Goal: Task Accomplishment & Management: Complete application form

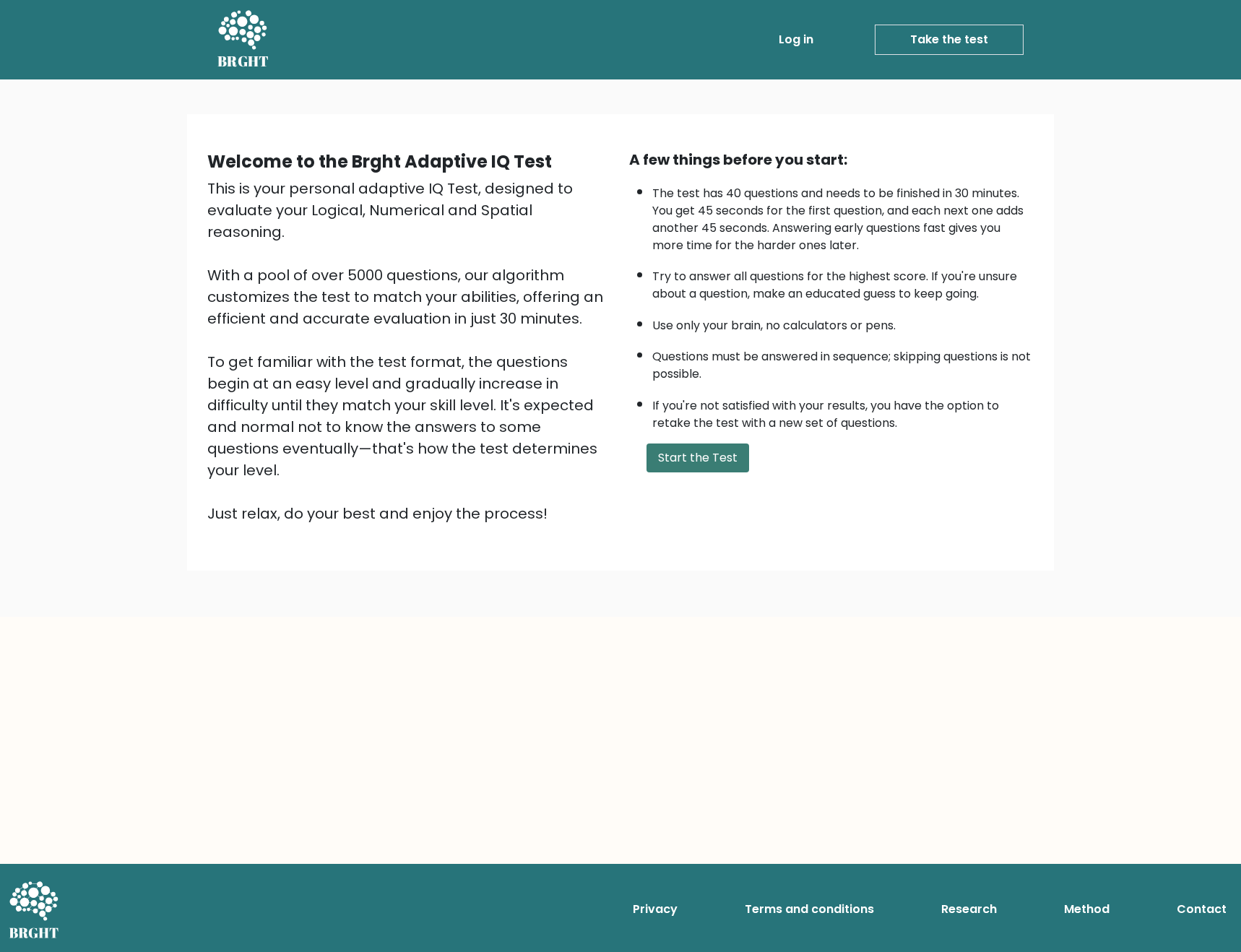
click at [712, 462] on button "Start the Test" at bounding box center [697, 457] width 102 height 29
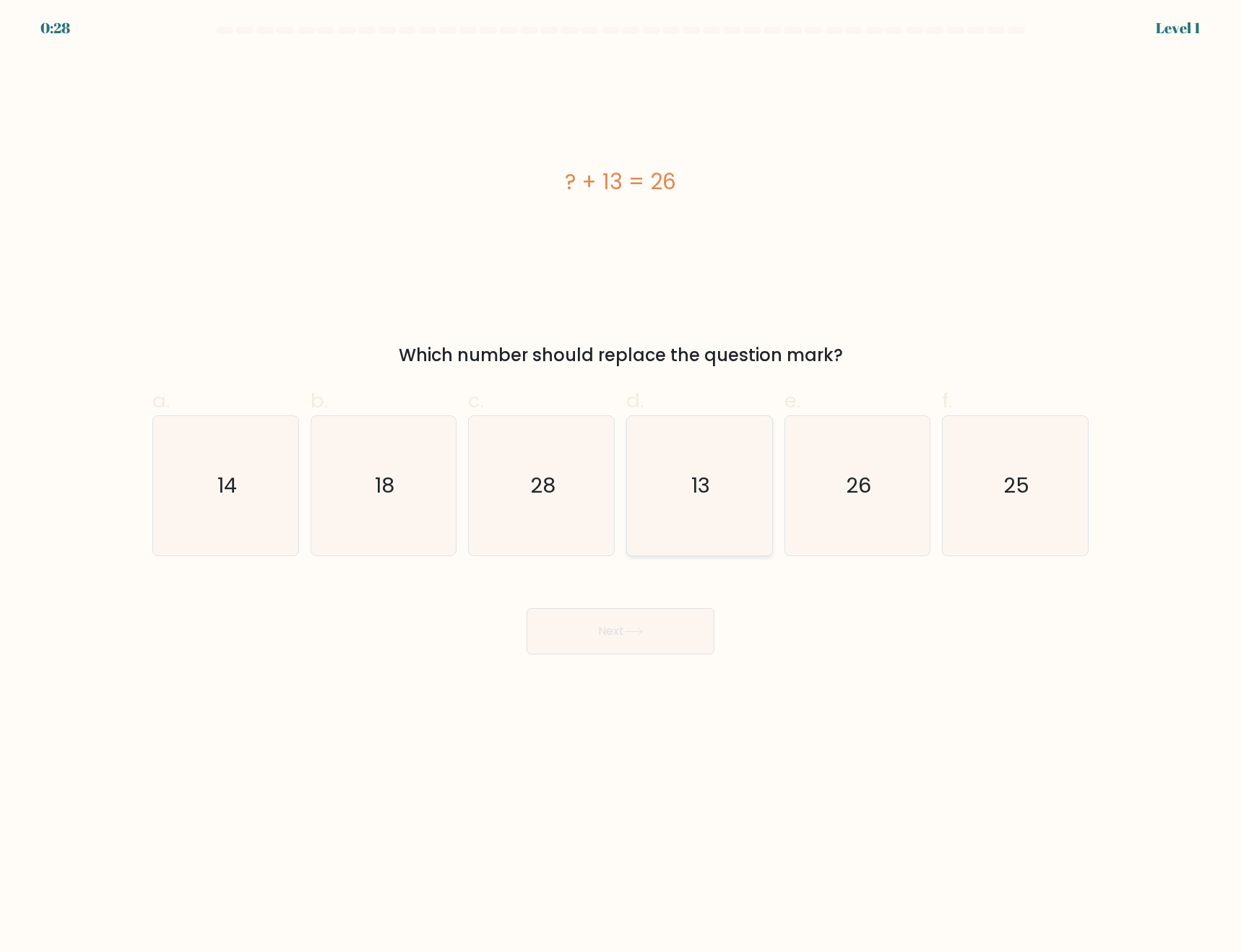
click at [673, 509] on icon "13" at bounding box center [699, 485] width 139 height 139
click at [622, 485] on input "d. 13" at bounding box center [621, 480] width 1 height 10
radio input "true"
click at [638, 623] on button "Next" at bounding box center [620, 631] width 188 height 46
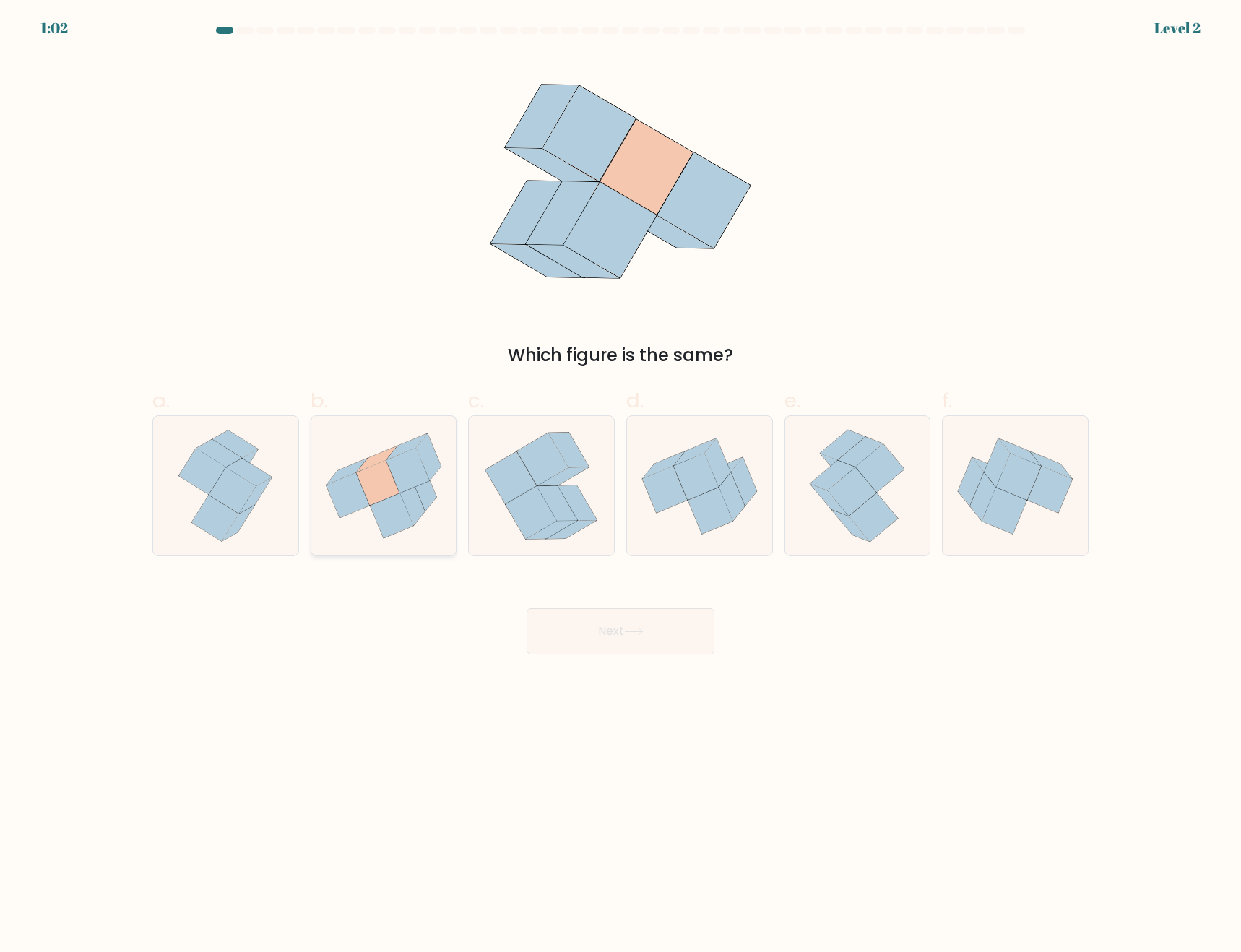
click at [401, 502] on icon at bounding box center [392, 515] width 44 height 45
click at [621, 485] on input "b." at bounding box center [621, 480] width 1 height 10
radio input "true"
click at [582, 638] on button "Next" at bounding box center [620, 631] width 188 height 46
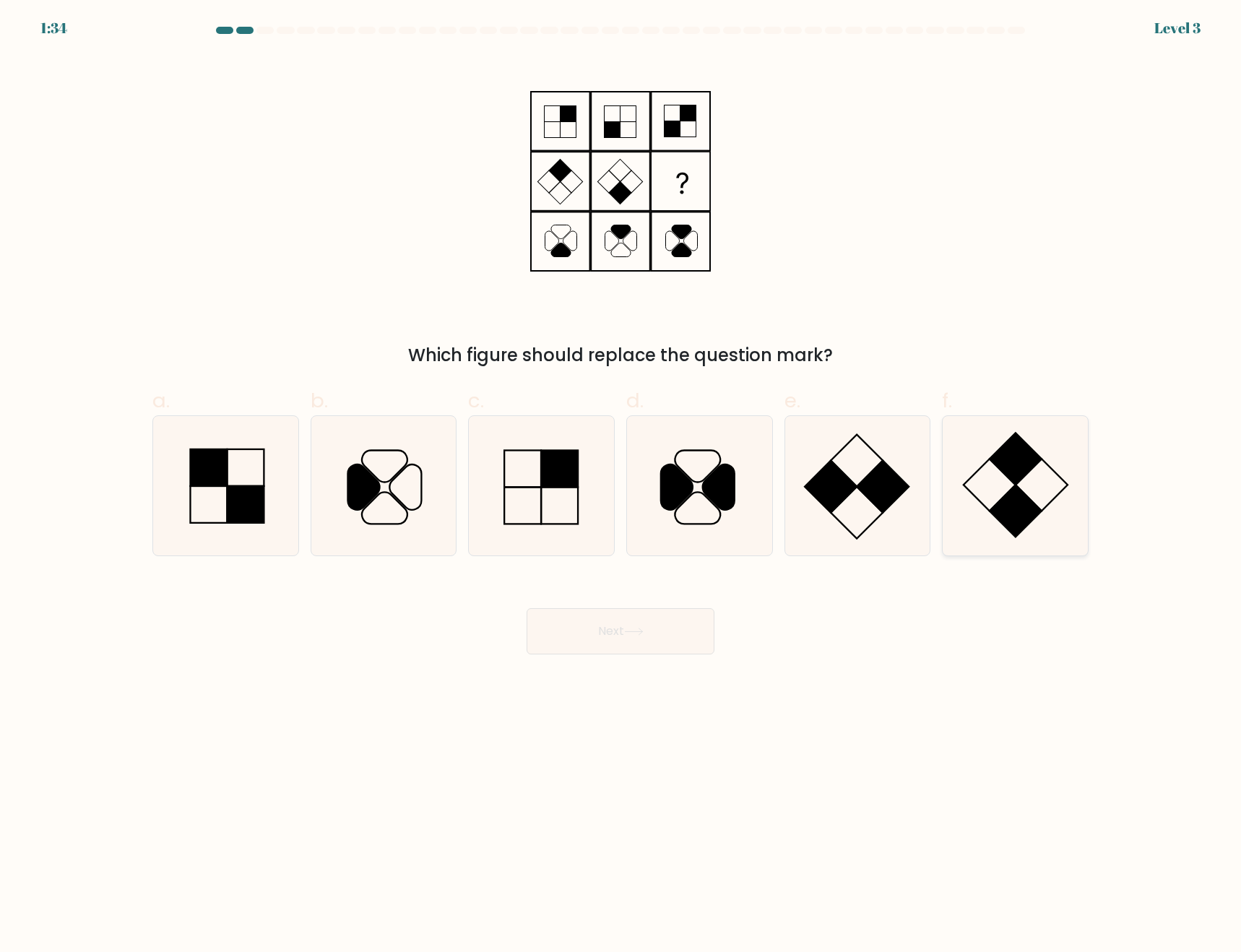
click at [1006, 475] on rect at bounding box center [1015, 459] width 52 height 52
click at [622, 476] on input "f." at bounding box center [621, 480] width 1 height 10
radio input "true"
click at [651, 638] on button "Next" at bounding box center [620, 631] width 188 height 46
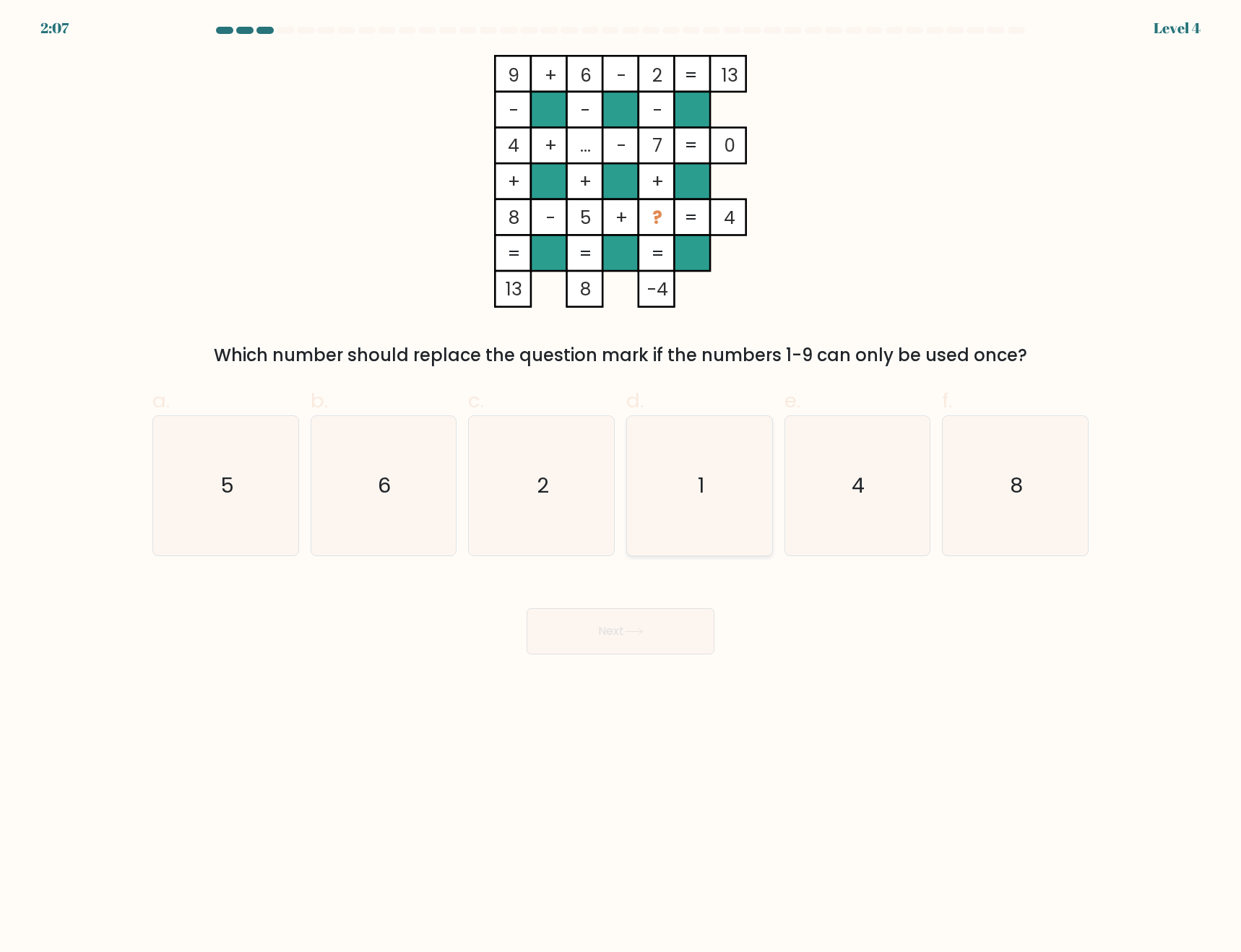
click at [712, 447] on icon "1" at bounding box center [699, 485] width 139 height 139
click at [622, 476] on input "d. 1" at bounding box center [621, 480] width 1 height 10
radio input "true"
click at [631, 640] on button "Next" at bounding box center [620, 631] width 188 height 46
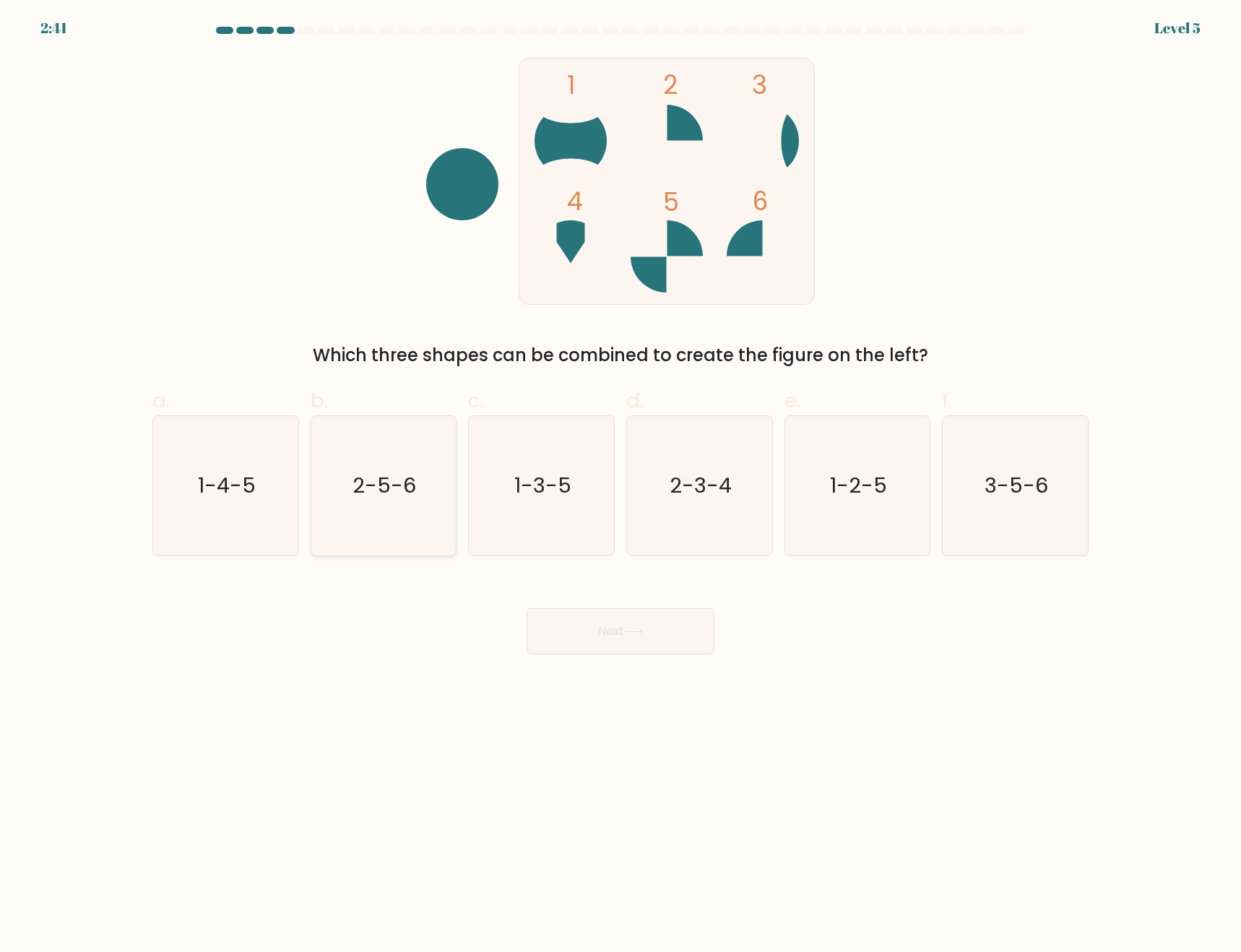
click at [429, 523] on icon "2-5-6" at bounding box center [383, 485] width 139 height 139
click at [621, 485] on input "b. 2-5-6" at bounding box center [621, 480] width 1 height 10
radio input "true"
click at [650, 635] on button "Next" at bounding box center [620, 631] width 188 height 46
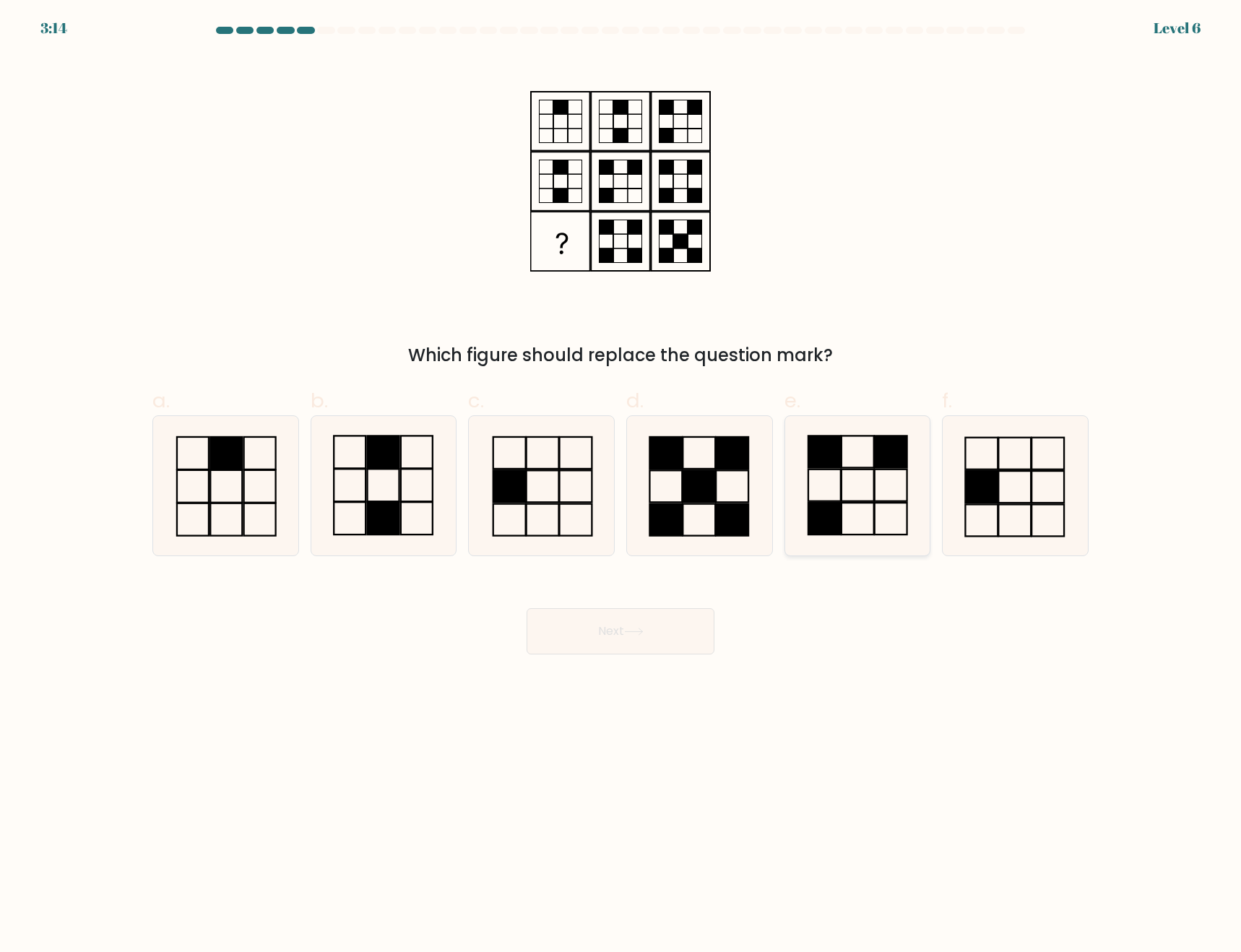
click at [854, 515] on icon at bounding box center [857, 485] width 139 height 139
click at [622, 485] on input "e." at bounding box center [621, 480] width 1 height 10
radio input "true"
click at [612, 629] on button "Next" at bounding box center [620, 631] width 188 height 46
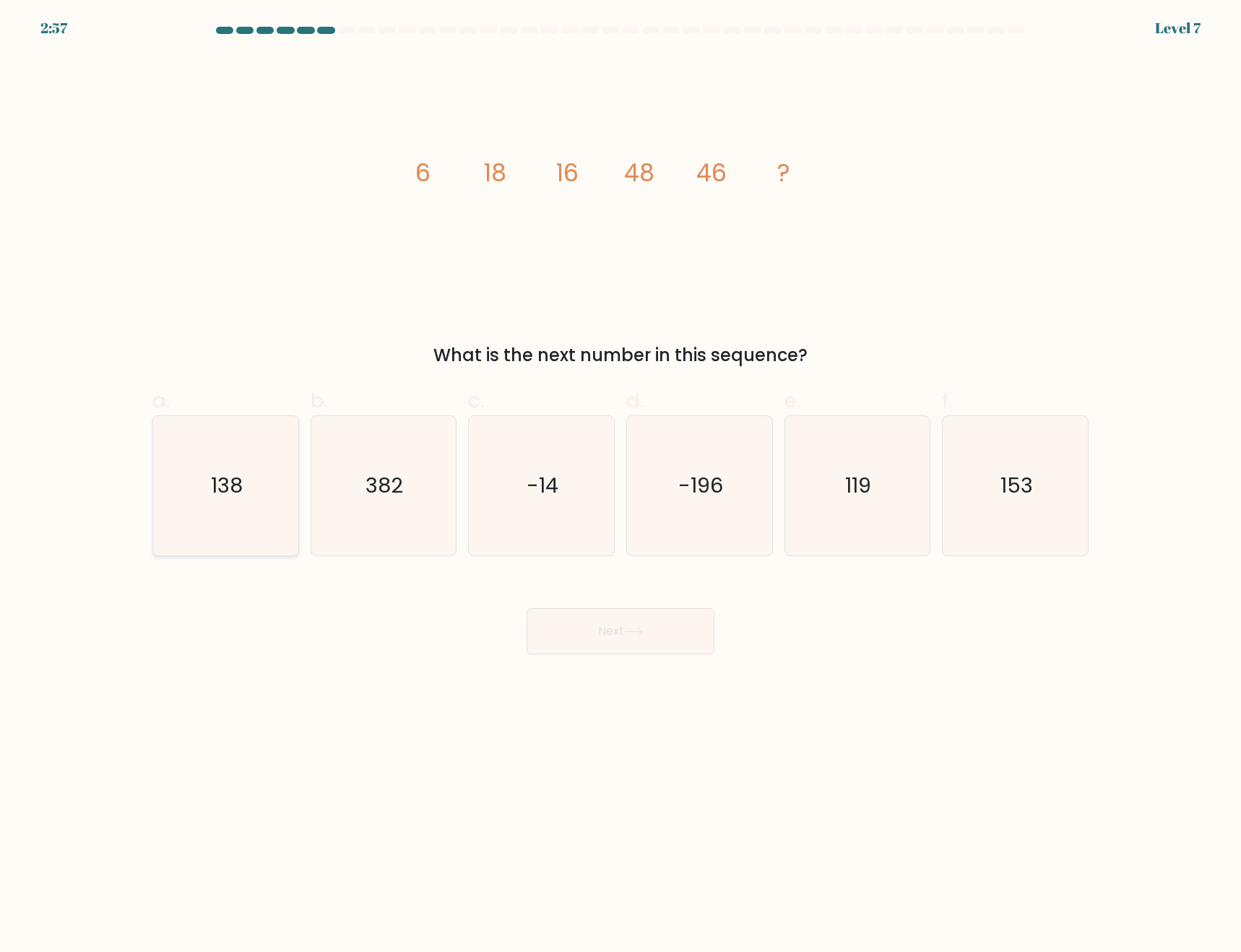
drag, startPoint x: 238, startPoint y: 497, endPoint x: 269, endPoint y: 497, distance: 31.0
click at [239, 496] on text "138" at bounding box center [227, 485] width 31 height 29
click at [621, 485] on input "a. 138" at bounding box center [621, 480] width 1 height 10
radio input "true"
click at [652, 624] on button "Next" at bounding box center [620, 631] width 188 height 46
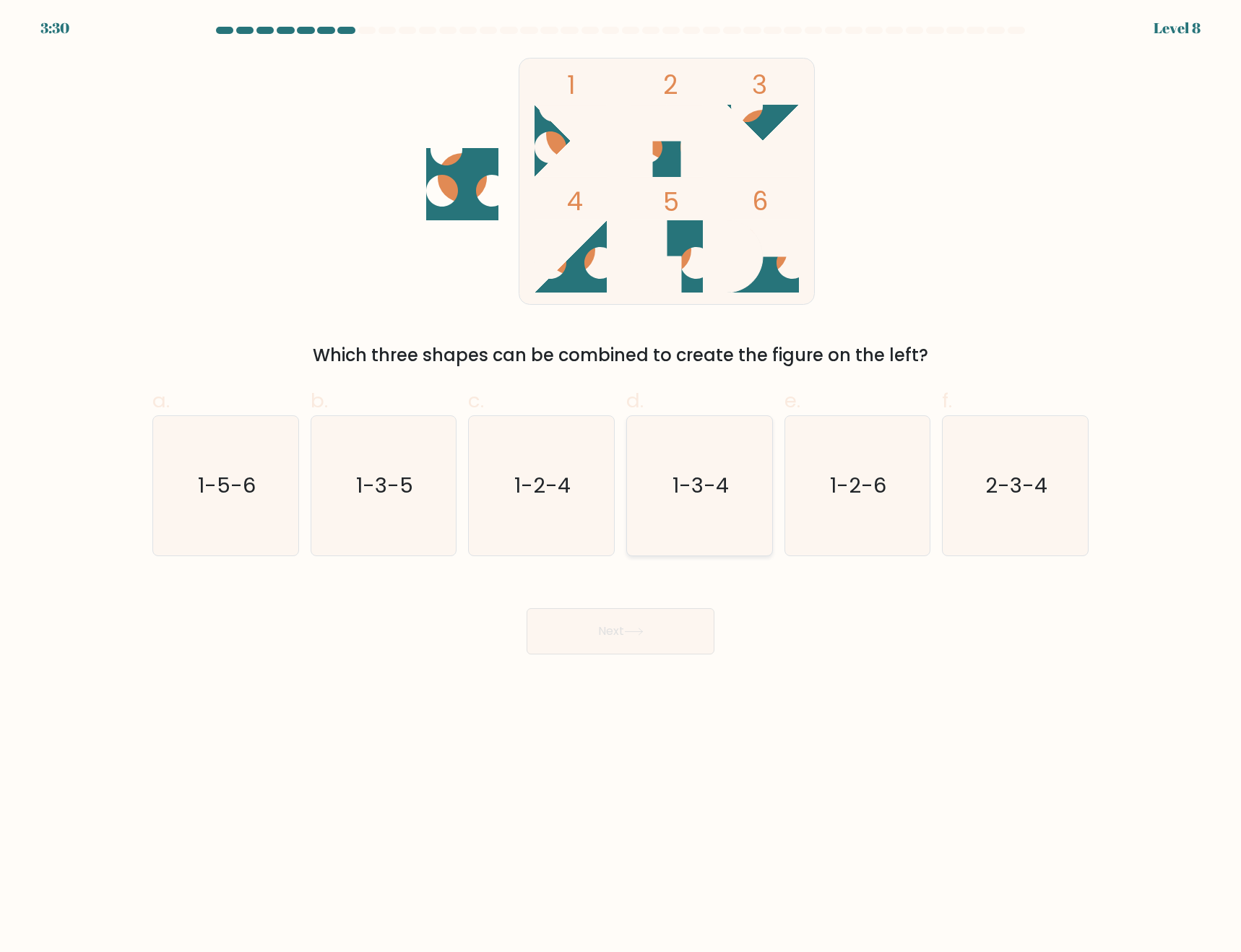
click at [755, 543] on icon "1-3-4" at bounding box center [699, 485] width 139 height 139
click at [622, 485] on input "d. 1-3-4" at bounding box center [621, 480] width 1 height 10
radio input "true"
click at [634, 648] on button "Next" at bounding box center [620, 631] width 188 height 46
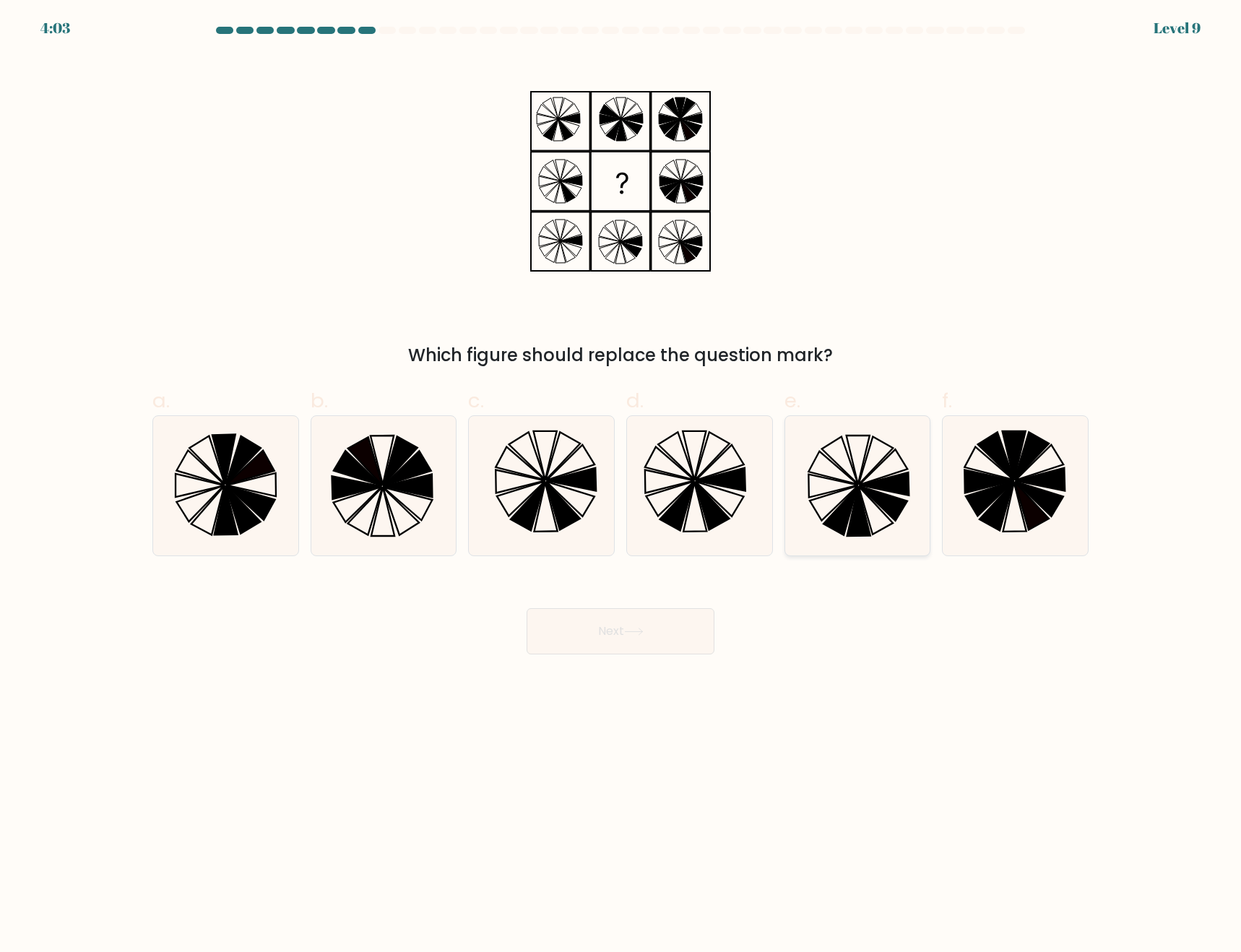
click at [868, 497] on icon at bounding box center [876, 510] width 35 height 48
click at [622, 485] on input "e." at bounding box center [621, 480] width 1 height 10
radio input "true"
click at [634, 624] on button "Next" at bounding box center [620, 631] width 188 height 46
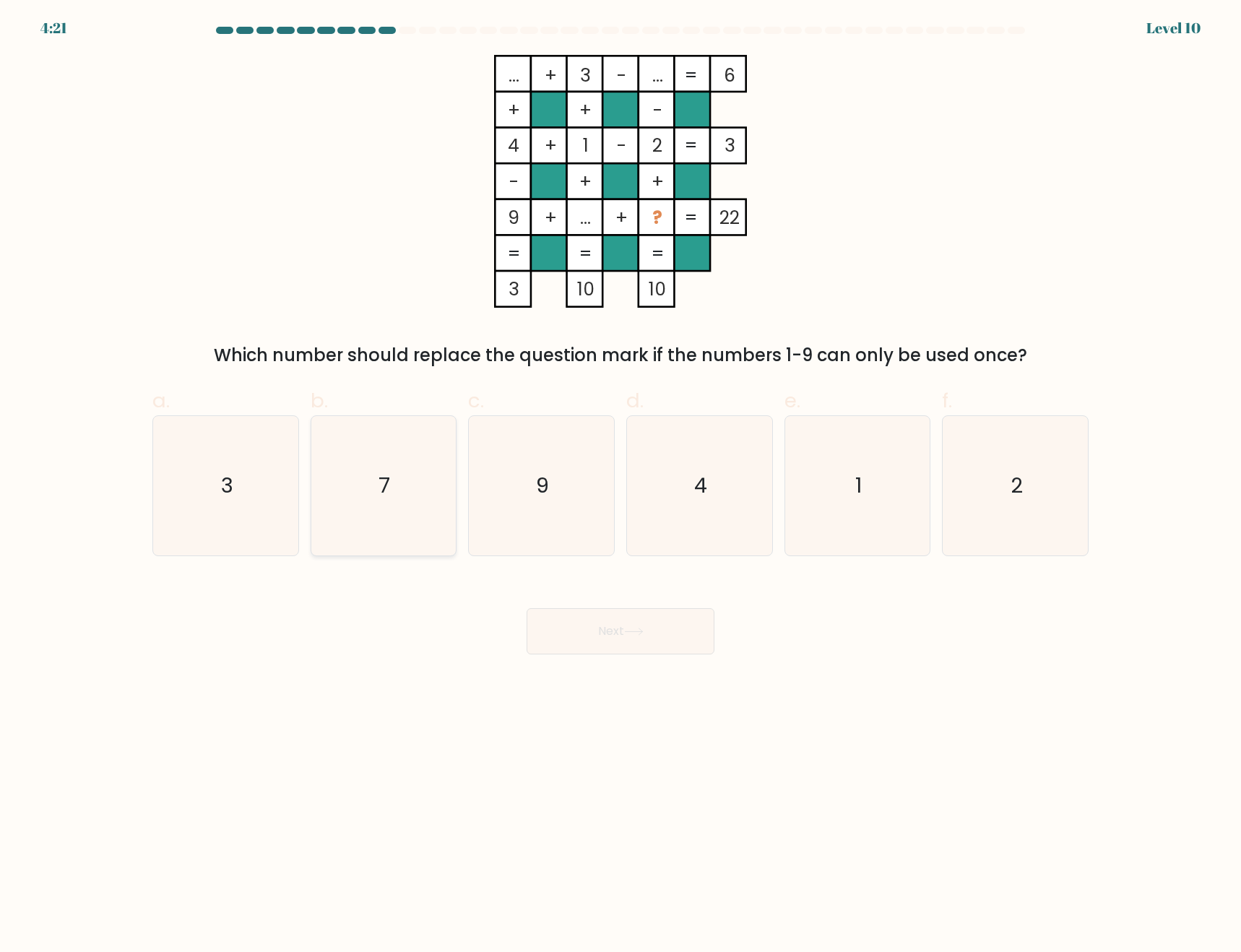
click at [407, 493] on icon "7" at bounding box center [383, 485] width 139 height 139
click at [621, 485] on input "b. 7" at bounding box center [621, 480] width 1 height 10
radio input "true"
click at [641, 624] on button "Next" at bounding box center [620, 631] width 188 height 46
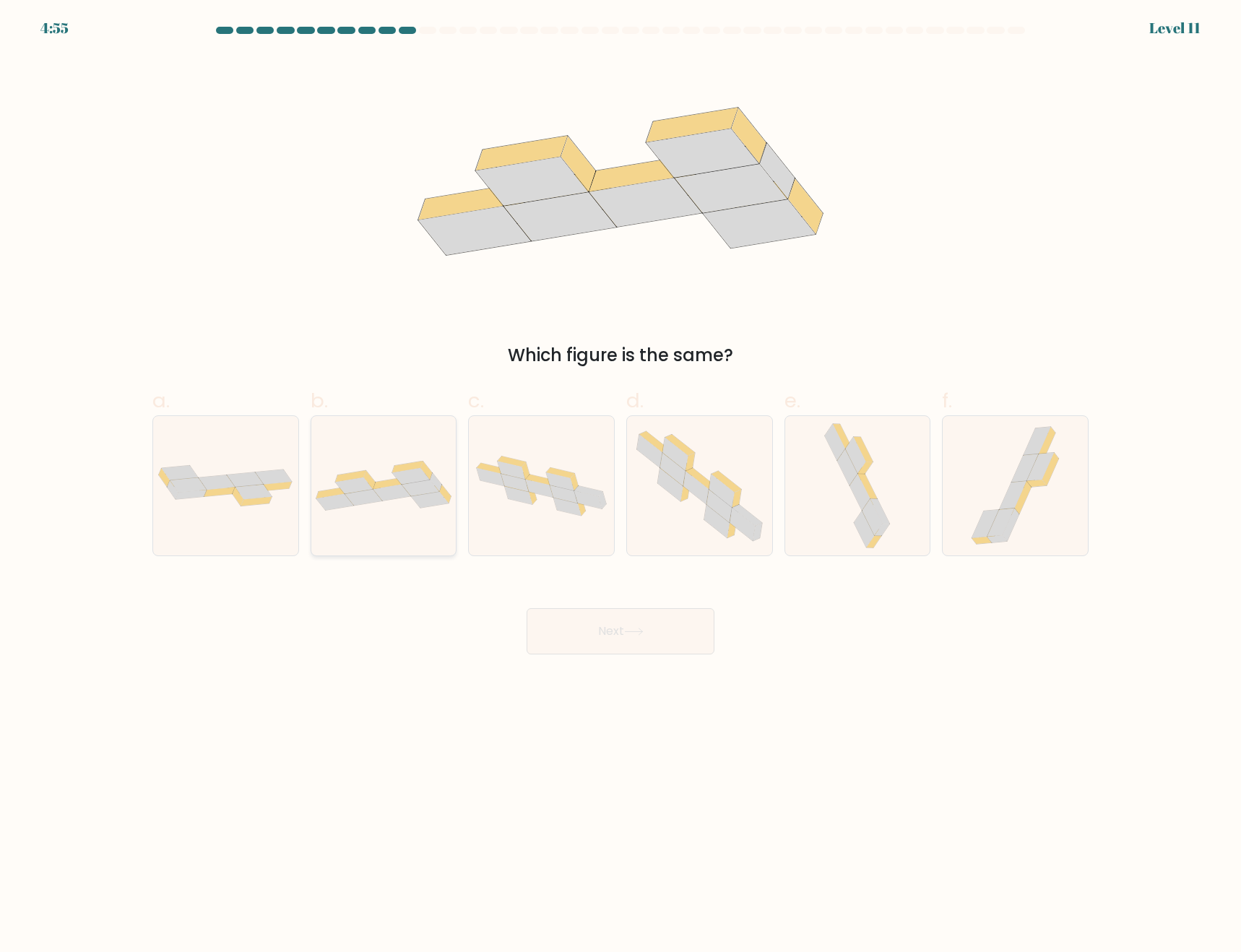
click at [390, 504] on icon at bounding box center [384, 485] width 145 height 50
click at [621, 485] on input "b." at bounding box center [621, 480] width 1 height 10
radio input "true"
click at [628, 638] on button "Next" at bounding box center [620, 631] width 188 height 46
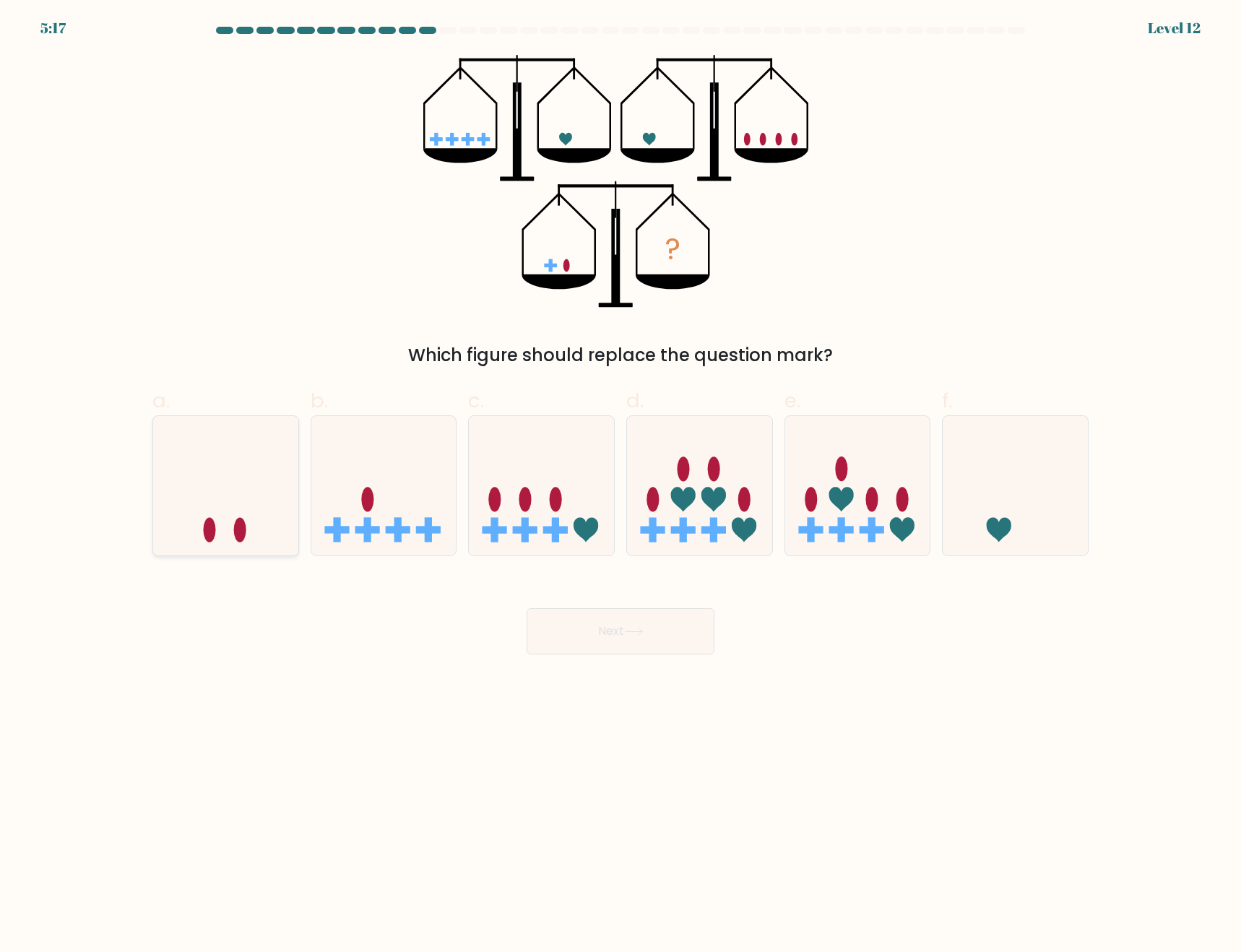
click at [263, 524] on icon at bounding box center [226, 485] width 145 height 120
click at [621, 485] on input "a." at bounding box center [621, 480] width 1 height 10
radio input "true"
click at [642, 643] on button "Next" at bounding box center [620, 631] width 188 height 46
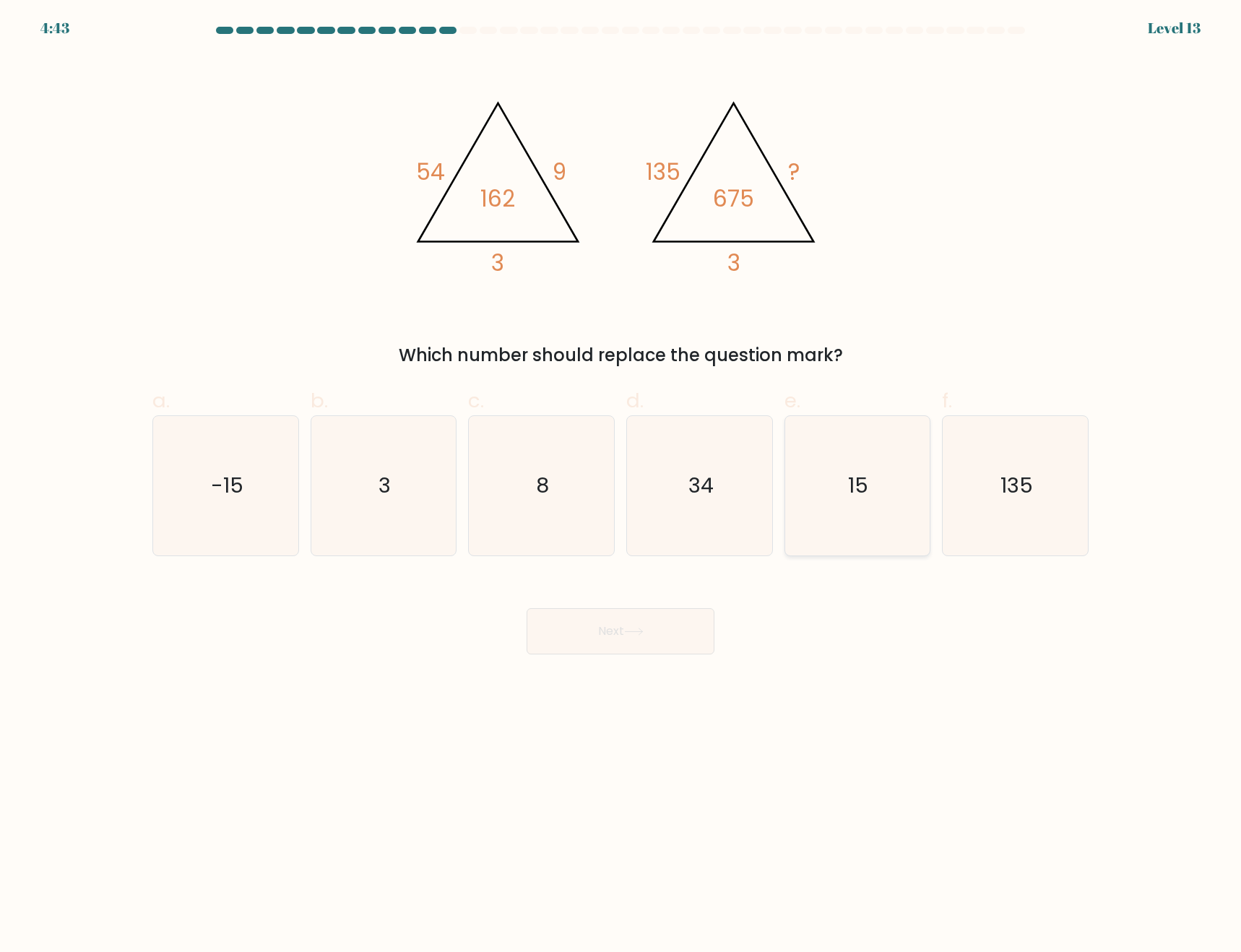
click at [837, 510] on icon "15" at bounding box center [857, 485] width 139 height 139
click at [622, 485] on input "e. 15" at bounding box center [621, 480] width 1 height 10
radio input "true"
click at [639, 643] on button "Next" at bounding box center [620, 631] width 188 height 46
click at [621, 634] on button "Next" at bounding box center [620, 631] width 188 height 46
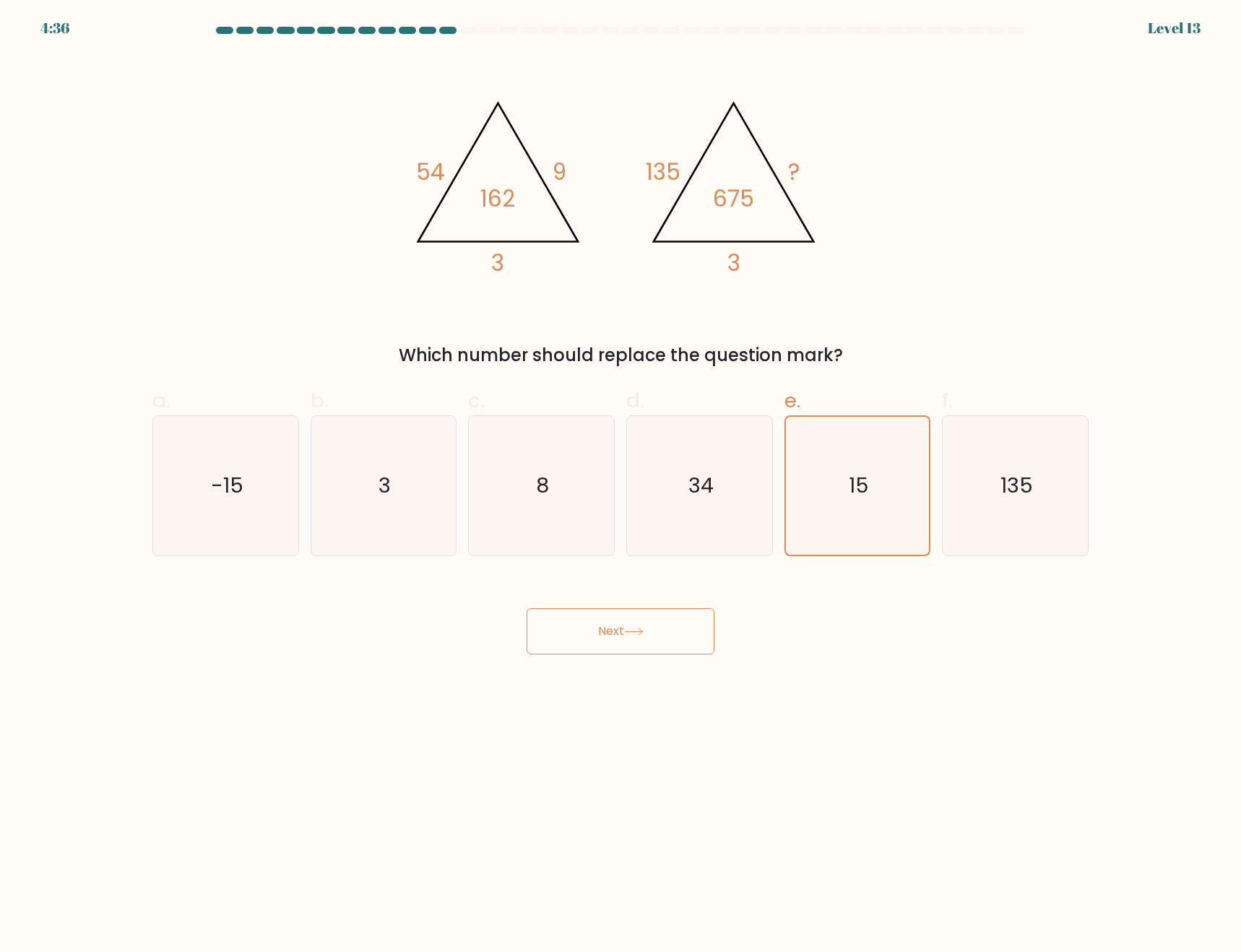
click at [927, 688] on body "4:36 Level 13" at bounding box center [620, 476] width 1241 height 952
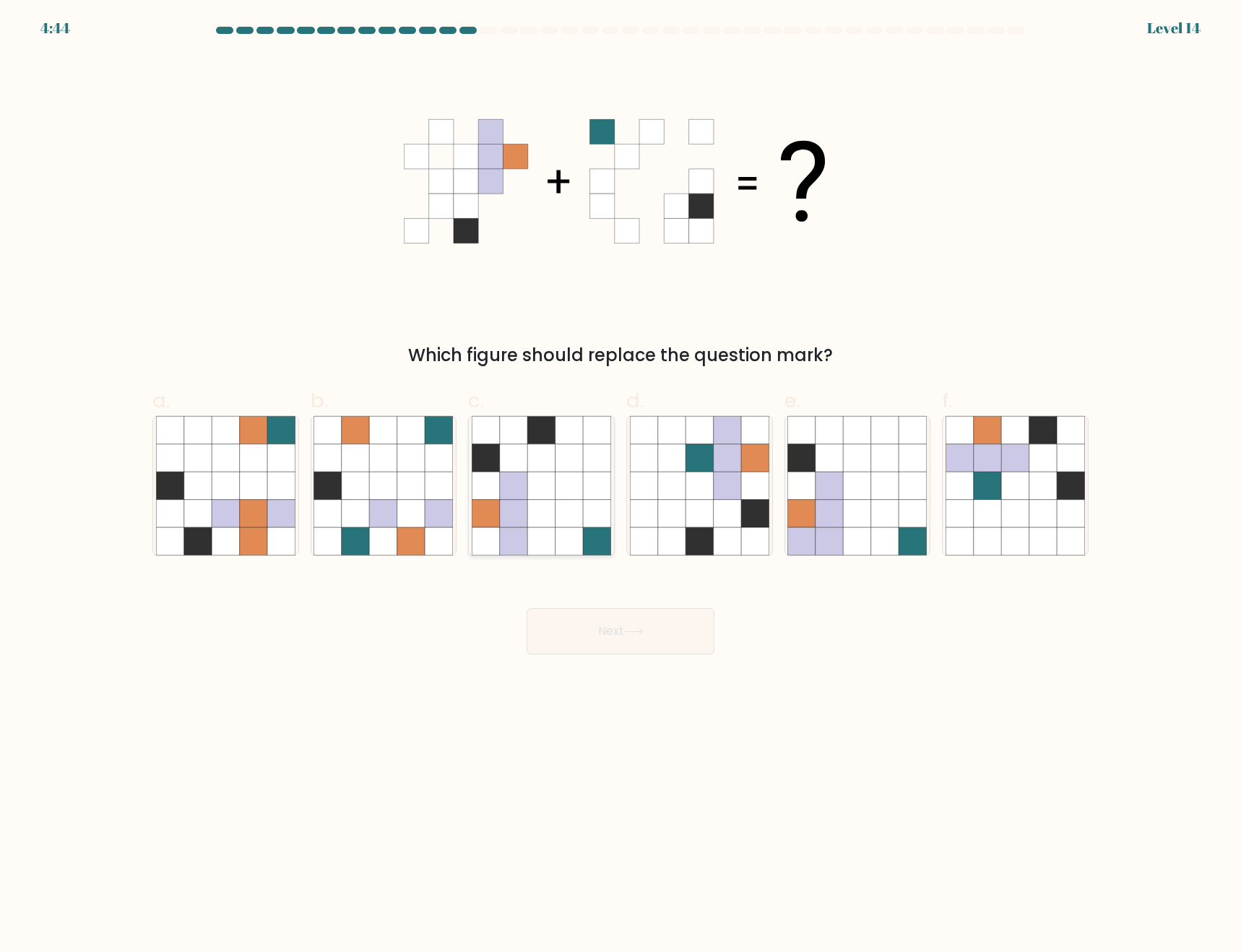
click at [563, 497] on icon at bounding box center [568, 485] width 27 height 27
click at [621, 485] on input "c." at bounding box center [621, 480] width 1 height 10
radio input "true"
click at [642, 630] on icon at bounding box center [634, 631] width 19 height 8
click at [601, 629] on button "Next" at bounding box center [620, 631] width 188 height 46
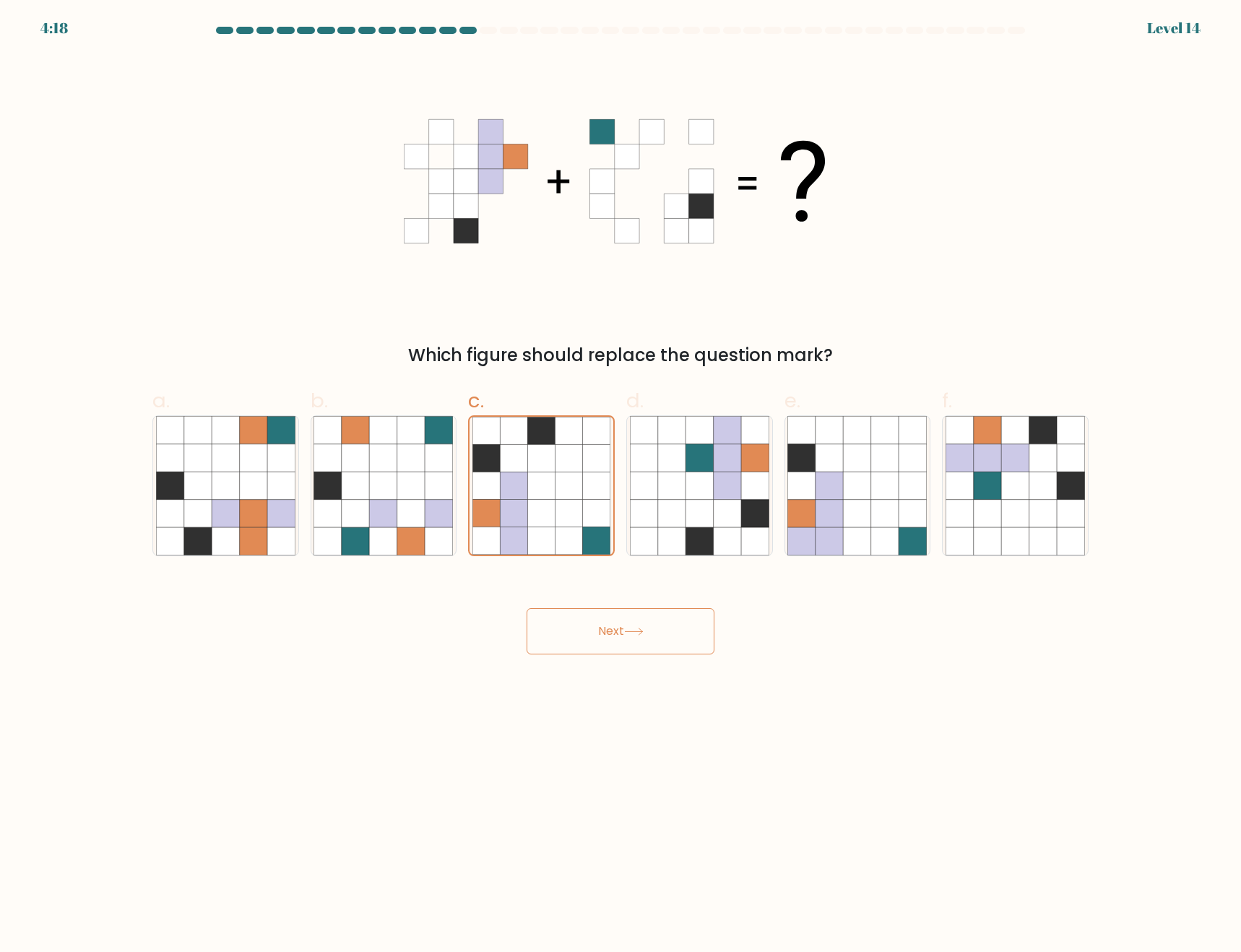
click at [657, 629] on button "Next" at bounding box center [620, 631] width 188 height 46
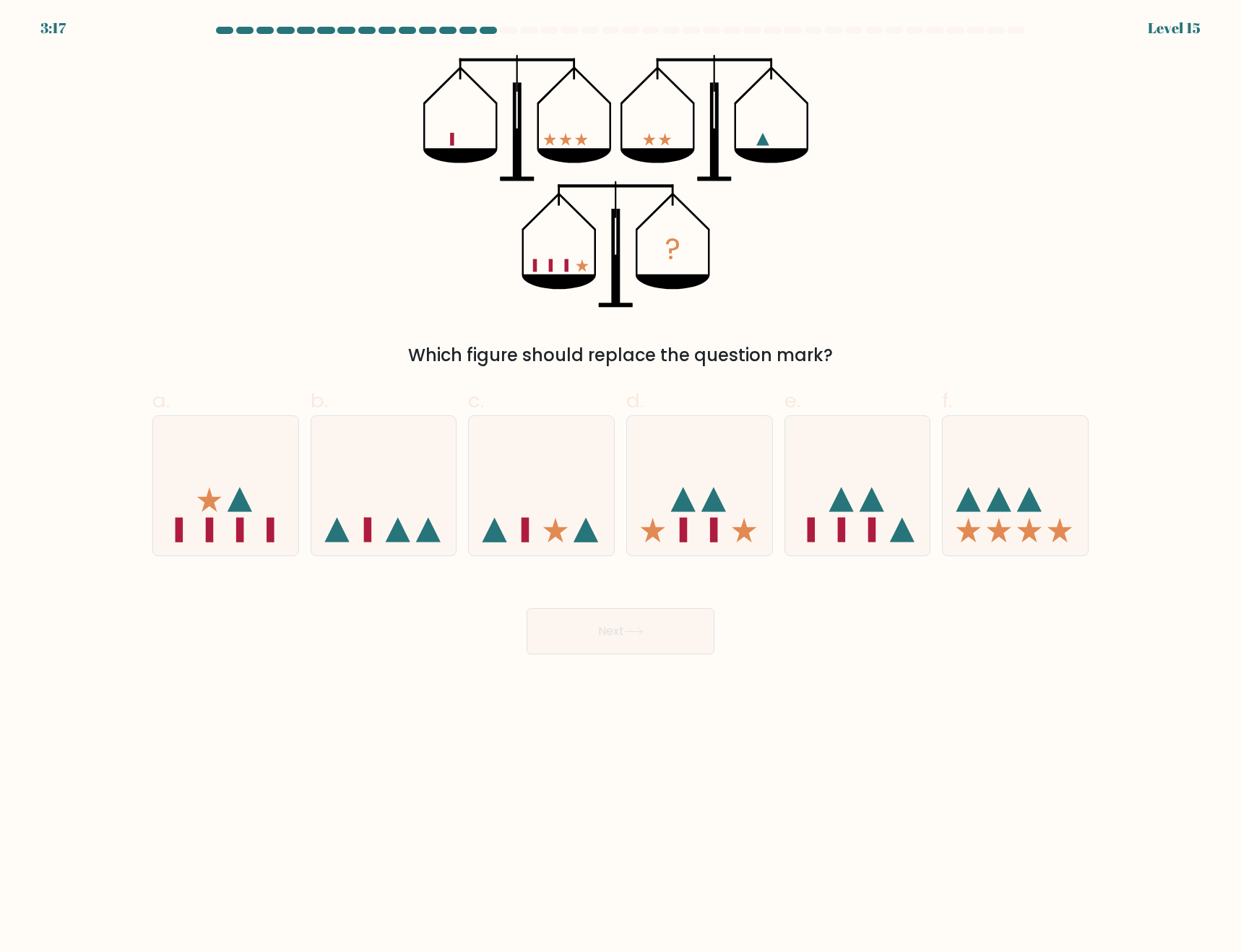
click at [1054, 734] on body "3:17 Level 15" at bounding box center [620, 476] width 1241 height 952
click at [1054, 733] on body "3:17 Level 15" at bounding box center [620, 476] width 1241 height 952
click at [693, 508] on icon at bounding box center [684, 499] width 24 height 24
click at [622, 485] on input "d." at bounding box center [621, 480] width 1 height 10
radio input "true"
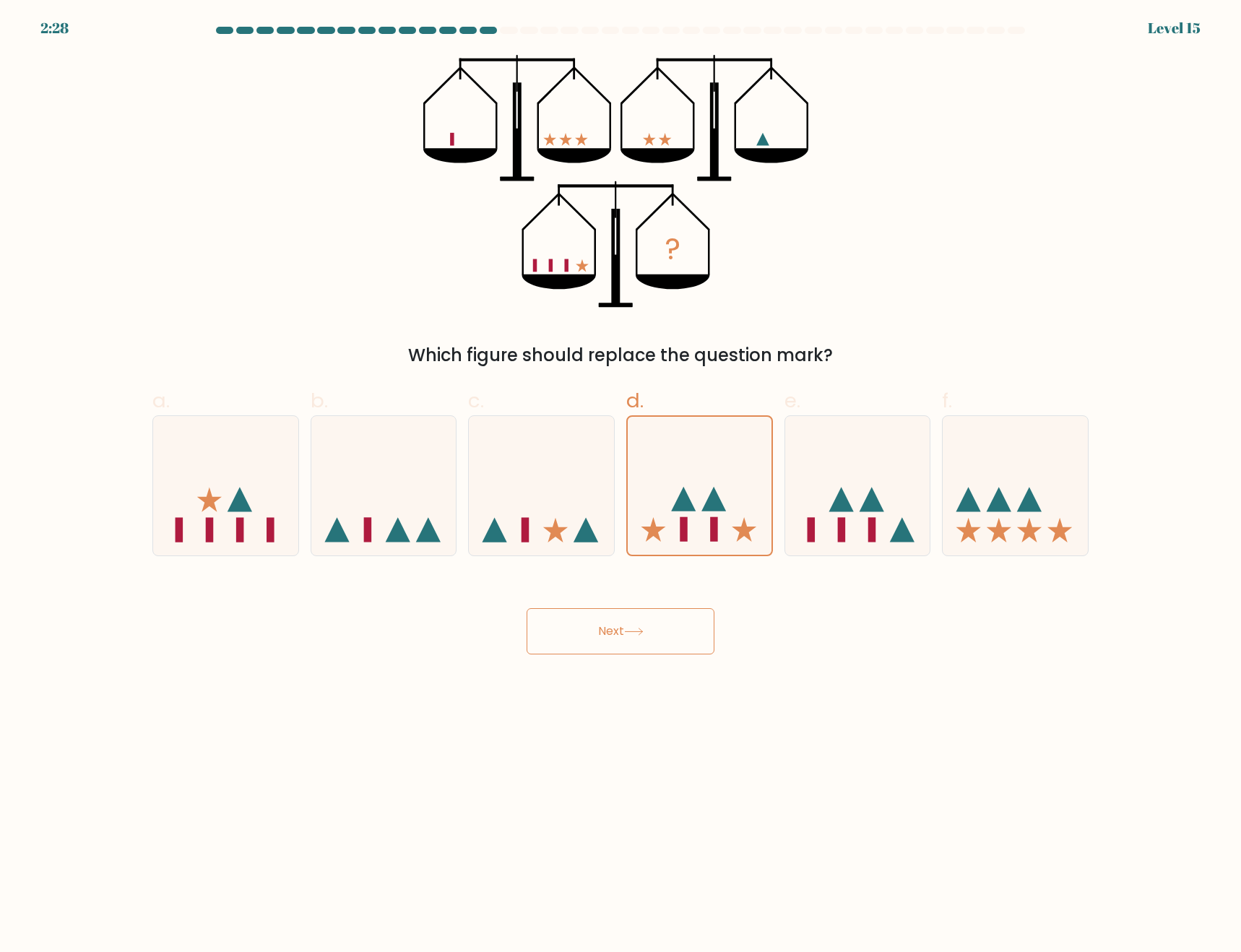
click at [1125, 790] on body "2:28 Level 15" at bounding box center [620, 476] width 1241 height 952
click at [1039, 497] on icon at bounding box center [1015, 485] width 145 height 120
click at [622, 485] on input "f." at bounding box center [621, 480] width 1 height 10
radio input "true"
drag, startPoint x: 652, startPoint y: 634, endPoint x: 687, endPoint y: 626, distance: 35.9
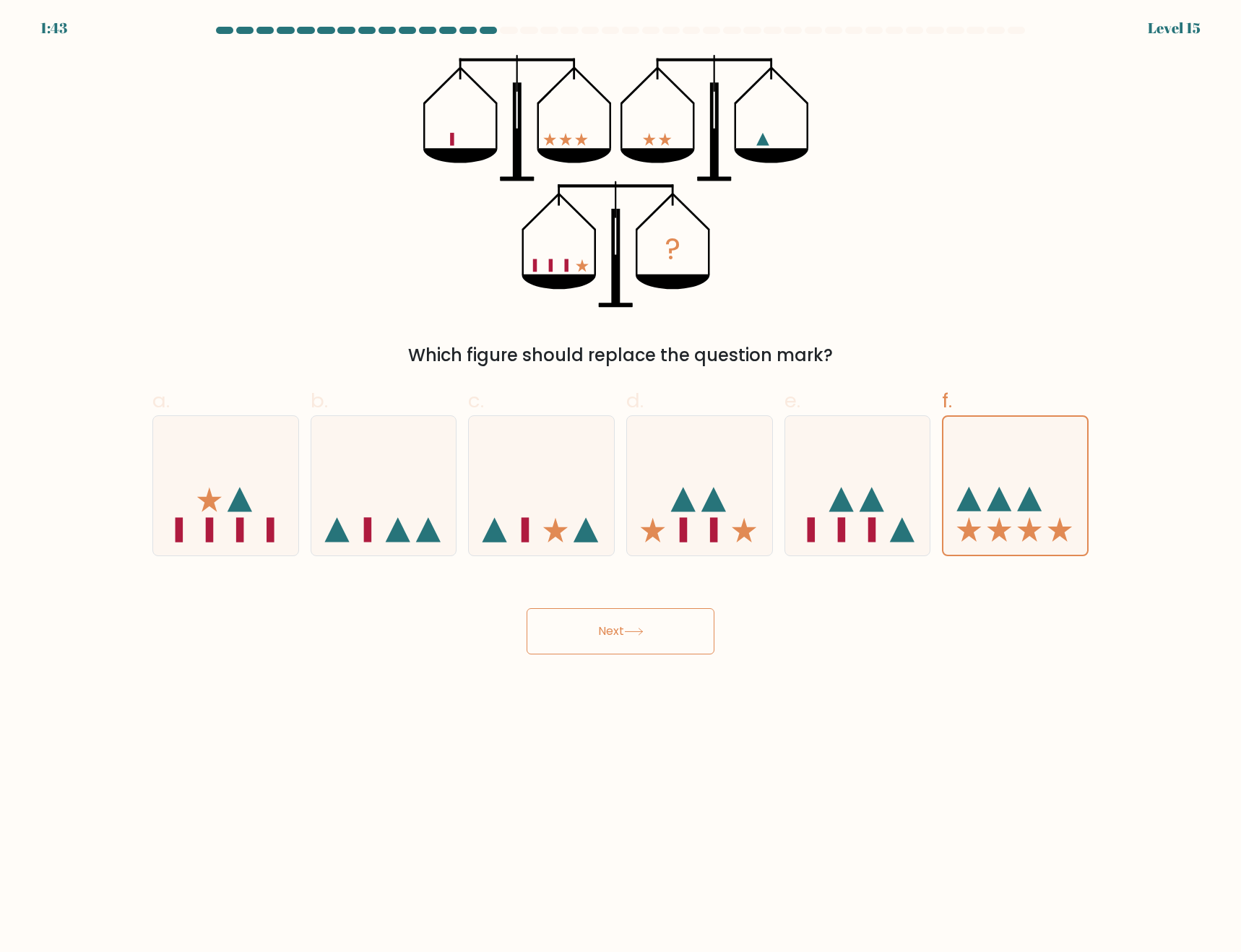
click at [652, 633] on button "Next" at bounding box center [620, 631] width 188 height 46
click at [601, 631] on button "Next" at bounding box center [620, 631] width 188 height 46
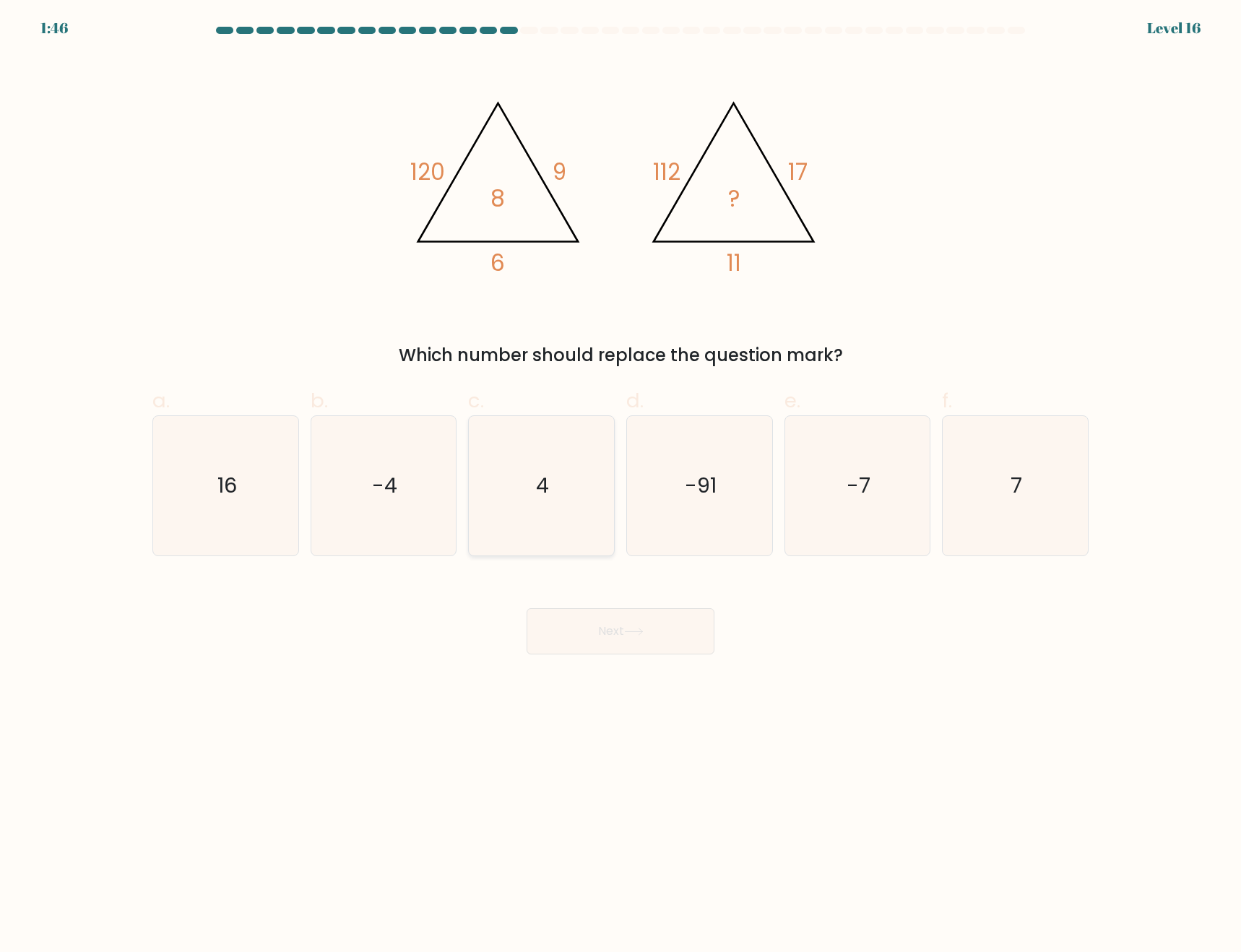
click at [533, 498] on icon "4" at bounding box center [540, 485] width 139 height 139
click at [621, 485] on input "c. 4" at bounding box center [621, 480] width 1 height 10
radio input "true"
click at [684, 639] on button "Next" at bounding box center [620, 631] width 188 height 46
click at [622, 638] on button "Next" at bounding box center [620, 631] width 188 height 46
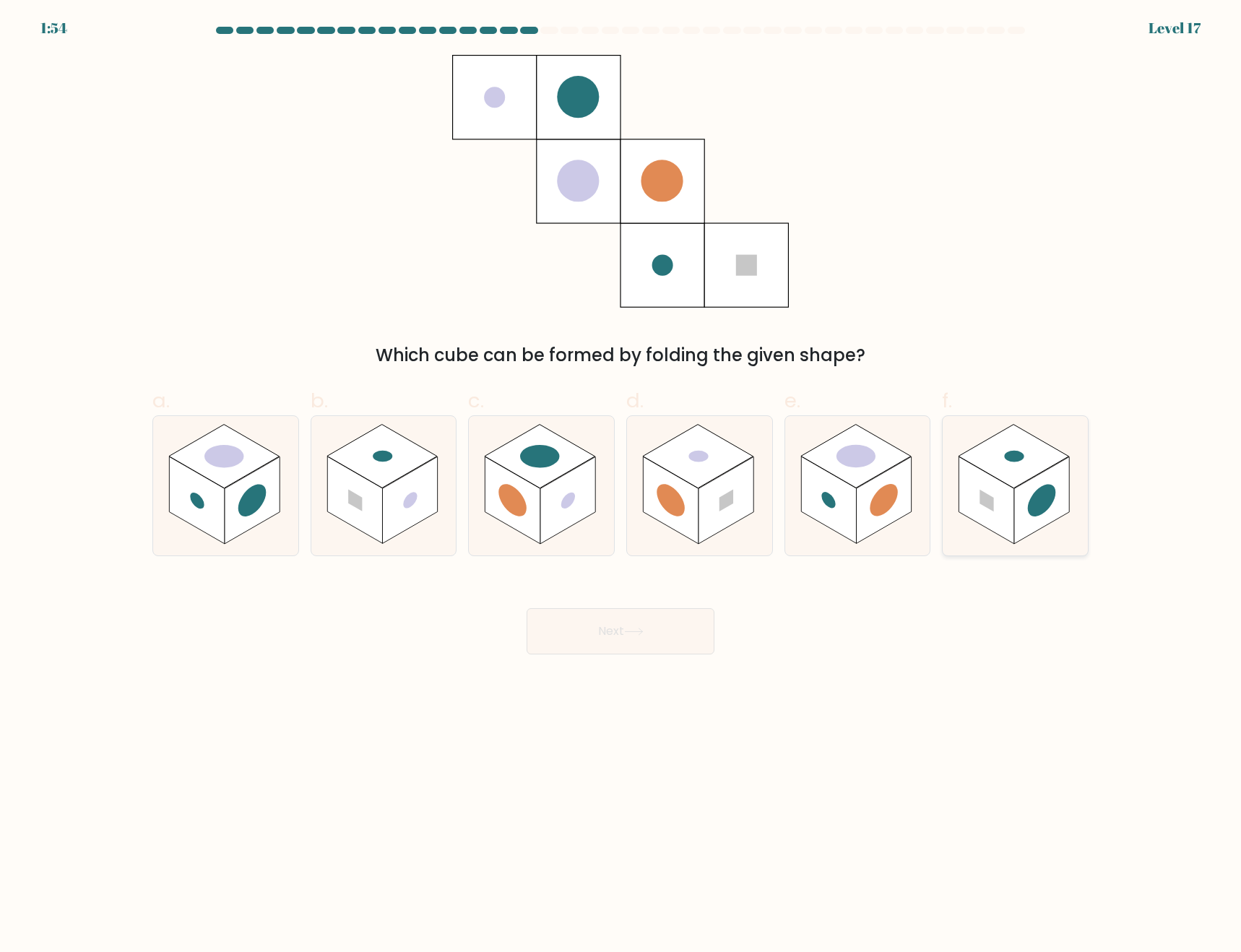
click at [1027, 513] on rect at bounding box center [1042, 501] width 55 height 87
click at [622, 485] on input "f." at bounding box center [621, 480] width 1 height 10
radio input "true"
click at [681, 504] on circle at bounding box center [671, 500] width 28 height 44
click at [622, 485] on input "d." at bounding box center [621, 480] width 1 height 10
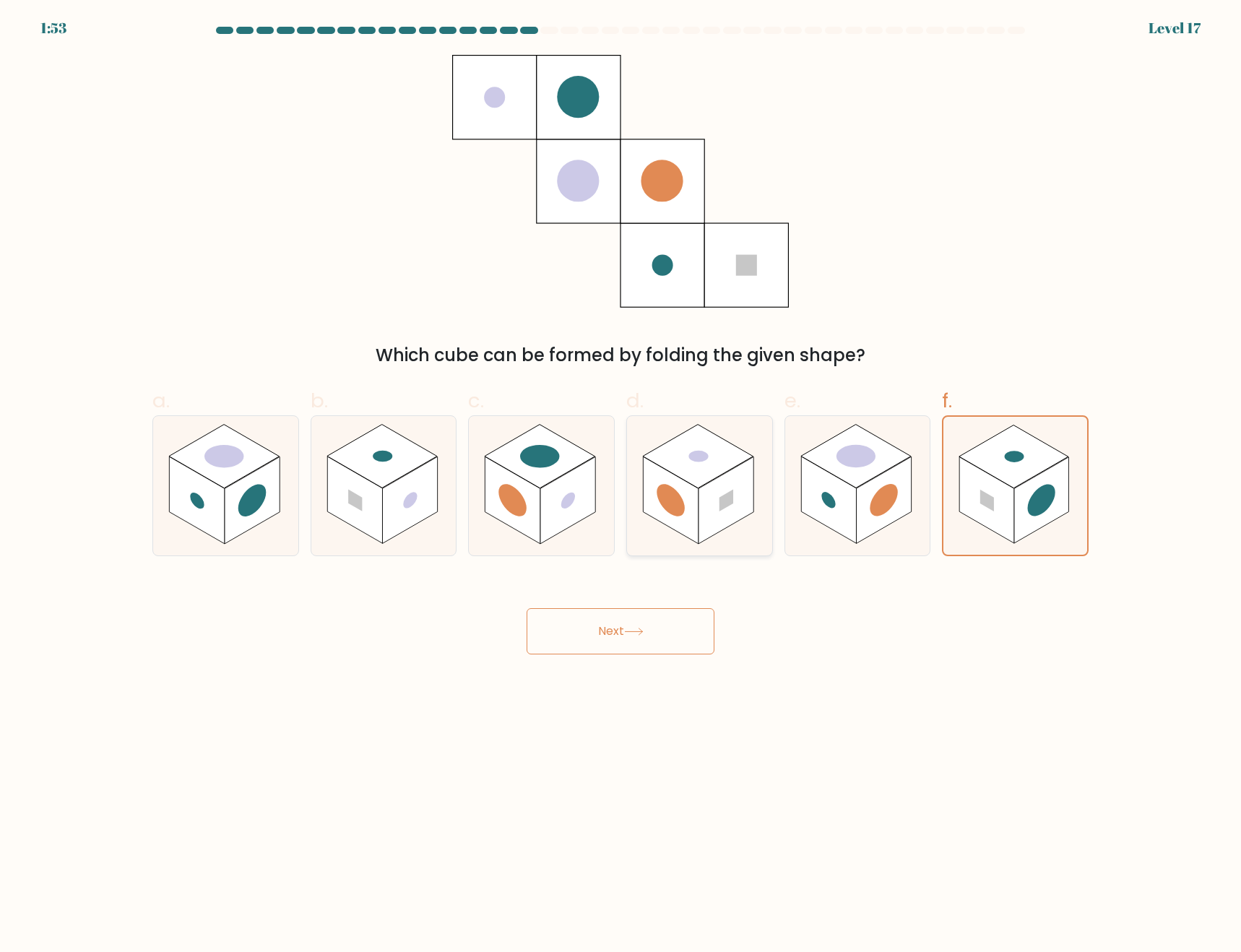
radio input "true"
click at [614, 622] on button "Next" at bounding box center [620, 631] width 188 height 46
click at [637, 629] on icon at bounding box center [634, 631] width 19 height 8
click at [664, 633] on button "Next" at bounding box center [620, 631] width 188 height 46
click at [639, 646] on button "Next" at bounding box center [620, 631] width 188 height 46
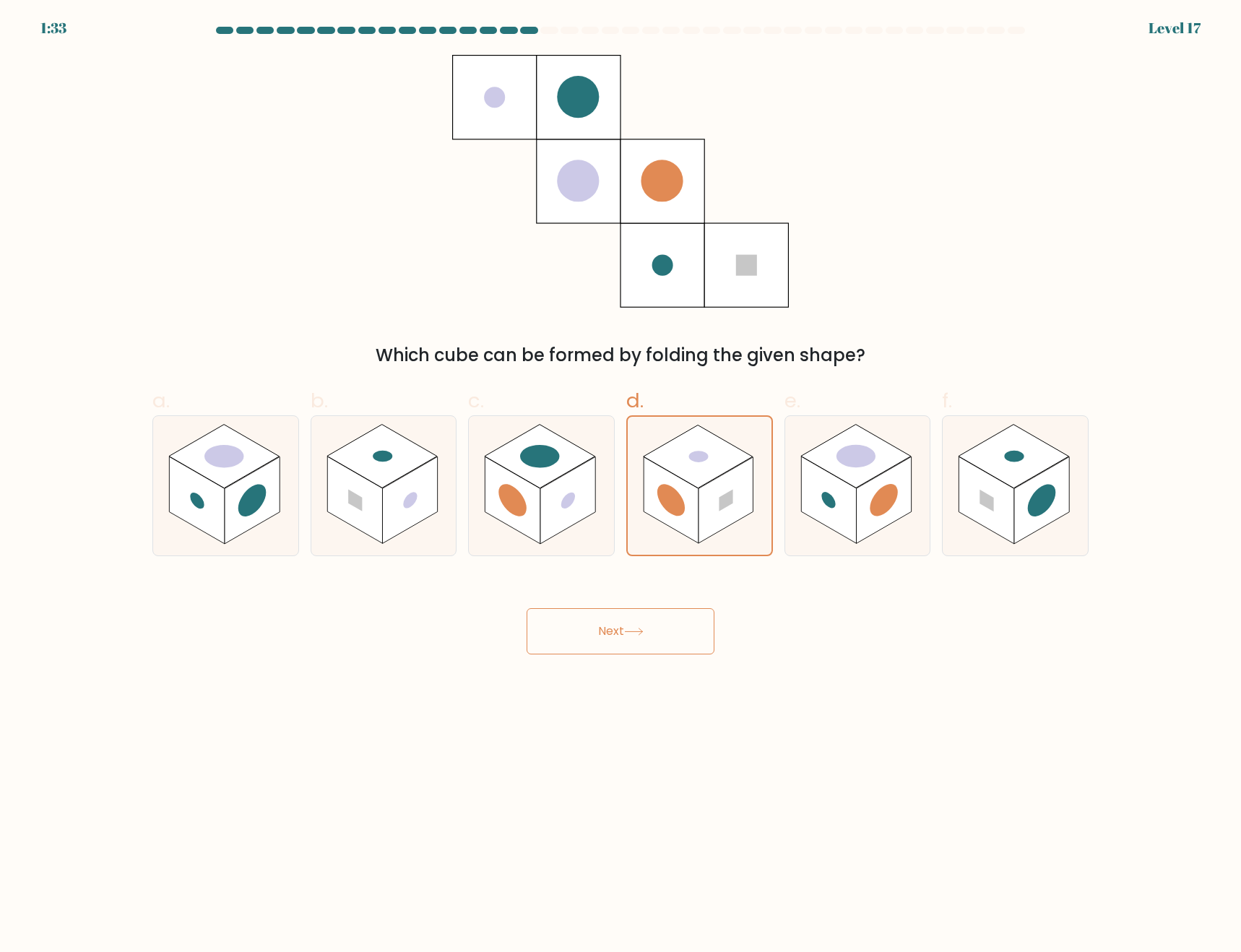
click at [917, 655] on div "Next" at bounding box center [620, 614] width 954 height 81
click at [608, 636] on button "Next" at bounding box center [620, 631] width 188 height 46
click at [623, 632] on button "Next" at bounding box center [620, 631] width 188 height 46
click at [659, 636] on button "Next" at bounding box center [620, 631] width 188 height 46
click at [663, 635] on button "Next" at bounding box center [620, 631] width 188 height 46
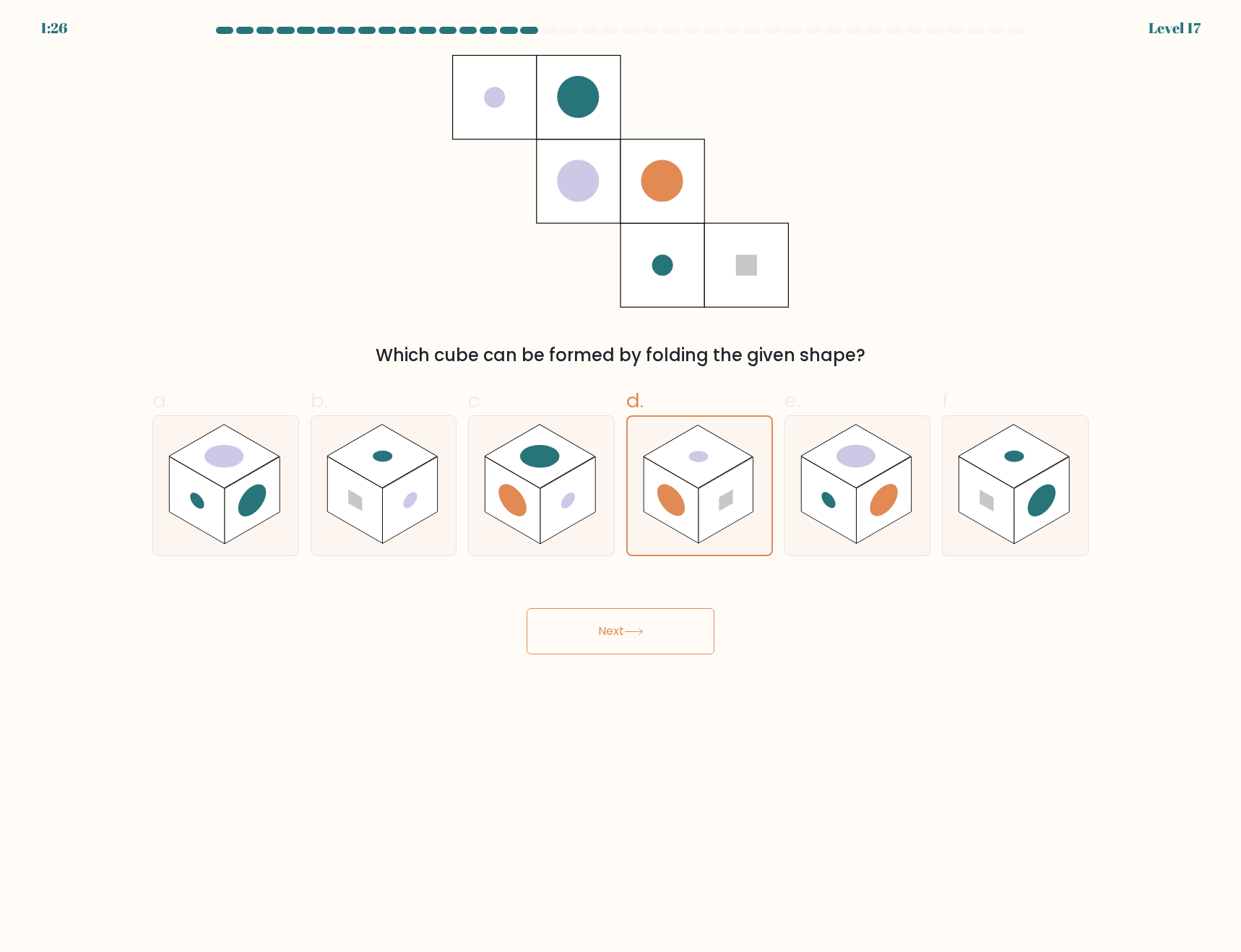
click at [648, 635] on button "Next" at bounding box center [620, 631] width 188 height 46
click at [677, 640] on button "Next" at bounding box center [620, 631] width 188 height 46
click at [732, 518] on rect at bounding box center [726, 500] width 55 height 86
click at [622, 485] on input "d." at bounding box center [621, 480] width 1 height 10
click at [667, 643] on button "Next" at bounding box center [620, 631] width 188 height 46
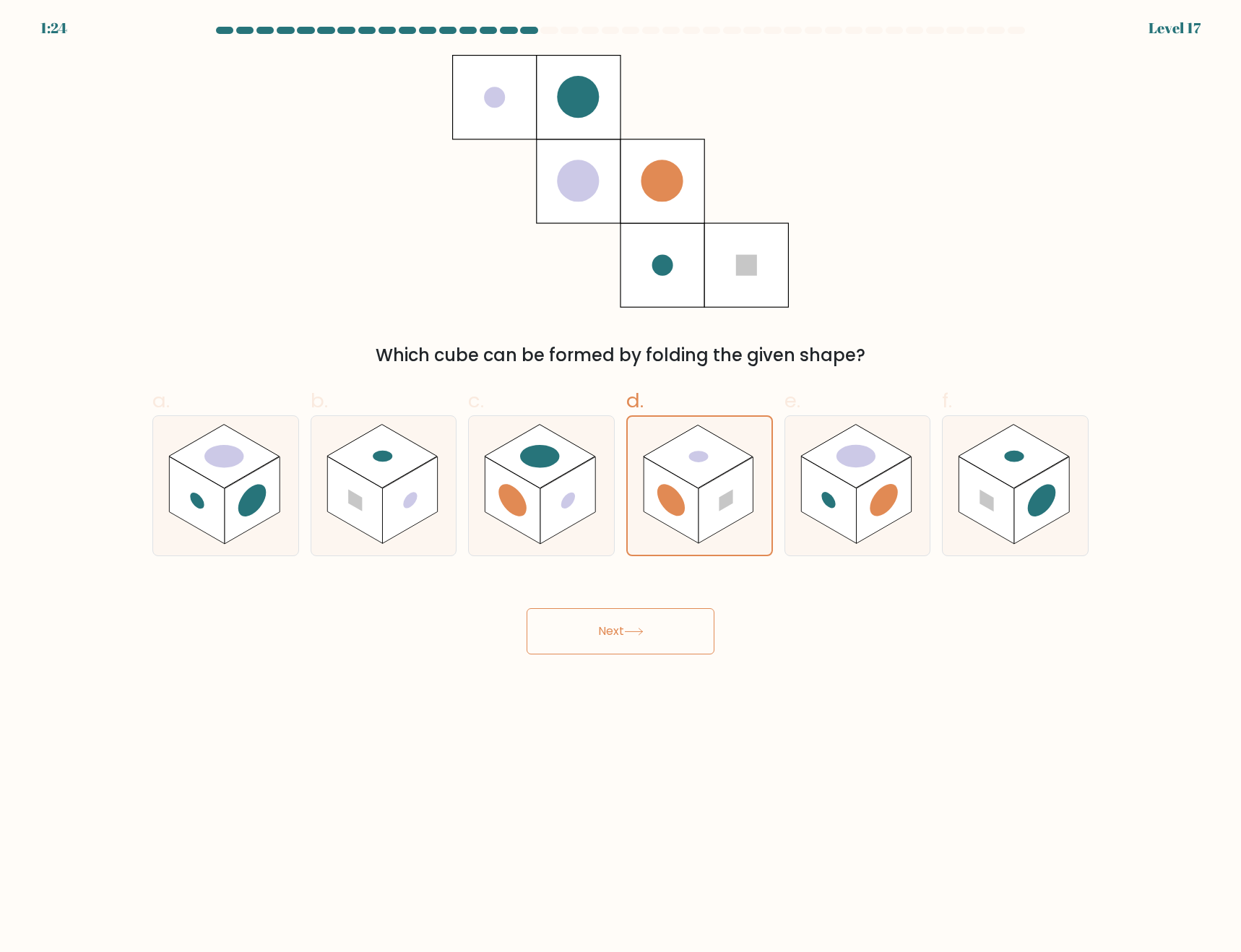
click at [601, 626] on button "Next" at bounding box center [620, 631] width 188 height 46
click at [601, 625] on button "Next" at bounding box center [620, 631] width 188 height 46
click at [656, 629] on button "Next" at bounding box center [620, 631] width 188 height 46
drag, startPoint x: 652, startPoint y: 629, endPoint x: 688, endPoint y: 629, distance: 36.0
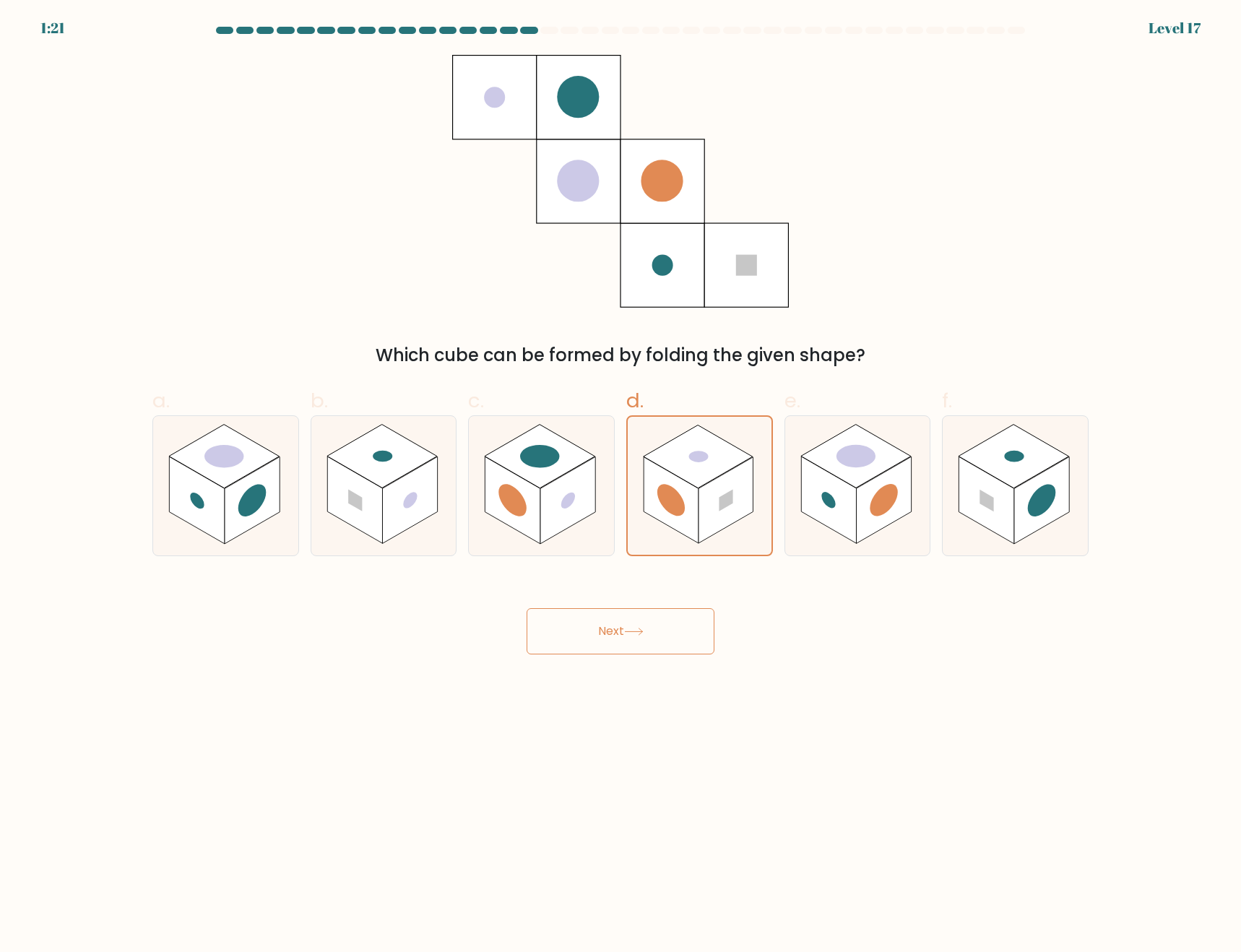
click at [668, 629] on button "Next" at bounding box center [620, 631] width 188 height 46
click at [690, 629] on button "Next" at bounding box center [620, 631] width 188 height 46
click at [638, 627] on button "Next" at bounding box center [620, 631] width 188 height 46
click at [642, 626] on button "Next" at bounding box center [620, 631] width 188 height 46
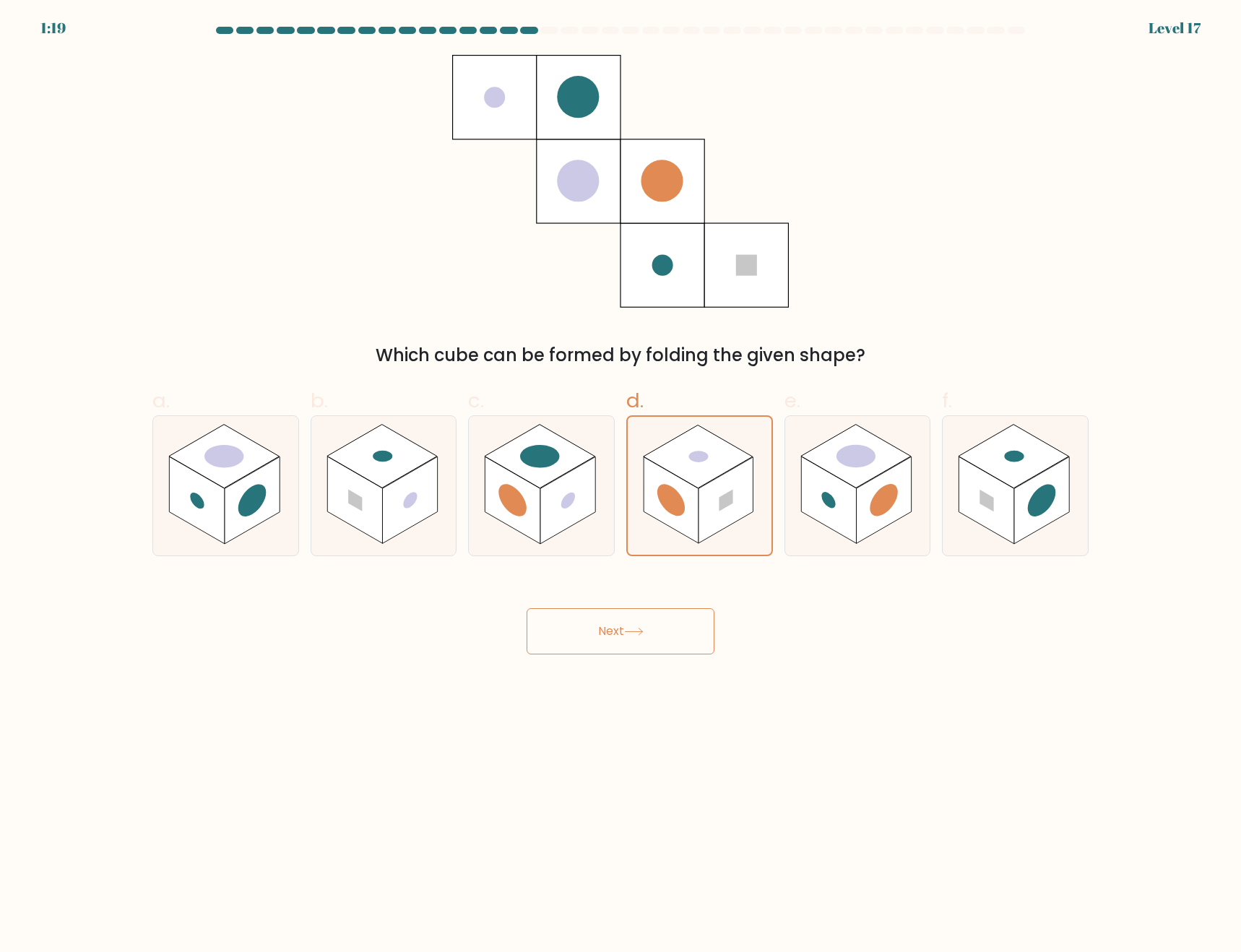
click at [624, 633] on button "Next" at bounding box center [620, 631] width 188 height 46
click at [623, 634] on button "Next" at bounding box center [620, 631] width 188 height 46
click at [626, 638] on button "Next" at bounding box center [620, 631] width 188 height 46
drag, startPoint x: 643, startPoint y: 645, endPoint x: 636, endPoint y: 642, distance: 7.6
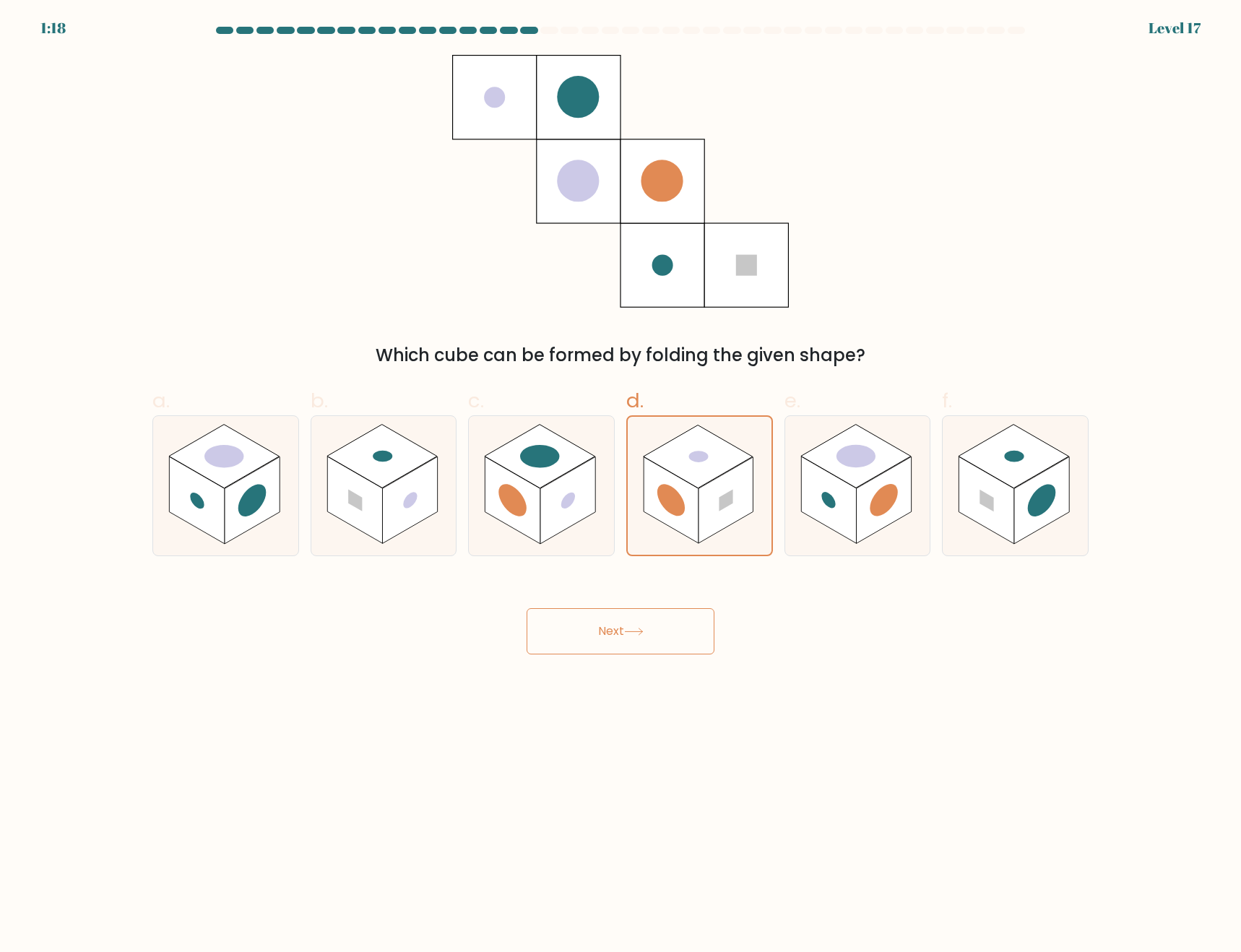
click at [642, 645] on button "Next" at bounding box center [620, 631] width 188 height 46
click at [636, 642] on button "Next" at bounding box center [620, 631] width 188 height 46
click at [650, 625] on button "Next" at bounding box center [620, 631] width 188 height 46
click at [651, 623] on button "Next" at bounding box center [620, 631] width 188 height 46
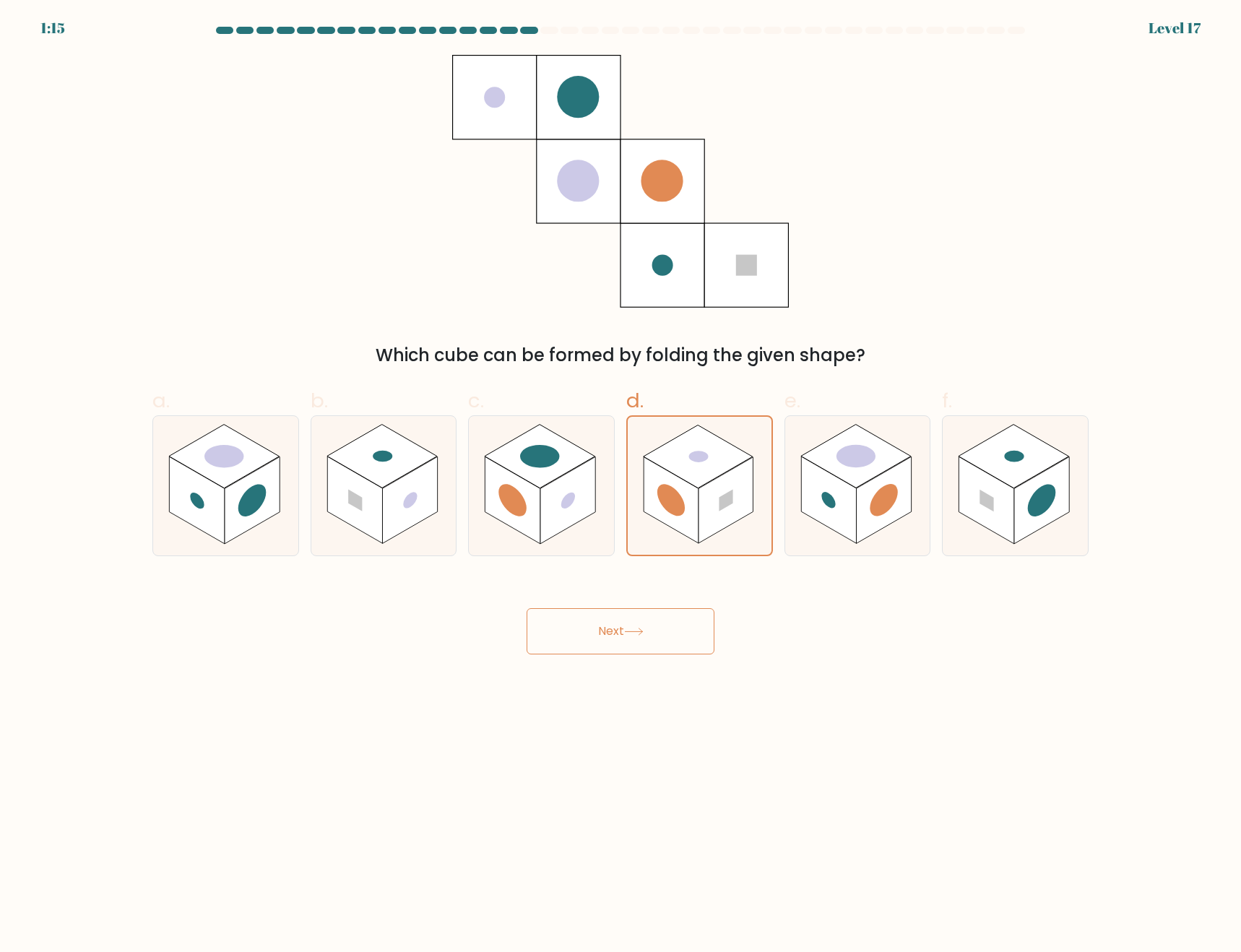
click at [651, 625] on button "Next" at bounding box center [620, 631] width 188 height 46
click at [652, 627] on button "Next" at bounding box center [620, 631] width 188 height 46
click at [651, 627] on button "Next" at bounding box center [620, 631] width 188 height 46
click at [652, 628] on button "Next" at bounding box center [620, 631] width 188 height 46
click at [652, 629] on button "Next" at bounding box center [620, 631] width 188 height 46
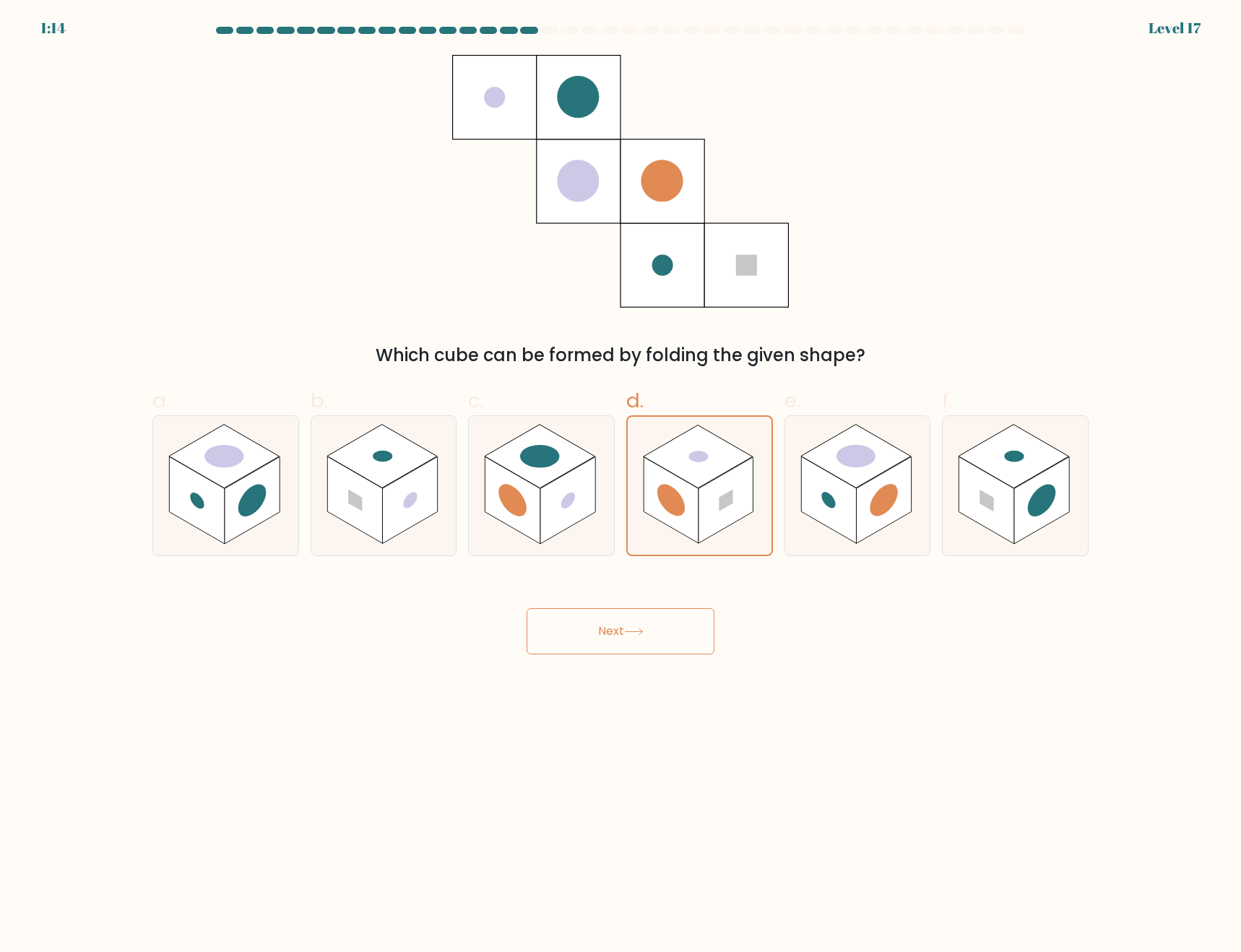
click at [651, 629] on button "Next" at bounding box center [620, 631] width 188 height 46
click at [613, 603] on div "Next" at bounding box center [620, 614] width 954 height 81
click at [622, 631] on button "Next" at bounding box center [620, 631] width 188 height 46
click at [622, 633] on button "Next" at bounding box center [620, 631] width 188 height 46
click at [622, 636] on button "Next" at bounding box center [620, 631] width 188 height 46
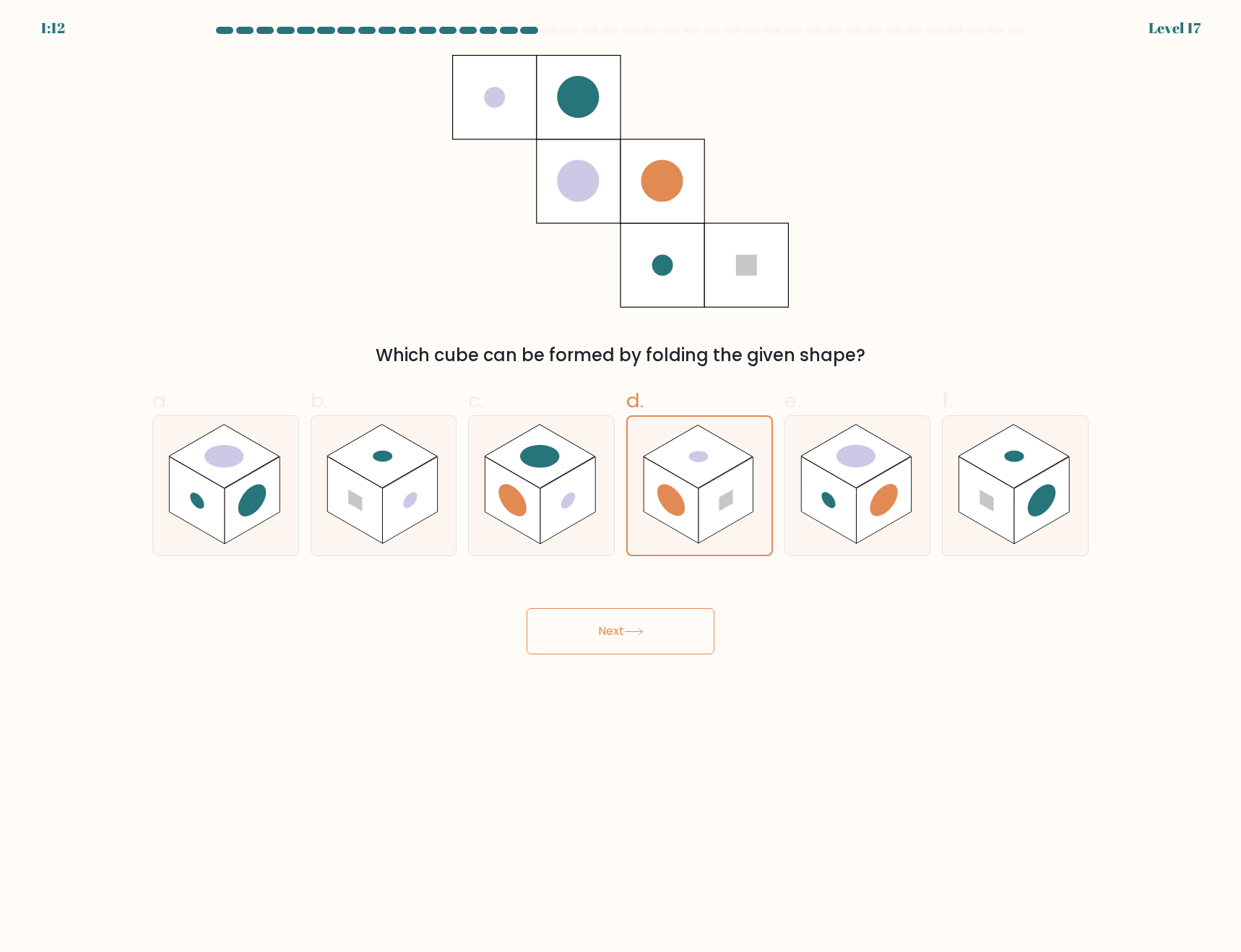
click at [624, 638] on button "Next" at bounding box center [620, 631] width 188 height 46
click at [646, 608] on div "Next" at bounding box center [620, 614] width 954 height 81
click at [647, 608] on div "Next" at bounding box center [620, 614] width 954 height 81
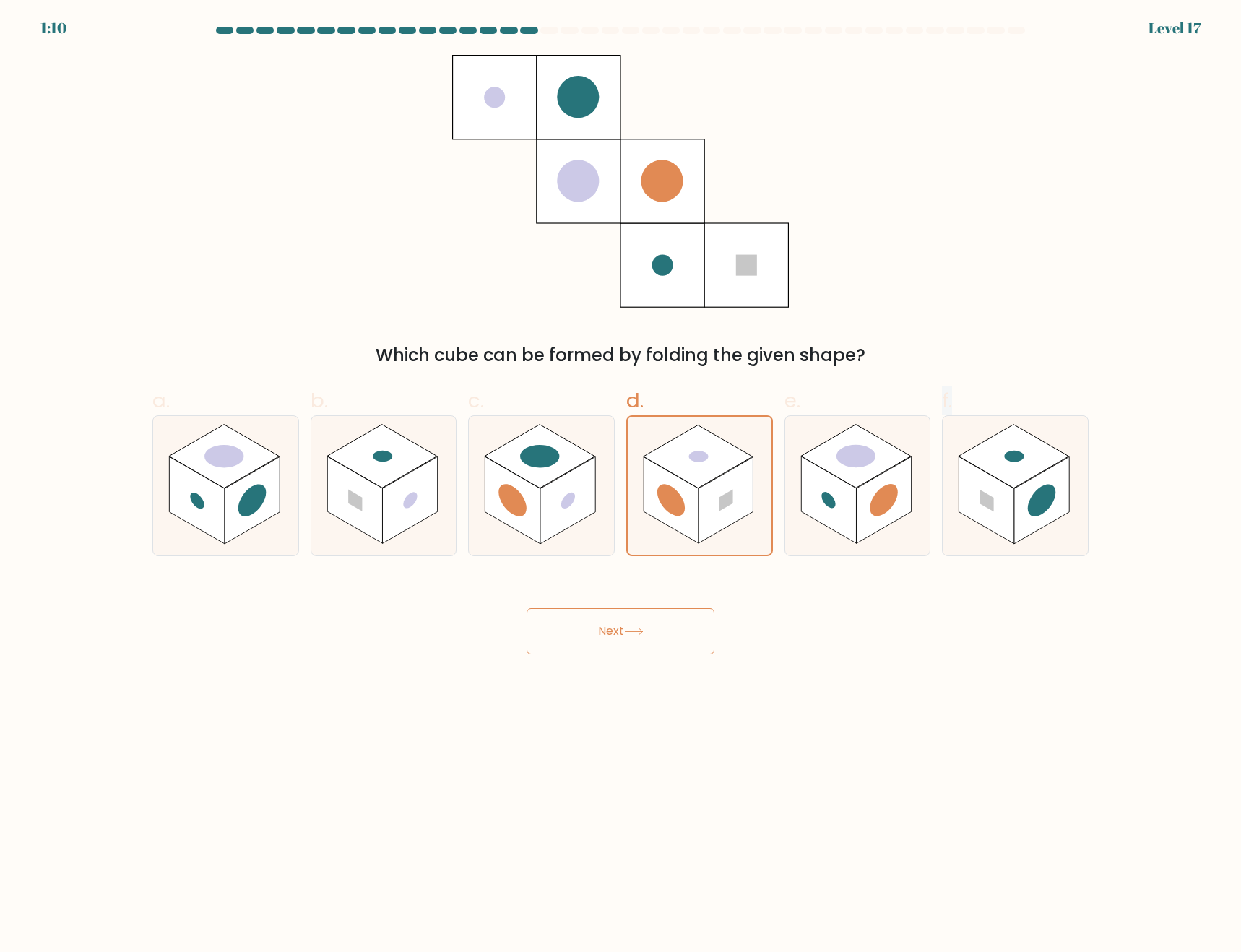
click at [647, 607] on div "Next" at bounding box center [620, 614] width 954 height 81
click at [654, 604] on div "Next" at bounding box center [620, 614] width 954 height 81
drag, startPoint x: 654, startPoint y: 604, endPoint x: 659, endPoint y: 614, distance: 11.2
click at [659, 612] on div "Next" at bounding box center [620, 614] width 954 height 81
click at [662, 608] on button "Next" at bounding box center [620, 631] width 188 height 46
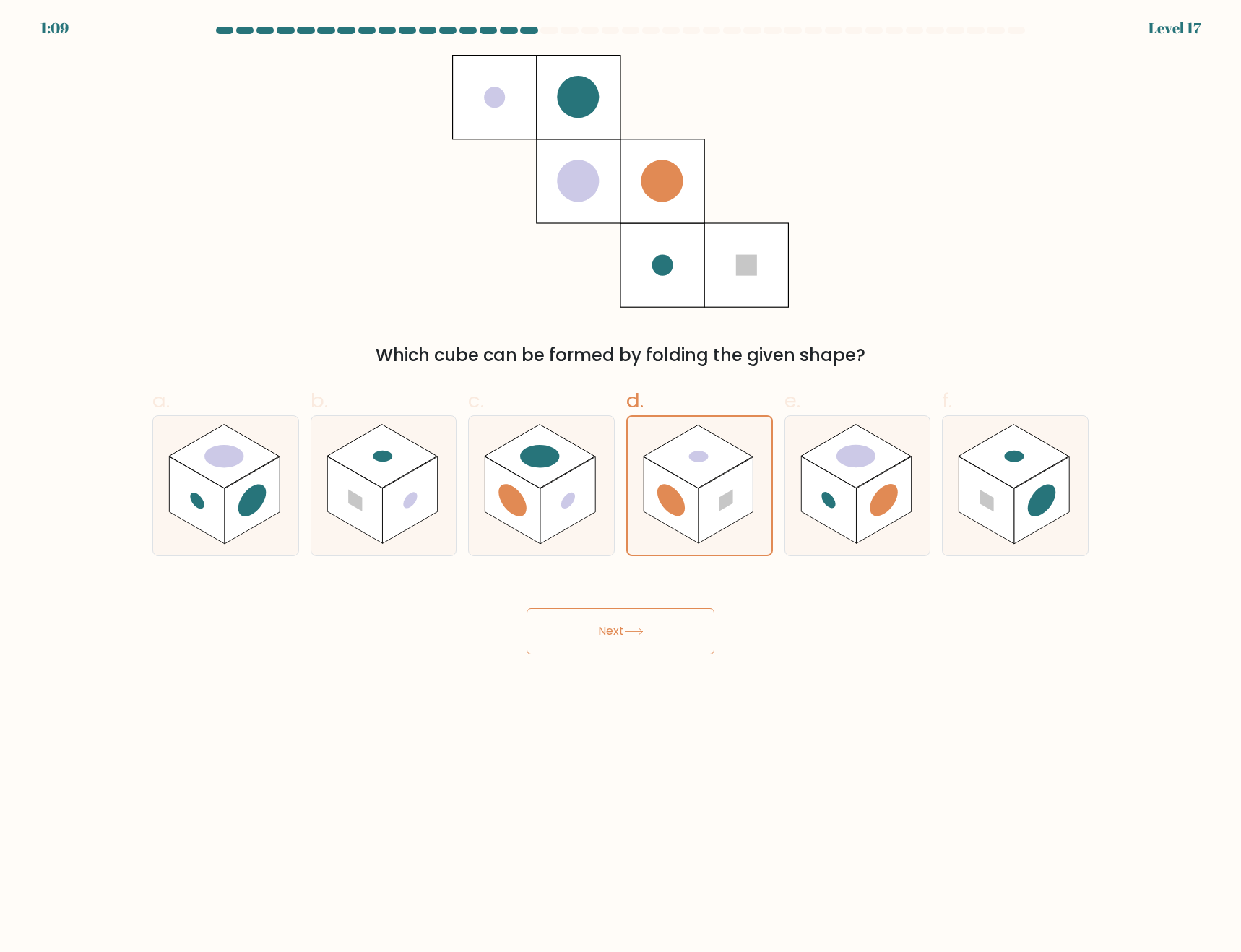
drag, startPoint x: 662, startPoint y: 608, endPoint x: 665, endPoint y: 598, distance: 10.4
click at [665, 598] on div "Next" at bounding box center [620, 614] width 954 height 81
drag, startPoint x: 665, startPoint y: 598, endPoint x: 663, endPoint y: 591, distance: 7.3
click at [665, 597] on div "Next" at bounding box center [620, 614] width 954 height 81
click at [626, 621] on button "Next" at bounding box center [620, 631] width 188 height 46
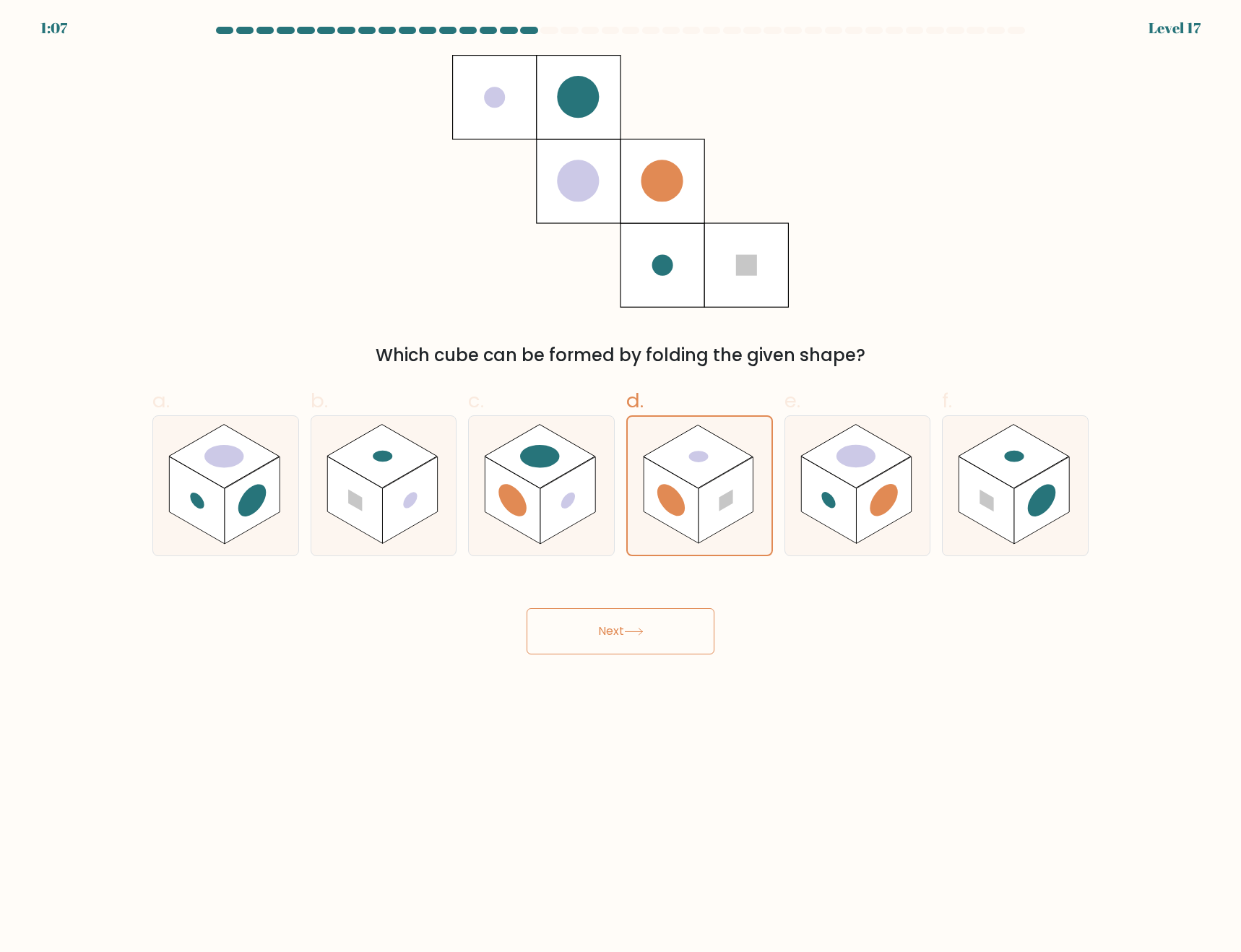
click at [626, 622] on button "Next" at bounding box center [620, 631] width 188 height 46
click at [645, 624] on button "Next" at bounding box center [620, 631] width 188 height 46
click at [632, 638] on button "Next" at bounding box center [620, 631] width 188 height 46
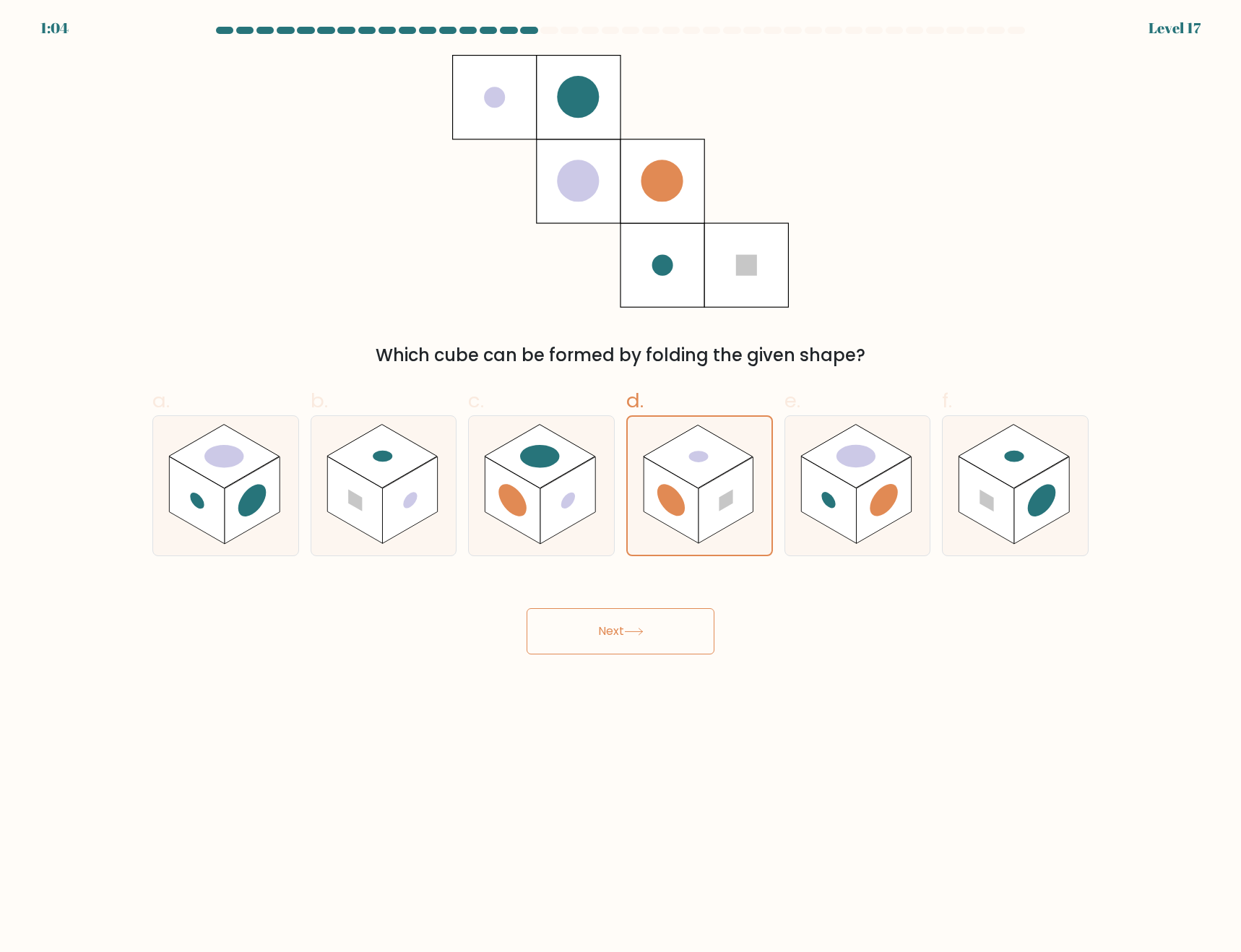
click at [633, 638] on button "Next" at bounding box center [620, 631] width 188 height 46
click at [634, 642] on button "Next" at bounding box center [620, 631] width 188 height 46
click at [651, 240] on rect at bounding box center [663, 265] width 84 height 84
click at [631, 641] on button "Next" at bounding box center [620, 631] width 188 height 46
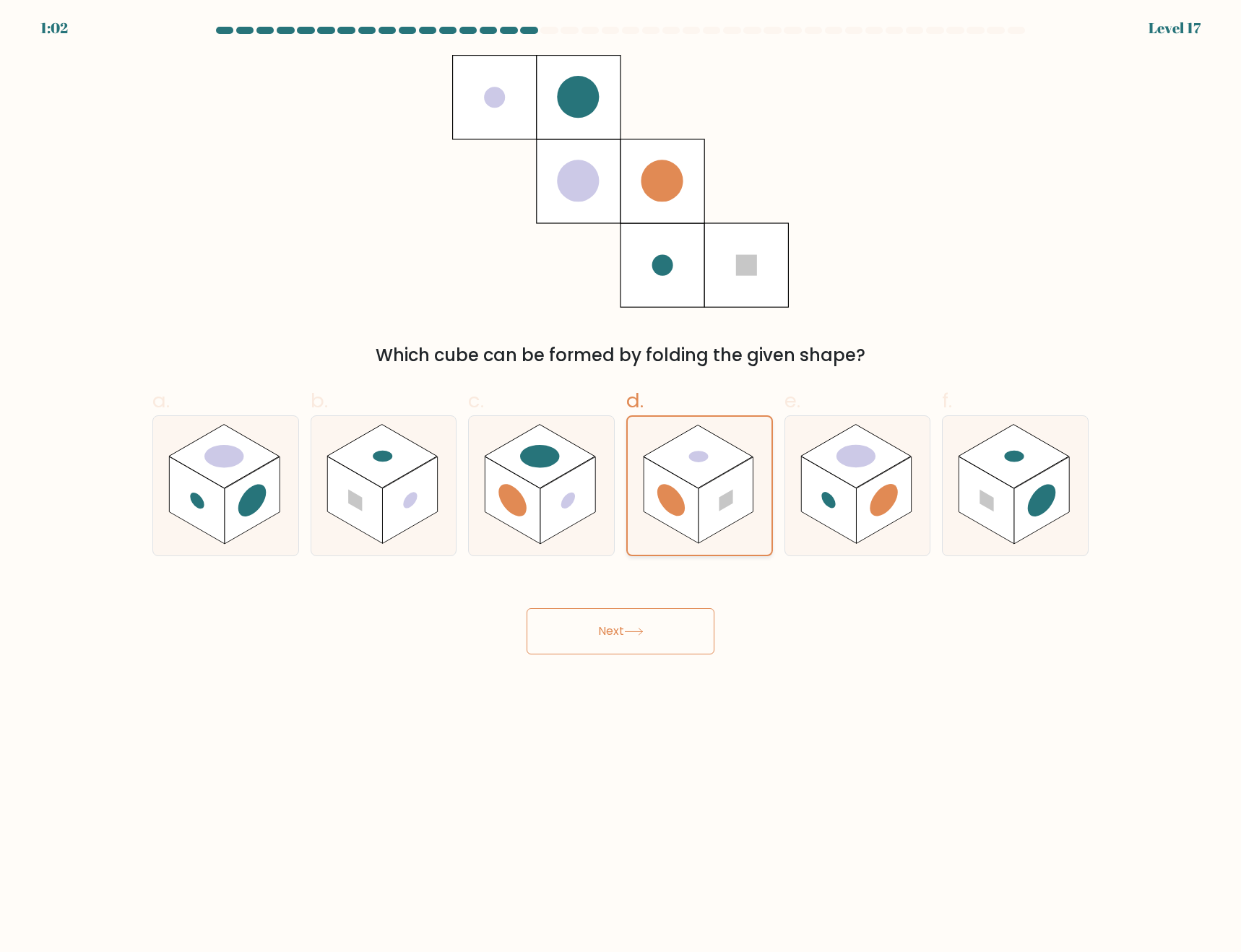
click at [697, 468] on rect at bounding box center [698, 457] width 109 height 63
click at [622, 476] on input "d." at bounding box center [621, 480] width 1 height 10
click at [610, 638] on button "Next" at bounding box center [620, 631] width 188 height 46
drag, startPoint x: 619, startPoint y: 638, endPoint x: 692, endPoint y: 623, distance: 74.5
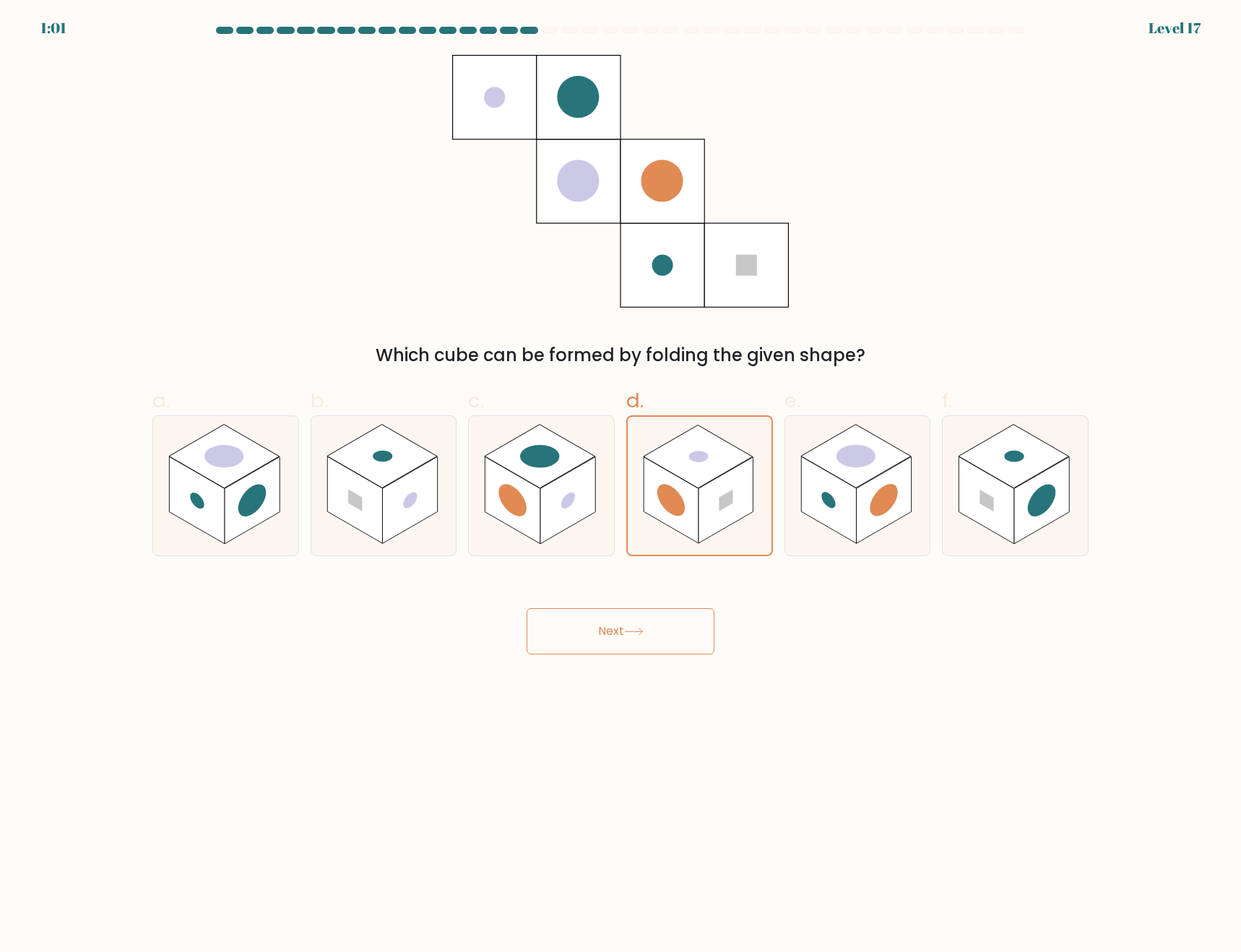
click at [642, 634] on button "Next" at bounding box center [620, 631] width 188 height 46
click at [696, 520] on rect at bounding box center [671, 500] width 55 height 86
click at [622, 485] on input "d." at bounding box center [621, 480] width 1 height 10
click at [696, 520] on rect at bounding box center [671, 500] width 55 height 86
click at [622, 485] on input "d." at bounding box center [621, 480] width 1 height 10
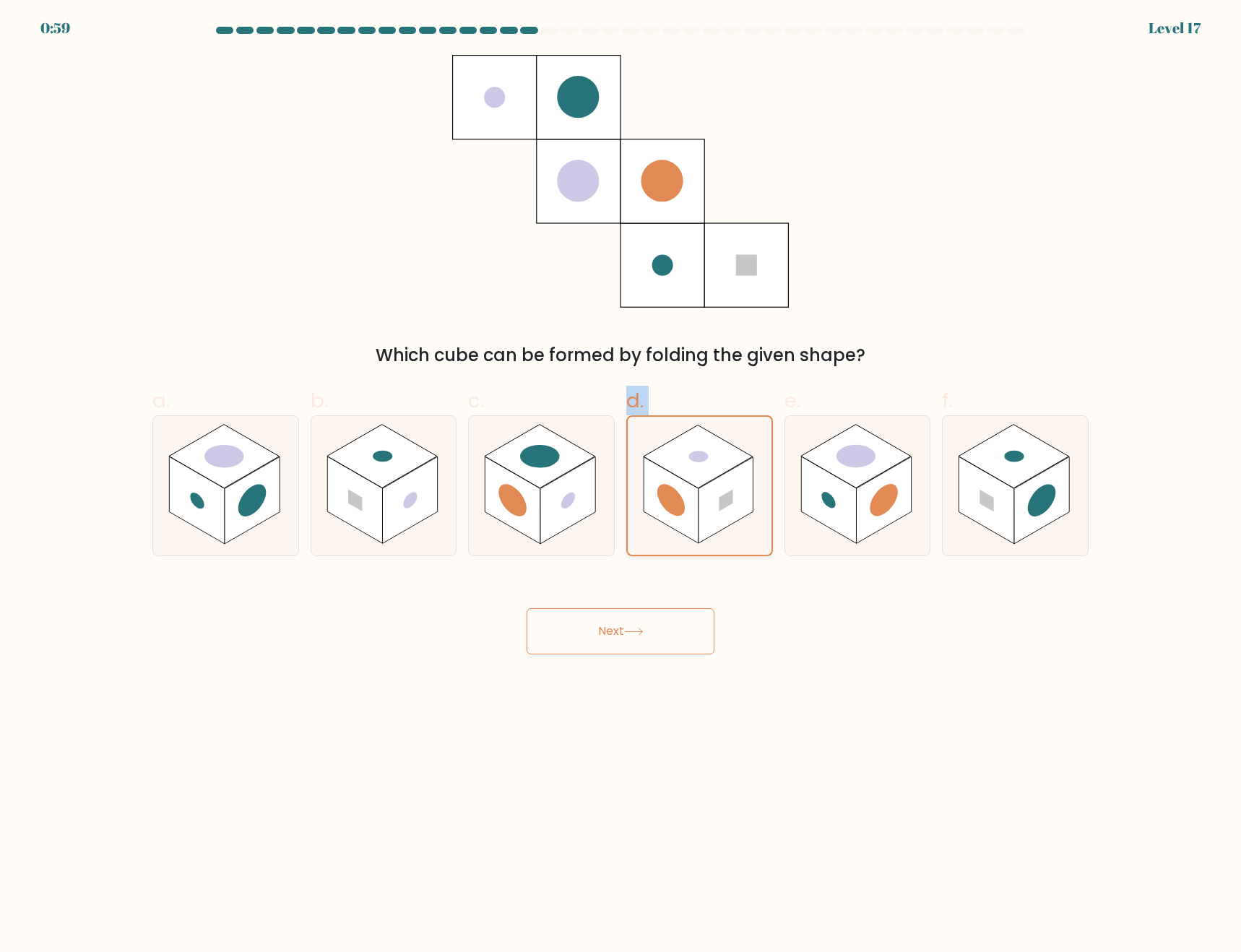
click at [696, 520] on rect at bounding box center [671, 500] width 55 height 86
click at [622, 485] on input "d." at bounding box center [621, 480] width 1 height 10
click at [722, 513] on rect at bounding box center [726, 501] width 55 height 87
click at [622, 485] on input "d." at bounding box center [621, 480] width 1 height 10
radio input "true"
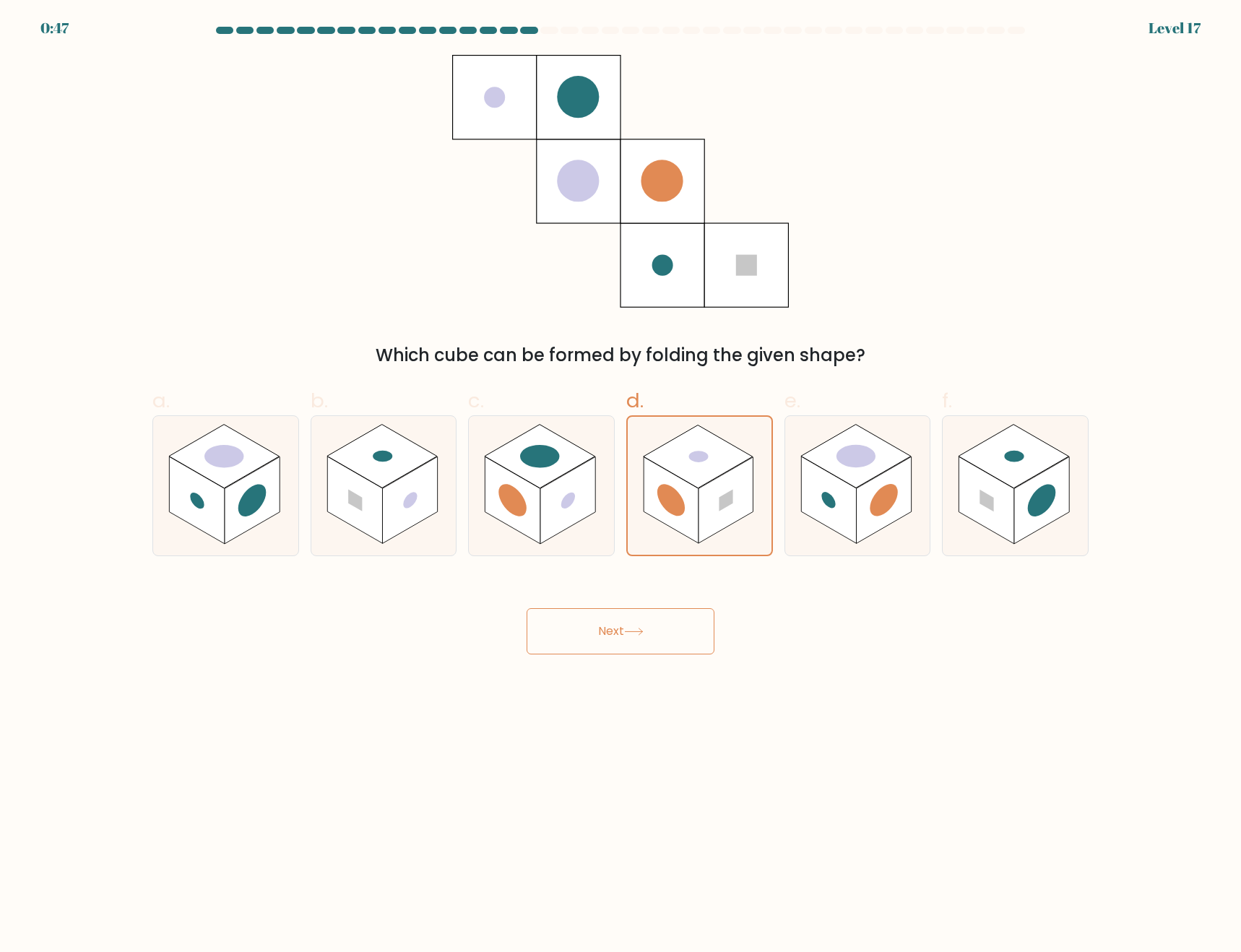
drag, startPoint x: 675, startPoint y: 633, endPoint x: 684, endPoint y: 633, distance: 9.0
click at [676, 631] on button "Next" at bounding box center [620, 631] width 188 height 46
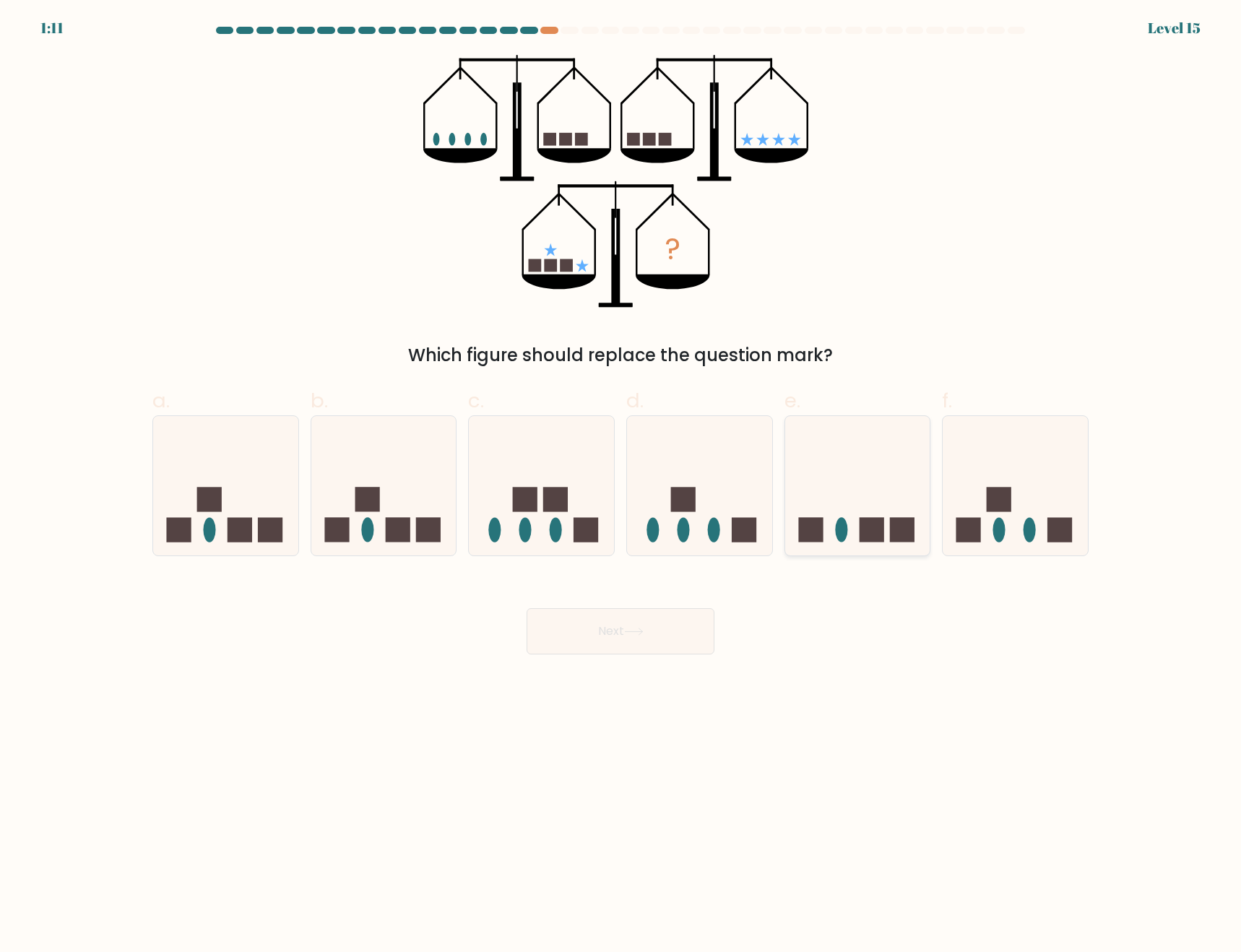
click at [820, 497] on icon at bounding box center [858, 485] width 145 height 120
click at [622, 485] on input "e." at bounding box center [621, 480] width 1 height 10
radio input "true"
click at [610, 629] on button "Next" at bounding box center [620, 631] width 188 height 46
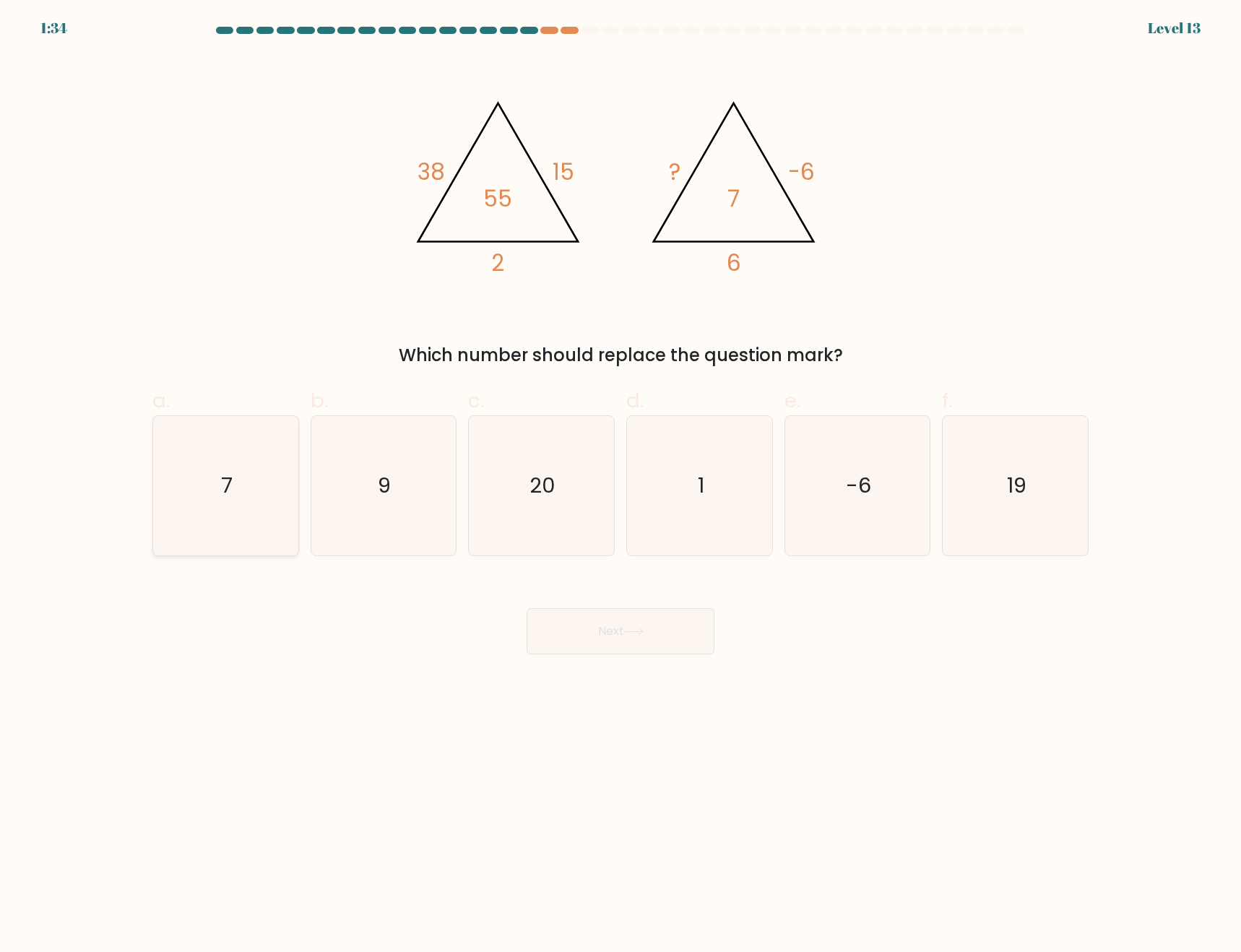
click at [281, 514] on icon "7" at bounding box center [225, 485] width 139 height 139
click at [621, 485] on input "a. 7" at bounding box center [621, 480] width 1 height 10
radio input "true"
click at [608, 644] on button "Next" at bounding box center [620, 631] width 188 height 46
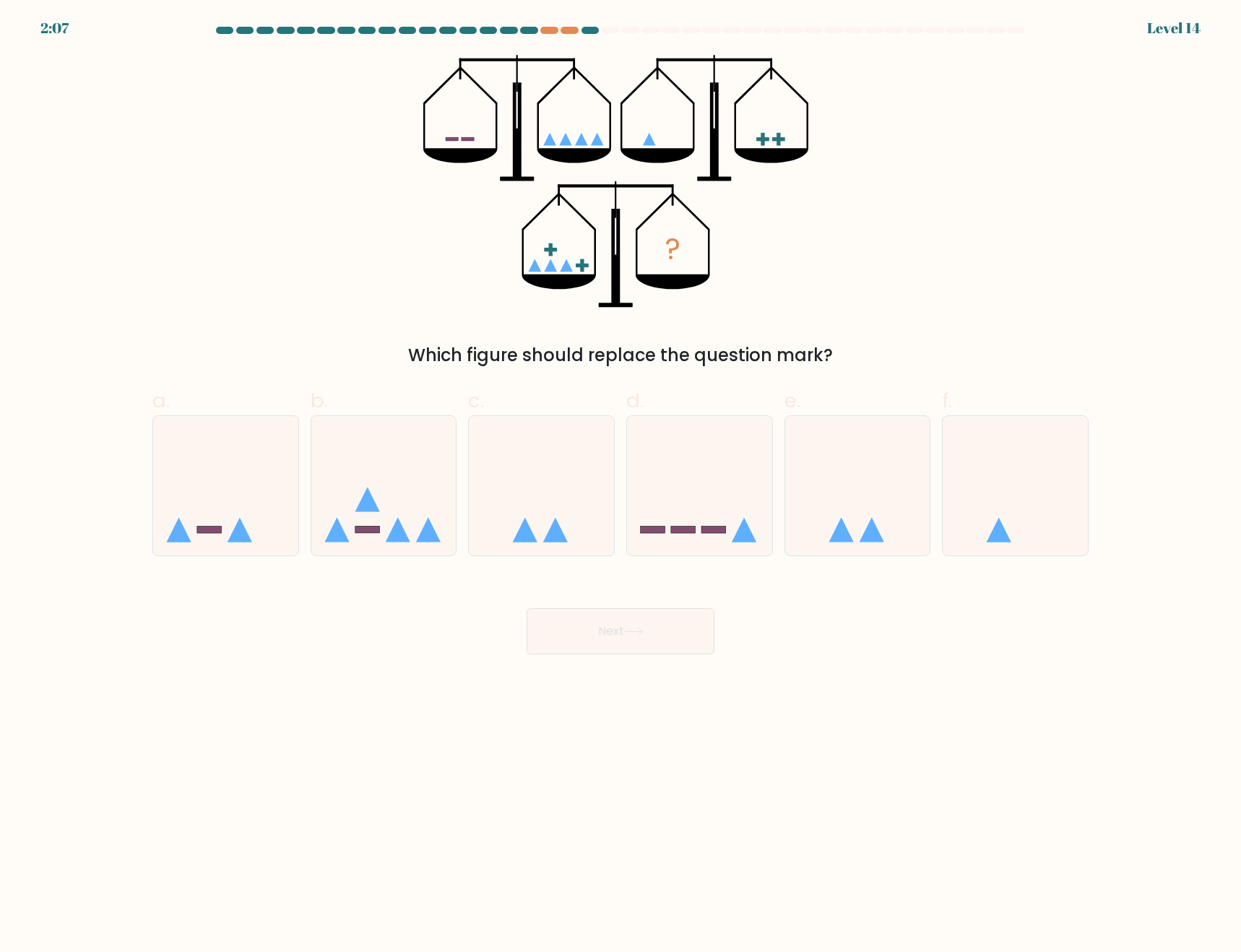
click at [805, 607] on div "Next" at bounding box center [620, 614] width 954 height 81
click at [234, 545] on icon at bounding box center [226, 485] width 145 height 120
click at [621, 485] on input "a." at bounding box center [621, 480] width 1 height 10
radio input "true"
click at [654, 638] on button "Next" at bounding box center [620, 631] width 188 height 46
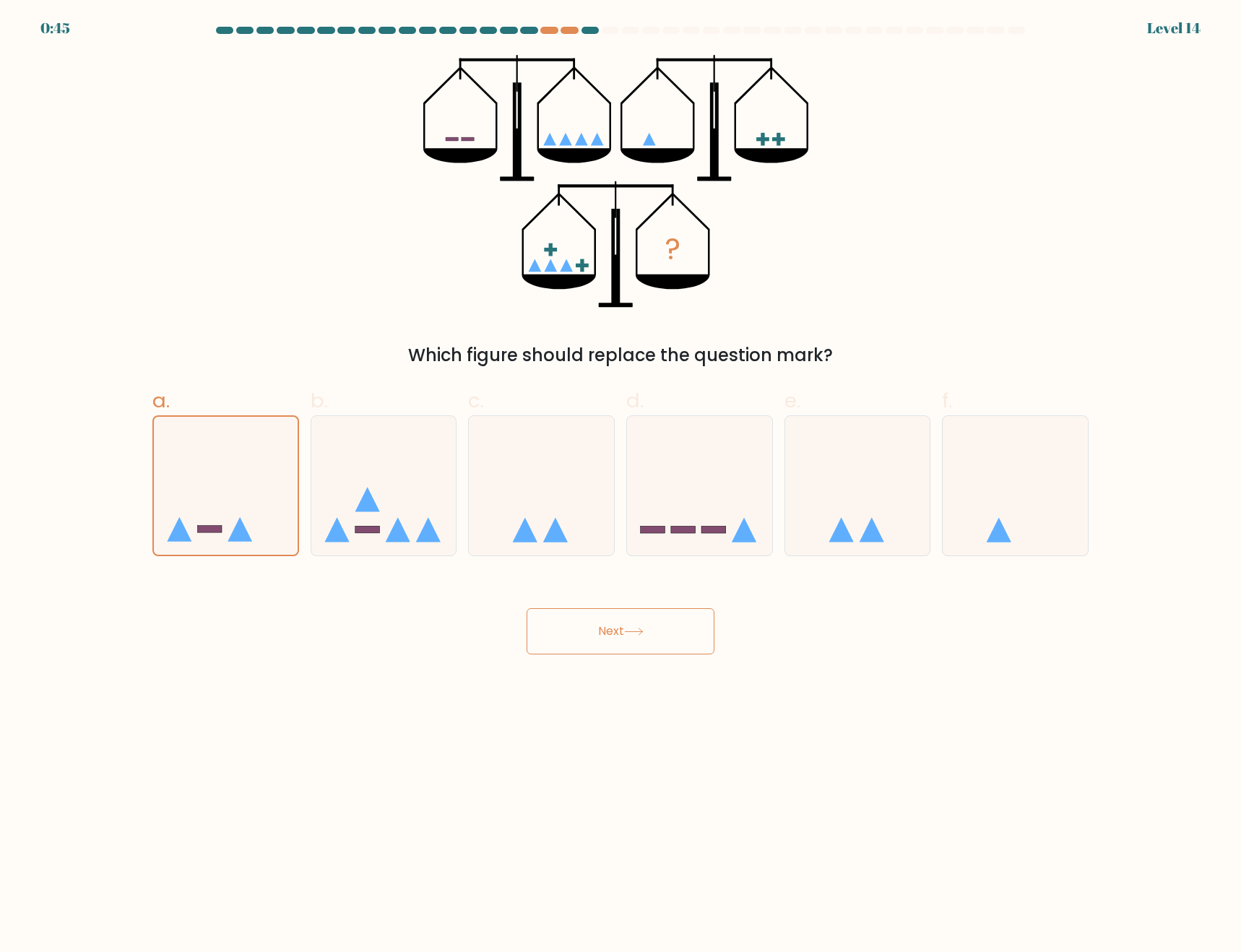
click at [652, 651] on button "Next" at bounding box center [620, 631] width 188 height 46
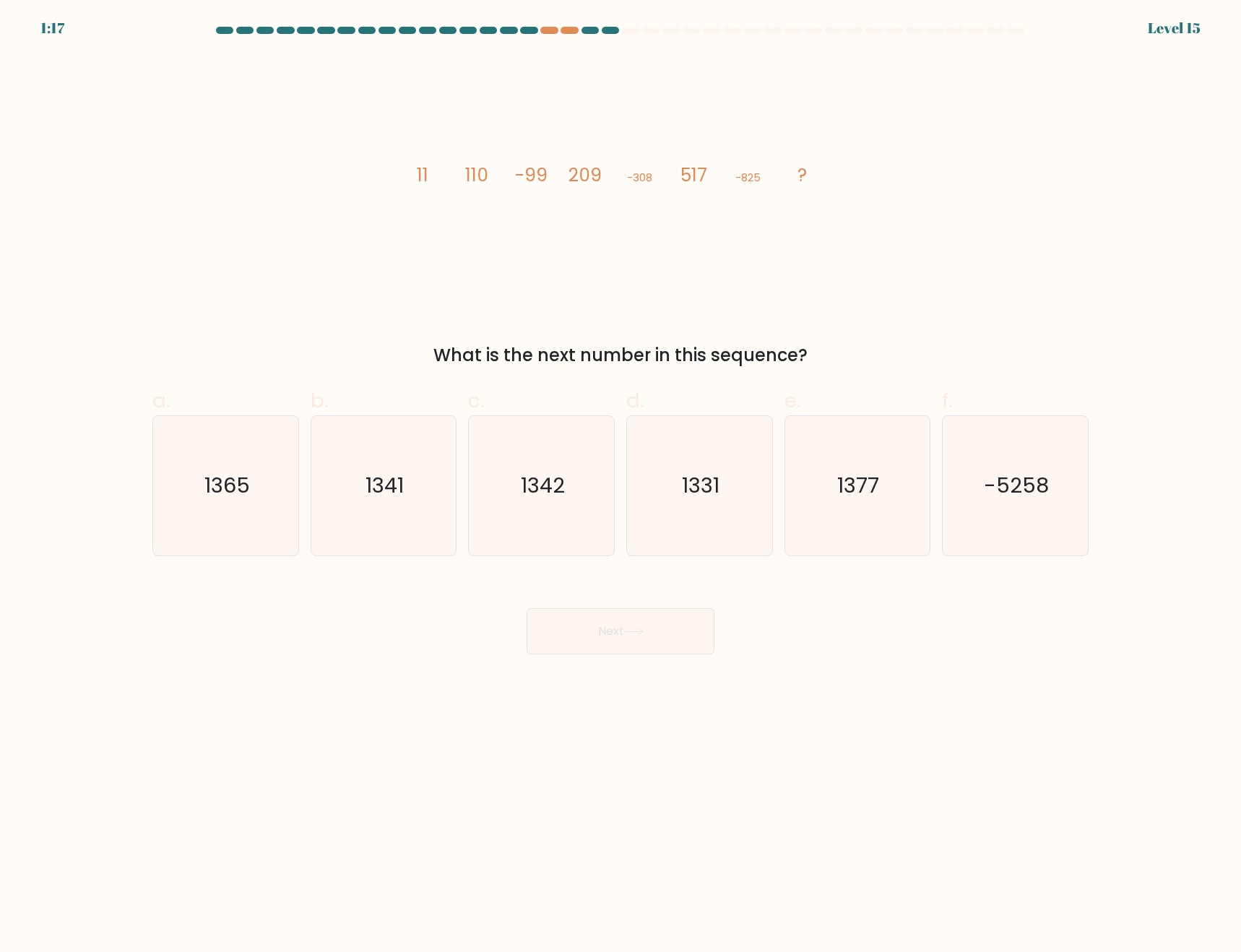
click at [791, 668] on body "1:17 Level 15" at bounding box center [620, 476] width 1241 height 952
click at [591, 518] on icon "1342" at bounding box center [540, 485] width 139 height 139
click at [621, 485] on input "c. 1342" at bounding box center [621, 480] width 1 height 10
radio input "true"
click at [626, 638] on button "Next" at bounding box center [620, 631] width 188 height 46
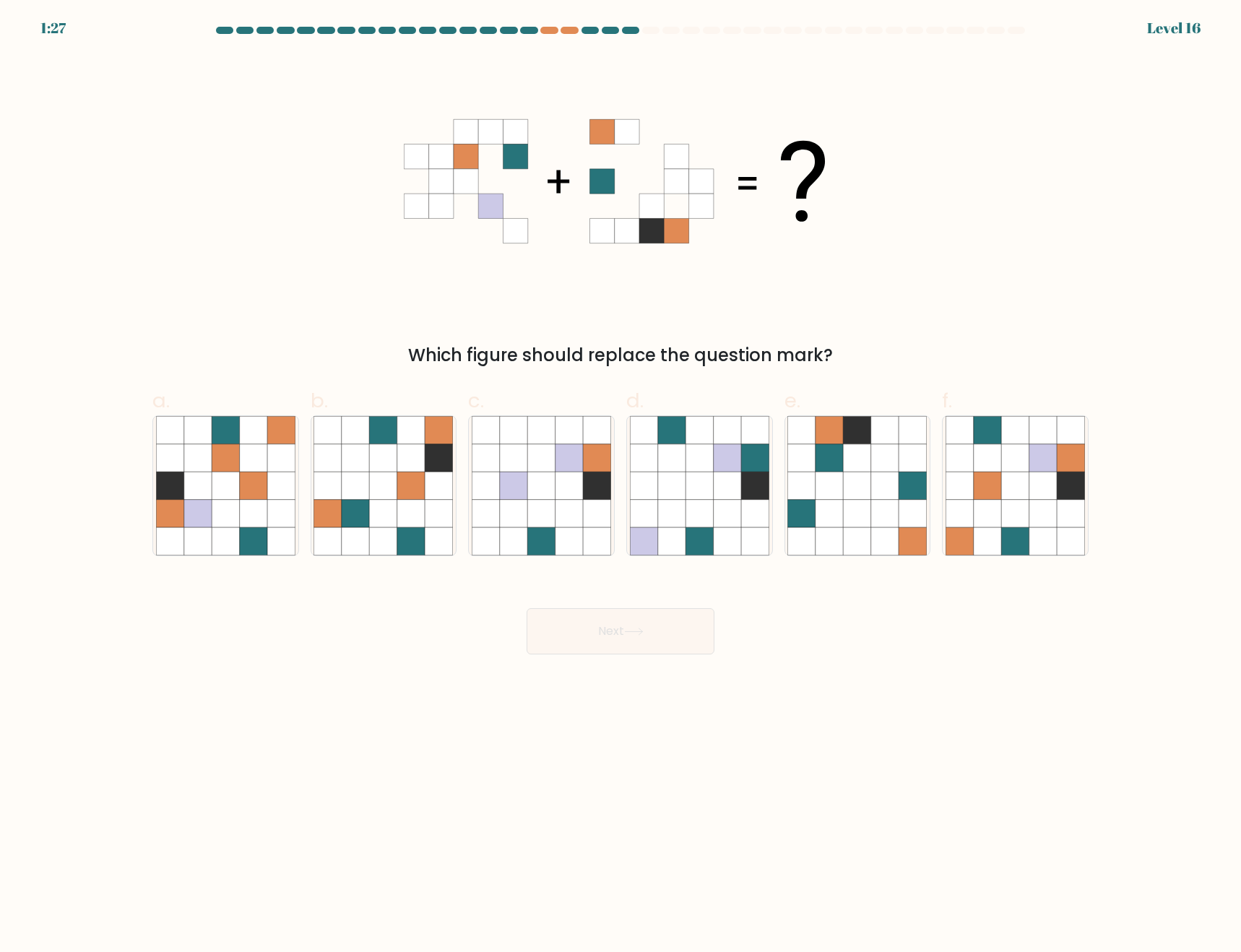
click at [1059, 816] on body "1:27 Level 16" at bounding box center [620, 476] width 1241 height 952
click at [820, 690] on body "1:25 Level 16" at bounding box center [620, 476] width 1241 height 952
click at [547, 521] on icon at bounding box center [540, 513] width 27 height 27
click at [621, 485] on input "c." at bounding box center [621, 480] width 1 height 10
radio input "true"
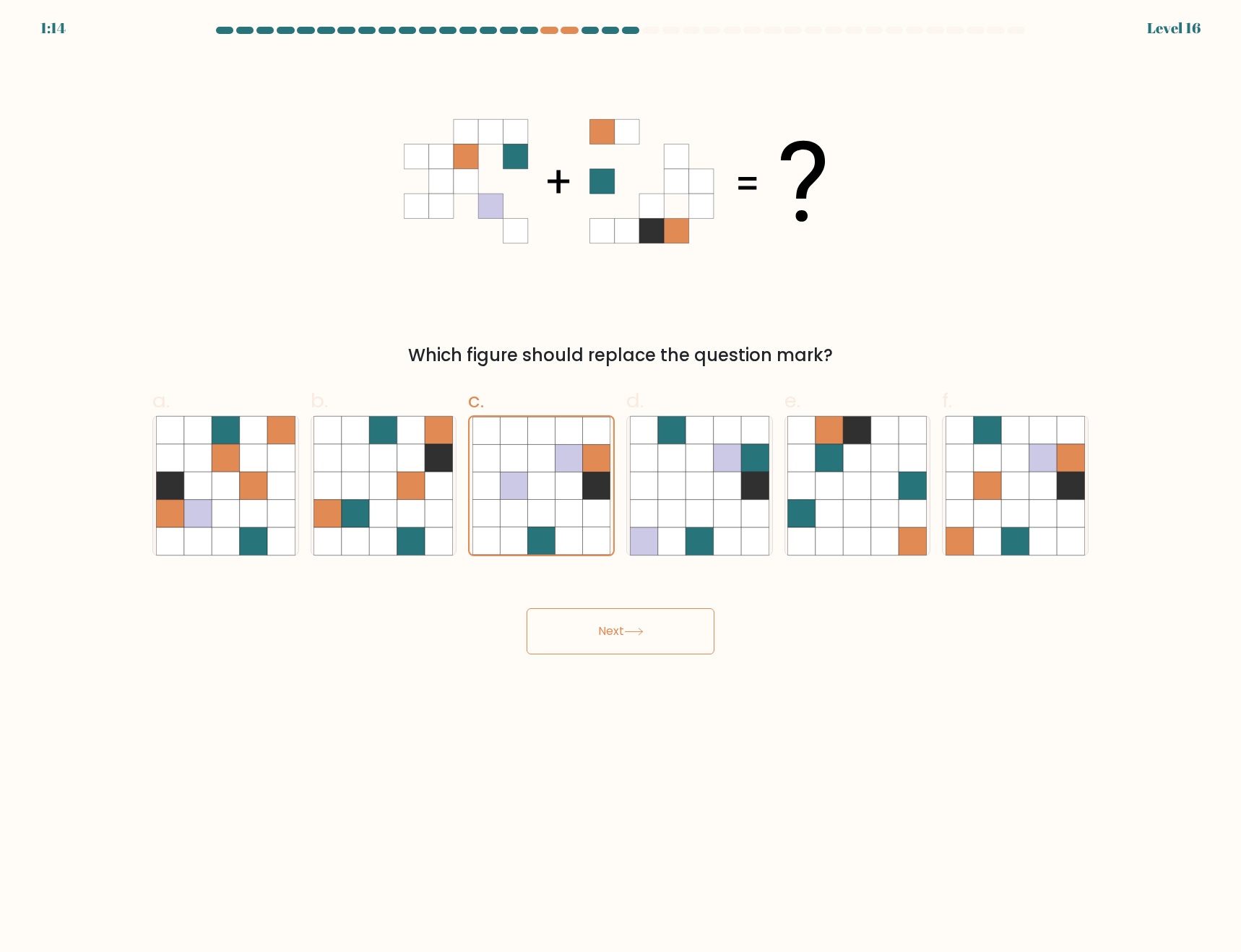
click at [649, 629] on button "Next" at bounding box center [620, 631] width 188 height 46
click at [639, 663] on body "1:12 Level 16" at bounding box center [620, 476] width 1241 height 952
click at [650, 639] on button "Next" at bounding box center [620, 631] width 188 height 46
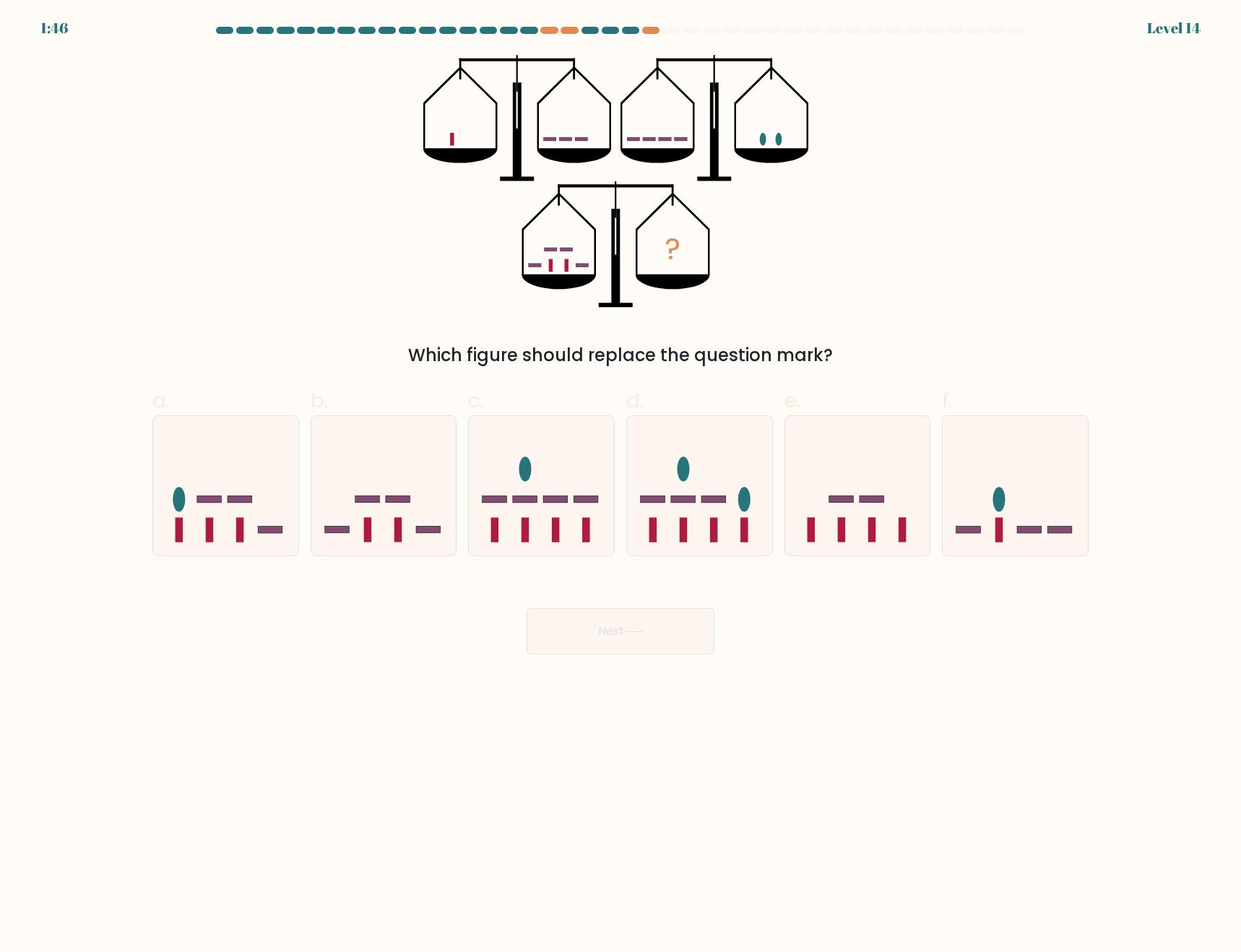
click at [945, 789] on body "1:46 Level 14" at bounding box center [620, 476] width 1241 height 952
click at [418, 538] on icon at bounding box center [384, 485] width 145 height 120
click at [621, 485] on input "b." at bounding box center [621, 480] width 1 height 10
radio input "true"
click at [629, 632] on icon at bounding box center [634, 631] width 19 height 8
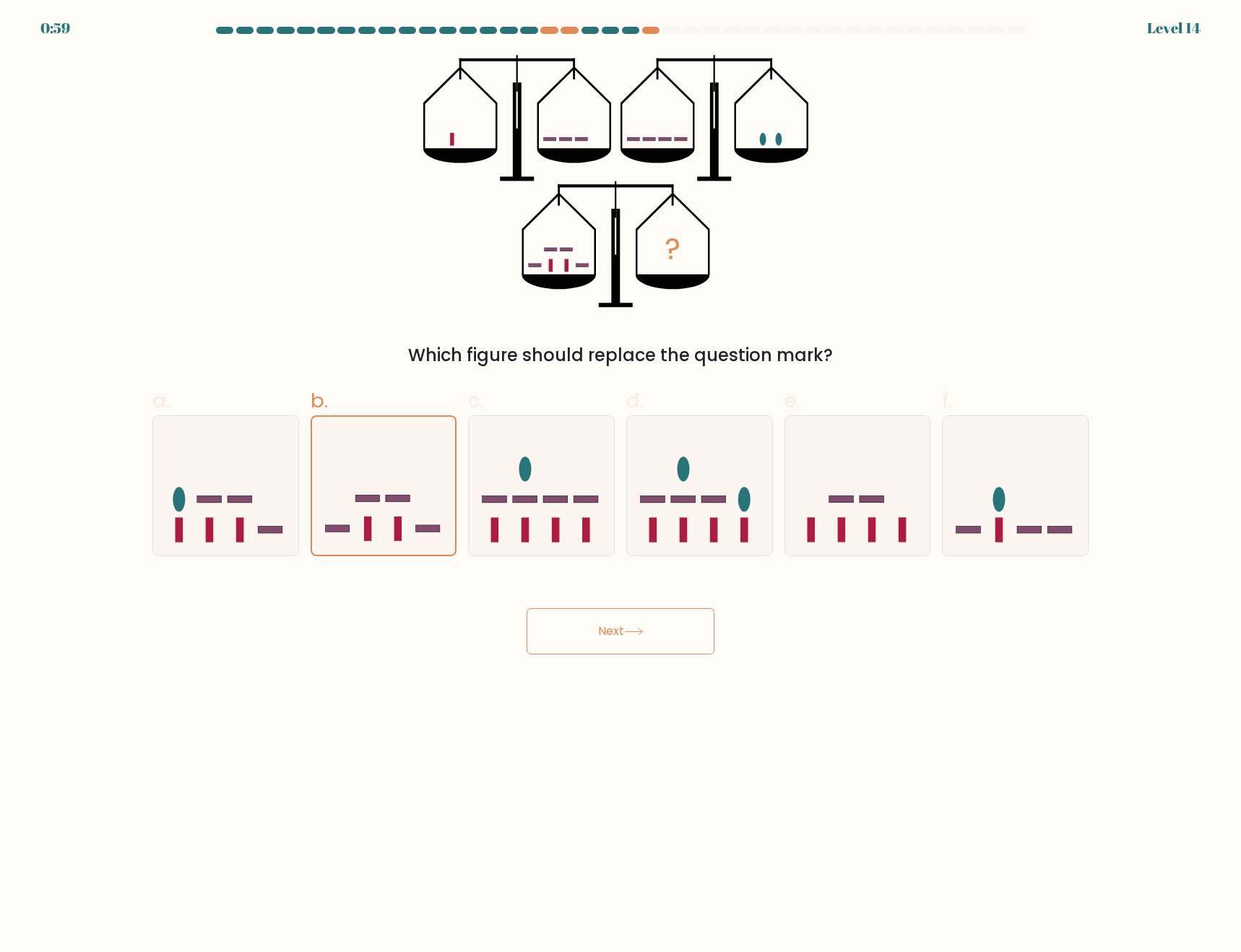
click at [629, 632] on icon at bounding box center [634, 631] width 19 height 8
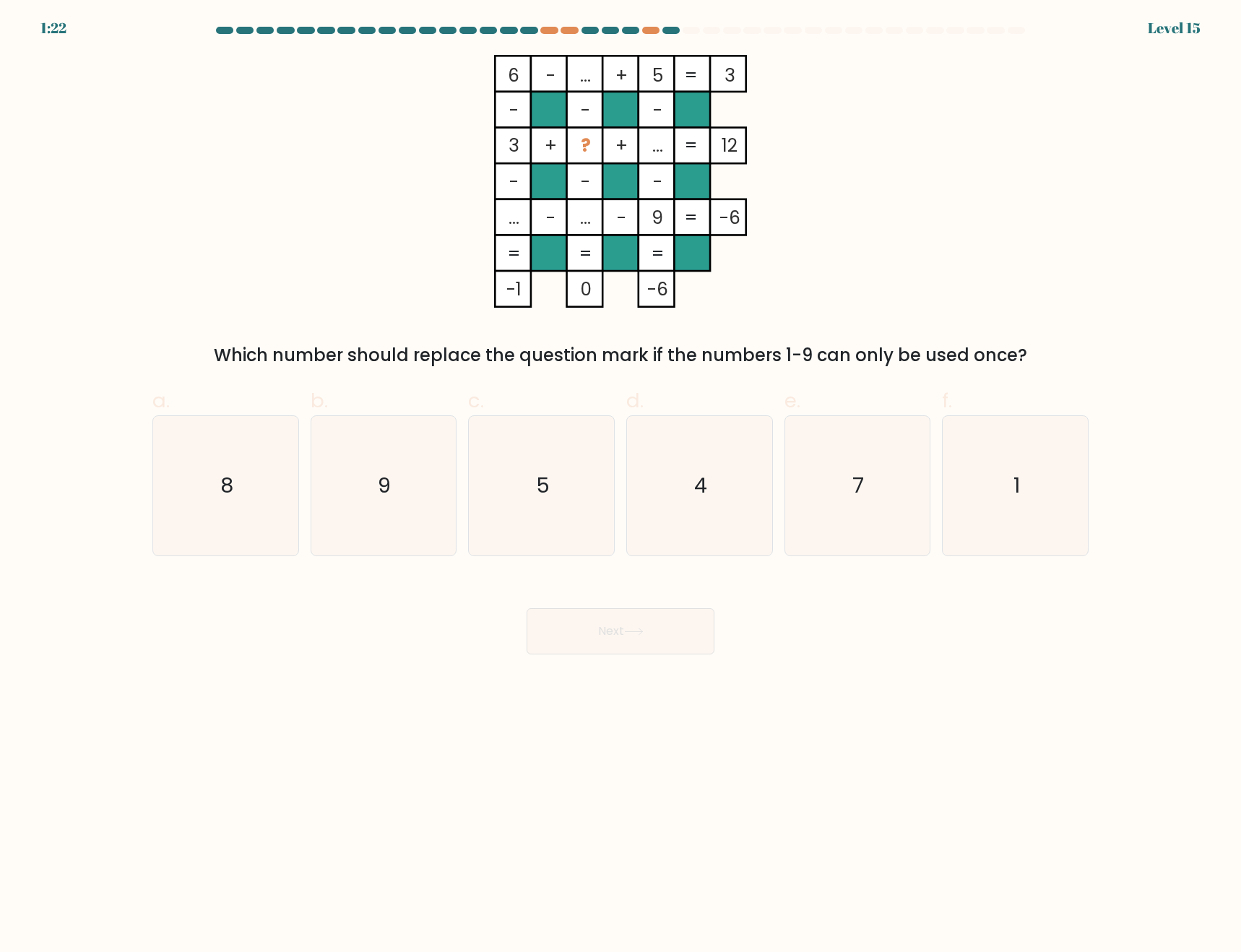
click at [988, 737] on body "1:22 Level 15" at bounding box center [620, 476] width 1241 height 952
click at [959, 717] on body "1:21 Level 15" at bounding box center [620, 476] width 1241 height 952
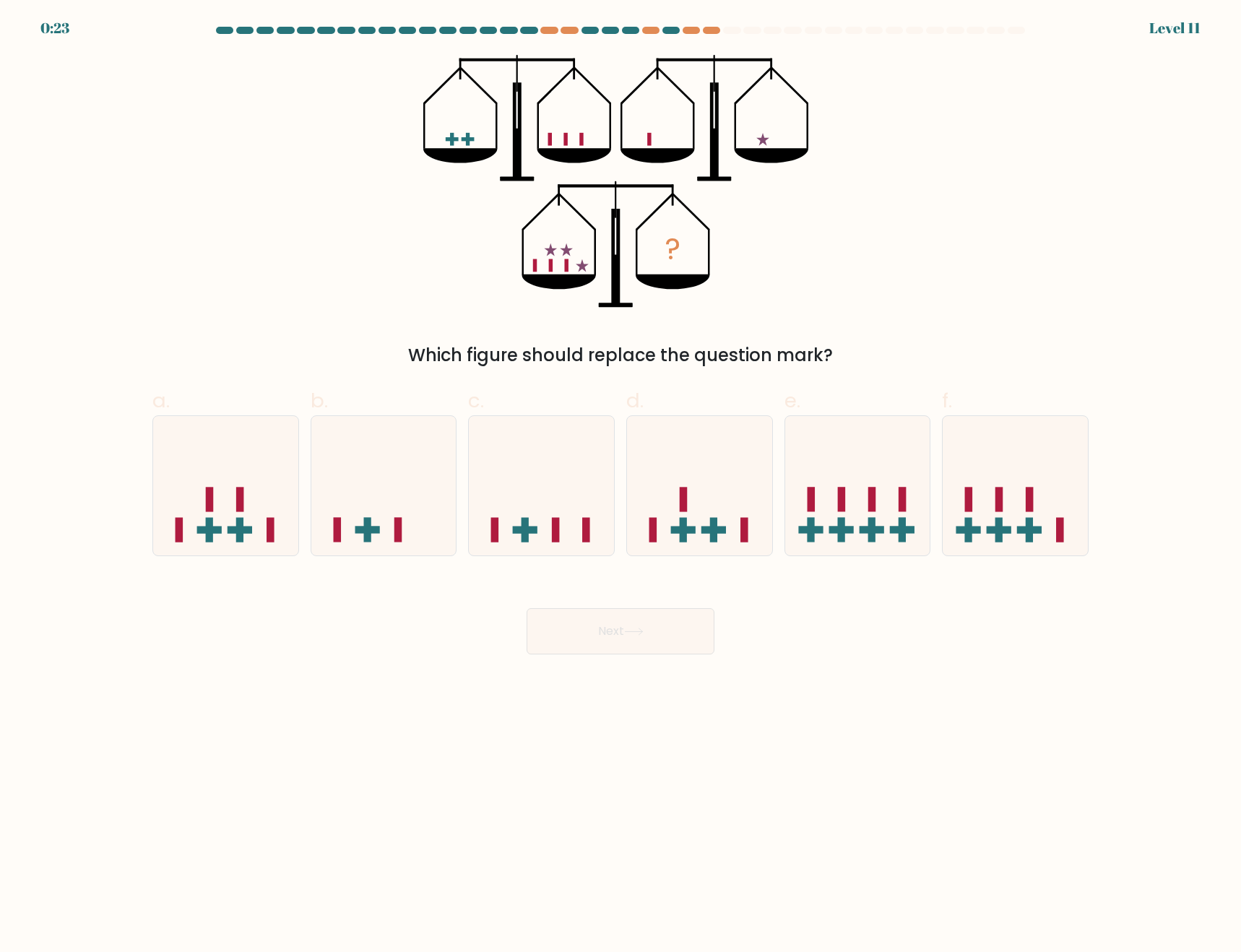
click at [871, 680] on body "0:23 Level 11" at bounding box center [620, 476] width 1241 height 952
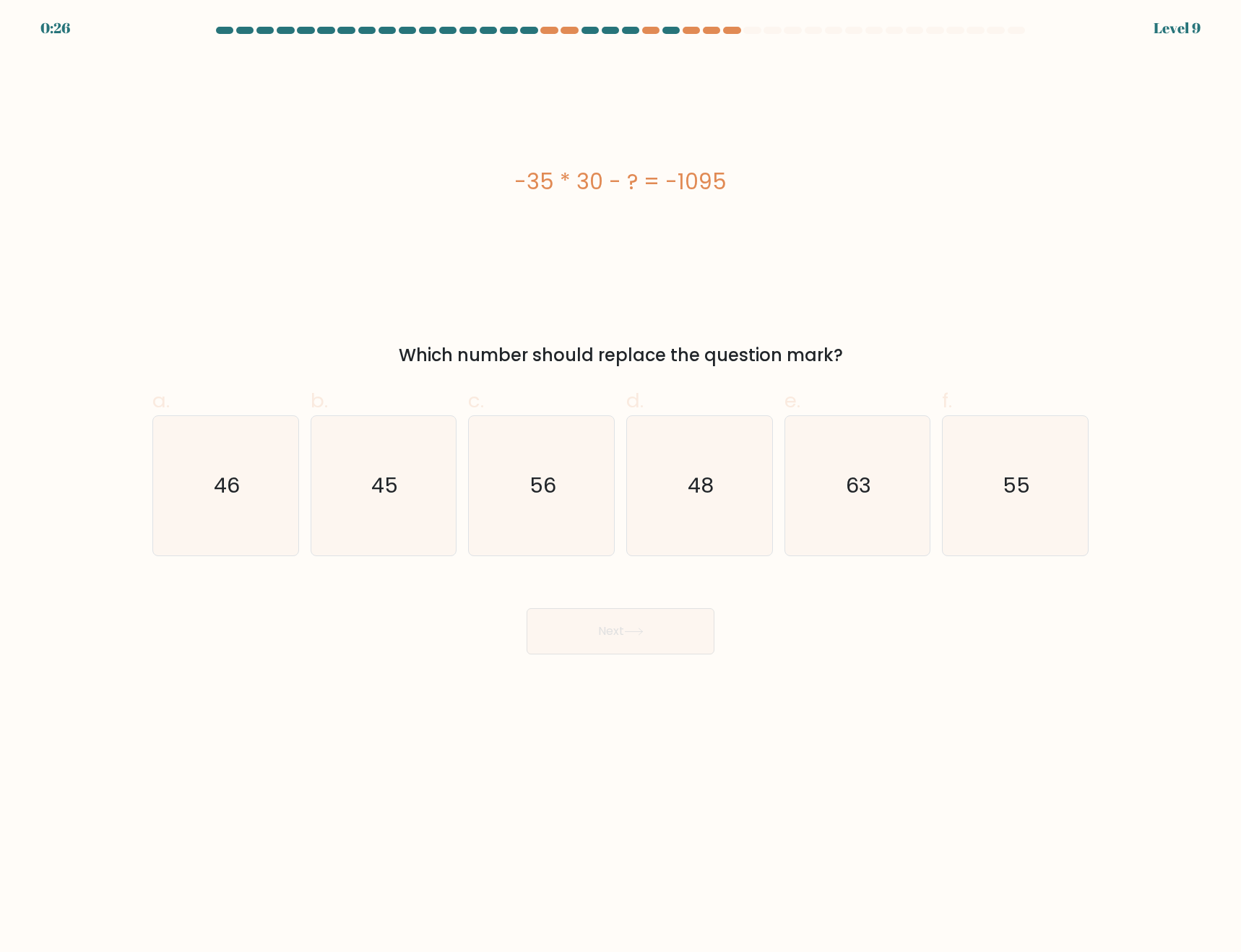
click at [526, 181] on div "-35 * 30 - ? = -1095" at bounding box center [620, 181] width 937 height 32
drag, startPoint x: 498, startPoint y: 177, endPoint x: 765, endPoint y: 164, distance: 267.3
click at [765, 164] on div "-35 * 30 - ? = -1095" at bounding box center [620, 181] width 937 height 253
copy div "-35 * 30 - ? = -1095"
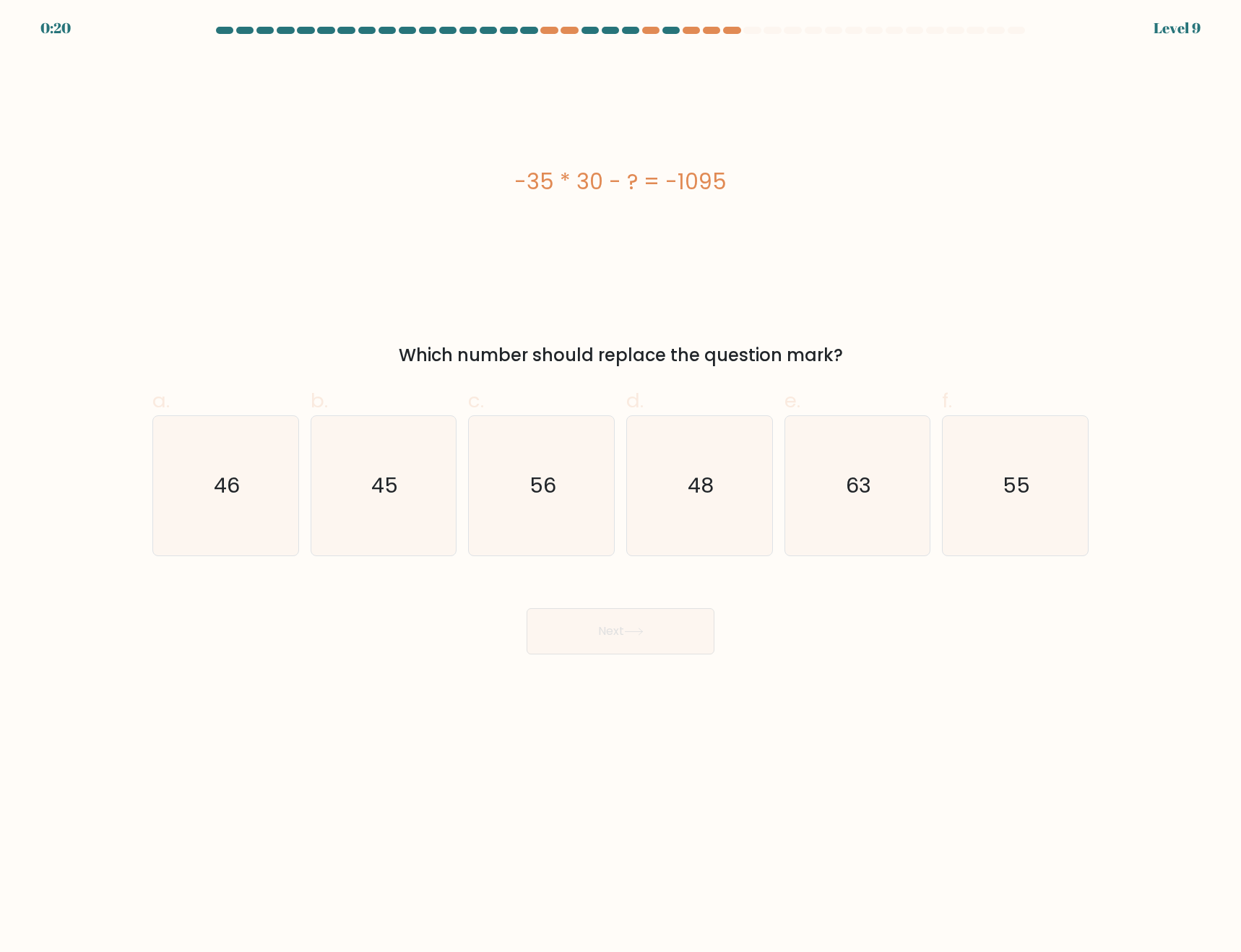
click at [1077, 721] on body "0:20 Level 9 a." at bounding box center [620, 476] width 1241 height 952
click at [377, 509] on icon "45" at bounding box center [383, 485] width 139 height 139
click at [621, 485] on input "b. 45" at bounding box center [621, 480] width 1 height 10
radio input "true"
click at [653, 620] on button "Next" at bounding box center [620, 631] width 188 height 46
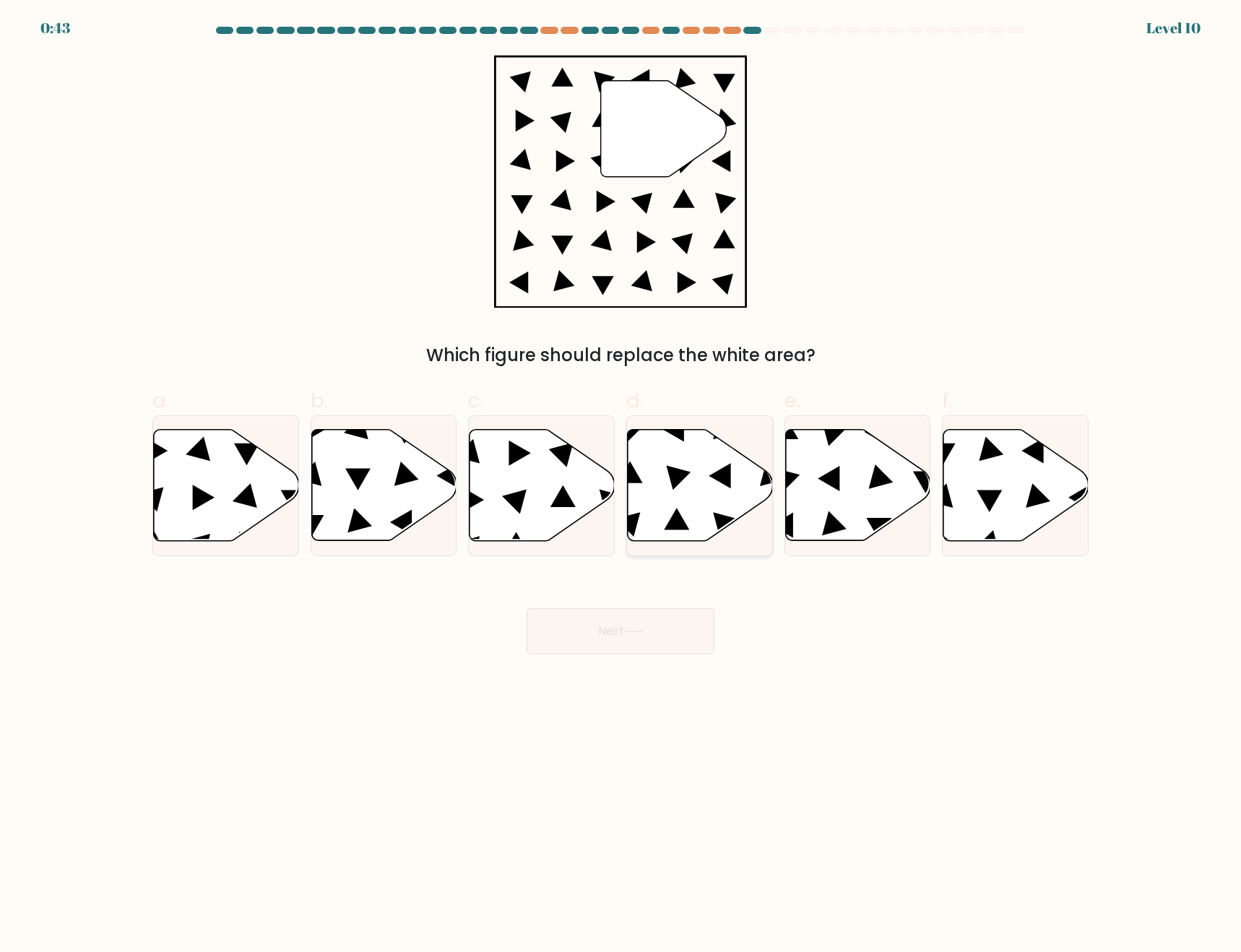
click at [716, 495] on icon at bounding box center [701, 485] width 145 height 111
click at [622, 485] on input "d." at bounding box center [621, 480] width 1 height 10
radio input "true"
click at [665, 648] on button "Next" at bounding box center [620, 631] width 188 height 46
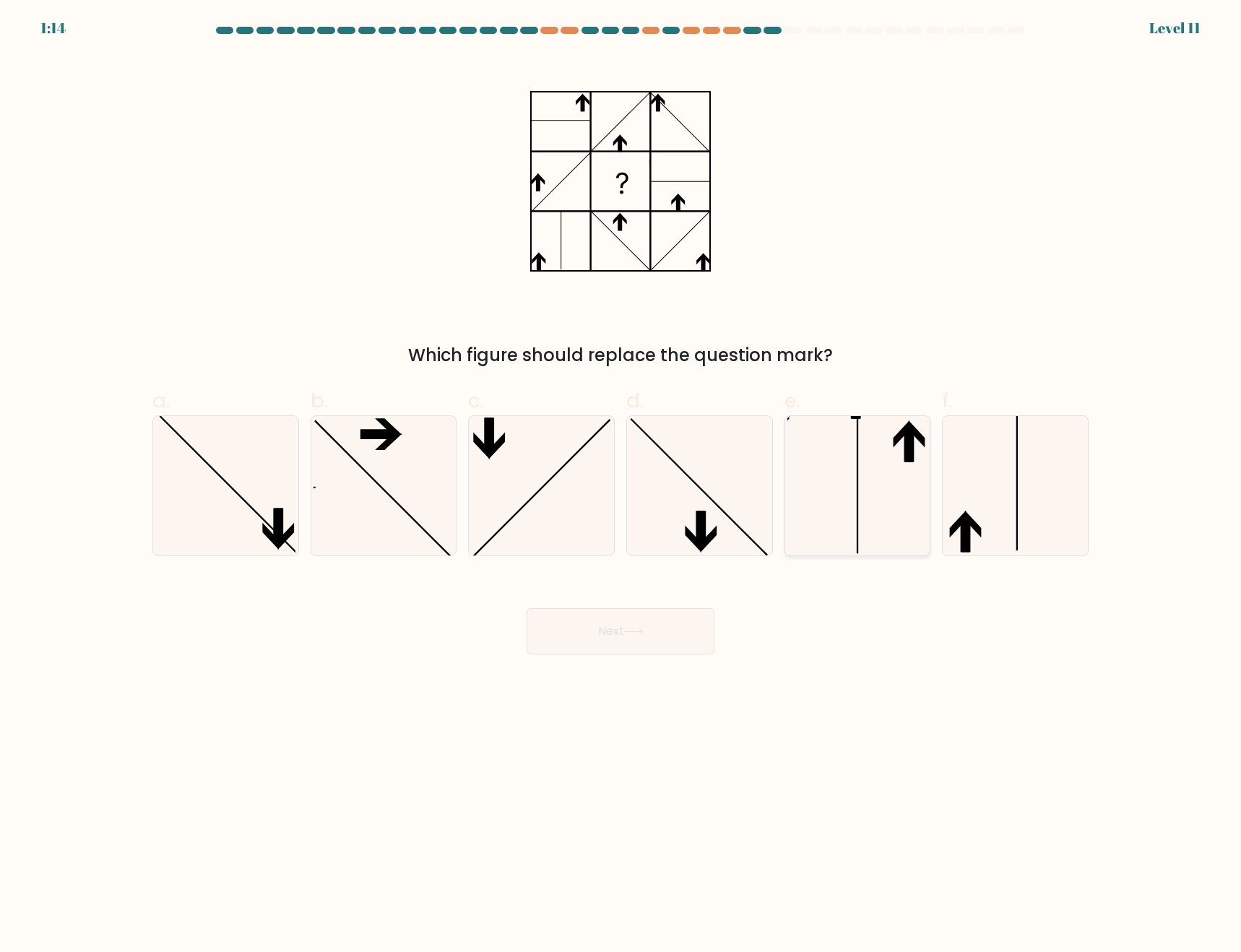
click at [873, 504] on icon at bounding box center [857, 485] width 139 height 139
click at [622, 485] on input "e." at bounding box center [621, 480] width 1 height 10
radio input "true"
click at [617, 622] on button "Next" at bounding box center [620, 631] width 188 height 46
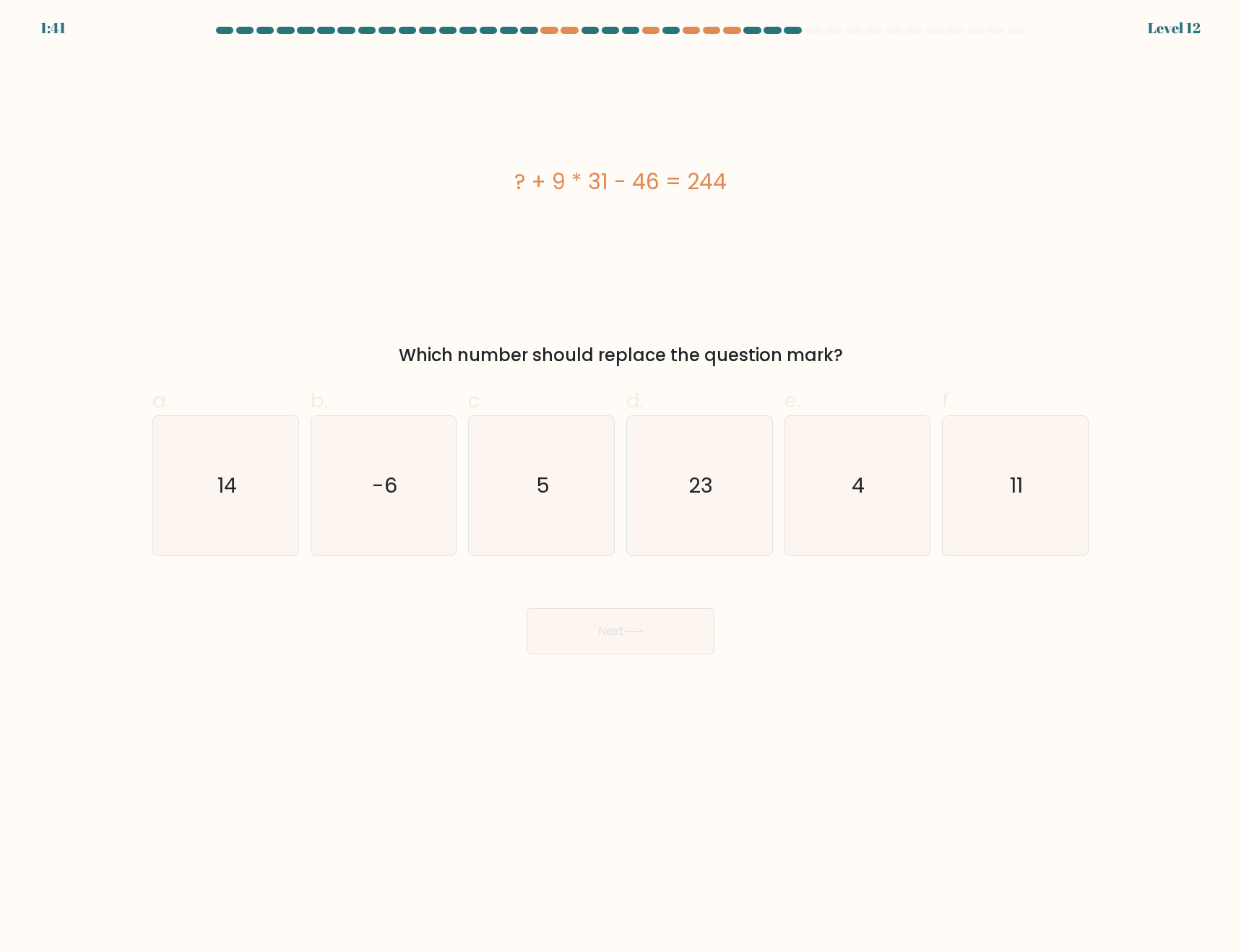
click at [575, 177] on div "? + 9 * 31 - 46 = 244" at bounding box center [620, 181] width 937 height 32
copy div "? + 9 * 31 - 46 = 244"
click at [1044, 481] on icon "11" at bounding box center [1014, 485] width 139 height 139
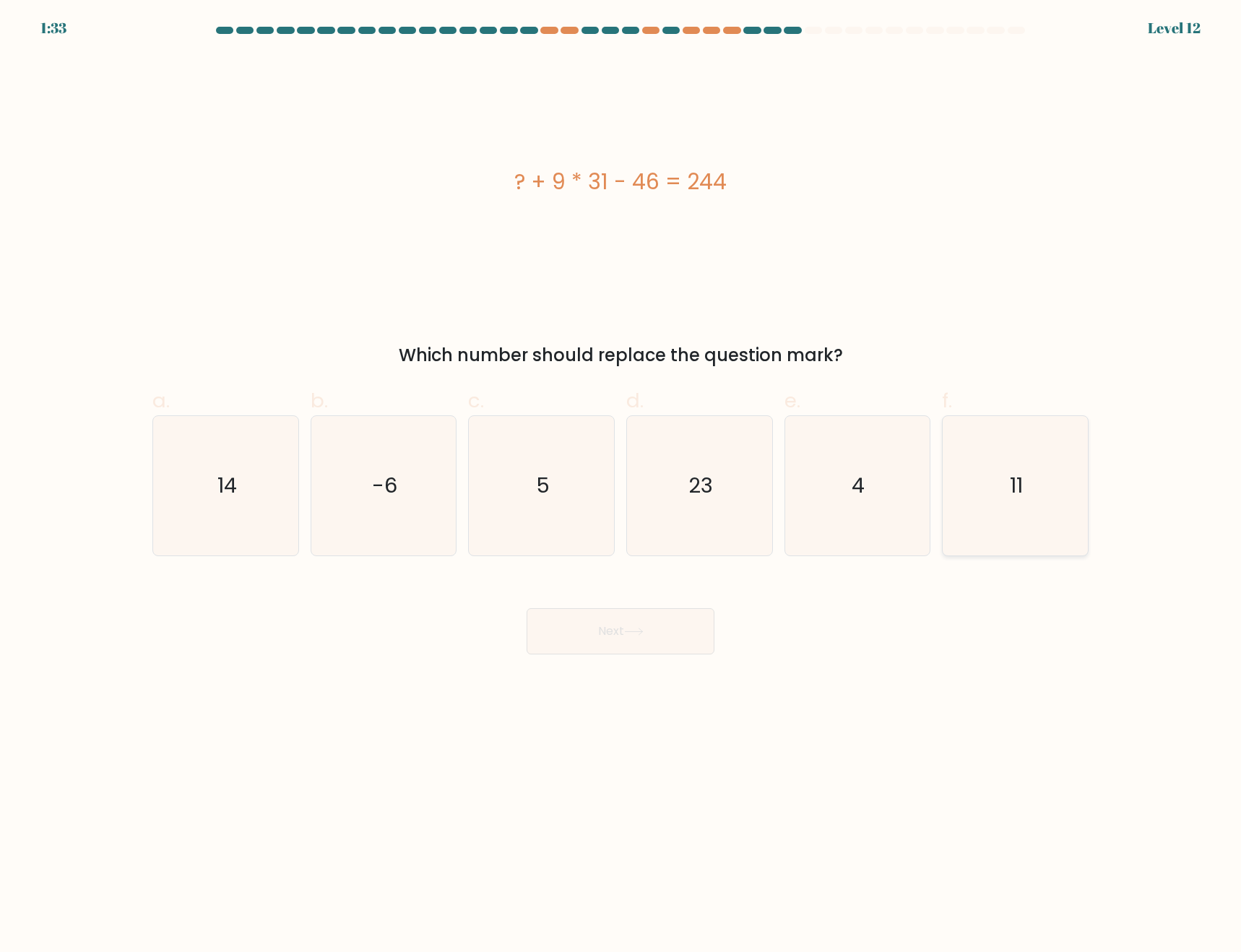
click at [622, 481] on input "f. 11" at bounding box center [621, 480] width 1 height 10
radio input "true"
click at [623, 646] on button "Next" at bounding box center [620, 631] width 188 height 46
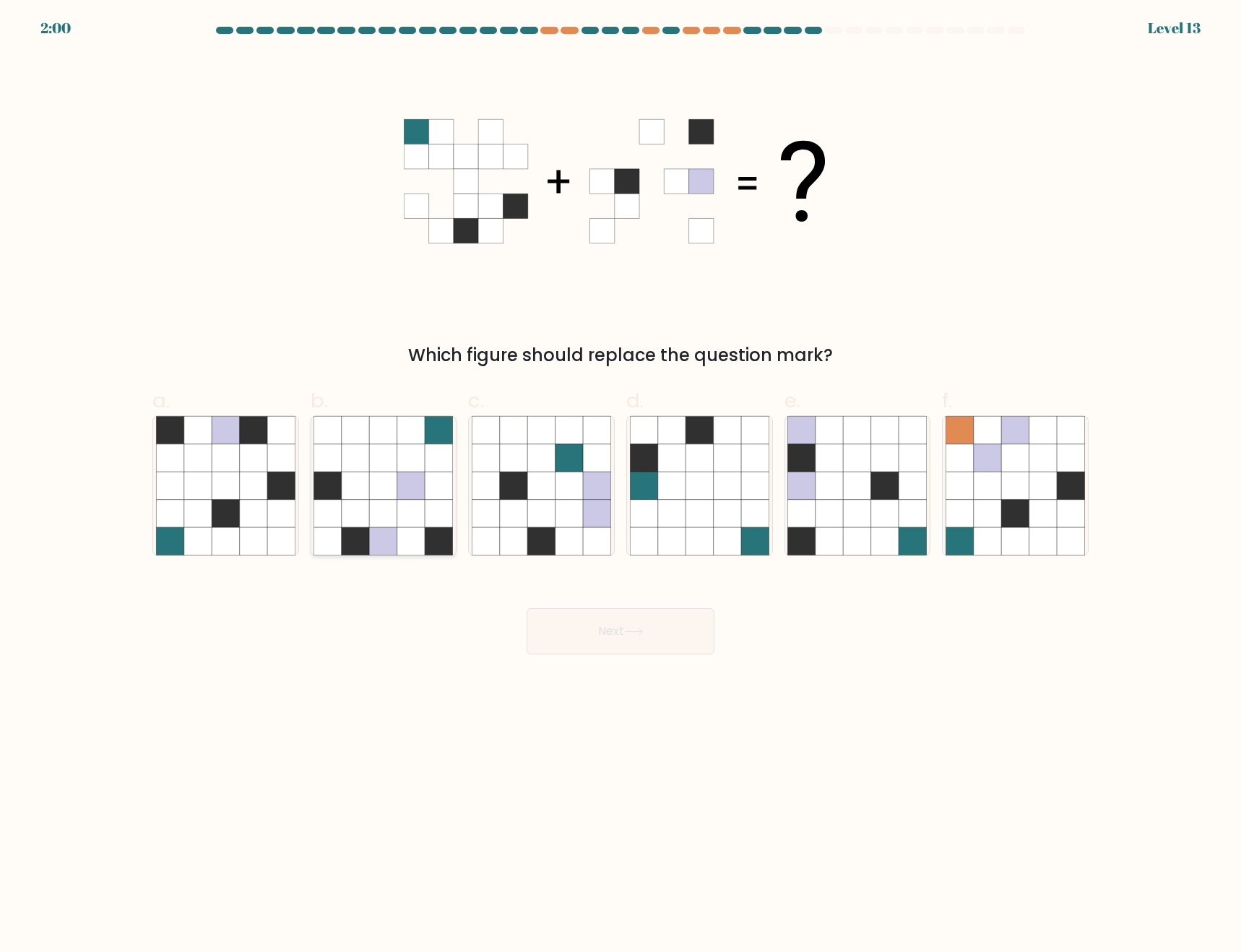
click at [429, 518] on icon at bounding box center [439, 513] width 27 height 27
click at [621, 485] on input "b." at bounding box center [621, 480] width 1 height 10
radio input "true"
click at [638, 648] on button "Next" at bounding box center [620, 631] width 188 height 46
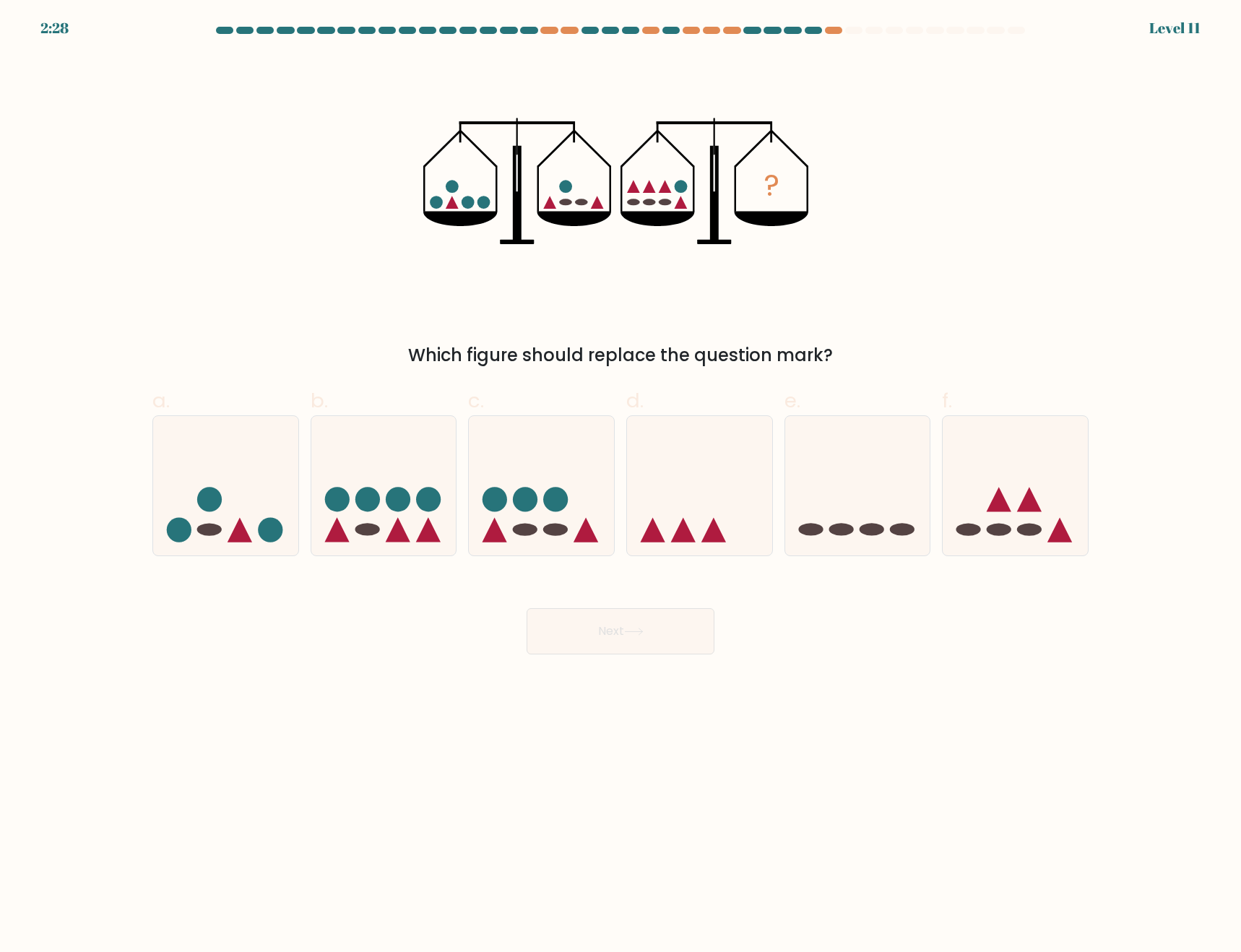
click at [903, 719] on body "2:28 Level 11" at bounding box center [620, 476] width 1241 height 952
click at [985, 493] on icon at bounding box center [1015, 485] width 145 height 120
click at [622, 485] on input "f." at bounding box center [621, 480] width 1 height 10
radio input "true"
click at [821, 529] on ellipse at bounding box center [811, 529] width 24 height 12
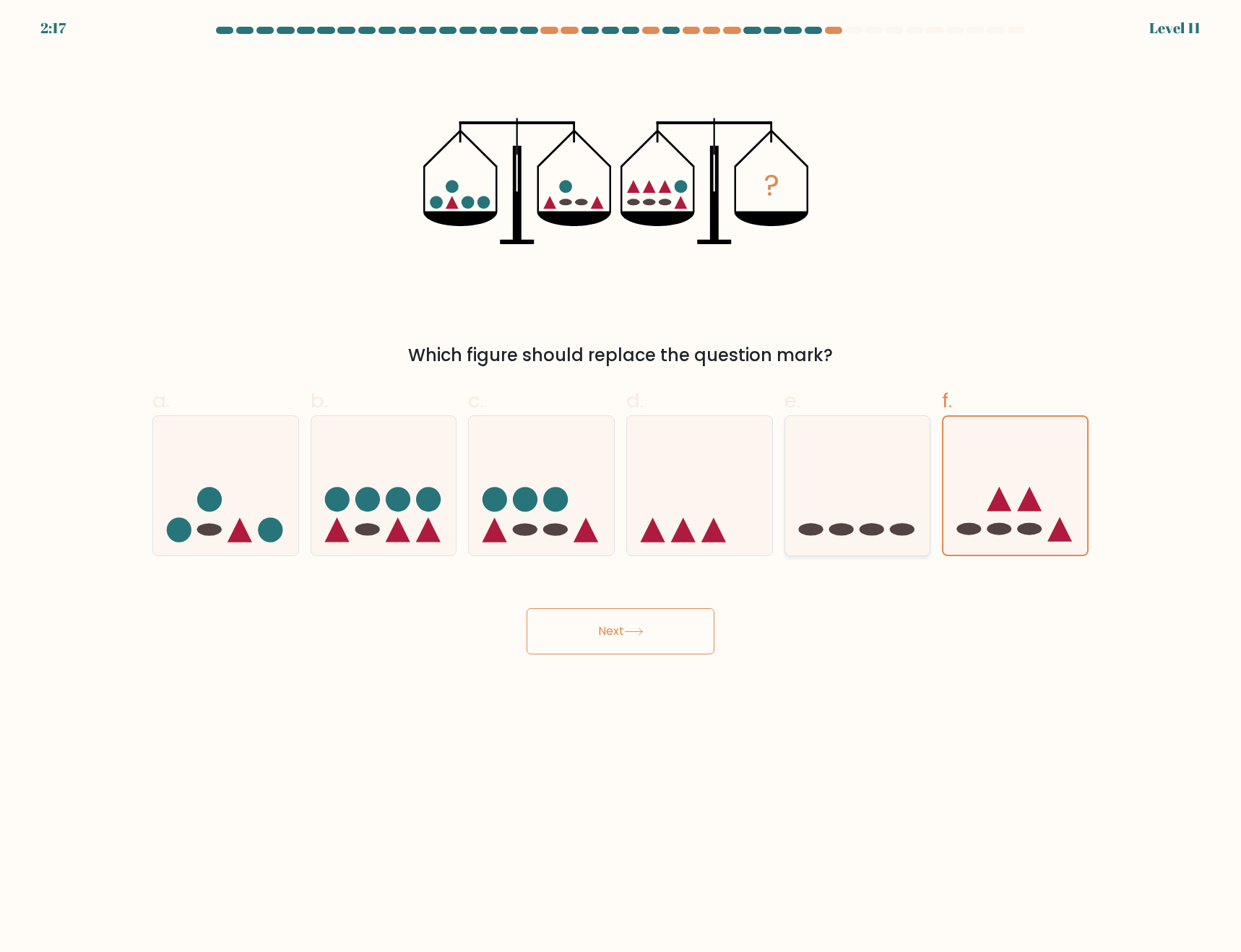
click at [622, 485] on input "e." at bounding box center [621, 480] width 1 height 10
radio input "true"
click at [655, 623] on button "Next" at bounding box center [620, 631] width 188 height 46
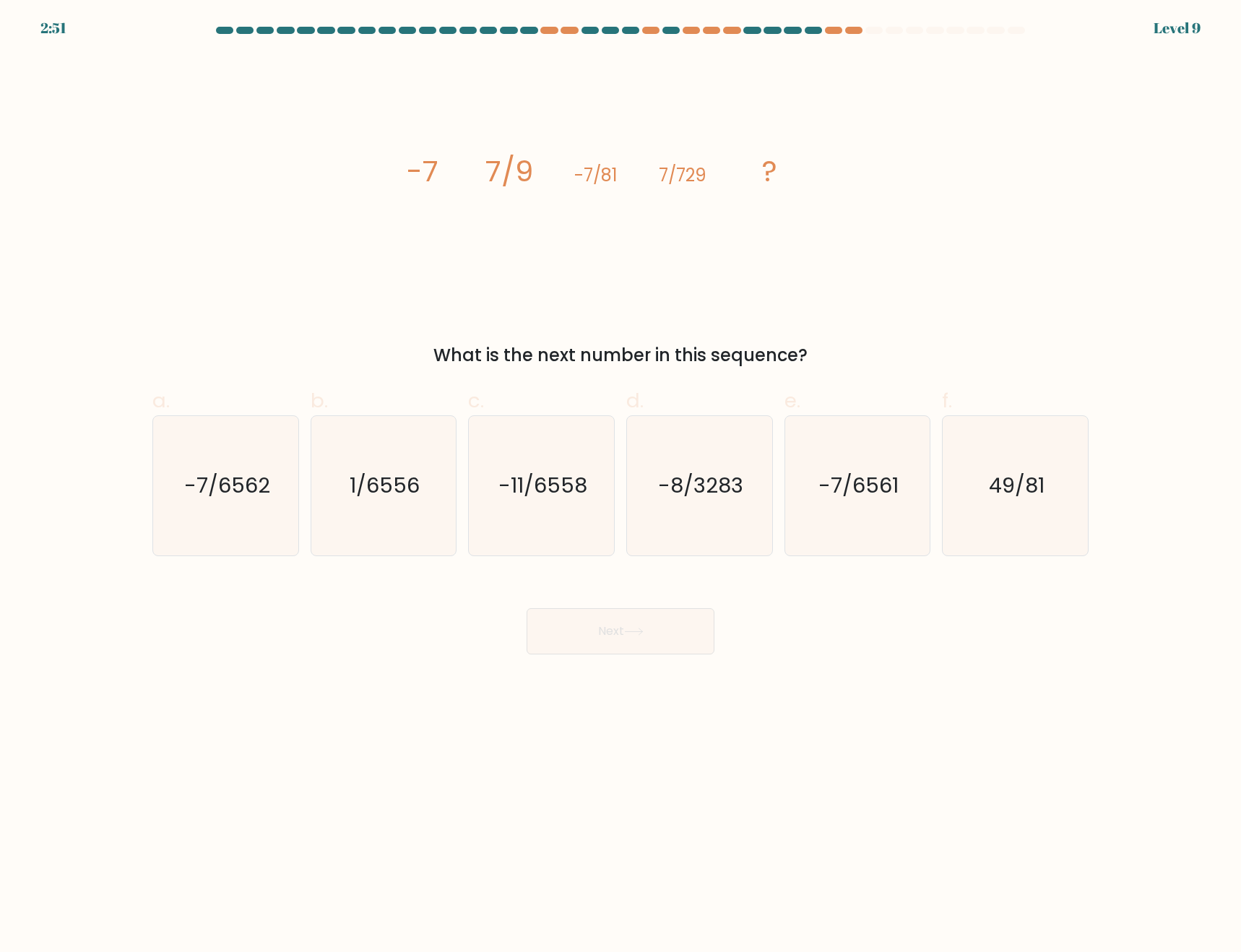
click at [807, 708] on body "2:51 Level 9" at bounding box center [620, 476] width 1241 height 952
click at [839, 505] on icon "-7/6561" at bounding box center [857, 485] width 139 height 139
click at [622, 485] on input "e. -7/6561" at bounding box center [621, 480] width 1 height 10
radio input "true"
click at [687, 630] on button "Next" at bounding box center [620, 631] width 188 height 46
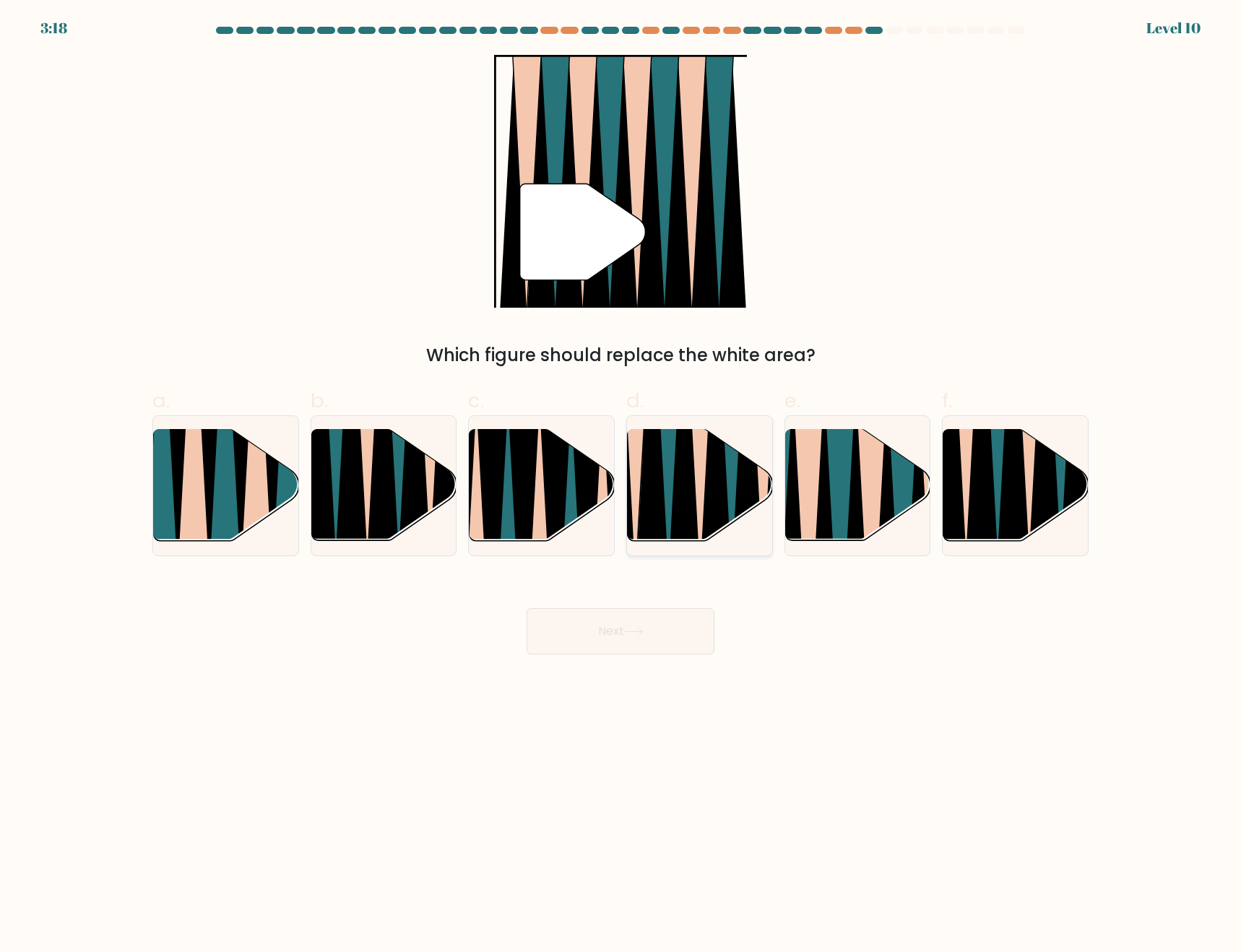
click at [688, 485] on icon at bounding box center [684, 427] width 31 height 289
click at [622, 485] on input "d." at bounding box center [621, 480] width 1 height 10
radio input "true"
click at [672, 631] on button "Next" at bounding box center [620, 631] width 188 height 46
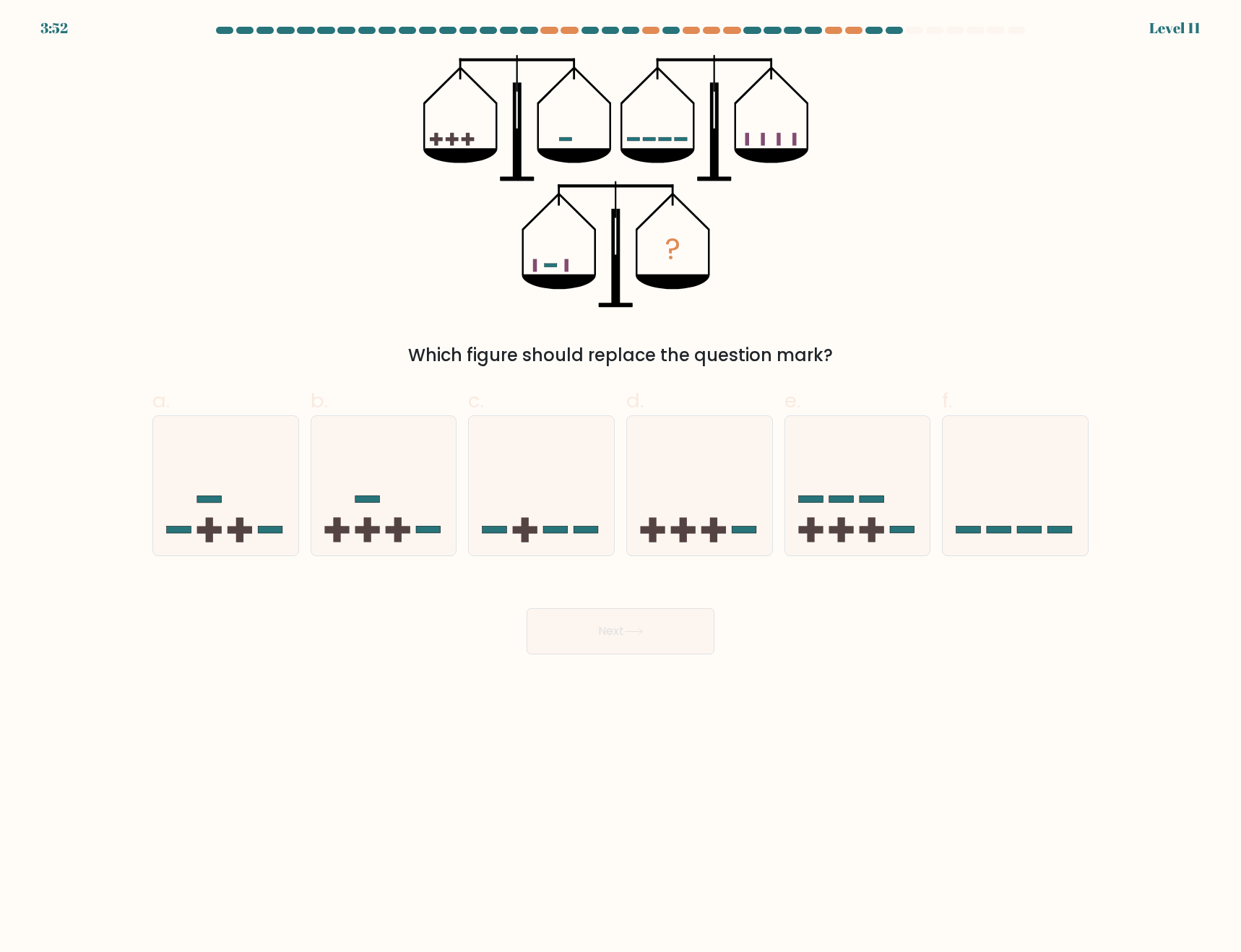
click at [818, 759] on body "3:52 Level 11" at bounding box center [620, 476] width 1241 height 952
click at [410, 490] on icon at bounding box center [384, 485] width 145 height 120
click at [621, 485] on input "b." at bounding box center [621, 480] width 1 height 10
radio input "true"
click at [644, 625] on button "Next" at bounding box center [620, 631] width 188 height 46
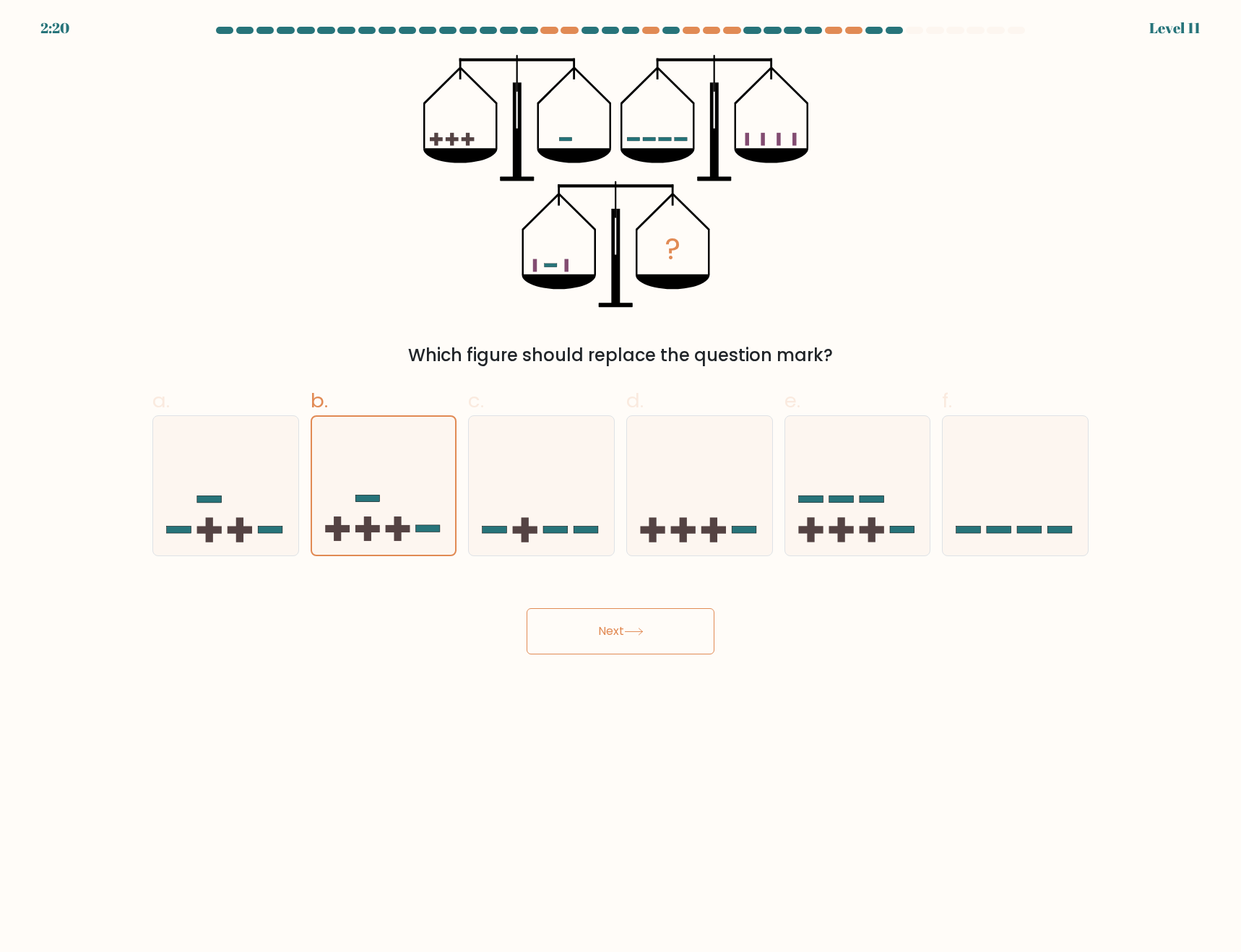
click at [648, 637] on button "Next" at bounding box center [620, 631] width 188 height 46
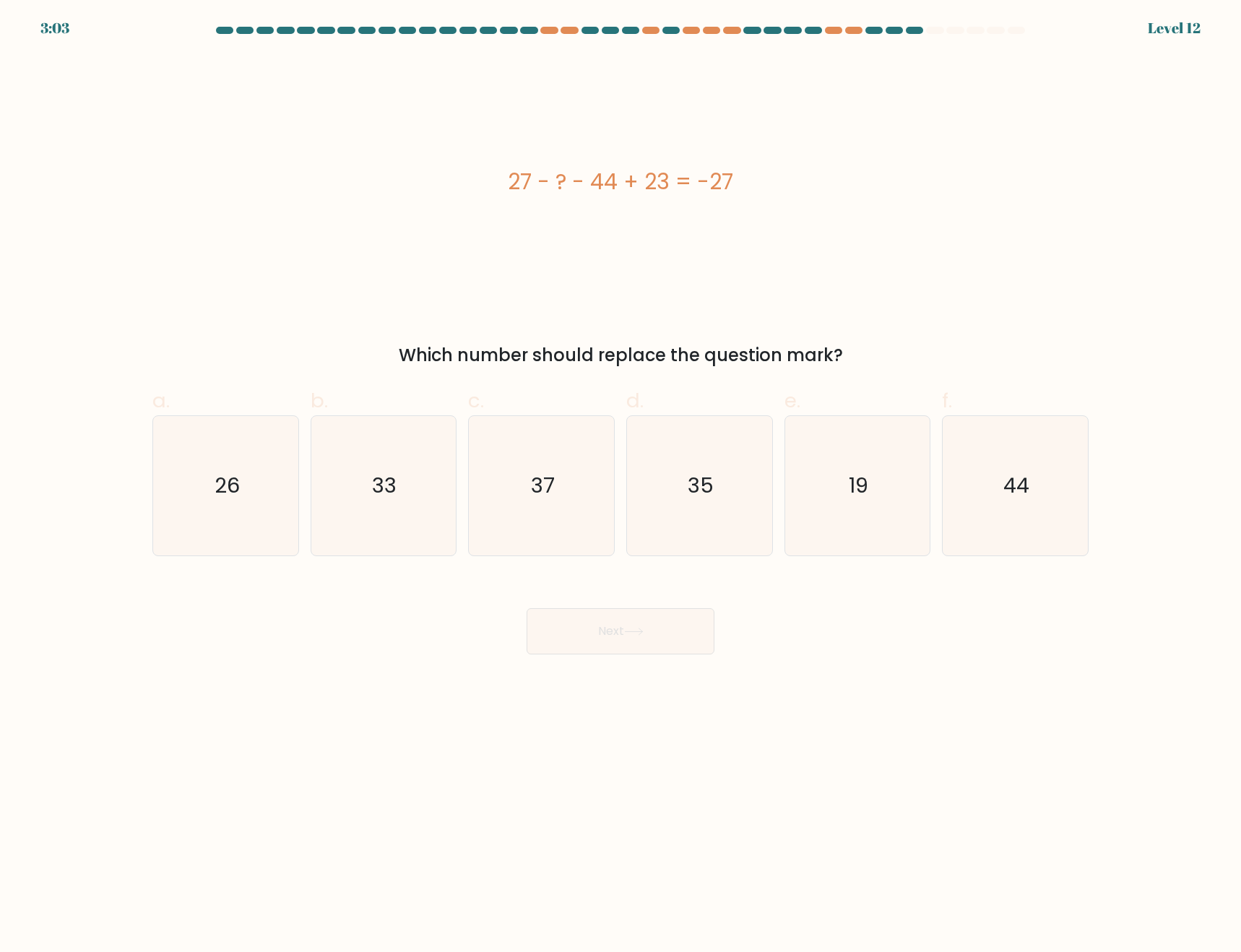
click at [635, 182] on div "27 - ? - 44 + 23 = -27" at bounding box center [620, 181] width 937 height 32
copy div "27 - ? - 44 + 23 = -27"
click at [1158, 769] on body "2:59 Level 12" at bounding box center [620, 476] width 1241 height 952
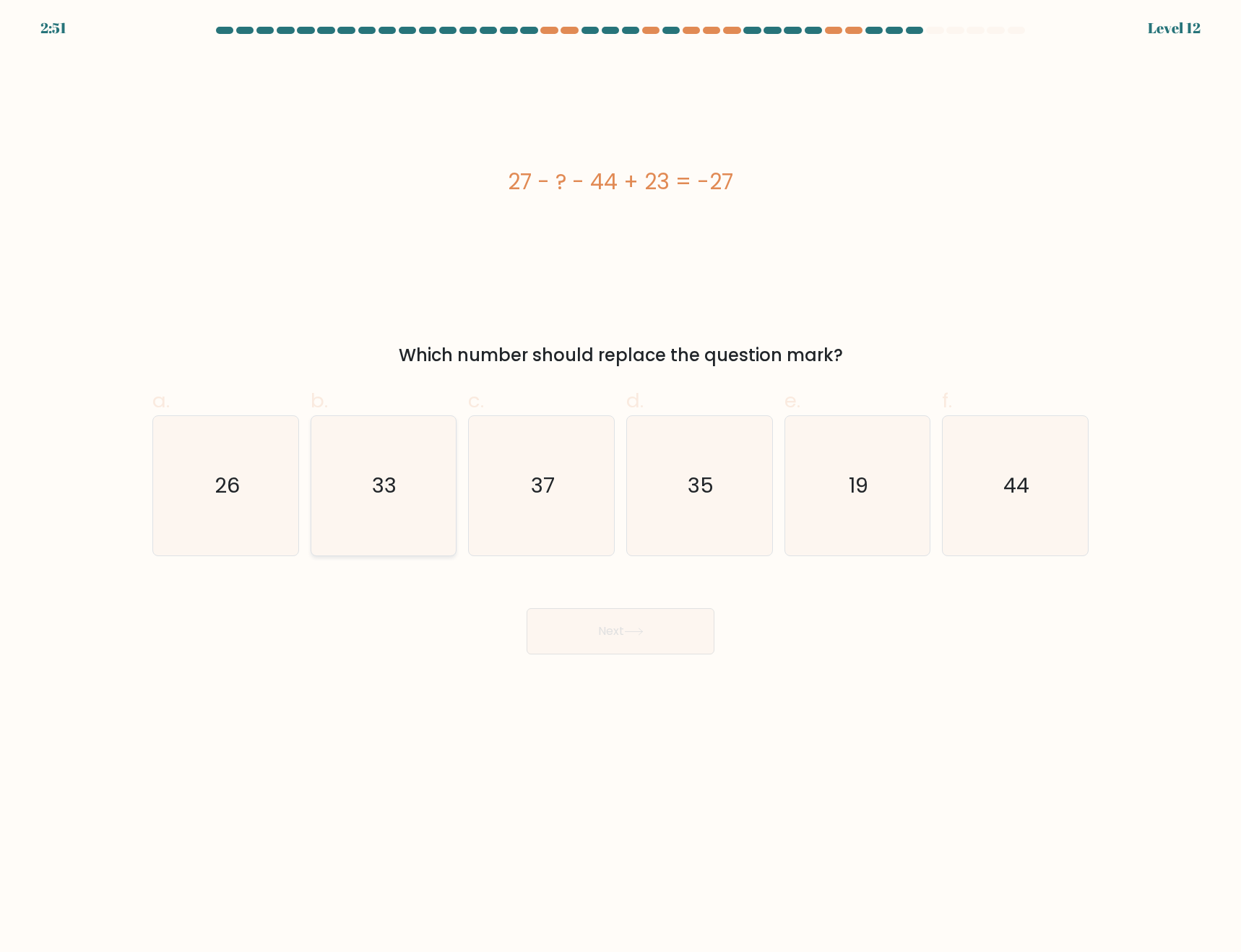
click at [381, 503] on icon "33" at bounding box center [383, 485] width 139 height 139
click at [621, 485] on input "b. 33" at bounding box center [621, 480] width 1 height 10
radio input "true"
click at [589, 626] on button "Next" at bounding box center [620, 631] width 188 height 46
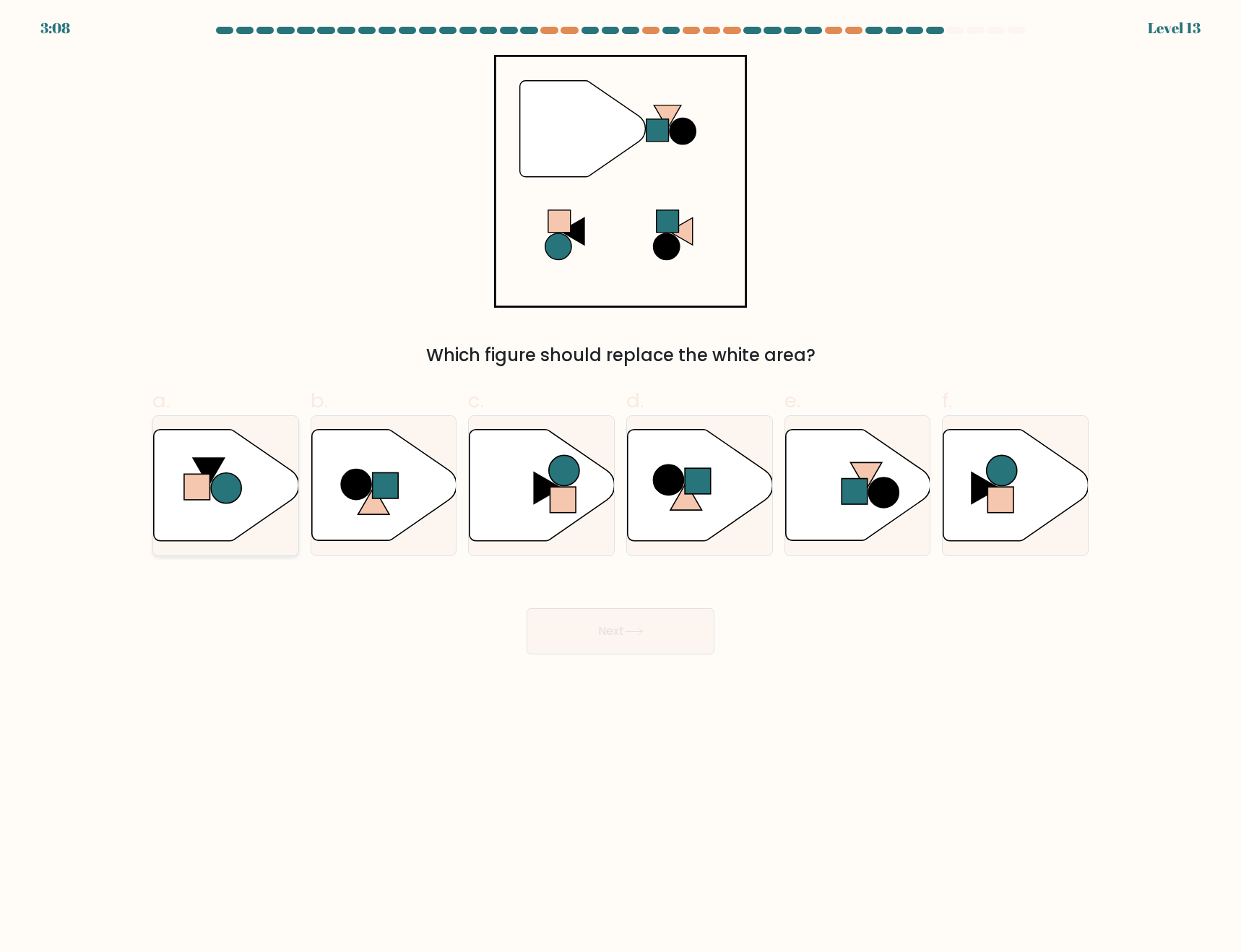
click at [220, 493] on circle at bounding box center [226, 488] width 31 height 31
click at [621, 485] on input "a." at bounding box center [621, 480] width 1 height 10
radio input "true"
click at [594, 636] on button "Next" at bounding box center [620, 631] width 188 height 46
click at [612, 639] on button "Next" at bounding box center [620, 631] width 188 height 46
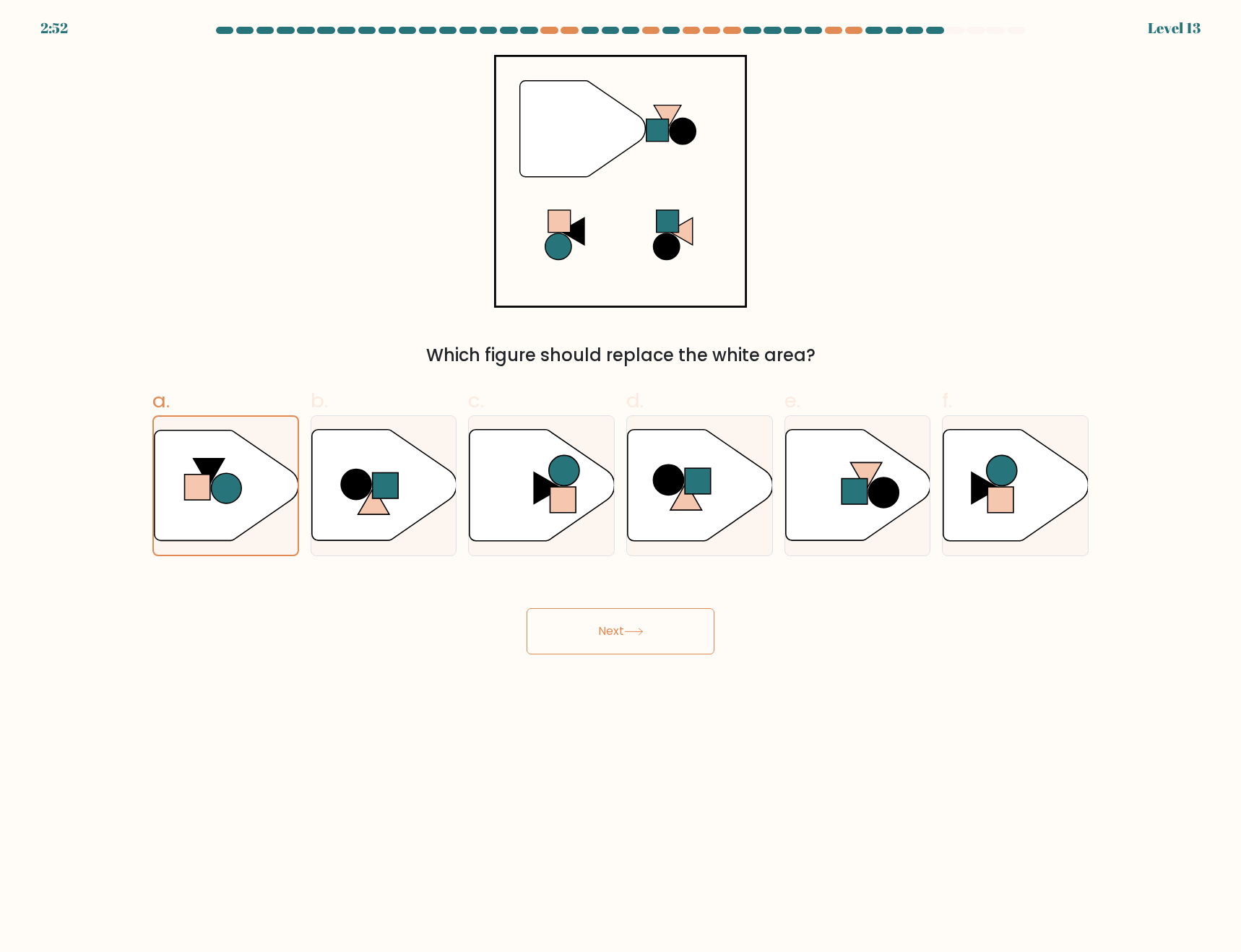
click at [478, 654] on div "Next" at bounding box center [620, 614] width 954 height 81
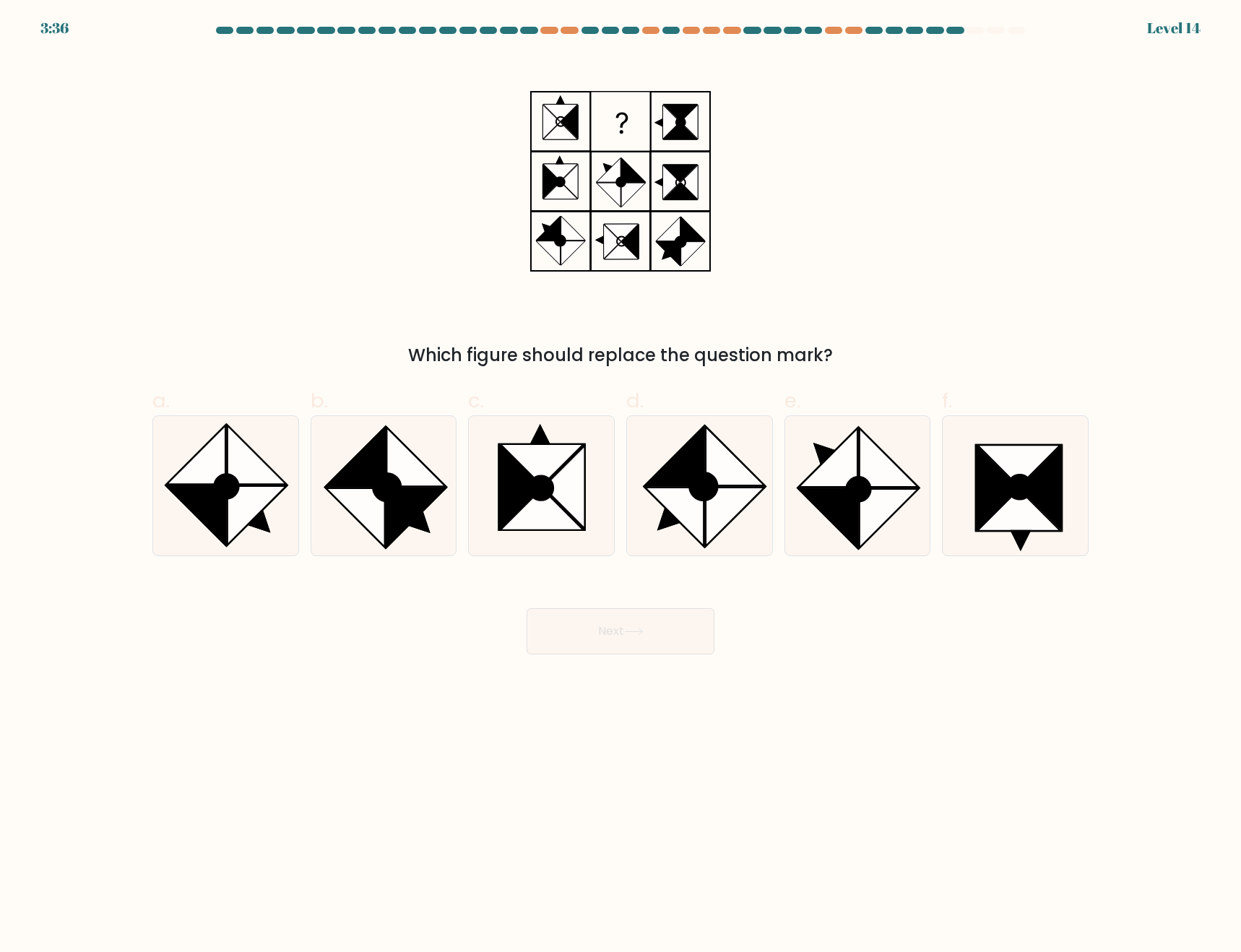
click at [438, 606] on div "Next" at bounding box center [620, 614] width 954 height 81
click at [519, 487] on icon at bounding box center [520, 488] width 42 height 84
click at [621, 485] on input "c." at bounding box center [621, 480] width 1 height 10
radio input "true"
click at [580, 635] on button "Next" at bounding box center [620, 631] width 188 height 46
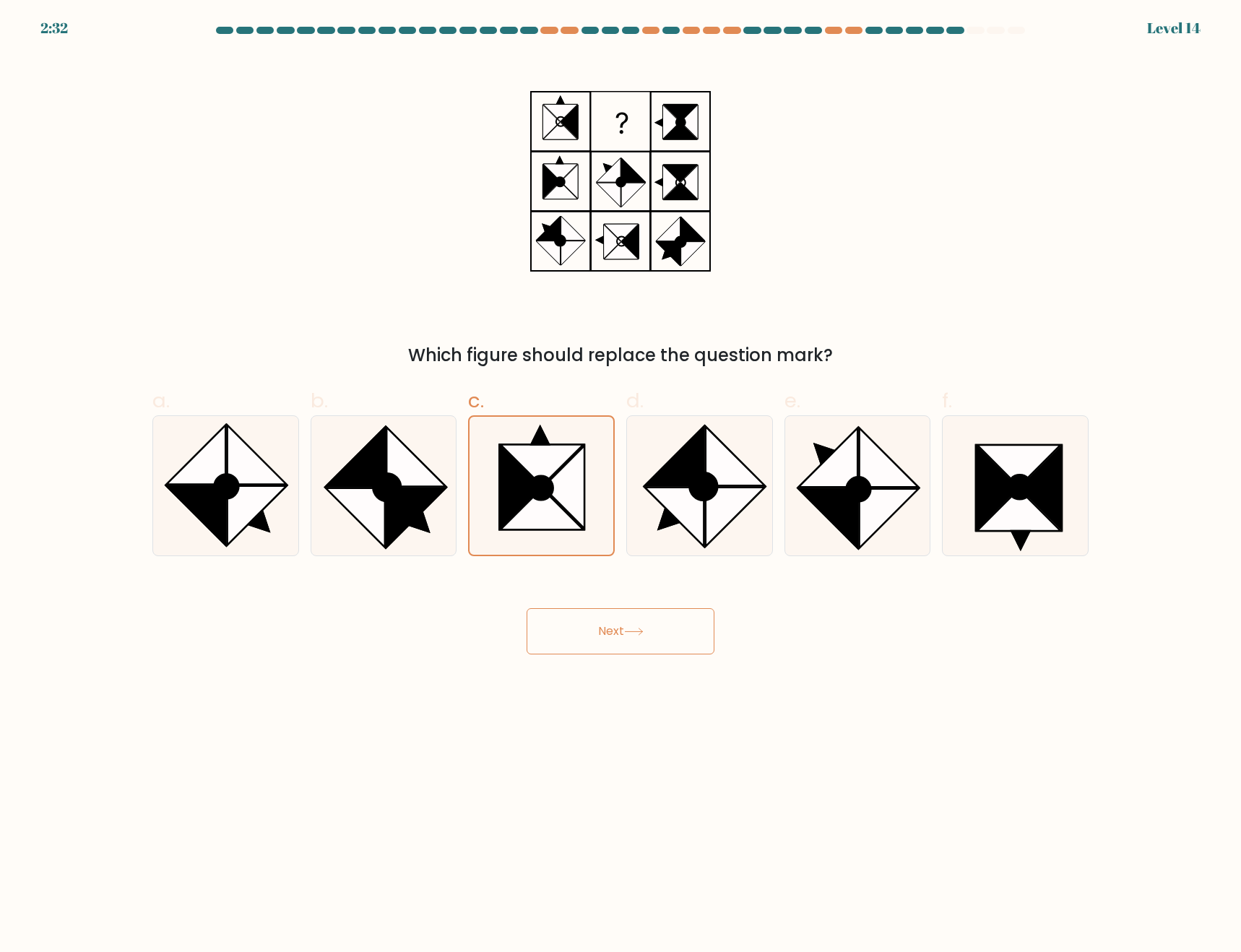
click at [604, 627] on button "Next" at bounding box center [620, 631] width 188 height 46
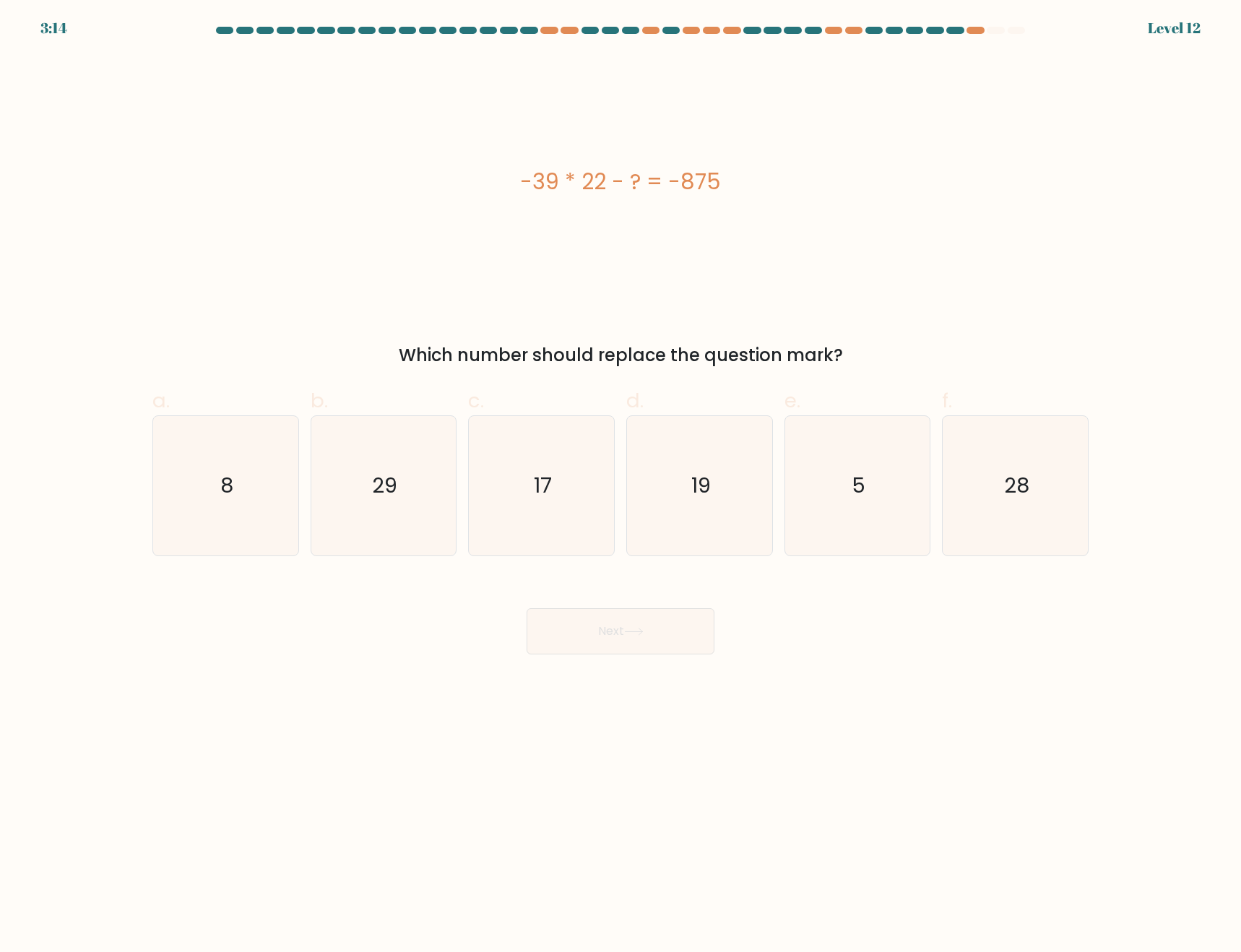
click at [663, 179] on div "-39 * 22 - ? = -875" at bounding box center [620, 181] width 937 height 32
click at [663, 181] on div "-39 * 22 - ? = -875" at bounding box center [620, 181] width 937 height 32
drag, startPoint x: 749, startPoint y: 184, endPoint x: 397, endPoint y: 183, distance: 352.0
click at [397, 183] on div "-39 * 22 - ? = -875" at bounding box center [620, 181] width 937 height 32
copy div "-39 * 22 - ? = -875"
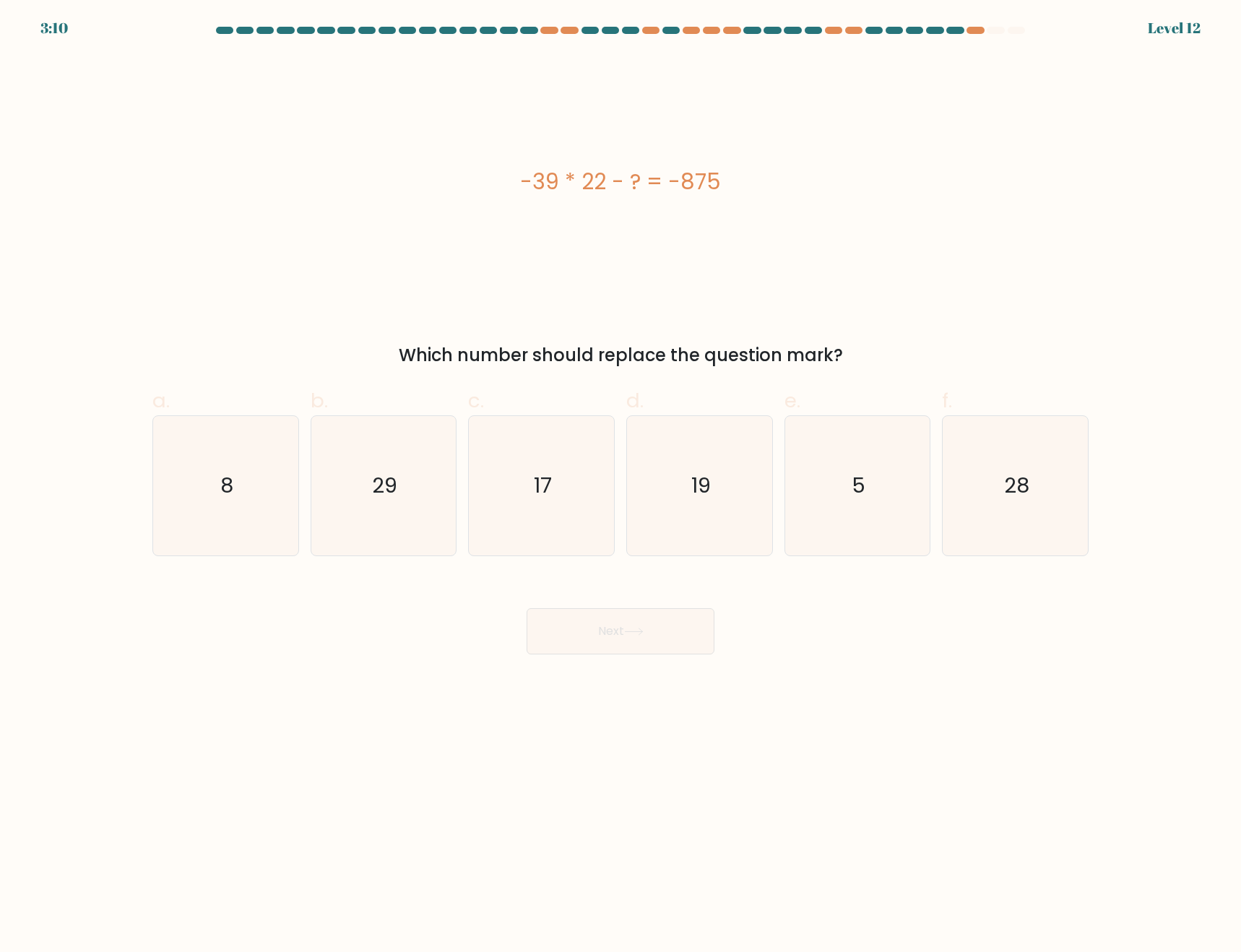
click at [1016, 697] on body "3:10 Level 12 8" at bounding box center [620, 476] width 1241 height 952
click at [609, 514] on icon "17" at bounding box center [540, 485] width 139 height 139
click at [621, 485] on input "c. 17" at bounding box center [621, 480] width 1 height 10
radio input "true"
click at [651, 632] on button "Next" at bounding box center [620, 631] width 188 height 46
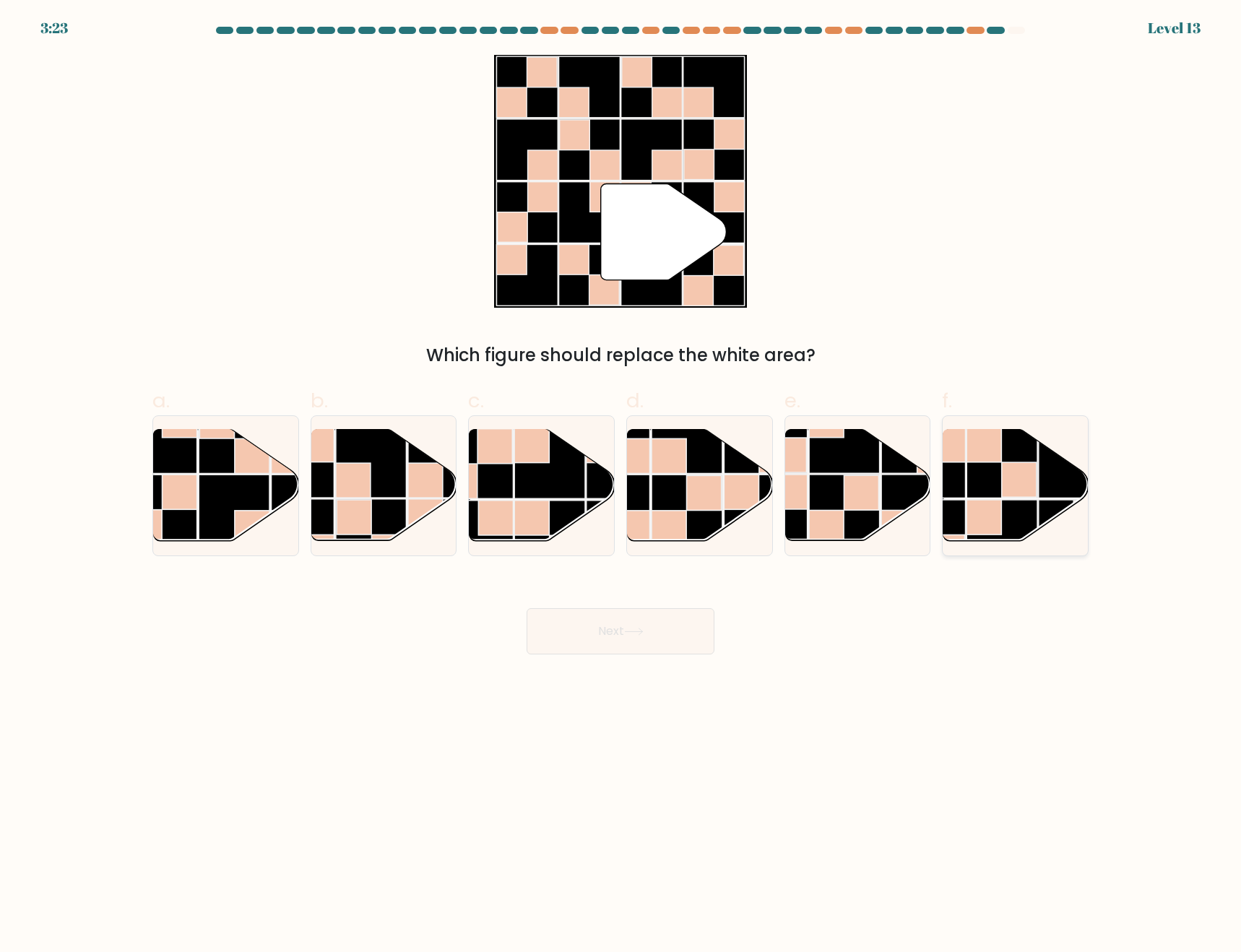
click at [965, 469] on rect at bounding box center [931, 462] width 71 height 71
click at [622, 476] on input "f." at bounding box center [621, 480] width 1 height 10
radio input "true"
click at [604, 617] on button "Next" at bounding box center [620, 631] width 188 height 46
click at [651, 637] on button "Next" at bounding box center [620, 631] width 188 height 46
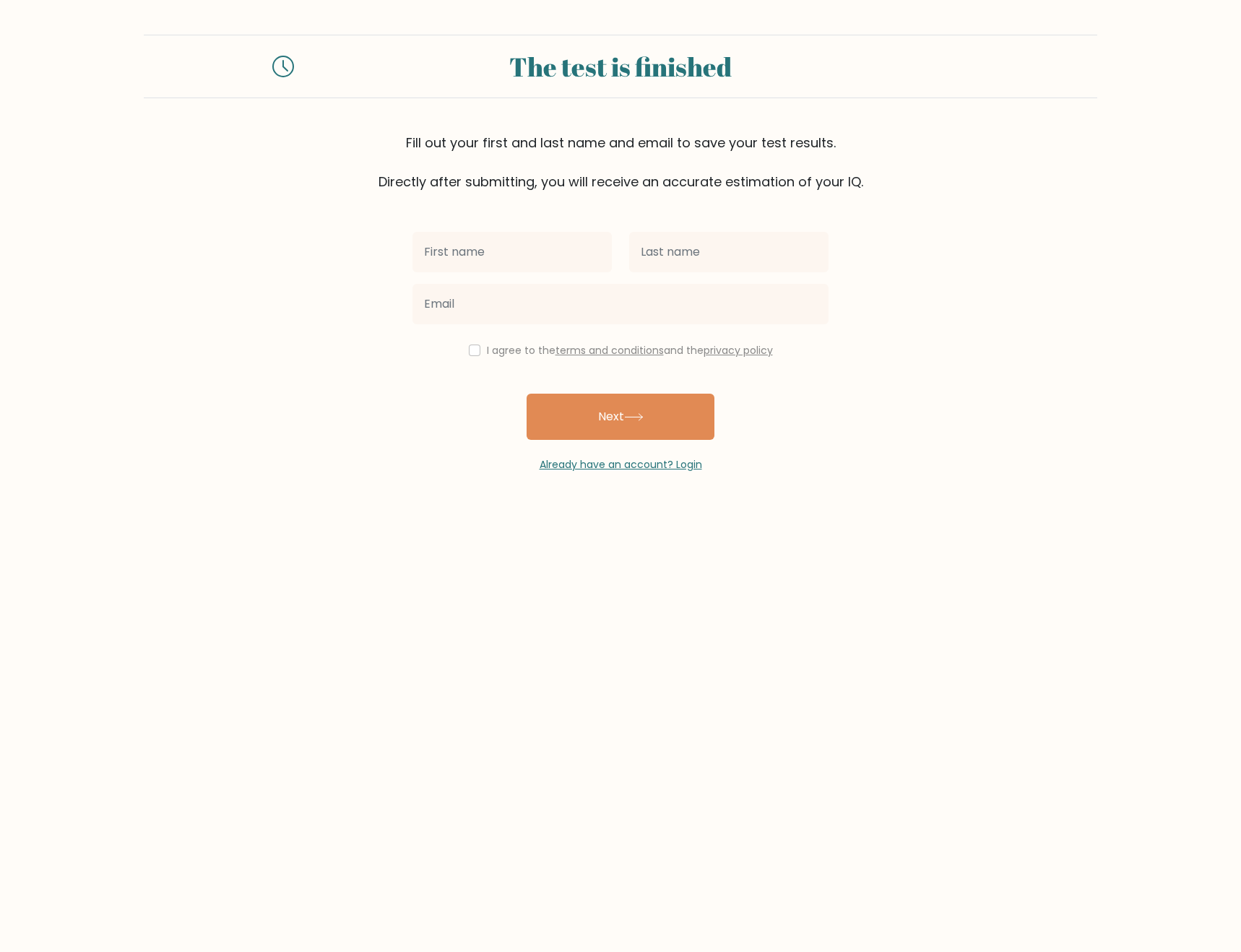
click at [519, 233] on input "text" at bounding box center [512, 252] width 199 height 40
type input "[PERSON_NAME]"
click at [701, 247] on input "text" at bounding box center [729, 252] width 199 height 40
type input "Locsin"
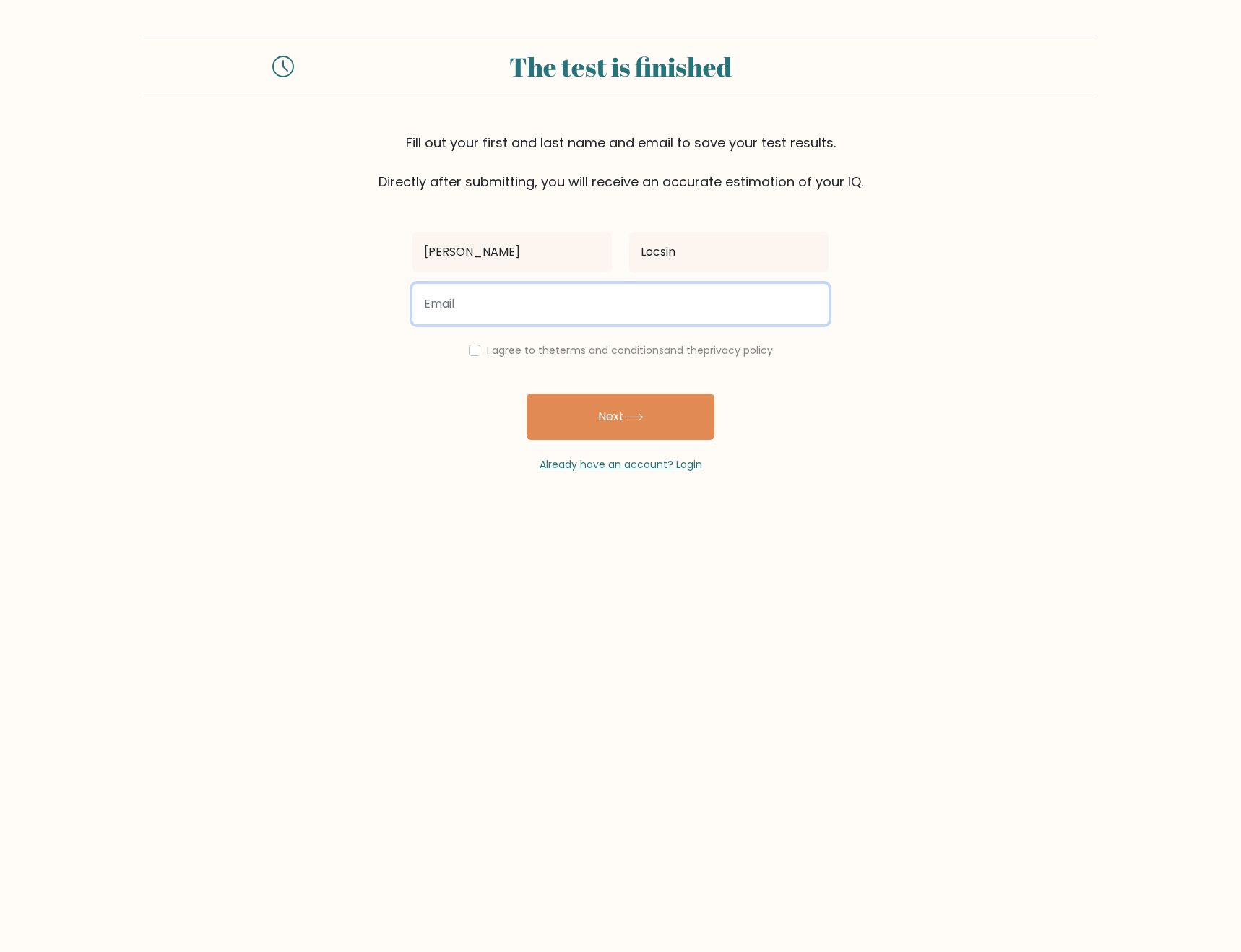
click at [574, 299] on input "email" at bounding box center [621, 304] width 416 height 40
drag, startPoint x: 584, startPoint y: 302, endPoint x: 405, endPoint y: 301, distance: 179.0
click at [405, 301] on div "[EMAIL_ADDRESS][DOMAIN_NAME]" at bounding box center [621, 303] width 434 height 52
type input "[EMAIL_ADDRESS][DOMAIN_NAME]"
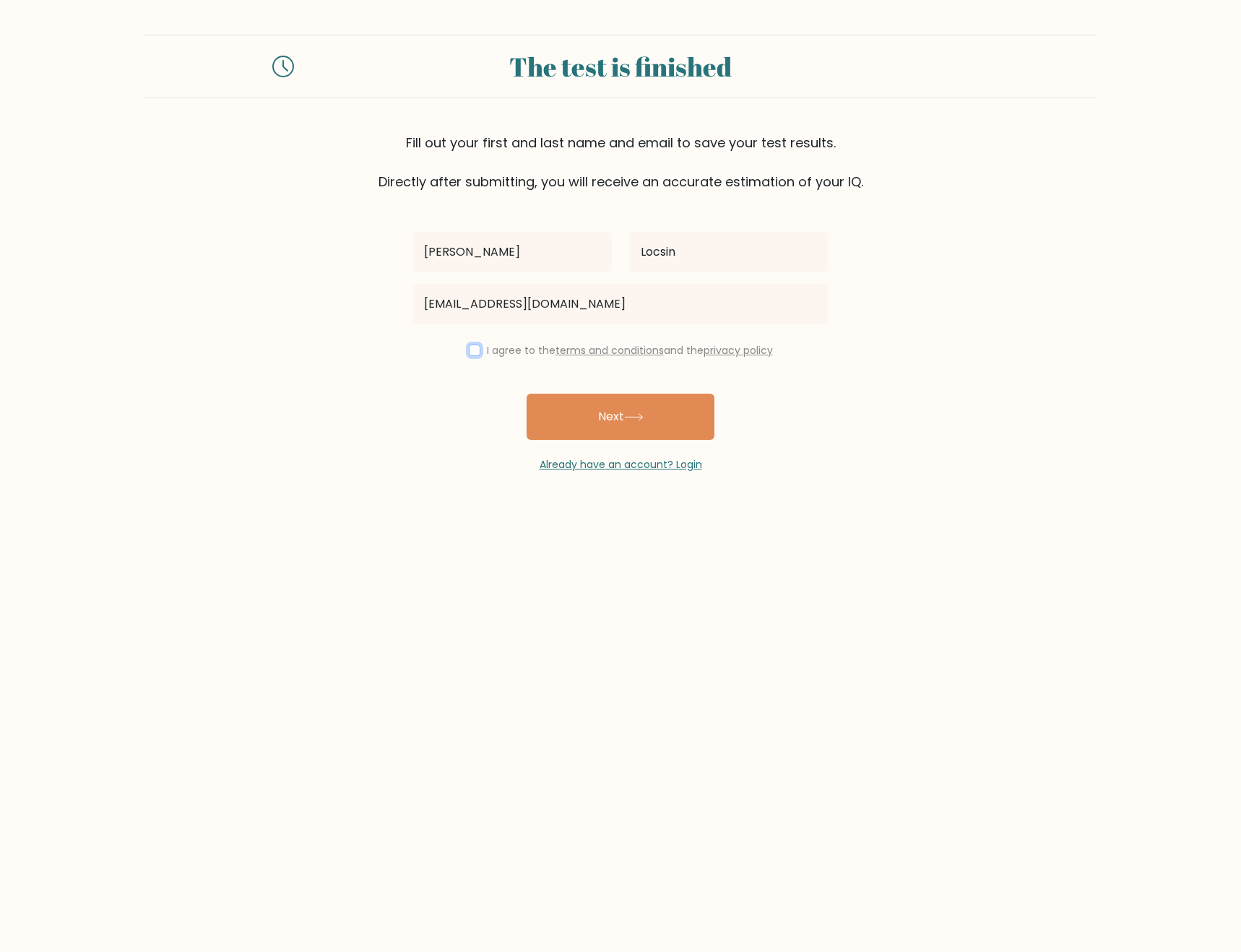
click at [474, 352] on input "checkbox" at bounding box center [474, 350] width 11 height 11
checkbox input "true"
click at [596, 408] on button "Next" at bounding box center [620, 416] width 188 height 46
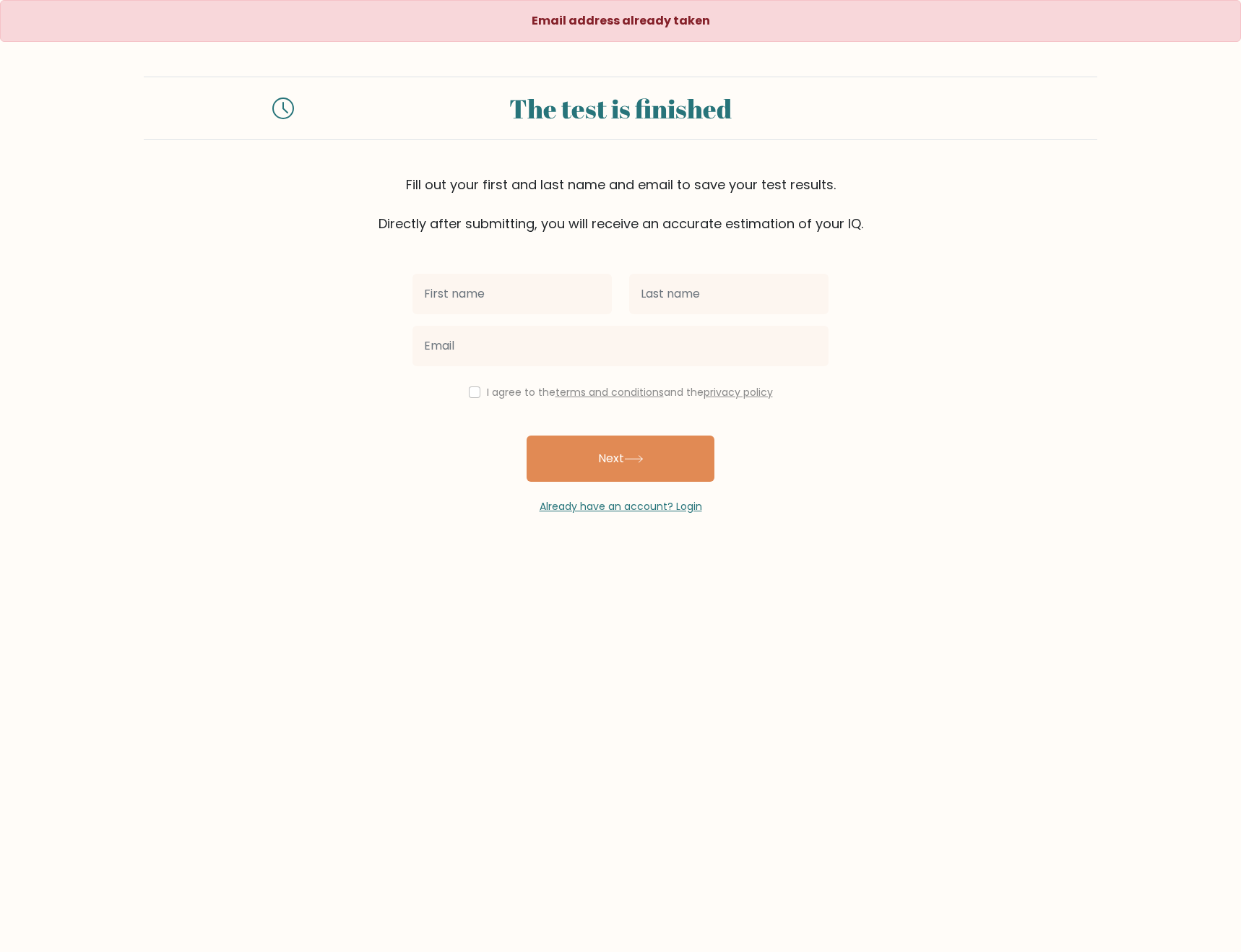
click at [538, 299] on input "text" at bounding box center [512, 294] width 199 height 40
type input "[PERSON_NAME]"
click at [672, 290] on input "text" at bounding box center [729, 294] width 199 height 40
type input "Locsin"
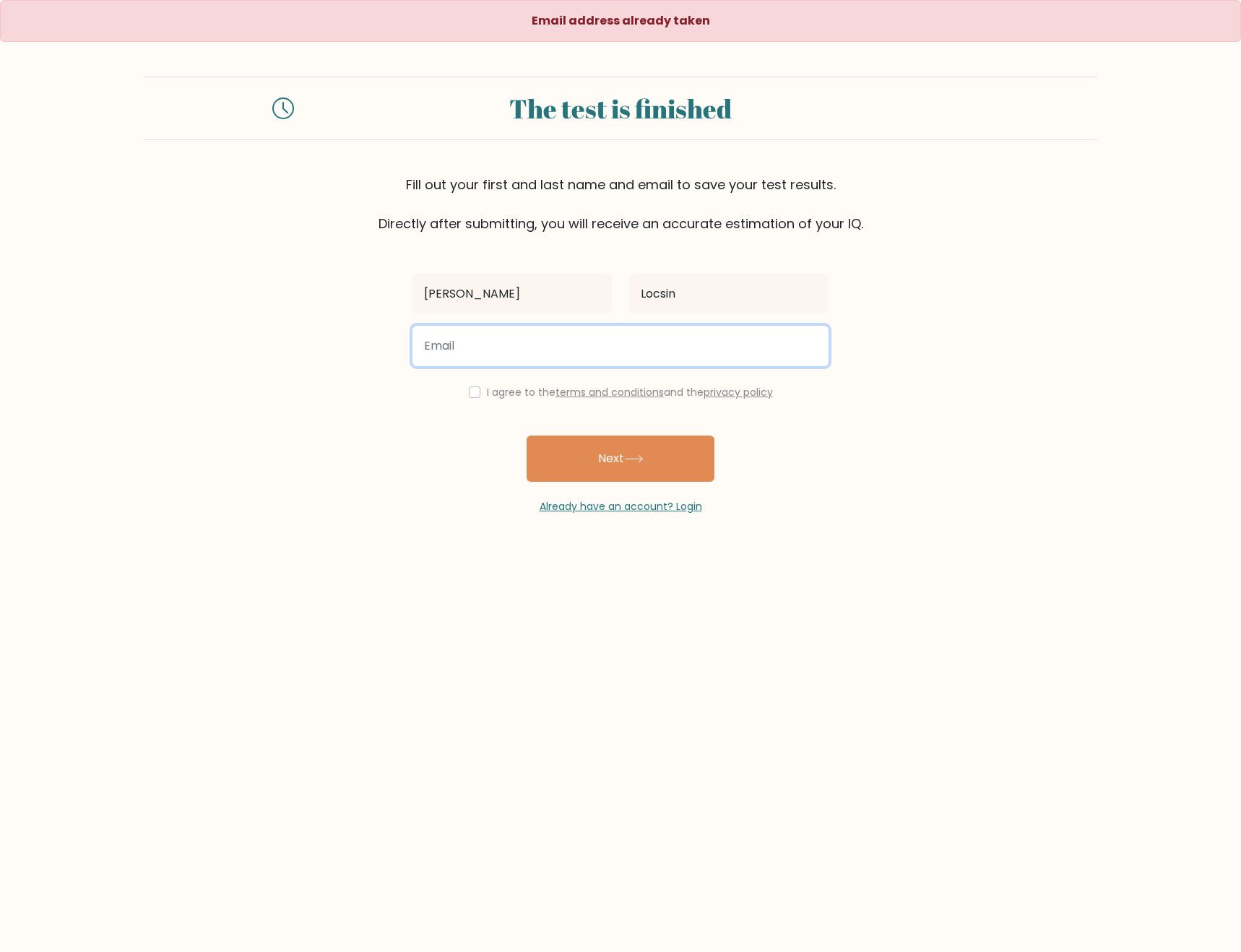
click at [632, 338] on input "email" at bounding box center [621, 346] width 416 height 40
click at [556, 332] on input "[PERSON_NAME]" at bounding box center [621, 346] width 416 height 40
click at [582, 345] on input "[PERSON_NAME]" at bounding box center [621, 346] width 416 height 40
type input "[PERSON_NAME][EMAIL_ADDRESS][DOMAIN_NAME]"
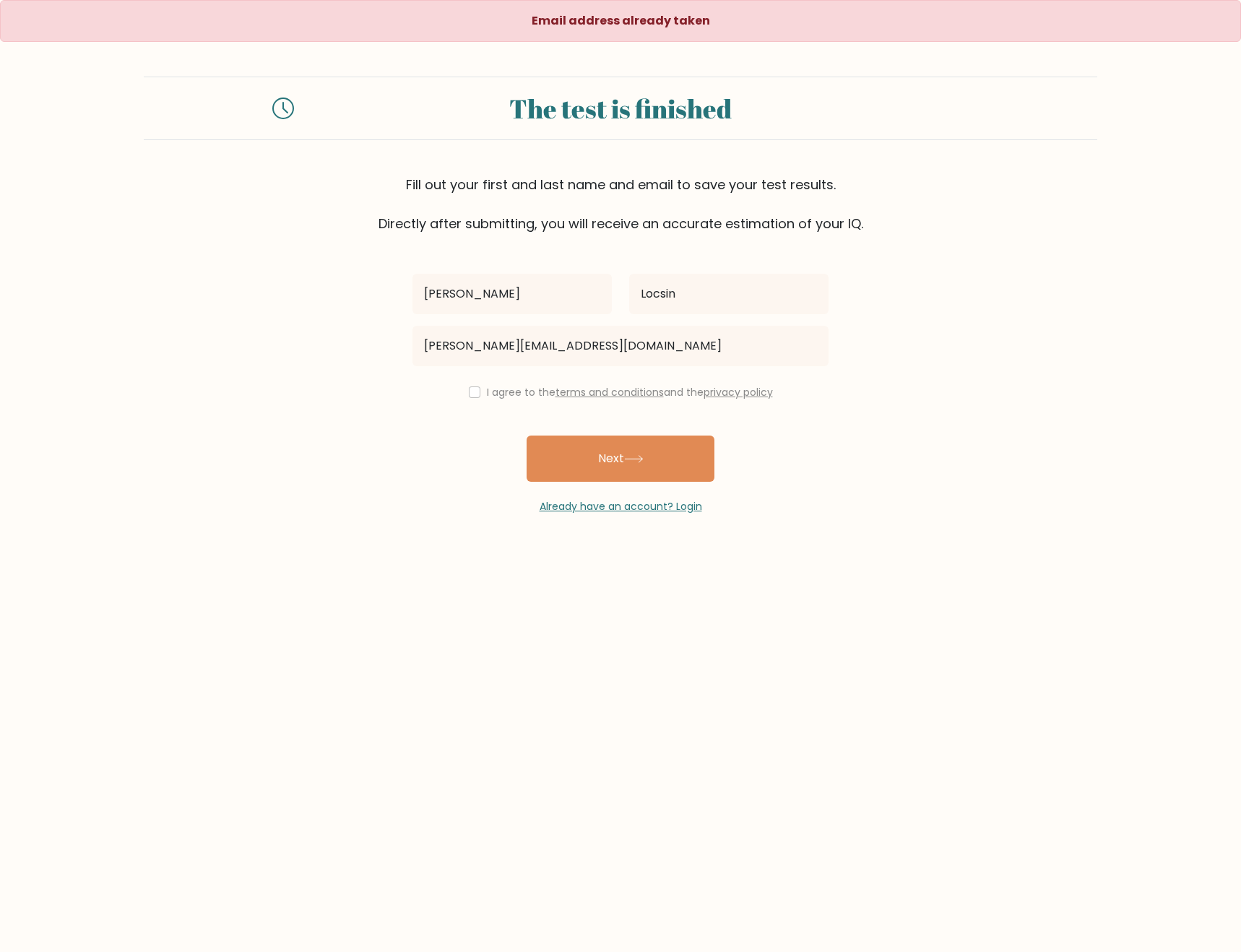
click at [469, 402] on div "Lesly Locsin lesly.campaignpros@gmail.com I agree to the terms and conditions a…" at bounding box center [621, 373] width 434 height 281
click at [477, 394] on div "I agree to the terms and conditions and the privacy policy" at bounding box center [621, 393] width 434 height 17
click at [469, 390] on input "checkbox" at bounding box center [474, 392] width 11 height 11
checkbox input "true"
click at [574, 451] on button "Next" at bounding box center [620, 458] width 188 height 46
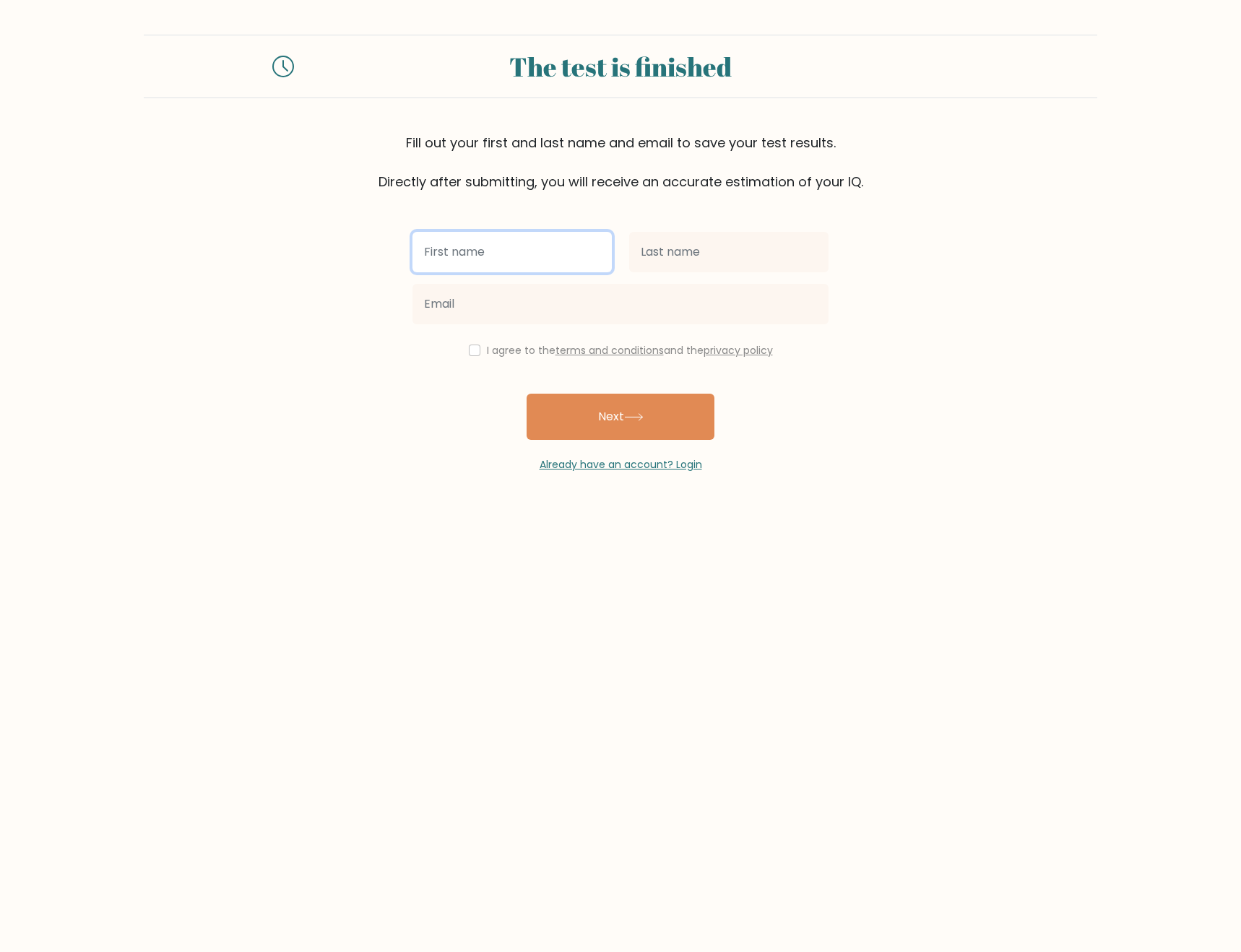
click at [480, 247] on input "text" at bounding box center [512, 252] width 199 height 40
type input "[PERSON_NAME]"
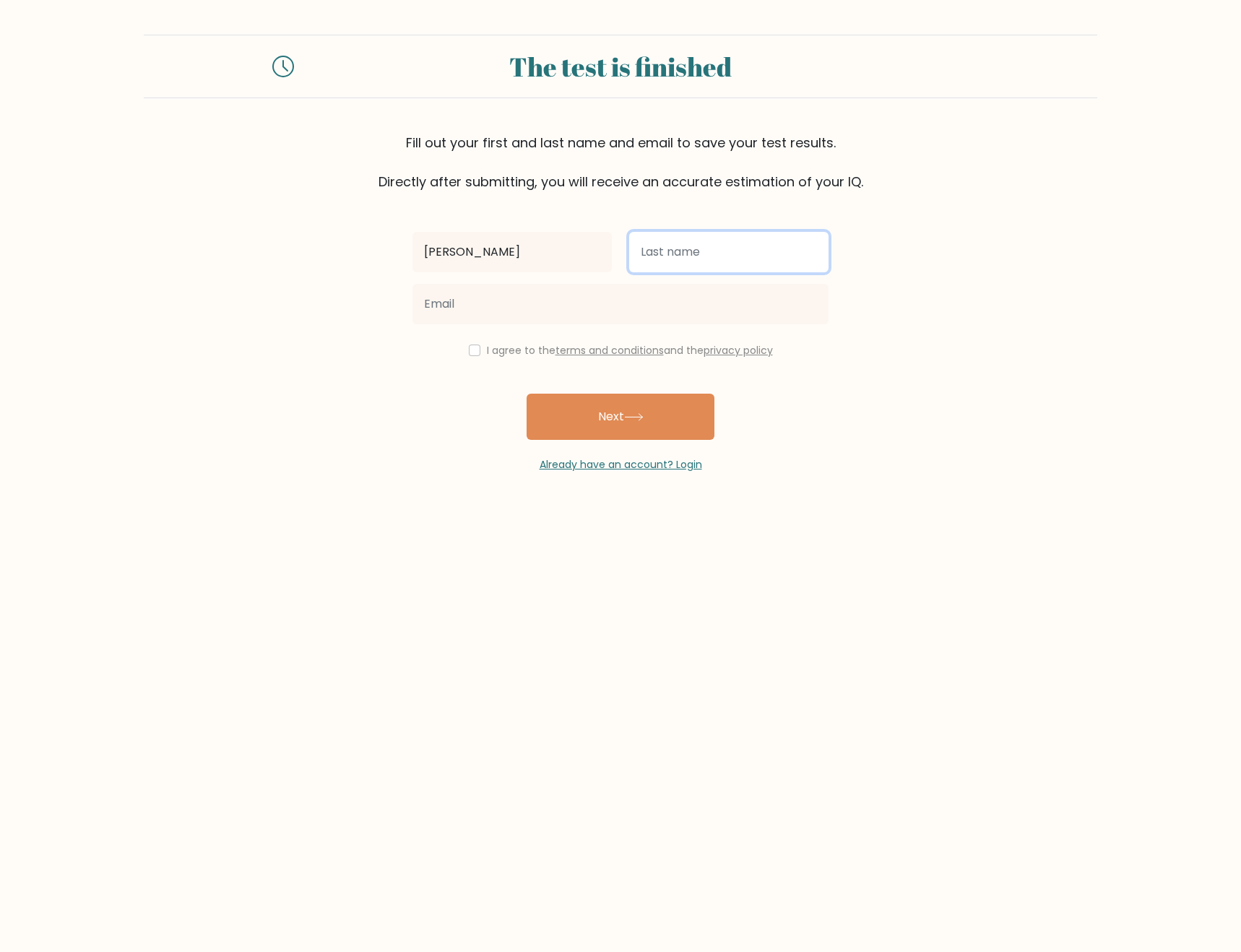
click at [688, 260] on input "text" at bounding box center [729, 252] width 199 height 40
type input "Locsin"
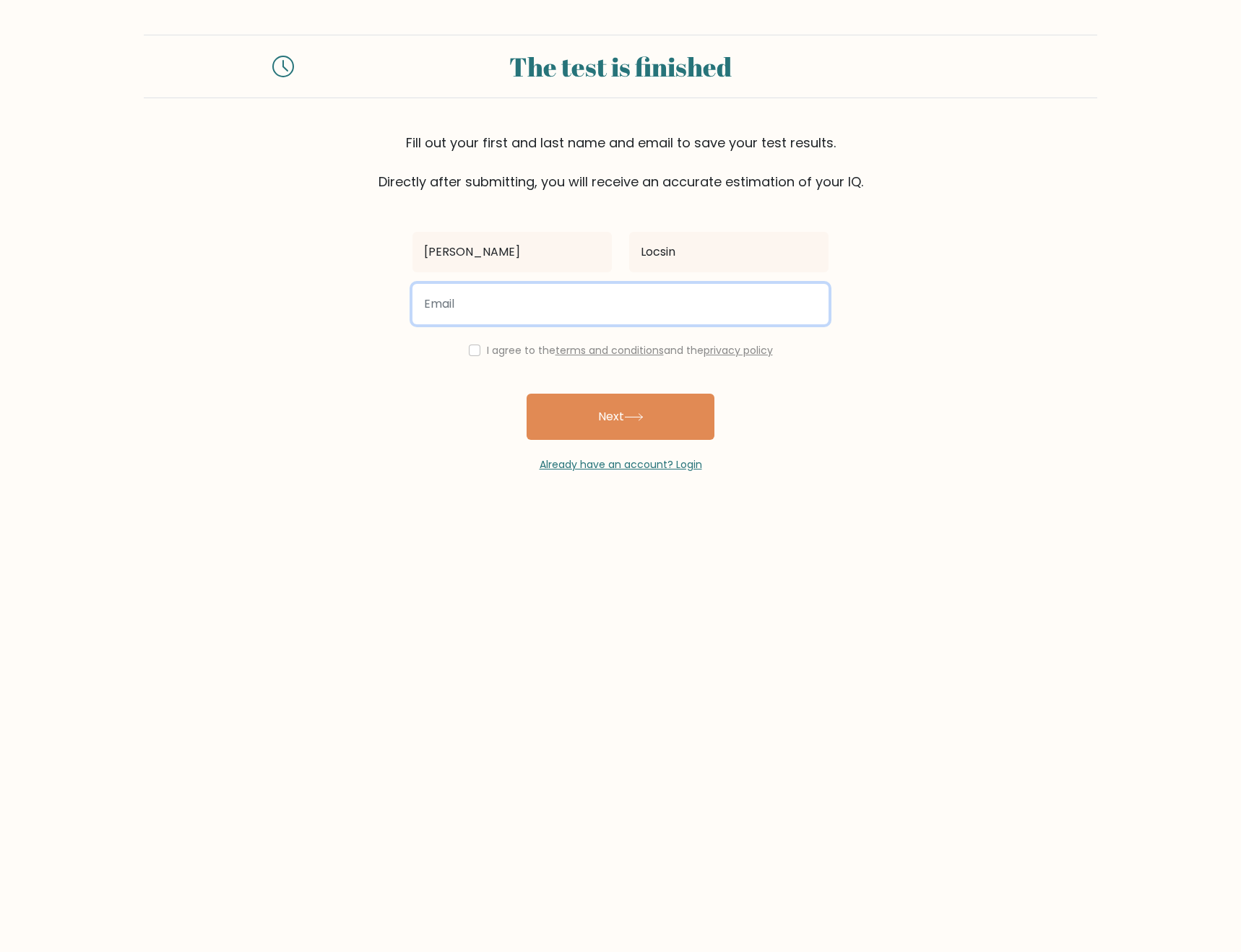
click at [571, 295] on input "email" at bounding box center [621, 304] width 416 height 40
type input "[PERSON_NAME][EMAIL_ADDRESS][DOMAIN_NAME]"
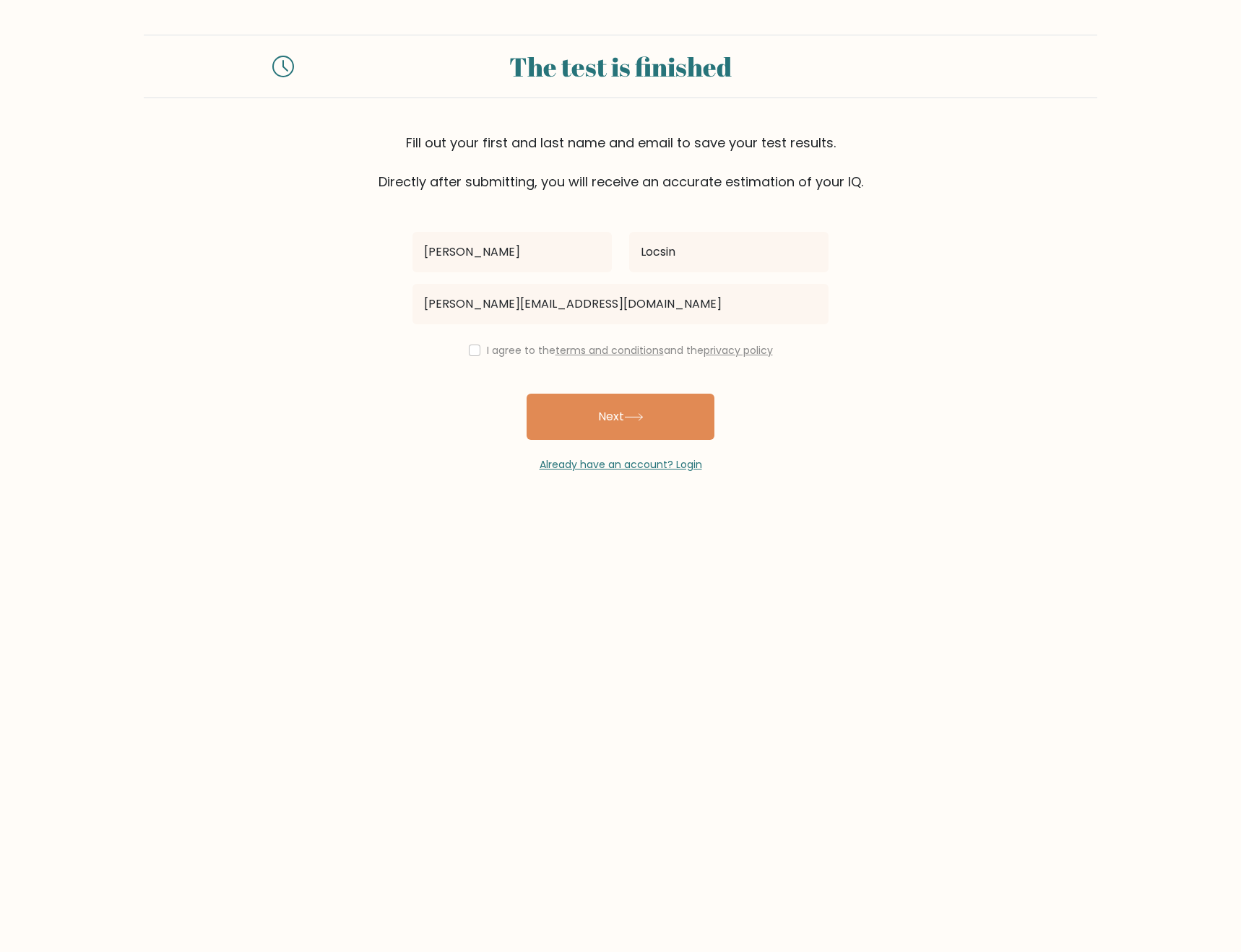
click at [487, 353] on label "I agree to the terms and conditions and the privacy policy" at bounding box center [630, 350] width 286 height 15
click at [474, 351] on input "checkbox" at bounding box center [474, 350] width 11 height 11
checkbox input "true"
click at [591, 415] on button "Next" at bounding box center [620, 416] width 188 height 46
click at [487, 352] on label "I agree to the terms and conditions and the privacy policy" at bounding box center [630, 350] width 286 height 15
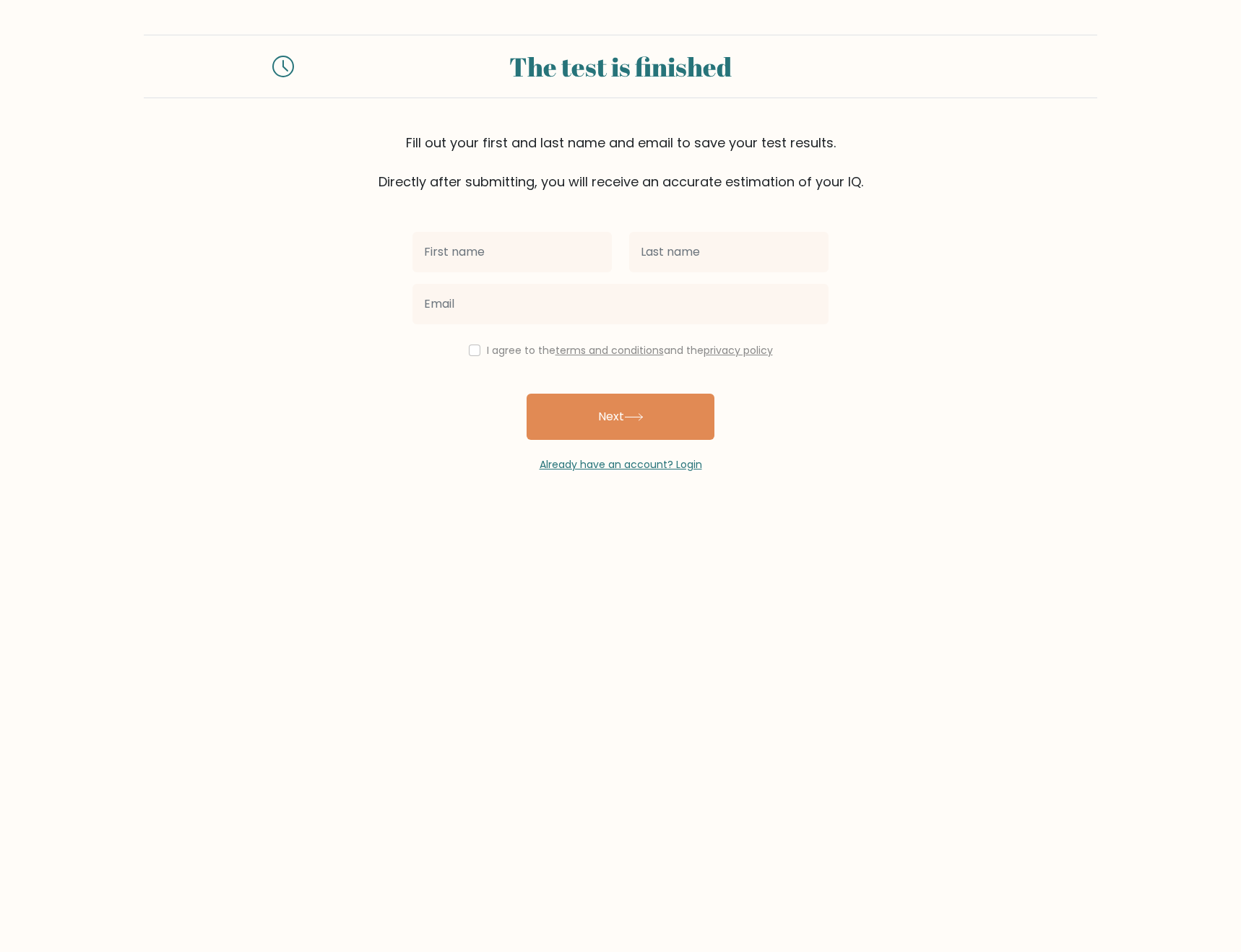
click at [480, 344] on div "I agree to the terms and conditions and the privacy policy" at bounding box center [621, 351] width 434 height 17
click at [469, 351] on input "checkbox" at bounding box center [474, 350] width 11 height 11
checkbox input "true"
click at [519, 247] on input "text" at bounding box center [512, 252] width 199 height 40
type input "[PERSON_NAME]"
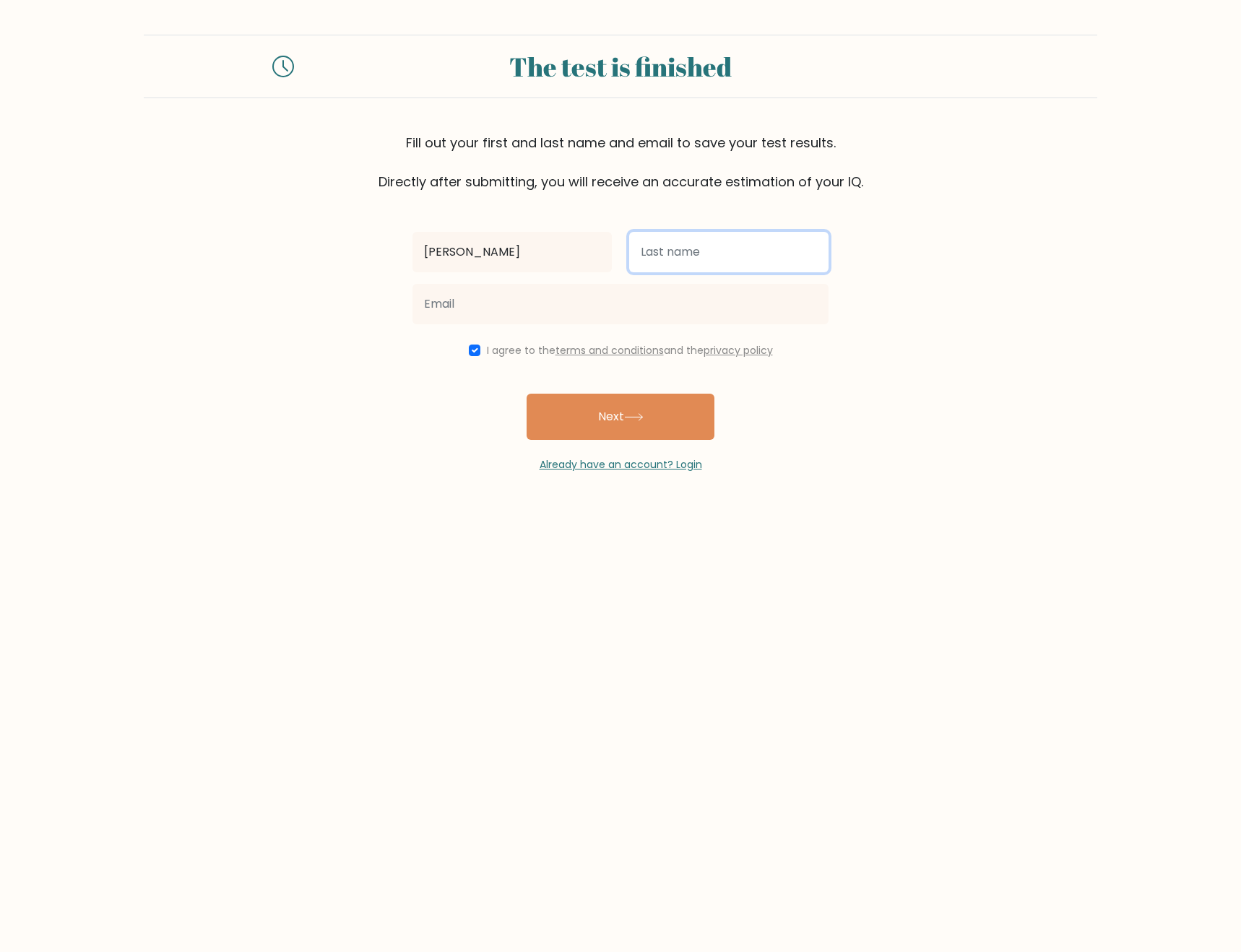
click at [701, 242] on input "text" at bounding box center [729, 252] width 199 height 40
click at [692, 281] on div at bounding box center [621, 303] width 434 height 52
click at [728, 266] on input "text" at bounding box center [729, 252] width 199 height 40
type input "Locsin"
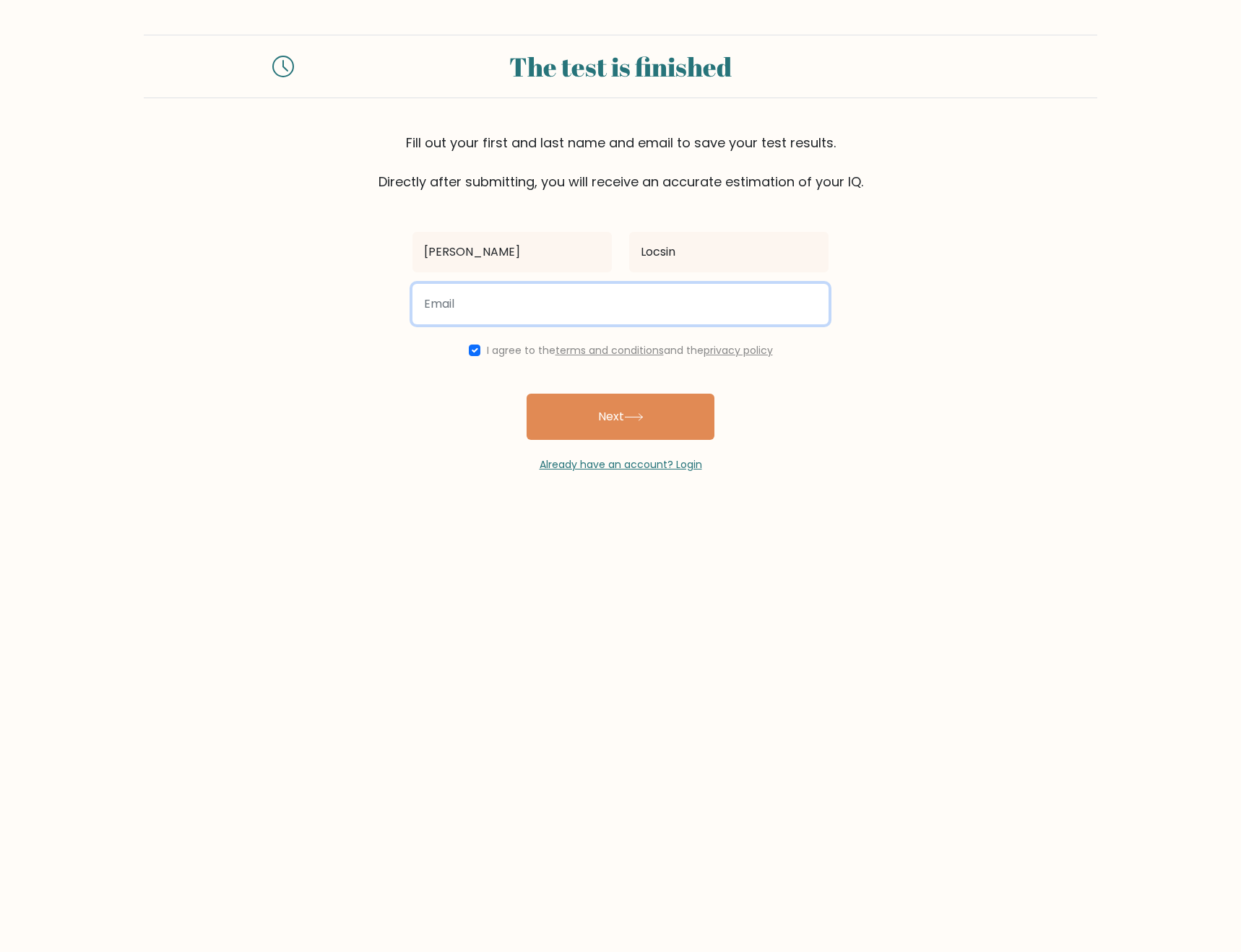
click at [667, 308] on input "email" at bounding box center [621, 304] width 416 height 40
type input "[EMAIL_ADDRESS][DOMAIN_NAME]"
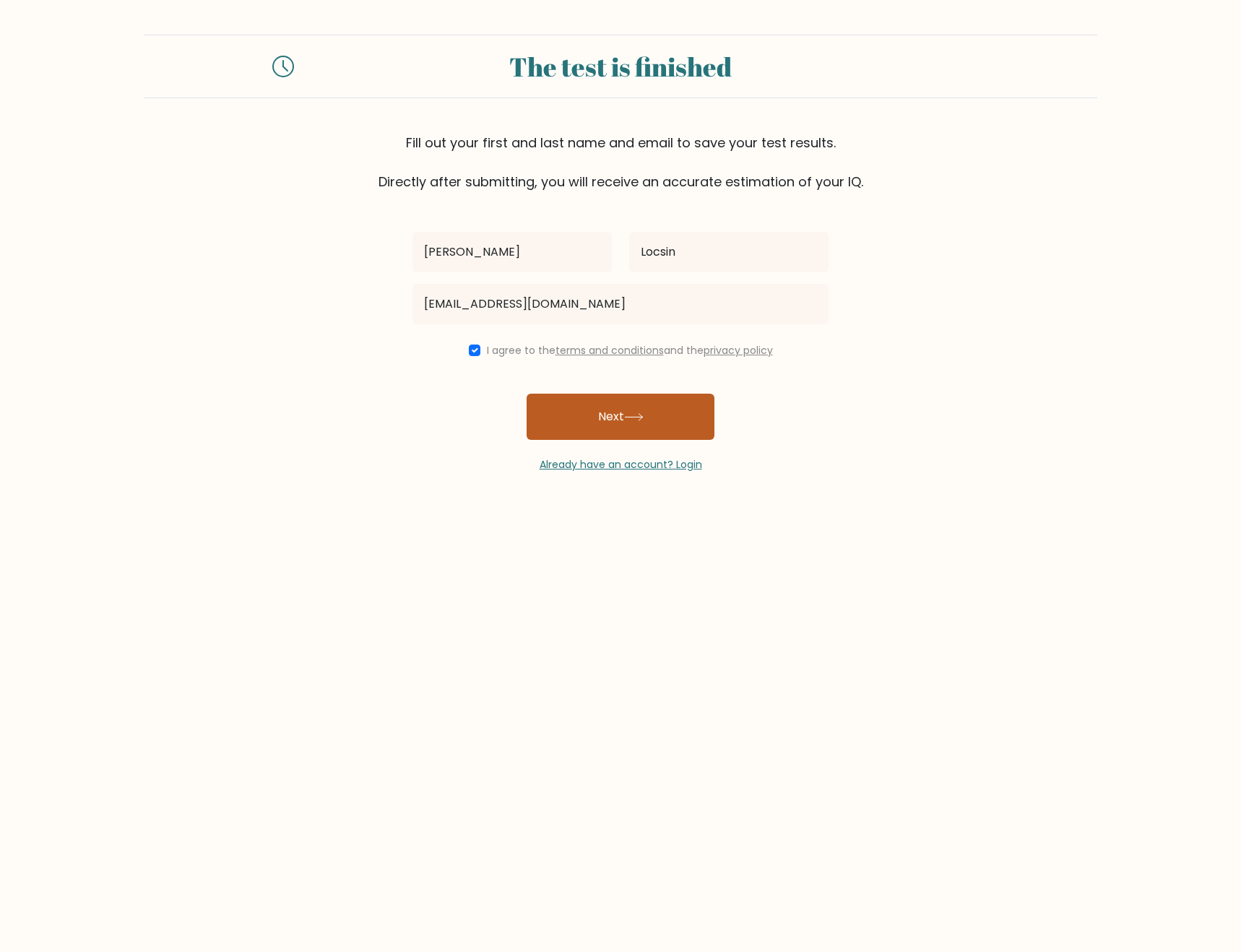
click at [589, 426] on button "Next" at bounding box center [620, 416] width 188 height 46
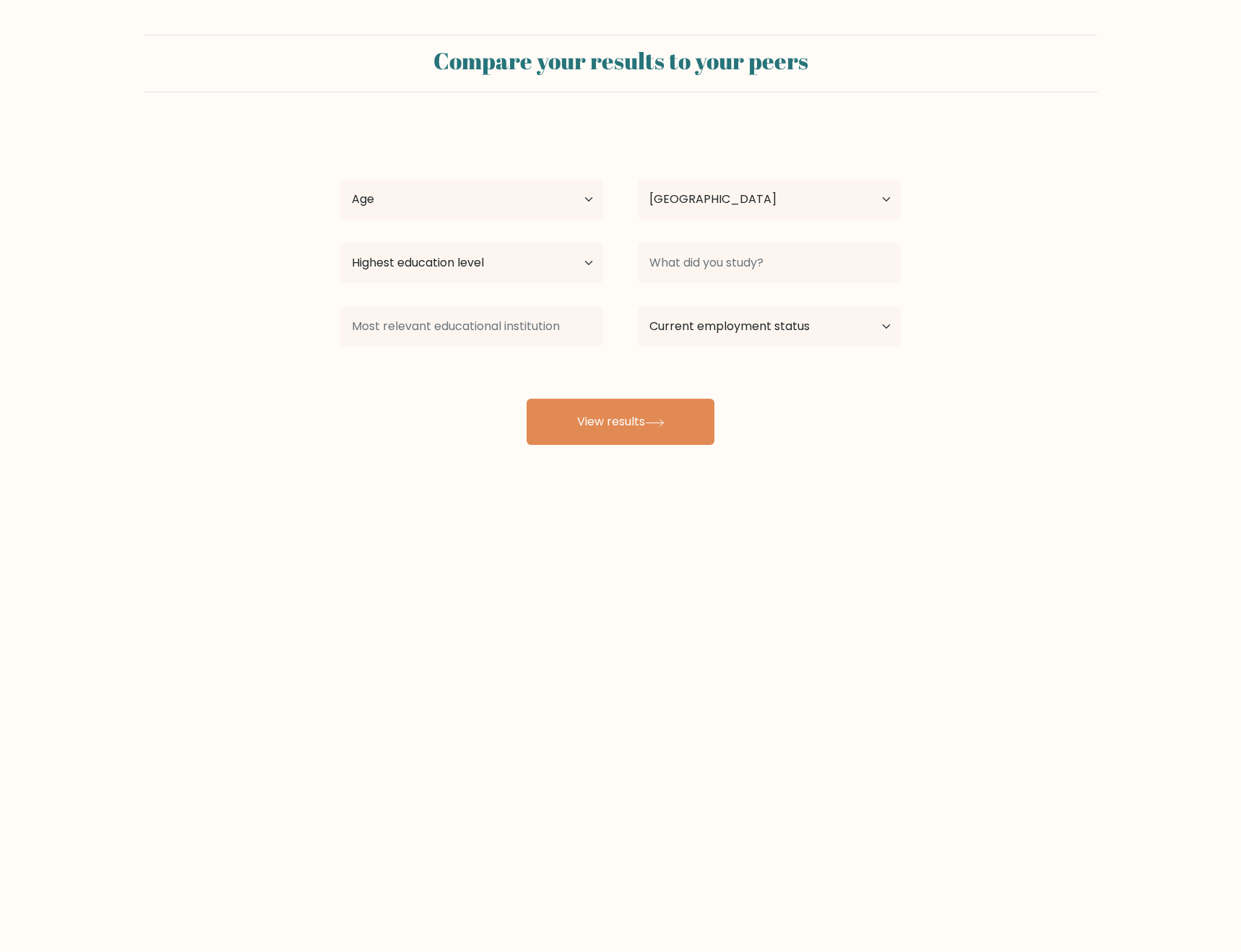
select select "PH"
click at [516, 207] on select "Age Under 18 years old 18-24 years old 25-34 years old 35-44 years old 45-54 ye…" at bounding box center [471, 199] width 263 height 40
select select "18_24"
click at [340, 179] on select "Age Under 18 years old 18-24 years old 25-34 years old 35-44 years old 45-54 ye…" at bounding box center [471, 199] width 263 height 40
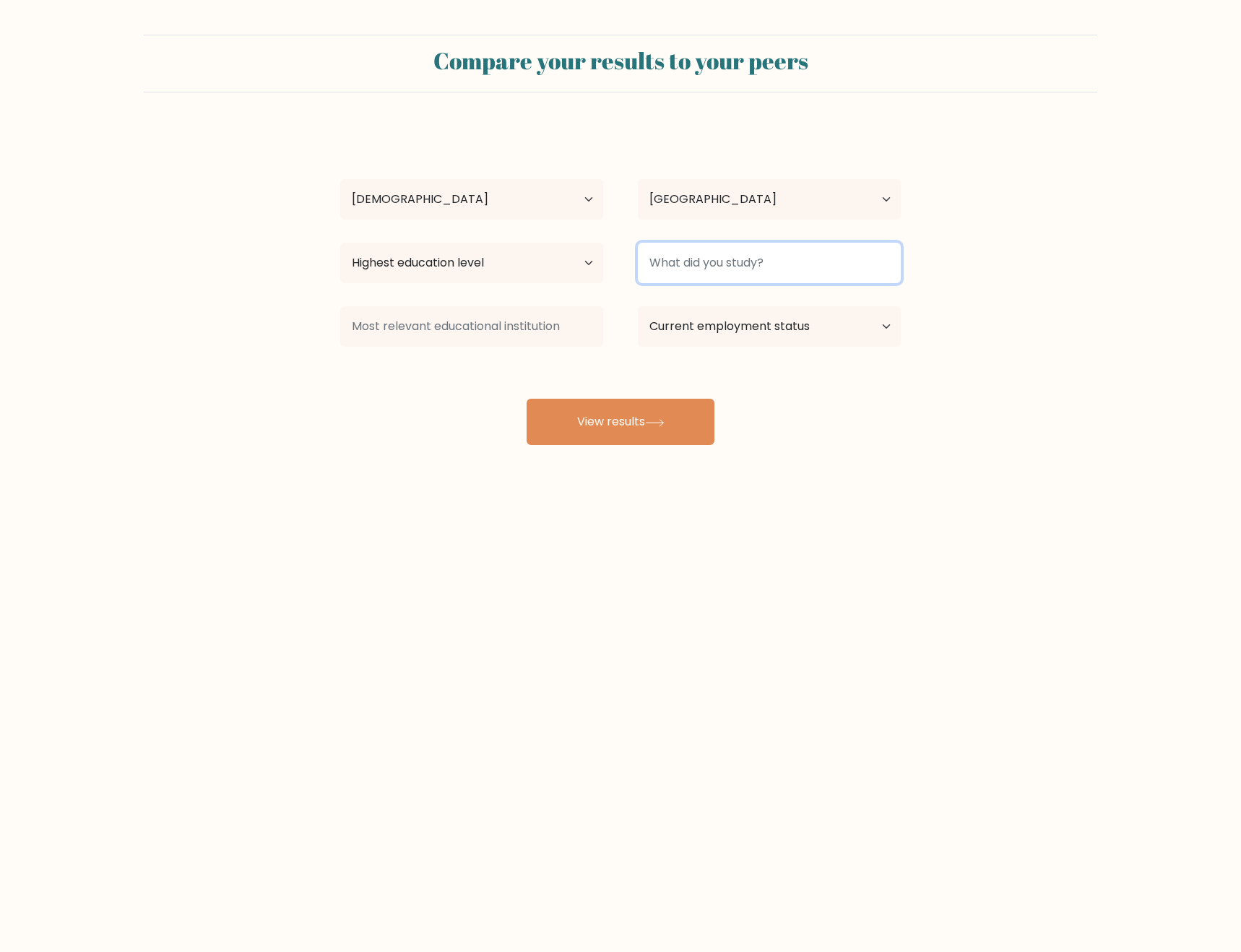
click at [691, 265] on input at bounding box center [770, 263] width 263 height 40
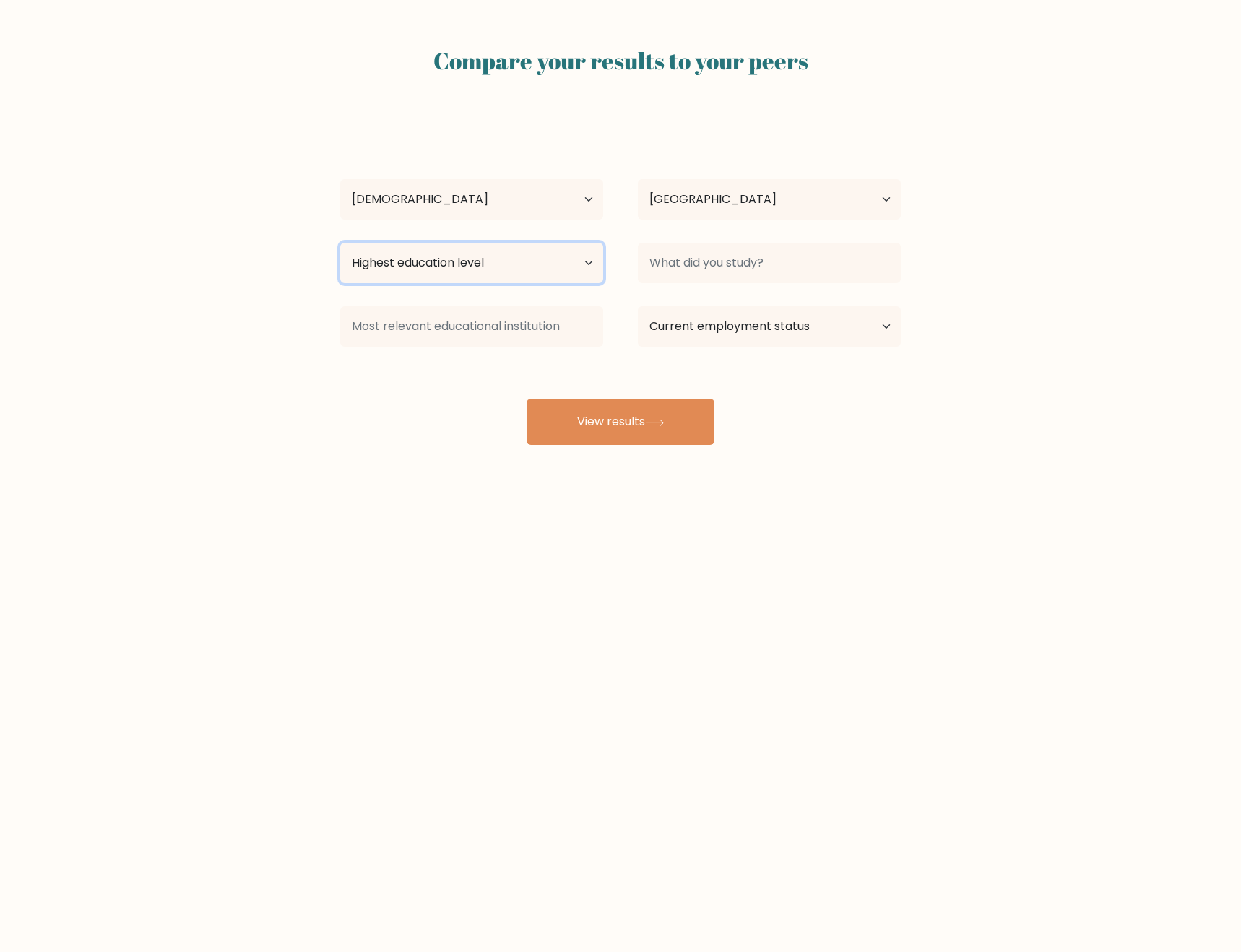
click at [459, 257] on select "Highest education level No schooling Primary Lower Secondary Upper Secondary Oc…" at bounding box center [471, 263] width 263 height 40
select select "upper_secondary"
click at [340, 243] on select "Highest education level No schooling Primary Lower Secondary Upper Secondary Oc…" at bounding box center [471, 263] width 263 height 40
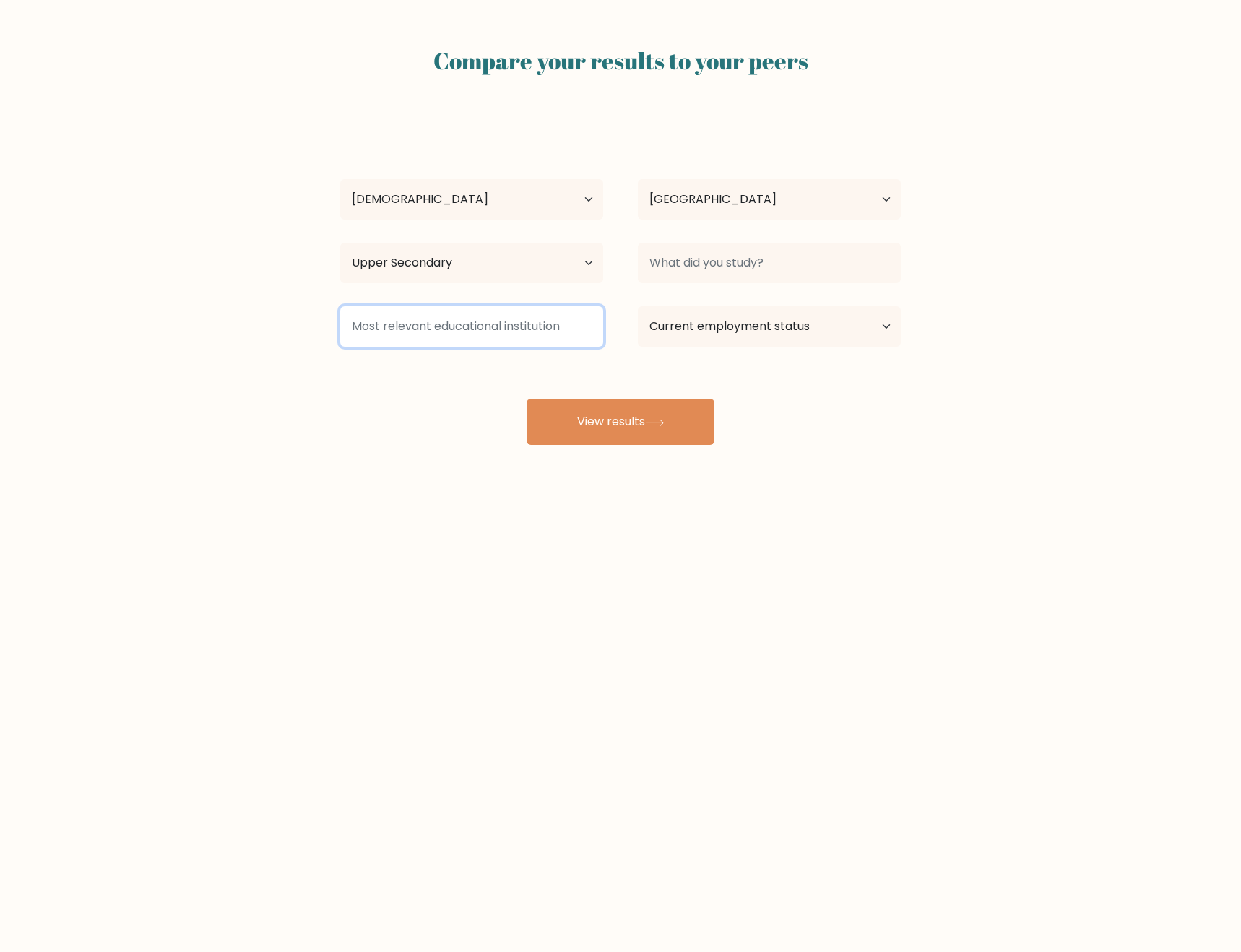
click at [443, 321] on input at bounding box center [471, 326] width 263 height 40
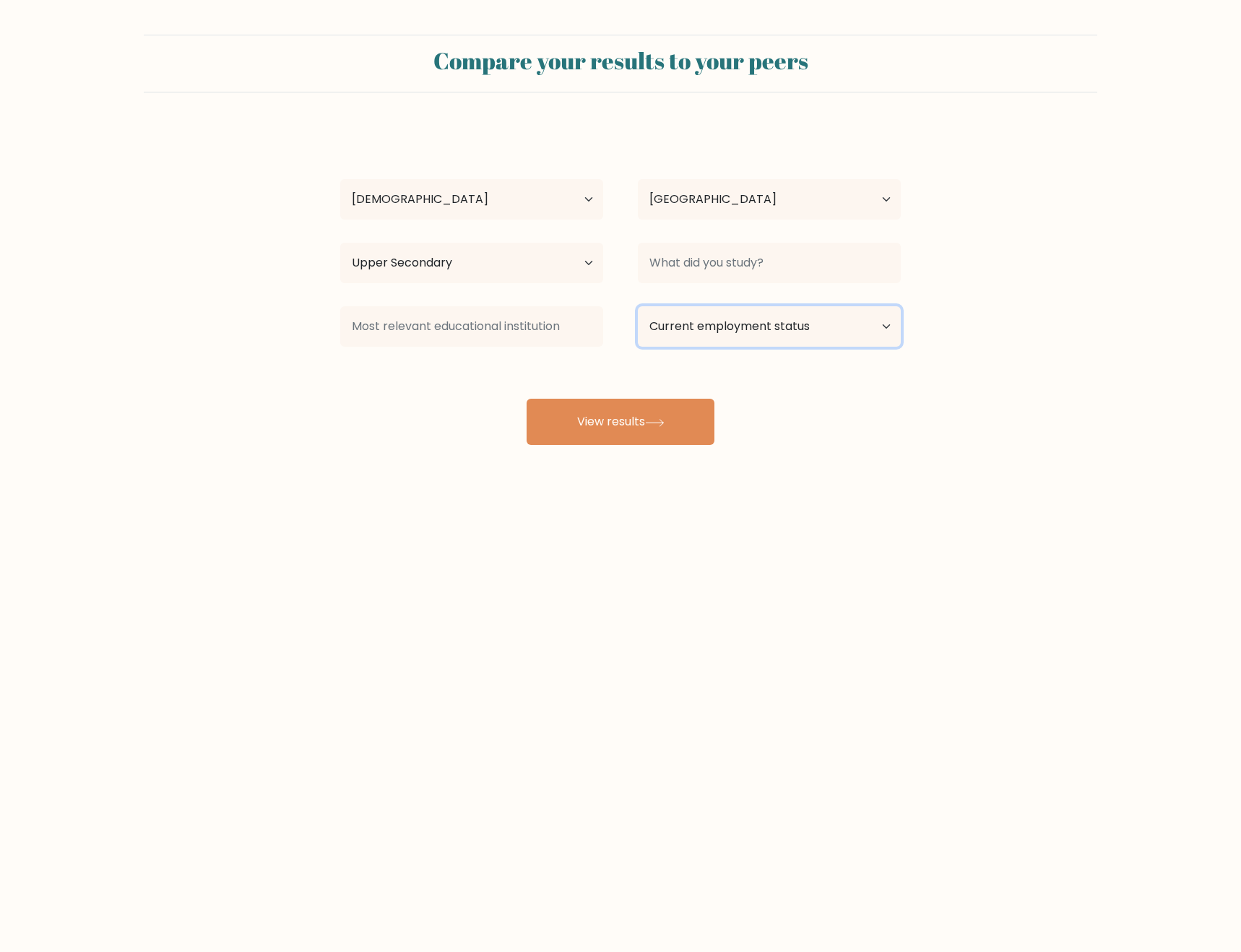
click at [755, 334] on select "Current employment status Employed Student Retired Other / prefer not to answer" at bounding box center [770, 326] width 263 height 40
select select "other"
click at [638, 306] on select "Current employment status Employed Student Retired Other / prefer not to answer" at bounding box center [770, 326] width 263 height 40
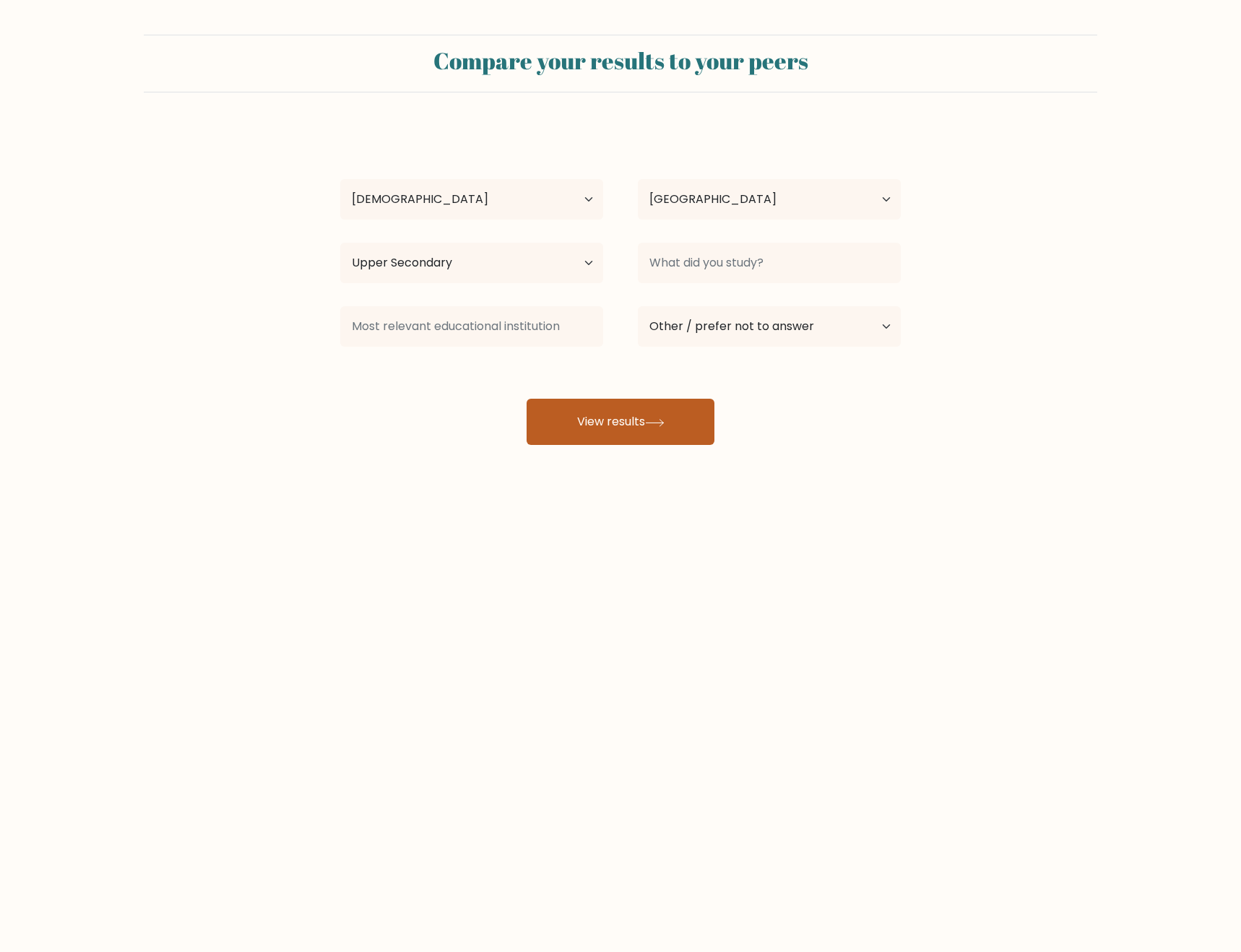
click at [610, 425] on button "View results" at bounding box center [620, 421] width 188 height 46
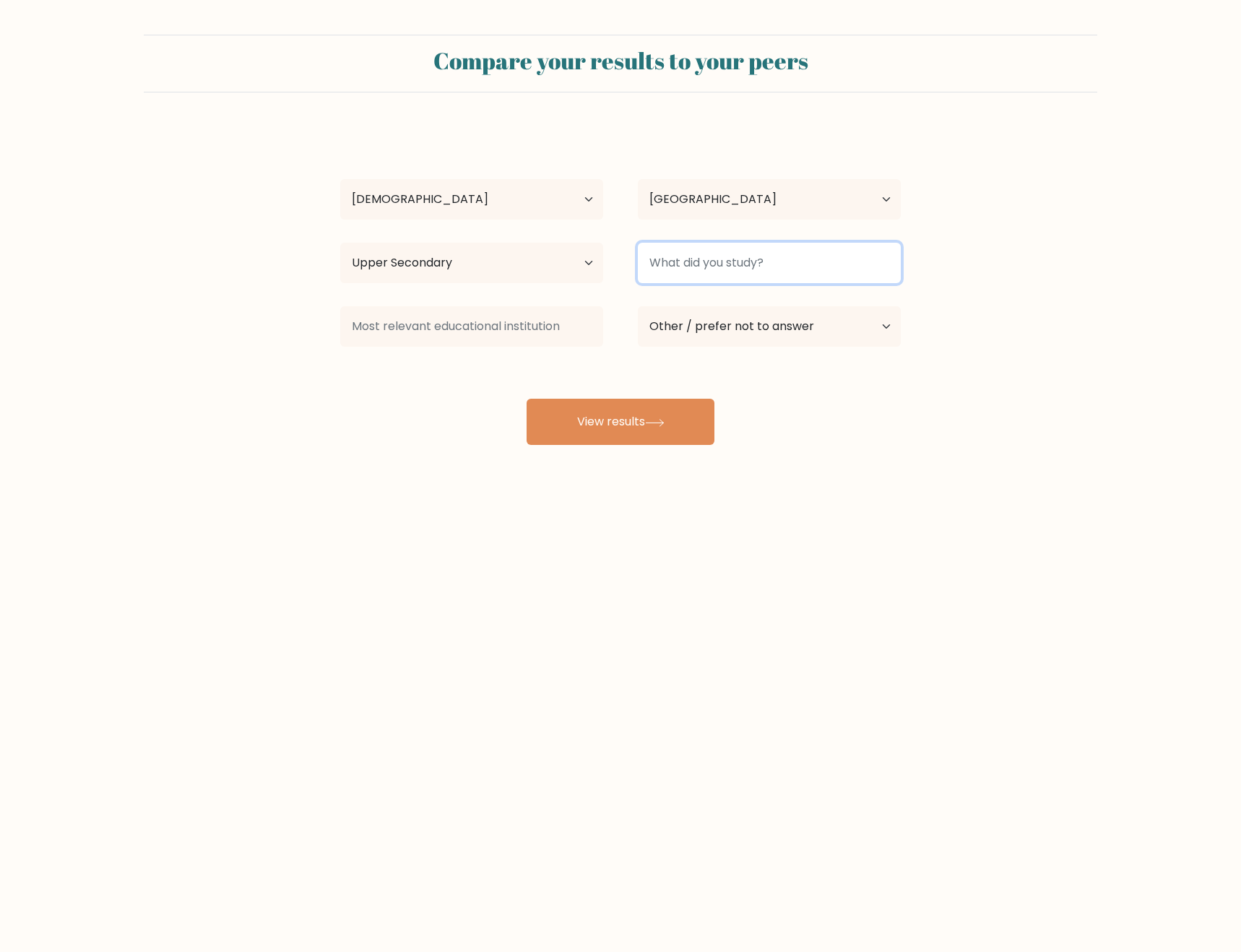
click at [821, 264] on input at bounding box center [770, 263] width 263 height 40
type input "ABM"
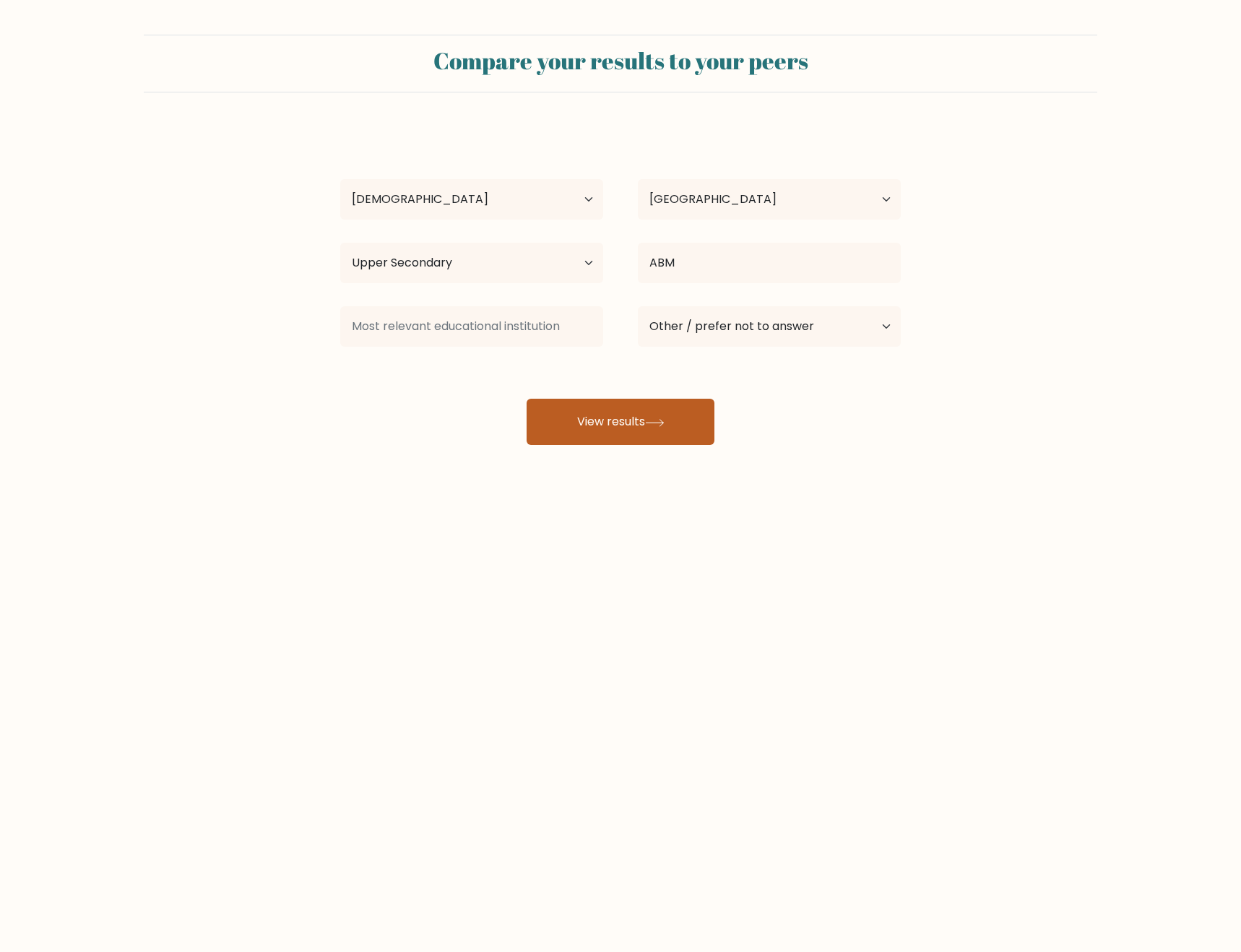
click at [645, 405] on button "View results" at bounding box center [620, 421] width 188 height 46
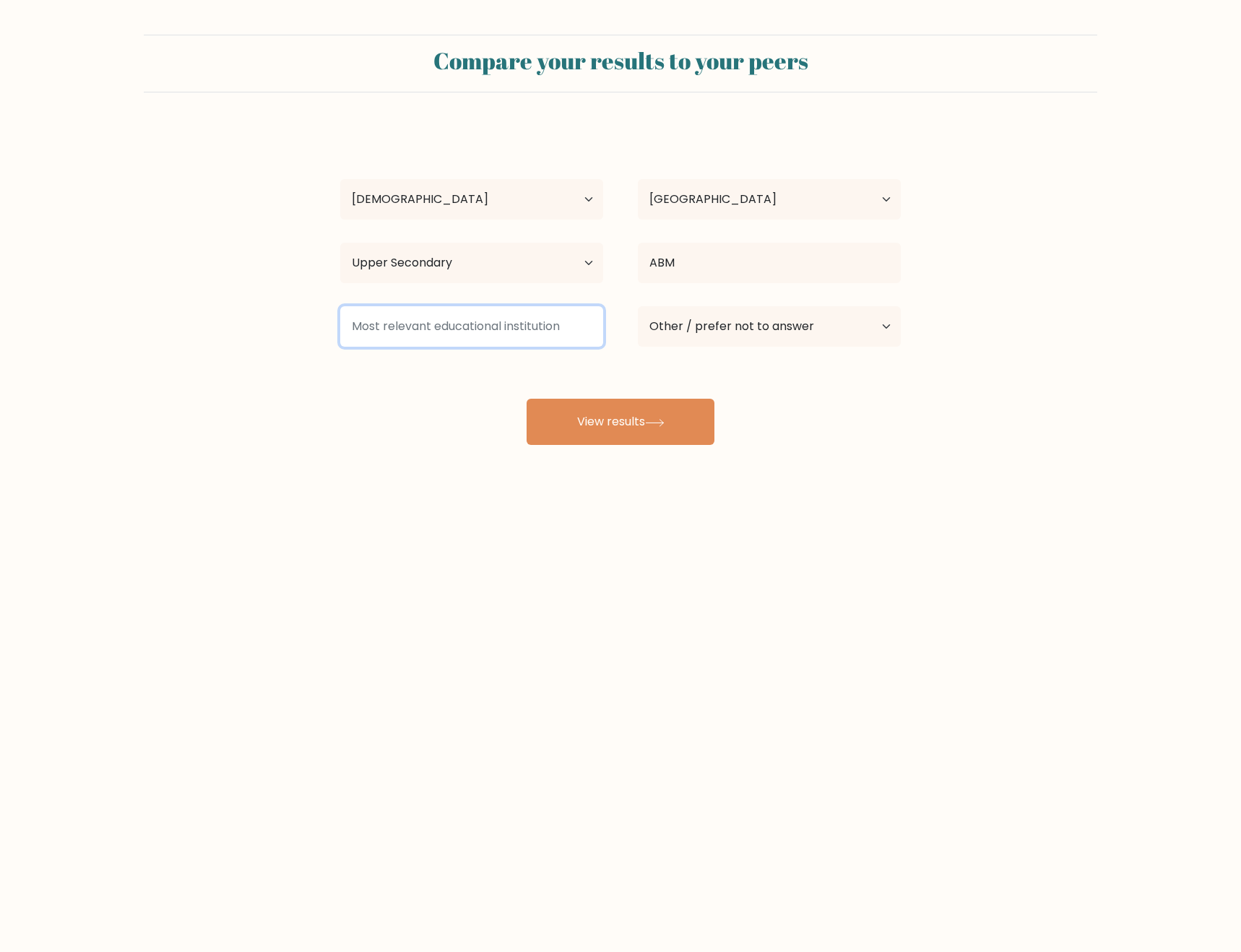
click at [531, 344] on input at bounding box center [471, 326] width 263 height 40
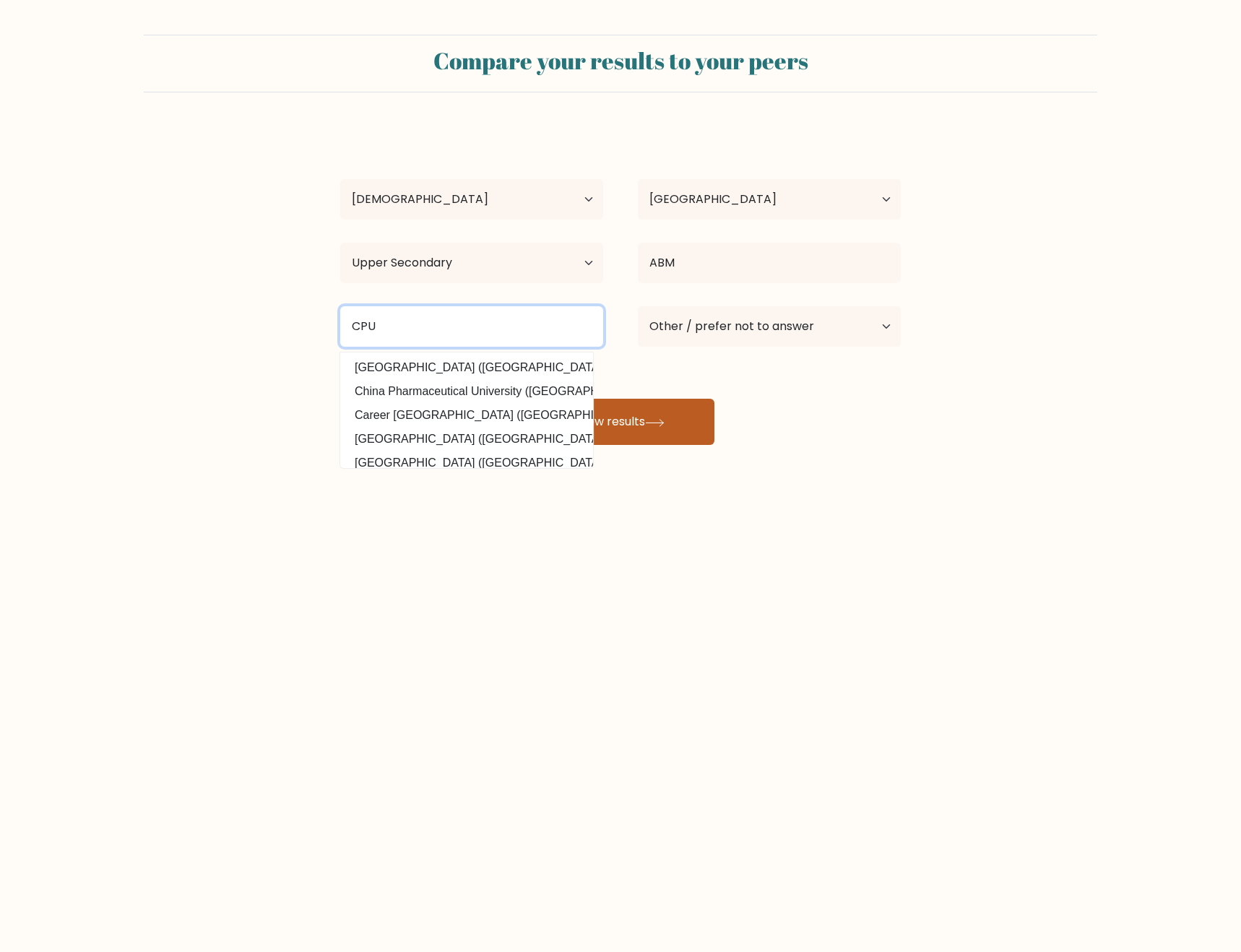
type input "CPU"
click at [673, 420] on button "View results" at bounding box center [620, 421] width 188 height 46
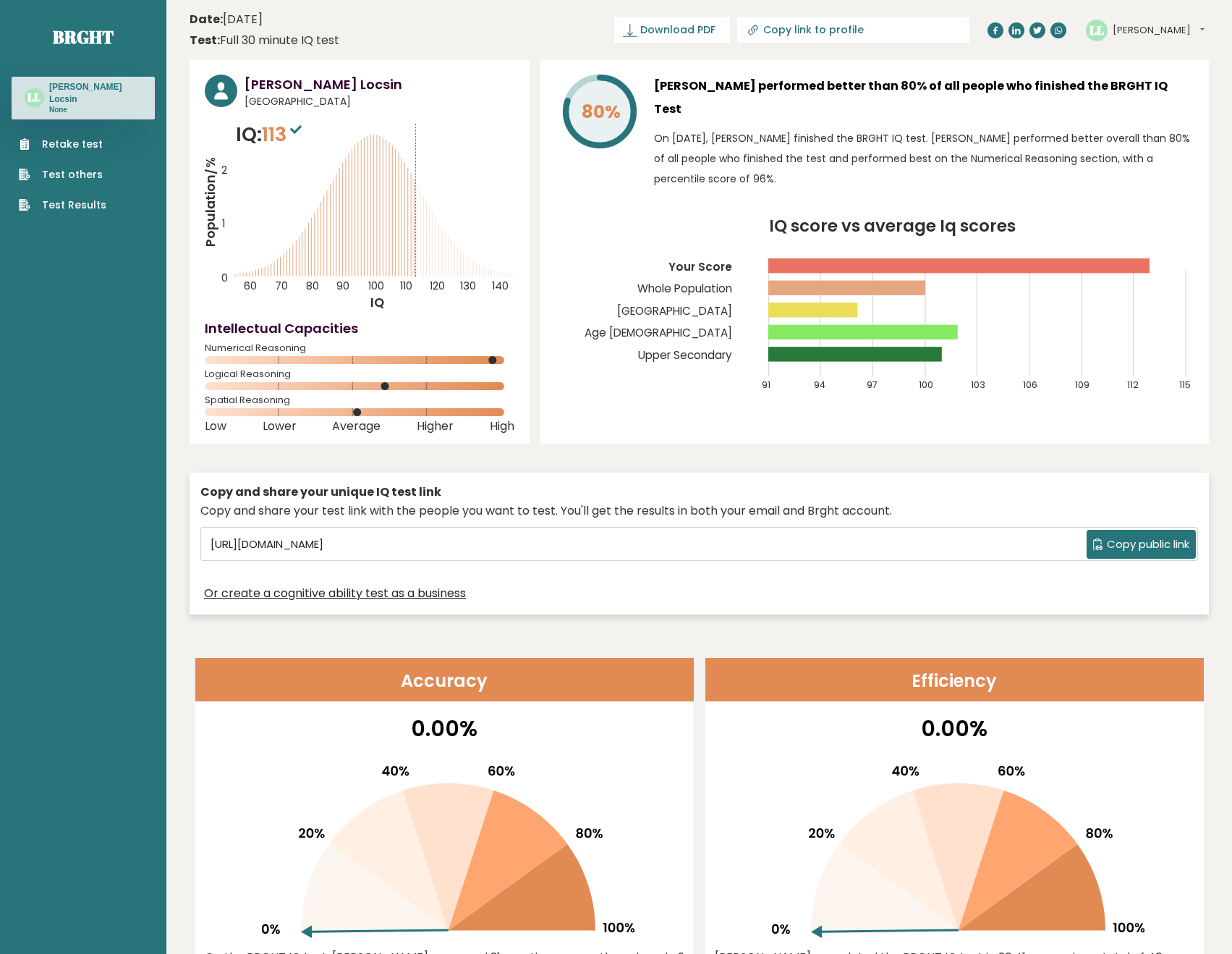
click at [106, 137] on ul "Retake test Test others Test Results" at bounding box center [62, 174] width 102 height 76
click at [84, 138] on link "Retake test" at bounding box center [62, 144] width 88 height 15
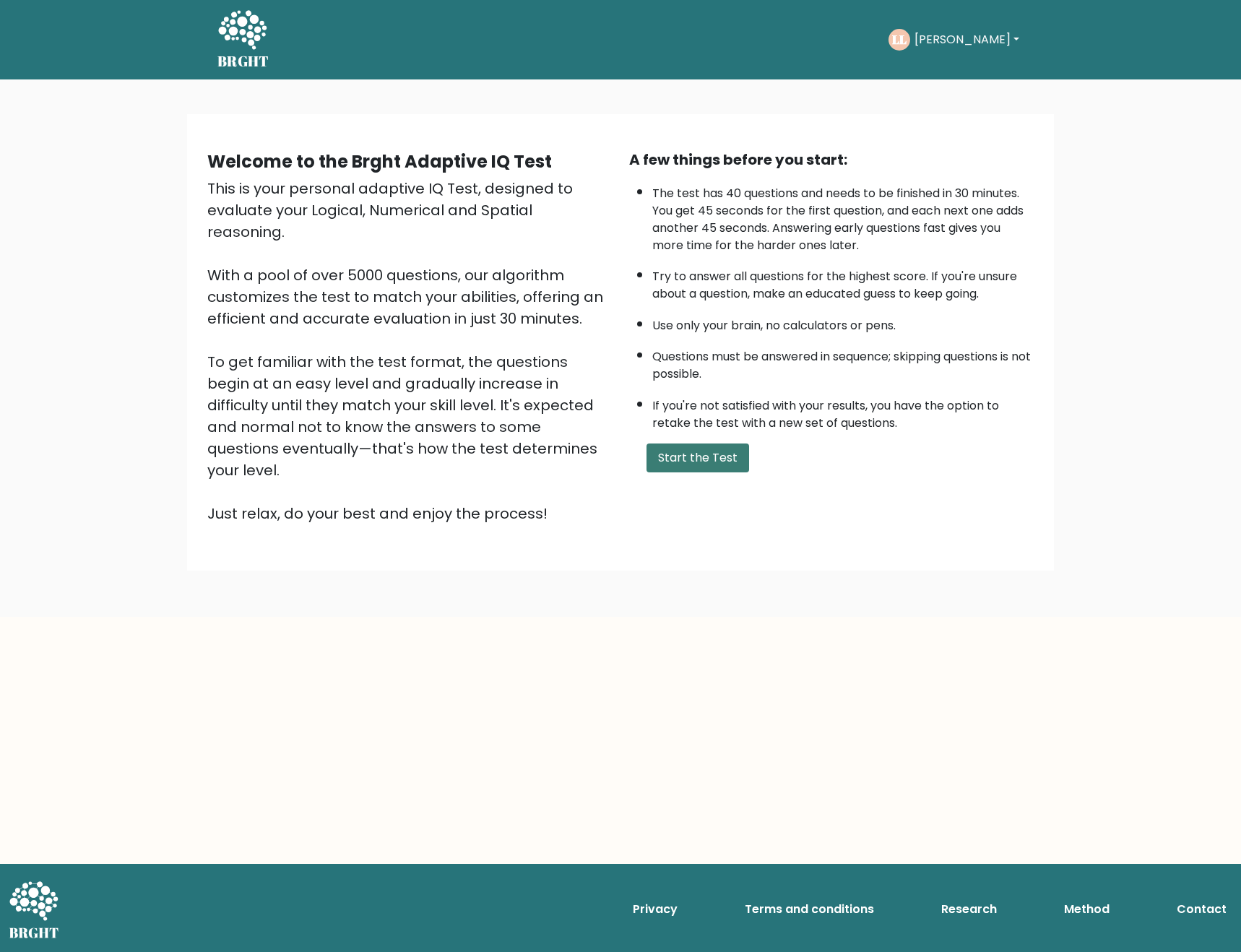
click at [686, 463] on button "Start the Test" at bounding box center [697, 457] width 102 height 29
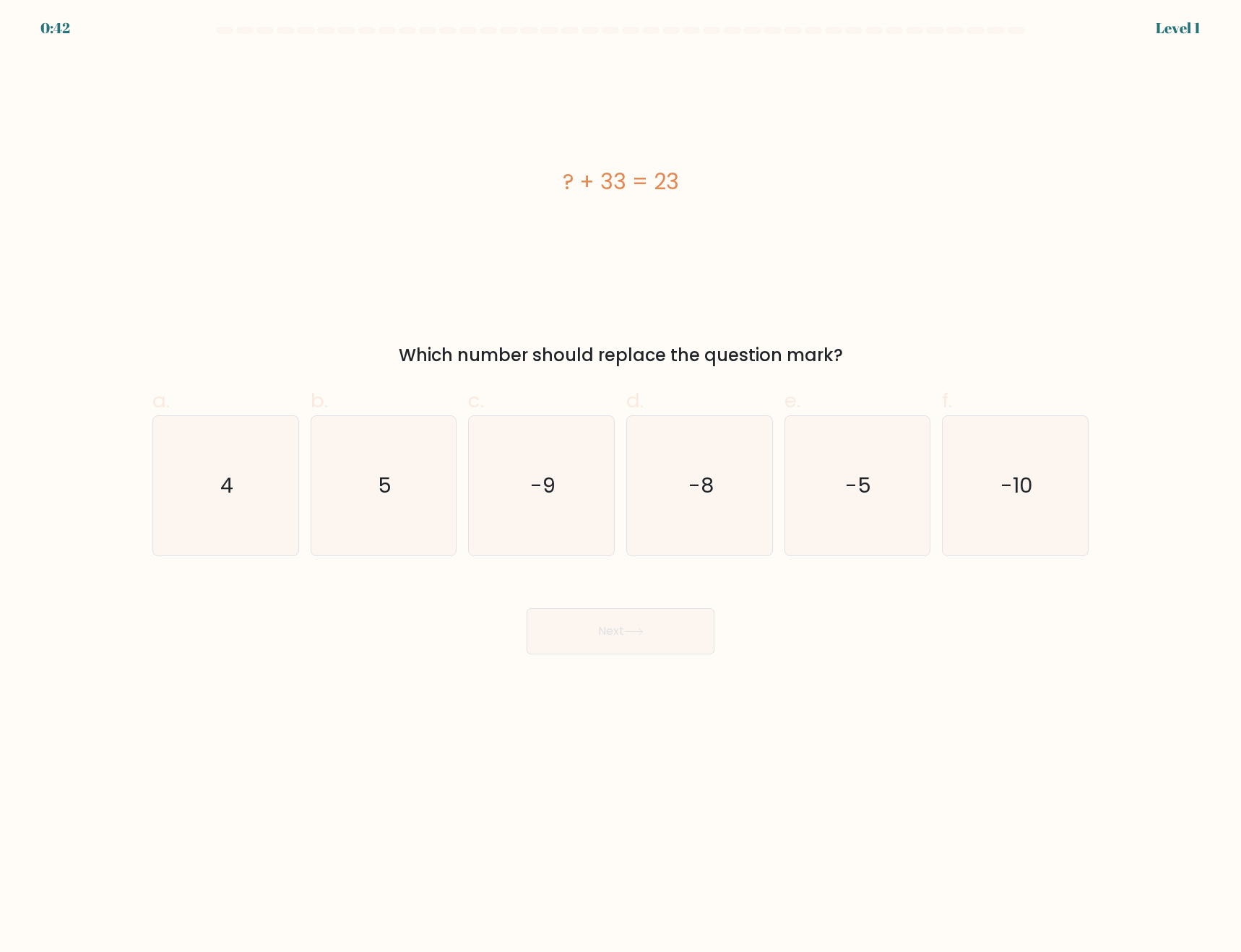
click at [590, 178] on div "? + 33 = 23" at bounding box center [620, 181] width 937 height 32
copy div "? + 33 = 23"
click at [1032, 514] on icon "-10" at bounding box center [1014, 485] width 139 height 139
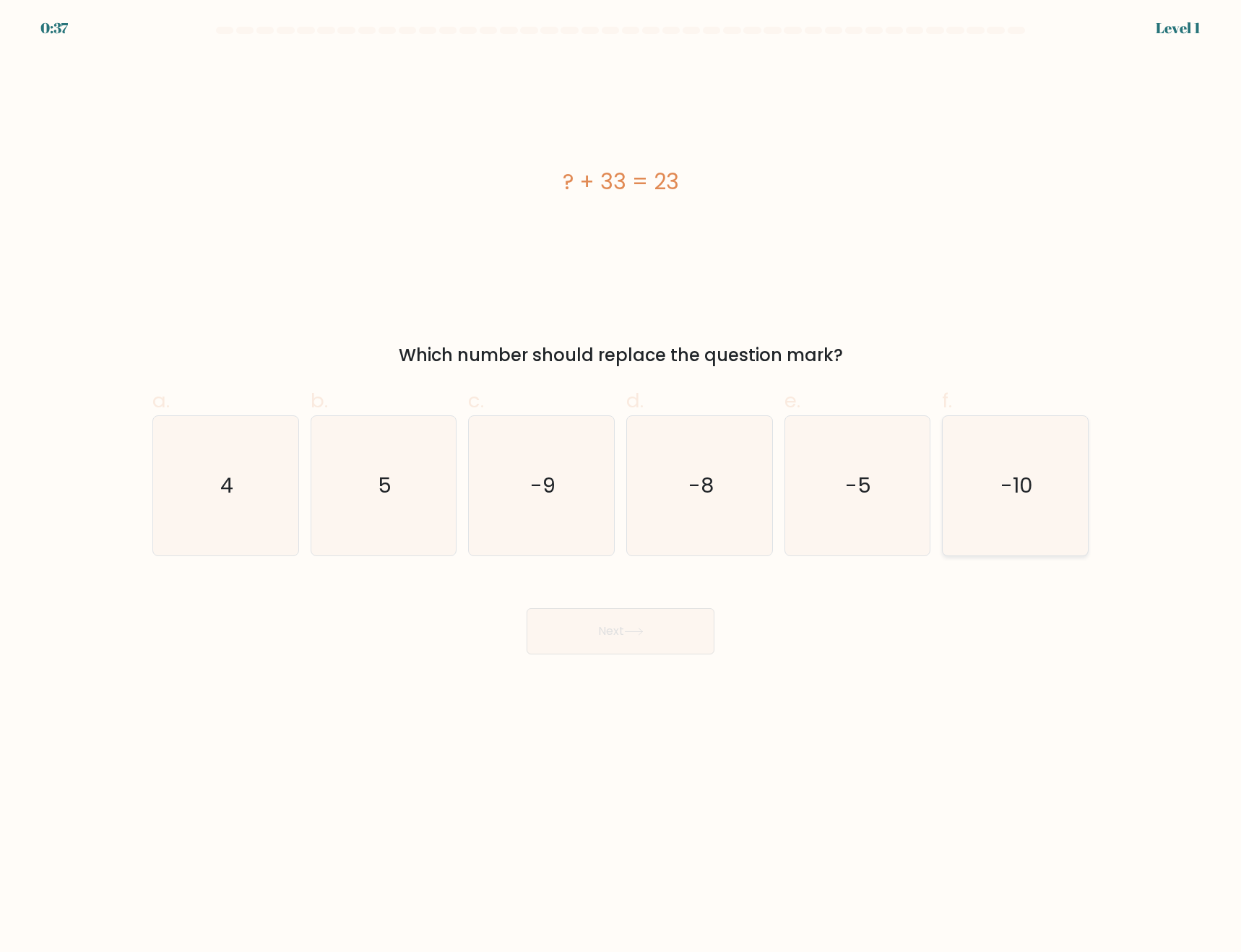
click at [622, 485] on input "f. -10" at bounding box center [621, 480] width 1 height 10
radio input "true"
click at [657, 628] on button "Next" at bounding box center [620, 631] width 188 height 46
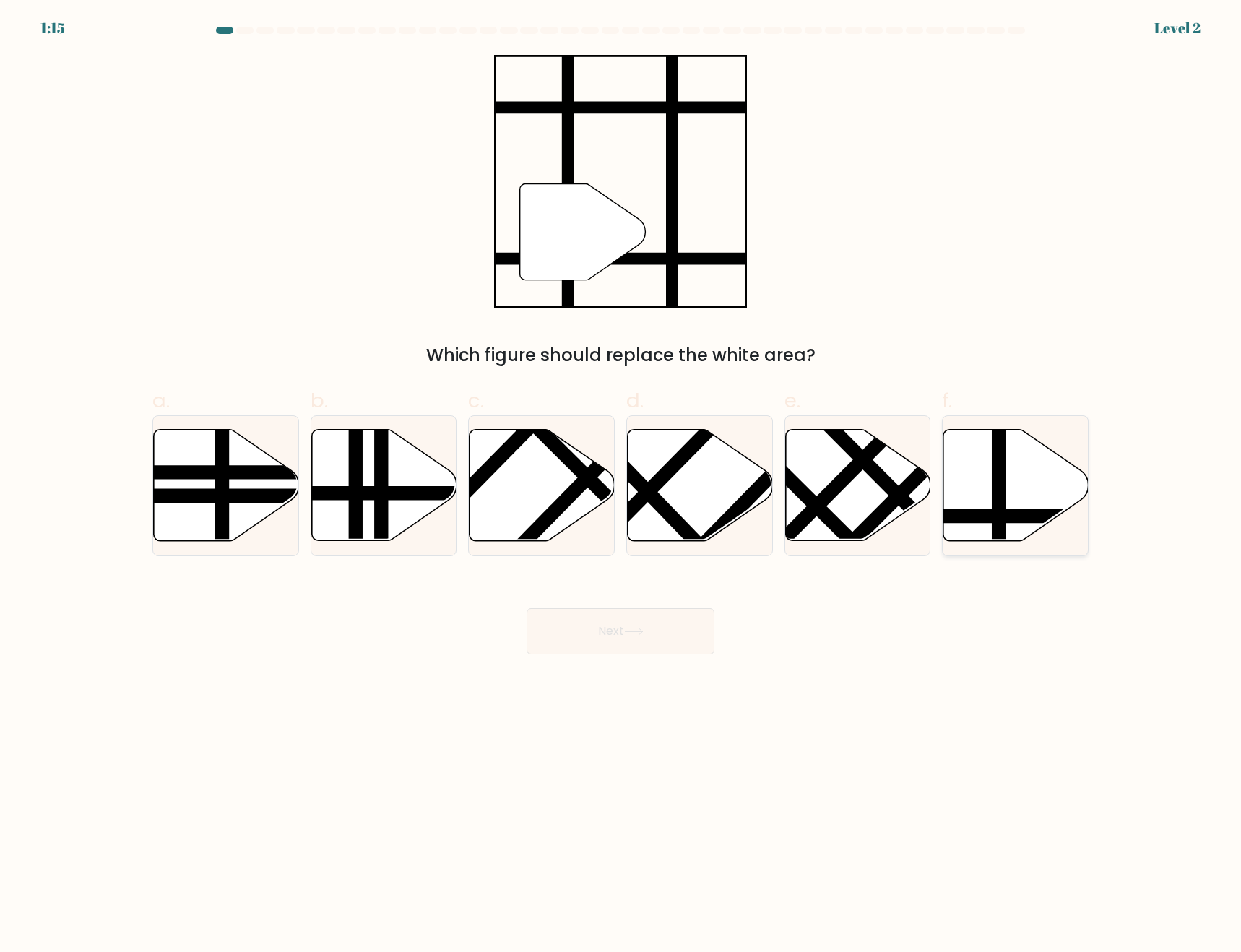
click at [1014, 517] on icon at bounding box center [1060, 517] width 293 height 0
click at [622, 485] on input "f." at bounding box center [621, 480] width 1 height 10
radio input "true"
click at [606, 620] on button "Next" at bounding box center [620, 631] width 188 height 46
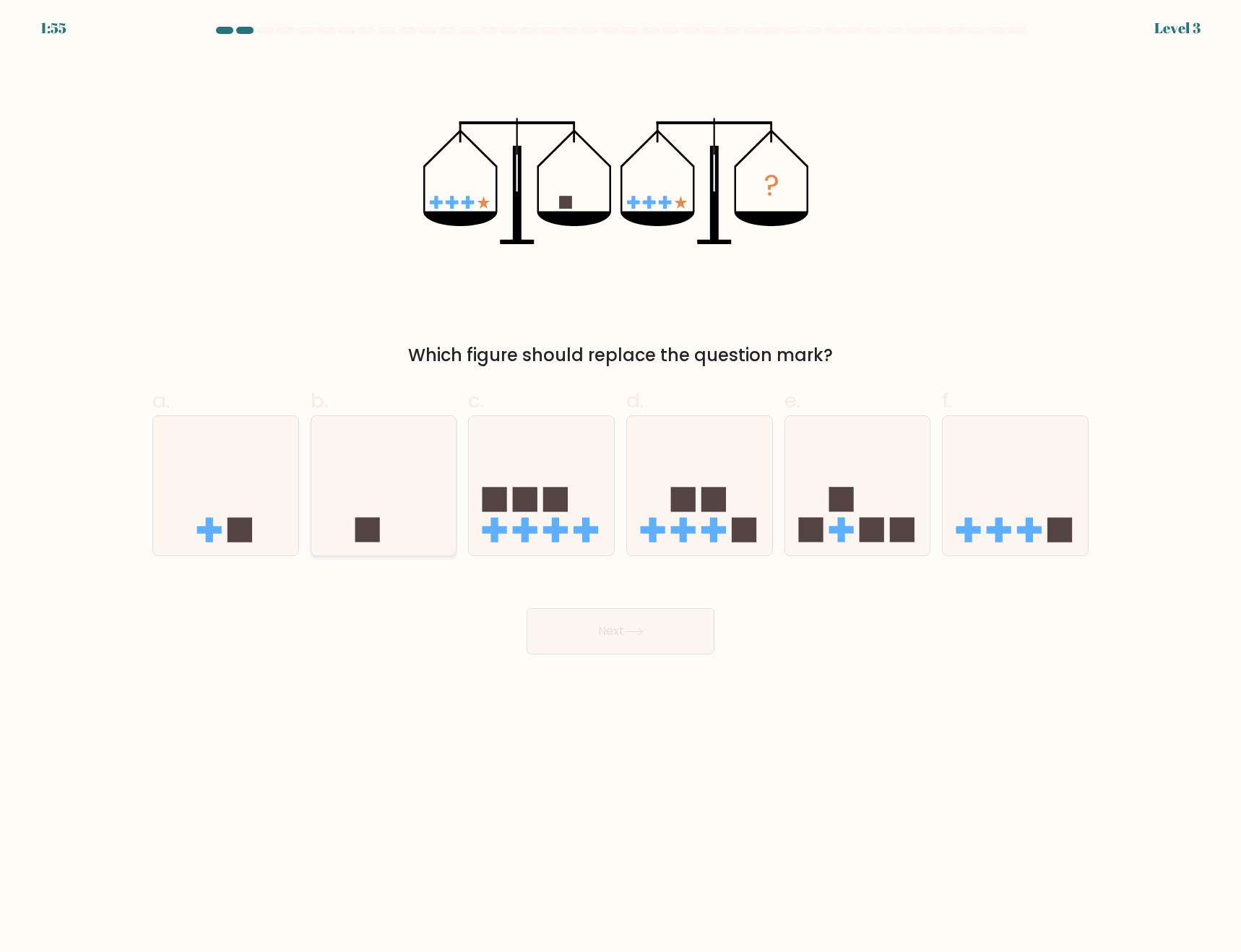
click at [401, 487] on icon at bounding box center [384, 485] width 145 height 120
click at [621, 485] on input "b." at bounding box center [621, 480] width 1 height 10
radio input "true"
click at [661, 642] on button "Next" at bounding box center [620, 631] width 188 height 46
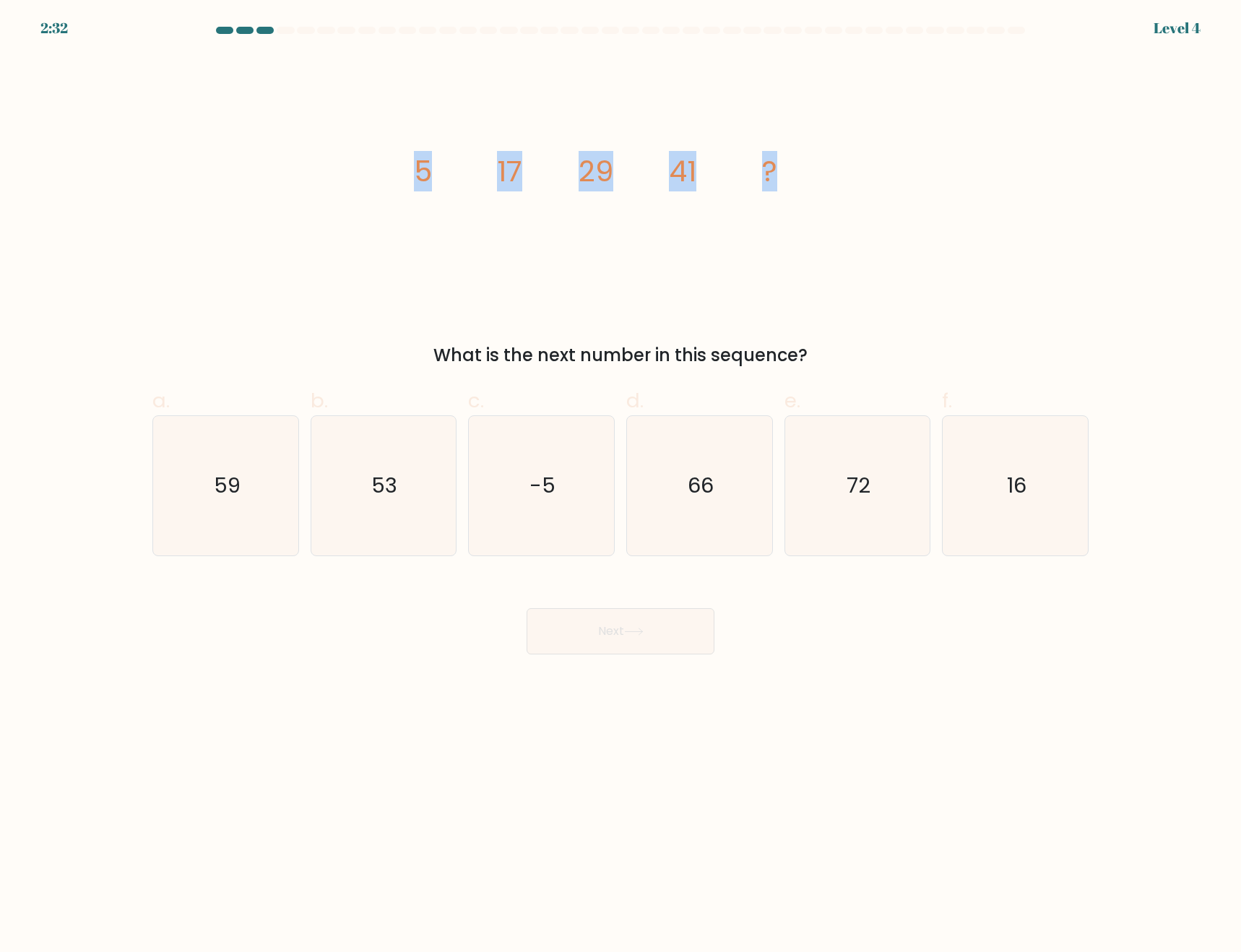
drag, startPoint x: 378, startPoint y: 164, endPoint x: 938, endPoint y: 216, distance: 562.4
click at [938, 216] on div "image/svg+xml 5 17 29 41 ? What is the next number in this sequence?" at bounding box center [620, 212] width 954 height 314
copy g "5 17 29 41 ?"
click at [815, 715] on body "2:29 Level 4" at bounding box center [620, 476] width 1241 height 952
click at [417, 488] on icon "53" at bounding box center [383, 485] width 139 height 139
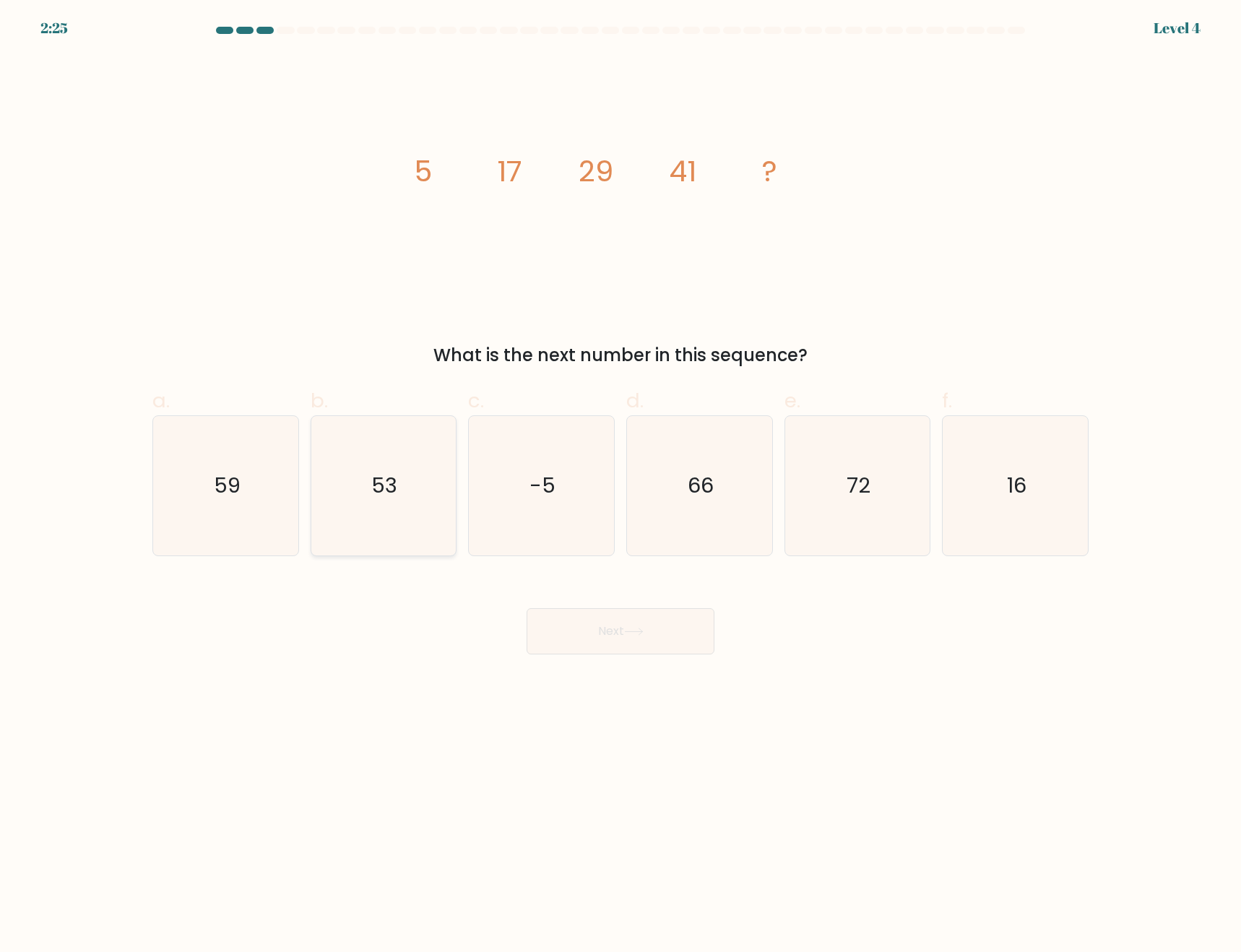
click at [621, 485] on input "b. 53" at bounding box center [621, 480] width 1 height 10
radio input "true"
click at [612, 635] on button "Next" at bounding box center [620, 631] width 188 height 46
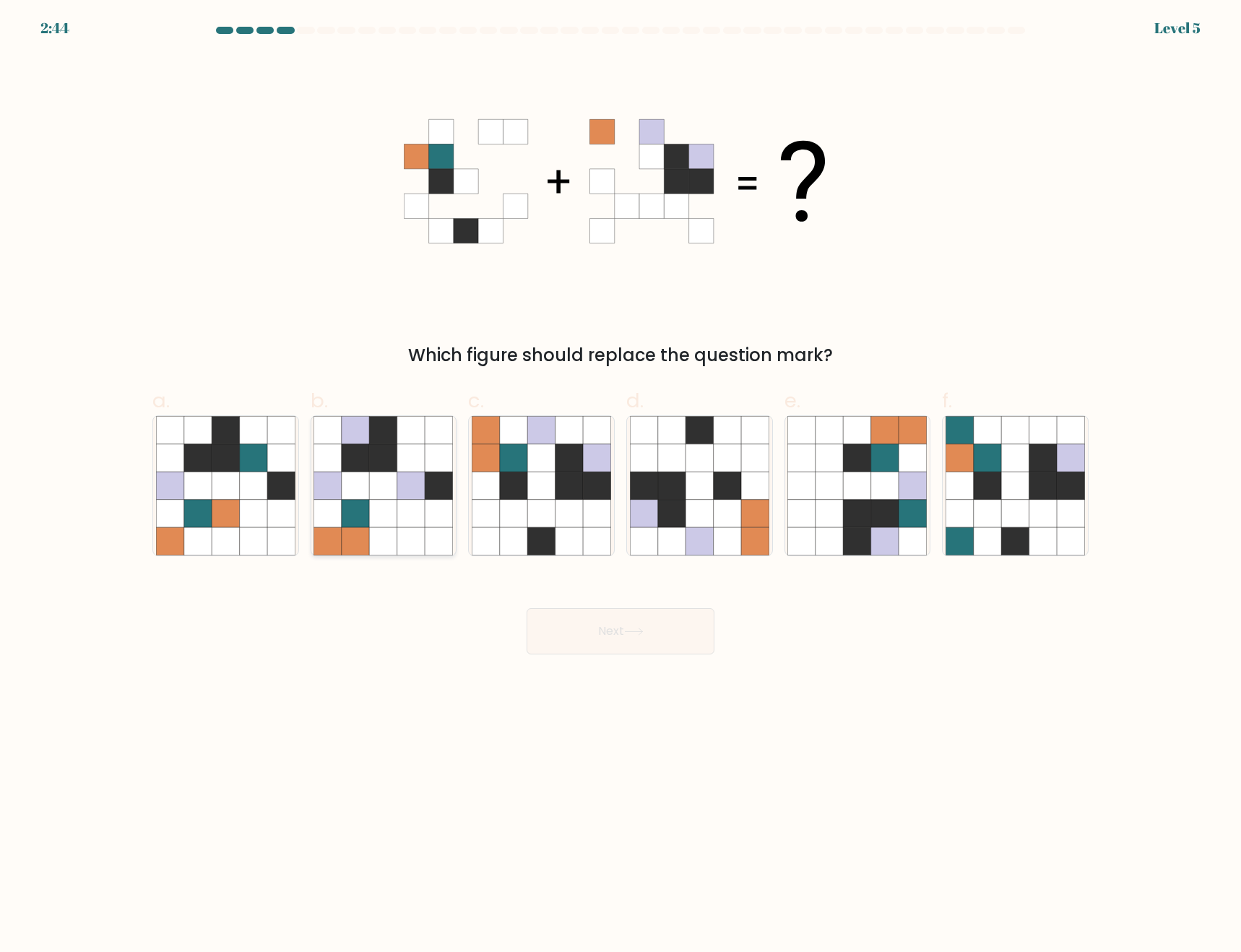
click at [386, 538] on icon at bounding box center [383, 540] width 27 height 27
click at [621, 485] on input "b." at bounding box center [621, 480] width 1 height 10
radio input "true"
click at [566, 464] on icon at bounding box center [568, 457] width 27 height 27
click at [621, 476] on input "c." at bounding box center [621, 480] width 1 height 10
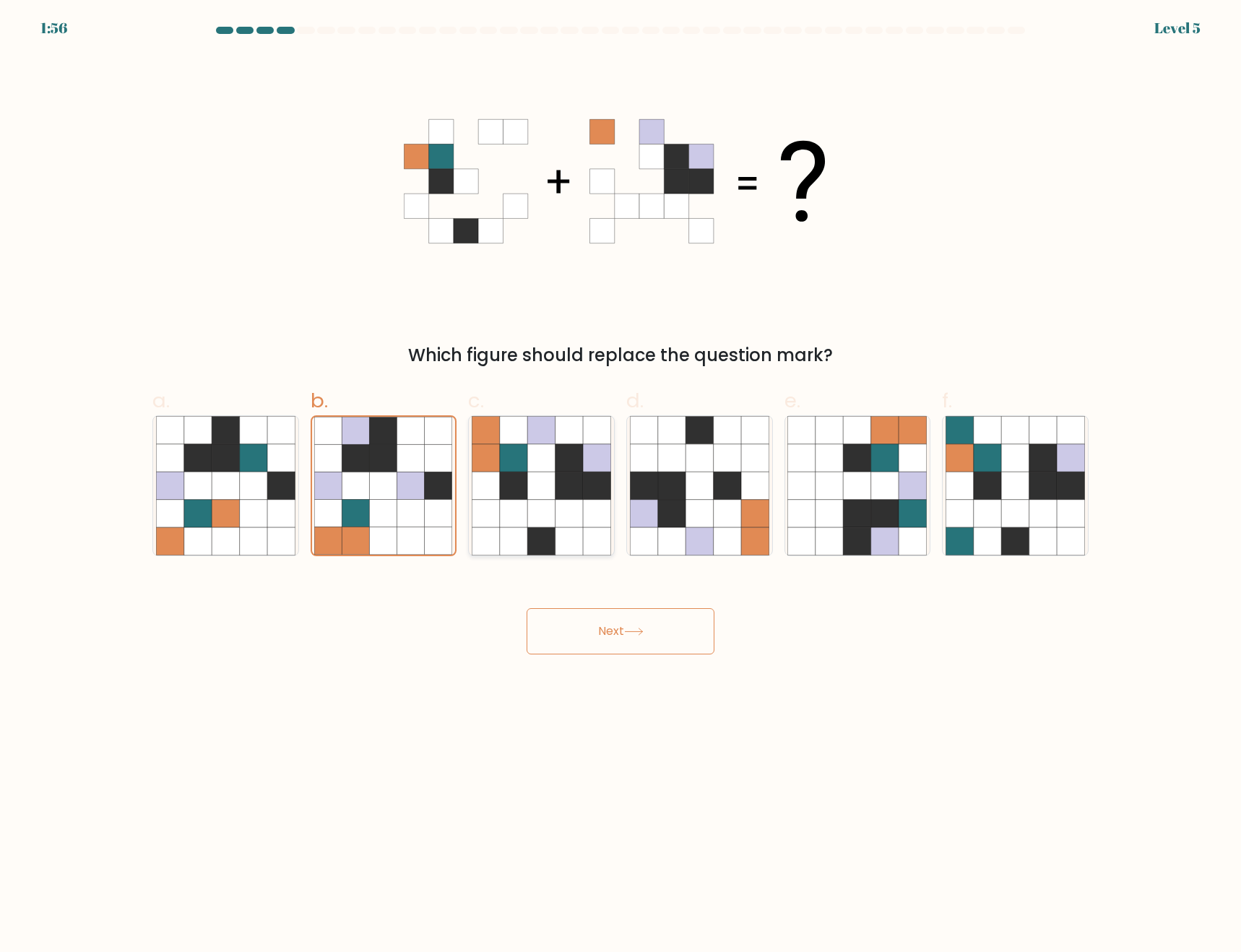
radio input "true"
click at [659, 634] on button "Next" at bounding box center [620, 631] width 188 height 46
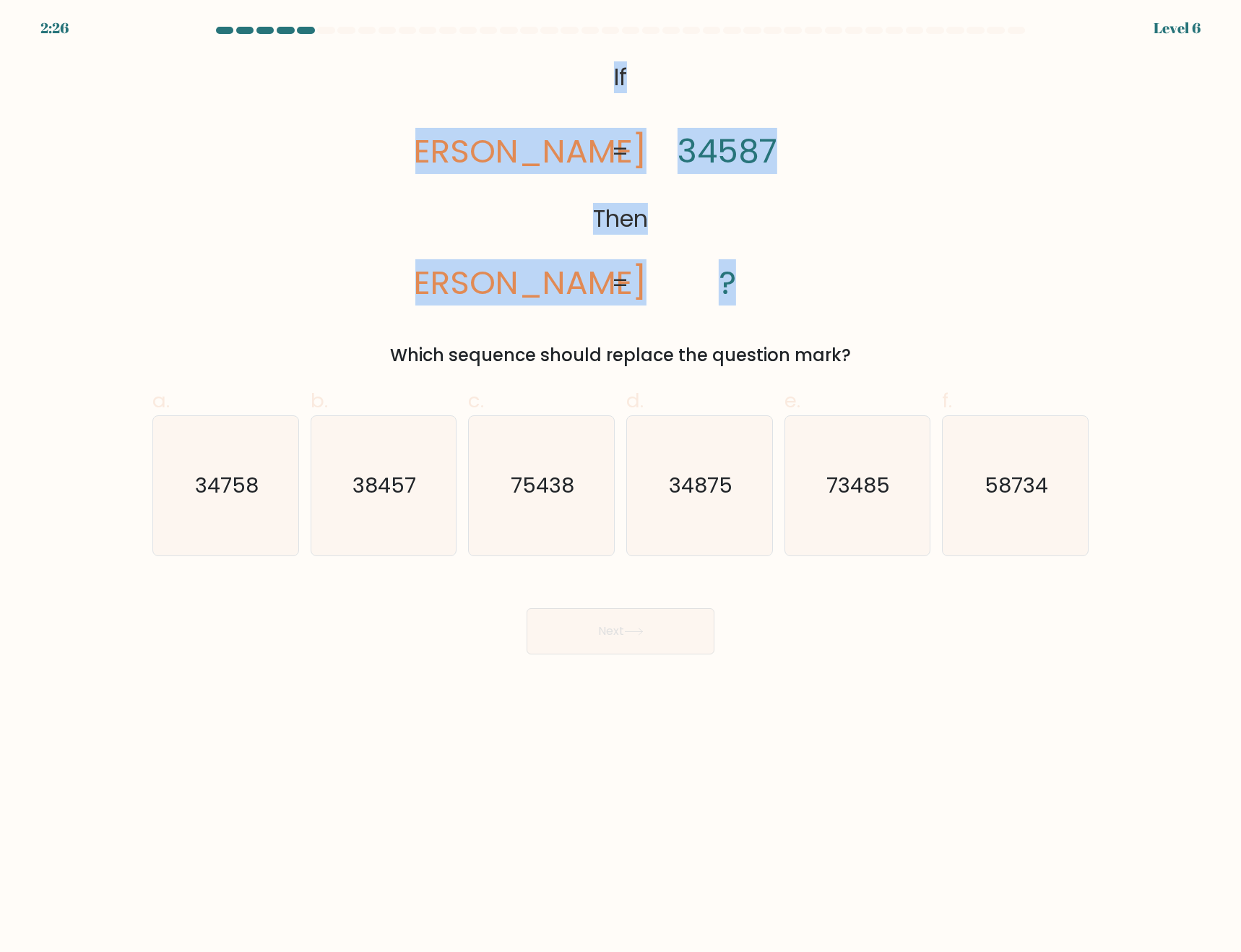
drag, startPoint x: 584, startPoint y: 64, endPoint x: 832, endPoint y: 261, distance: 316.7
click at [832, 261] on div "@import url('https://fonts.googleapis.com/css?family=Abril+Fatface:400,100,100i…" at bounding box center [620, 212] width 954 height 314
copy icon "If Then vales veals 34587 ?"
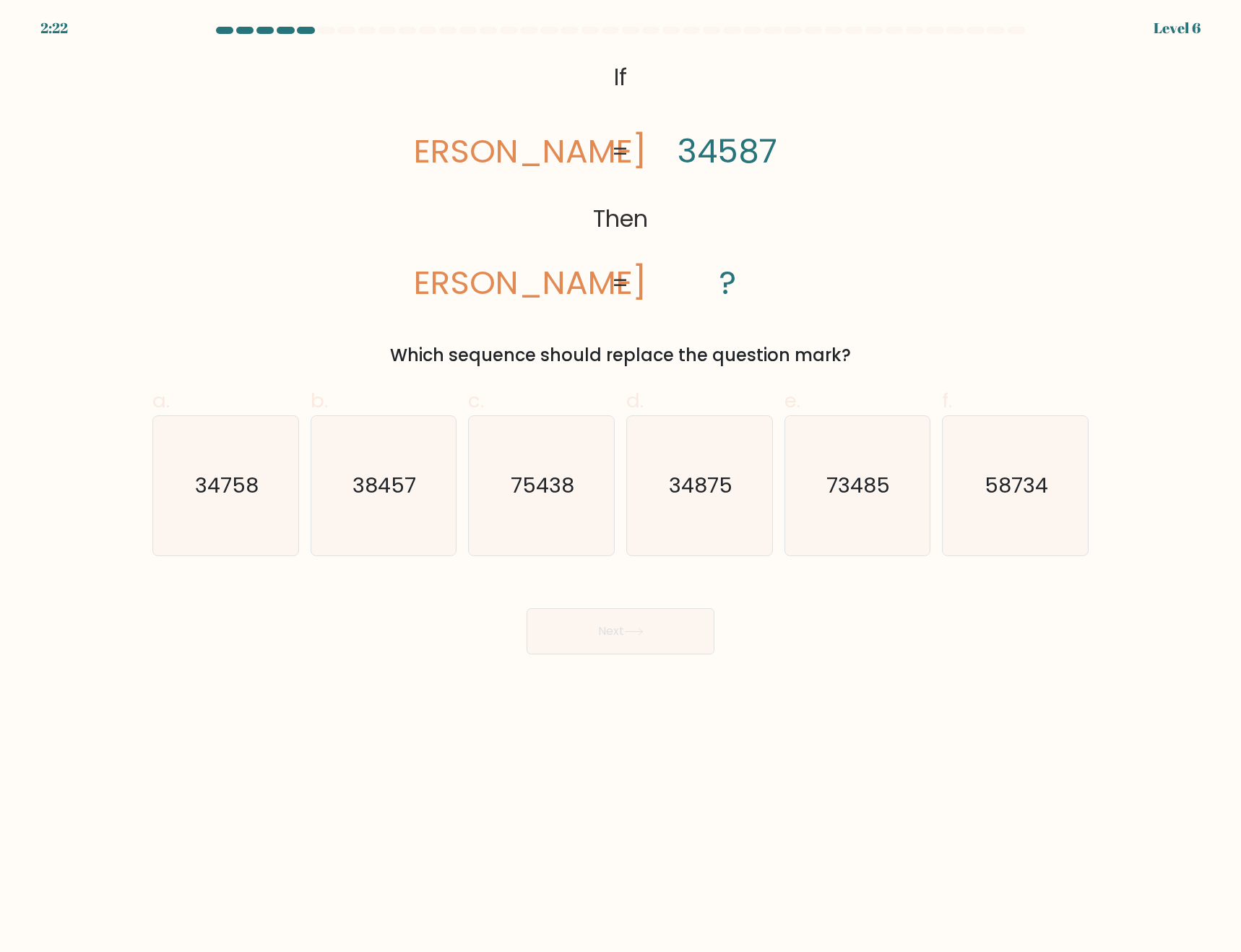
click at [800, 763] on body "2:22 Level 6 If" at bounding box center [620, 476] width 1241 height 952
click at [724, 525] on icon "34875" at bounding box center [699, 485] width 139 height 139
click at [622, 485] on input "d. 34875" at bounding box center [621, 480] width 1 height 10
radio input "true"
click at [373, 504] on icon "38457" at bounding box center [383, 485] width 139 height 139
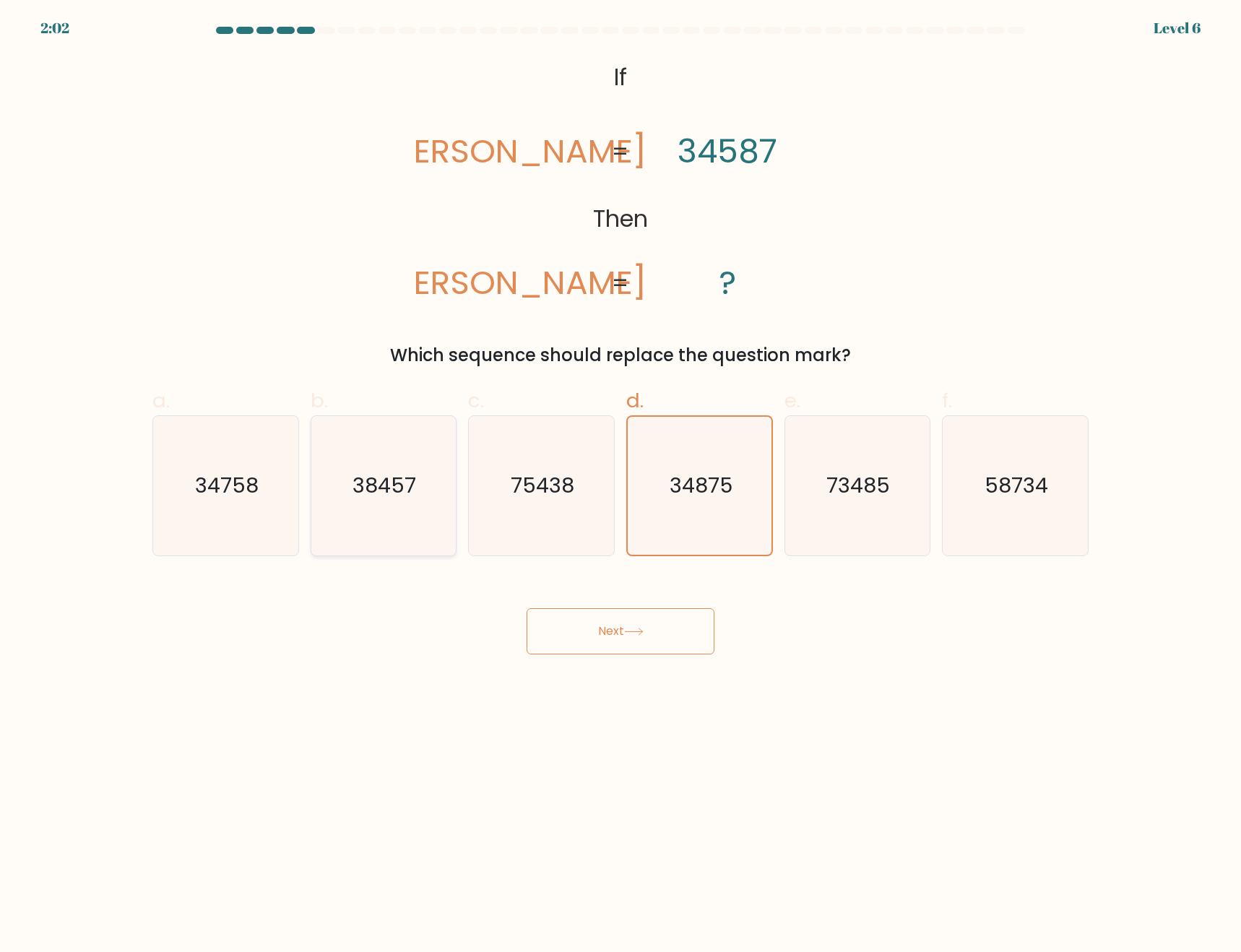
click at [621, 485] on input "b. 38457" at bounding box center [621, 480] width 1 height 10
radio input "true"
click at [611, 642] on button "Next" at bounding box center [620, 631] width 188 height 46
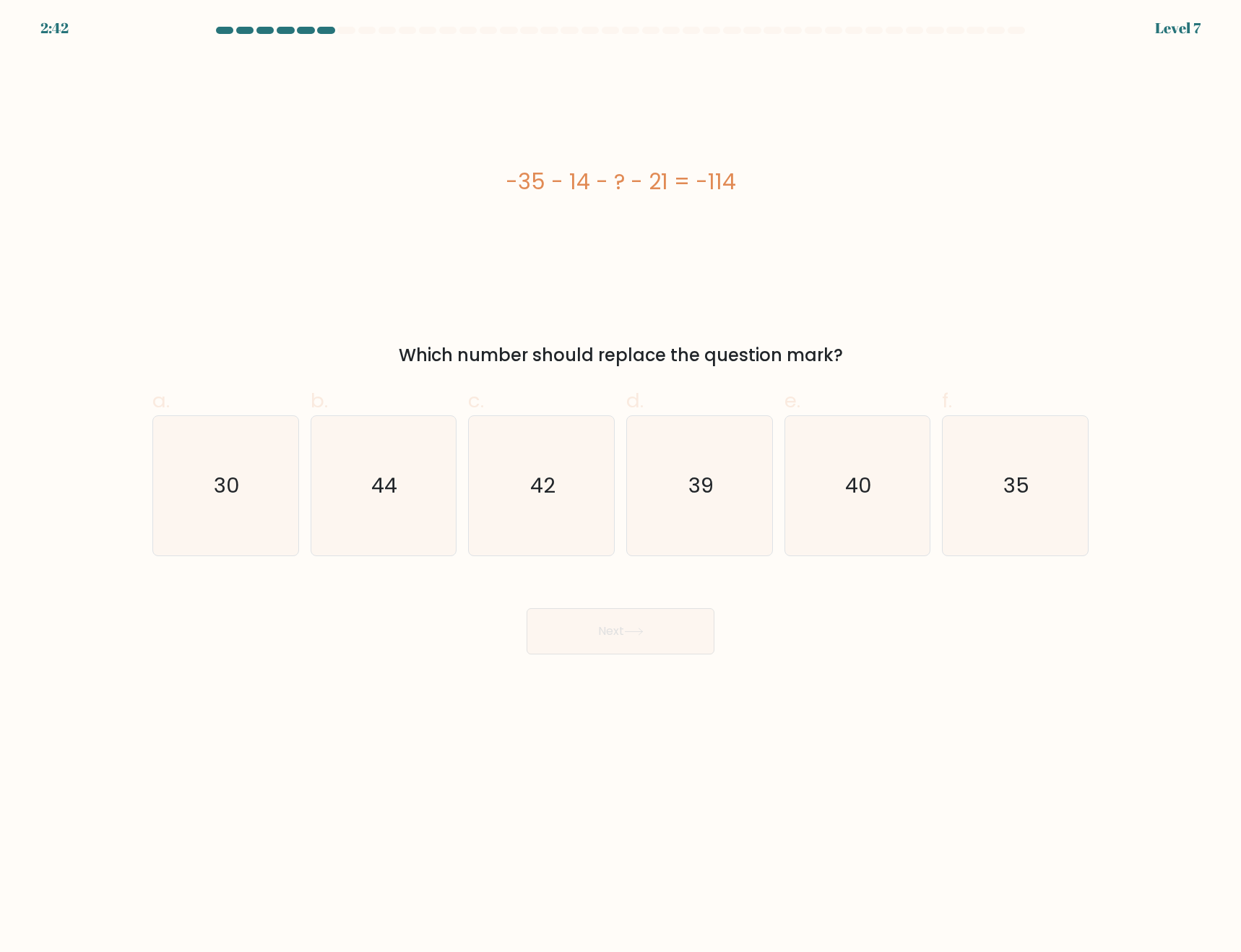
drag, startPoint x: 490, startPoint y: 184, endPoint x: 842, endPoint y: 186, distance: 352.0
click at [838, 184] on div "-35 - 14 - ? - 21 = -114" at bounding box center [620, 181] width 937 height 32
copy div "-35 - 14 - ? - 21 = -114"
click at [833, 721] on body "2:38 Level 7 a." at bounding box center [620, 476] width 1241 height 952
click at [418, 462] on icon "44" at bounding box center [383, 485] width 139 height 139
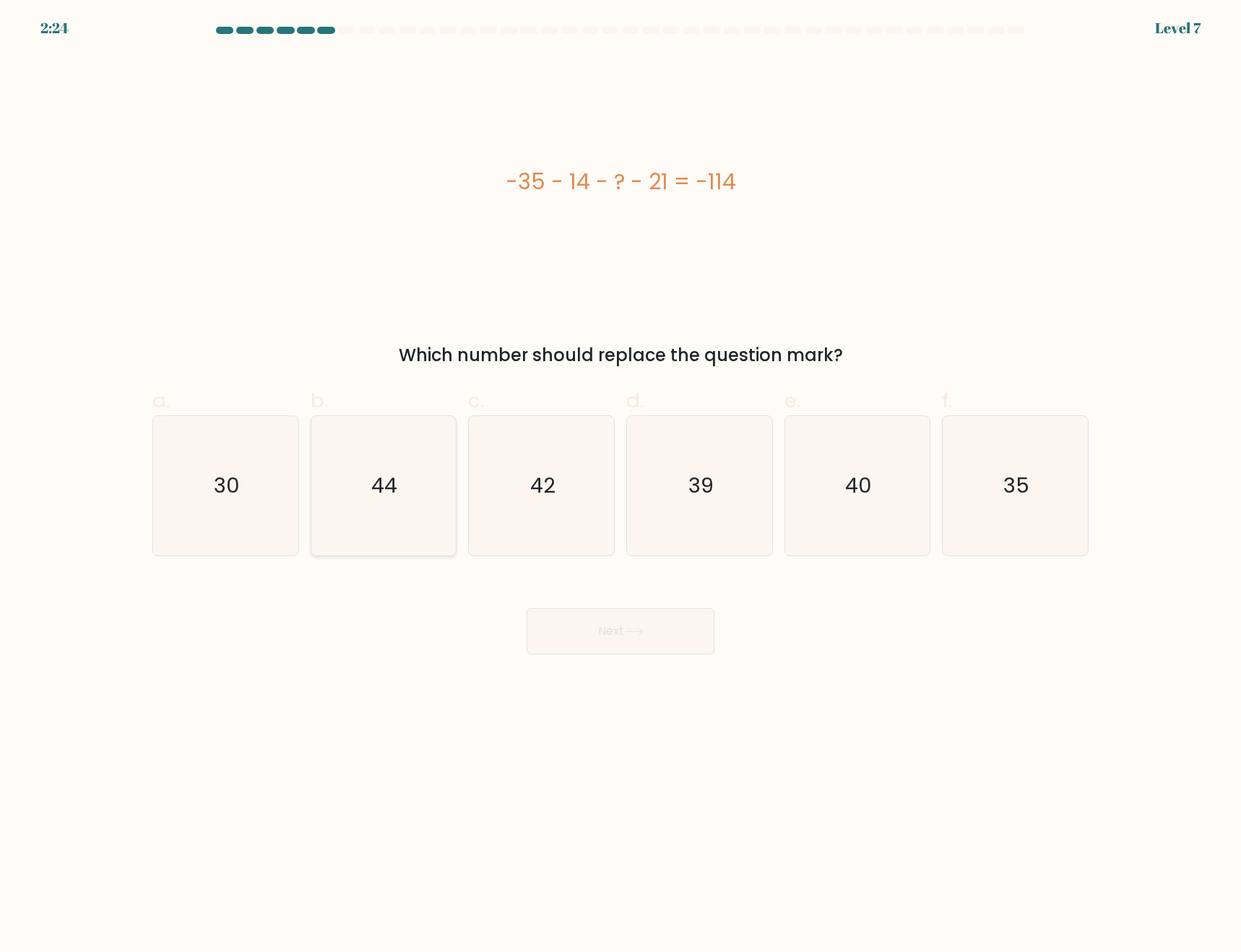
click at [621, 476] on input "b. 44" at bounding box center [621, 480] width 1 height 10
radio input "true"
click at [624, 638] on button "Next" at bounding box center [620, 631] width 188 height 46
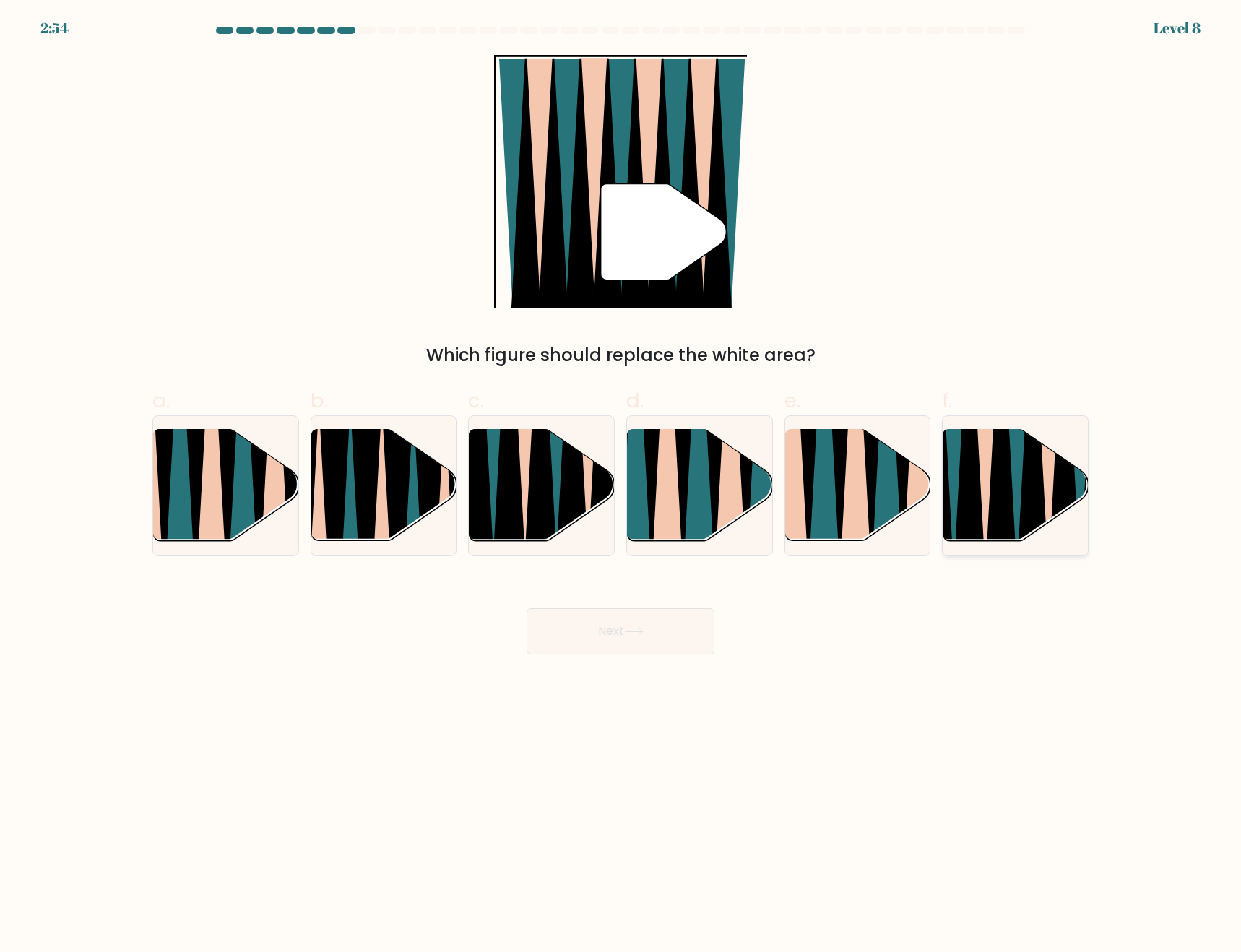
click at [980, 493] on icon at bounding box center [970, 427] width 31 height 289
click at [622, 485] on input "f." at bounding box center [621, 480] width 1 height 10
radio input "true"
click at [549, 493] on icon at bounding box center [540, 430] width 32 height 290
click at [621, 485] on input "c." at bounding box center [621, 480] width 1 height 10
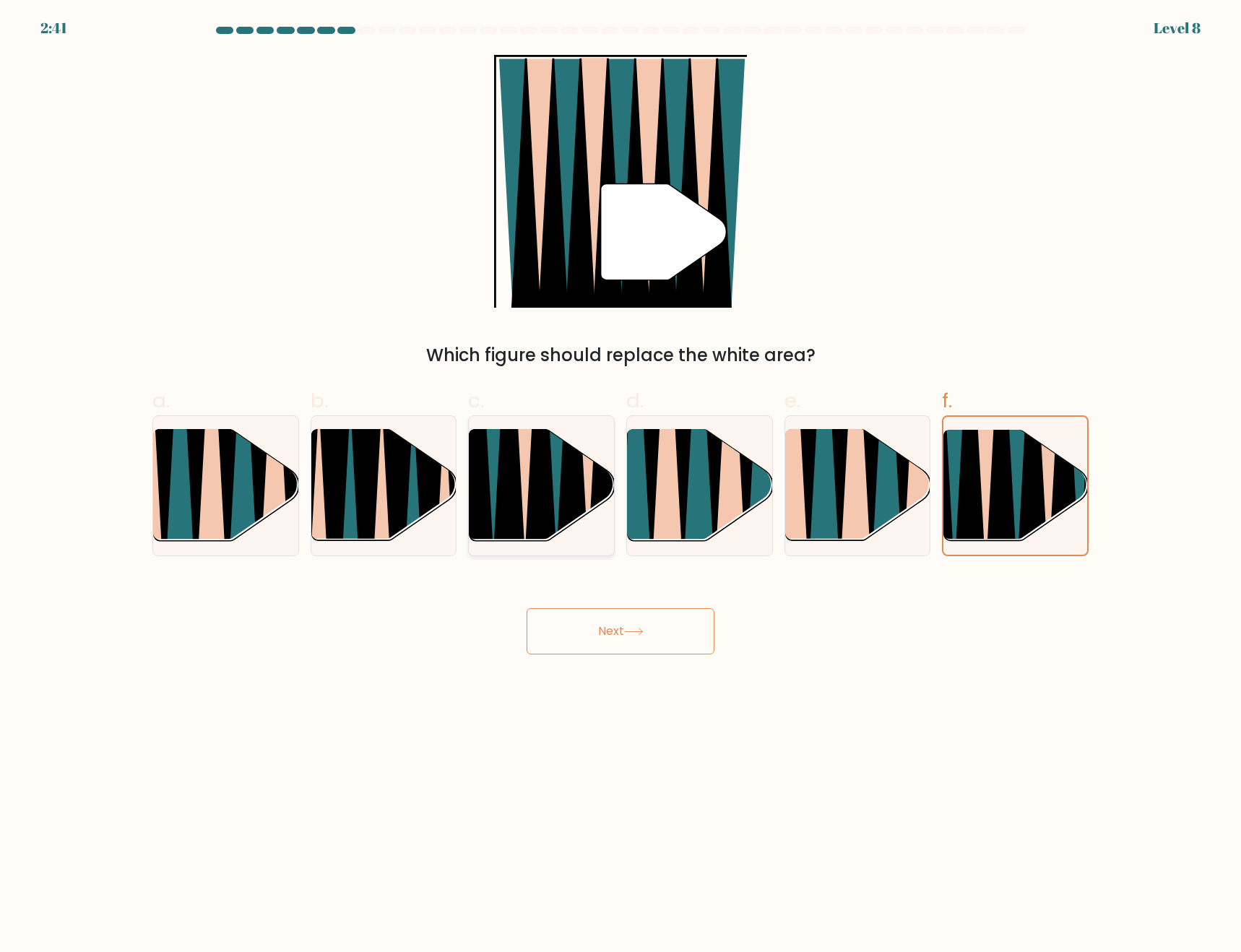
radio input "true"
click at [628, 638] on button "Next" at bounding box center [620, 631] width 188 height 46
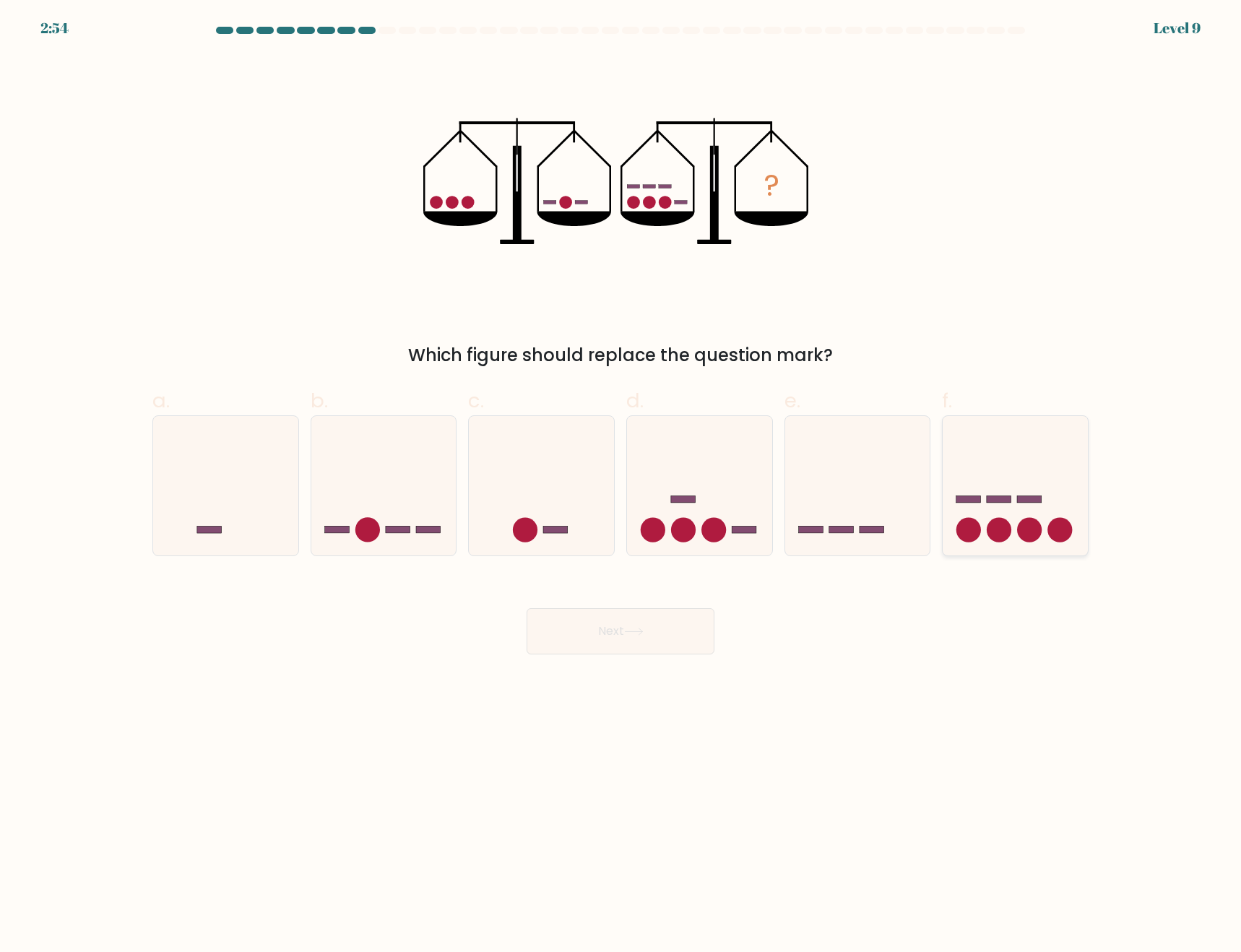
click at [1030, 465] on icon at bounding box center [1015, 485] width 145 height 120
click at [622, 476] on input "f." at bounding box center [621, 480] width 1 height 10
radio input "true"
click at [636, 636] on button "Next" at bounding box center [620, 631] width 188 height 46
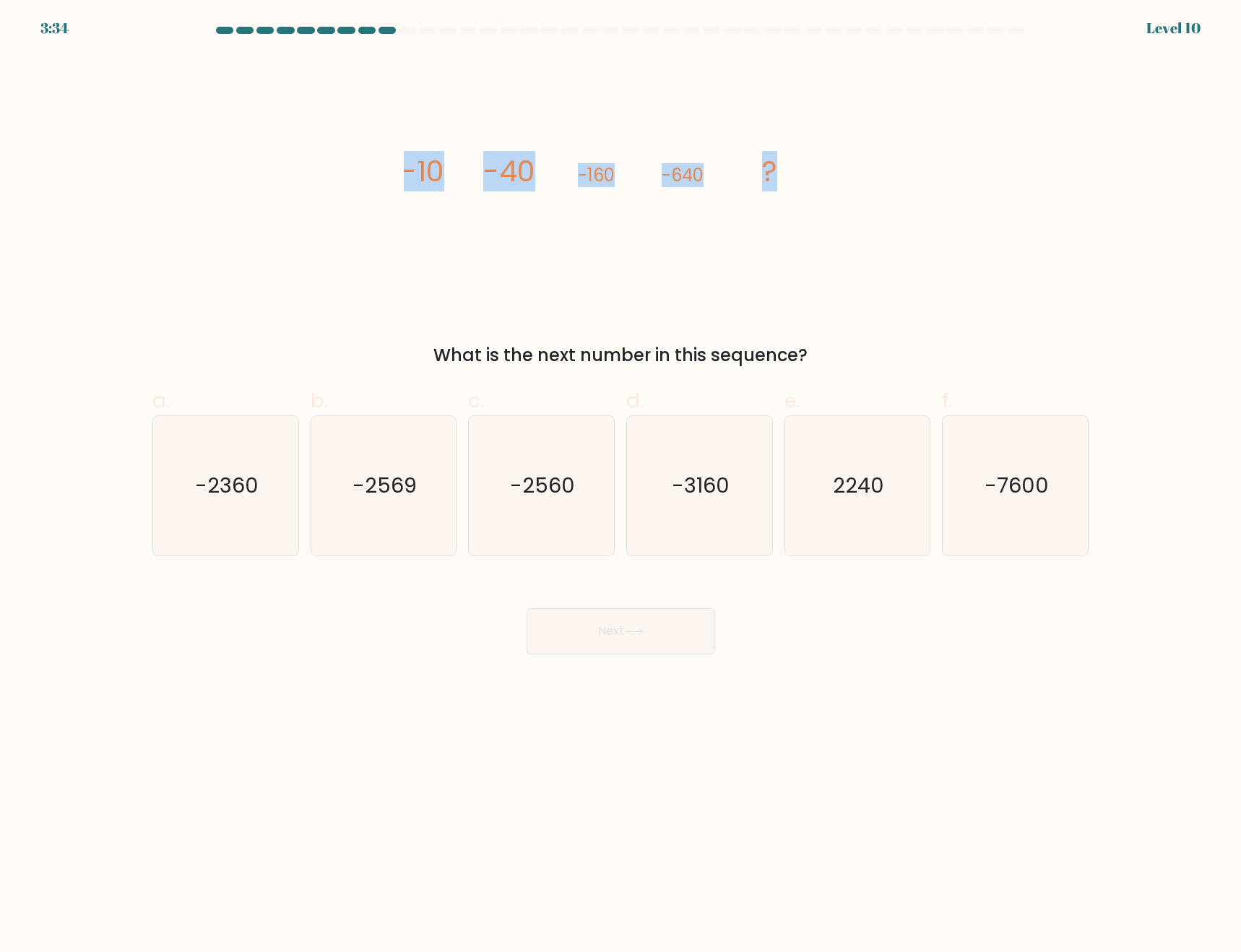
drag, startPoint x: 505, startPoint y: 163, endPoint x: 845, endPoint y: 188, distance: 340.9
click at [845, 188] on div "image/svg+xml -10 -40 -160 -640 ? What is the next number in this sequence?" at bounding box center [620, 212] width 954 height 314
copy g "-10 -40 -160 -640 ?"
click at [870, 733] on body "3:31 Level 10" at bounding box center [620, 476] width 1241 height 952
click at [525, 515] on icon "-2560" at bounding box center [540, 485] width 139 height 139
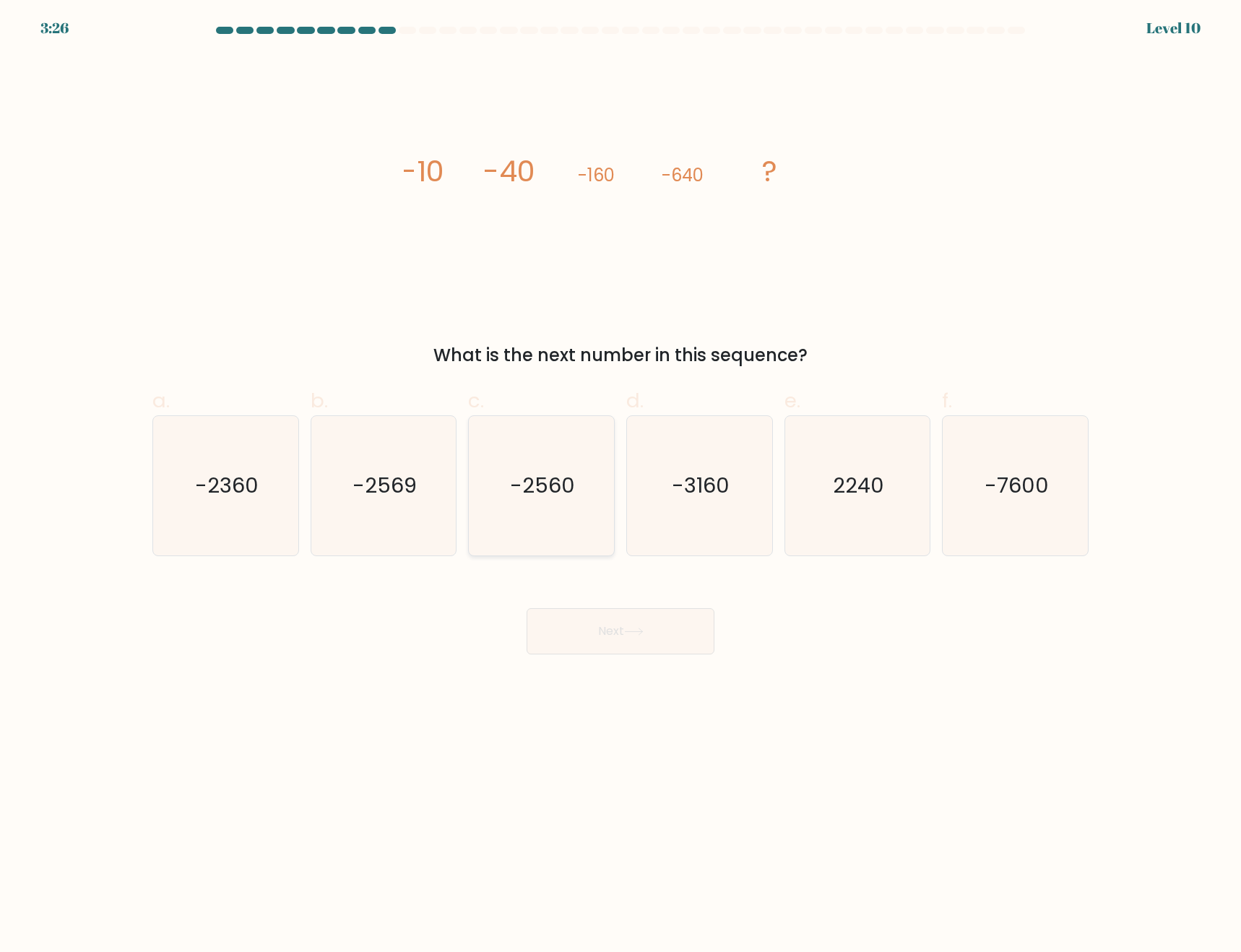
click at [621, 485] on input "c. -2560" at bounding box center [621, 480] width 1 height 10
radio input "true"
click at [610, 645] on button "Next" at bounding box center [620, 631] width 188 height 46
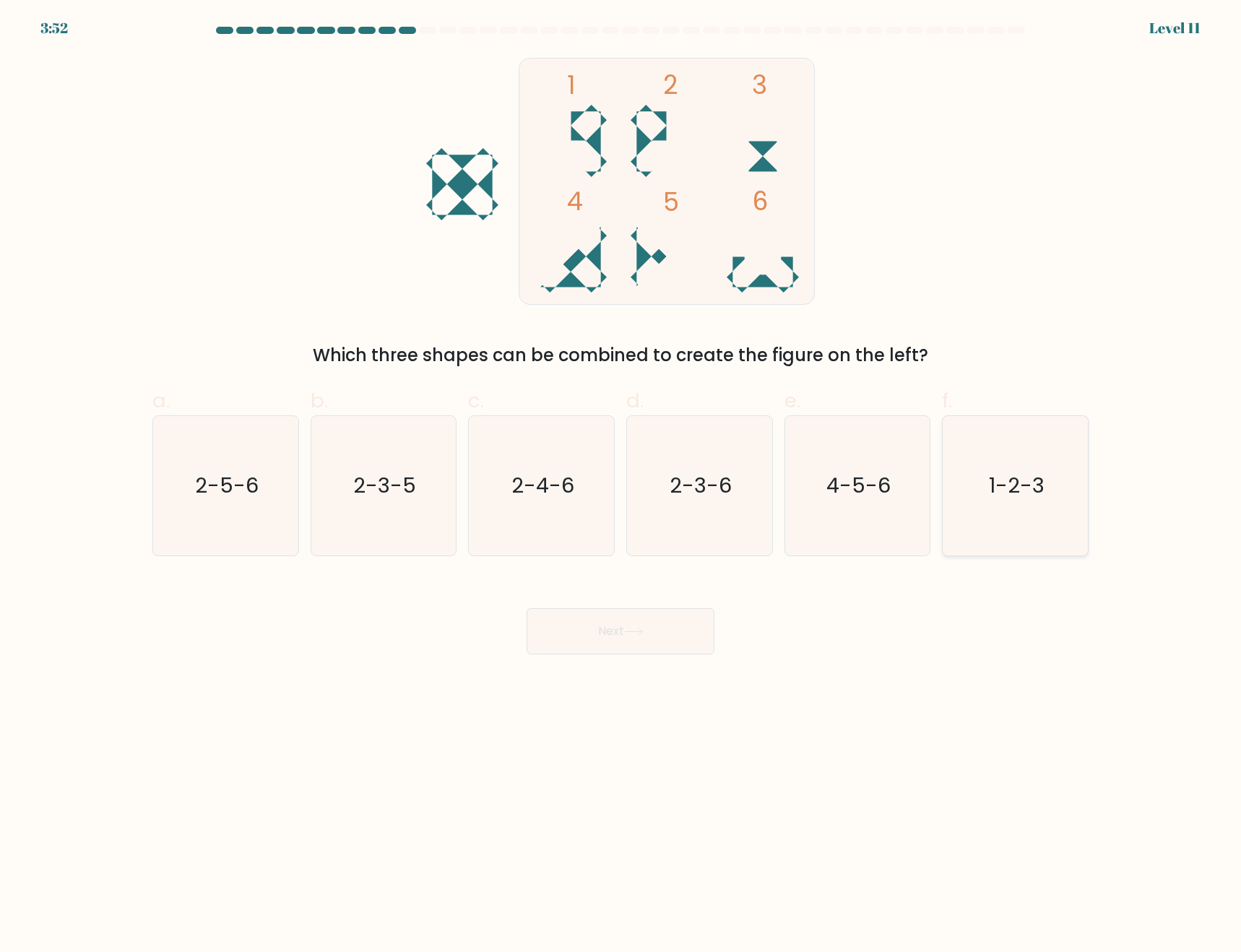
click at [995, 495] on text "1-2-3" at bounding box center [1017, 485] width 56 height 29
click at [622, 485] on input "f. 1-2-3" at bounding box center [621, 480] width 1 height 10
radio input "true"
click at [635, 625] on button "Next" at bounding box center [620, 631] width 188 height 46
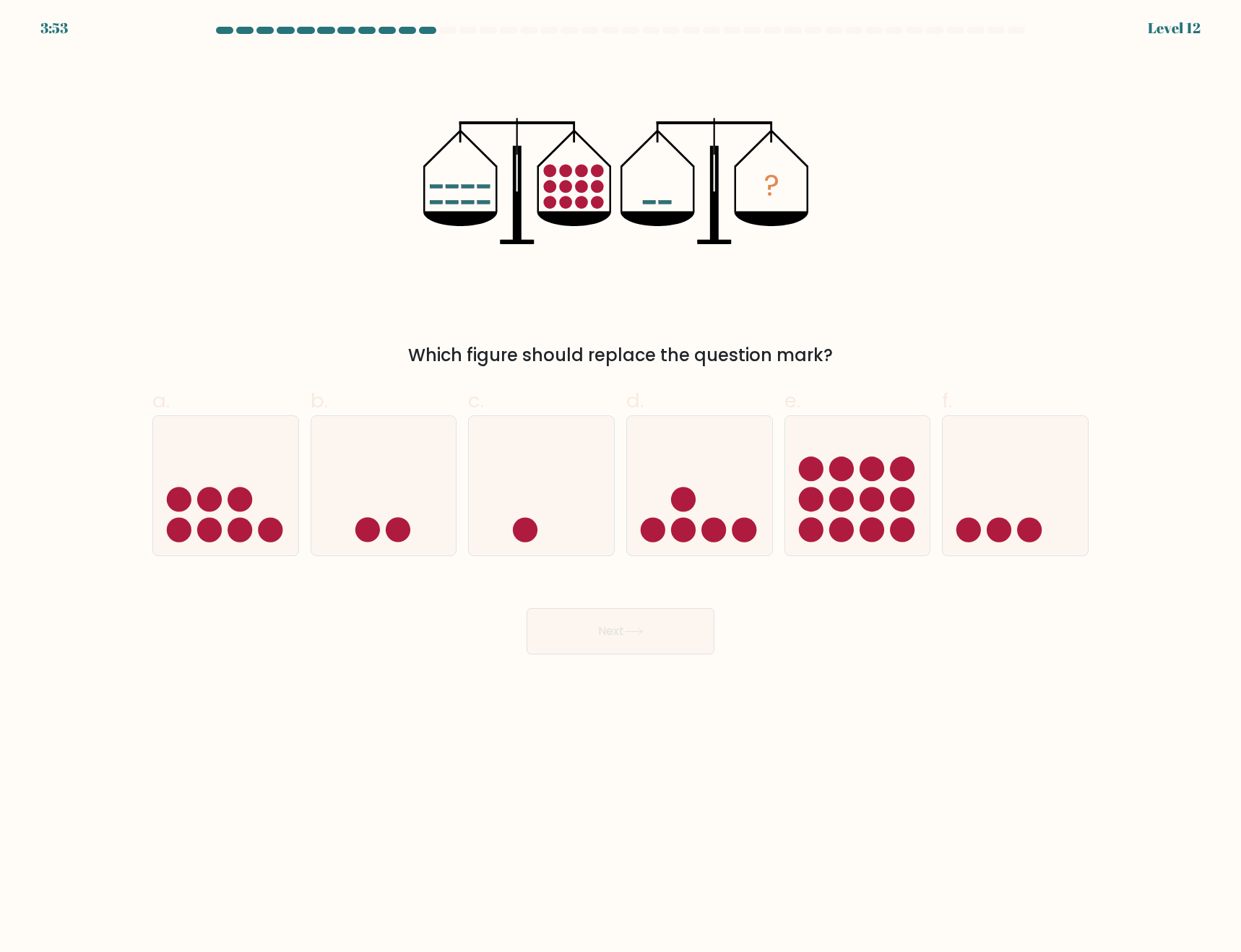
click at [1161, 783] on body "3:53 Level 12" at bounding box center [620, 476] width 1241 height 952
click at [840, 502] on circle at bounding box center [841, 499] width 24 height 24
click at [622, 485] on input "e." at bounding box center [621, 480] width 1 height 10
radio input "true"
click at [933, 472] on div "e." at bounding box center [858, 470] width 158 height 170
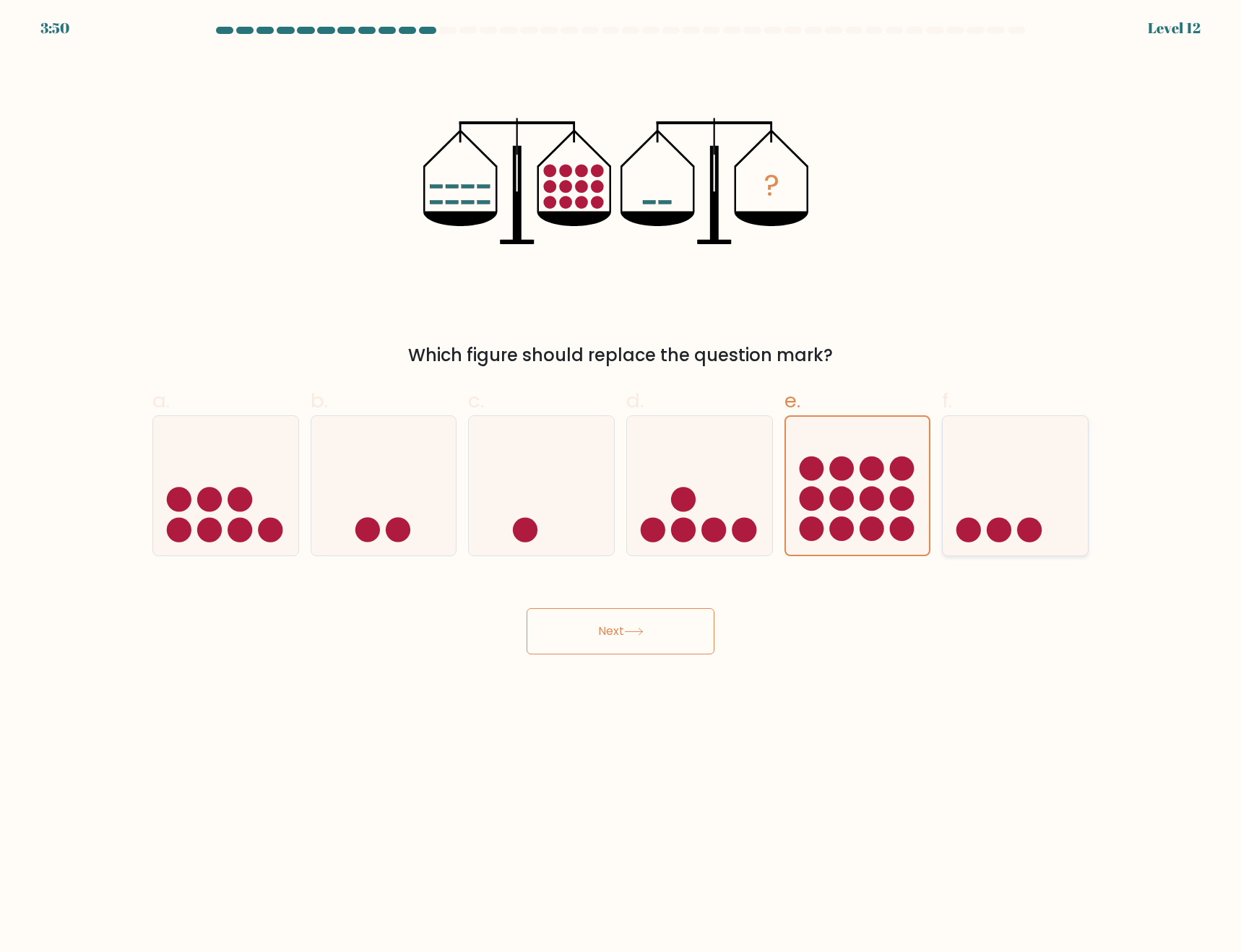
click at [1016, 480] on icon at bounding box center [1015, 485] width 145 height 120
click at [622, 480] on input "f." at bounding box center [621, 480] width 1 height 10
radio input "true"
click at [714, 518] on icon at bounding box center [700, 485] width 145 height 120
click at [622, 485] on input "d." at bounding box center [621, 480] width 1 height 10
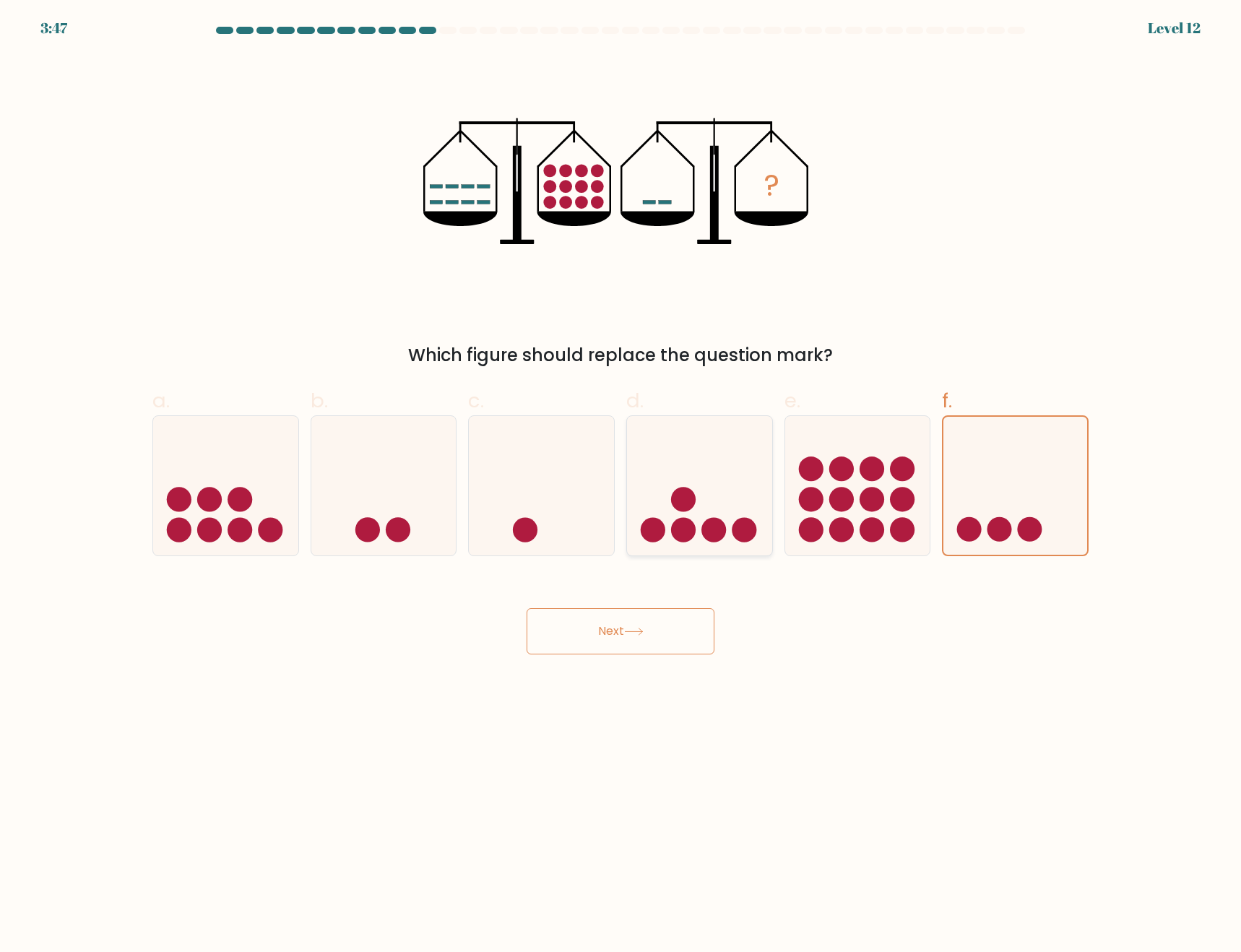
radio input "true"
click at [986, 531] on icon at bounding box center [1015, 485] width 145 height 120
click at [622, 485] on input "f." at bounding box center [621, 480] width 1 height 10
radio input "true"
click at [608, 638] on button "Next" at bounding box center [620, 631] width 188 height 46
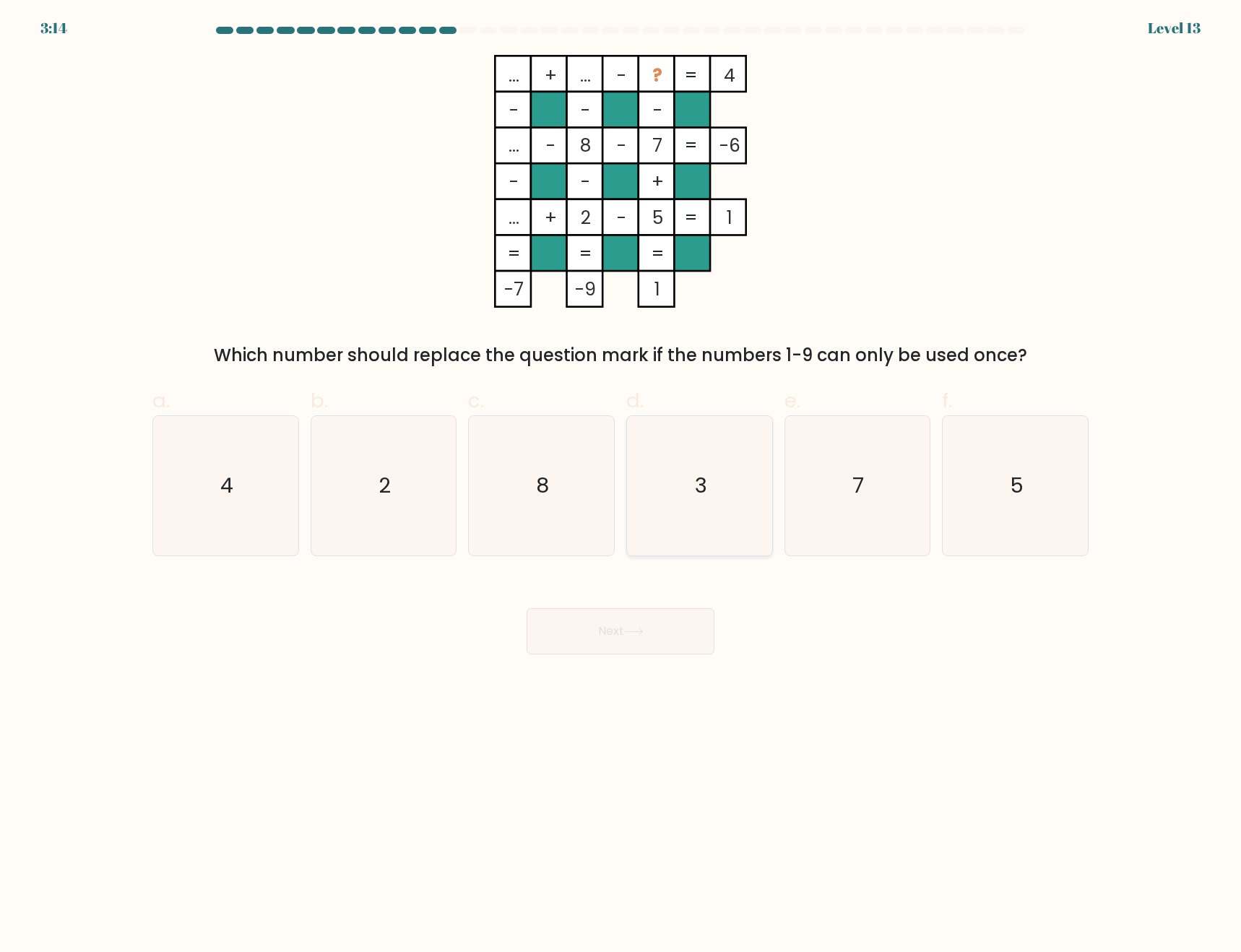
click at [663, 492] on icon "3" at bounding box center [699, 485] width 139 height 139
click at [622, 485] on input "d. 3" at bounding box center [621, 480] width 1 height 10
radio input "true"
click at [643, 646] on button "Next" at bounding box center [620, 631] width 188 height 46
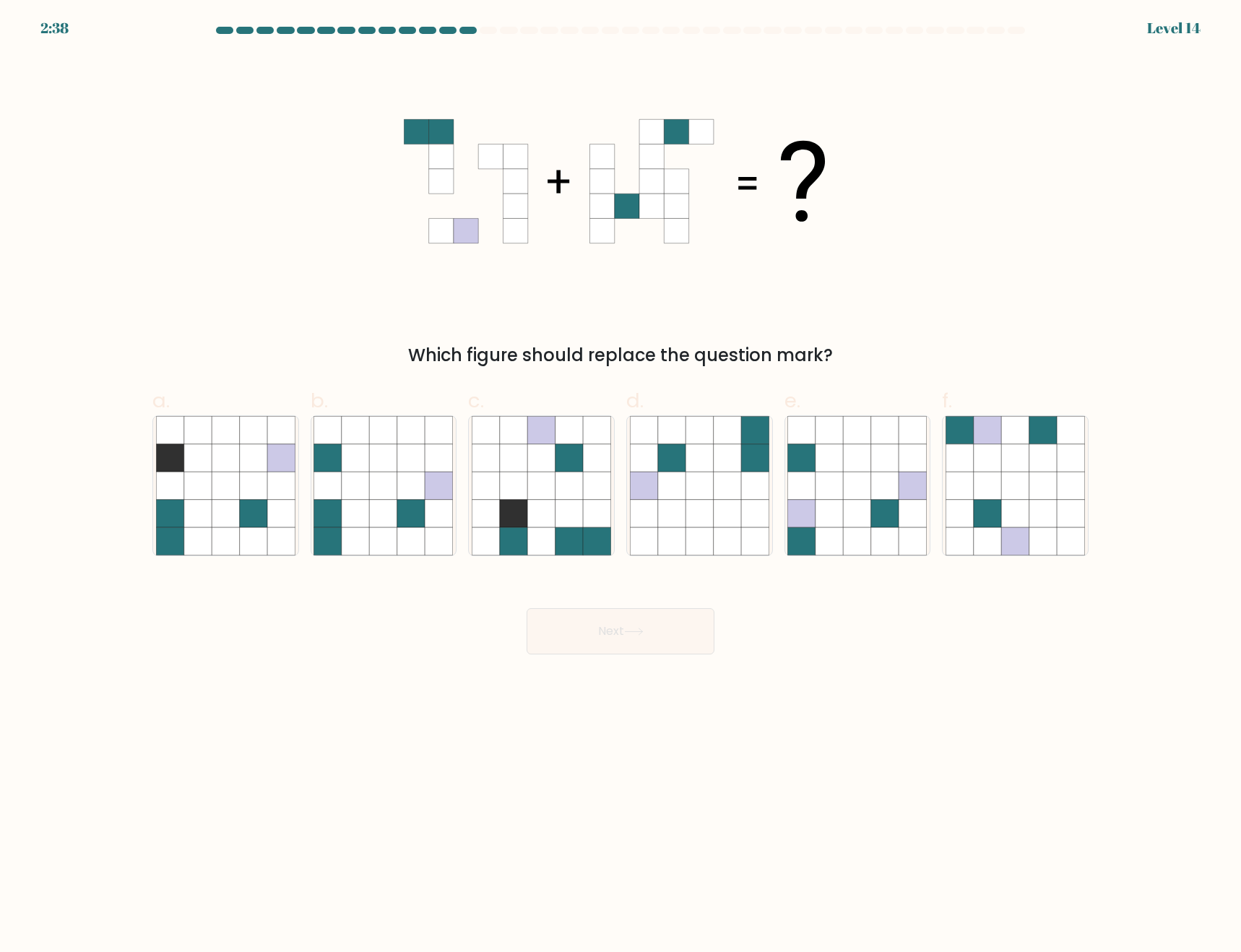
click at [1022, 767] on body "2:38 Level 14" at bounding box center [620, 476] width 1241 height 952
click at [1037, 477] on icon at bounding box center [1042, 485] width 27 height 27
click at [622, 477] on input "f." at bounding box center [621, 480] width 1 height 10
radio input "true"
click at [580, 622] on button "Next" at bounding box center [620, 631] width 188 height 46
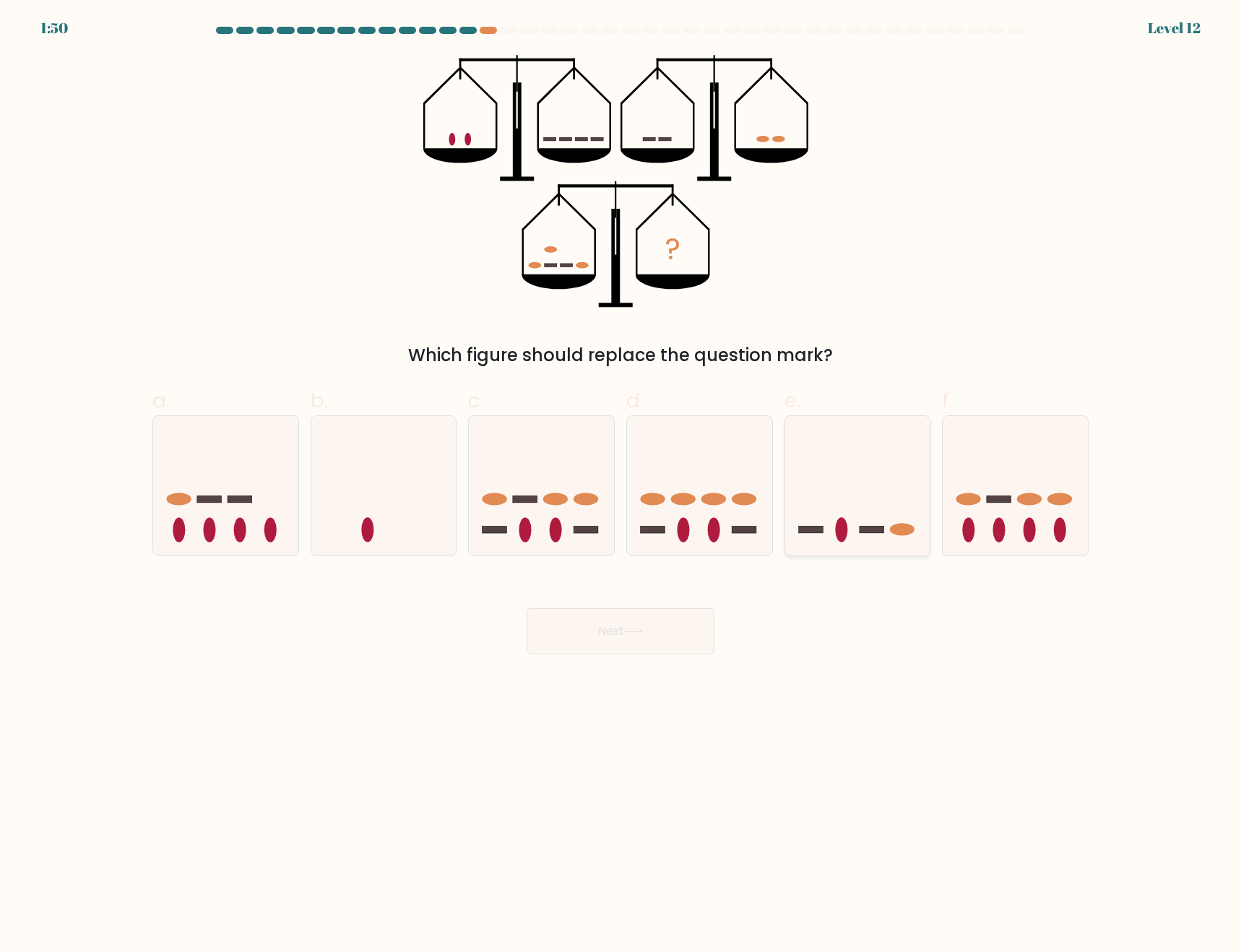
click at [812, 501] on icon at bounding box center [858, 485] width 145 height 120
click at [622, 485] on input "e." at bounding box center [621, 480] width 1 height 10
radio input "true"
drag, startPoint x: 608, startPoint y: 631, endPoint x: 651, endPoint y: 625, distance: 43.4
click at [616, 628] on button "Next" at bounding box center [620, 631] width 188 height 46
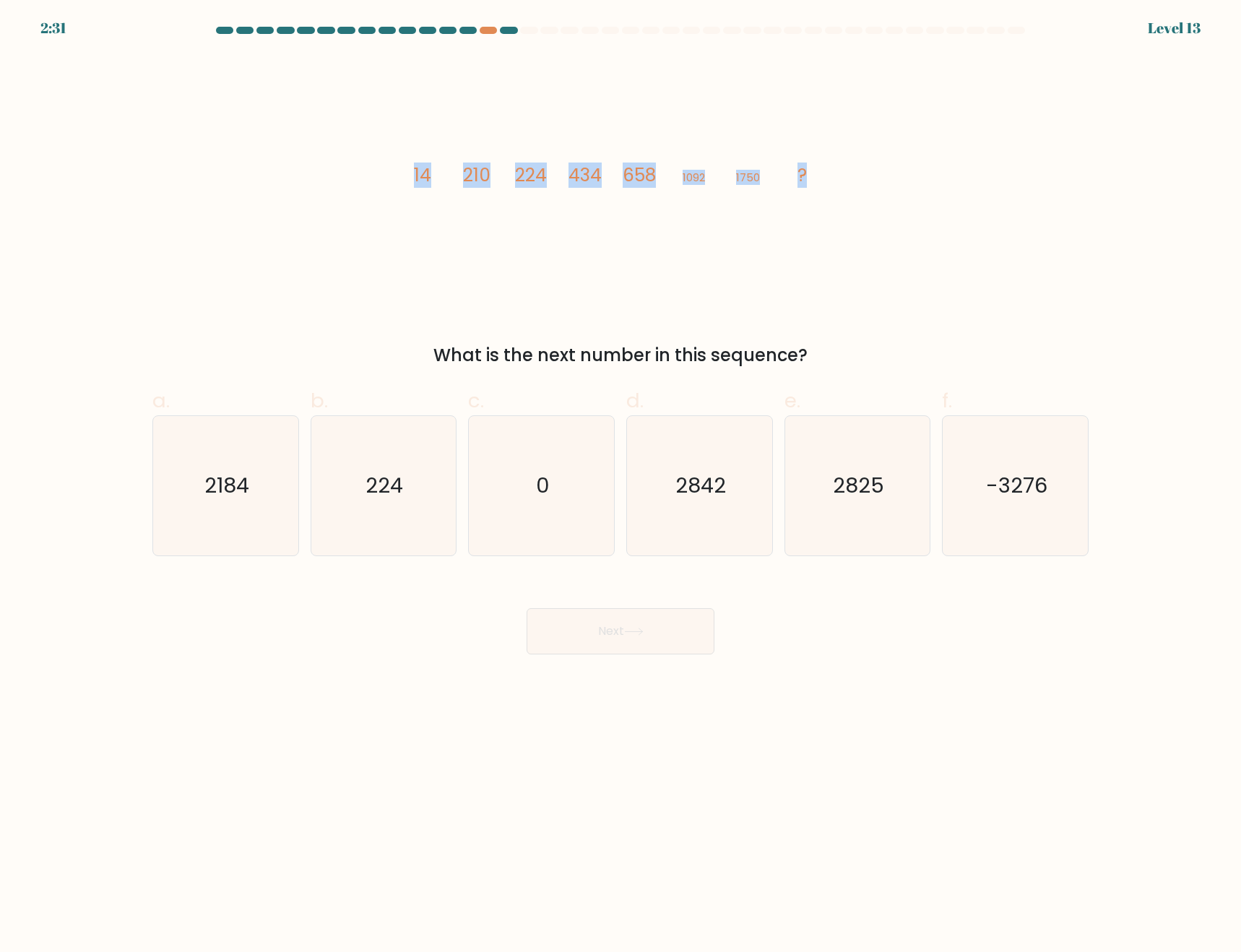
drag, startPoint x: 438, startPoint y: 171, endPoint x: 904, endPoint y: 179, distance: 466.1
click at [904, 179] on div "image/svg+xml 14 210 224 434 658 1092 1750 ? What is the next number in this se…" at bounding box center [620, 212] width 954 height 314
copy g "14 210 224 434 658 1092 1750 ?"
click at [878, 771] on body "2:28 Level 13" at bounding box center [620, 476] width 1241 height 952
click at [684, 518] on icon "2842" at bounding box center [699, 485] width 139 height 139
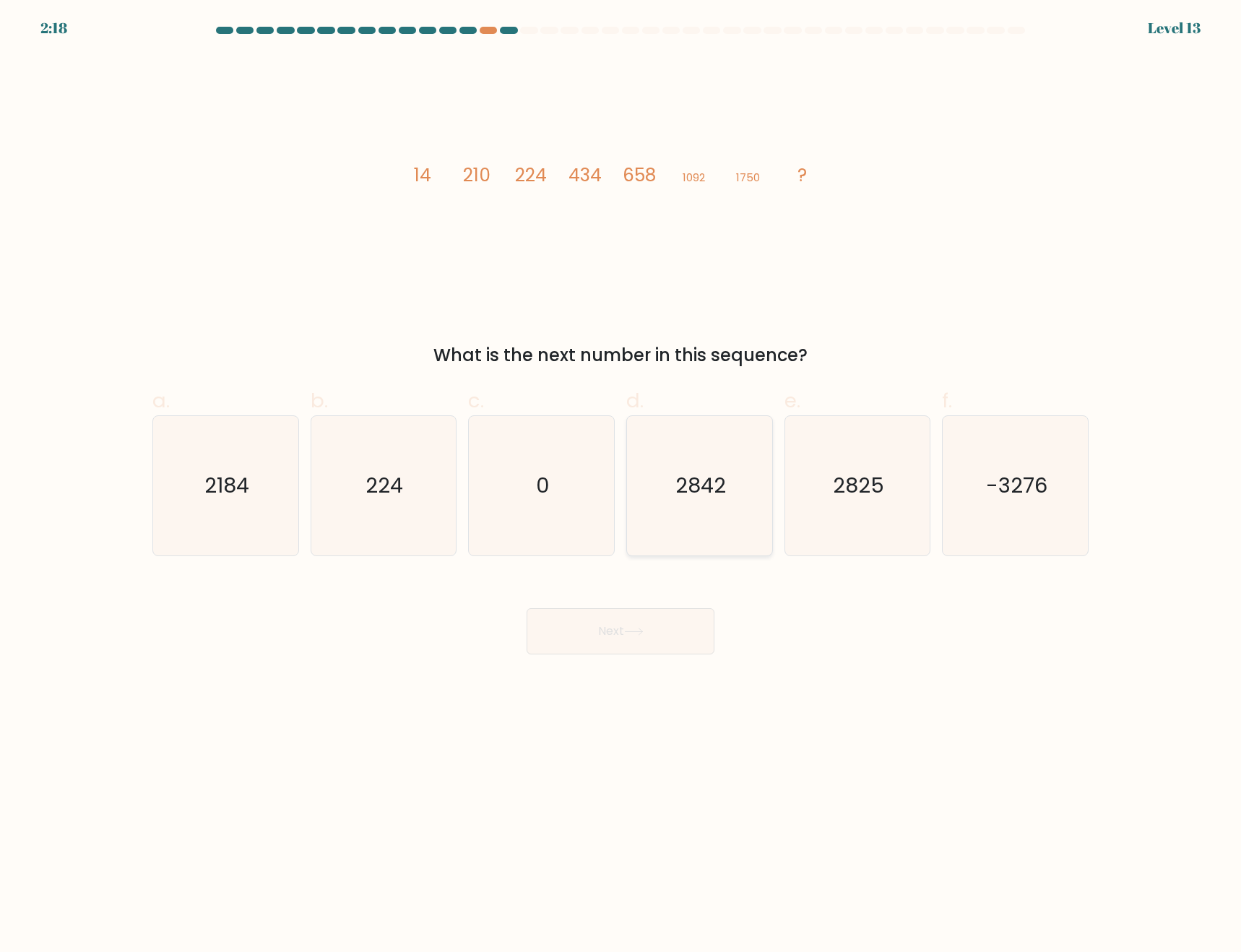
click at [622, 485] on input "d. 2842" at bounding box center [621, 480] width 1 height 10
radio input "true"
click at [659, 640] on button "Next" at bounding box center [620, 631] width 188 height 46
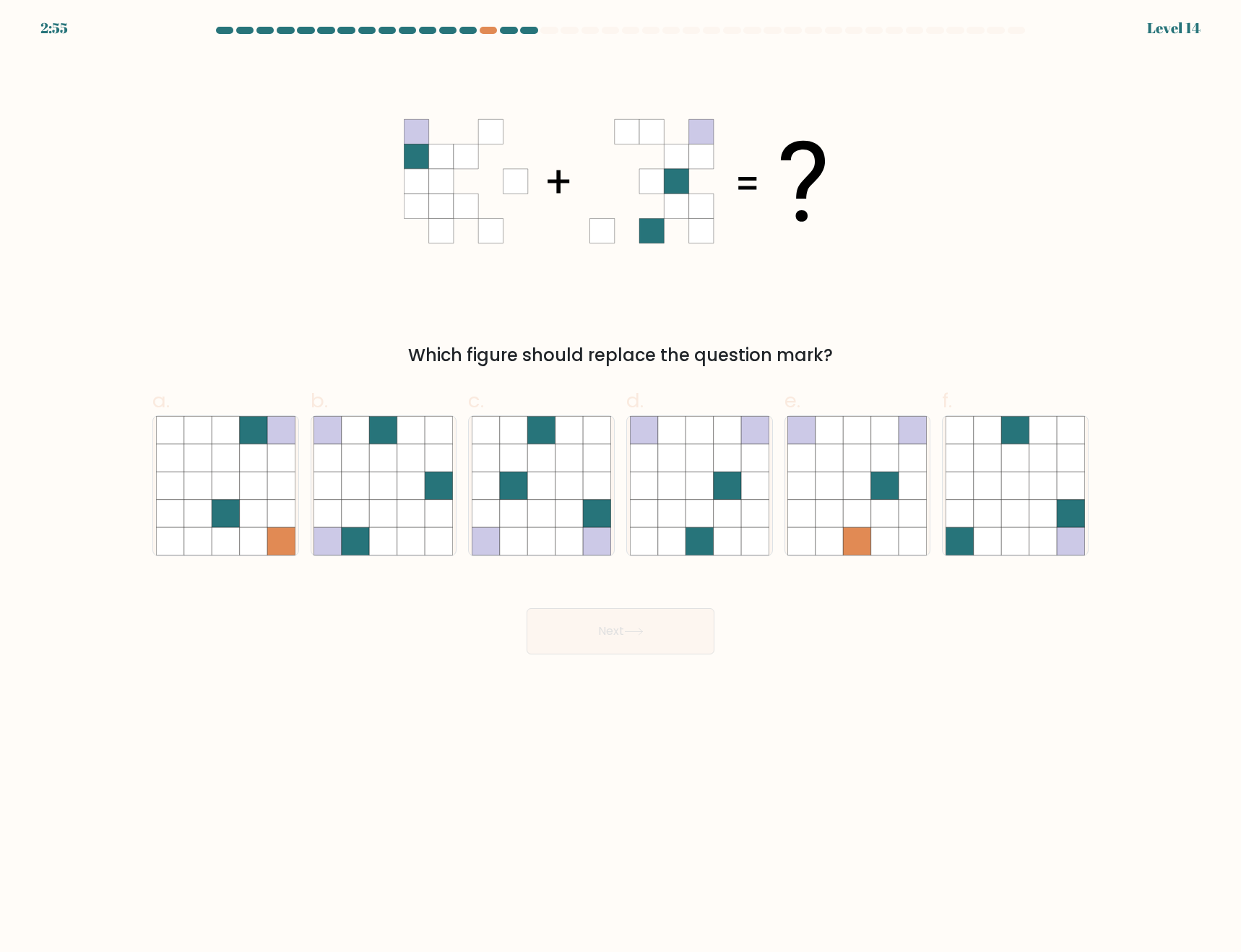
click at [903, 740] on body "2:55 Level 14" at bounding box center [620, 476] width 1241 height 952
click at [720, 510] on icon at bounding box center [727, 513] width 27 height 27
click at [622, 485] on input "d." at bounding box center [621, 480] width 1 height 10
radio input "true"
click at [654, 646] on button "Next" at bounding box center [620, 631] width 188 height 46
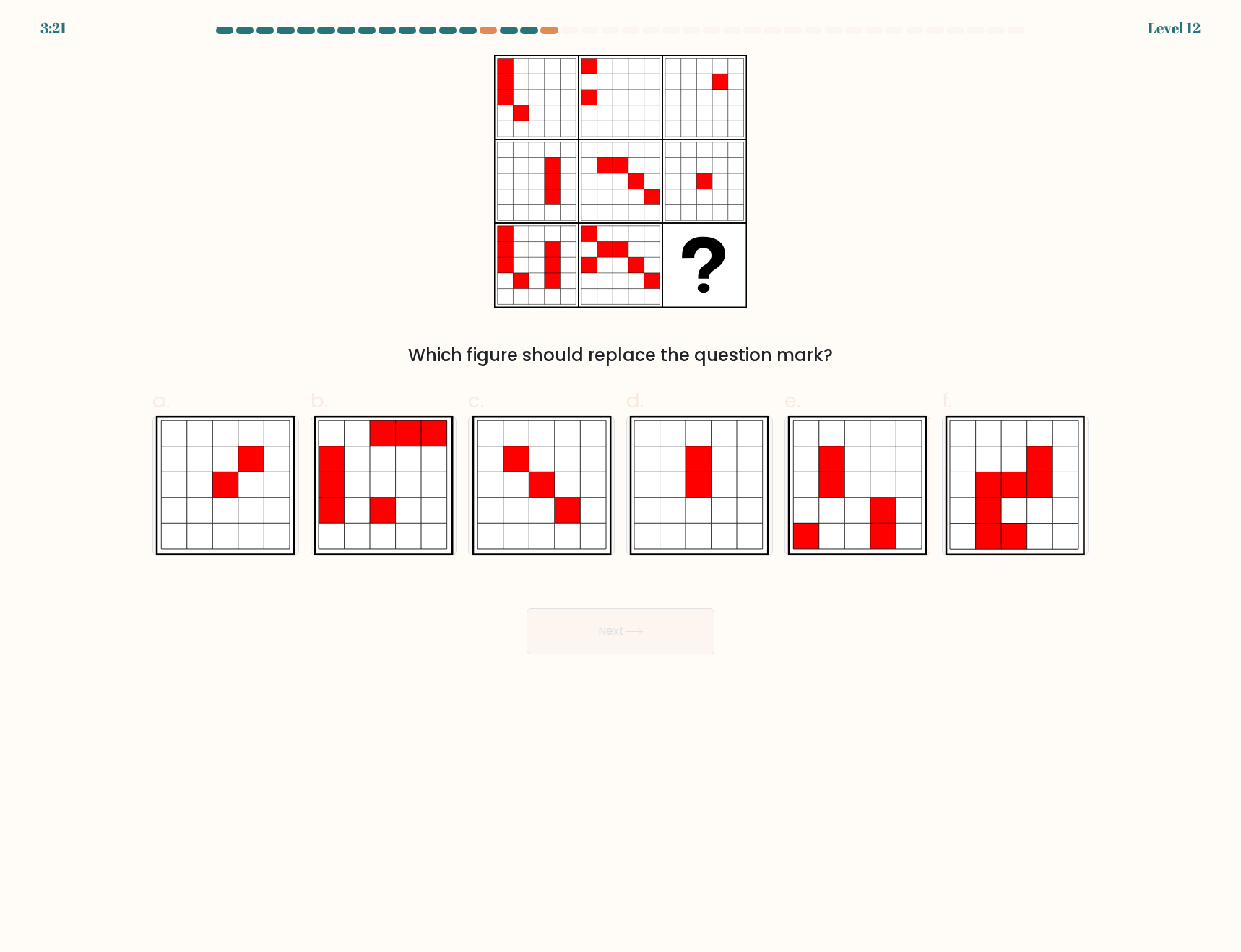
click at [1014, 787] on body "3:21 Level 12" at bounding box center [620, 476] width 1241 height 952
click at [1019, 782] on body "3:19 Level 12" at bounding box center [620, 476] width 1241 height 952
click at [911, 691] on body "3:17 Level 12" at bounding box center [620, 476] width 1241 height 952
click at [227, 510] on icon at bounding box center [227, 511] width 26 height 26
click at [621, 485] on input "a." at bounding box center [621, 480] width 1 height 10
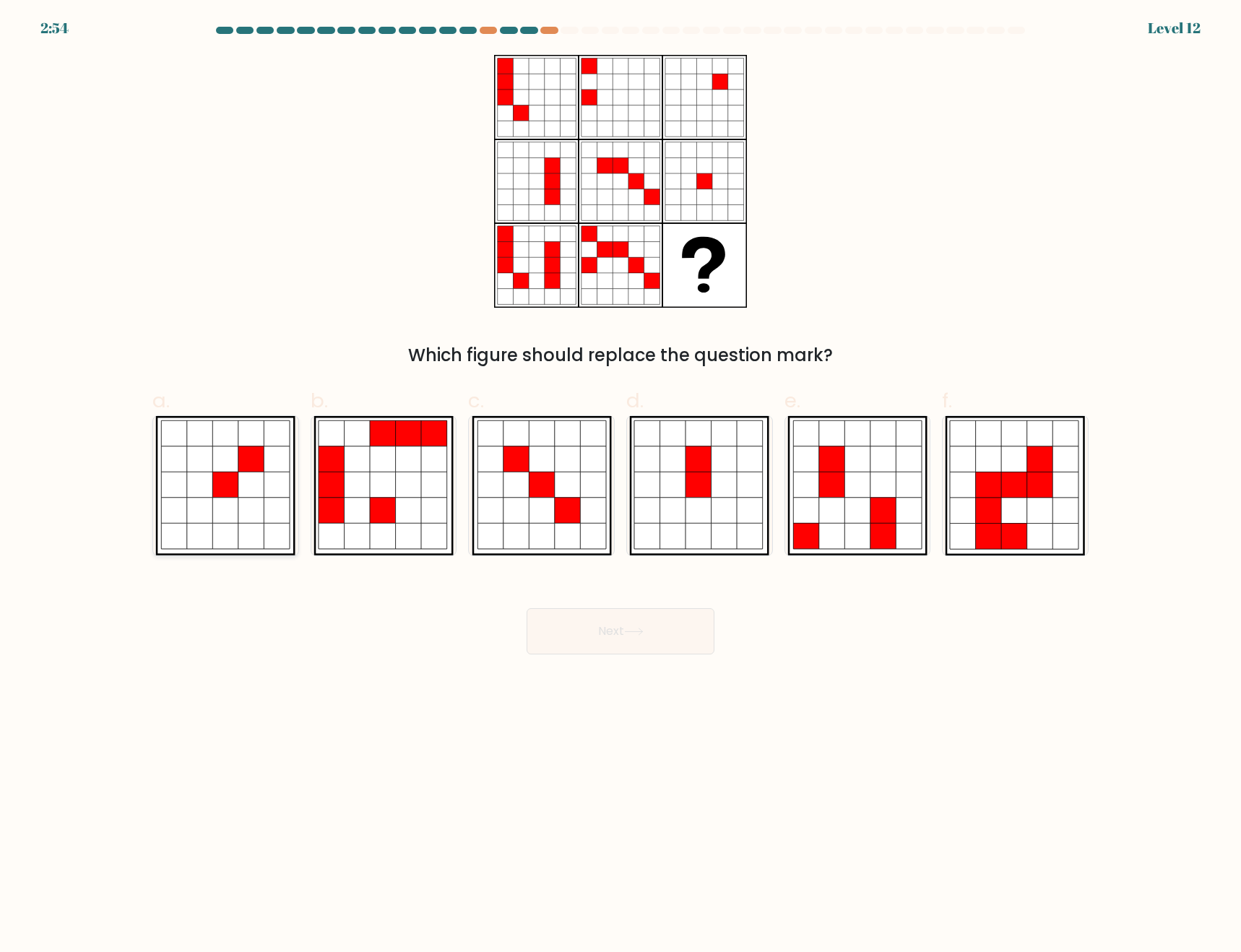
radio input "true"
click at [589, 631] on button "Next" at bounding box center [620, 631] width 188 height 46
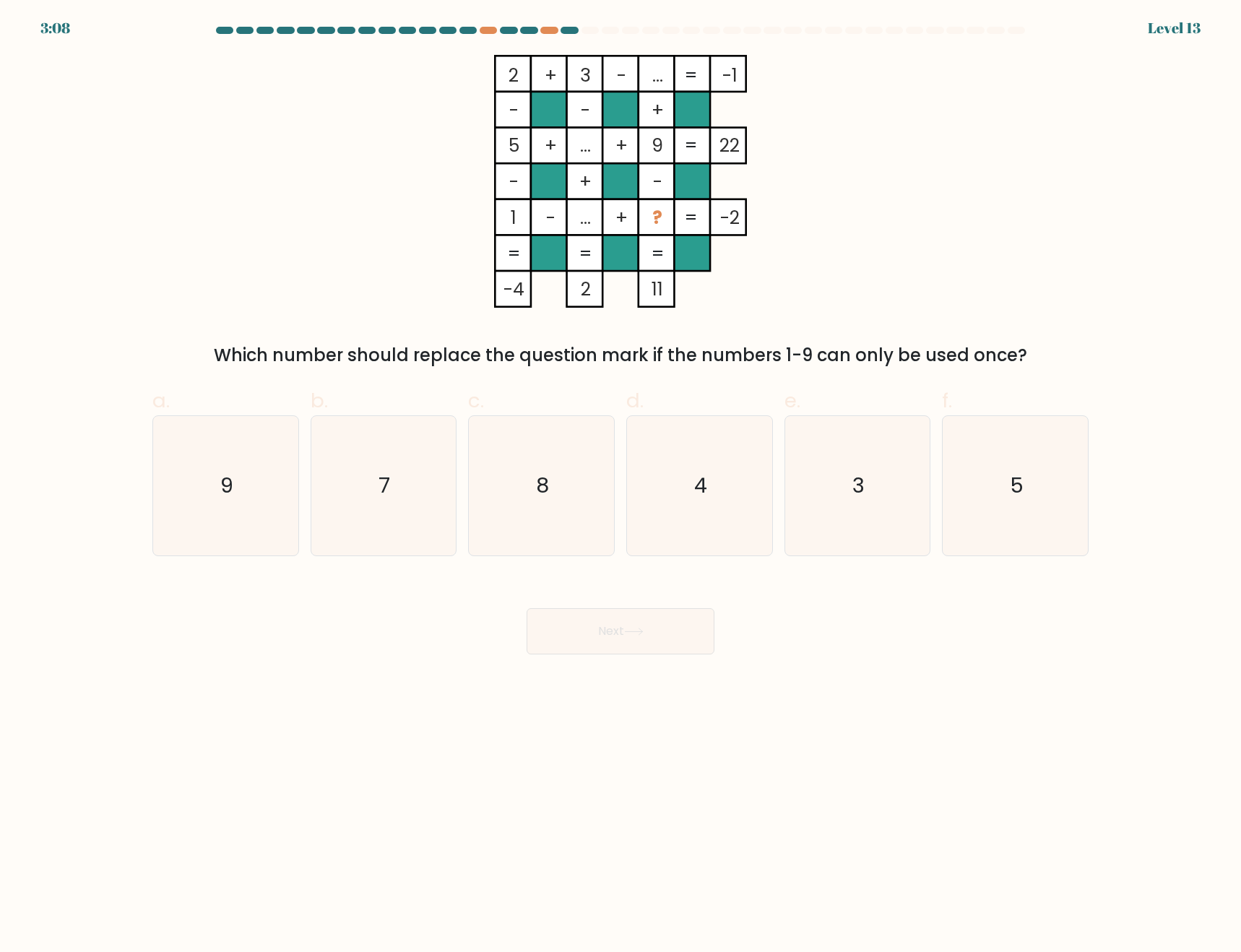
click at [938, 698] on body "3:08 Level 13" at bounding box center [620, 476] width 1241 height 952
click at [699, 515] on icon "4" at bounding box center [699, 485] width 139 height 139
click at [622, 485] on input "d. 4" at bounding box center [621, 480] width 1 height 10
radio input "true"
click at [667, 633] on button "Next" at bounding box center [620, 631] width 188 height 46
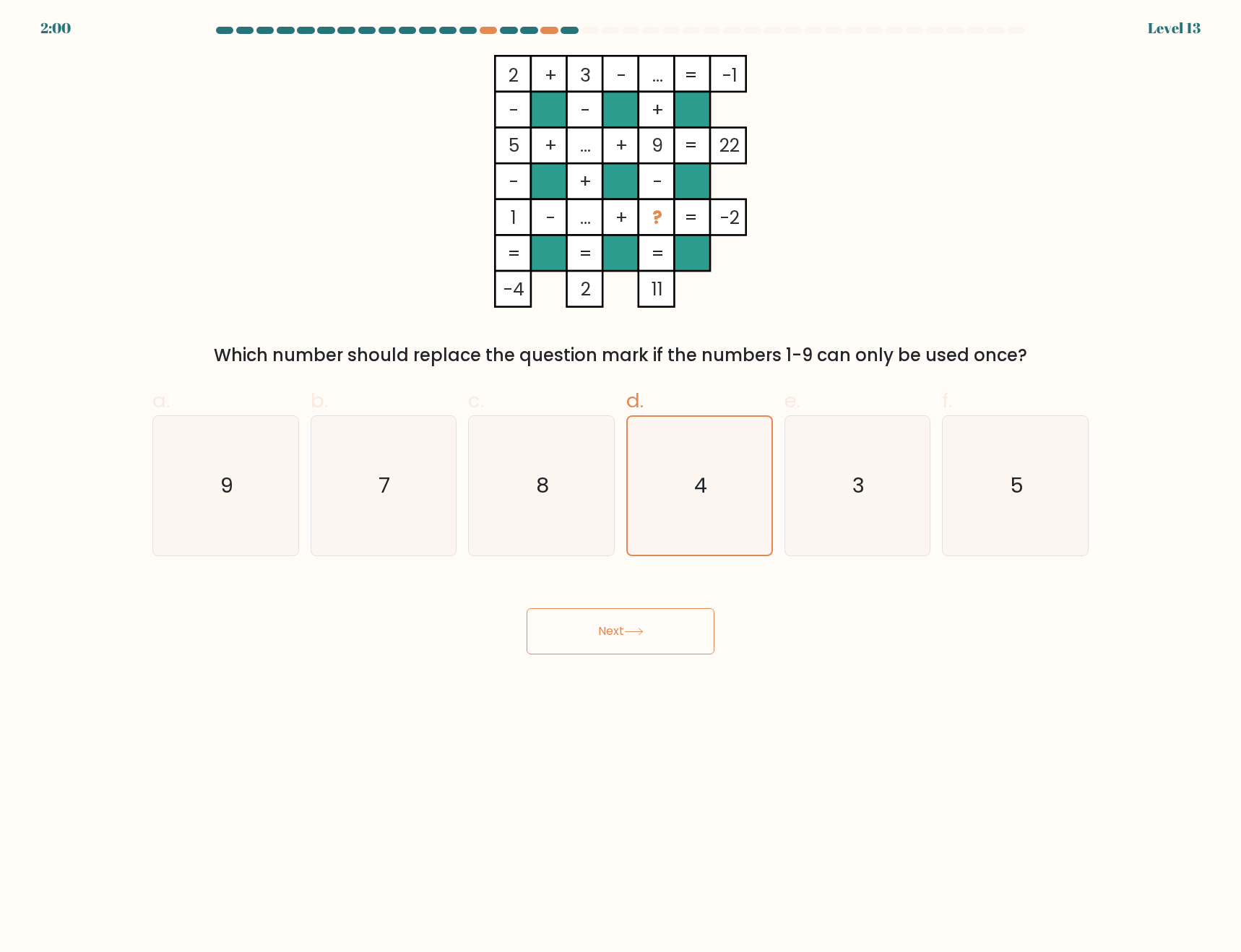
click at [652, 638] on button "Next" at bounding box center [620, 631] width 188 height 46
click at [617, 644] on button "Next" at bounding box center [620, 631] width 188 height 46
drag, startPoint x: 621, startPoint y: 644, endPoint x: 681, endPoint y: 667, distance: 64.3
click at [621, 645] on button "Next" at bounding box center [620, 631] width 188 height 46
click at [699, 484] on text "4" at bounding box center [701, 485] width 13 height 29
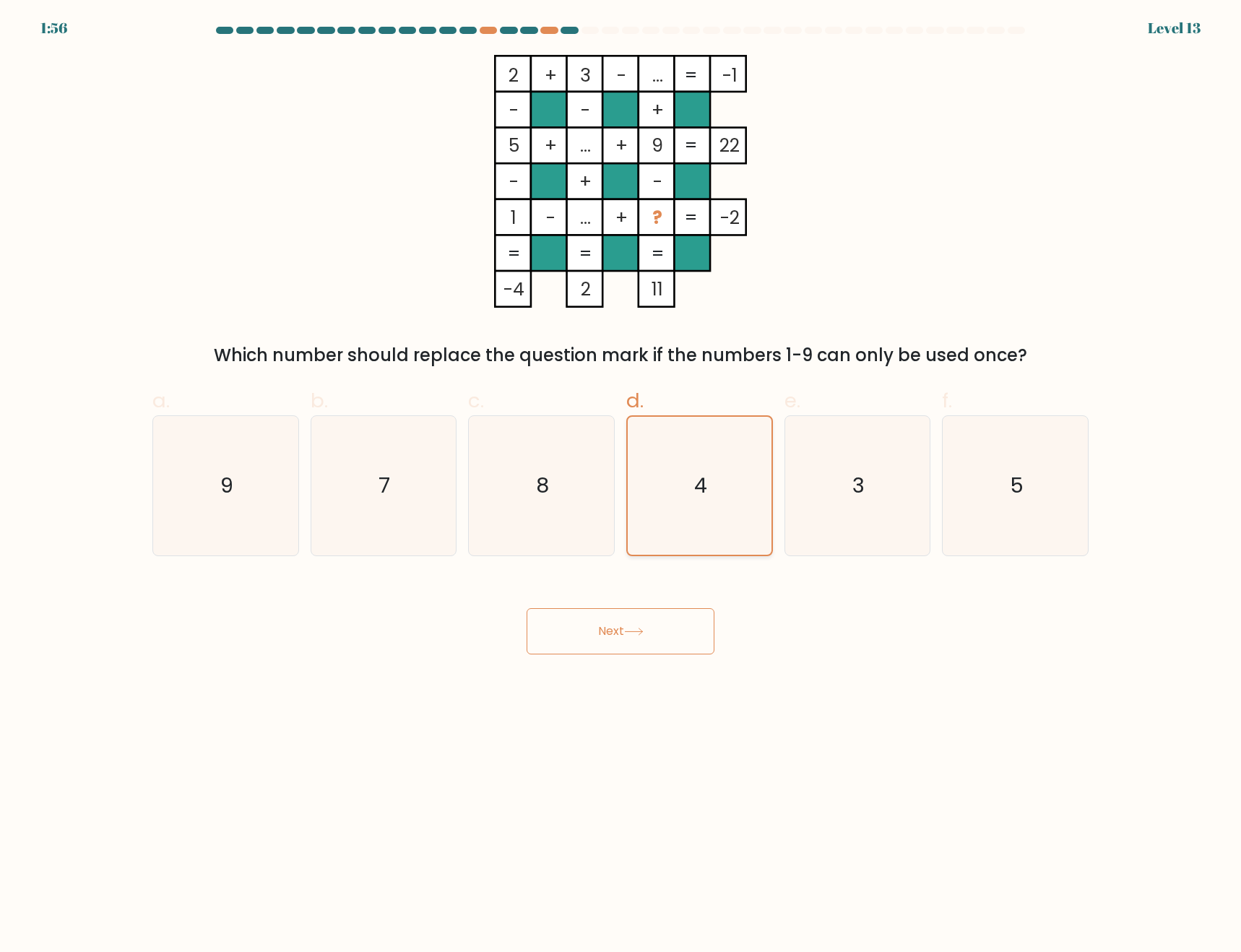
click at [622, 484] on input "d. 4" at bounding box center [621, 480] width 1 height 10
drag, startPoint x: 658, startPoint y: 635, endPoint x: 726, endPoint y: 642, distance: 68.4
click at [659, 635] on button "Next" at bounding box center [620, 631] width 188 height 46
click at [704, 504] on icon "4" at bounding box center [699, 485] width 139 height 139
click at [622, 485] on input "d. 4" at bounding box center [621, 480] width 1 height 10
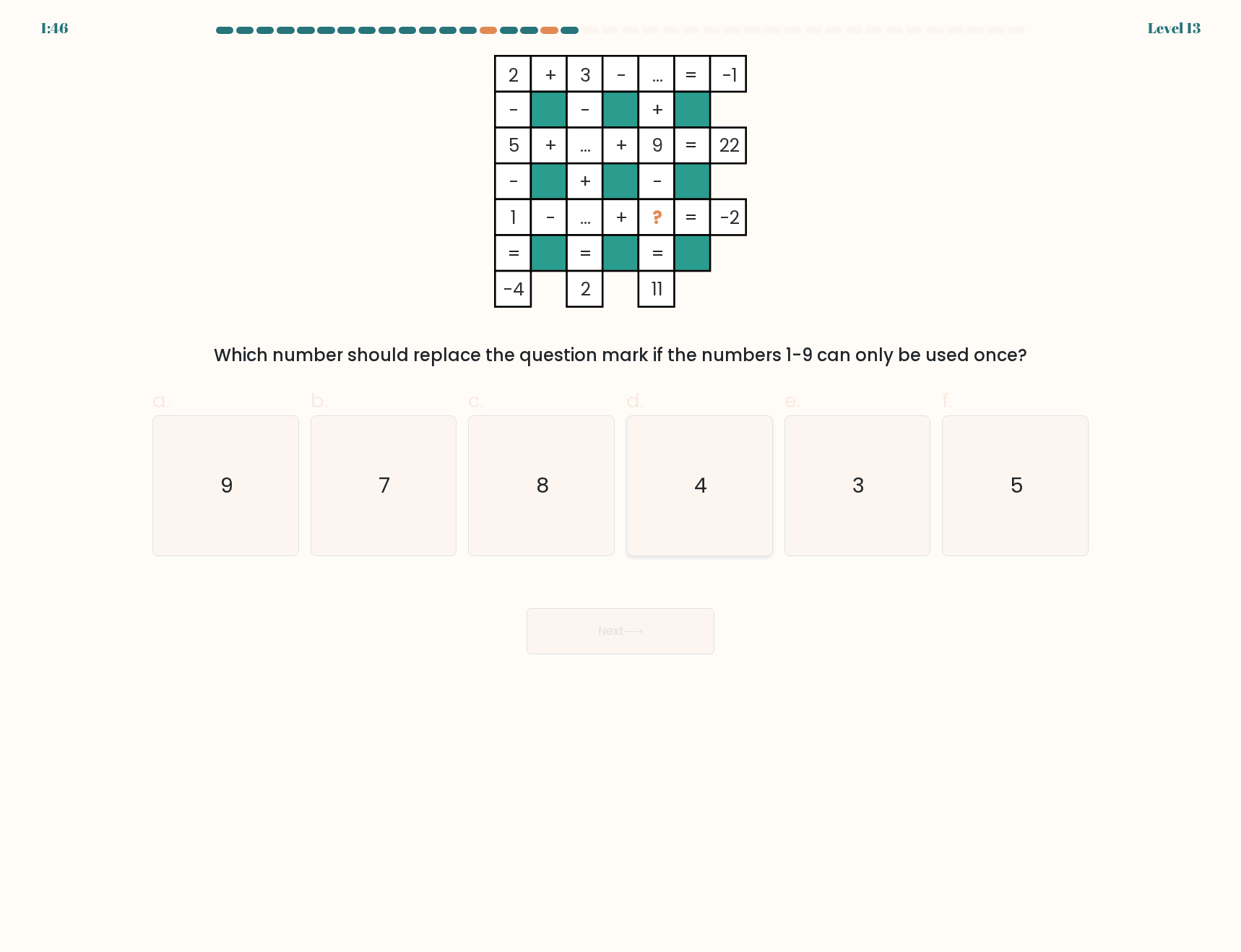
radio input "true"
click at [659, 644] on button "Next" at bounding box center [620, 631] width 188 height 46
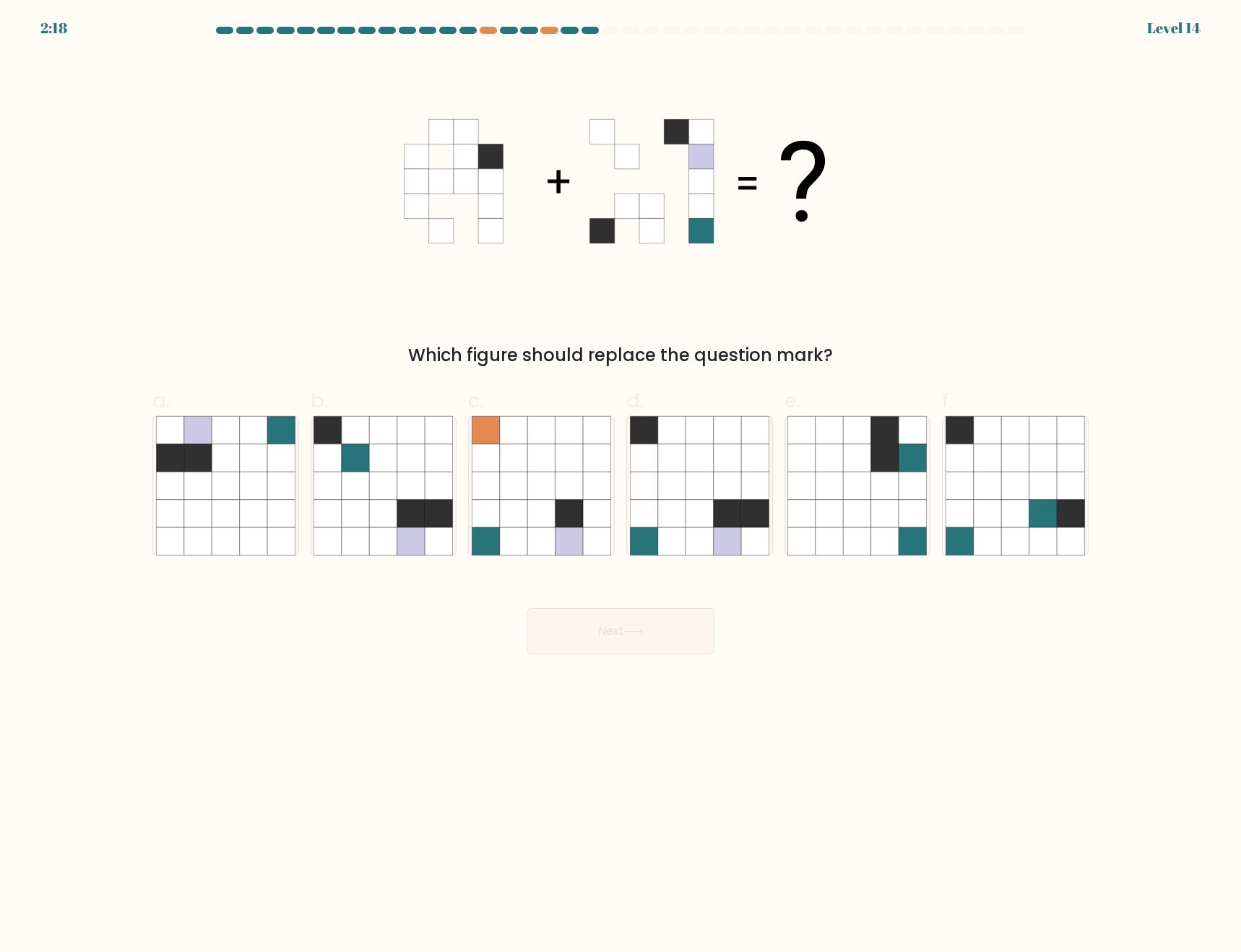
click at [991, 747] on body "2:18 Level 14" at bounding box center [620, 476] width 1241 height 952
click at [701, 466] on icon at bounding box center [699, 457] width 27 height 27
click at [622, 476] on input "d." at bounding box center [621, 480] width 1 height 10
radio input "true"
click at [870, 492] on icon at bounding box center [857, 485] width 27 height 27
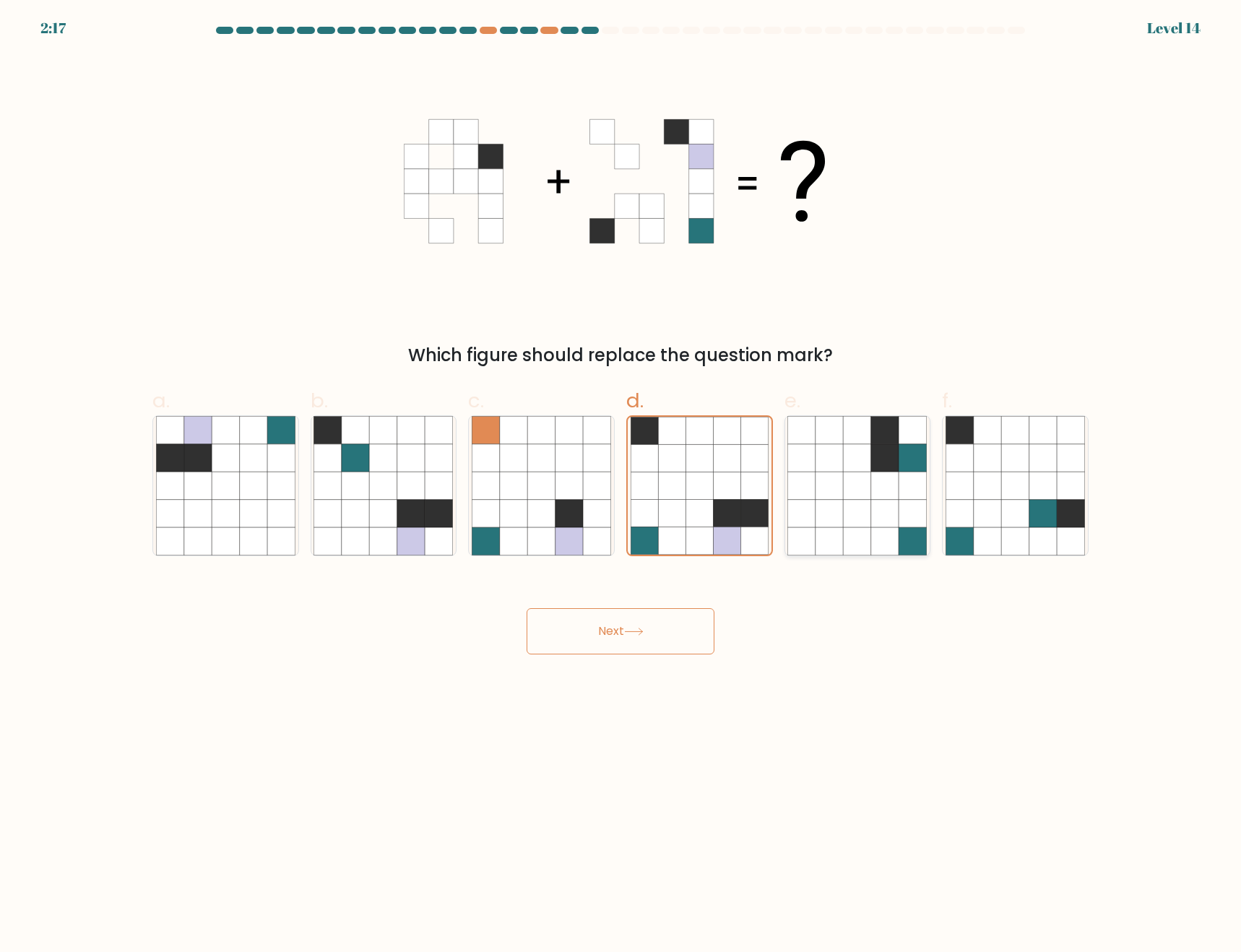
click at [622, 485] on input "e." at bounding box center [621, 480] width 1 height 10
radio input "true"
click at [223, 531] on icon at bounding box center [225, 540] width 27 height 27
click at [621, 485] on input "a." at bounding box center [621, 480] width 1 height 10
radio input "true"
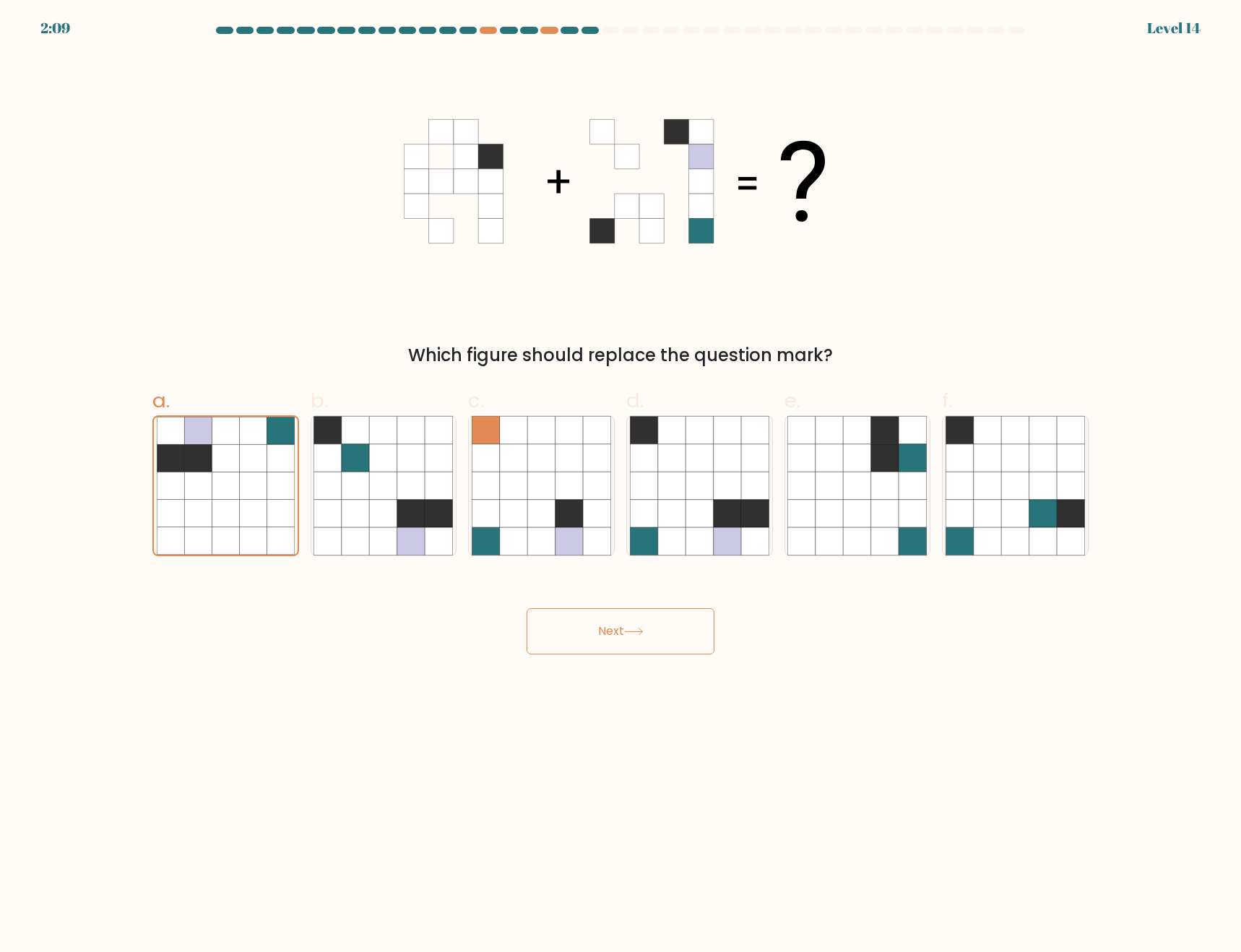
click at [652, 642] on button "Next" at bounding box center [620, 631] width 188 height 46
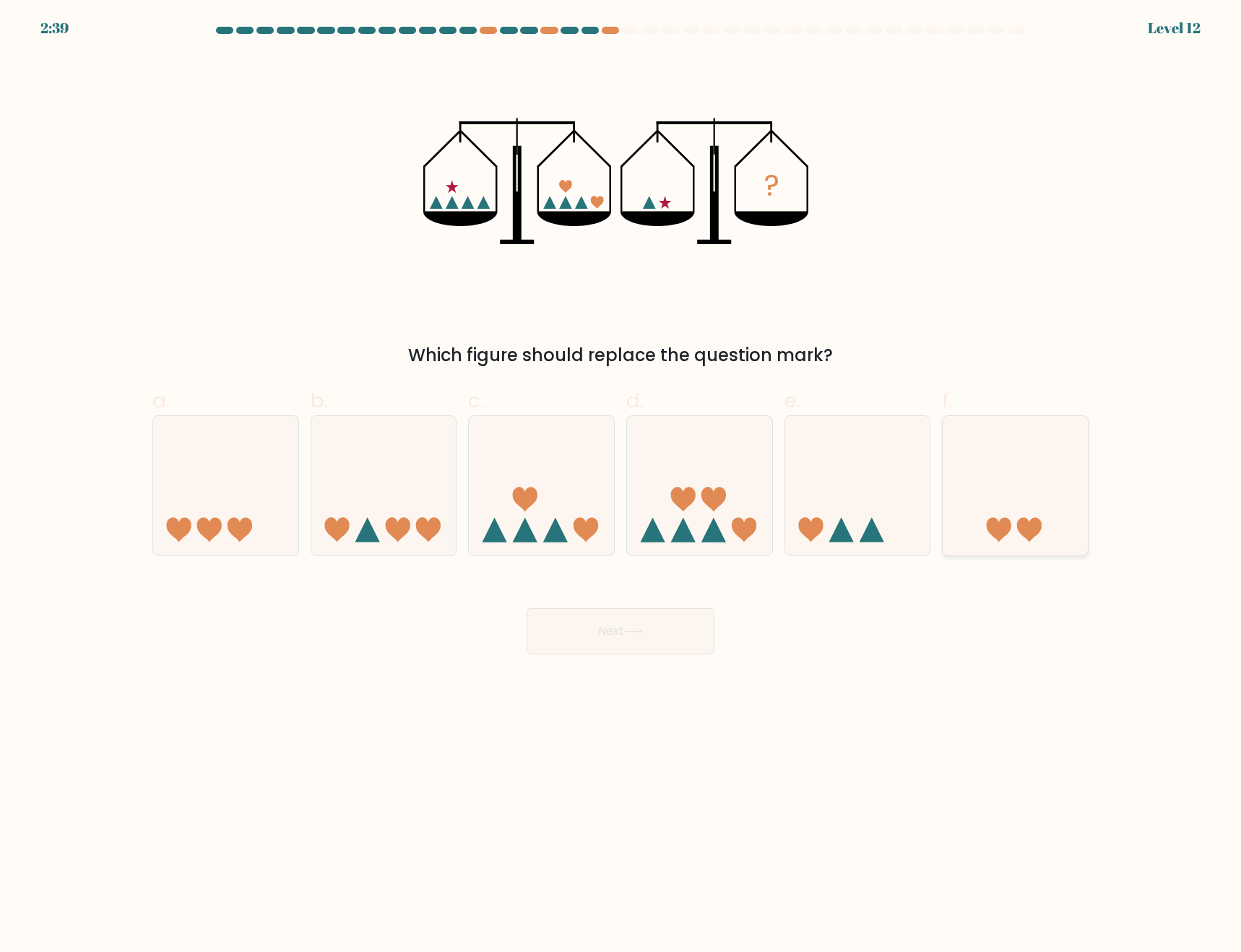
click at [999, 516] on icon at bounding box center [1015, 485] width 145 height 120
click at [622, 485] on input "f." at bounding box center [621, 480] width 1 height 10
radio input "true"
click at [631, 642] on button "Next" at bounding box center [620, 631] width 188 height 46
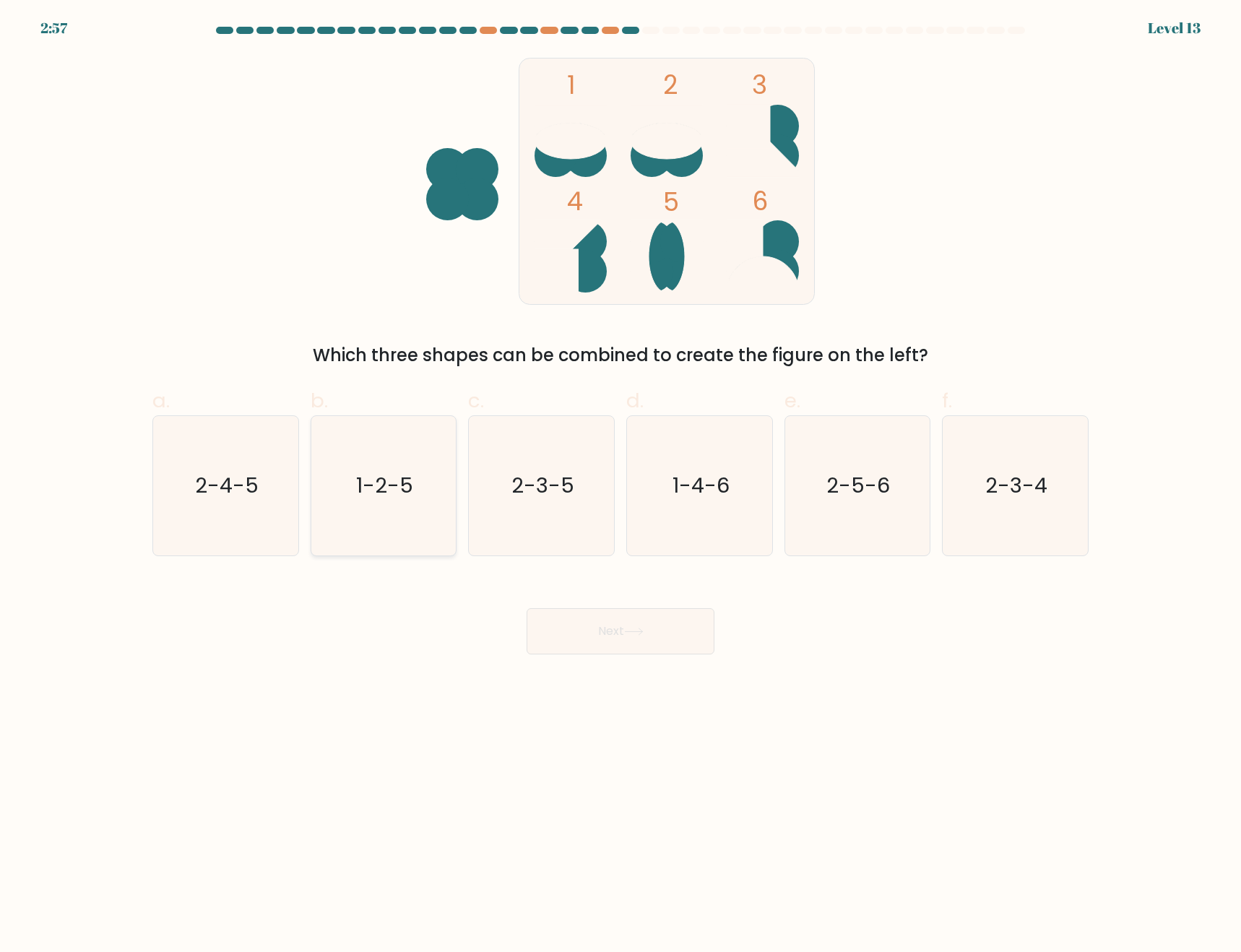
click at [334, 505] on icon "1-2-5" at bounding box center [383, 485] width 139 height 139
click at [621, 485] on input "b. 1-2-5" at bounding box center [621, 480] width 1 height 10
radio input "true"
click at [674, 638] on button "Next" at bounding box center [620, 631] width 188 height 46
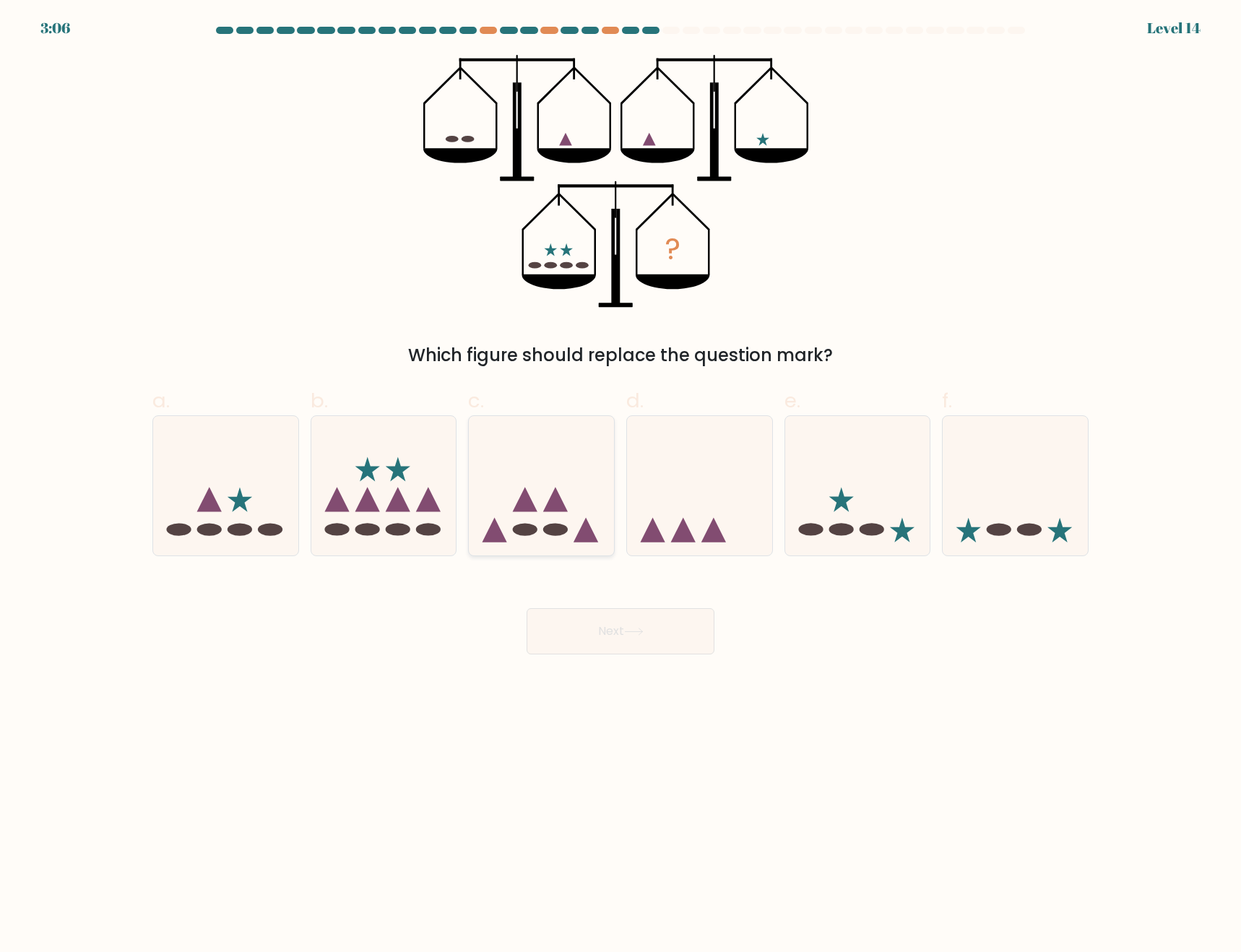
click at [547, 525] on icon at bounding box center [541, 485] width 145 height 120
click at [621, 485] on input "c." at bounding box center [621, 480] width 1 height 10
radio input "true"
click at [875, 524] on ellipse at bounding box center [872, 529] width 24 height 12
click at [622, 485] on input "e." at bounding box center [621, 480] width 1 height 10
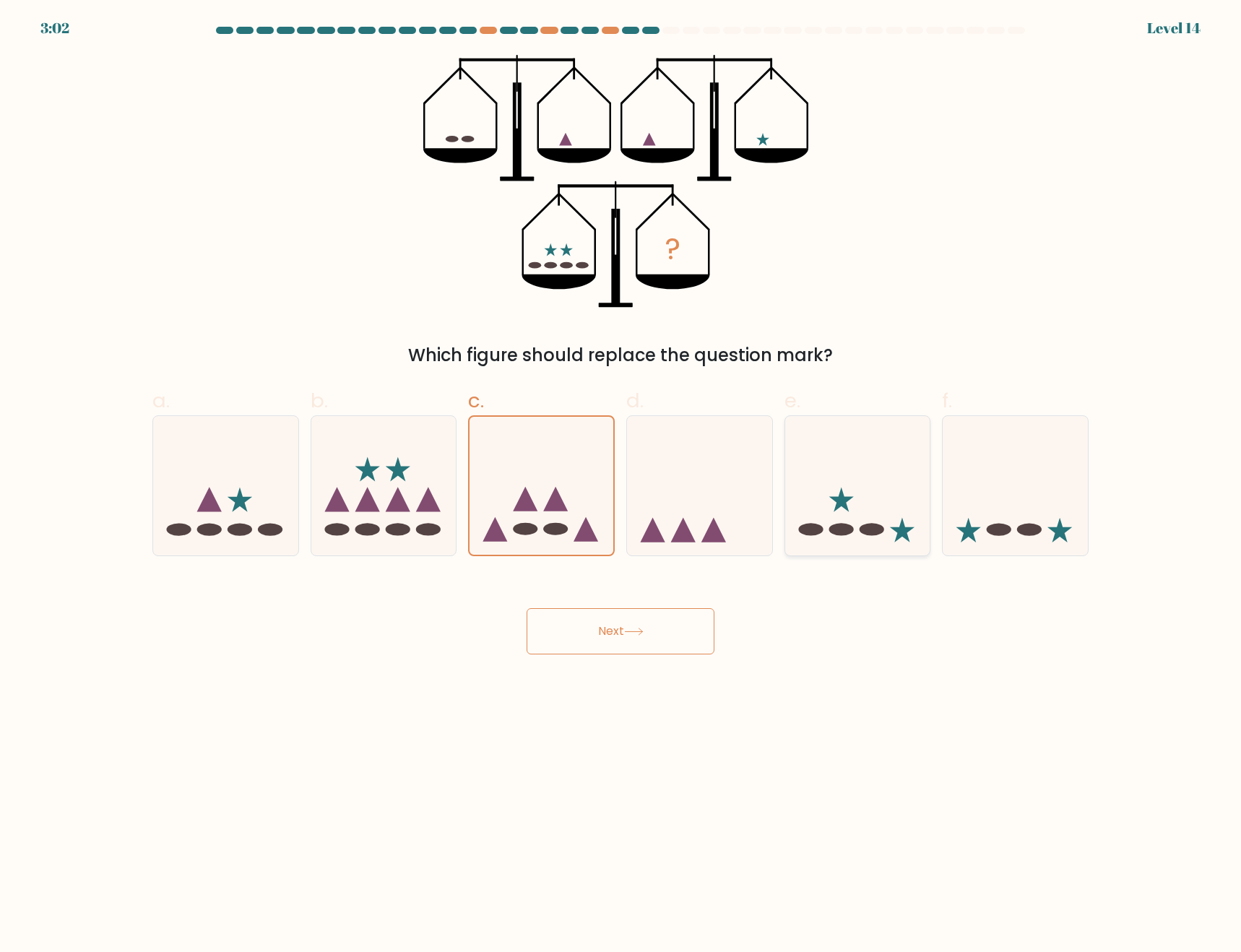
radio input "true"
click at [247, 524] on icon at bounding box center [226, 485] width 145 height 120
click at [621, 485] on input "a." at bounding box center [621, 480] width 1 height 10
radio input "true"
click at [655, 624] on button "Next" at bounding box center [620, 631] width 188 height 46
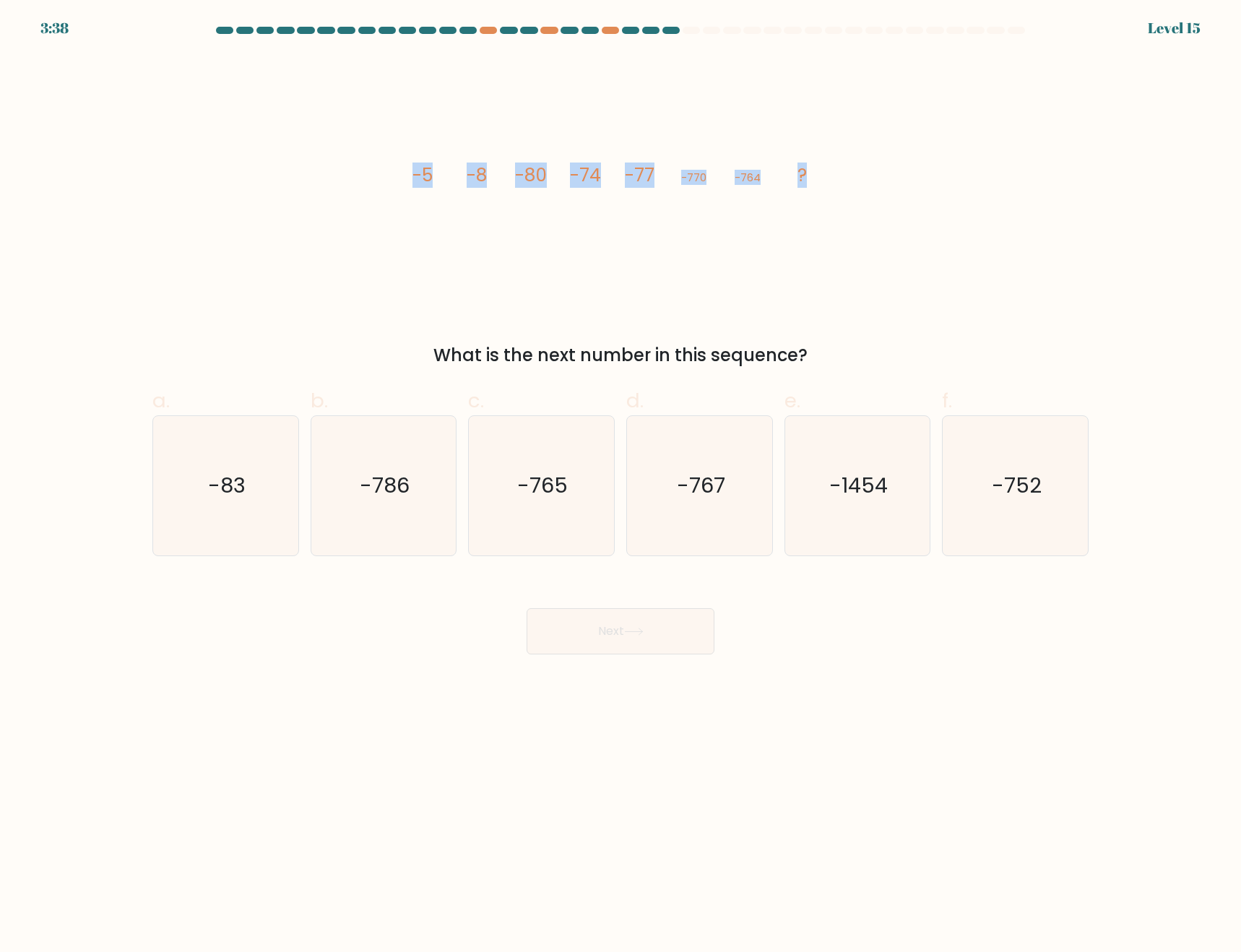
drag, startPoint x: 424, startPoint y: 168, endPoint x: 923, endPoint y: 218, distance: 501.5
click at [855, 189] on div "image/svg+xml -5 -8 -80 -74 -77 -770 -764 ? What is the next number in this seq…" at bounding box center [620, 212] width 954 height 314
copy g "-5 -8 -80 -74 -77 -770 -764 ?"
click at [1054, 752] on body "3:35 Level 15" at bounding box center [620, 476] width 1241 height 952
click at [849, 483] on text "-1454" at bounding box center [858, 485] width 59 height 29
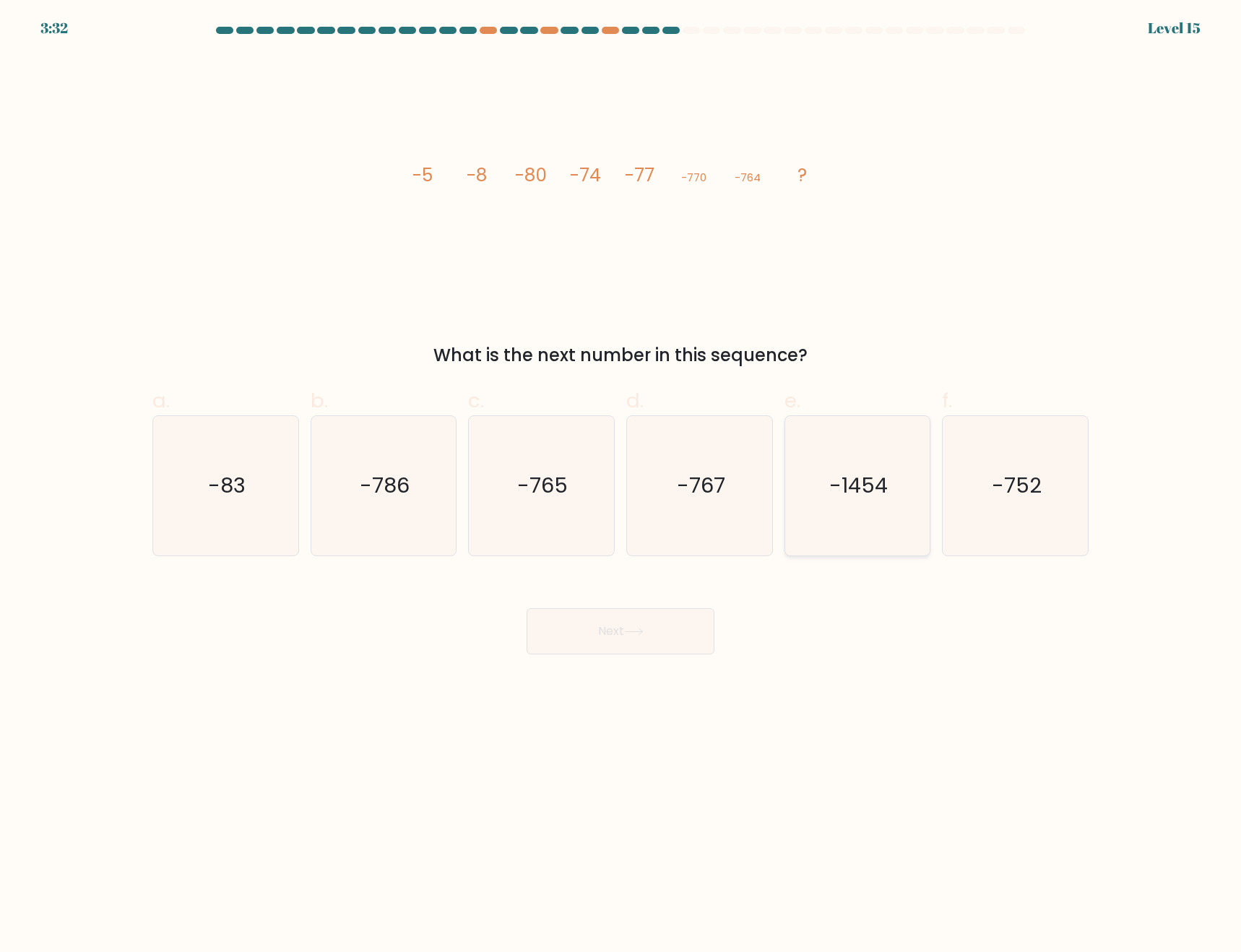
click at [622, 483] on input "e. -1454" at bounding box center [621, 480] width 1 height 10
radio input "true"
click at [678, 509] on icon "-767" at bounding box center [699, 485] width 139 height 139
click at [622, 485] on input "d. -767" at bounding box center [621, 480] width 1 height 10
radio input "true"
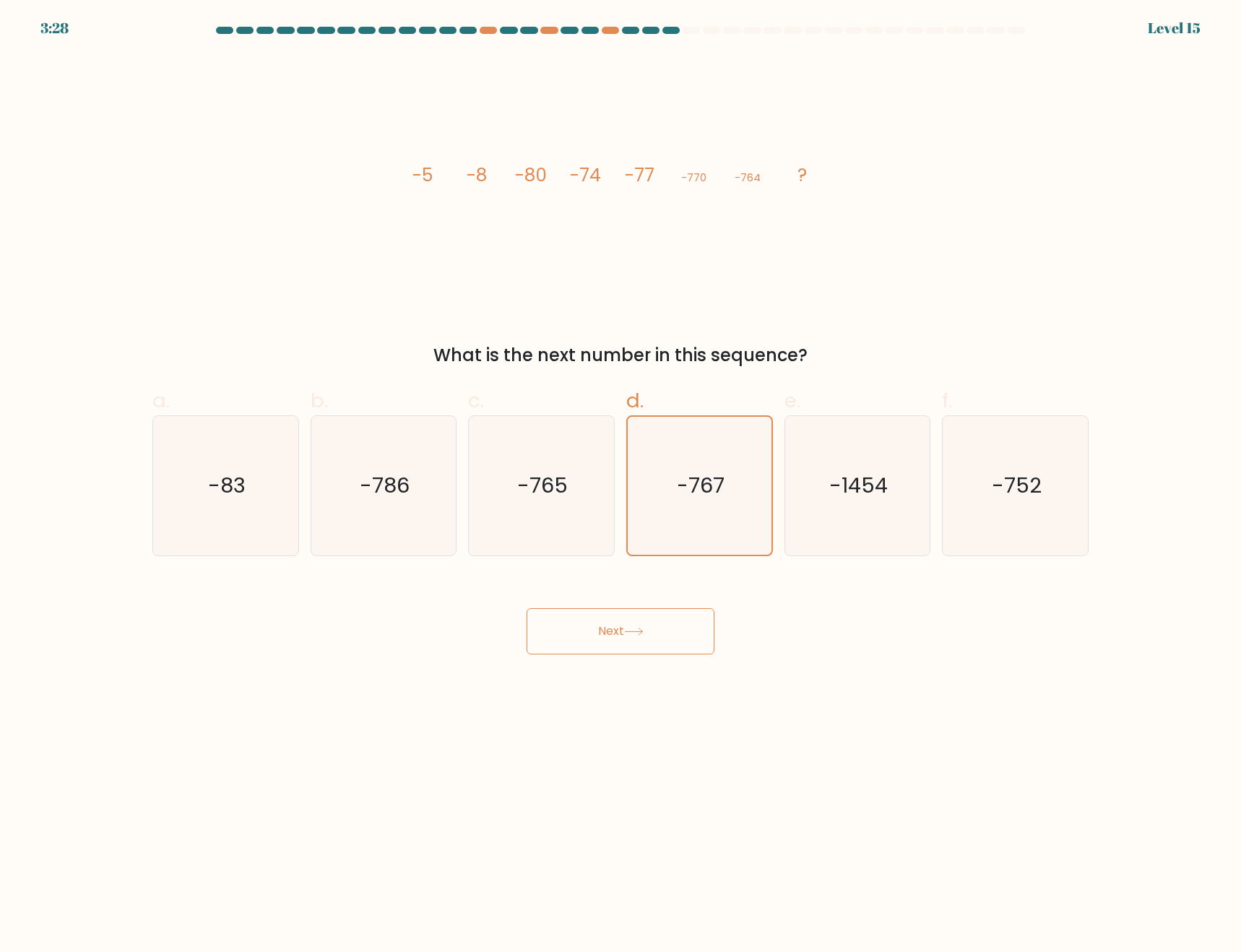
click at [634, 638] on button "Next" at bounding box center [620, 631] width 188 height 46
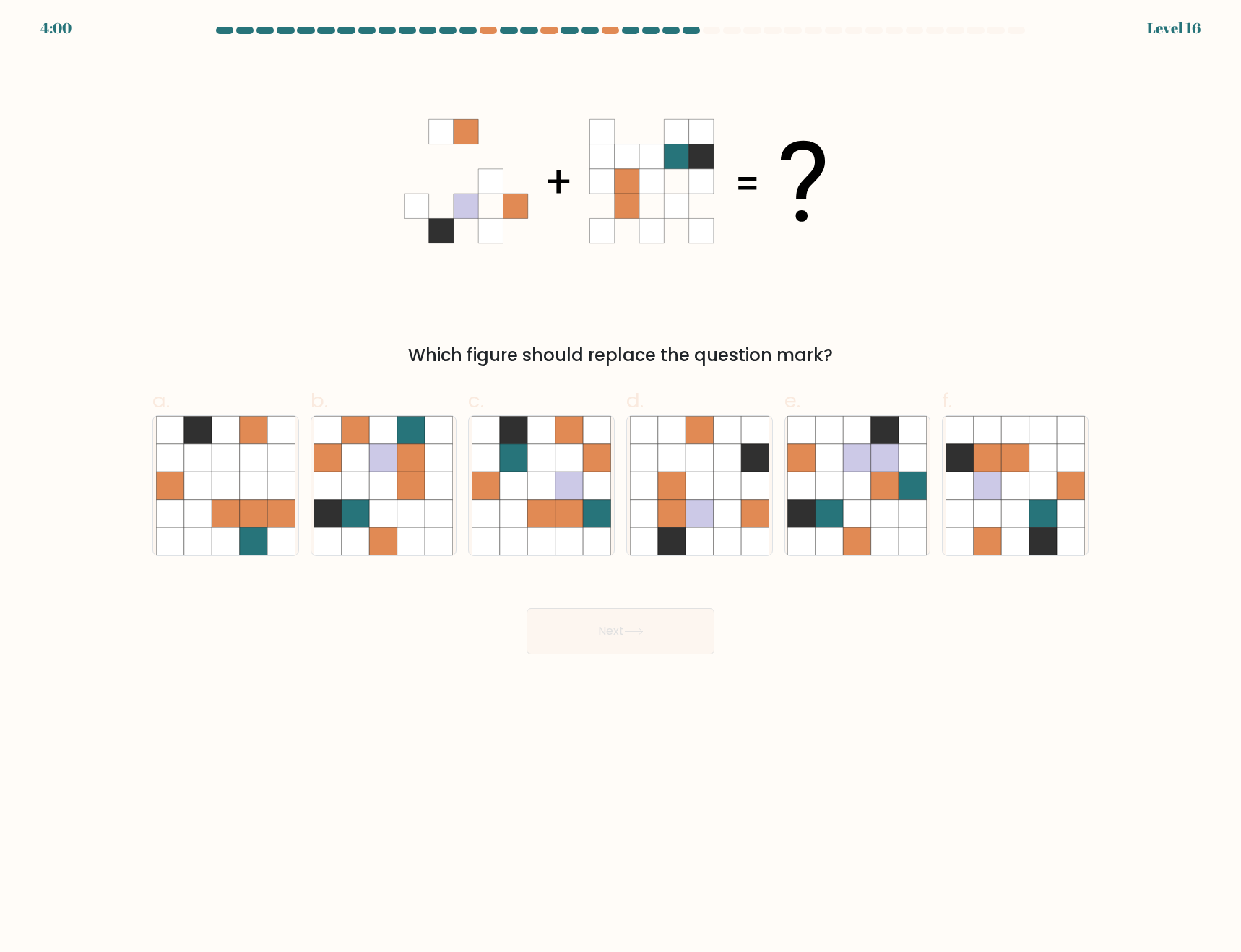
drag, startPoint x: 1028, startPoint y: 738, endPoint x: 1048, endPoint y: 735, distance: 20.2
click at [1028, 738] on body "4:00 Level 16" at bounding box center [620, 476] width 1241 height 952
drag, startPoint x: 1159, startPoint y: 735, endPoint x: 1112, endPoint y: 619, distance: 125.2
click at [1159, 729] on body "3:58 Level 16" at bounding box center [620, 476] width 1241 height 952
click at [1039, 525] on icon at bounding box center [1042, 513] width 27 height 27
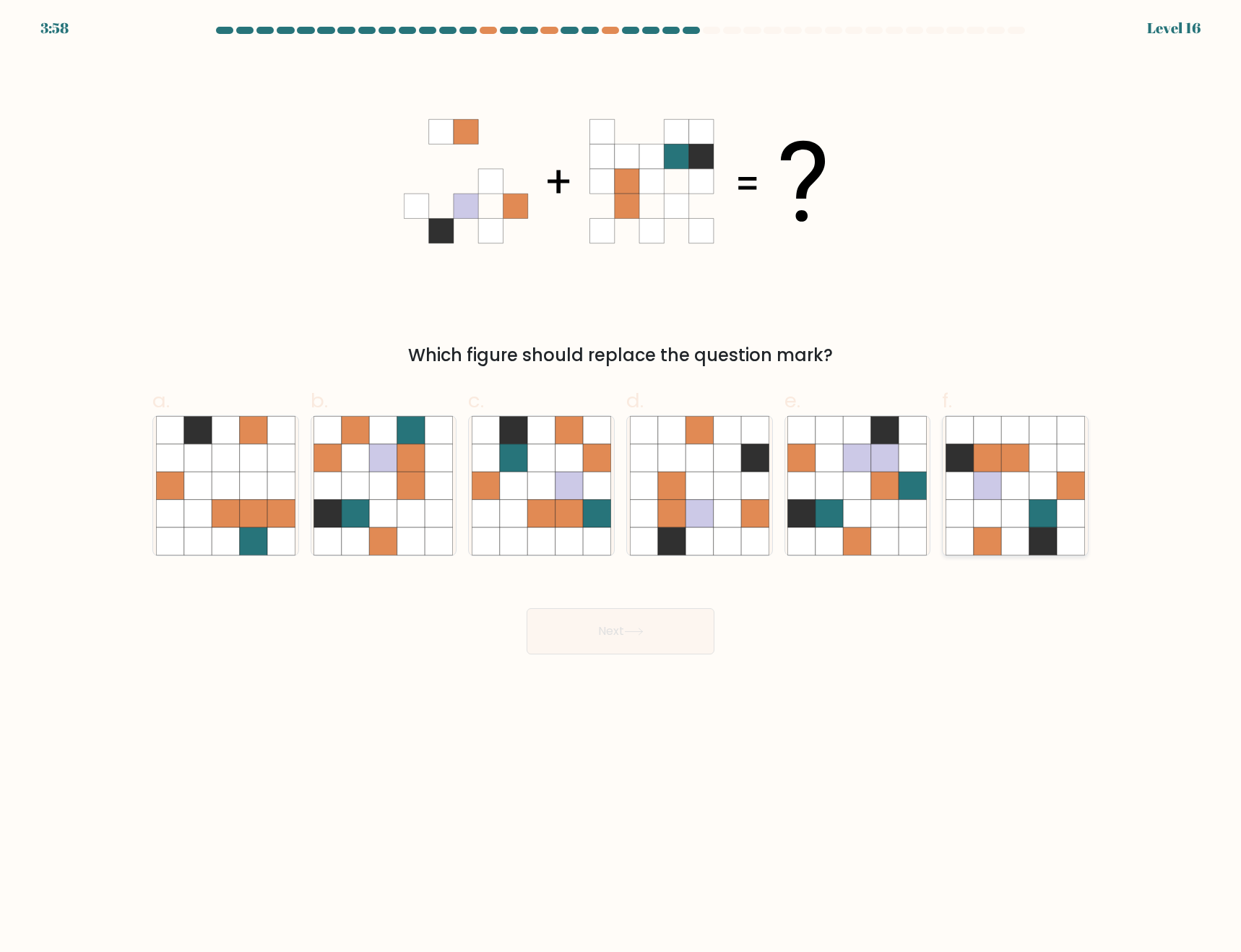
click at [622, 485] on input "f." at bounding box center [621, 480] width 1 height 10
radio input "true"
click at [841, 490] on icon at bounding box center [829, 485] width 27 height 27
click at [622, 485] on input "e." at bounding box center [621, 480] width 1 height 10
radio input "true"
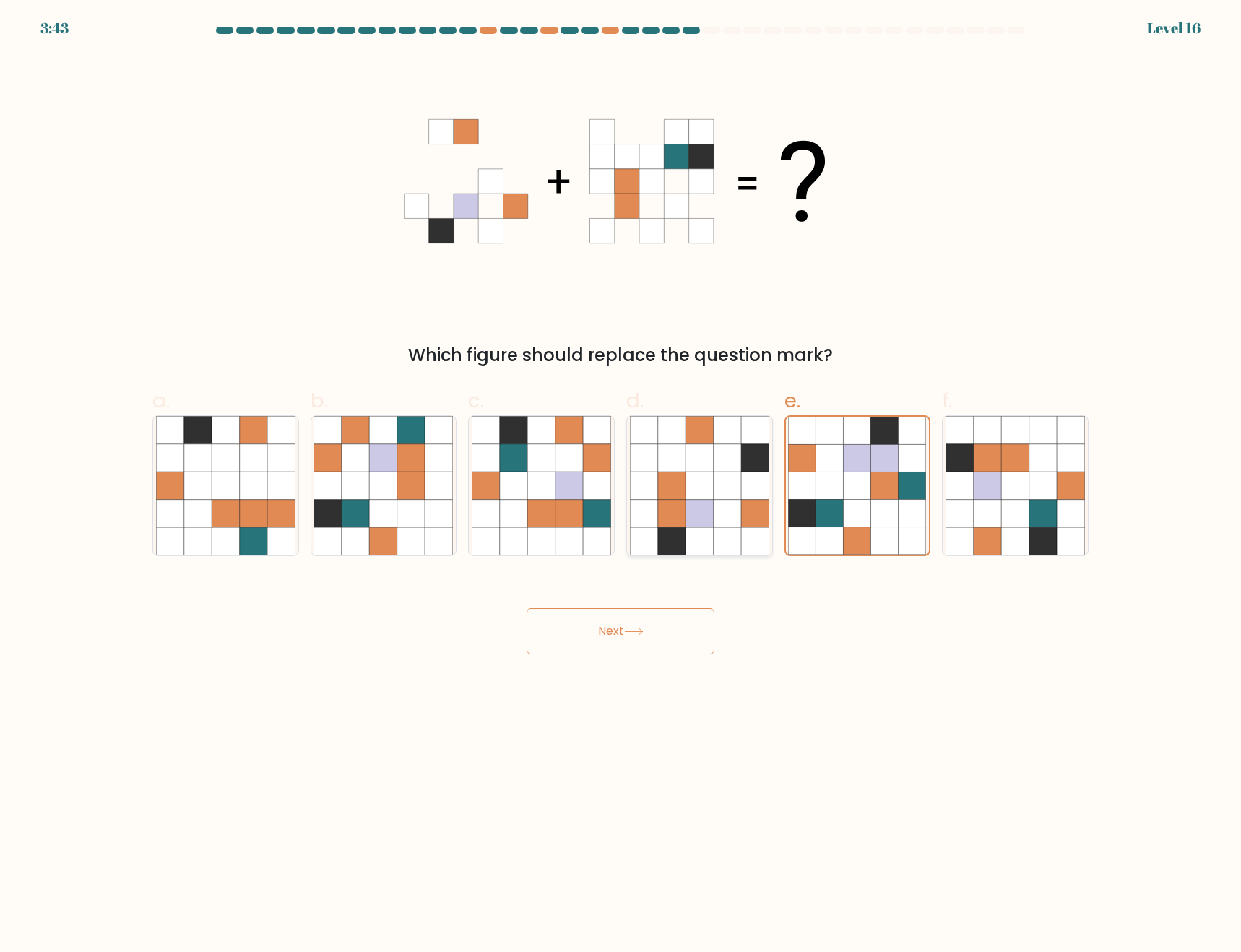
click at [667, 513] on icon at bounding box center [672, 513] width 27 height 27
click at [622, 485] on input "d." at bounding box center [621, 480] width 1 height 10
radio input "true"
click at [629, 636] on icon at bounding box center [634, 631] width 19 height 8
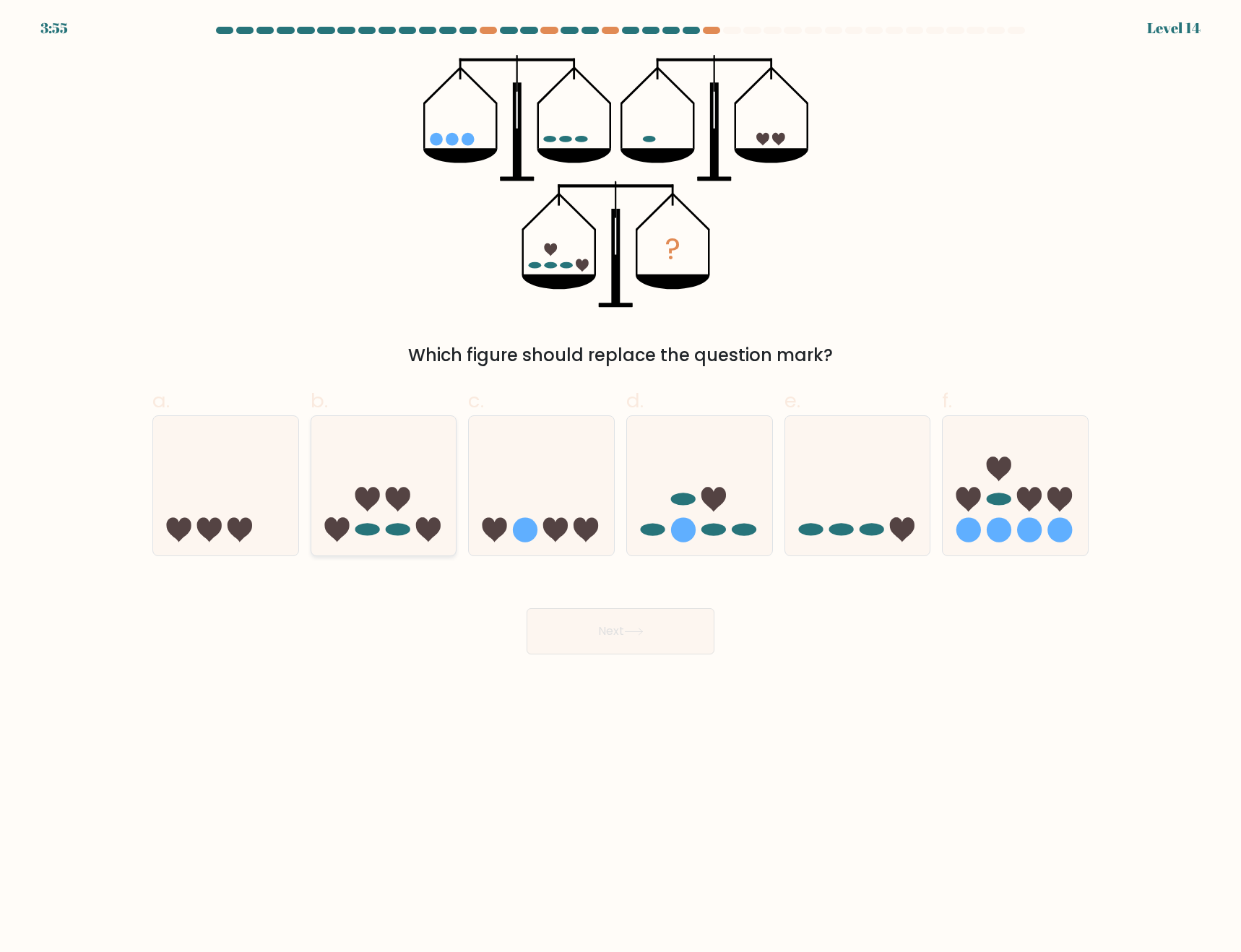
click at [401, 482] on icon at bounding box center [384, 485] width 145 height 120
click at [621, 482] on input "b." at bounding box center [621, 480] width 1 height 10
radio input "true"
click at [618, 622] on button "Next" at bounding box center [620, 631] width 188 height 46
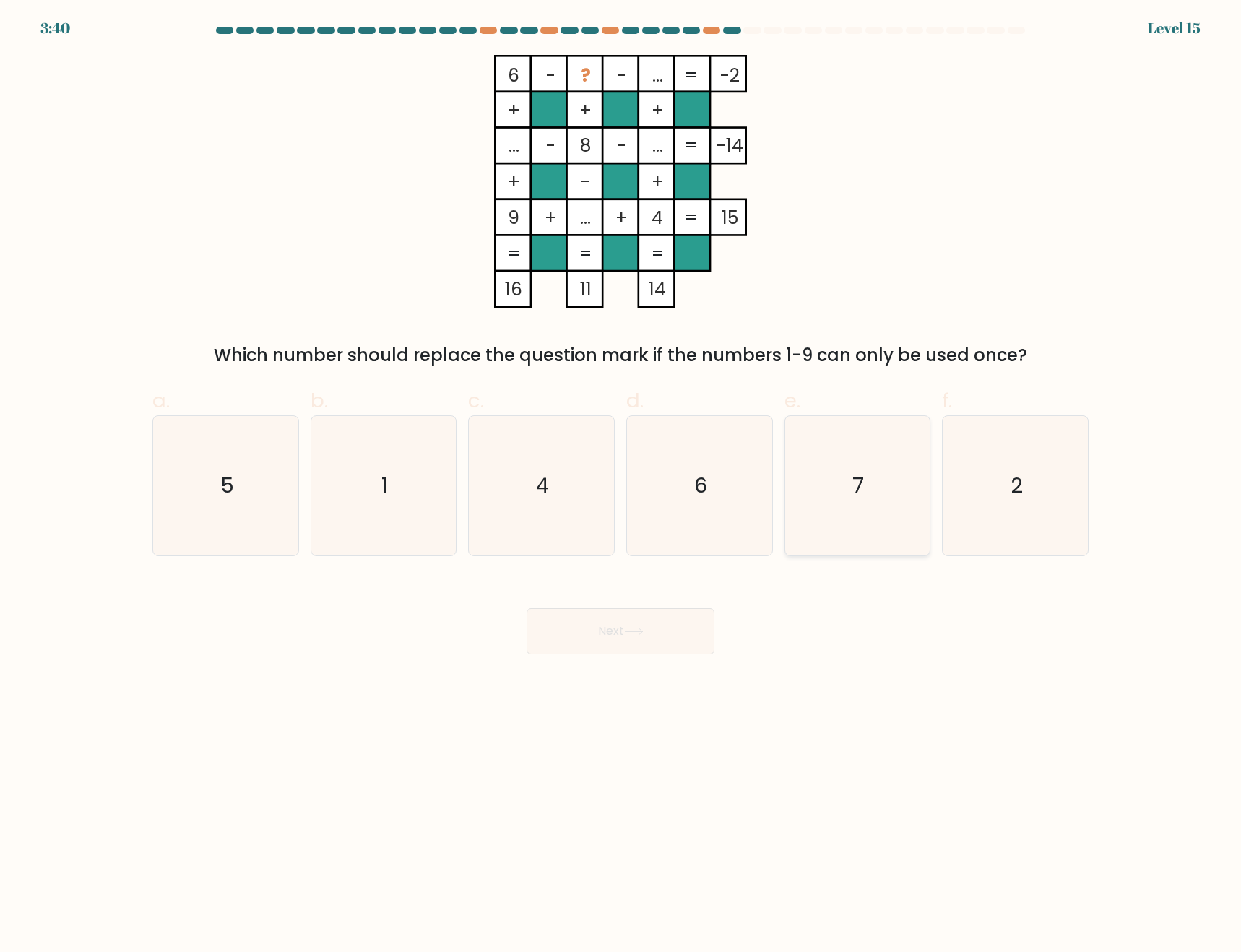
click at [805, 512] on icon "7" at bounding box center [857, 485] width 139 height 139
click at [622, 485] on input "e. 7" at bounding box center [621, 480] width 1 height 10
radio input "true"
click at [643, 645] on button "Next" at bounding box center [620, 631] width 188 height 46
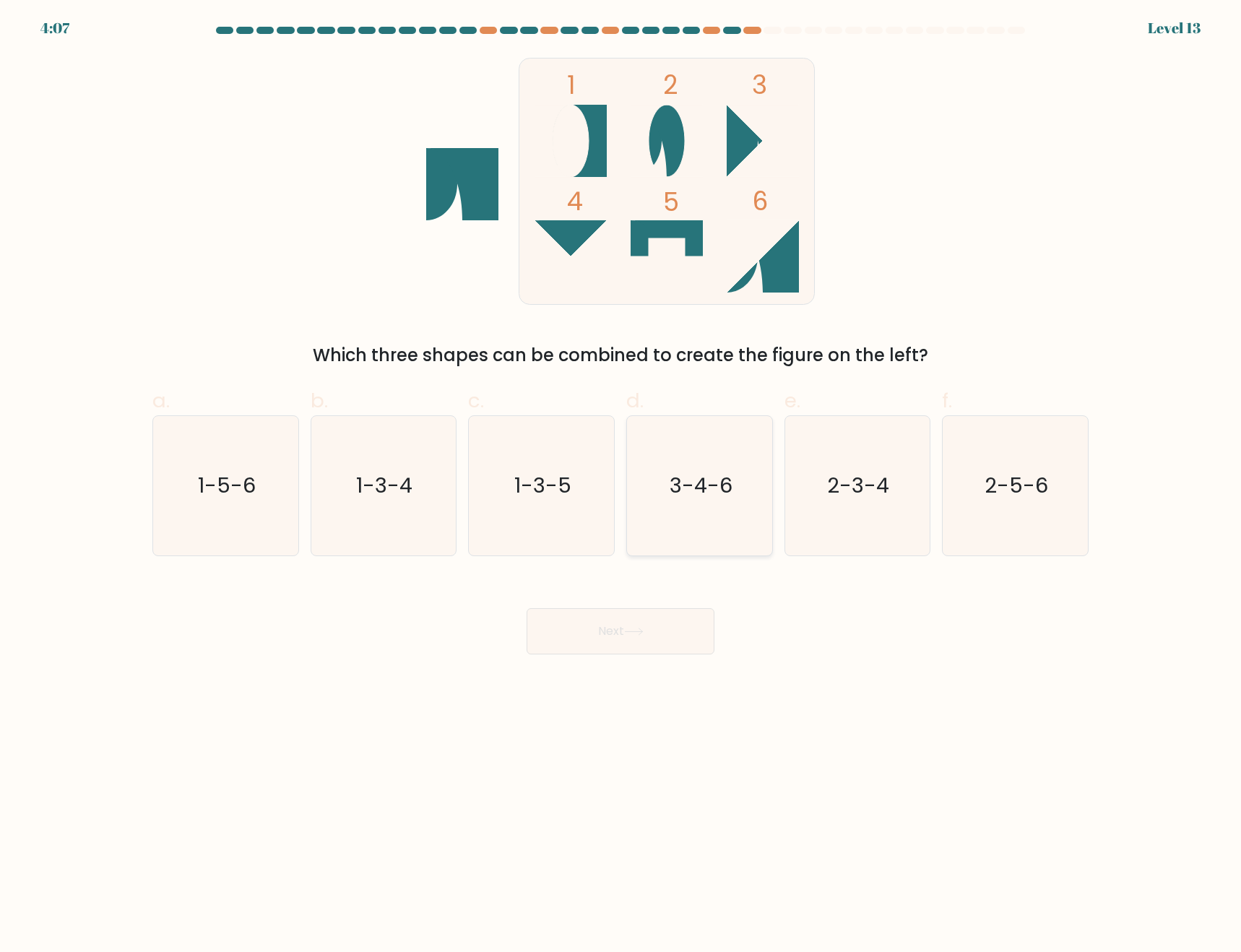
click at [708, 517] on icon "3-4-6" at bounding box center [699, 485] width 139 height 139
click at [622, 485] on input "d. 3-4-6" at bounding box center [621, 480] width 1 height 10
radio input "true"
click at [688, 617] on button "Next" at bounding box center [620, 631] width 188 height 46
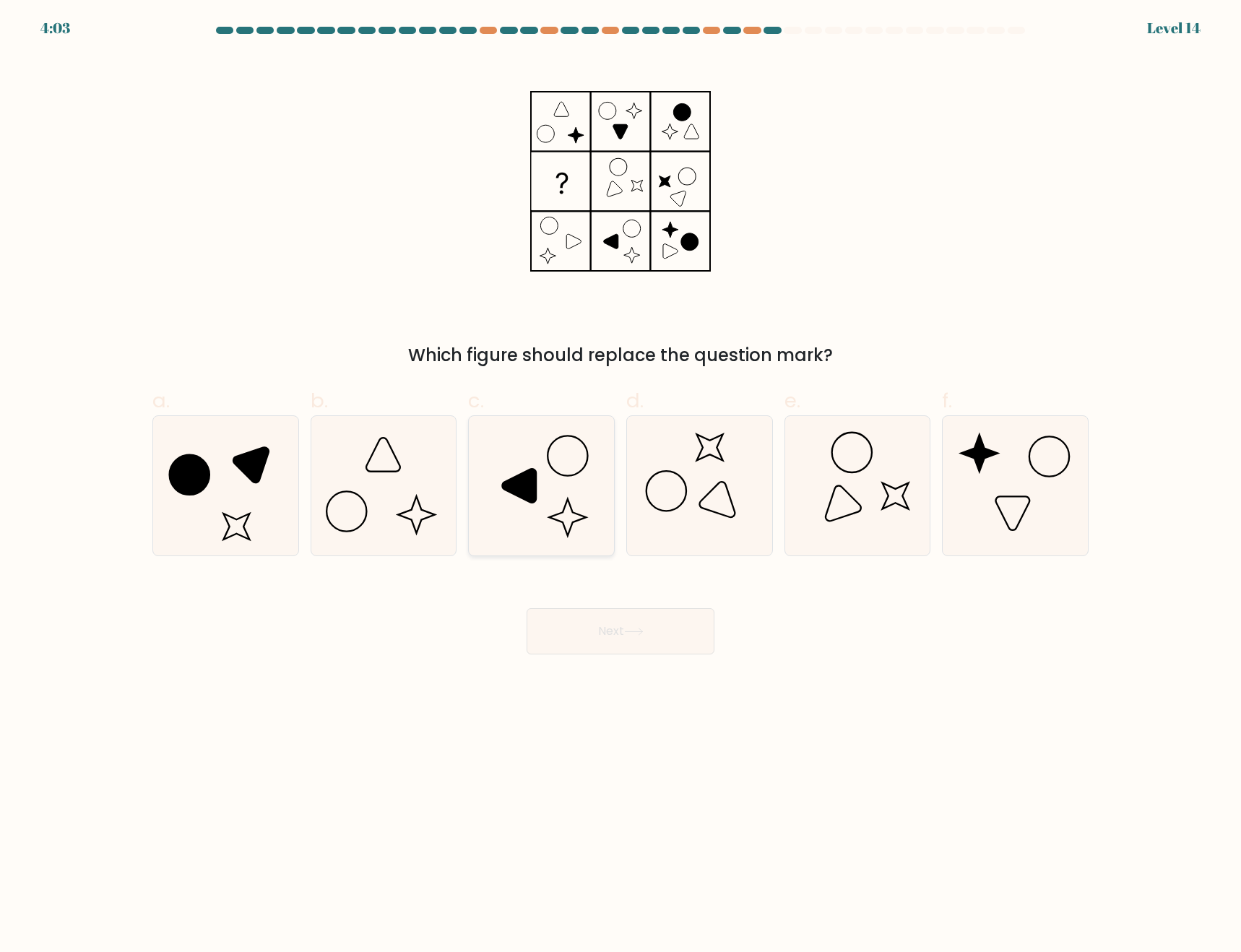
click at [541, 483] on icon at bounding box center [540, 485] width 139 height 139
click at [621, 483] on input "c." at bounding box center [621, 480] width 1 height 10
radio input "true"
click at [248, 502] on icon at bounding box center [225, 485] width 139 height 139
click at [621, 485] on input "a." at bounding box center [621, 480] width 1 height 10
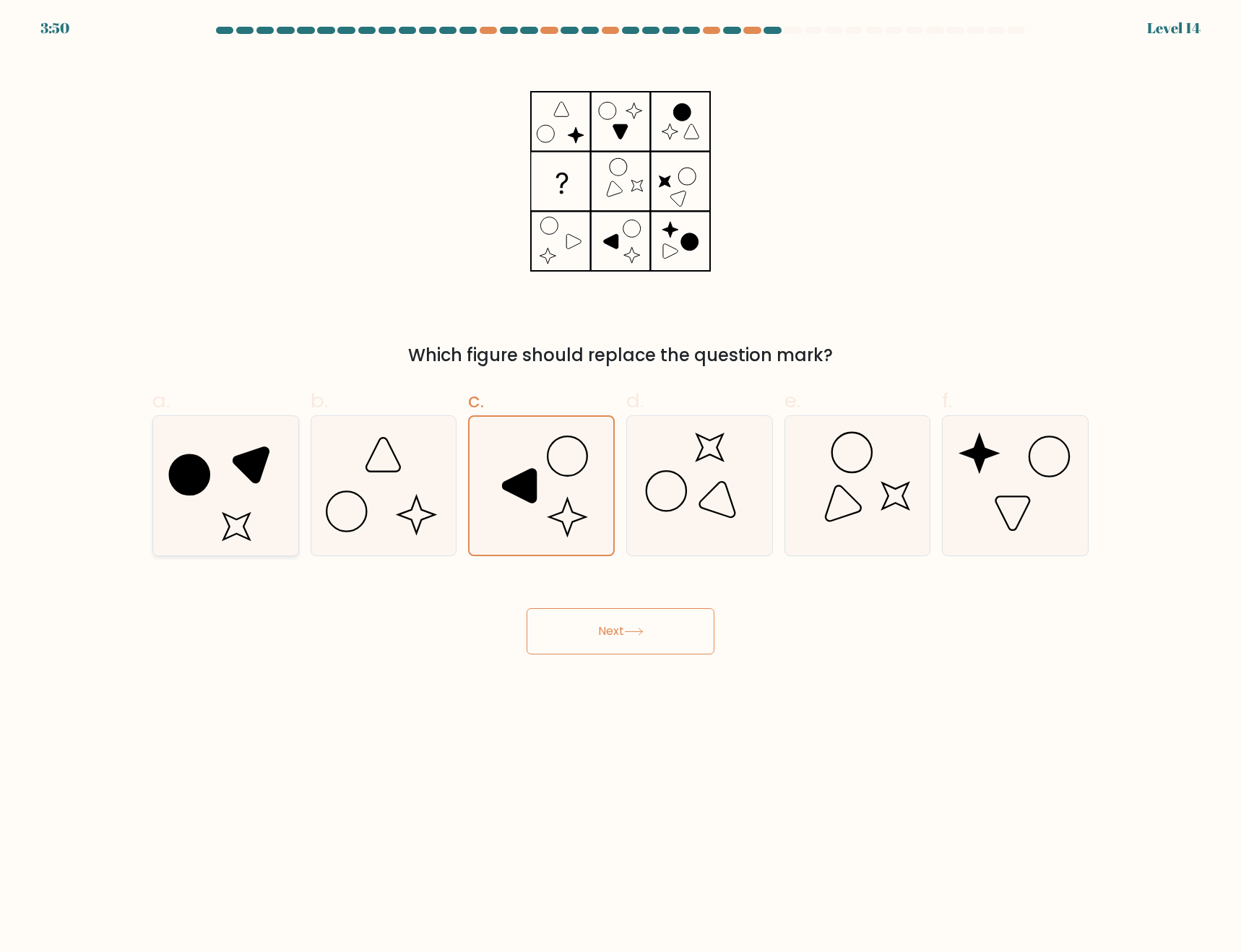
radio input "true"
click at [626, 645] on button "Next" at bounding box center [620, 631] width 188 height 46
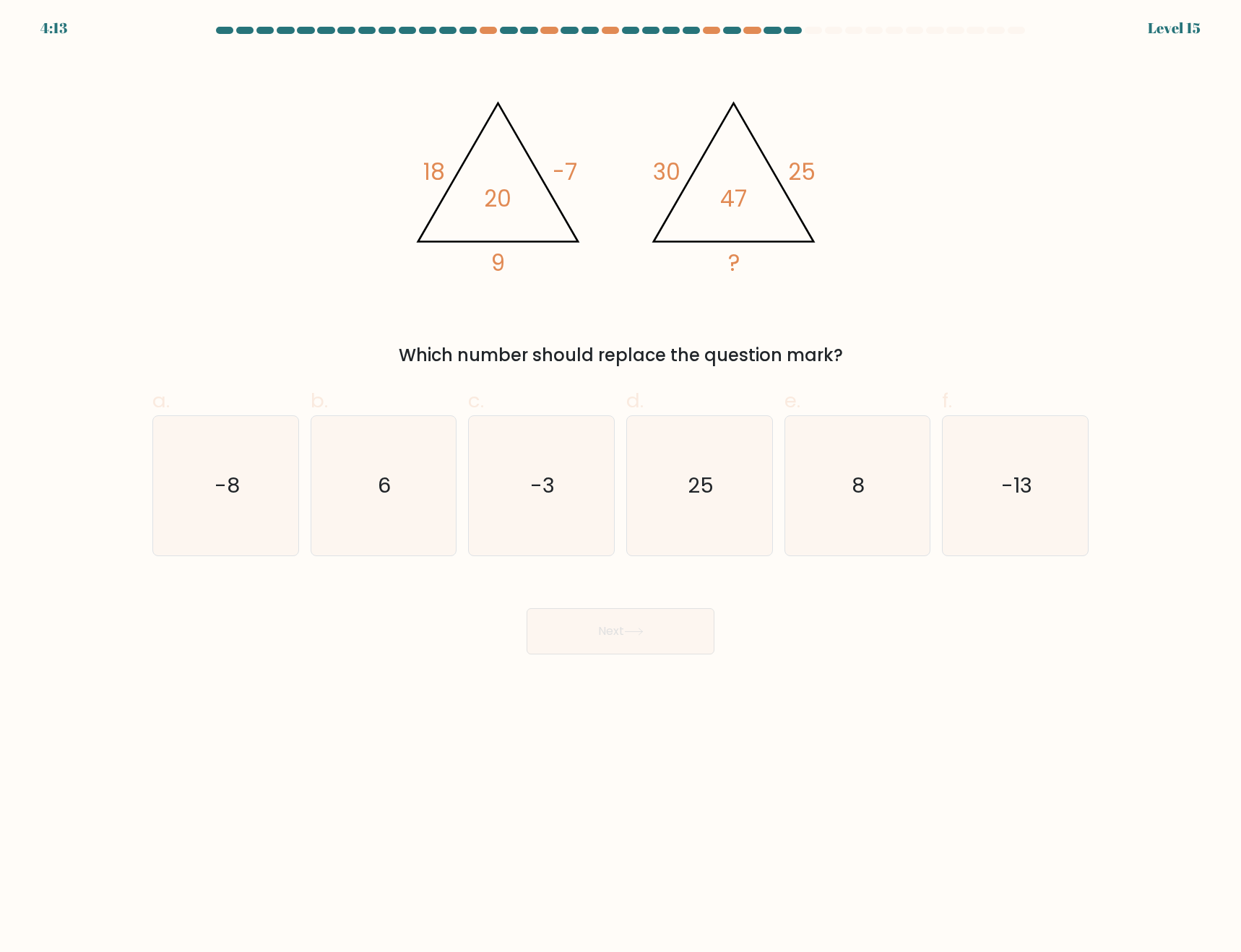
click at [1006, 739] on body "4:13 Level 15" at bounding box center [620, 476] width 1241 height 952
click at [852, 746] on body "3:21 Level 15" at bounding box center [620, 476] width 1241 height 952
click at [971, 708] on body "3:10 Level 15" at bounding box center [620, 476] width 1241 height 952
click at [681, 489] on icon "25" at bounding box center [699, 485] width 139 height 139
click at [622, 485] on input "d. 25" at bounding box center [621, 480] width 1 height 10
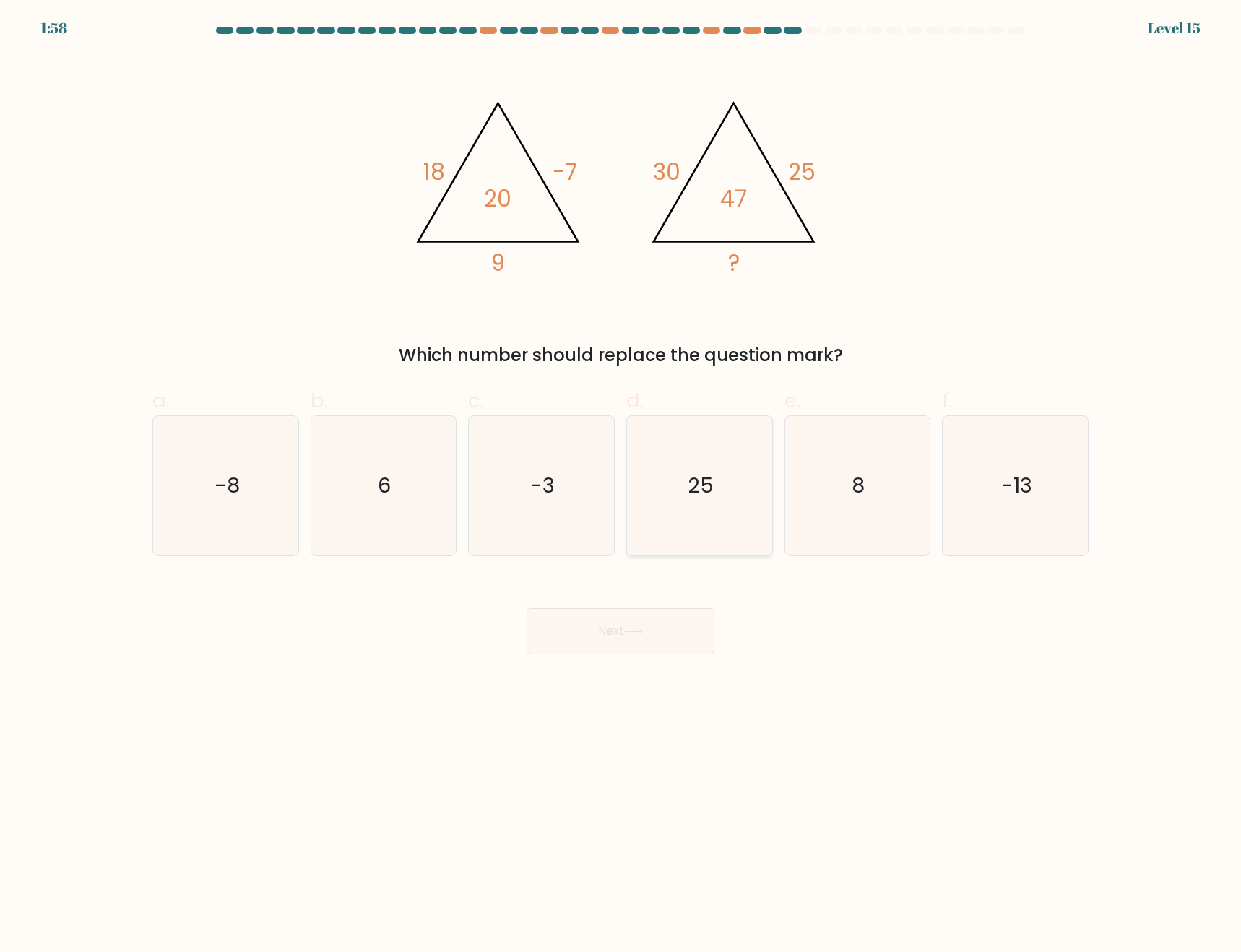
radio input "true"
click at [846, 508] on icon "8" at bounding box center [857, 485] width 139 height 139
click at [622, 485] on input "e. 8" at bounding box center [621, 480] width 1 height 10
radio input "true"
click at [655, 637] on button "Next" at bounding box center [620, 631] width 188 height 46
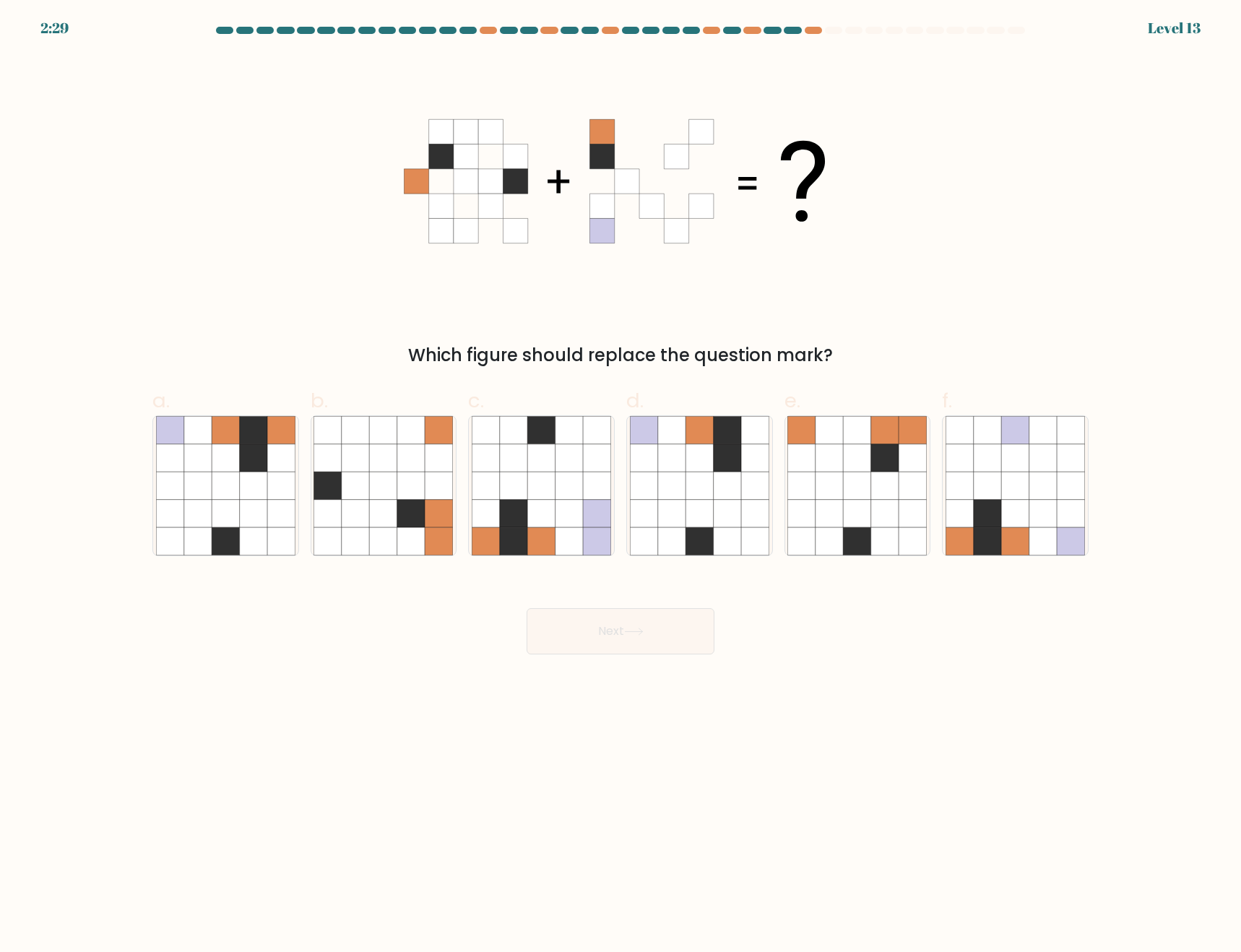
click at [858, 683] on body "2:29 Level 13" at bounding box center [620, 476] width 1241 height 952
click at [975, 539] on icon at bounding box center [987, 540] width 27 height 27
click at [622, 485] on input "f." at bounding box center [621, 480] width 1 height 10
radio input "true"
click at [246, 477] on icon at bounding box center [253, 485] width 27 height 27
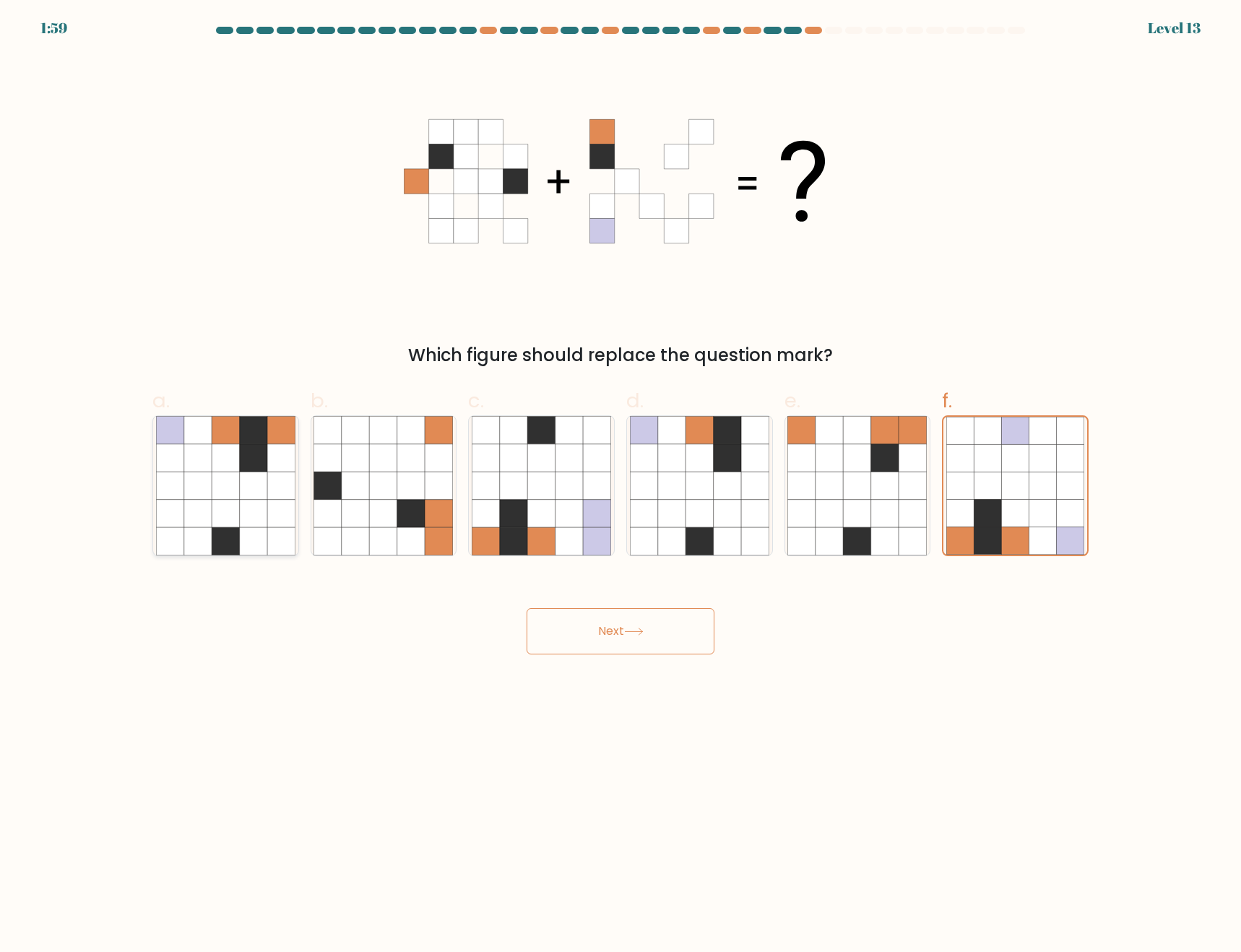
click at [621, 477] on input "a." at bounding box center [621, 480] width 1 height 10
radio input "true"
click at [635, 638] on button "Next" at bounding box center [620, 631] width 188 height 46
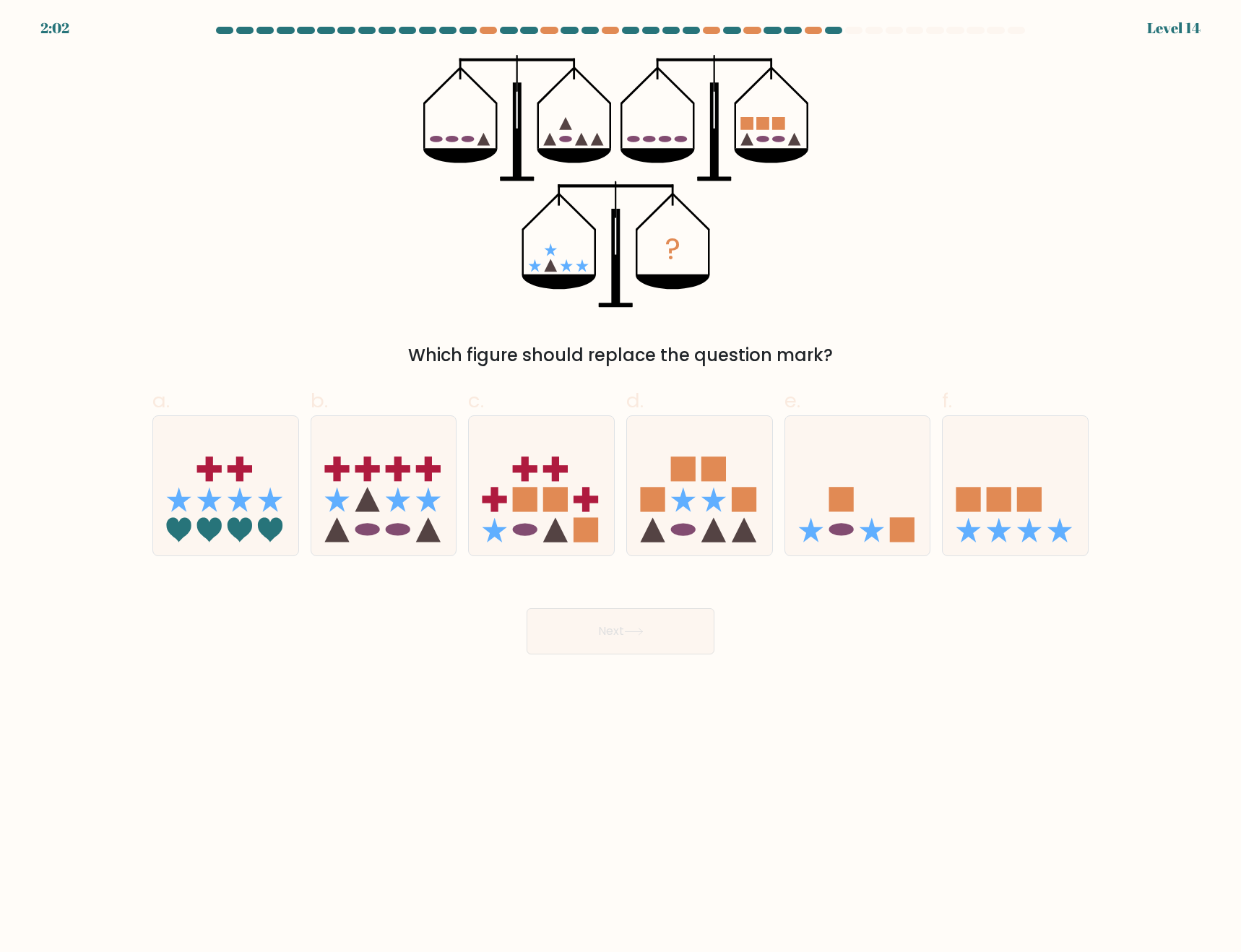
click at [844, 748] on body "2:02 Level 14" at bounding box center [620, 476] width 1241 height 952
click at [261, 513] on icon at bounding box center [226, 485] width 145 height 120
click at [621, 485] on input "a." at bounding box center [621, 480] width 1 height 10
radio input "true"
click at [690, 642] on button "Next" at bounding box center [620, 631] width 188 height 46
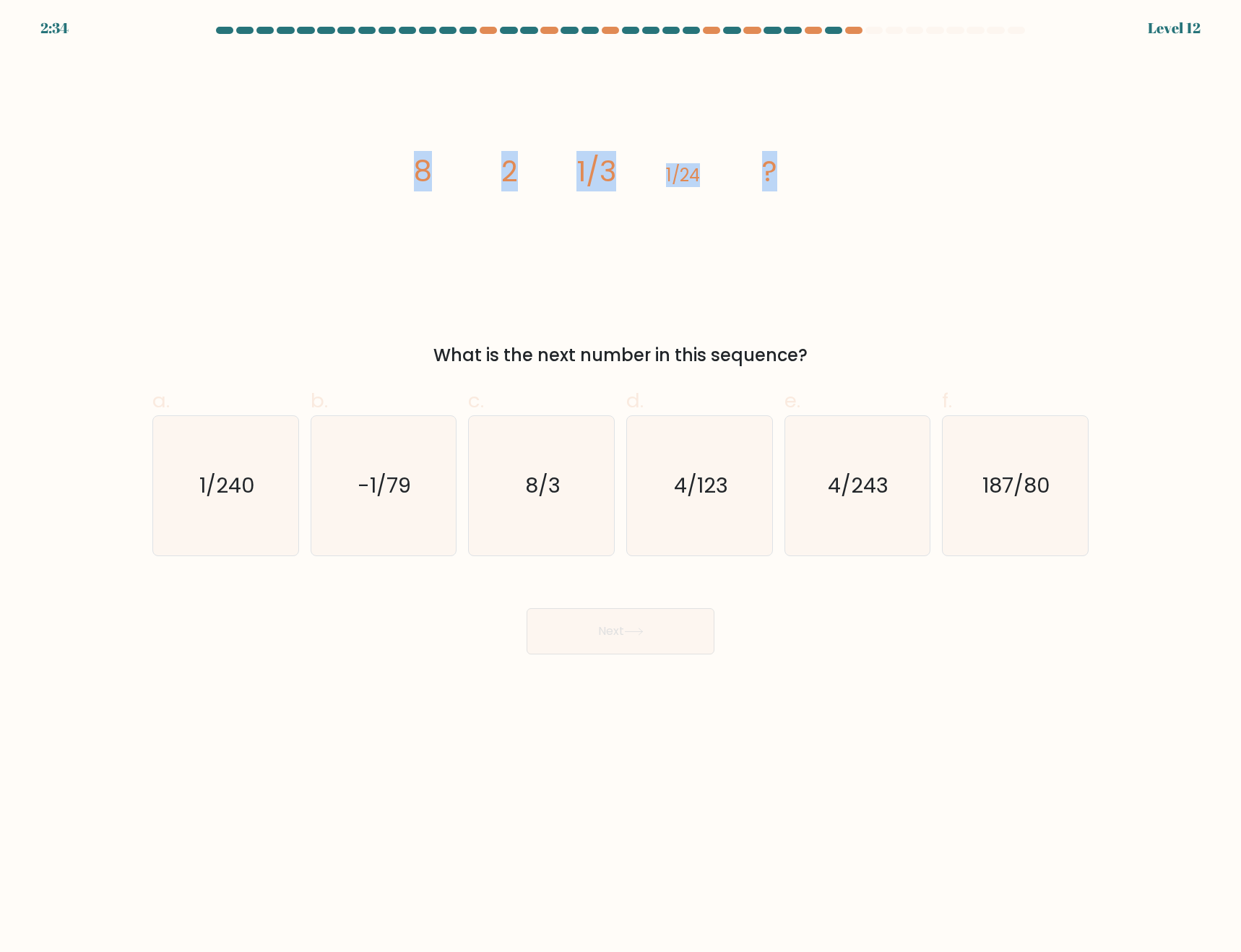
drag, startPoint x: 338, startPoint y: 177, endPoint x: 979, endPoint y: 251, distance: 645.3
click at [979, 251] on div "image/svg+xml 8 2 1/3 1/24 ? What is the next number in this sequence?" at bounding box center [620, 212] width 954 height 314
copy g "8 2 1/3 1/24 ?"
click at [331, 589] on div "Next" at bounding box center [620, 614] width 954 height 81
click at [255, 513] on icon "1/240" at bounding box center [225, 485] width 139 height 139
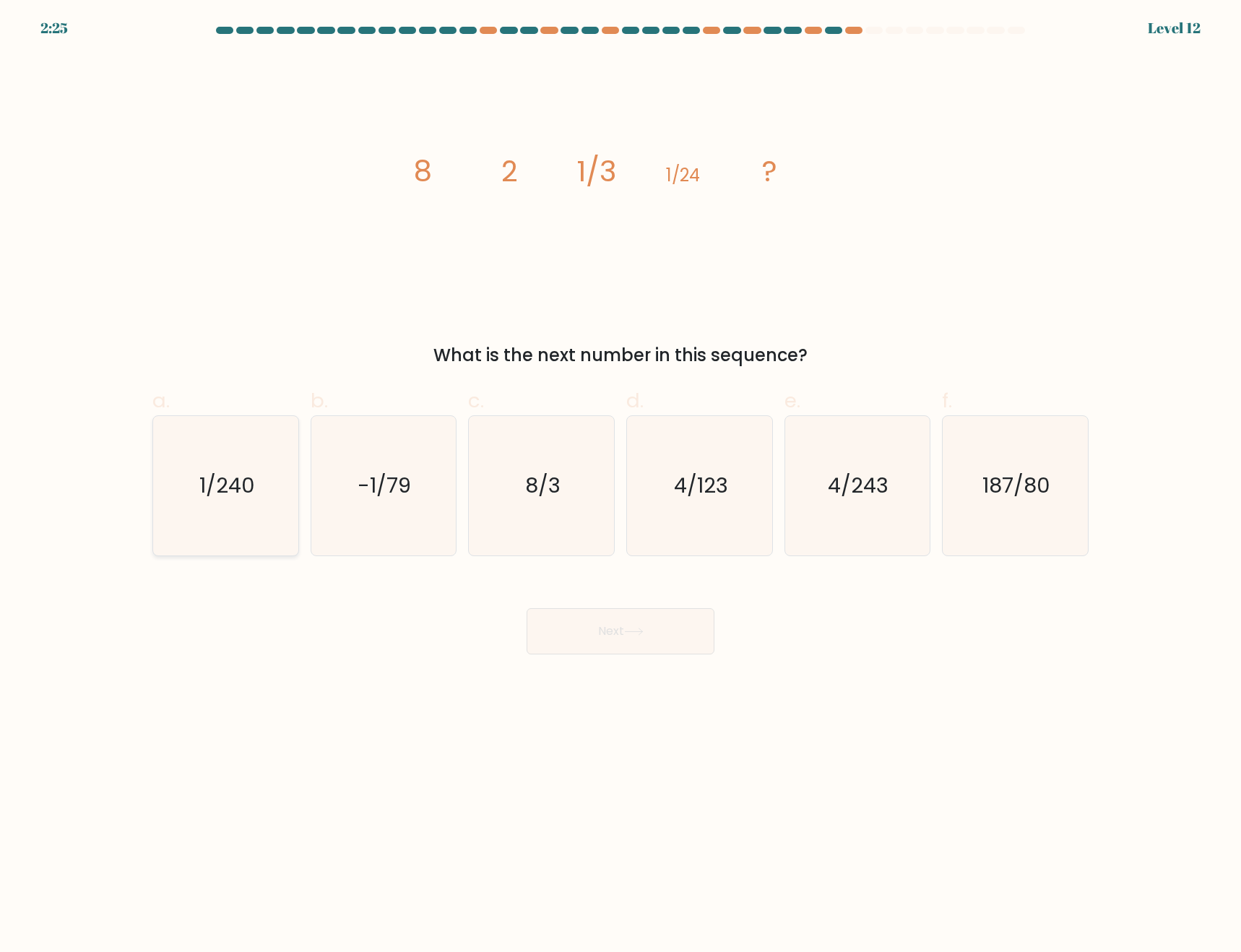
click at [621, 485] on input "a. 1/240" at bounding box center [621, 480] width 1 height 10
radio input "true"
click at [610, 636] on button "Next" at bounding box center [620, 631] width 188 height 46
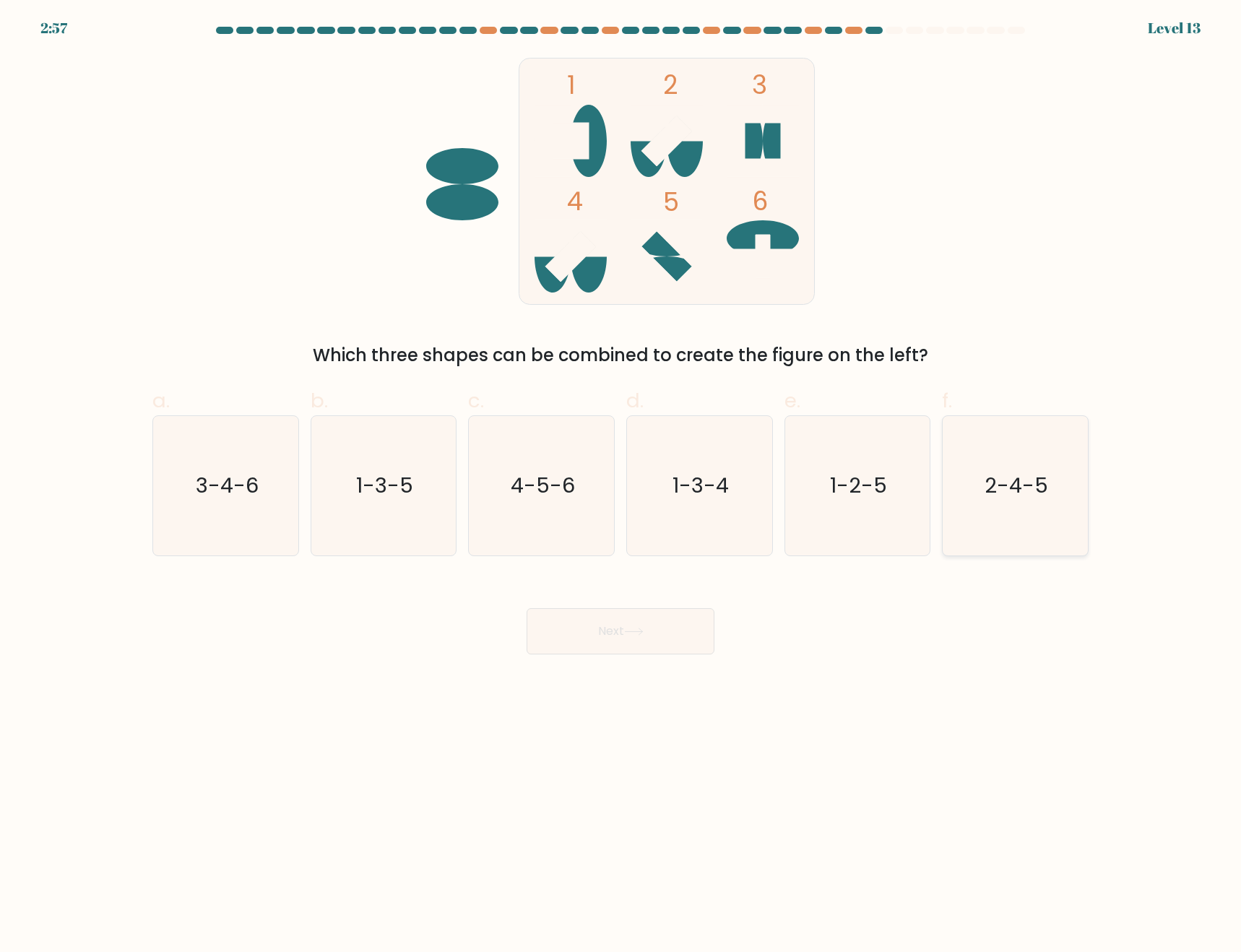
click at [1026, 508] on icon "2-4-5" at bounding box center [1014, 485] width 139 height 139
click at [622, 485] on input "f. 2-4-5" at bounding box center [621, 480] width 1 height 10
radio input "true"
click at [635, 628] on icon at bounding box center [634, 631] width 19 height 8
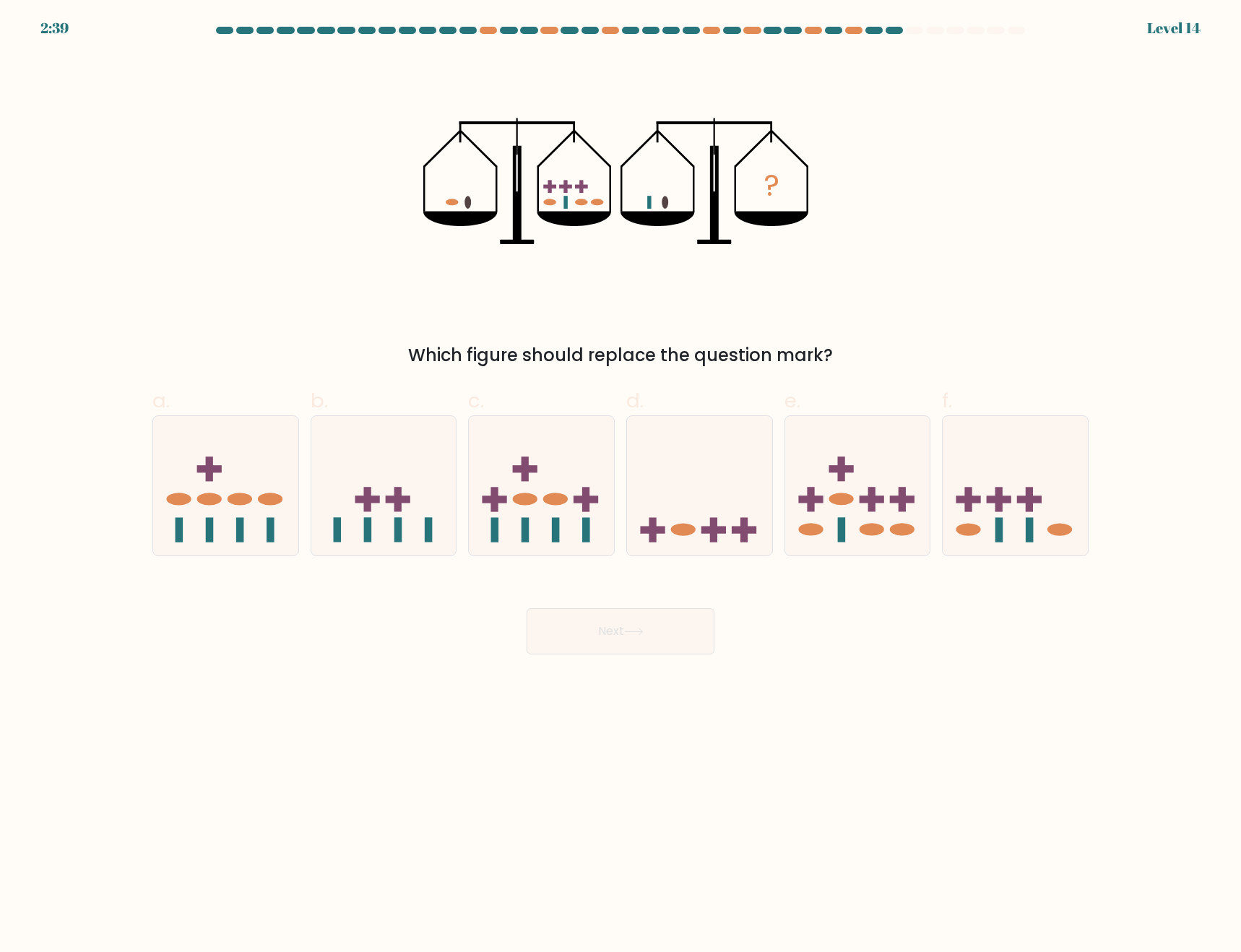
click at [743, 672] on body "2:39 Level 14" at bounding box center [620, 476] width 1241 height 952
drag, startPoint x: 192, startPoint y: 528, endPoint x: 218, endPoint y: 536, distance: 27.2
click at [192, 528] on icon at bounding box center [226, 485] width 145 height 120
click at [621, 485] on input "a." at bounding box center [621, 480] width 1 height 10
radio input "true"
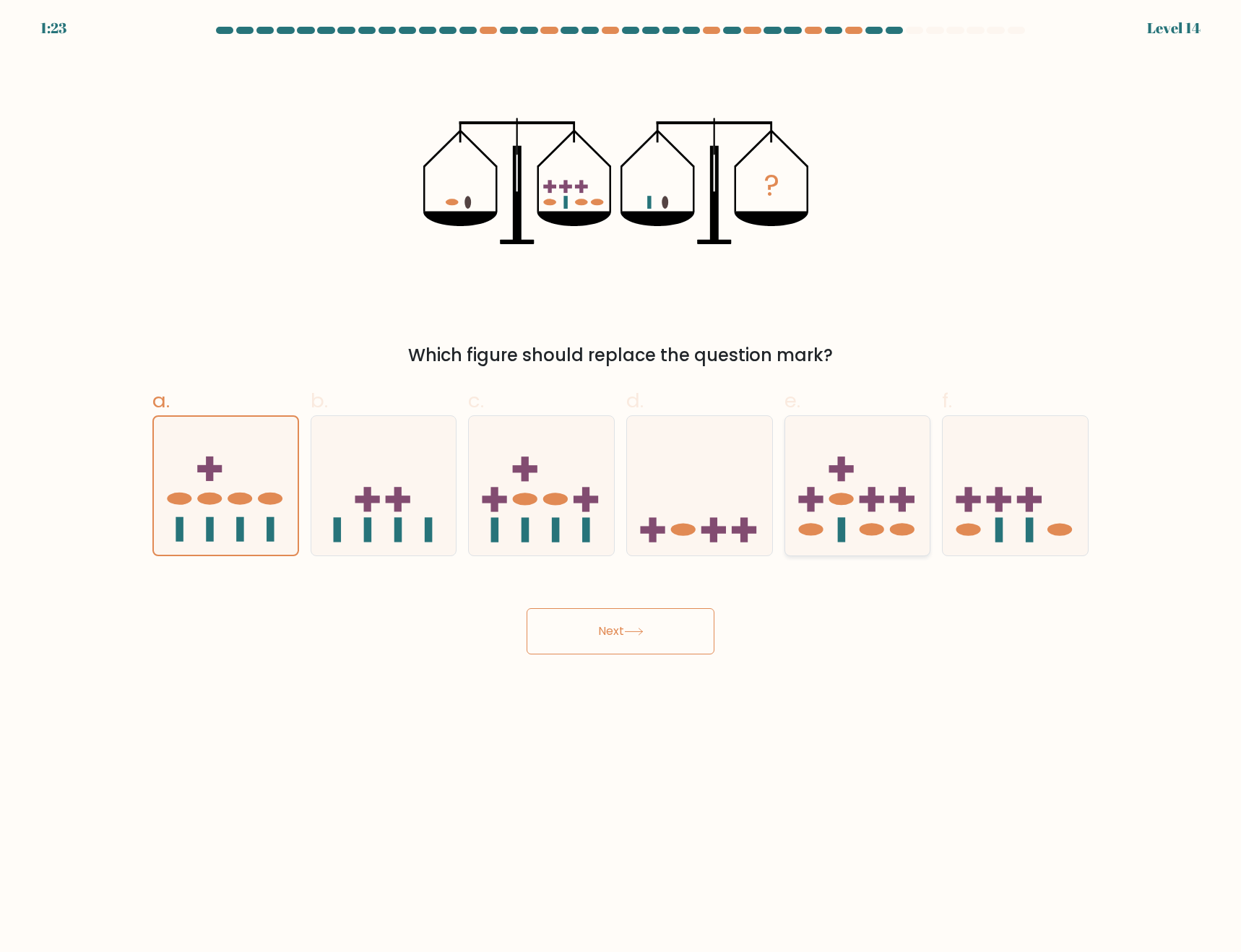
drag, startPoint x: 892, startPoint y: 521, endPoint x: 900, endPoint y: 520, distance: 8.1
click at [900, 520] on icon at bounding box center [858, 485] width 145 height 120
click at [622, 485] on input "e." at bounding box center [621, 480] width 1 height 10
radio input "true"
click at [687, 518] on icon at bounding box center [700, 485] width 145 height 120
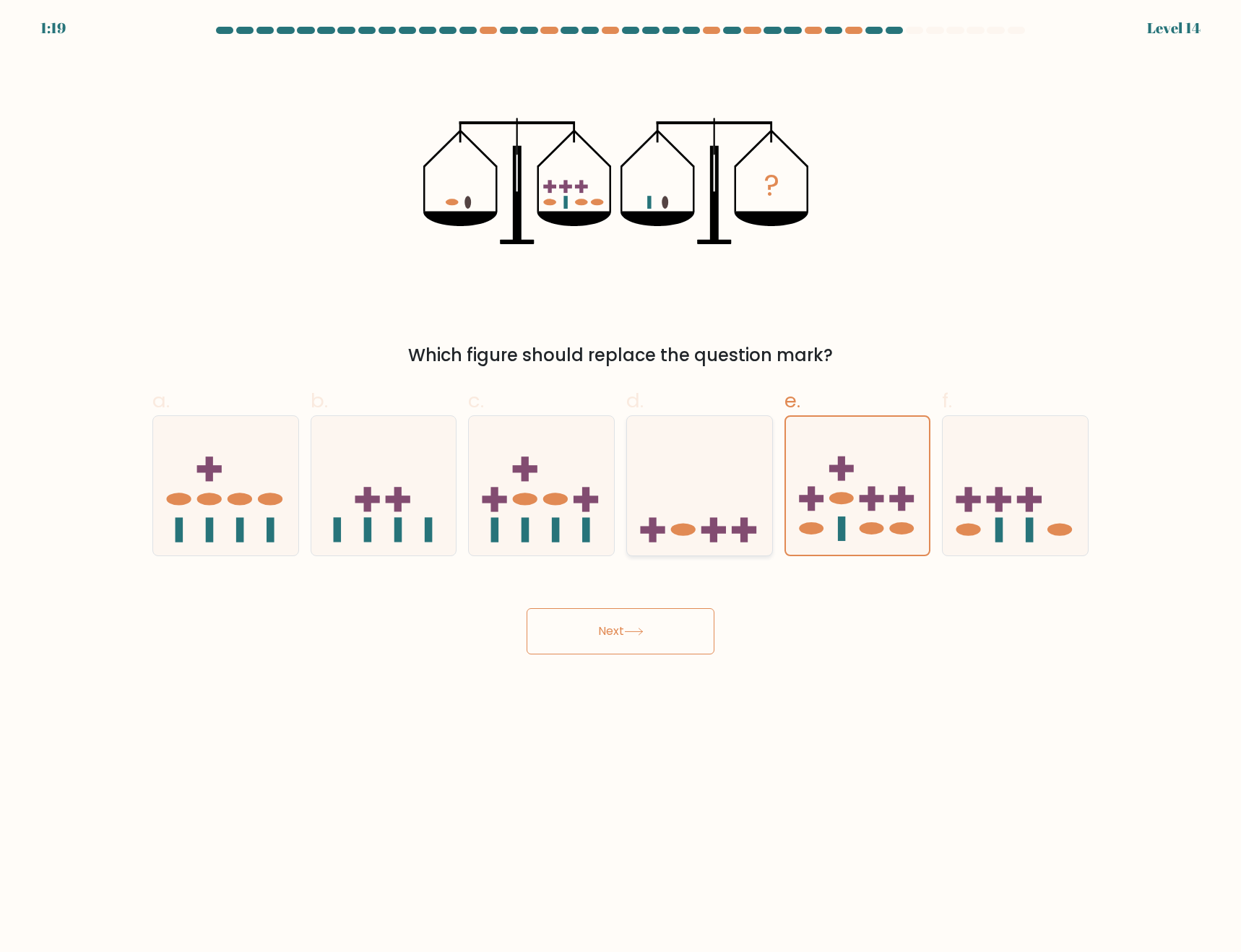
click at [622, 485] on input "d." at bounding box center [621, 480] width 1 height 10
radio input "true"
click at [550, 521] on icon at bounding box center [541, 485] width 145 height 120
click at [621, 485] on input "c." at bounding box center [621, 480] width 1 height 10
radio input "true"
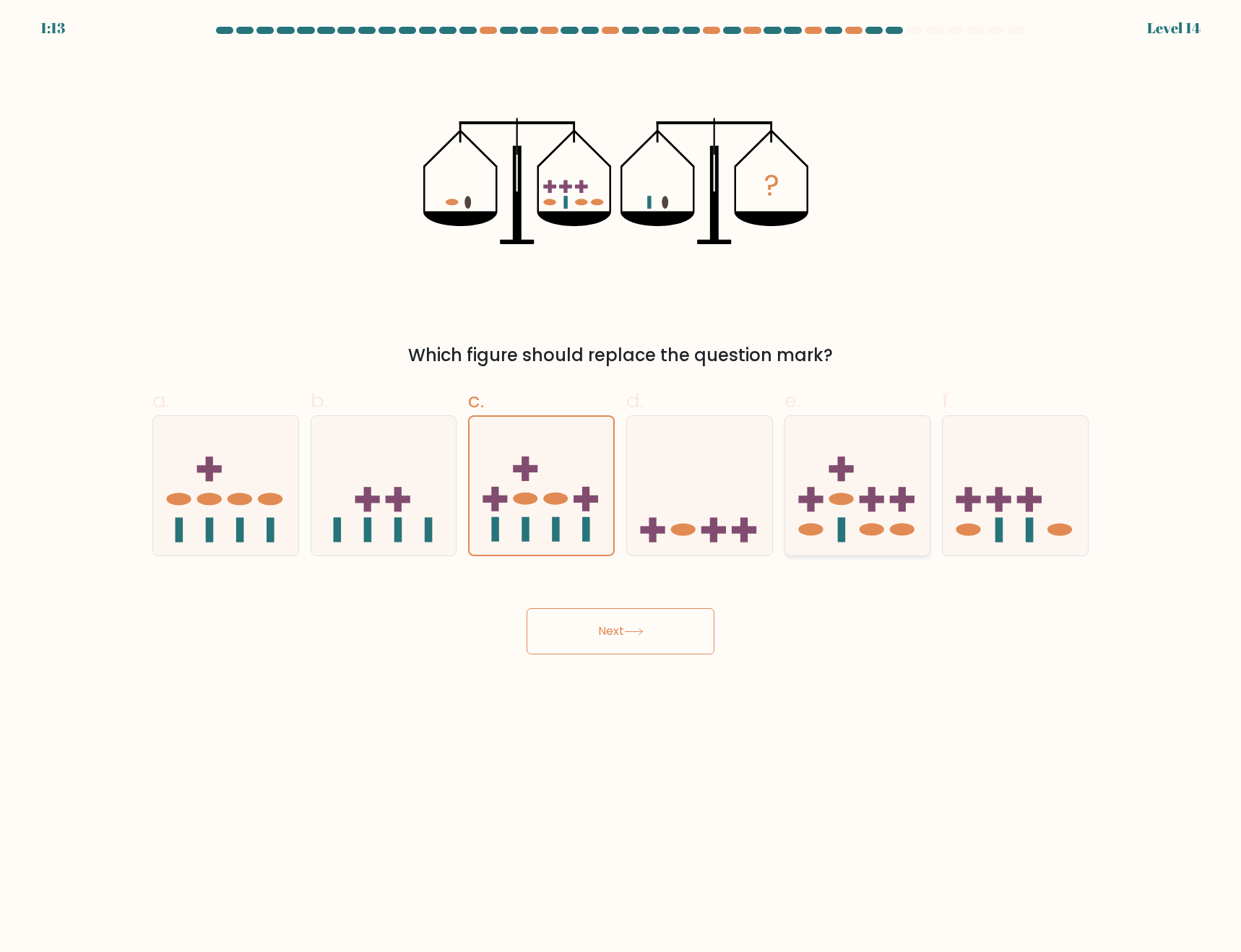
click at [875, 530] on ellipse at bounding box center [872, 529] width 24 height 12
click at [622, 485] on input "e." at bounding box center [621, 480] width 1 height 10
radio input "true"
click at [1016, 531] on icon at bounding box center [1015, 485] width 145 height 120
click at [622, 485] on input "f." at bounding box center [621, 480] width 1 height 10
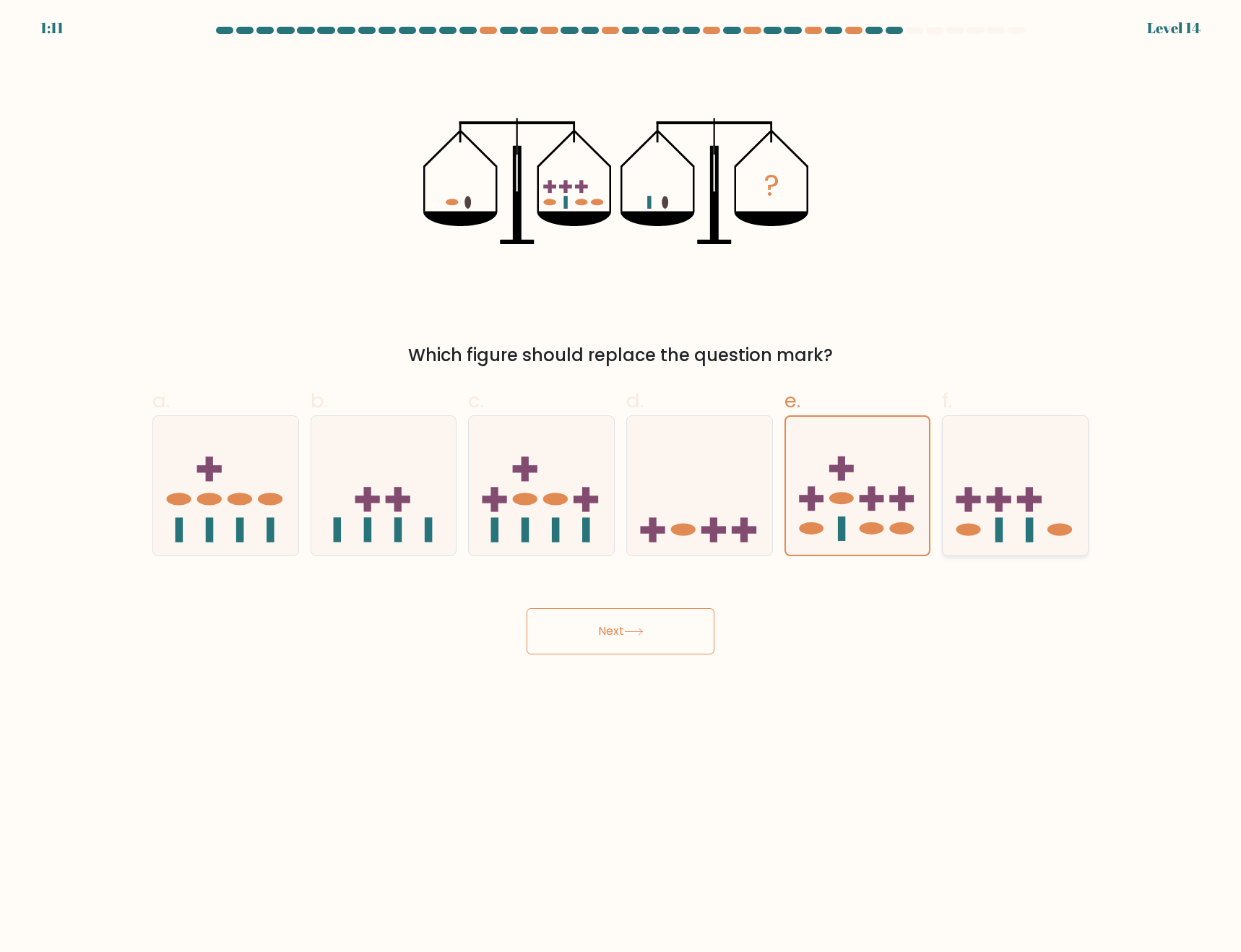
radio input "true"
click at [579, 622] on button "Next" at bounding box center [620, 631] width 188 height 46
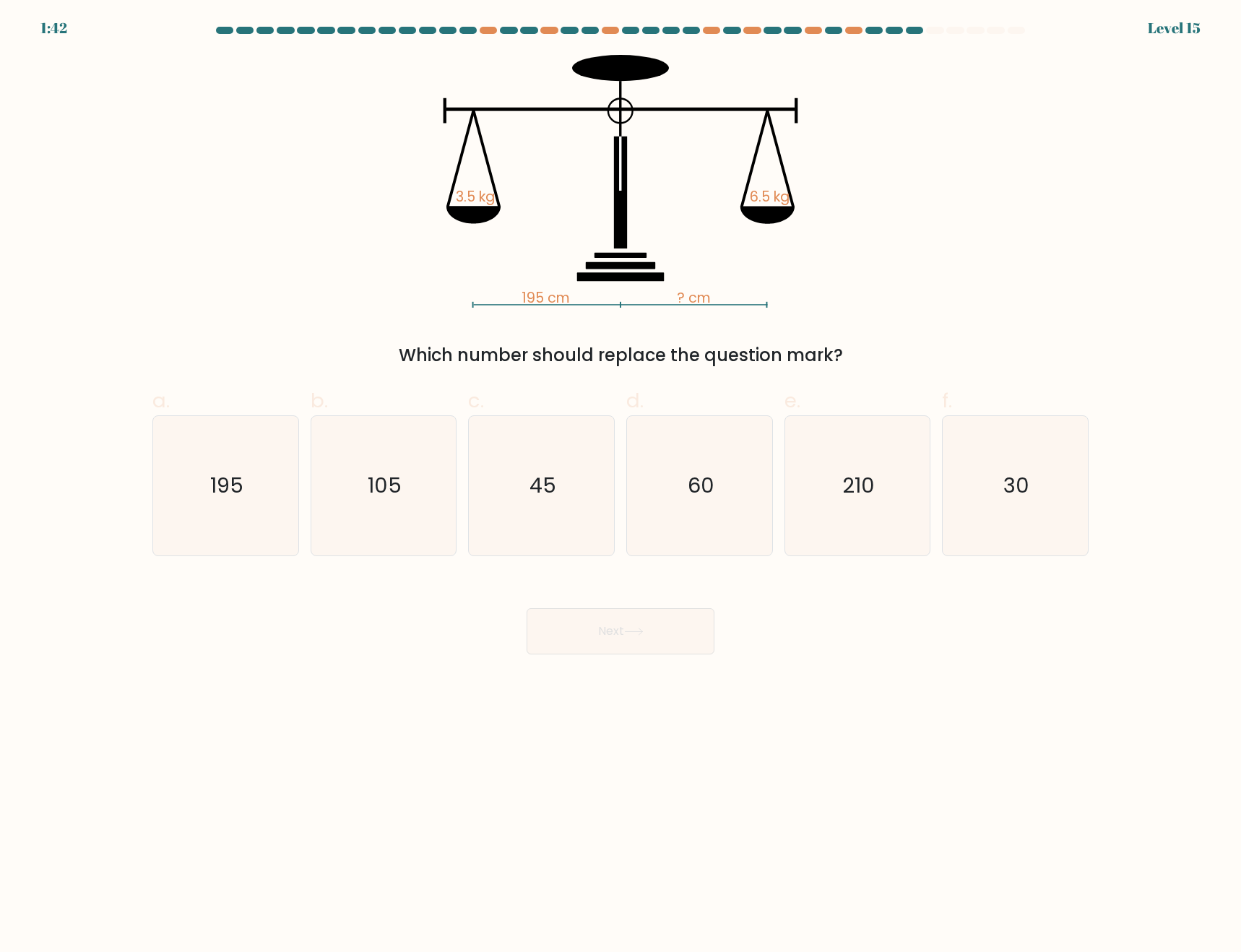
click at [904, 717] on body "1:42 Level 15" at bounding box center [620, 476] width 1241 height 952
click at [385, 525] on icon "105" at bounding box center [383, 485] width 139 height 139
click at [621, 485] on input "b. 105" at bounding box center [621, 480] width 1 height 10
radio input "true"
click at [639, 646] on button "Next" at bounding box center [620, 631] width 188 height 46
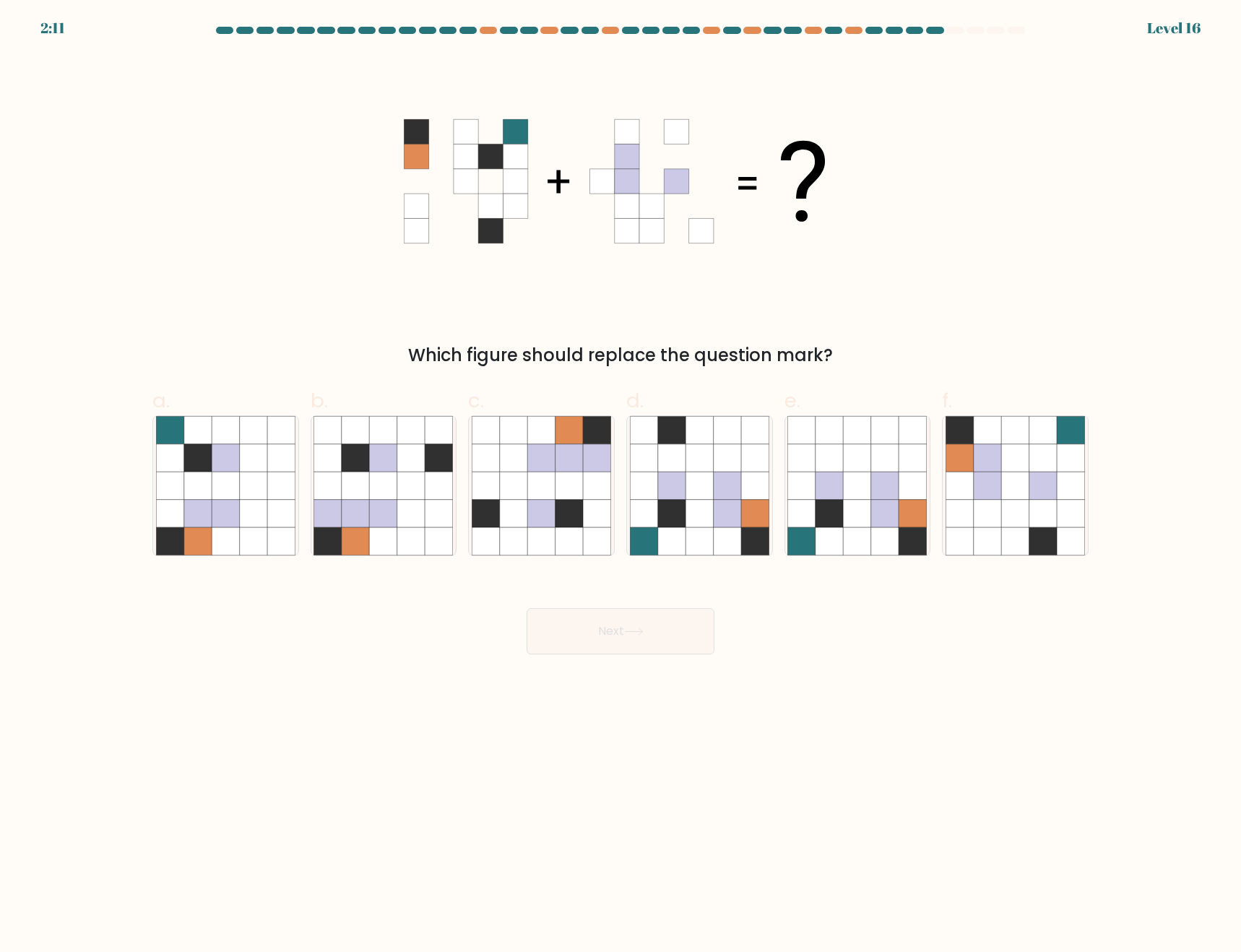
click at [808, 742] on body "2:11 Level 16" at bounding box center [620, 476] width 1241 height 952
click at [824, 461] on icon at bounding box center [829, 457] width 27 height 27
click at [622, 476] on input "e." at bounding box center [621, 480] width 1 height 10
radio input "true"
click at [611, 638] on button "Next" at bounding box center [620, 631] width 188 height 46
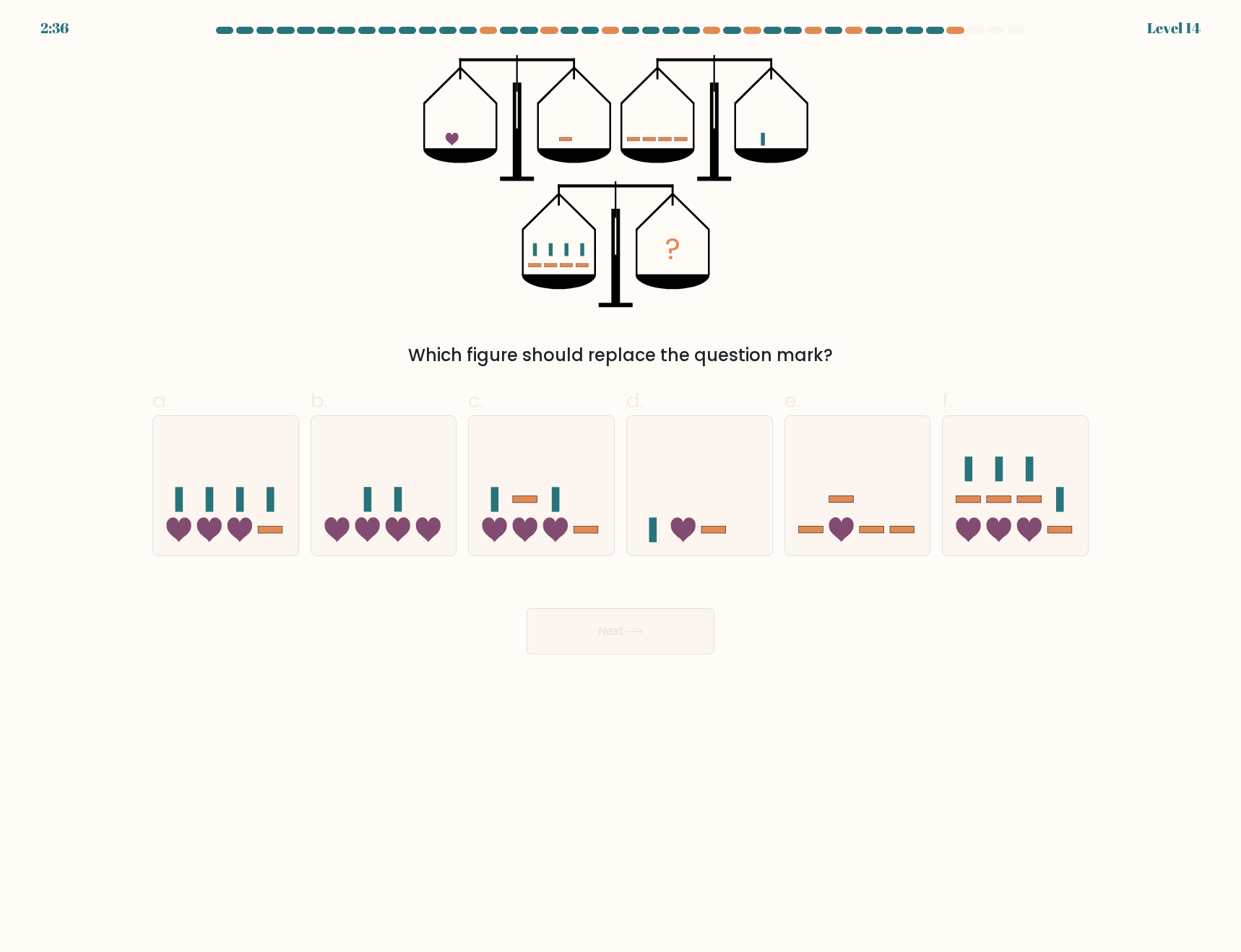
click at [854, 712] on body "2:36 Level 14" at bounding box center [620, 476] width 1241 height 952
click at [260, 505] on icon at bounding box center [226, 485] width 145 height 120
click at [621, 485] on input "a." at bounding box center [621, 480] width 1 height 10
radio input "true"
click at [628, 639] on button "Next" at bounding box center [620, 631] width 188 height 46
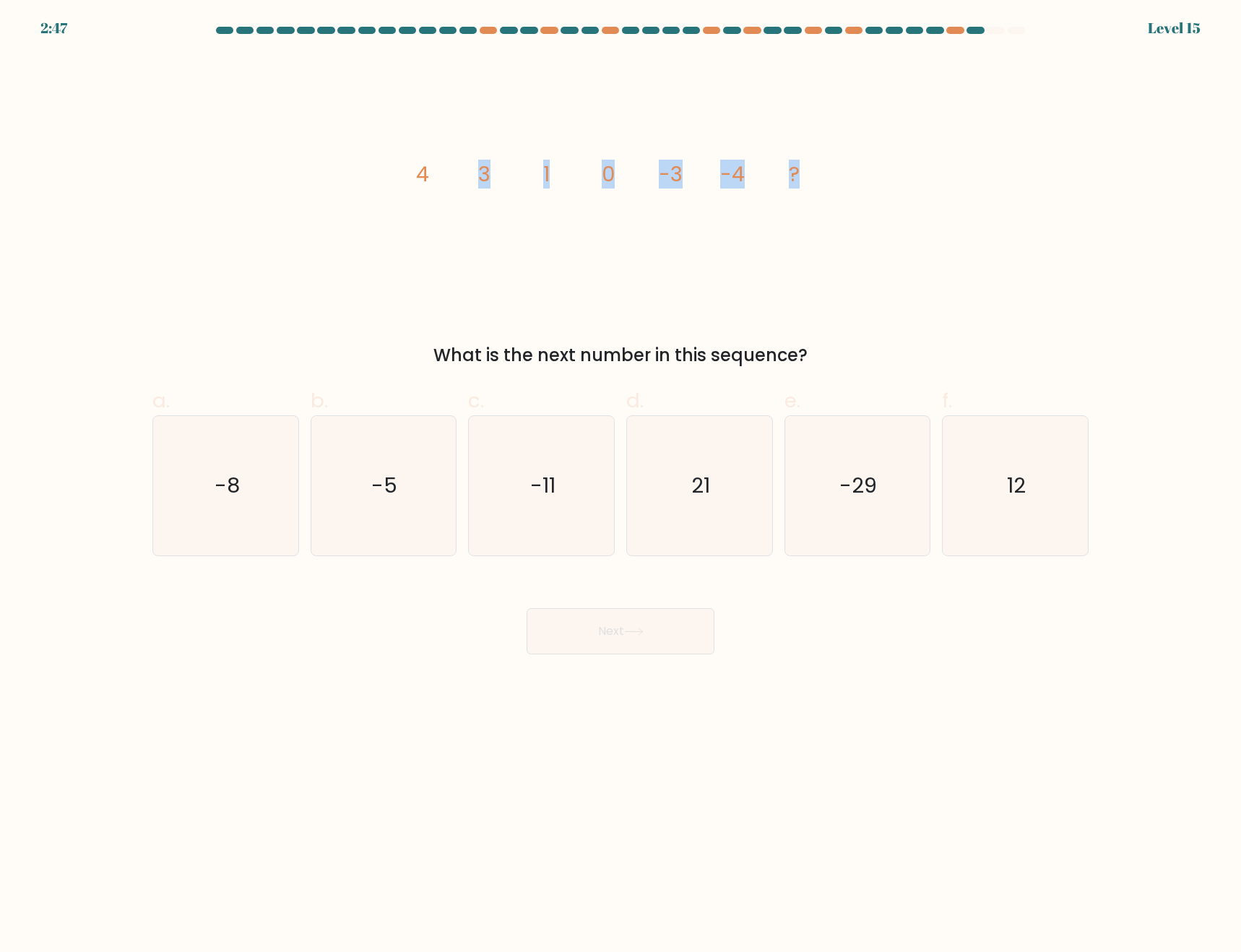
drag, startPoint x: 337, startPoint y: 166, endPoint x: 911, endPoint y: 162, distance: 574.0
click at [905, 156] on div "image/svg+xml 4 3 1 0 -3 -4 ? What is the next number in this sequence?" at bounding box center [620, 212] width 954 height 314
click at [277, 184] on div "image/svg+xml 4 3 1 0 -3 -4 ? What is the next number in this sequence?" at bounding box center [620, 212] width 954 height 314
drag, startPoint x: 353, startPoint y: 163, endPoint x: 993, endPoint y: 153, distance: 640.1
click at [993, 153] on div "image/svg+xml 4 3 1 0 -3 -4 ? What is the next number in this sequence?" at bounding box center [620, 212] width 954 height 314
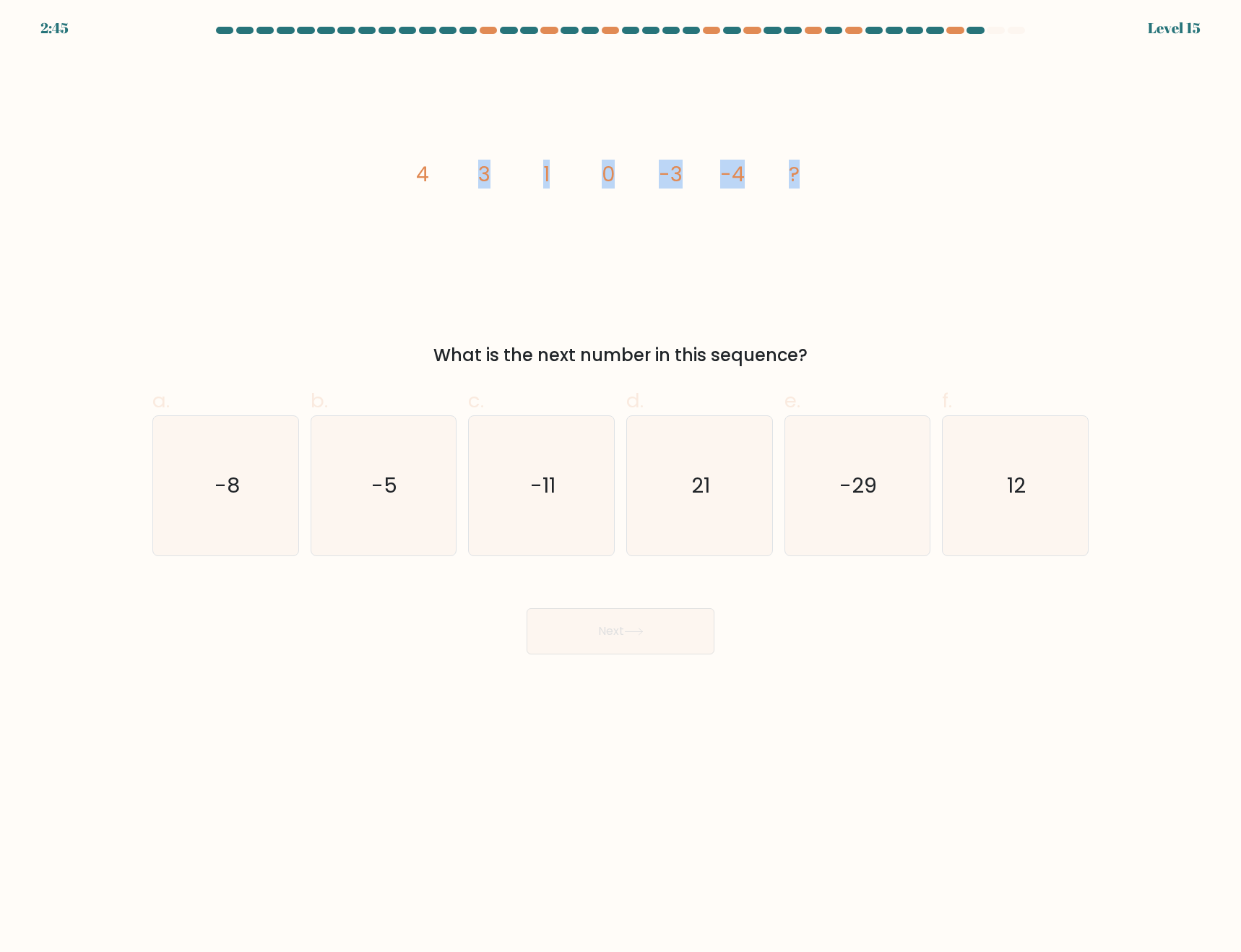
click at [467, 179] on icon "image/svg+xml 4 3 1 0 -3 -4 ?" at bounding box center [621, 181] width 434 height 253
click at [417, 175] on tspan "4" at bounding box center [422, 174] width 13 height 29
drag, startPoint x: 417, startPoint y: 174, endPoint x: 987, endPoint y: 264, distance: 577.1
click at [865, 161] on div "image/svg+xml 4 3 1 0 -3 -4 ? What is the next number in this sequence?" at bounding box center [620, 212] width 954 height 314
copy div "4 3 1 0 -3 -4 ?"
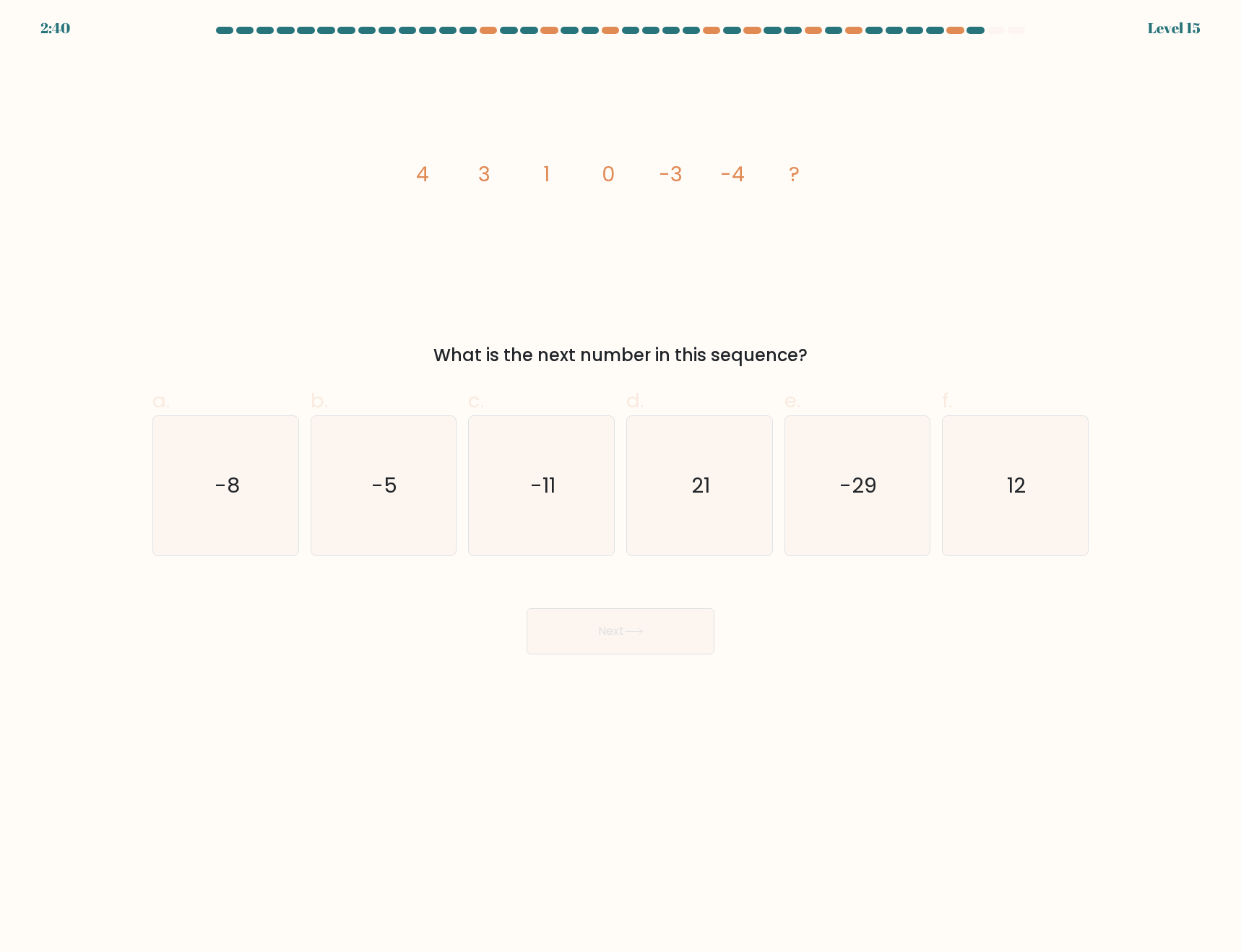
click at [956, 781] on body "2:40 Level 15" at bounding box center [620, 476] width 1241 height 952
click at [264, 522] on icon "-8" at bounding box center [225, 485] width 139 height 139
click at [621, 485] on input "a. -8" at bounding box center [621, 480] width 1 height 10
radio input "true"
click at [568, 633] on button "Next" at bounding box center [620, 631] width 188 height 46
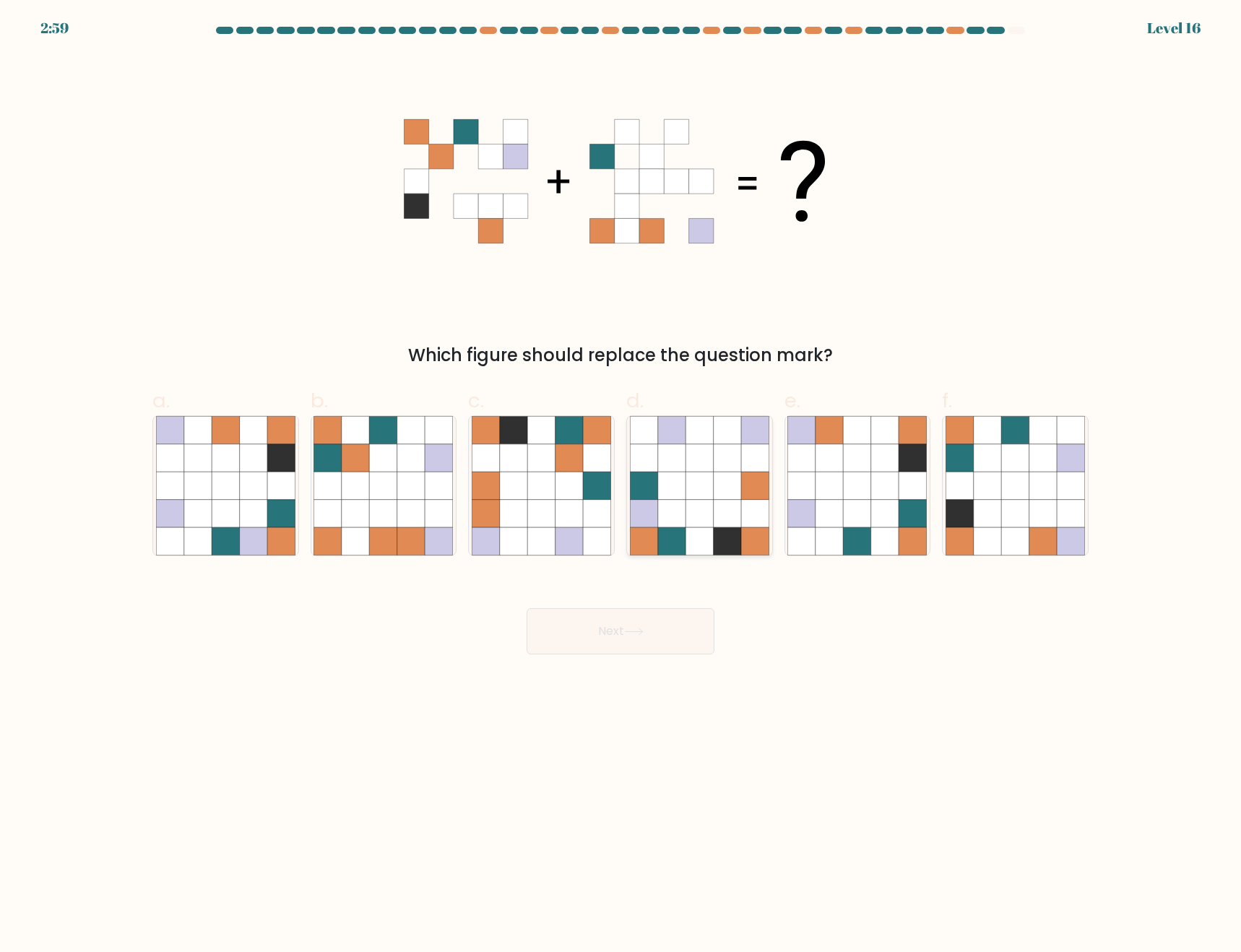
click at [673, 489] on icon at bounding box center [672, 485] width 27 height 27
click at [622, 485] on input "d." at bounding box center [621, 480] width 1 height 10
radio input "true"
click at [697, 637] on button "Next" at bounding box center [620, 631] width 188 height 46
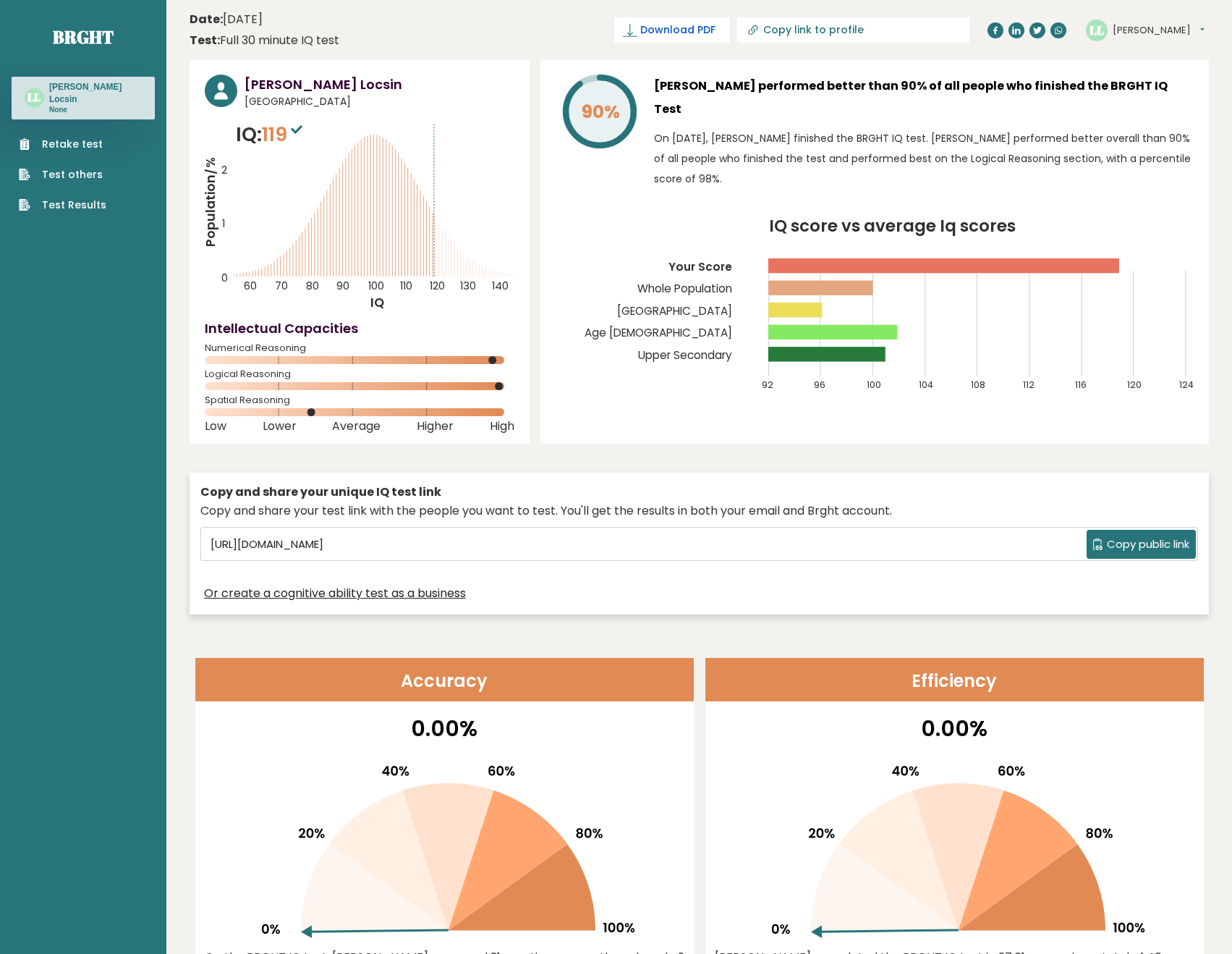
click at [715, 30] on span "Download PDF" at bounding box center [678, 30] width 75 height 15
click at [80, 137] on link "Retake test" at bounding box center [62, 144] width 88 height 15
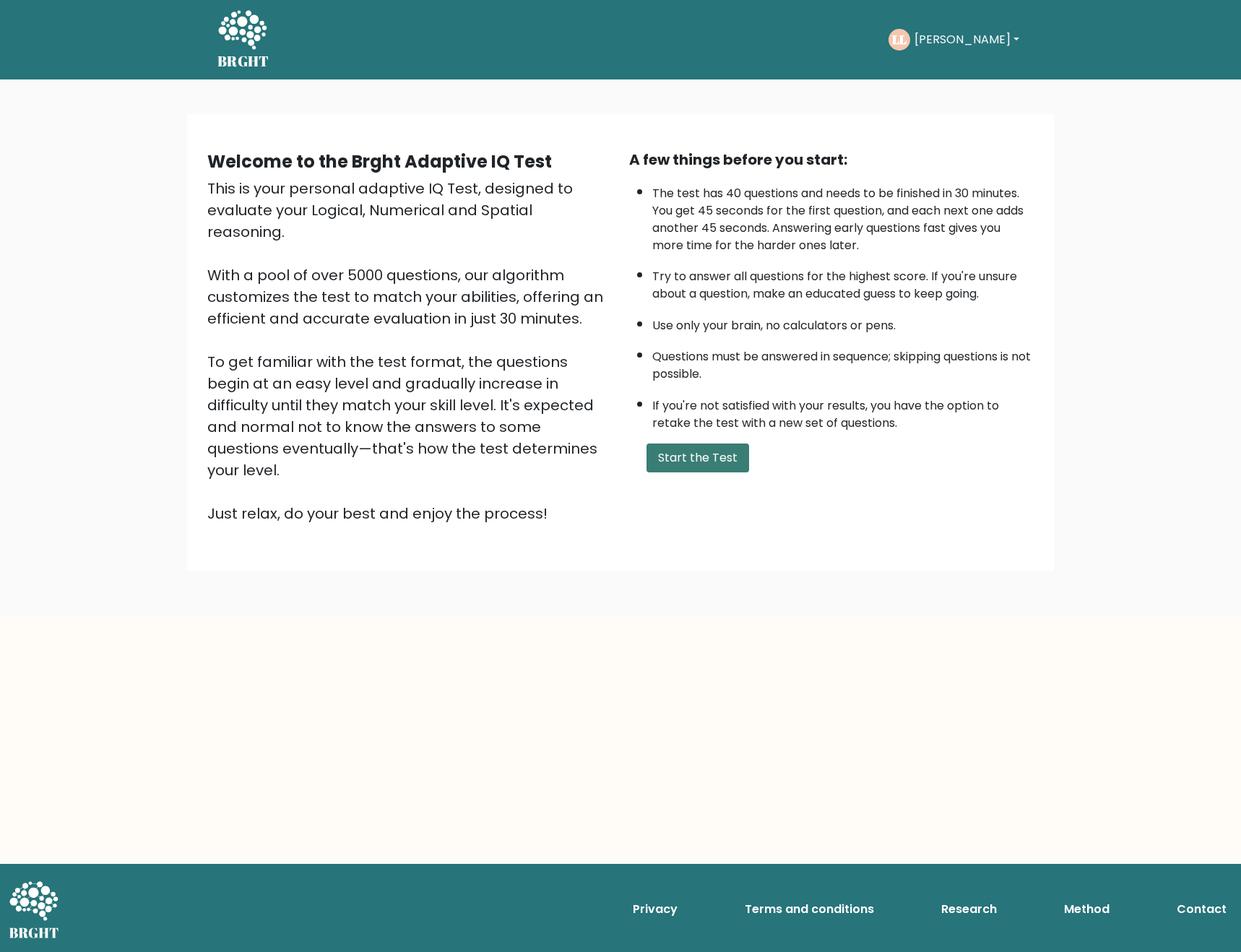
click at [662, 460] on button "Start the Test" at bounding box center [697, 457] width 102 height 29
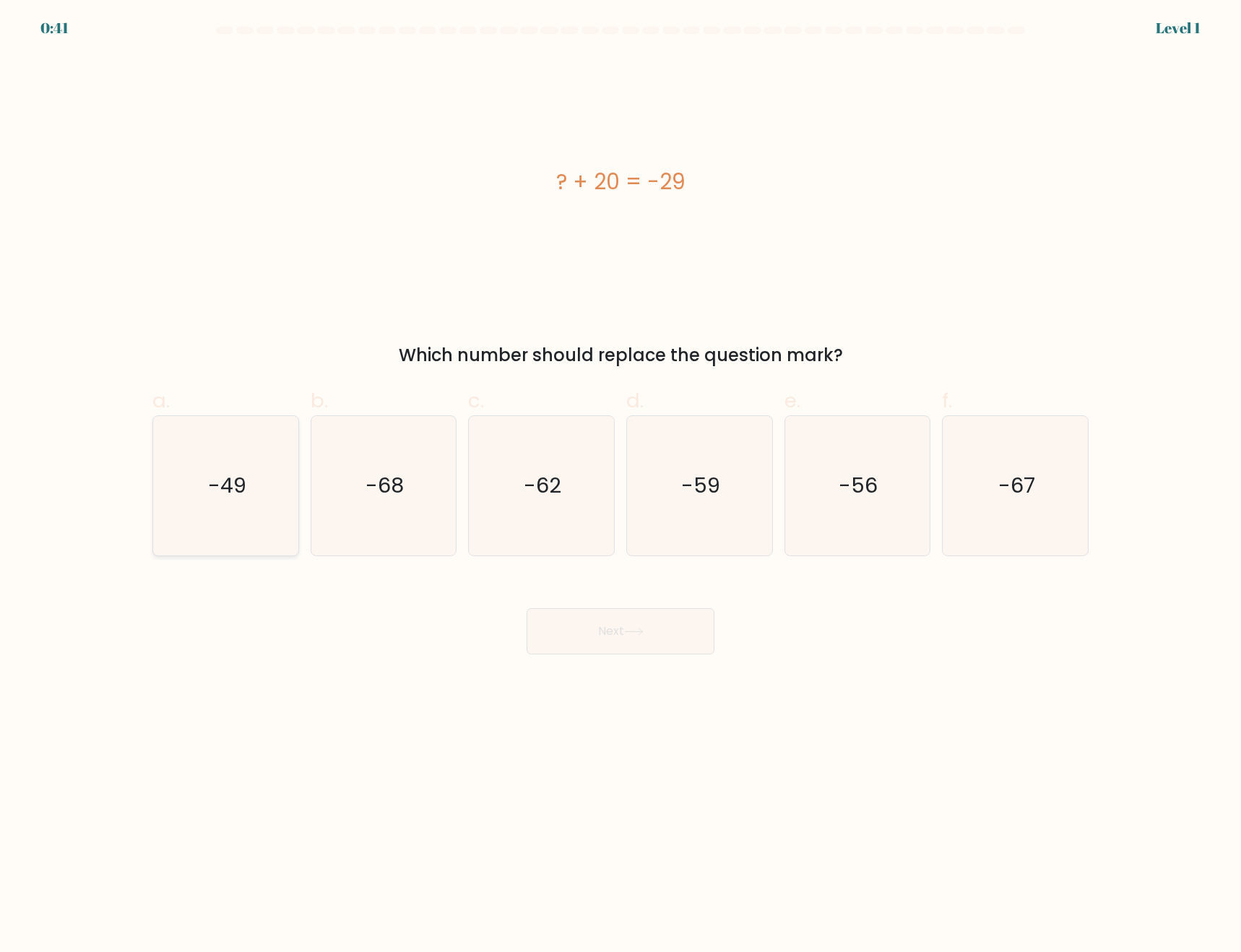
click at [229, 504] on icon "-49" at bounding box center [225, 485] width 139 height 139
click at [621, 485] on input "a. -49" at bounding box center [621, 480] width 1 height 10
radio input "true"
click at [564, 636] on button "Next" at bounding box center [620, 631] width 188 height 46
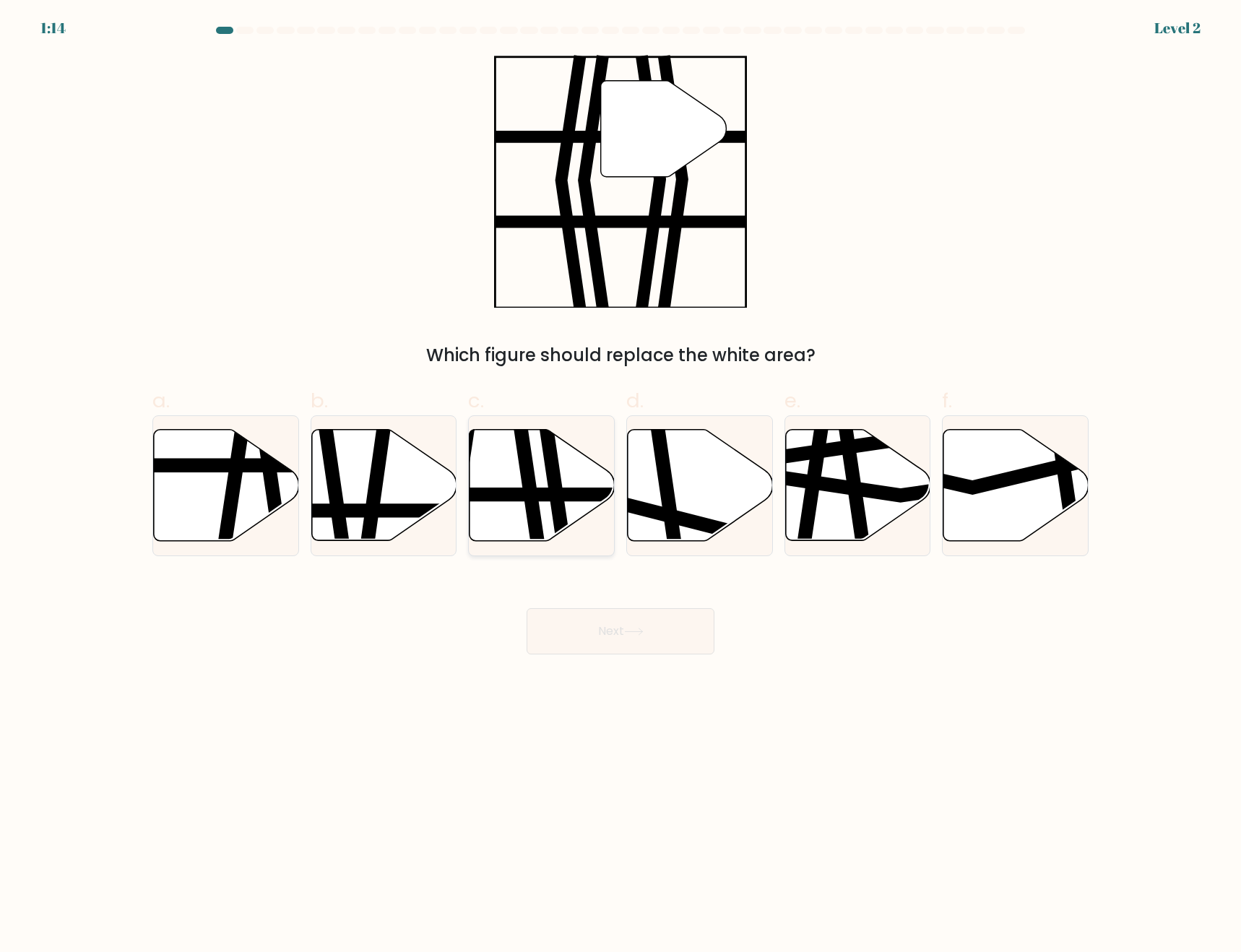
click at [526, 486] on icon at bounding box center [528, 547] width 21 height 293
click at [621, 485] on input "c." at bounding box center [621, 480] width 1 height 10
radio input "true"
click at [622, 636] on button "Next" at bounding box center [620, 631] width 188 height 46
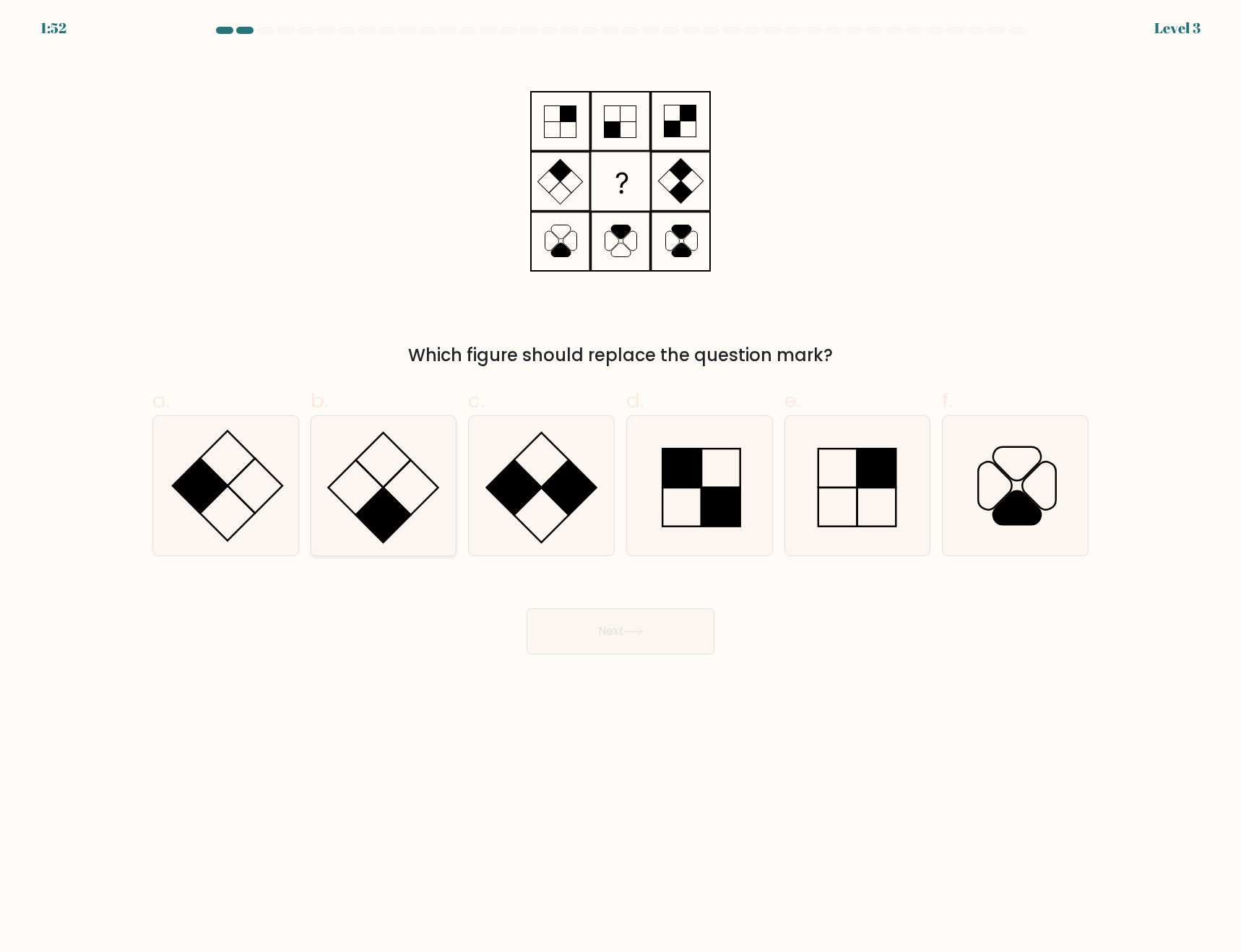
click at [411, 492] on icon at bounding box center [383, 485] width 139 height 139
click at [621, 485] on input "b." at bounding box center [621, 480] width 1 height 10
radio input "true"
click at [617, 632] on button "Next" at bounding box center [620, 631] width 188 height 46
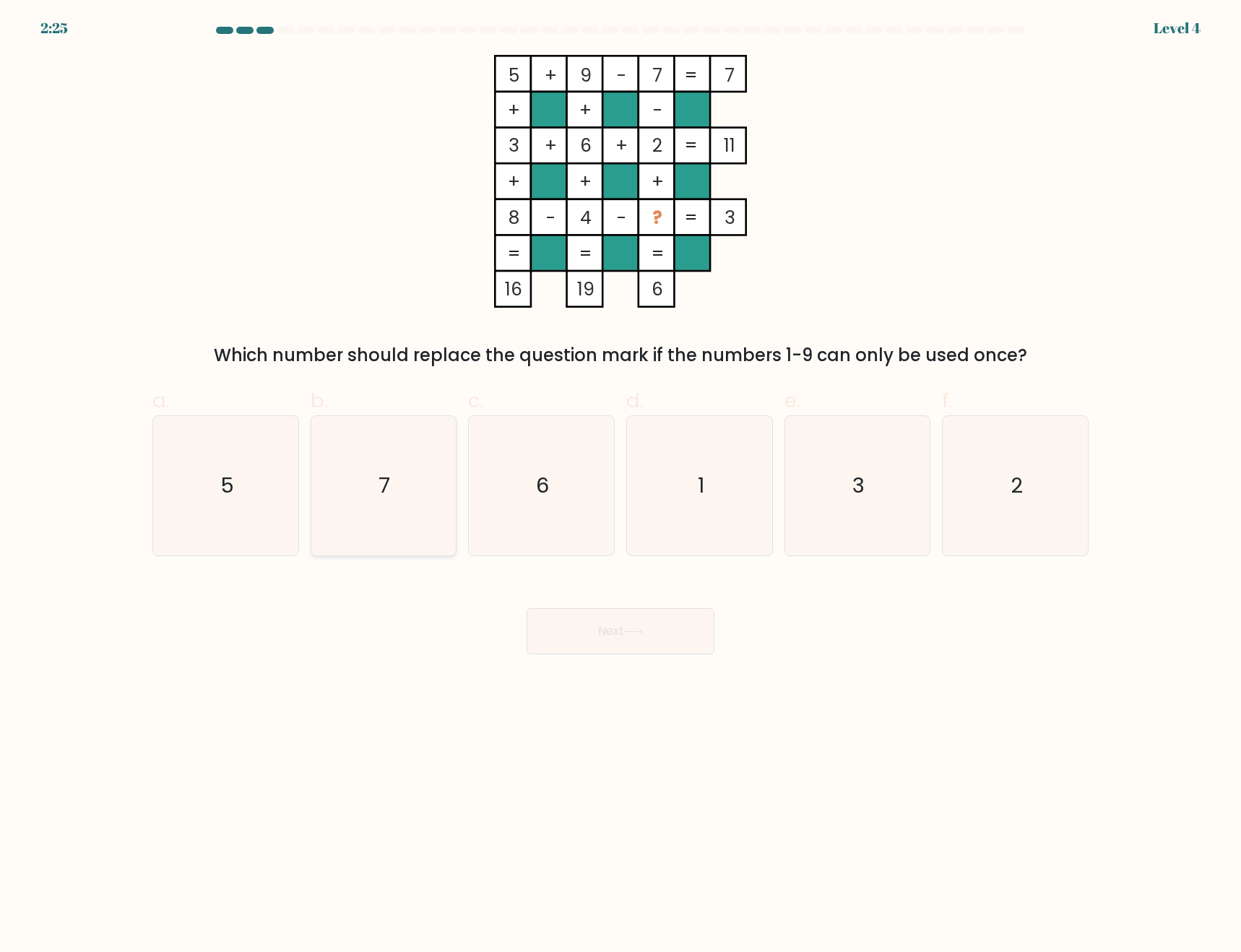
click at [417, 484] on icon "7" at bounding box center [383, 485] width 139 height 139
click at [621, 484] on input "b. 7" at bounding box center [621, 480] width 1 height 10
radio input "true"
click at [406, 637] on div "Next" at bounding box center [620, 614] width 954 height 81
click at [1071, 727] on body "2:12 Level 4" at bounding box center [620, 476] width 1241 height 952
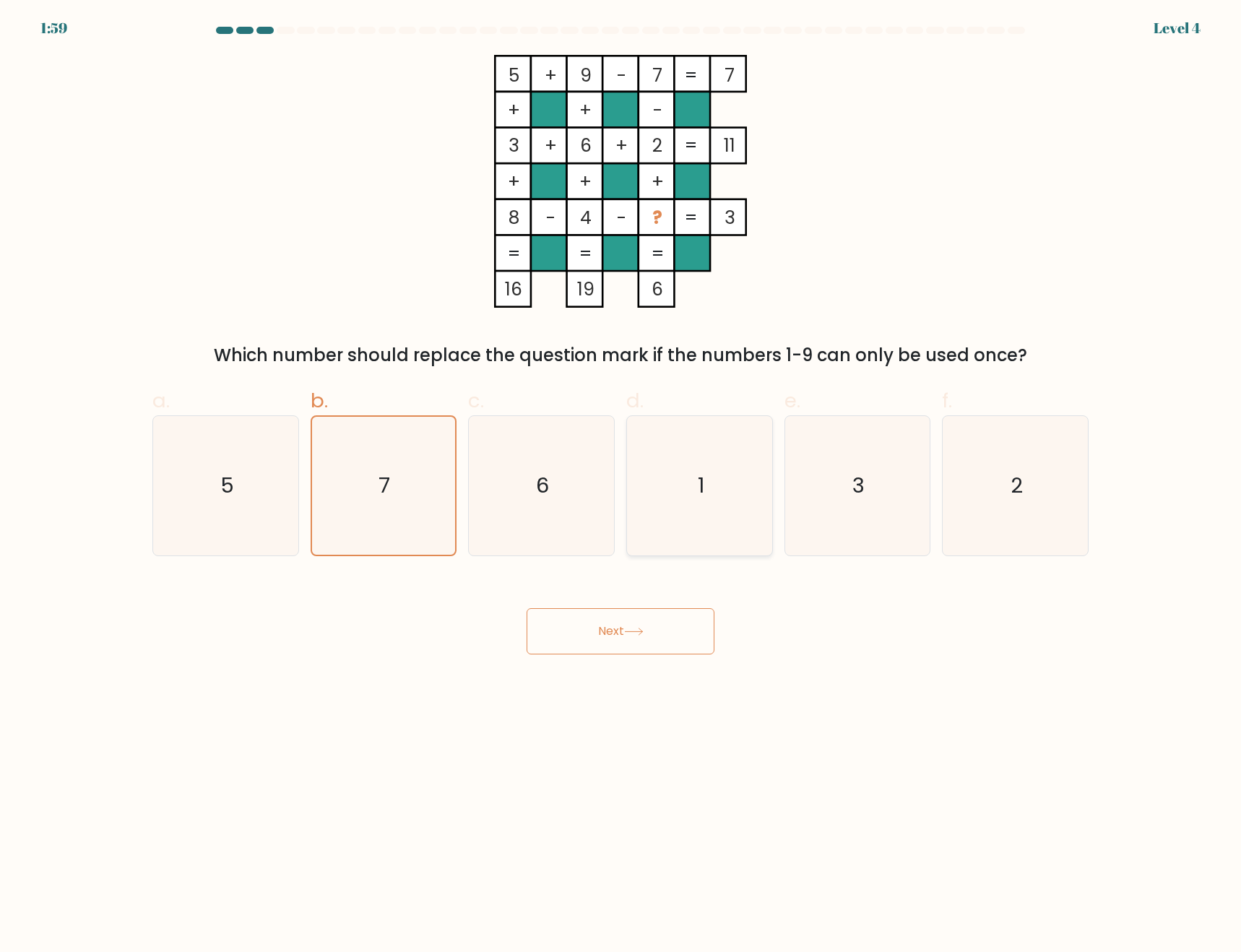
click at [725, 522] on icon "1" at bounding box center [699, 485] width 139 height 139
click at [622, 485] on input "d. 1" at bounding box center [621, 480] width 1 height 10
radio input "true"
click at [678, 629] on button "Next" at bounding box center [620, 631] width 188 height 46
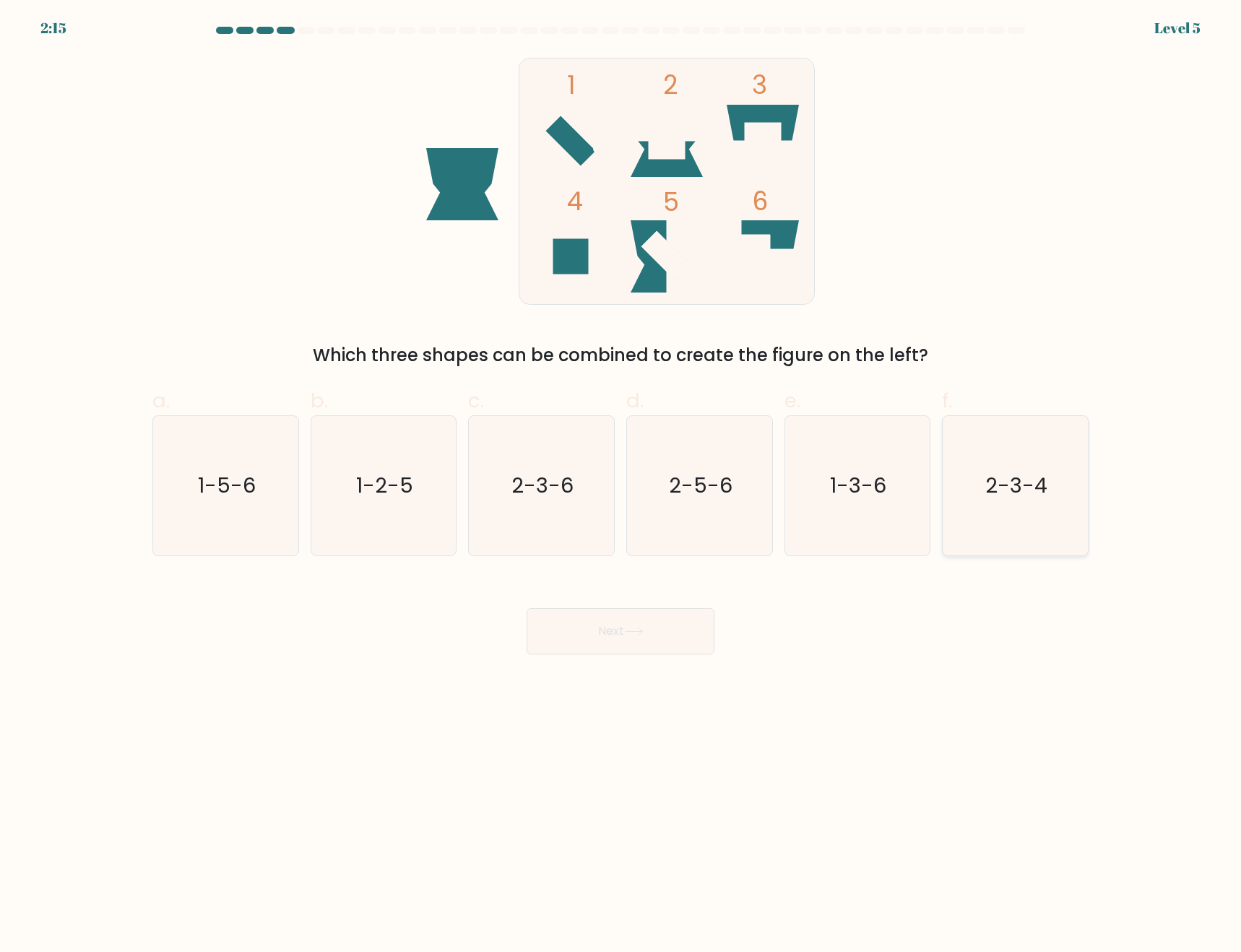
click at [1023, 488] on text "2-3-4" at bounding box center [1017, 485] width 62 height 29
click at [622, 485] on input "f. 2-3-4" at bounding box center [621, 480] width 1 height 10
radio input "true"
click at [595, 650] on button "Next" at bounding box center [620, 631] width 188 height 46
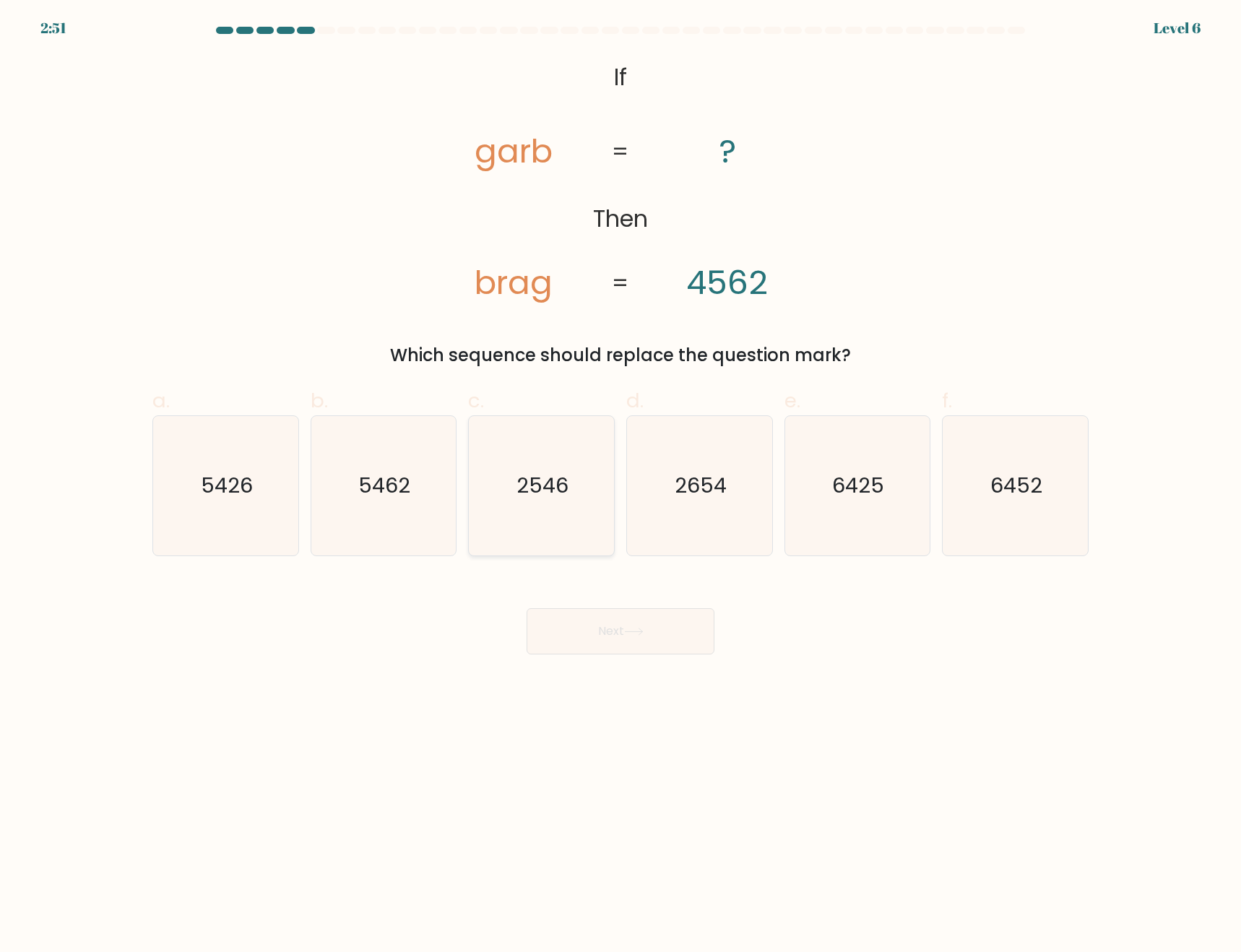
click at [538, 512] on icon "2546" at bounding box center [540, 485] width 139 height 139
click at [621, 485] on input "c. 2546" at bounding box center [621, 480] width 1 height 10
radio input "true"
click at [712, 508] on icon "2654" at bounding box center [699, 485] width 139 height 139
click at [622, 485] on input "d. 2654" at bounding box center [621, 480] width 1 height 10
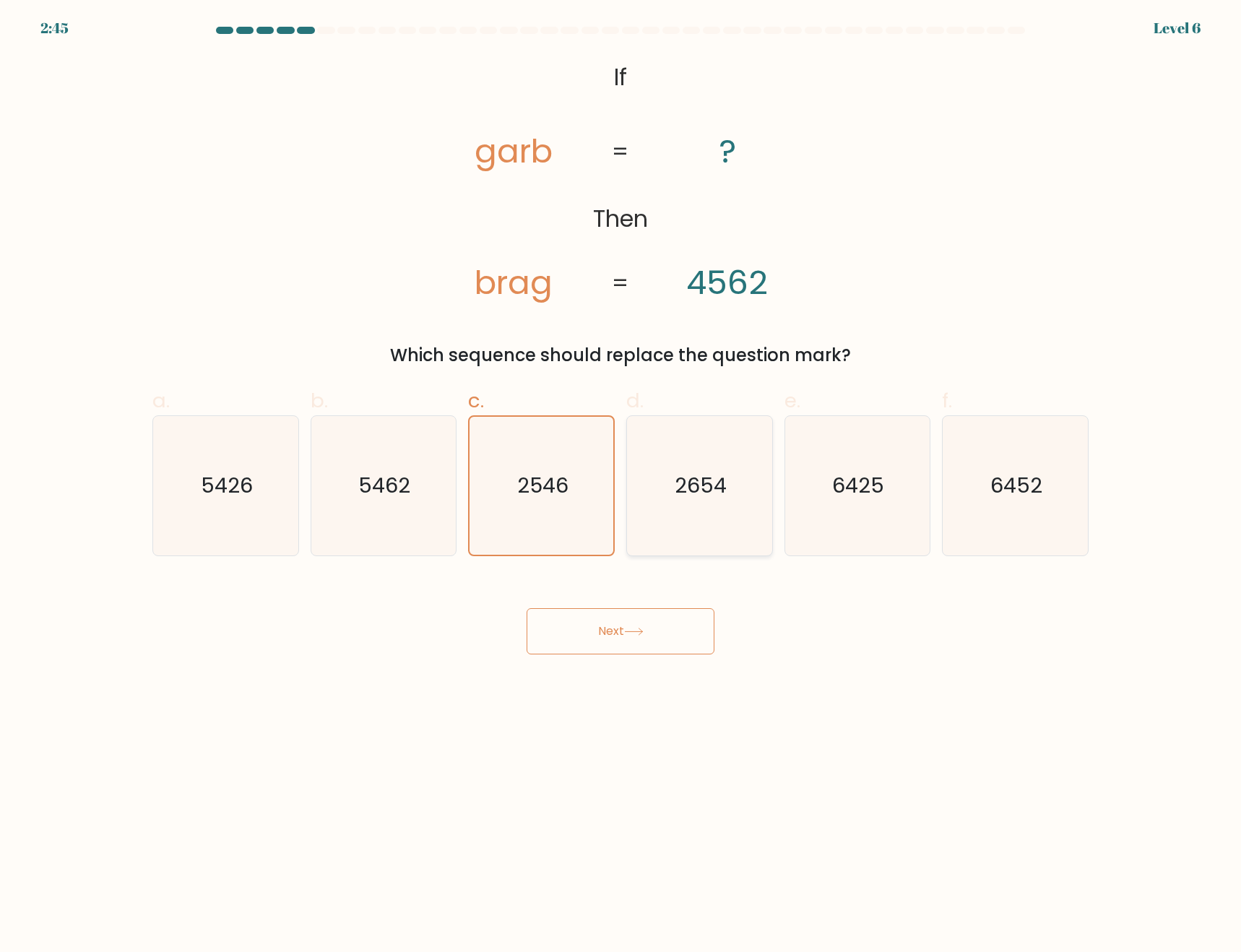
radio input "true"
click at [639, 636] on button "Next" at bounding box center [620, 631] width 188 height 46
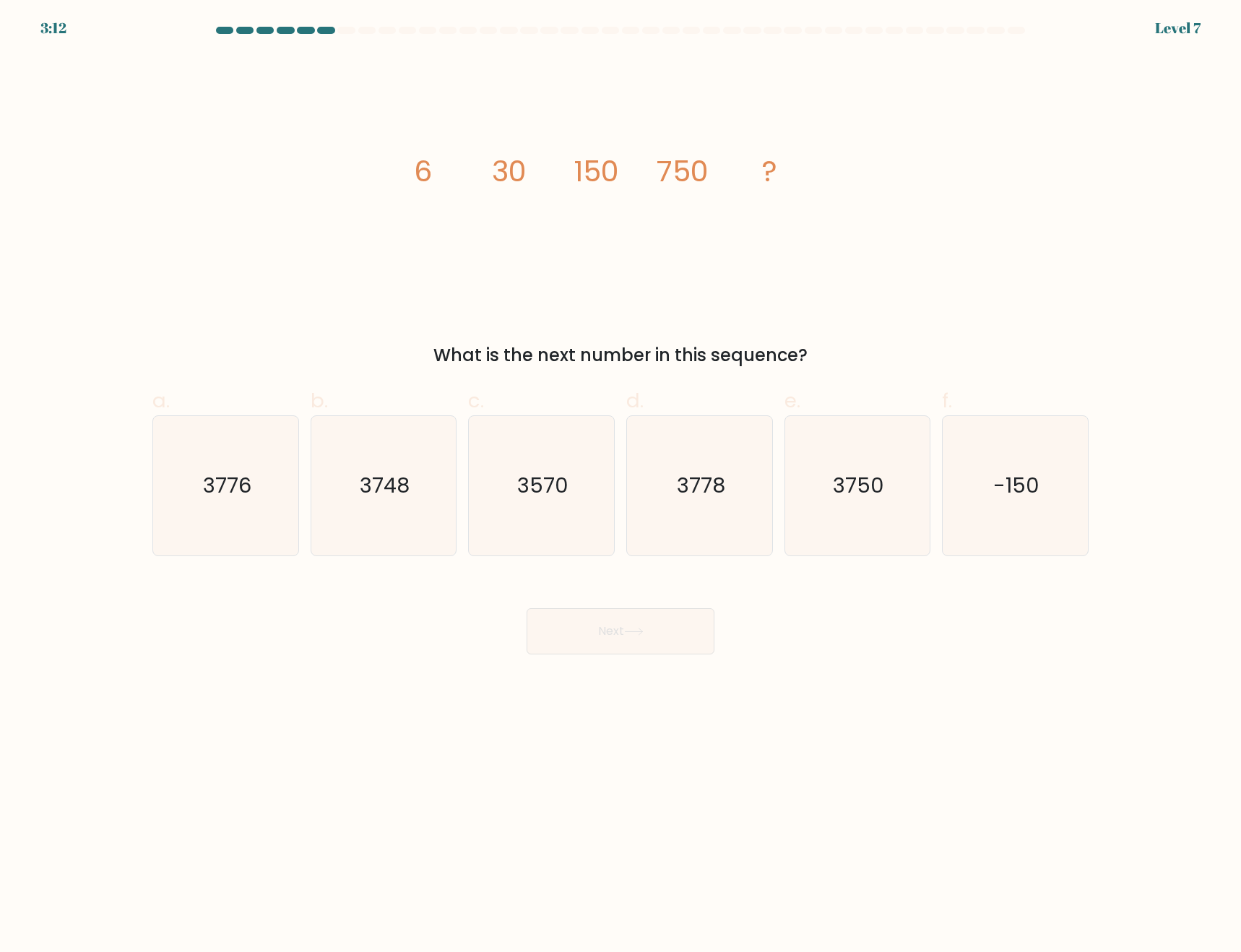
click at [370, 156] on div "image/svg+xml 6 30 150 750 ? What is the next number in this sequence?" at bounding box center [620, 212] width 954 height 314
drag, startPoint x: 370, startPoint y: 156, endPoint x: 938, endPoint y: 184, distance: 568.7
click at [938, 184] on div "image/svg+xml 6 30 150 750 ? What is the next number in this sequence?" at bounding box center [620, 212] width 954 height 314
copy g "6 30 150 750 ?"
click at [950, 806] on body "3:08 Level 7" at bounding box center [620, 476] width 1241 height 952
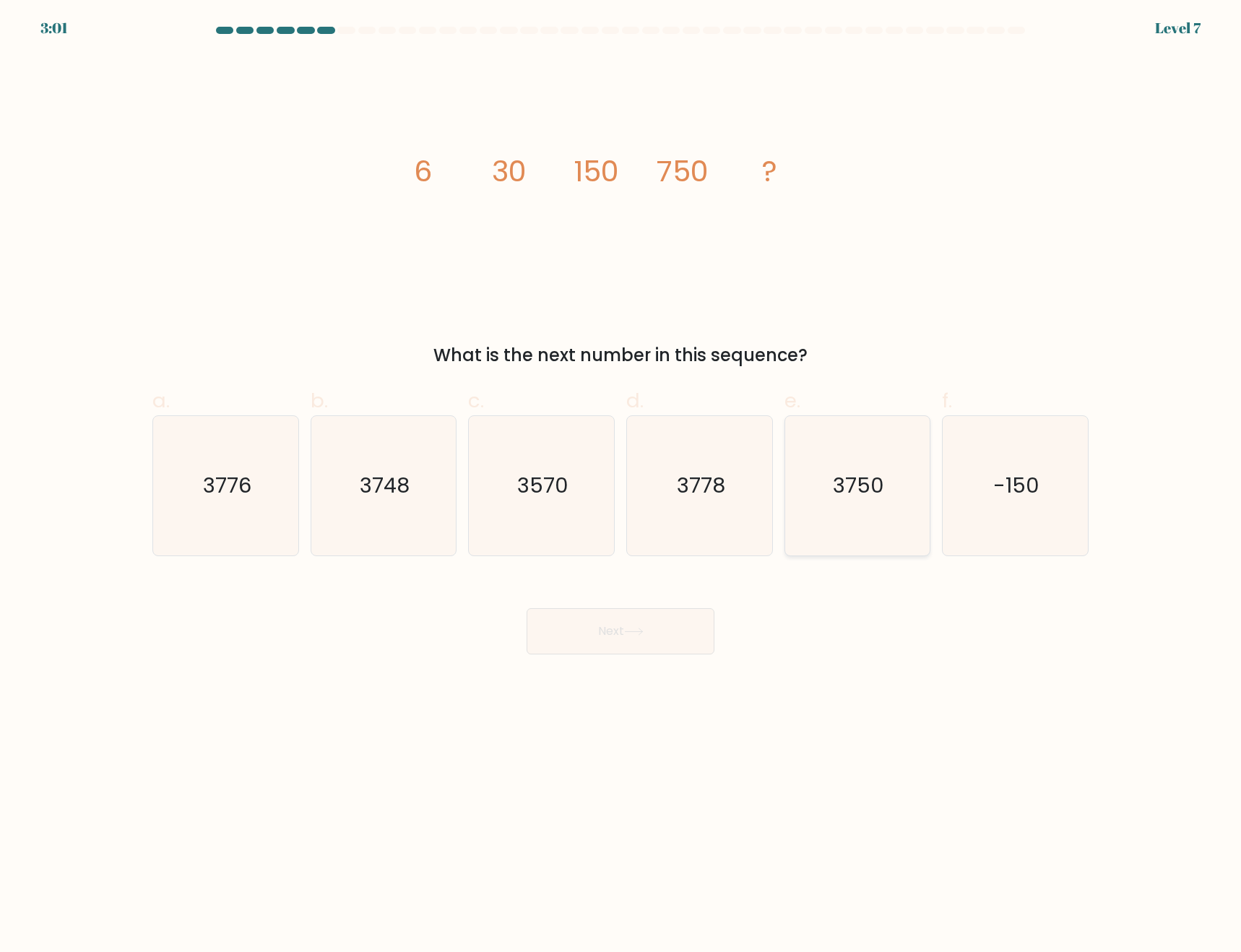
click at [900, 509] on icon "3750" at bounding box center [857, 485] width 139 height 139
click at [622, 485] on input "e. 3750" at bounding box center [621, 480] width 1 height 10
radio input "true"
click at [655, 631] on button "Next" at bounding box center [620, 631] width 188 height 46
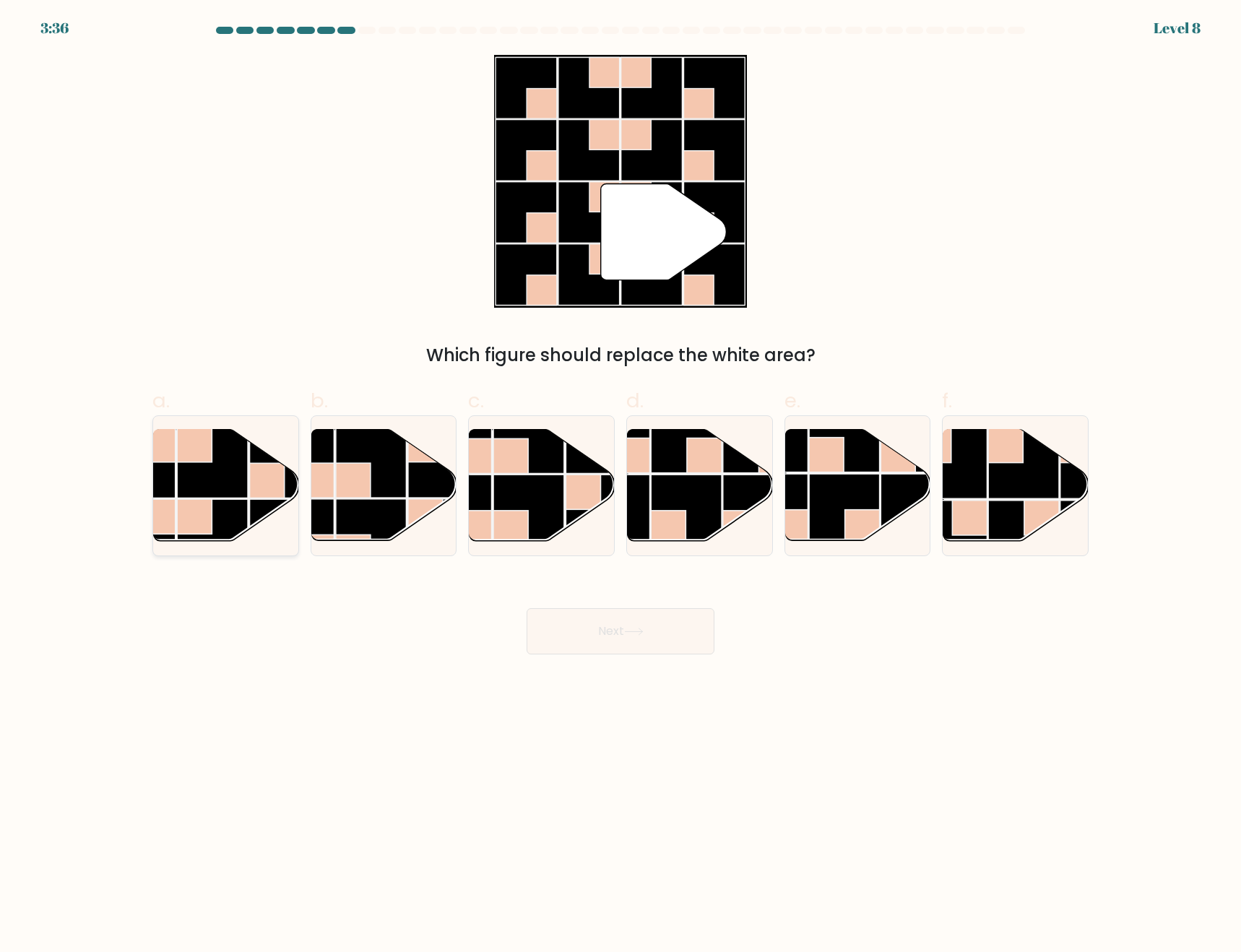
click at [260, 493] on rect at bounding box center [267, 481] width 35 height 35
click at [621, 485] on input "a." at bounding box center [621, 480] width 1 height 10
radio input "true"
click at [642, 645] on button "Next" at bounding box center [620, 631] width 188 height 46
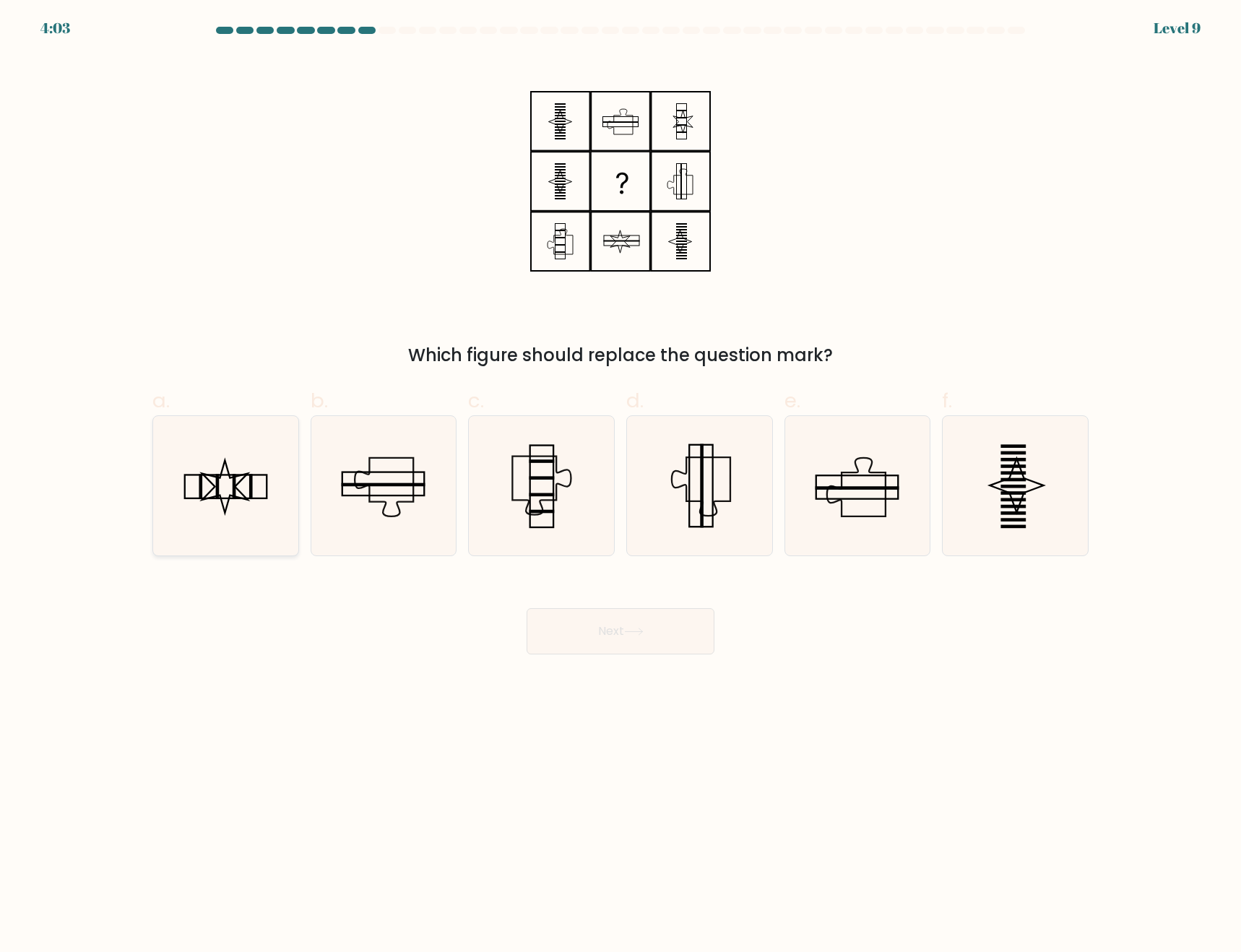
click at [227, 518] on icon at bounding box center [225, 485] width 139 height 139
click at [621, 485] on input "a." at bounding box center [621, 480] width 1 height 10
radio input "true"
click at [568, 628] on button "Next" at bounding box center [620, 631] width 188 height 46
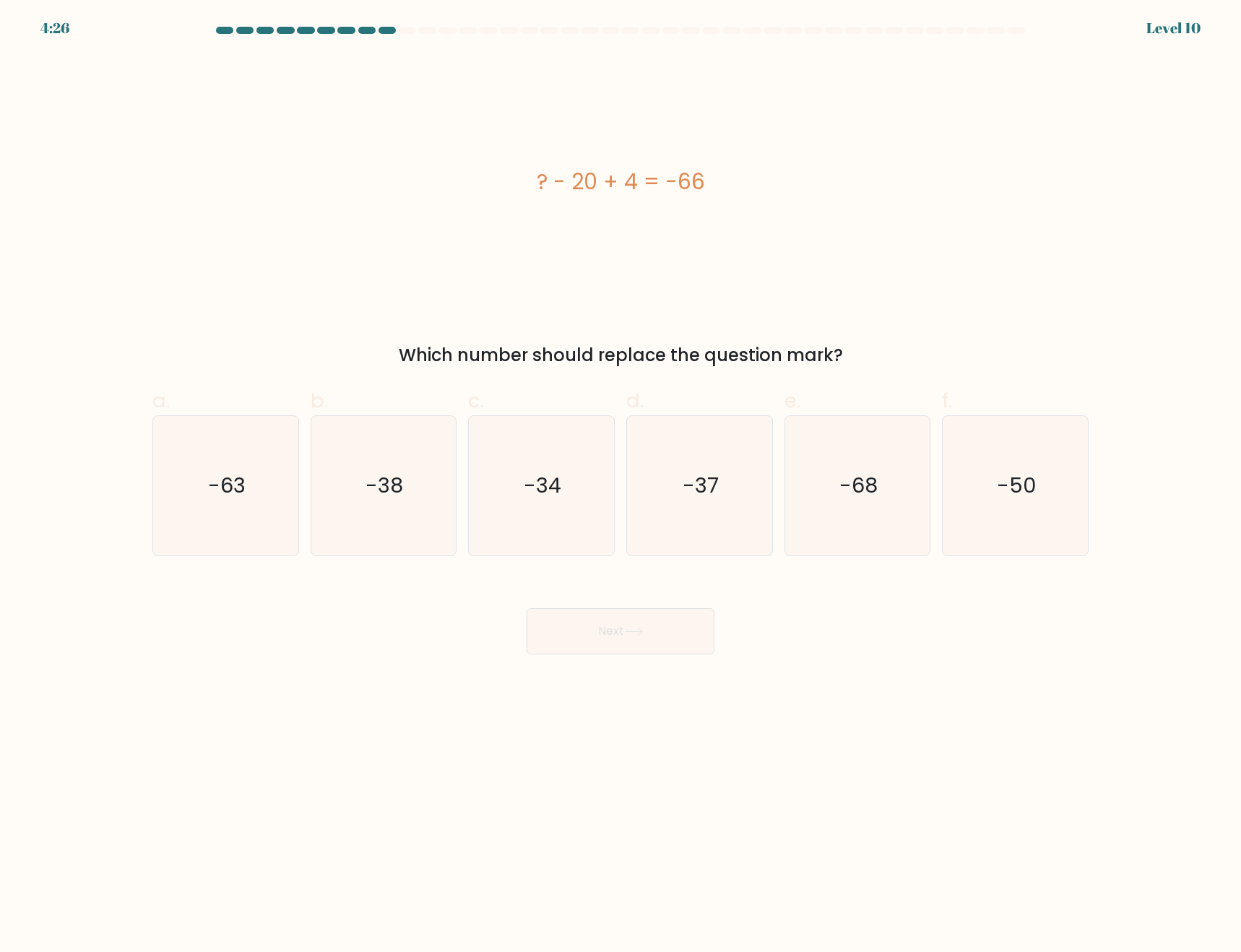
drag, startPoint x: 611, startPoint y: 177, endPoint x: 1155, endPoint y: 335, distance: 566.5
click at [1012, 185] on div "? - 20 + 4 = -66" at bounding box center [620, 181] width 937 height 32
copy div "? - 20 + 4 = -66"
click at [1112, 755] on body "4:23 Level 10" at bounding box center [620, 476] width 1241 height 952
click at [990, 505] on icon "-50" at bounding box center [1014, 485] width 139 height 139
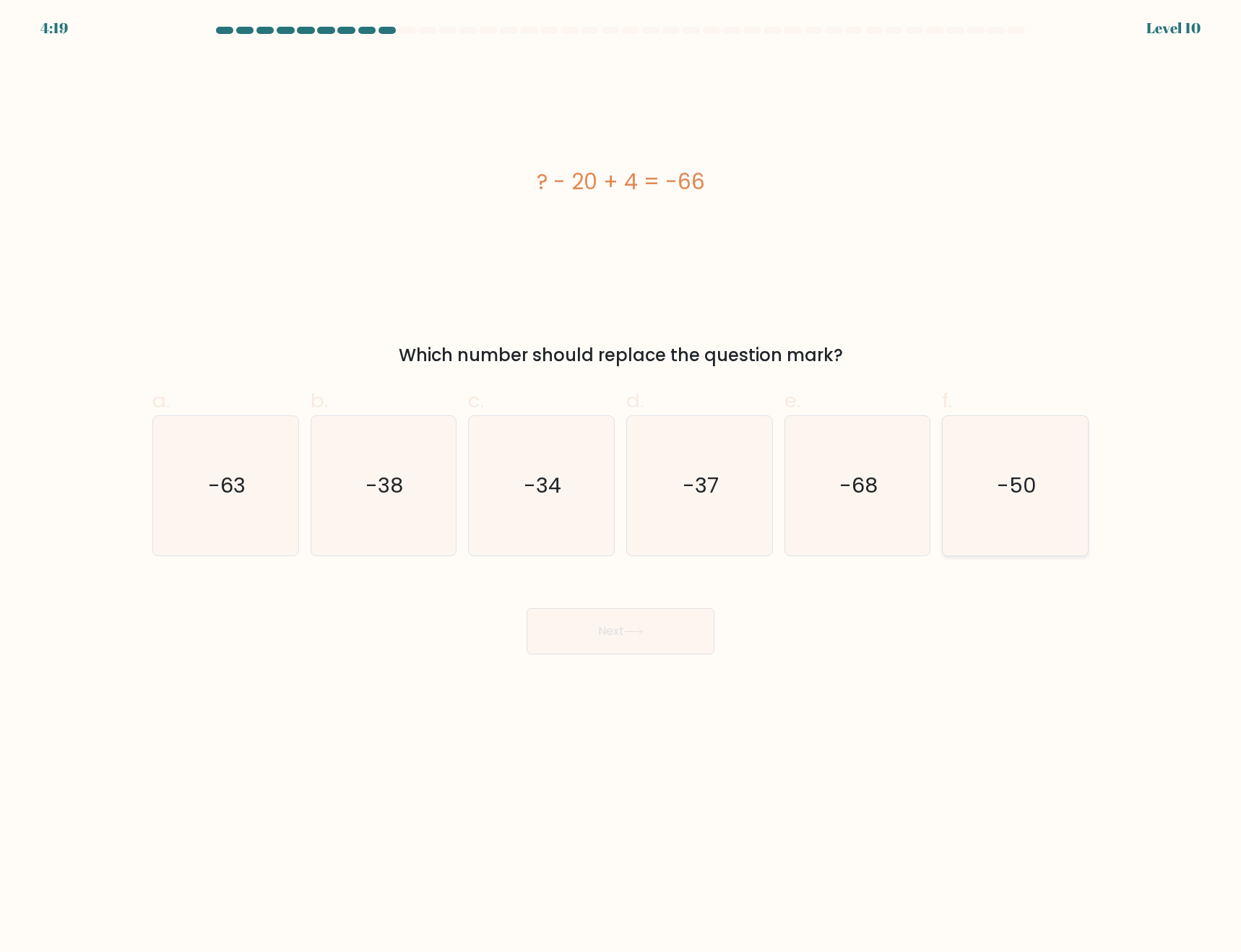
click at [622, 485] on input "f. -50" at bounding box center [621, 480] width 1 height 10
radio input "true"
click at [573, 650] on button "Next" at bounding box center [620, 631] width 188 height 46
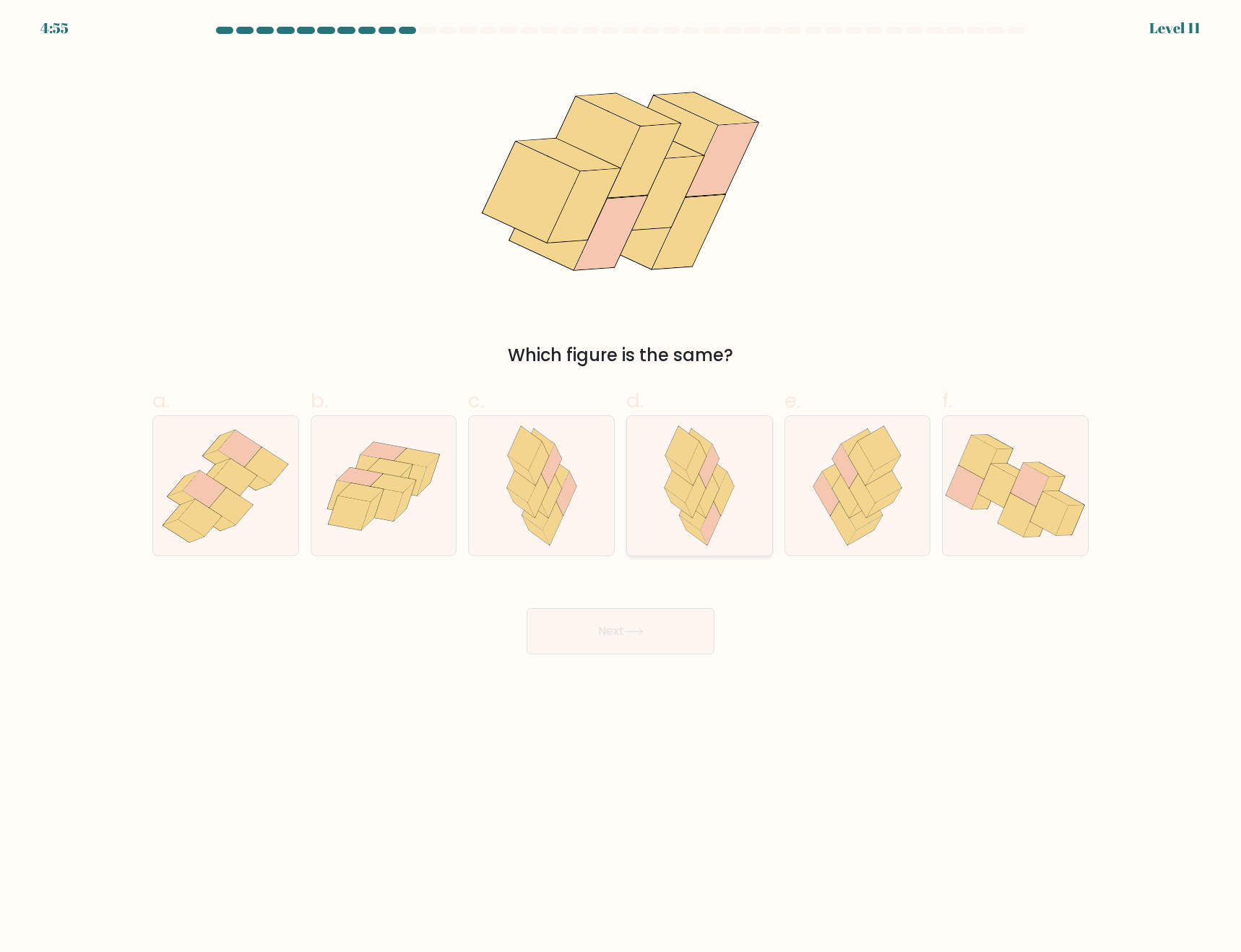
click at [742, 500] on icon at bounding box center [700, 485] width 91 height 139
click at [622, 485] on input "d." at bounding box center [621, 480] width 1 height 10
radio input "true"
click at [1022, 504] on icon at bounding box center [1018, 515] width 38 height 44
click at [622, 485] on input "f." at bounding box center [621, 480] width 1 height 10
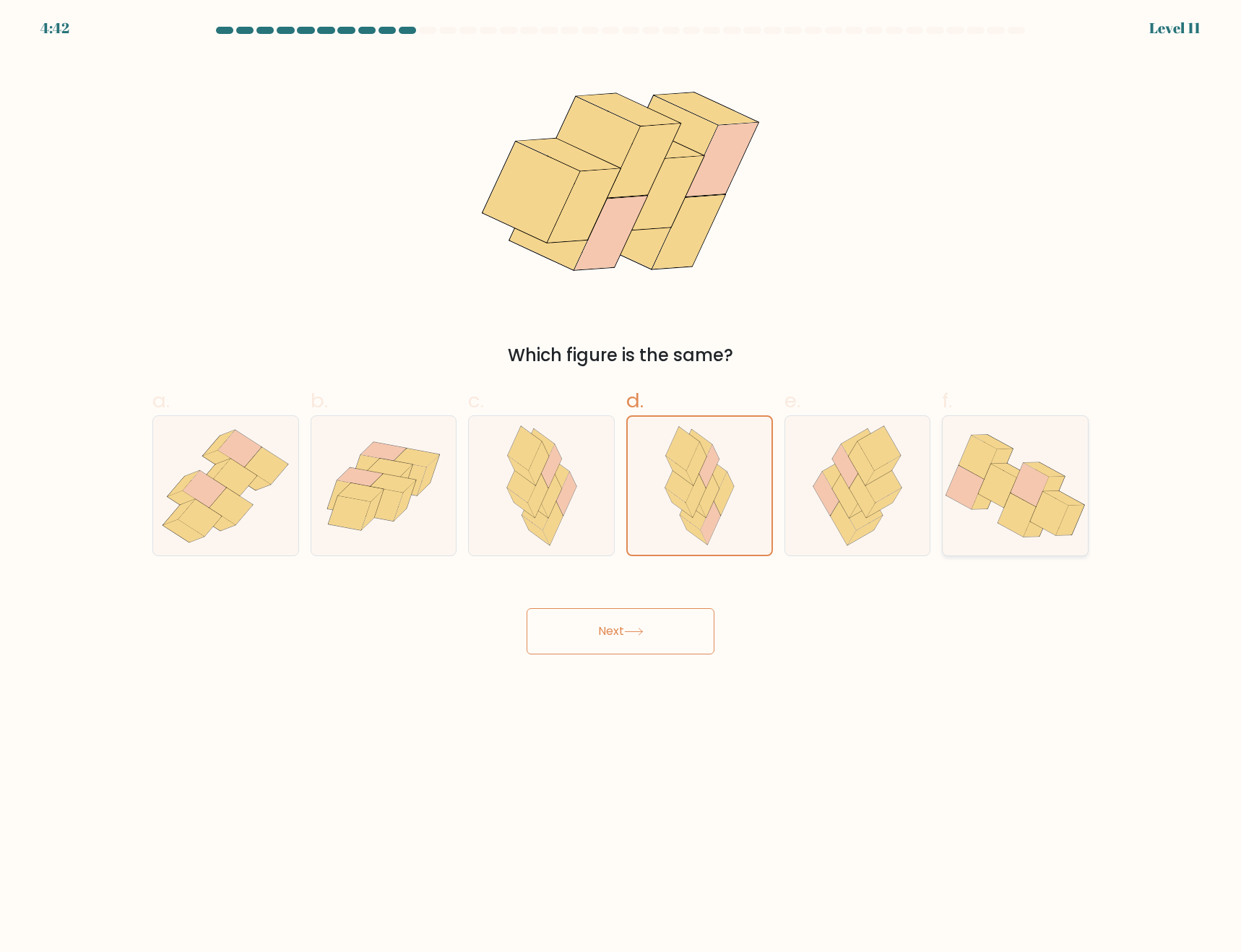
radio input "true"
click at [631, 620] on button "Next" at bounding box center [620, 631] width 188 height 46
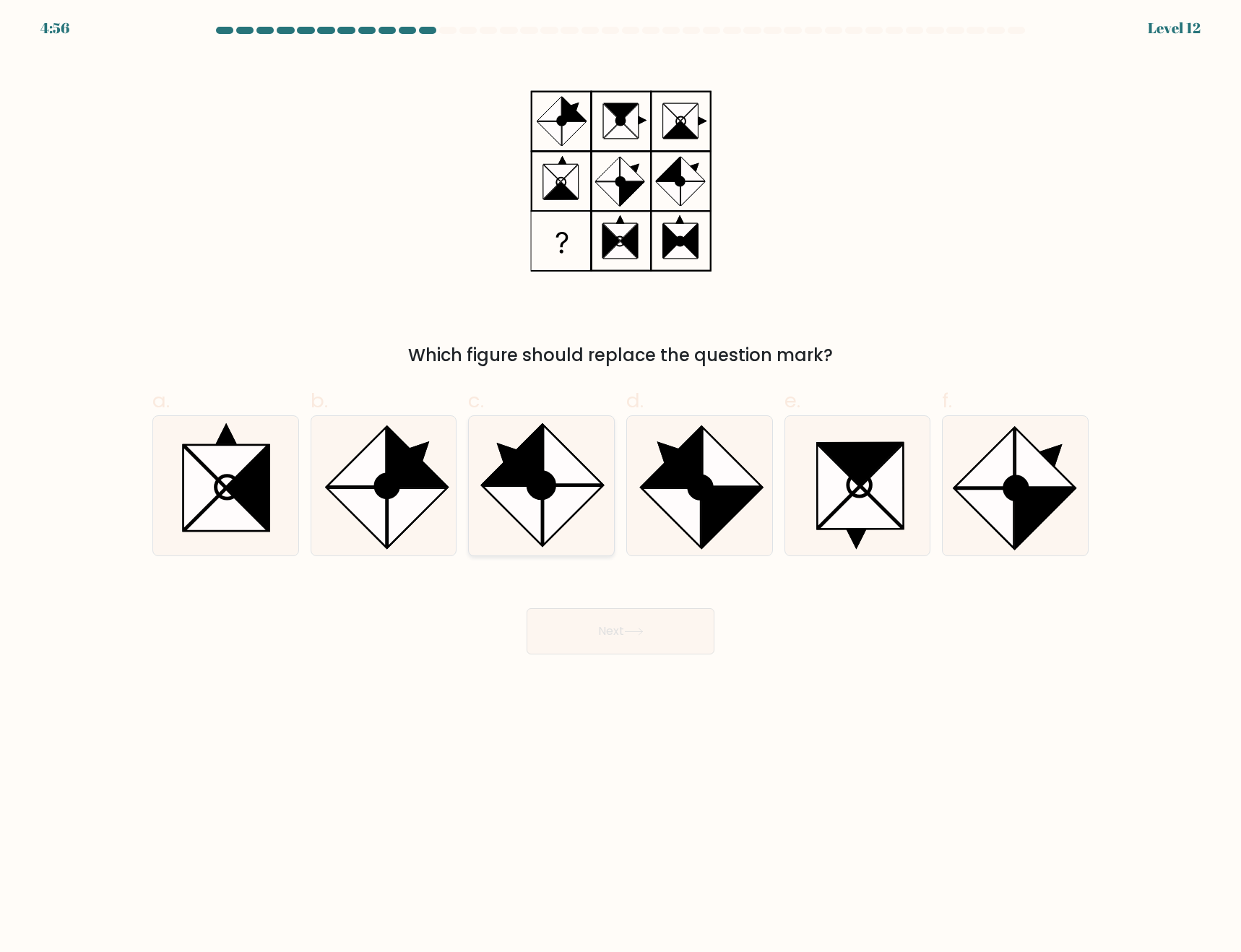
click at [545, 505] on icon at bounding box center [573, 516] width 59 height 59
click at [621, 485] on input "c." at bounding box center [621, 480] width 1 height 10
radio input "true"
click at [718, 517] on icon at bounding box center [732, 518] width 59 height 59
click at [622, 485] on input "d." at bounding box center [621, 480] width 1 height 10
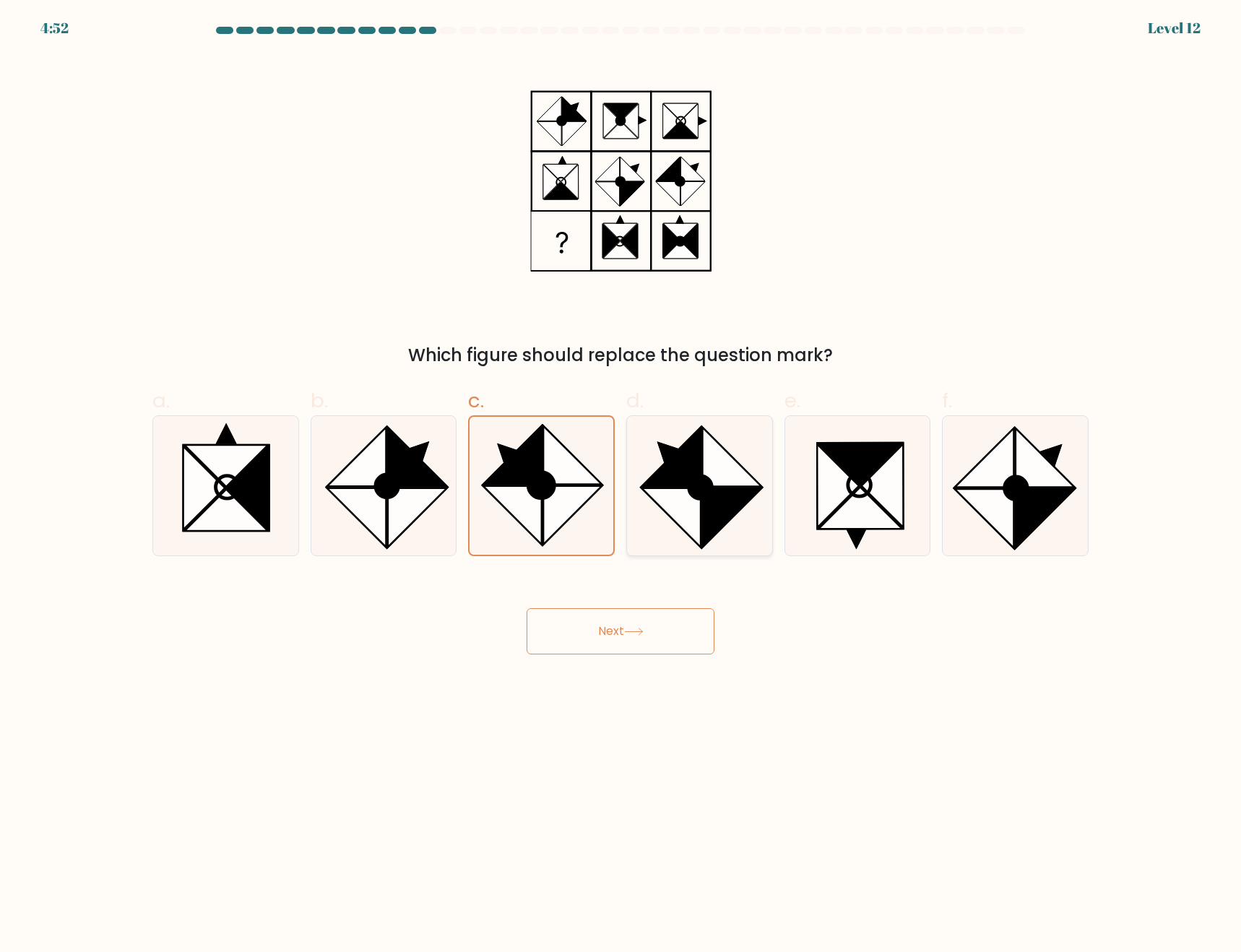
radio input "true"
click at [632, 624] on button "Next" at bounding box center [620, 631] width 188 height 46
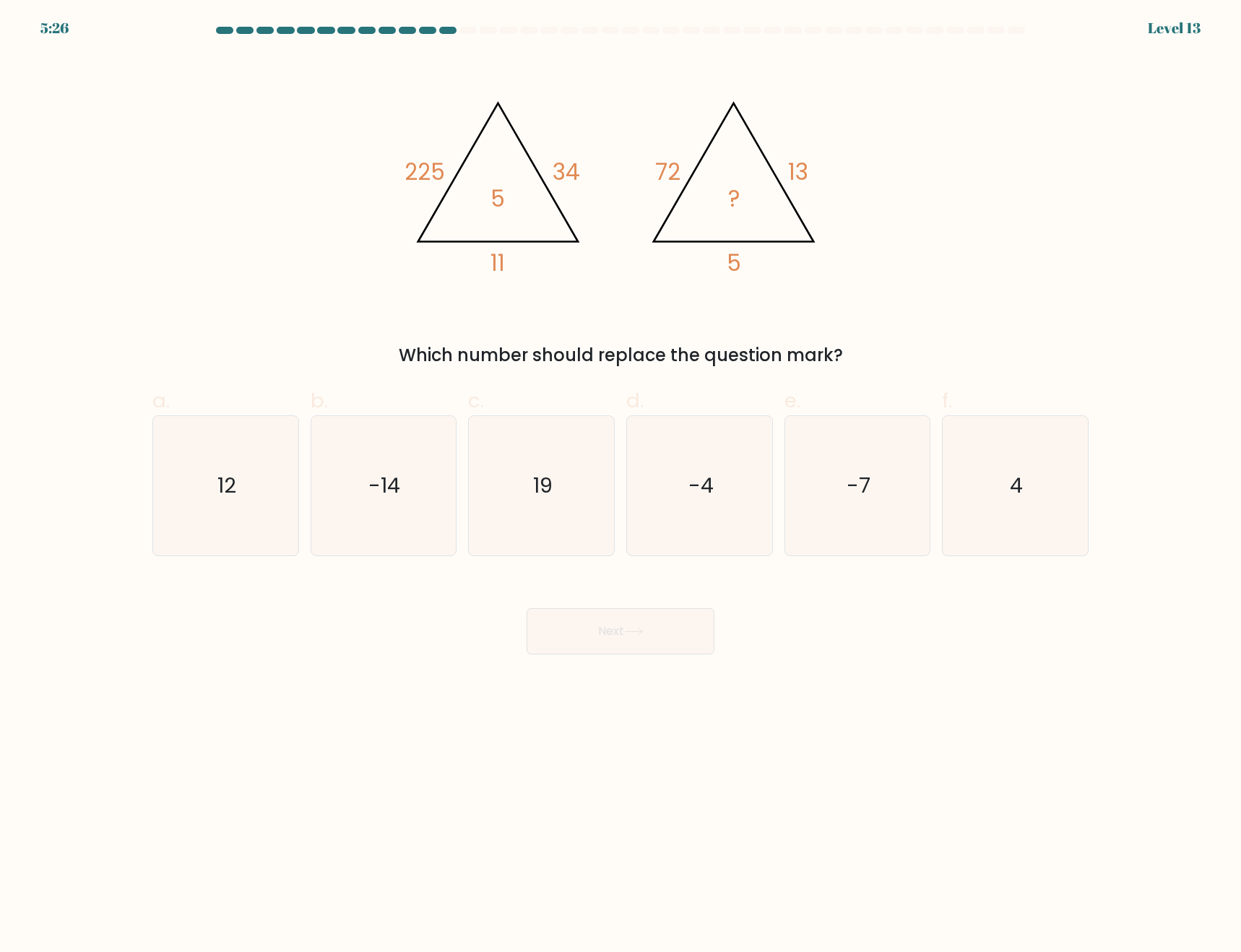
click at [917, 761] on body "5:26 Level 13" at bounding box center [620, 476] width 1241 height 952
drag, startPoint x: 839, startPoint y: 509, endPoint x: 817, endPoint y: 521, distance: 25.1
click at [839, 509] on icon "-7" at bounding box center [857, 485] width 139 height 139
click at [622, 485] on input "e. -7" at bounding box center [621, 480] width 1 height 10
radio input "true"
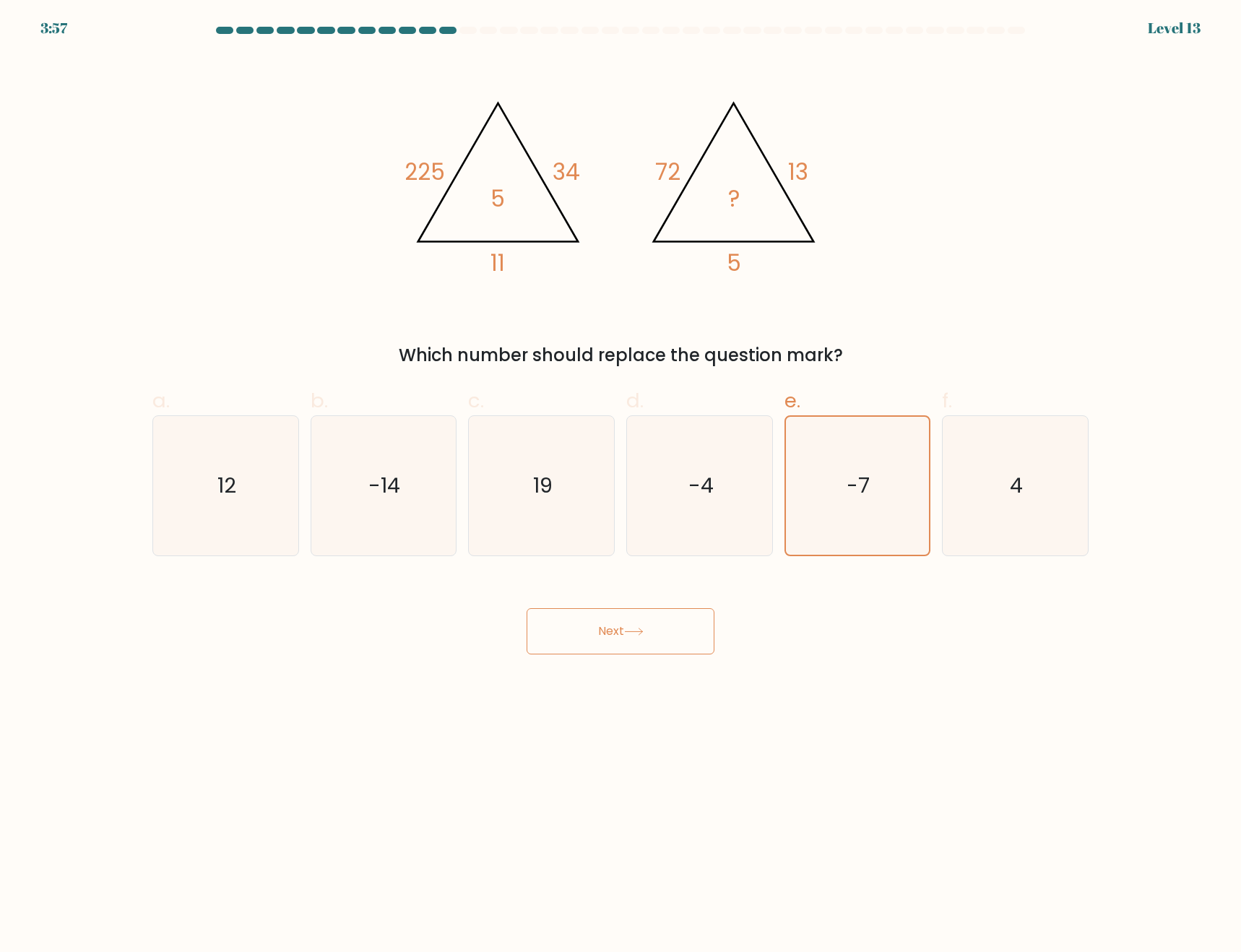
click at [623, 631] on button "Next" at bounding box center [620, 631] width 188 height 46
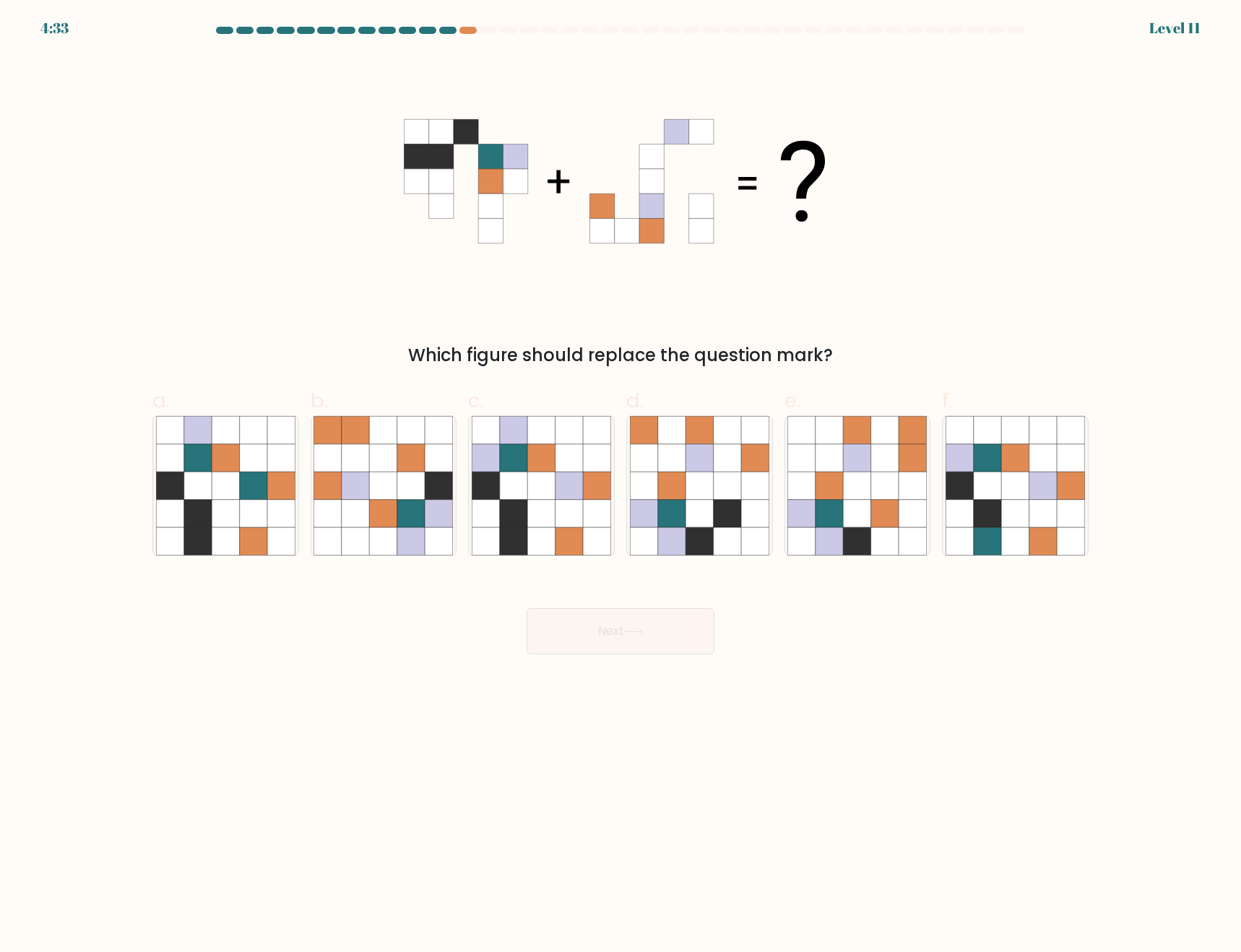
click at [1008, 789] on body "4:33 Level 11" at bounding box center [620, 476] width 1241 height 952
click at [682, 503] on icon at bounding box center [672, 513] width 27 height 27
click at [622, 485] on input "d." at bounding box center [621, 480] width 1 height 10
radio input "true"
click at [651, 644] on button "Next" at bounding box center [620, 631] width 188 height 46
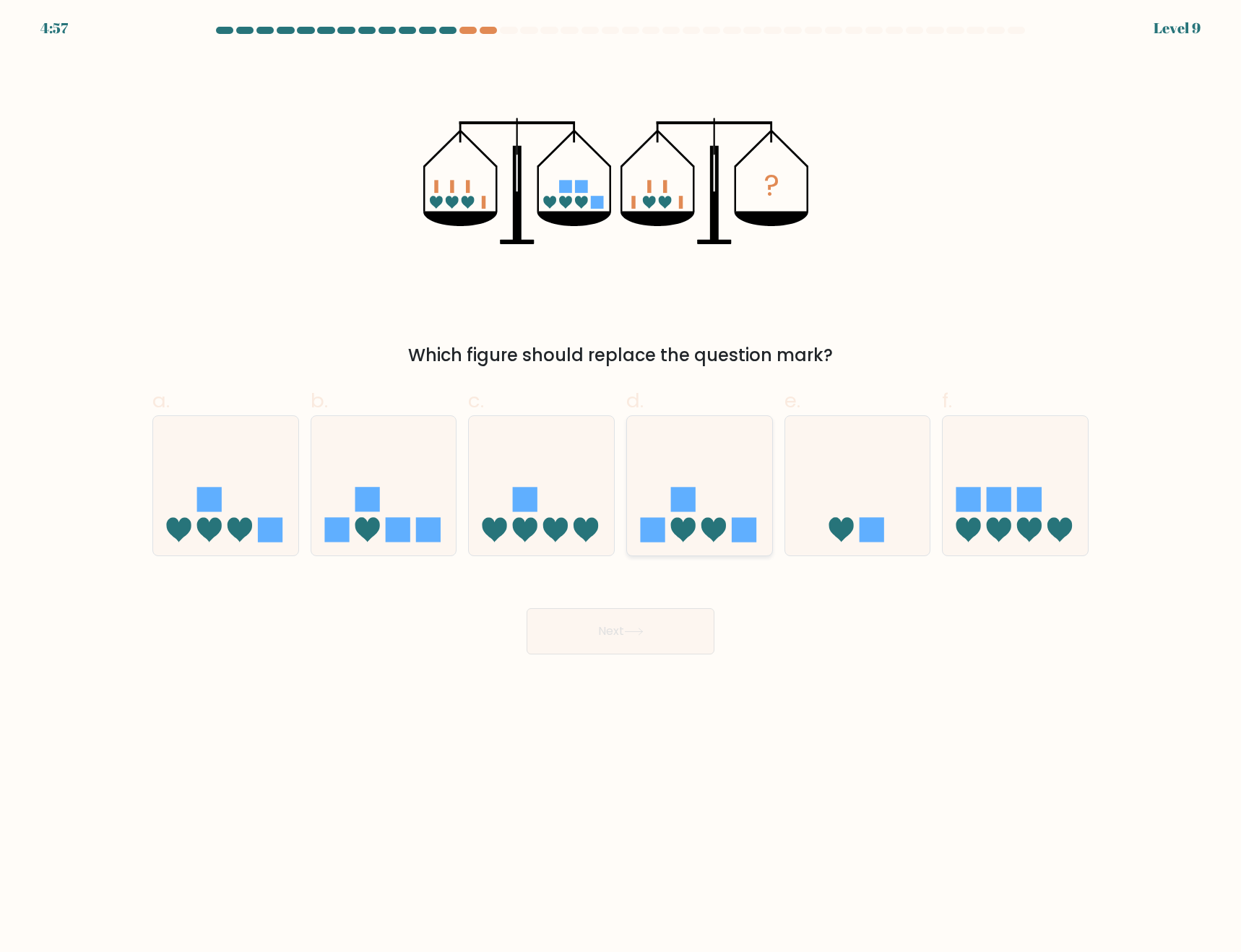
click at [717, 521] on icon at bounding box center [714, 530] width 24 height 24
click at [622, 485] on input "d." at bounding box center [621, 480] width 1 height 10
radio input "true"
click at [609, 635] on button "Next" at bounding box center [620, 631] width 188 height 46
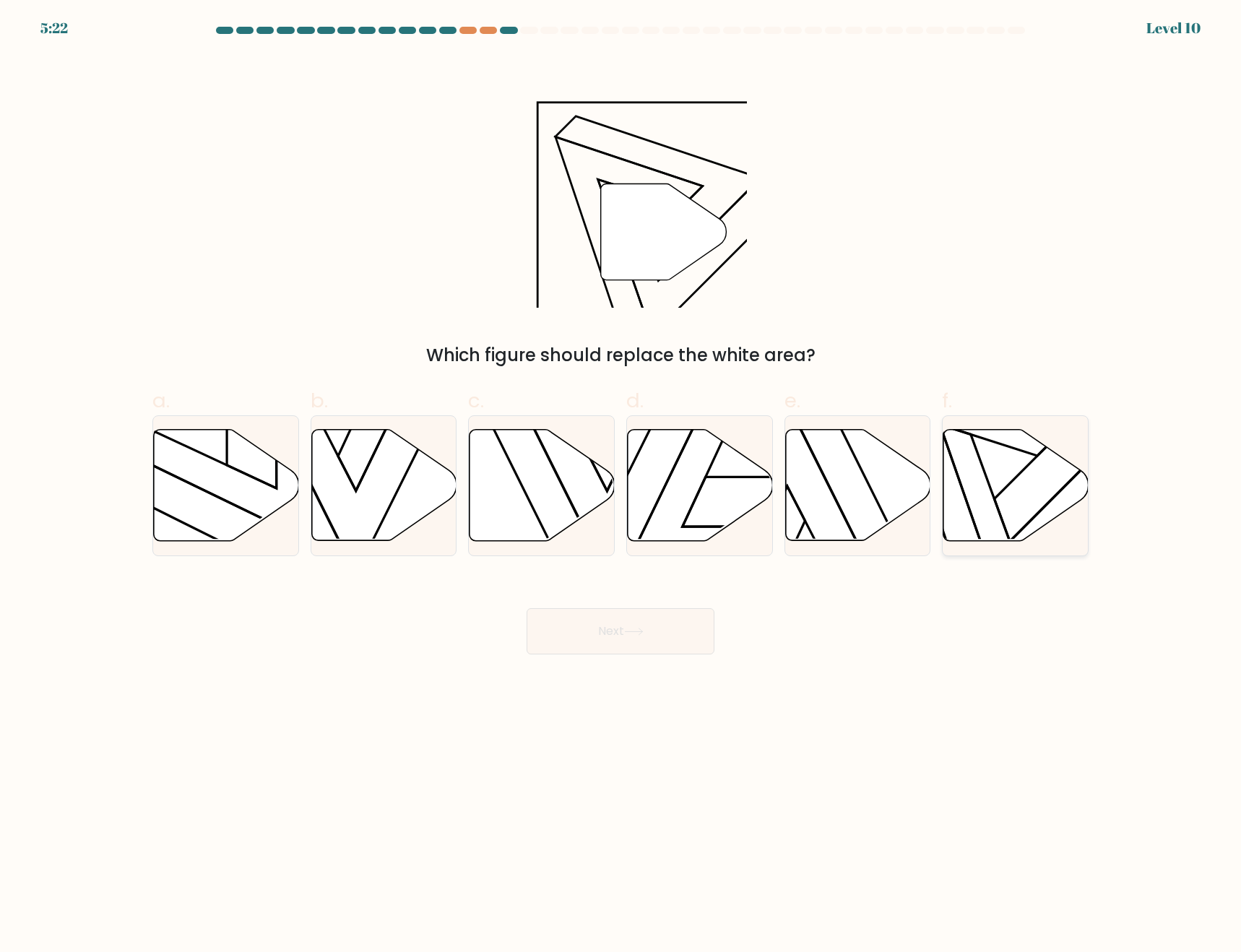
click at [1005, 501] on icon at bounding box center [1016, 485] width 145 height 111
click at [622, 485] on input "f." at bounding box center [621, 480] width 1 height 10
radio input "true"
click at [625, 630] on button "Next" at bounding box center [620, 631] width 188 height 46
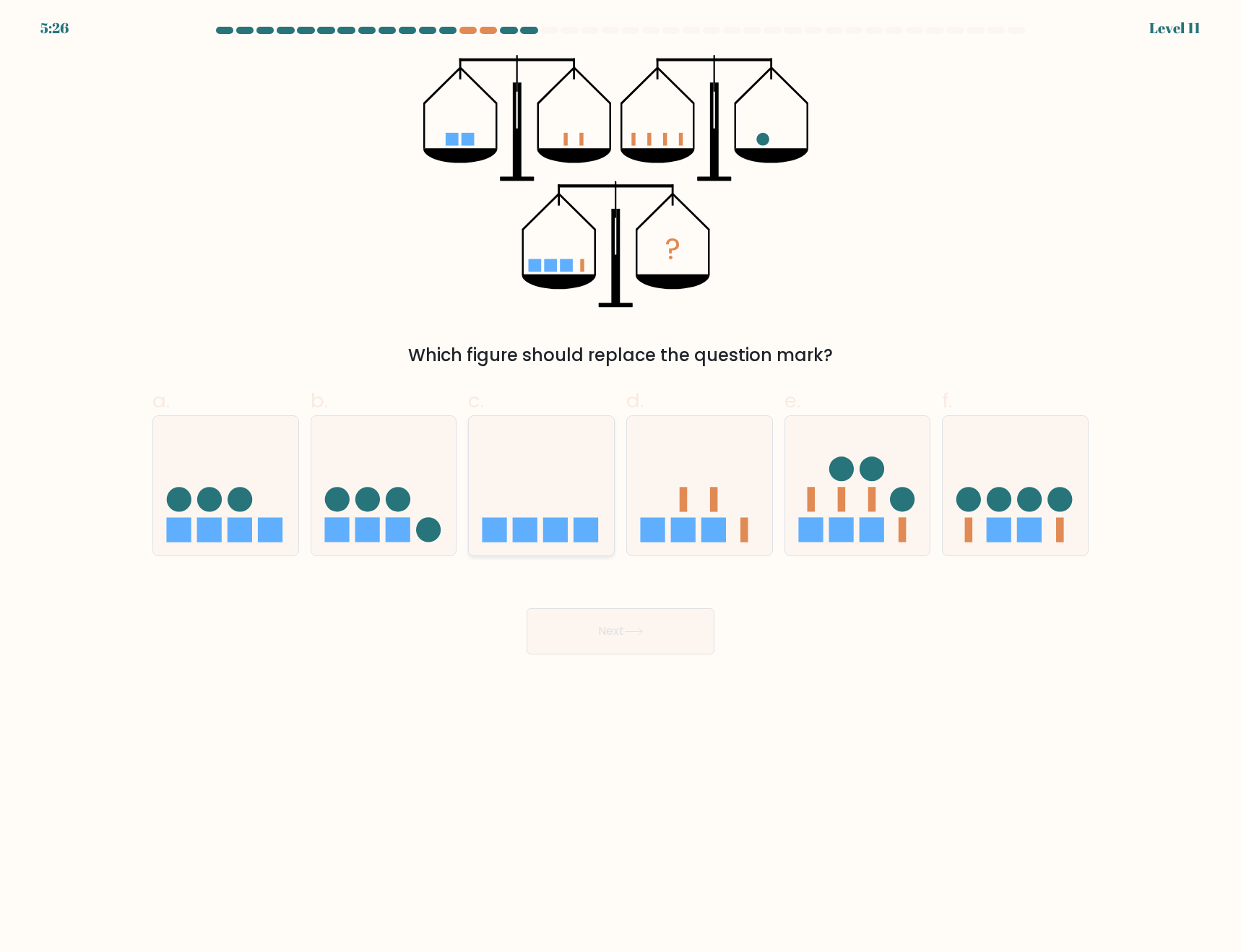
click at [571, 504] on icon at bounding box center [541, 485] width 145 height 120
click at [621, 485] on input "c." at bounding box center [621, 480] width 1 height 10
radio input "true"
click at [655, 640] on button "Next" at bounding box center [620, 631] width 188 height 46
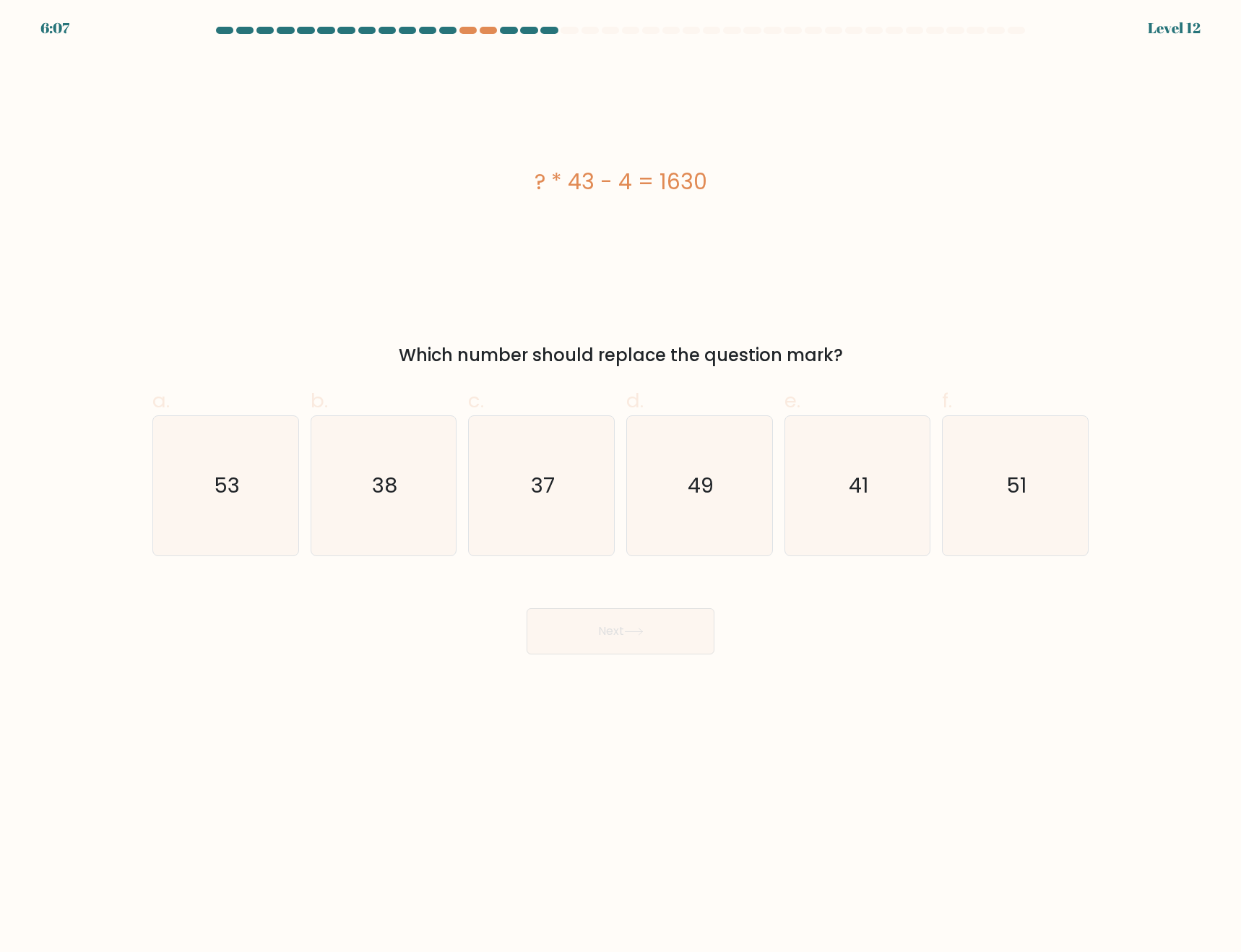
drag, startPoint x: 527, startPoint y: 183, endPoint x: 871, endPoint y: 179, distance: 344.0
click at [871, 180] on div "? * 43 - 4 = 1630" at bounding box center [620, 181] width 937 height 32
copy div "? * 43 - 4 = 1630"
click at [922, 803] on body "6:04 Level 12" at bounding box center [620, 476] width 1241 height 952
click at [414, 518] on icon "38" at bounding box center [383, 485] width 139 height 139
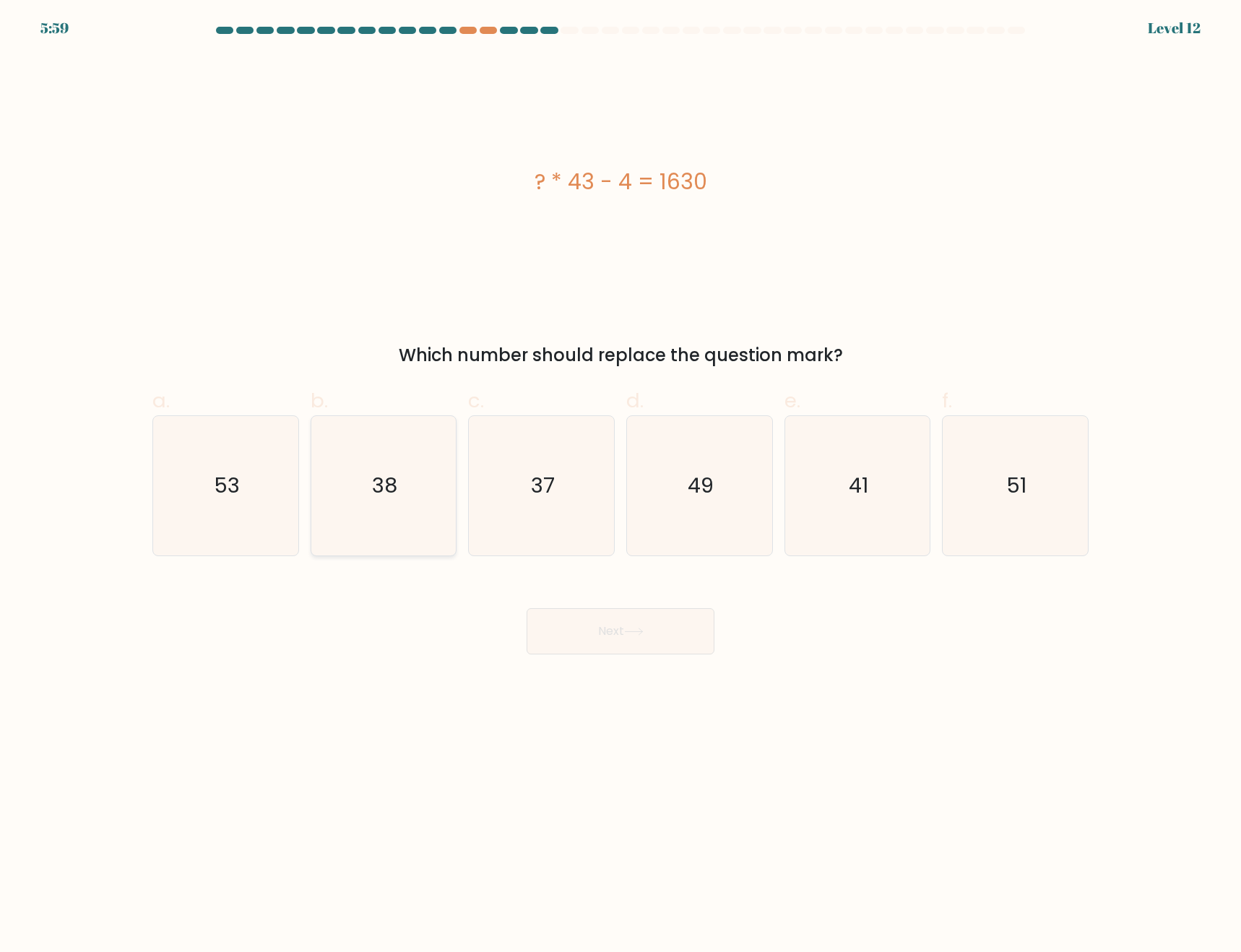
click at [621, 485] on input "b. 38" at bounding box center [621, 480] width 1 height 10
radio input "true"
click at [644, 634] on icon at bounding box center [634, 631] width 19 height 8
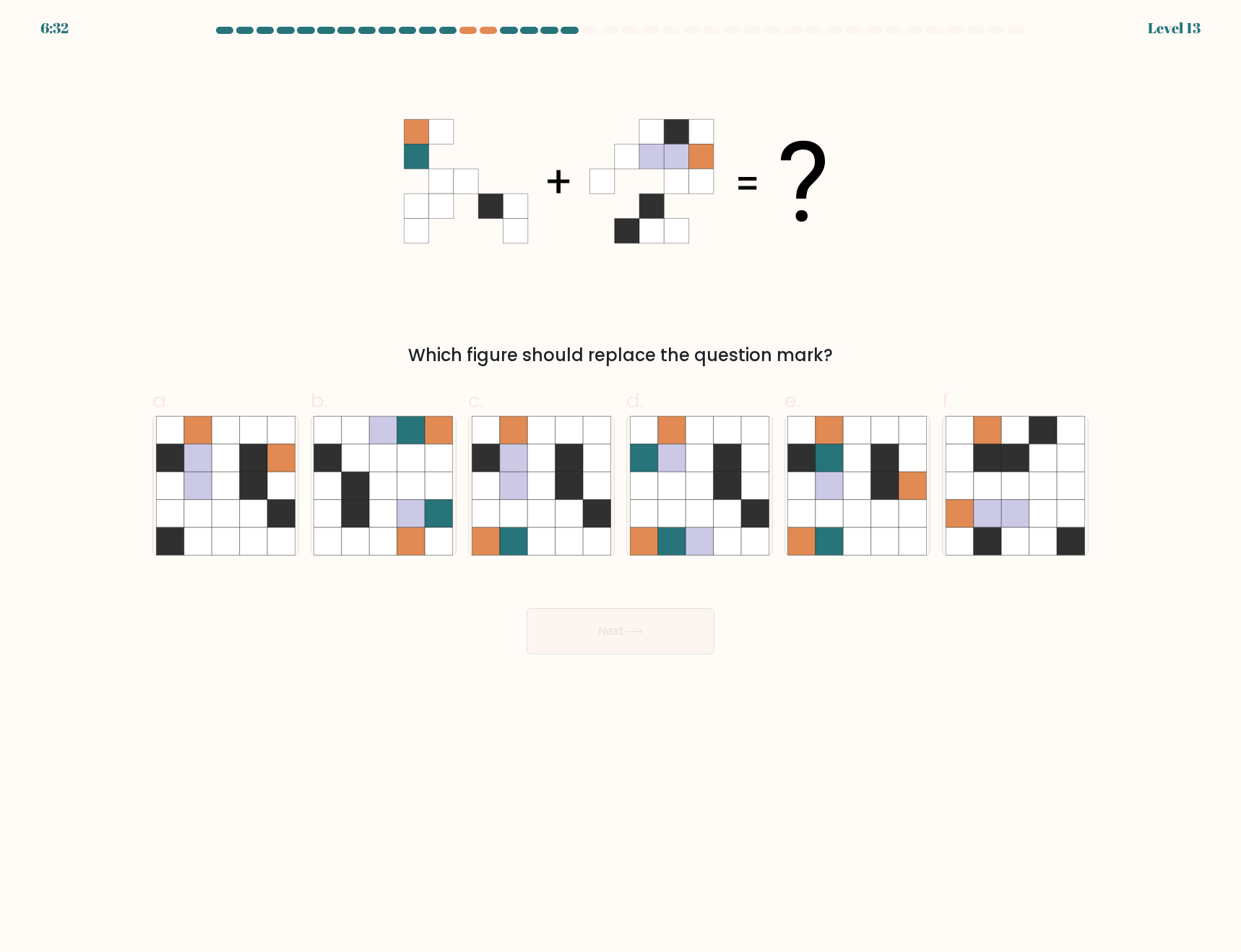
click at [1077, 791] on body "6:32 Level 13" at bounding box center [620, 476] width 1241 height 952
click at [856, 492] on icon at bounding box center [857, 485] width 27 height 27
click at [622, 485] on input "e." at bounding box center [621, 480] width 1 height 10
radio input "true"
click at [503, 512] on icon at bounding box center [513, 513] width 27 height 27
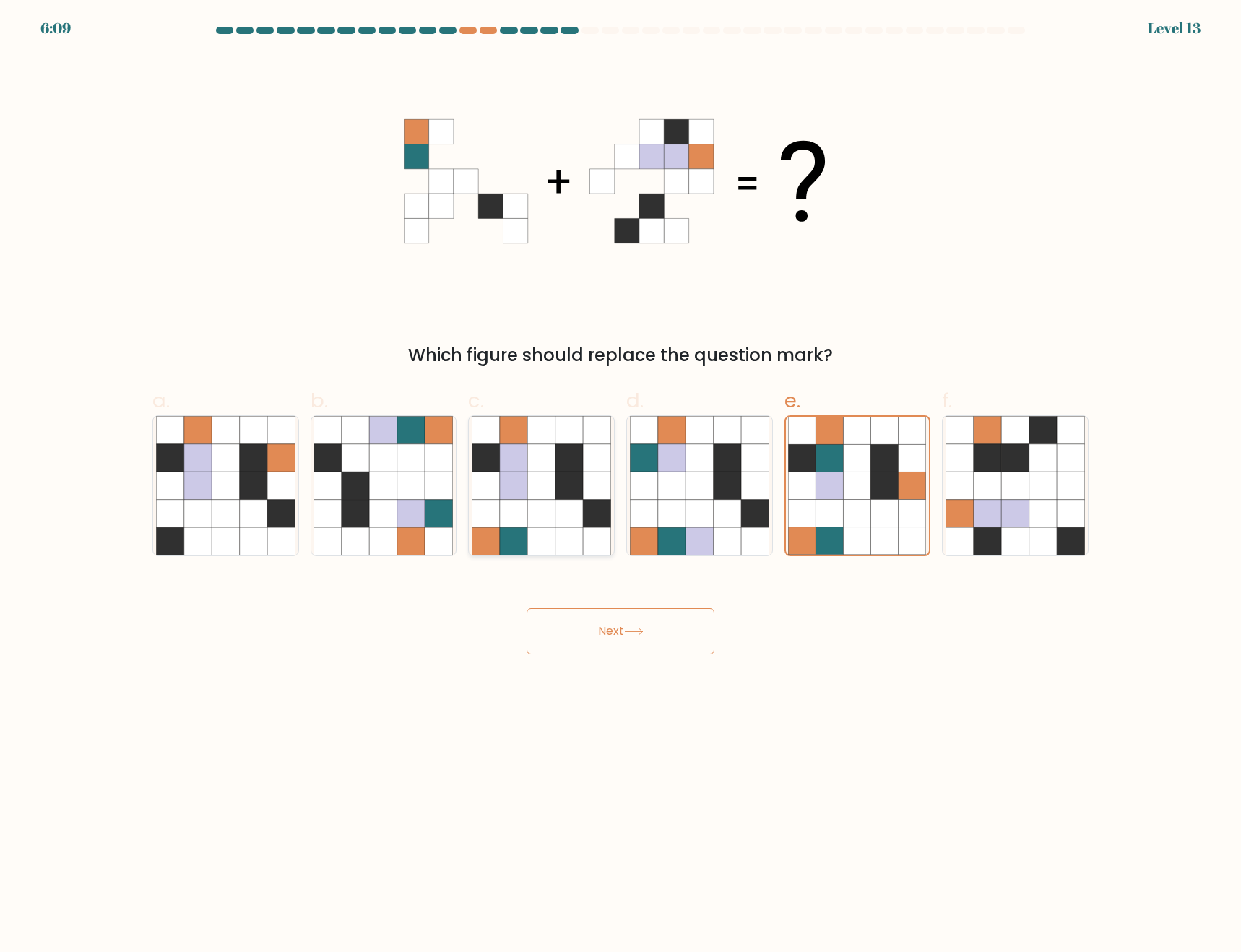
click at [621, 485] on input "c." at bounding box center [621, 480] width 1 height 10
radio input "true"
click at [617, 629] on button "Next" at bounding box center [620, 631] width 188 height 46
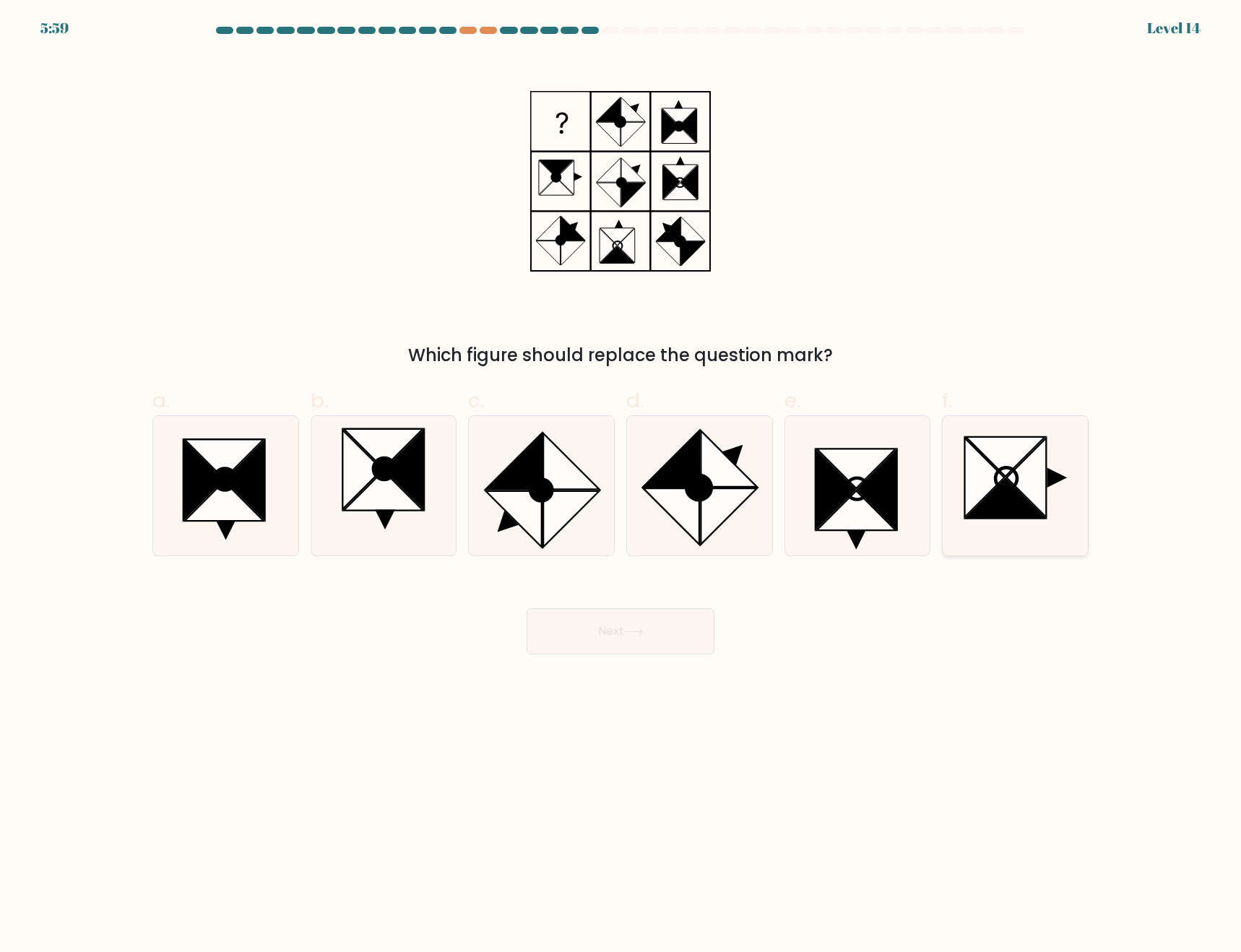
click at [991, 508] on icon at bounding box center [1006, 498] width 80 height 39
click at [622, 485] on input "f." at bounding box center [621, 480] width 1 height 10
radio input "true"
click at [648, 638] on button "Next" at bounding box center [620, 631] width 188 height 46
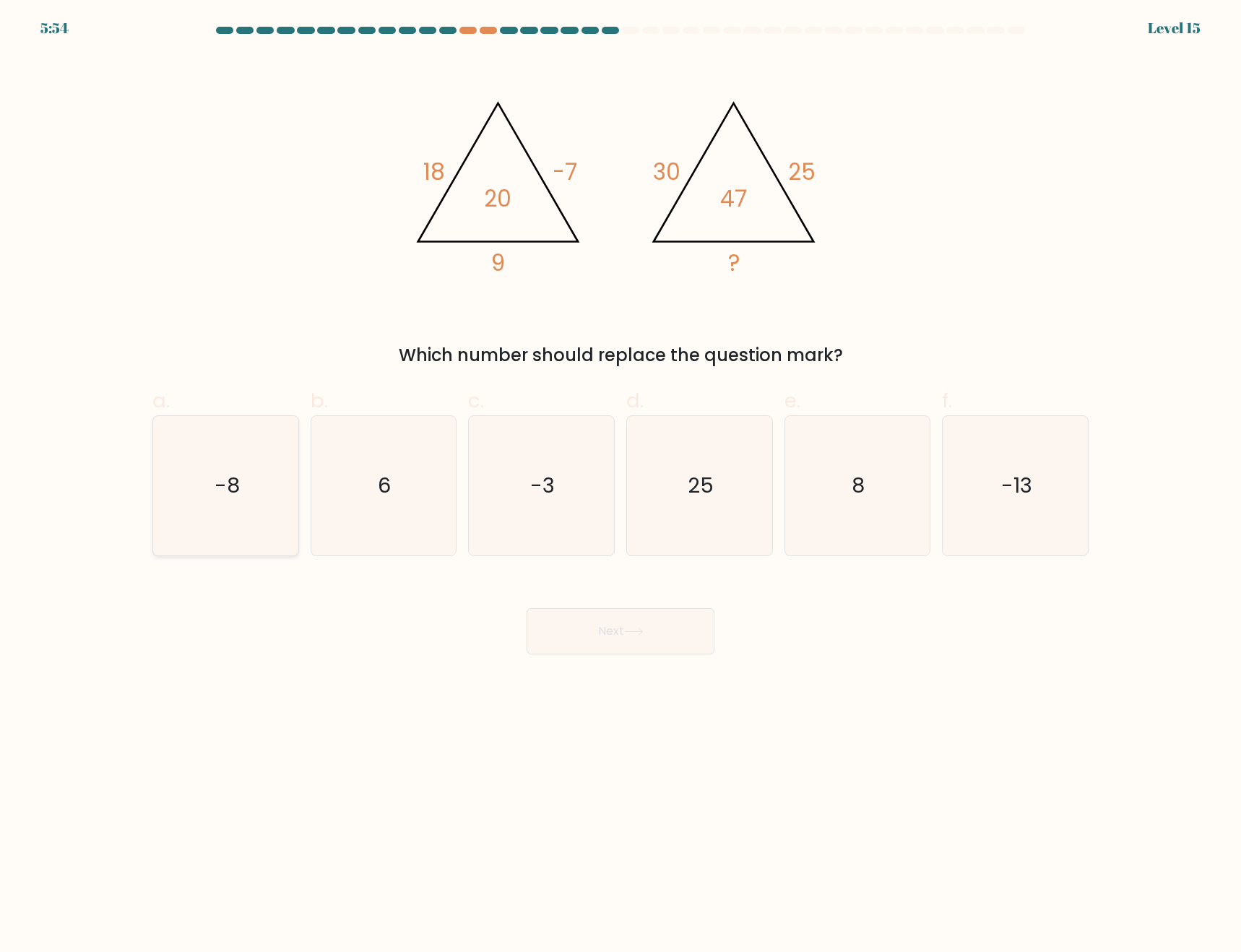
click at [217, 504] on icon "-8" at bounding box center [225, 485] width 139 height 139
click at [621, 485] on input "a. -8" at bounding box center [621, 480] width 1 height 10
radio input "true"
click at [652, 641] on button "Next" at bounding box center [620, 631] width 188 height 46
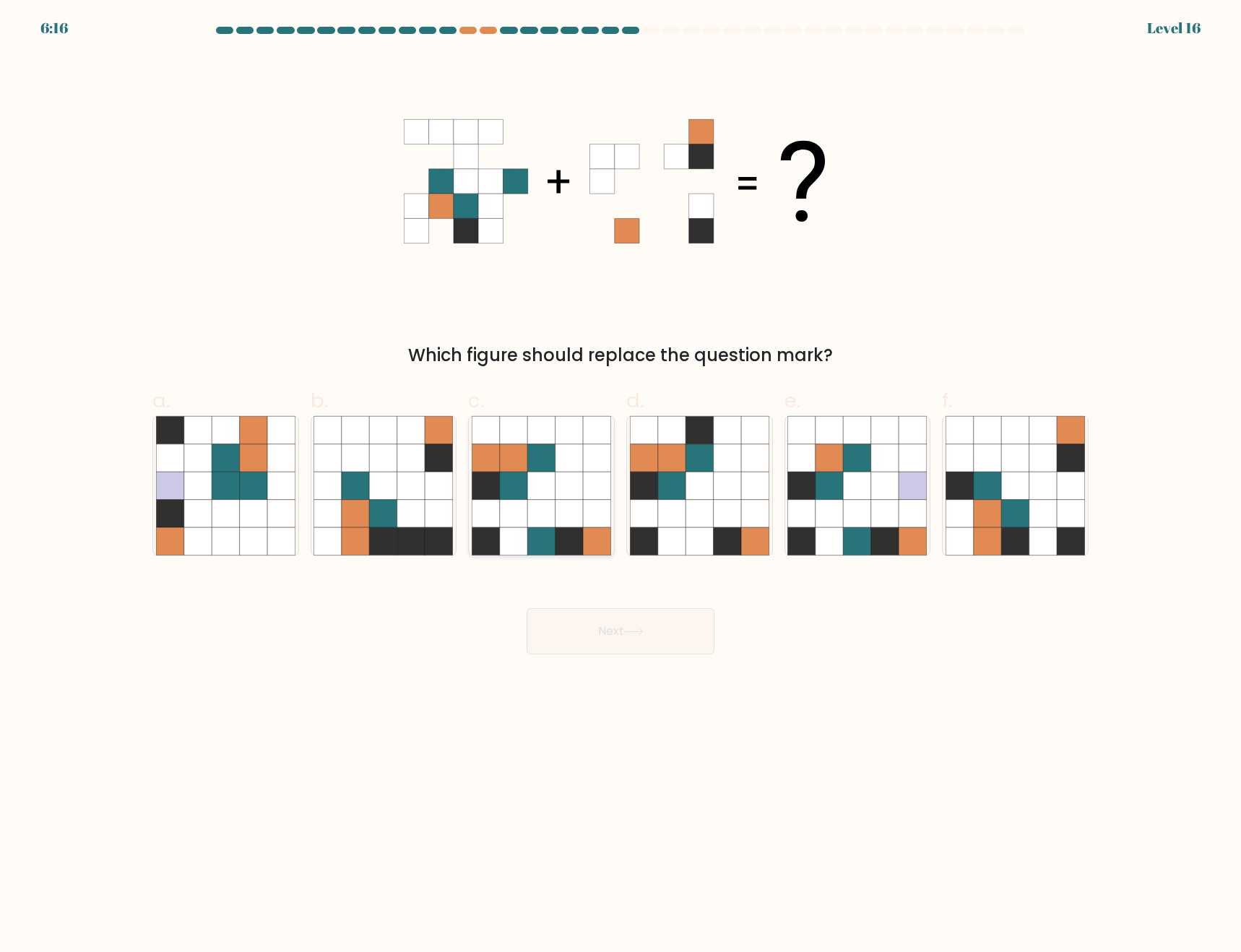
click at [559, 531] on icon at bounding box center [568, 540] width 27 height 27
click at [621, 485] on input "c." at bounding box center [621, 480] width 1 height 10
radio input "true"
click at [570, 517] on icon at bounding box center [568, 513] width 27 height 27
click at [621, 485] on input "c." at bounding box center [621, 480] width 1 height 10
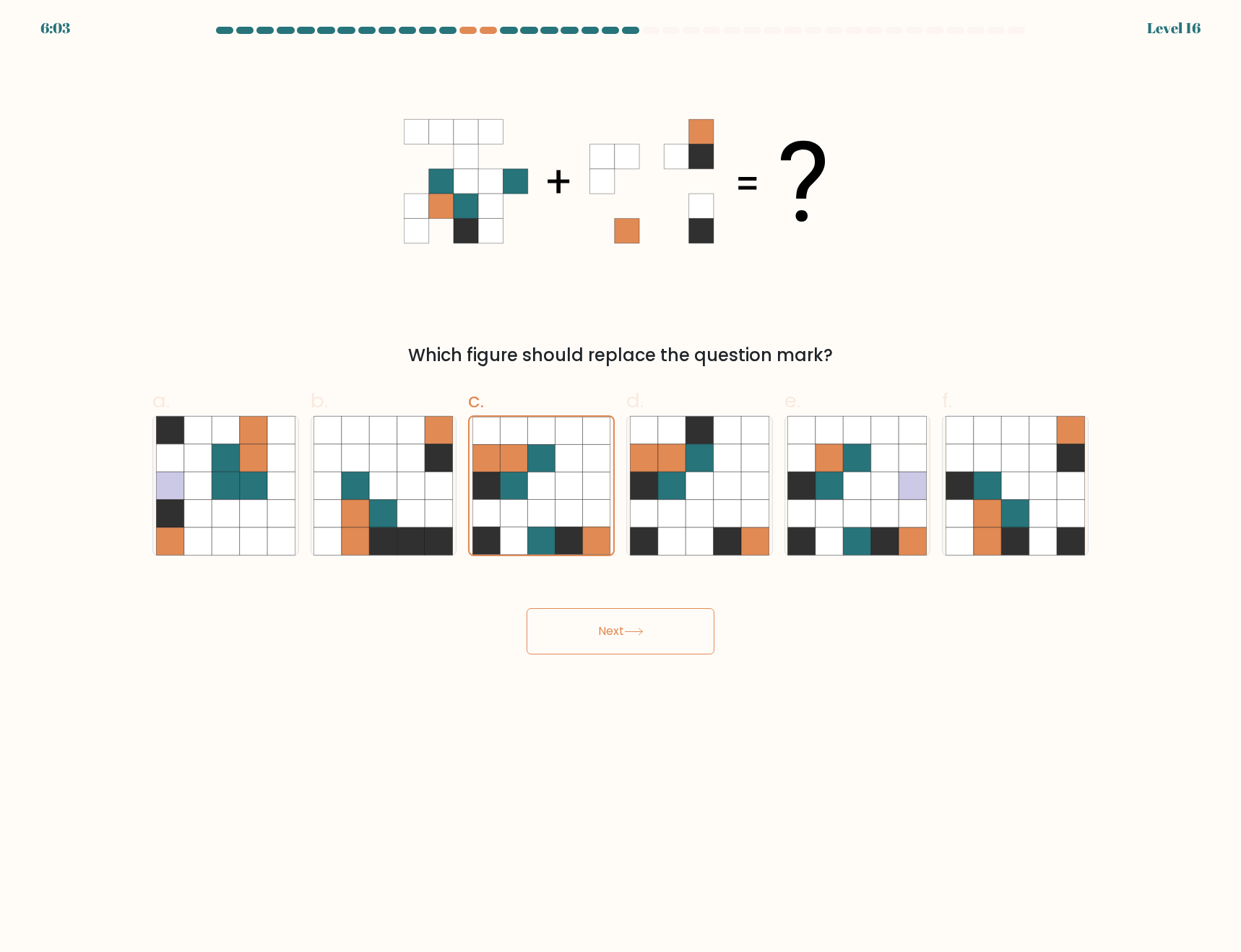
click at [654, 638] on button "Next" at bounding box center [620, 631] width 188 height 46
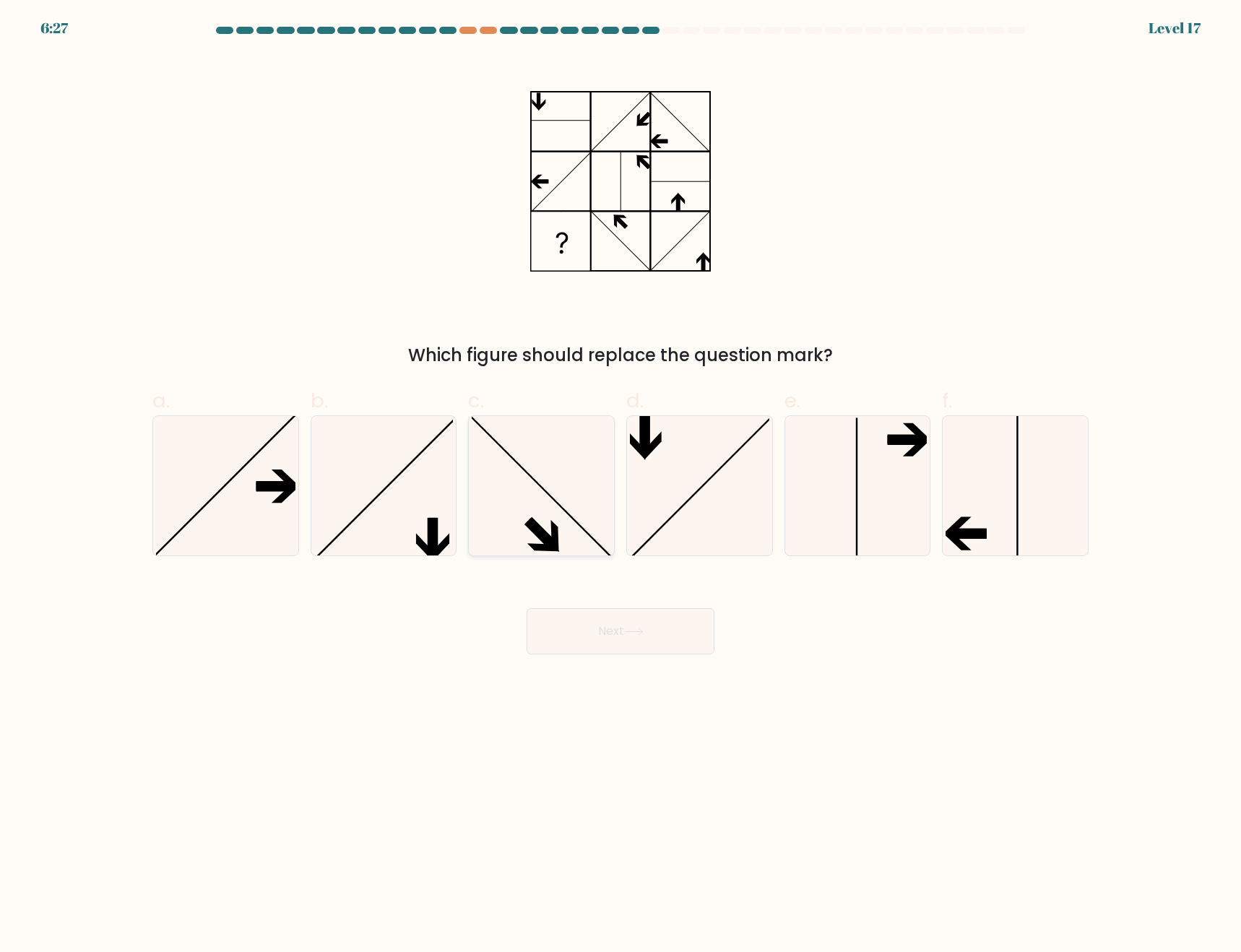
click at [554, 521] on icon at bounding box center [540, 485] width 139 height 139
click at [621, 485] on input "c." at bounding box center [621, 480] width 1 height 10
radio input "true"
click at [630, 638] on button "Next" at bounding box center [620, 631] width 188 height 46
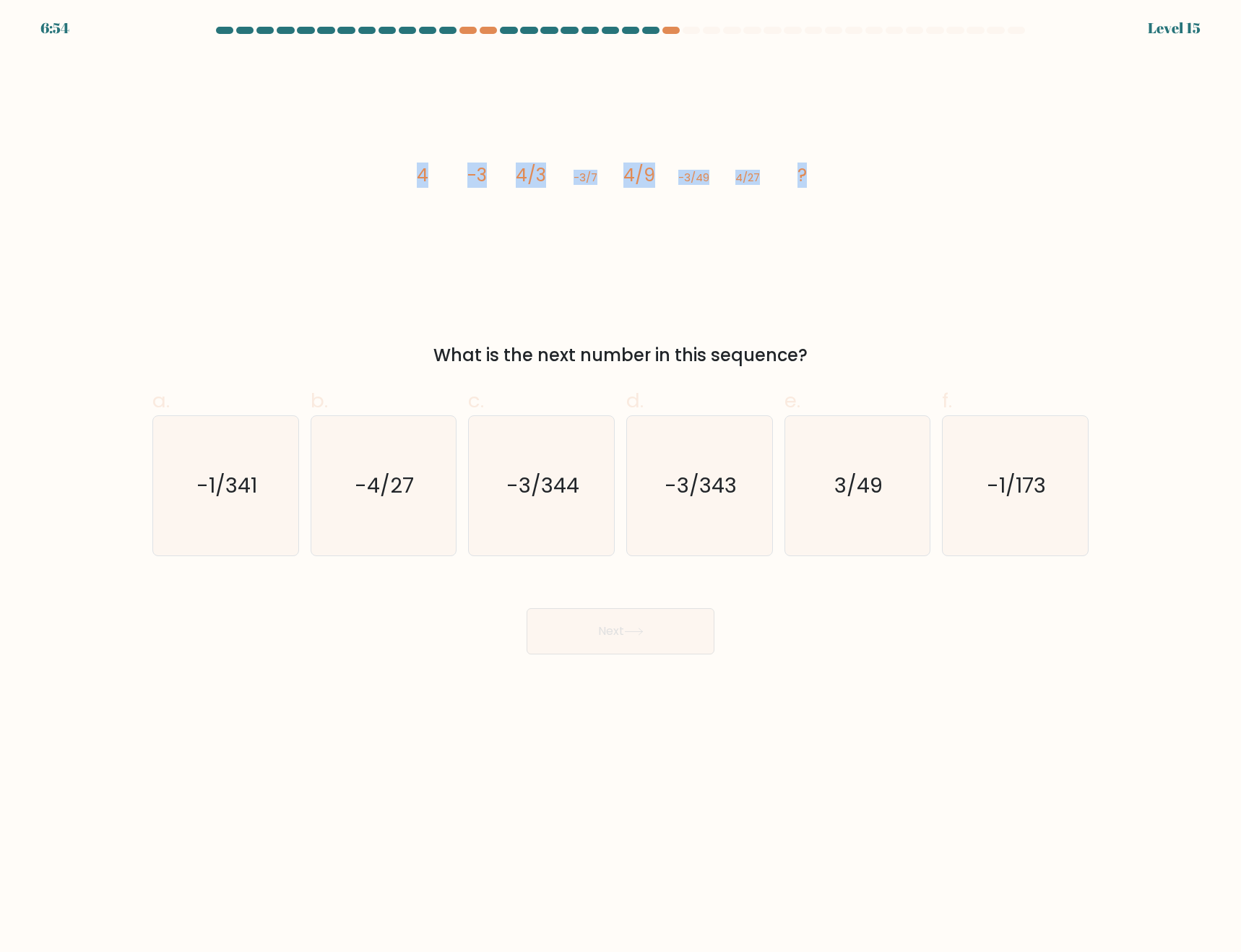
drag, startPoint x: 429, startPoint y: 183, endPoint x: 993, endPoint y: 206, distance: 564.5
click at [993, 206] on div "image/svg+xml 4 -3 4/3 -3/7 4/9 -3/49 4/27 ? What is the next number in this se…" at bounding box center [620, 212] width 954 height 314
copy g "4 -3 4/3 -3/7 4/9 -3/49 4/27 ?"
click at [765, 612] on div "Next" at bounding box center [620, 614] width 954 height 81
click at [715, 522] on icon "-3/343" at bounding box center [699, 485] width 139 height 139
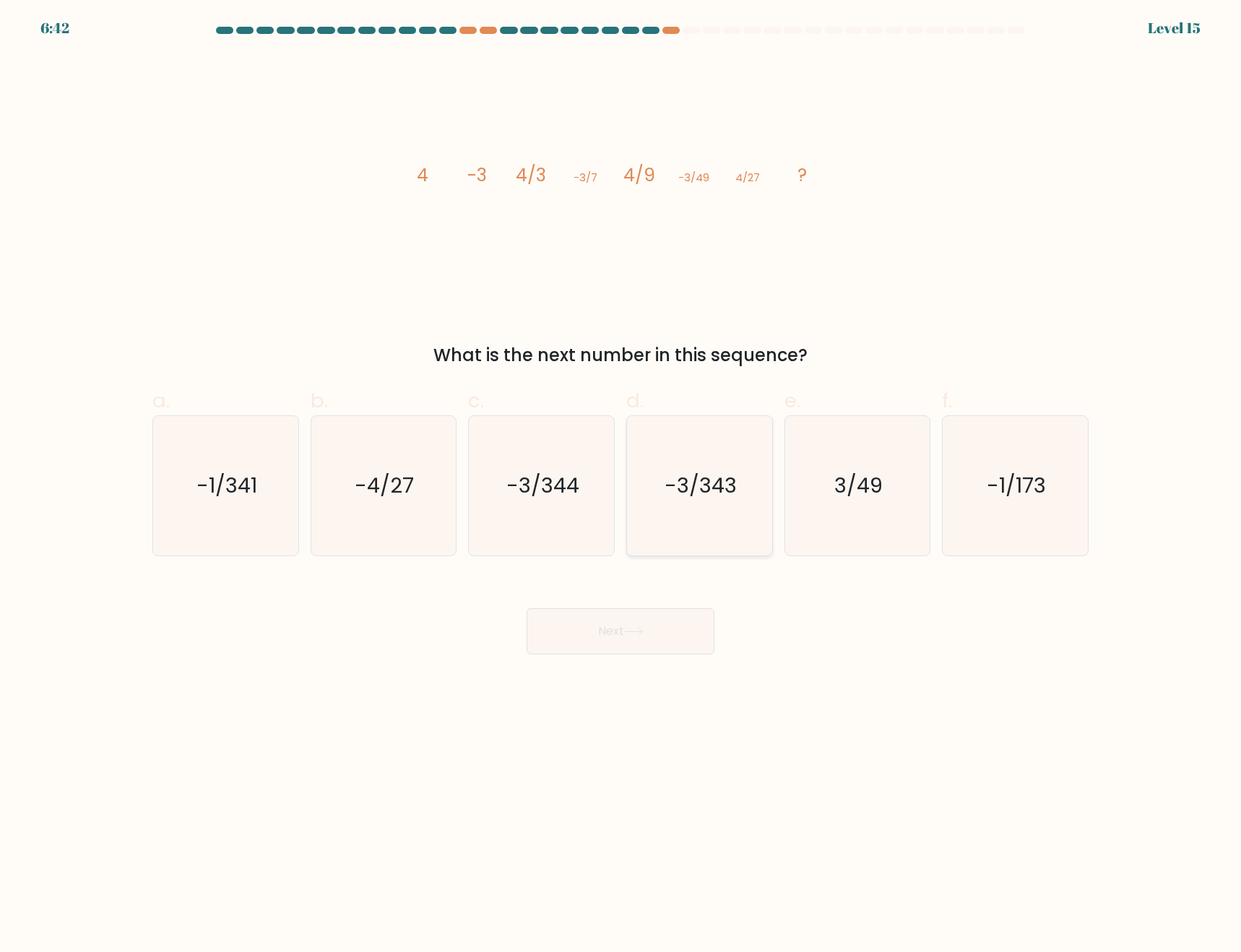
click at [622, 485] on input "d. -3/343" at bounding box center [621, 480] width 1 height 10
radio input "true"
click at [642, 631] on icon at bounding box center [634, 631] width 19 height 8
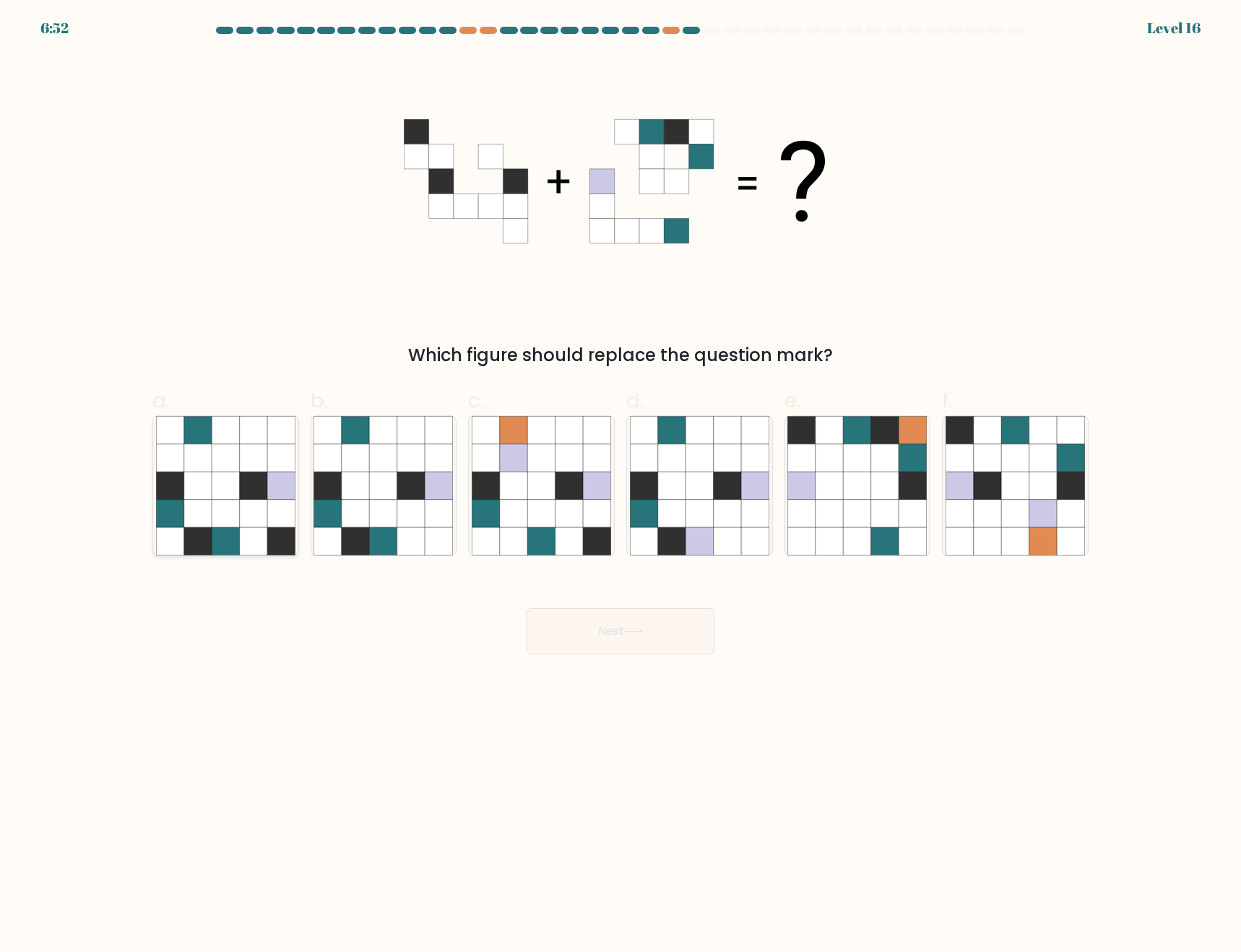
click at [244, 496] on icon at bounding box center [253, 485] width 27 height 27
click at [621, 485] on input "a." at bounding box center [621, 480] width 1 height 10
radio input "true"
click at [640, 643] on button "Next" at bounding box center [620, 631] width 188 height 46
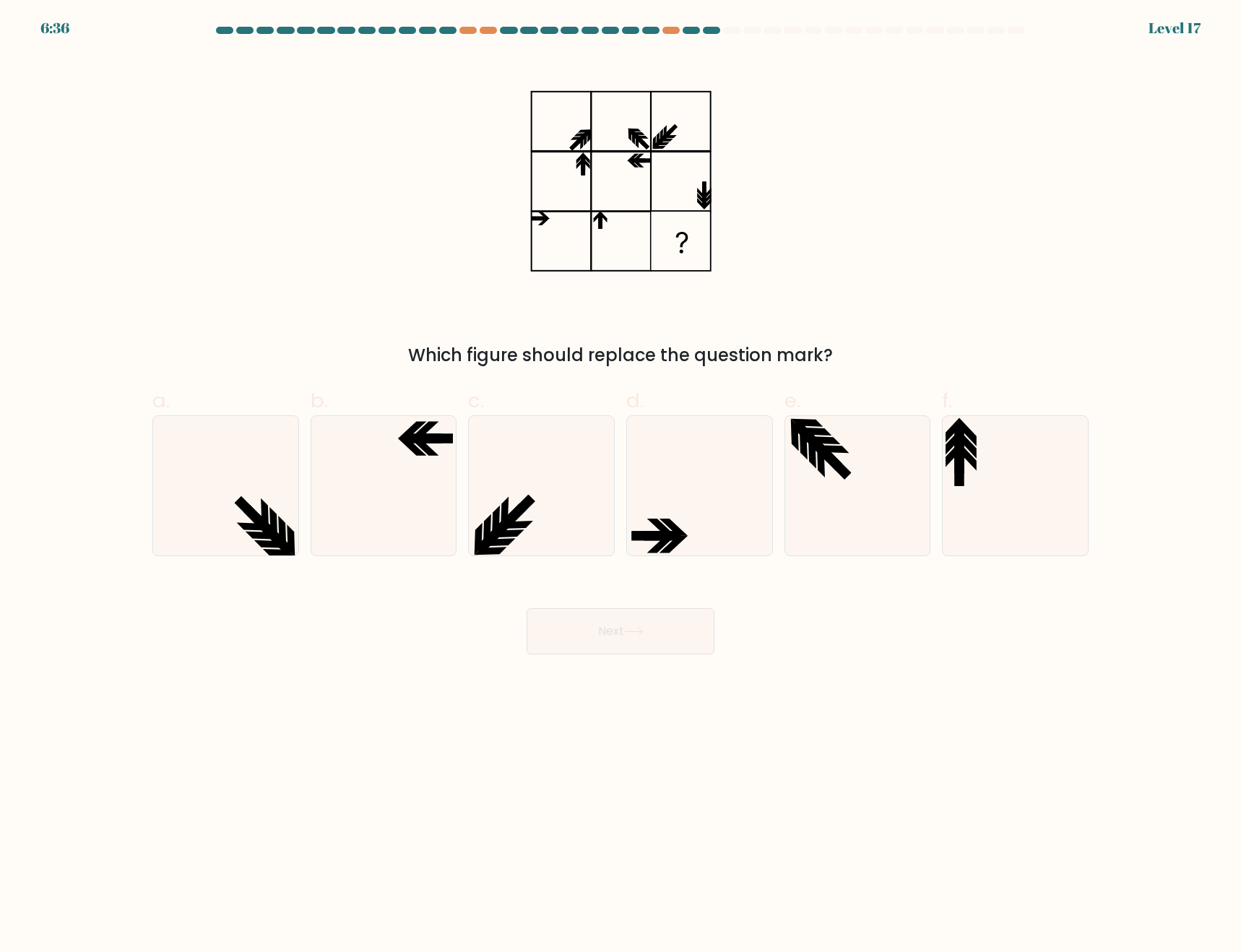
click at [1087, 767] on body "6:36 Level 17" at bounding box center [620, 476] width 1241 height 952
click at [700, 548] on icon at bounding box center [699, 485] width 139 height 139
click at [622, 485] on input "d." at bounding box center [621, 480] width 1 height 10
radio input "true"
click at [422, 464] on icon at bounding box center [383, 485] width 139 height 139
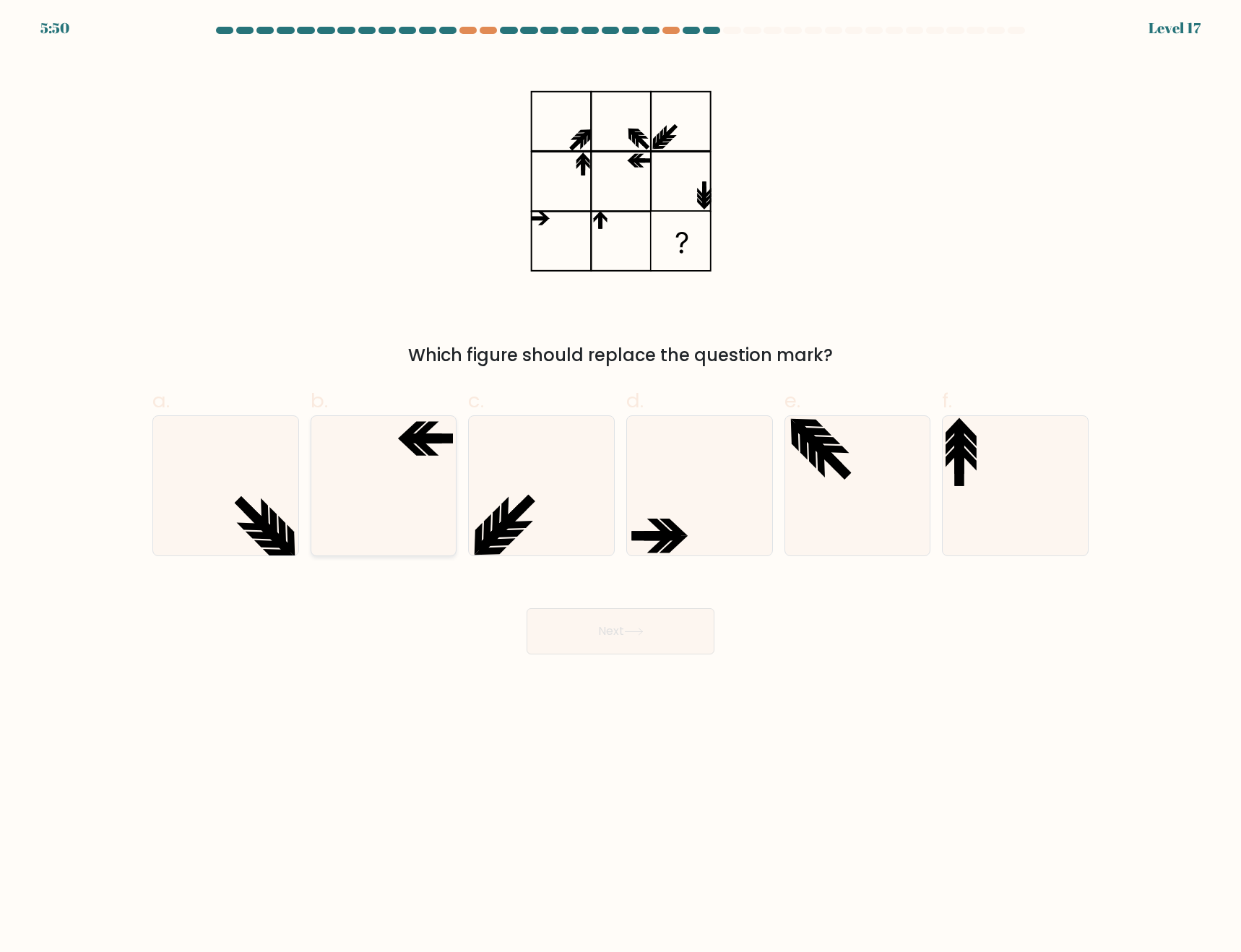
click at [621, 476] on input "b." at bounding box center [621, 480] width 1 height 10
radio input "true"
click at [623, 638] on button "Next" at bounding box center [620, 631] width 188 height 46
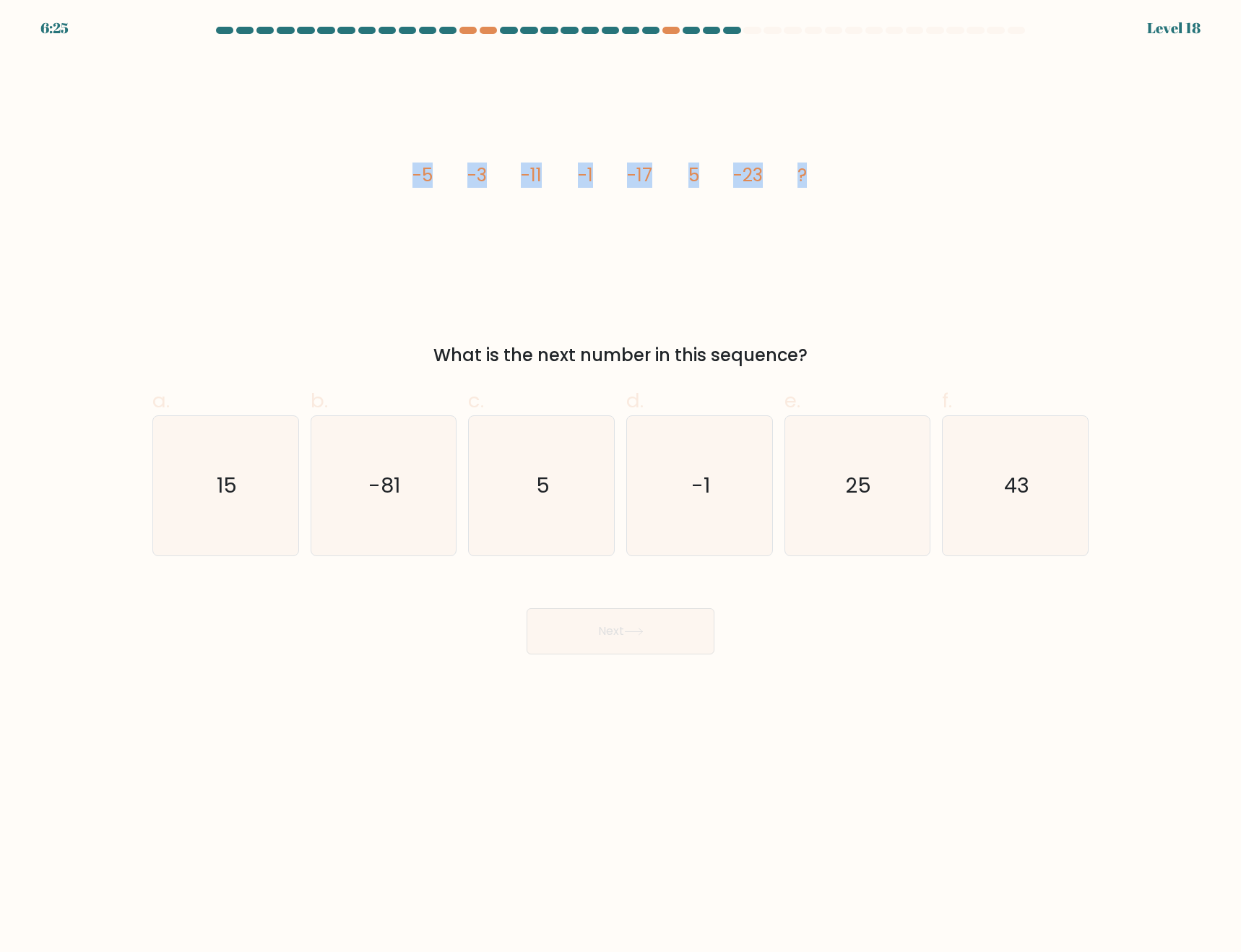
drag, startPoint x: 374, startPoint y: 156, endPoint x: 876, endPoint y: 146, distance: 502.1
click at [875, 139] on div "image/svg+xml -5 -3 -11 -1 -17 5 -23 ? What is the next number in this sequence?" at bounding box center [620, 212] width 954 height 314
copy g "-5 -3 -11 -1 -17 5 -23 ?"
click at [1028, 754] on body "6:22 Level 18" at bounding box center [620, 476] width 1241 height 952
click at [233, 506] on icon "15" at bounding box center [225, 485] width 139 height 139
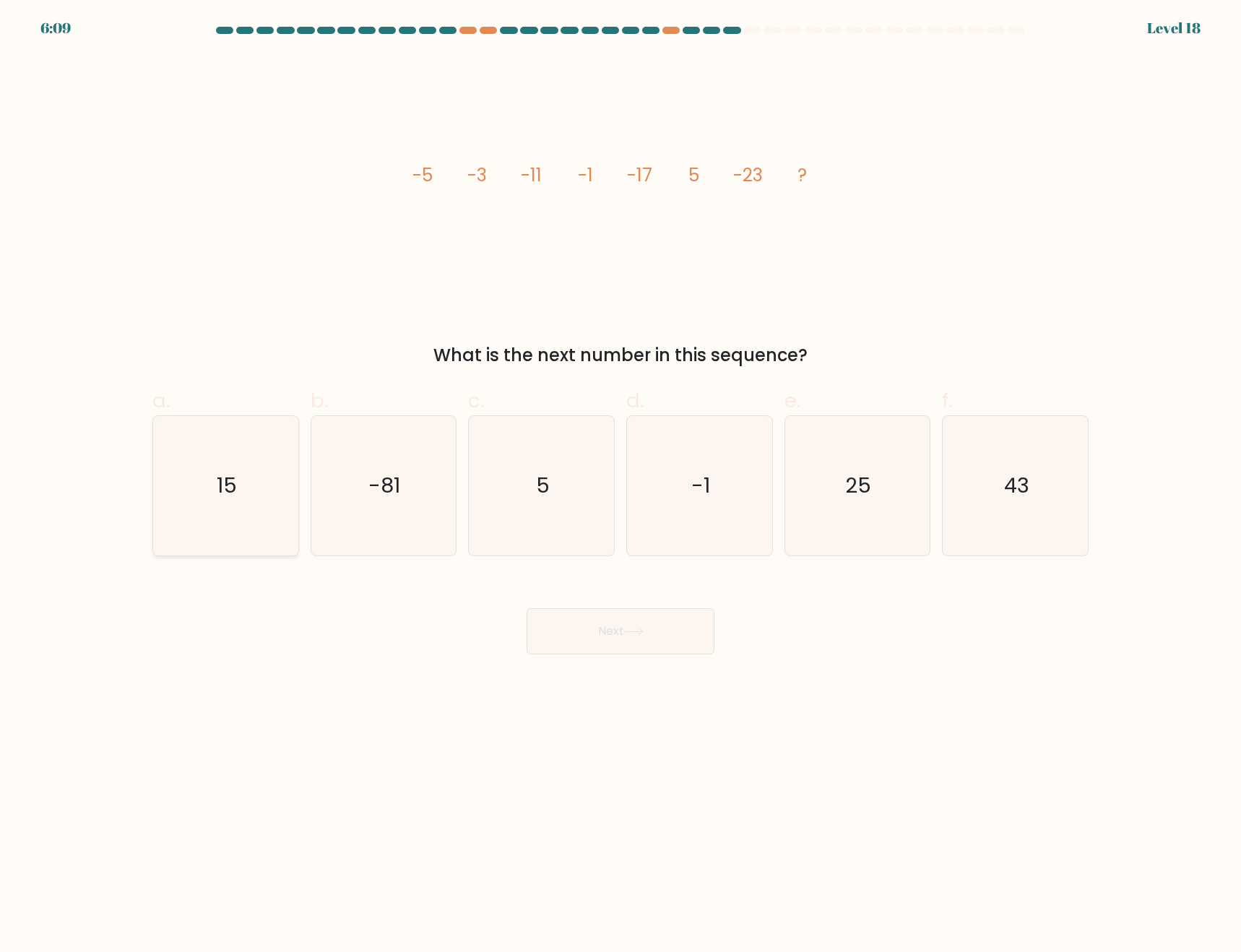
click at [621, 485] on input "a. 15" at bounding box center [621, 480] width 1 height 10
radio input "true"
click at [624, 637] on button "Next" at bounding box center [620, 631] width 188 height 46
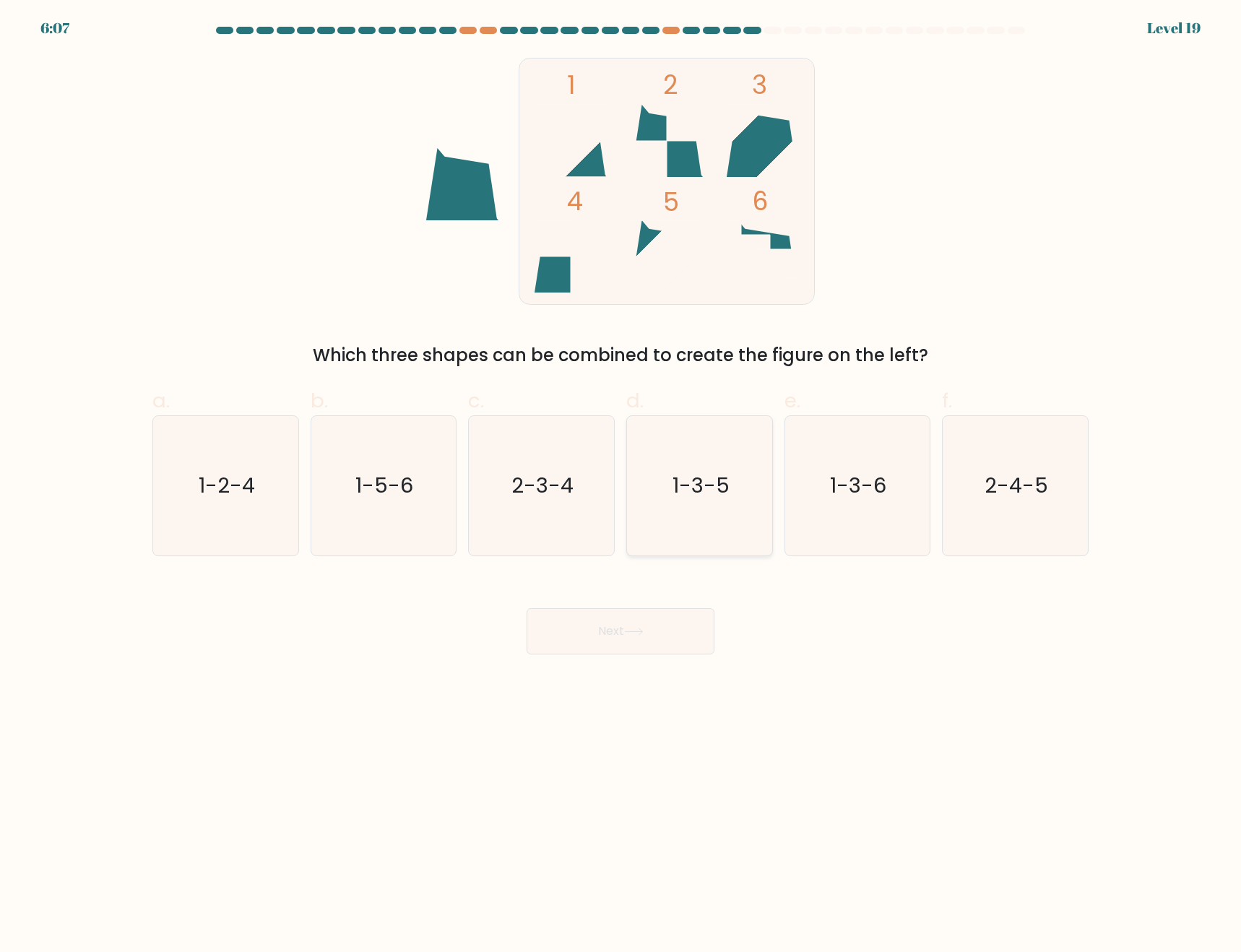
click at [640, 504] on icon "1-3-5" at bounding box center [699, 485] width 139 height 139
click at [622, 485] on input "d. 1-3-5" at bounding box center [621, 480] width 1 height 10
radio input "true"
click at [659, 638] on button "Next" at bounding box center [620, 631] width 188 height 46
click at [642, 636] on button "Next" at bounding box center [620, 631] width 188 height 46
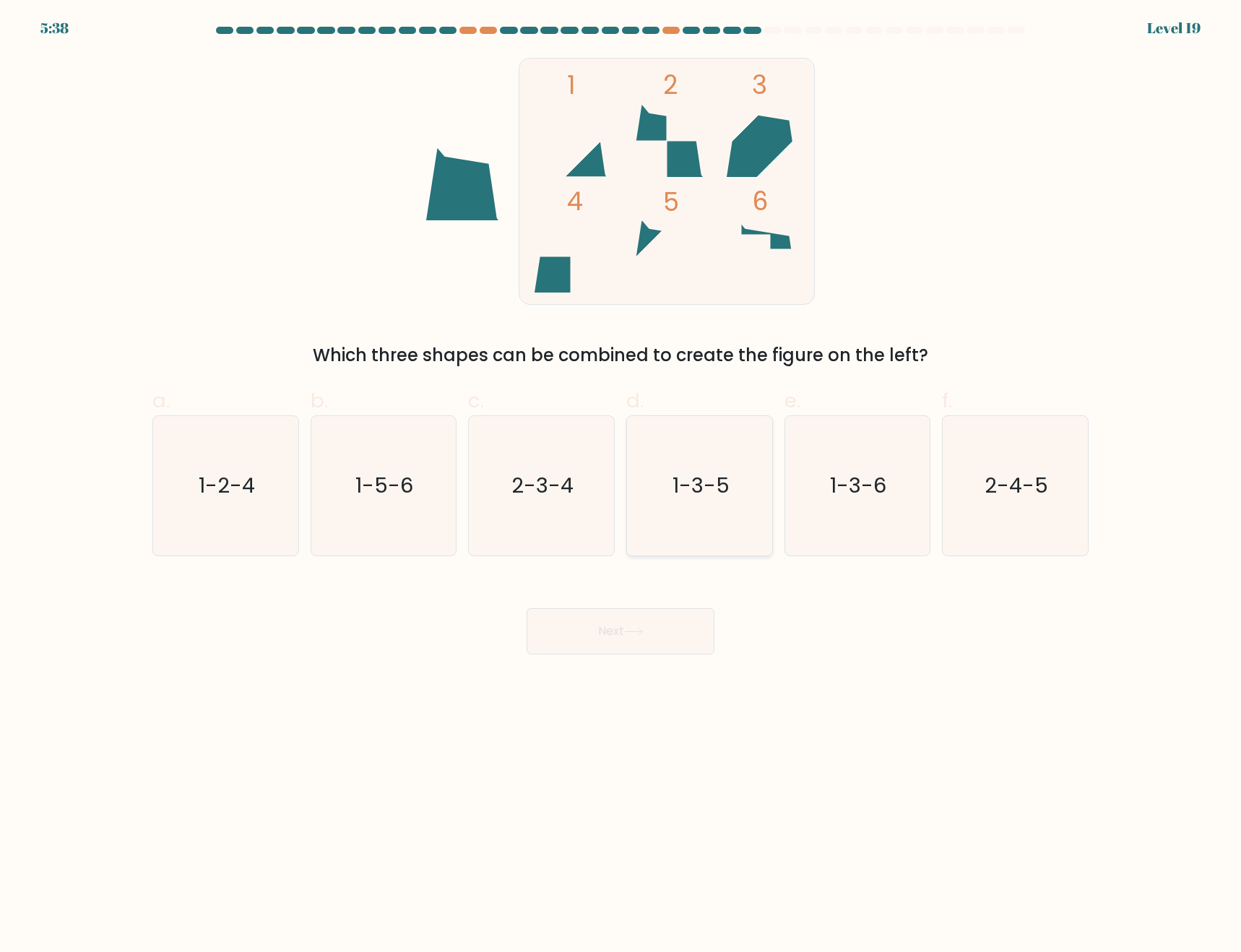
click at [716, 537] on icon "1-3-5" at bounding box center [699, 485] width 139 height 139
click at [622, 485] on input "d. 1-3-5" at bounding box center [621, 480] width 1 height 10
radio input "true"
drag, startPoint x: 650, startPoint y: 629, endPoint x: 659, endPoint y: 628, distance: 9.1
click at [650, 629] on button "Next" at bounding box center [620, 631] width 188 height 46
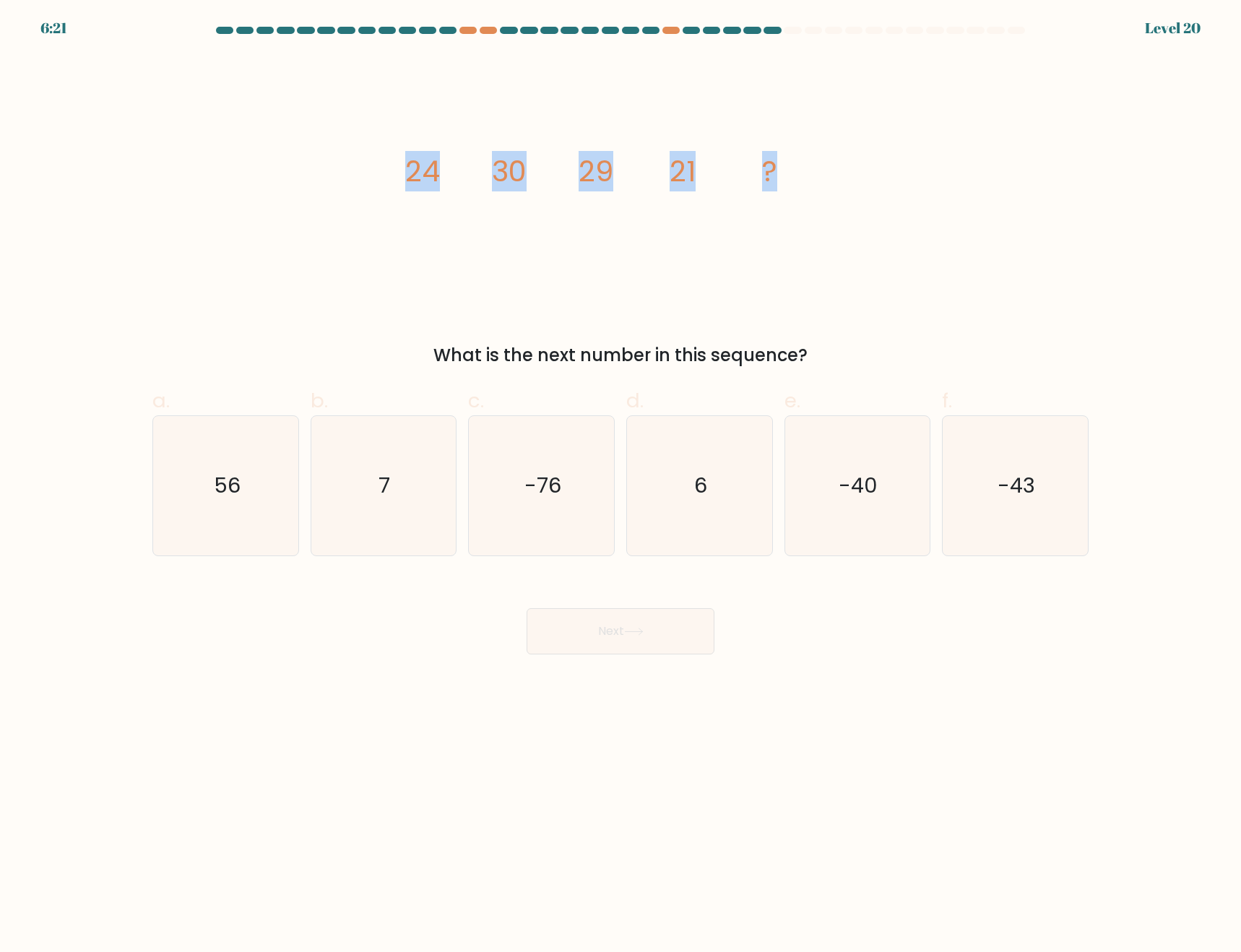
drag, startPoint x: 328, startPoint y: 166, endPoint x: 1127, endPoint y: 189, distance: 799.3
click at [1127, 189] on form at bounding box center [620, 341] width 1241 height 628
copy g "24 30 29 21 ?"
click at [1025, 838] on body "6:18 Level 20" at bounding box center [620, 476] width 1241 height 952
click at [688, 508] on icon "6" at bounding box center [699, 485] width 139 height 139
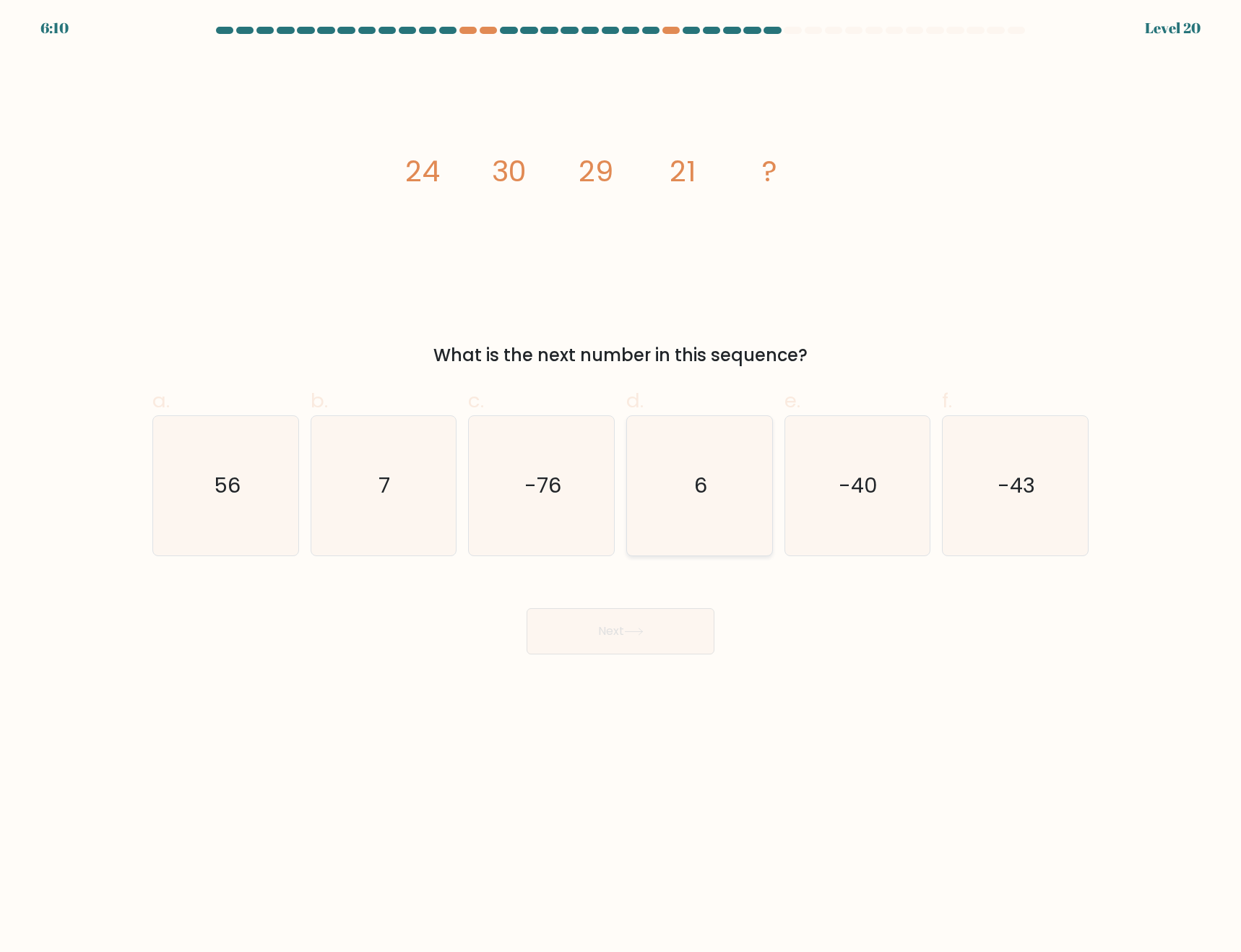
click at [622, 485] on input "d. 6" at bounding box center [621, 480] width 1 height 10
radio input "true"
click at [603, 633] on button "Next" at bounding box center [620, 631] width 188 height 46
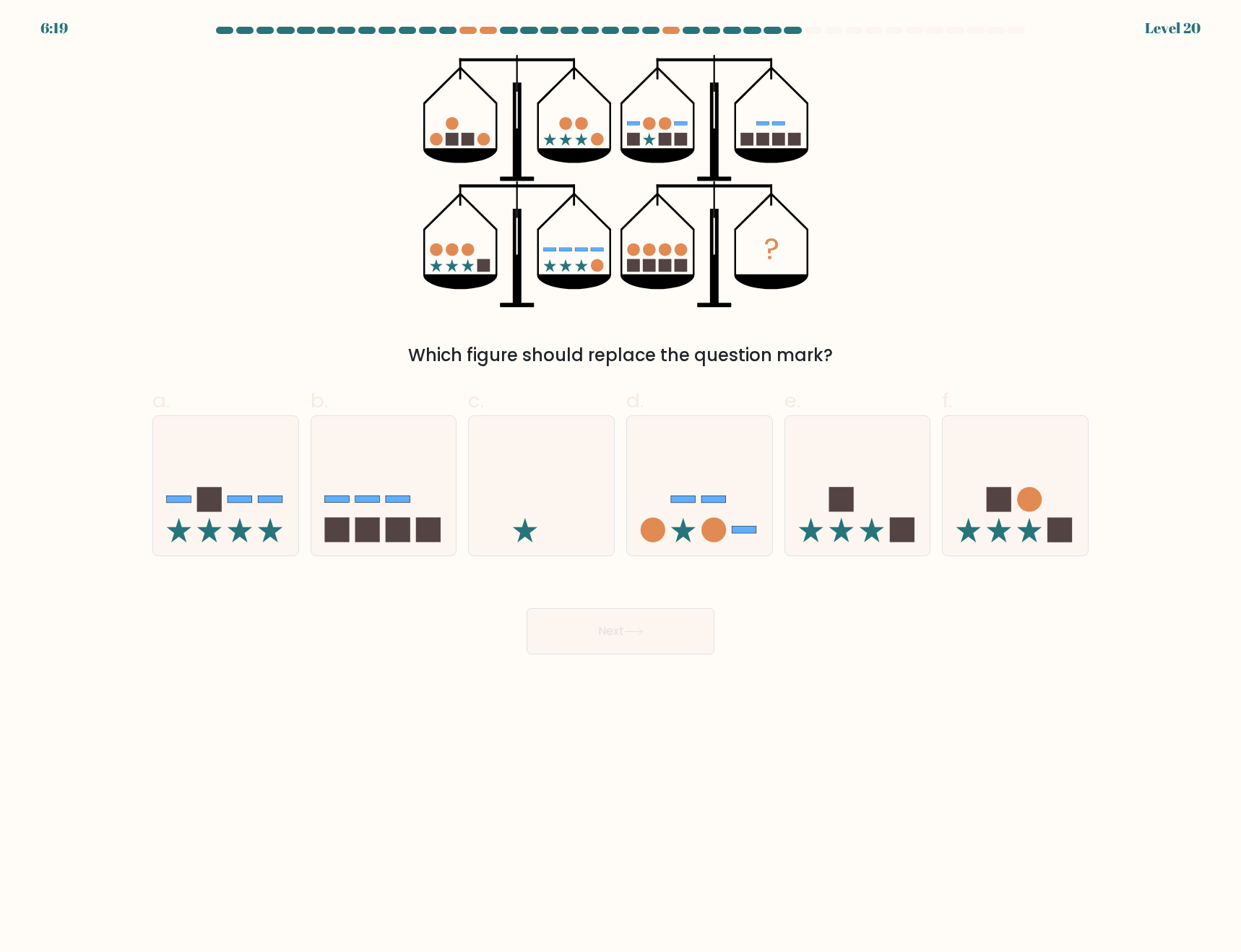
click at [929, 757] on body "6:19 Level 20" at bounding box center [620, 476] width 1241 height 952
click at [1156, 764] on body "6:17 Level 20" at bounding box center [620, 476] width 1241 height 952
drag, startPoint x: 260, startPoint y: 539, endPoint x: 261, endPoint y: 532, distance: 7.1
click at [260, 538] on icon at bounding box center [226, 485] width 145 height 120
click at [621, 485] on input "a." at bounding box center [621, 480] width 1 height 10
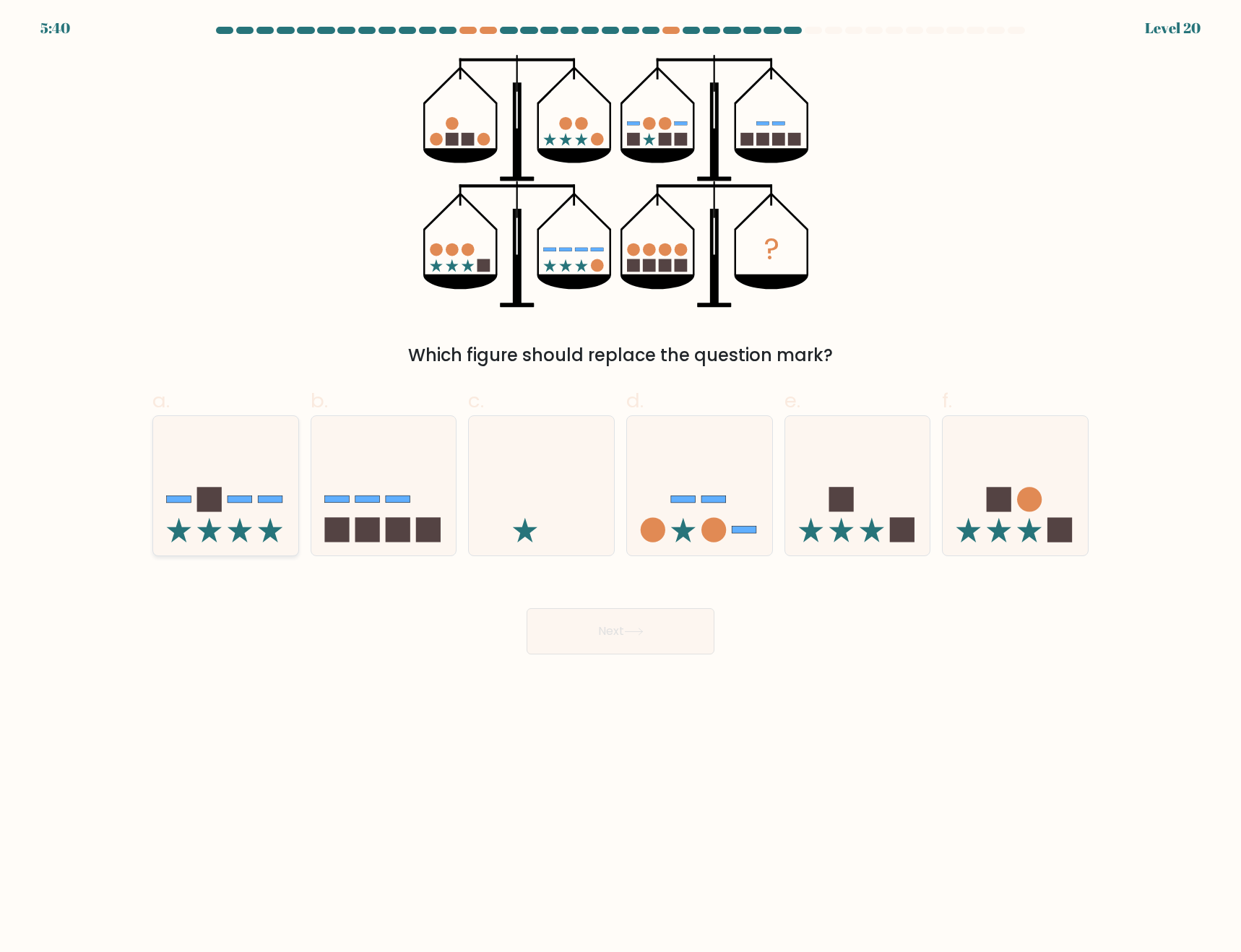
radio input "true"
click at [420, 509] on icon at bounding box center [384, 485] width 145 height 120
click at [621, 485] on input "b." at bounding box center [621, 480] width 1 height 10
radio input "true"
click at [234, 508] on icon at bounding box center [226, 485] width 145 height 120
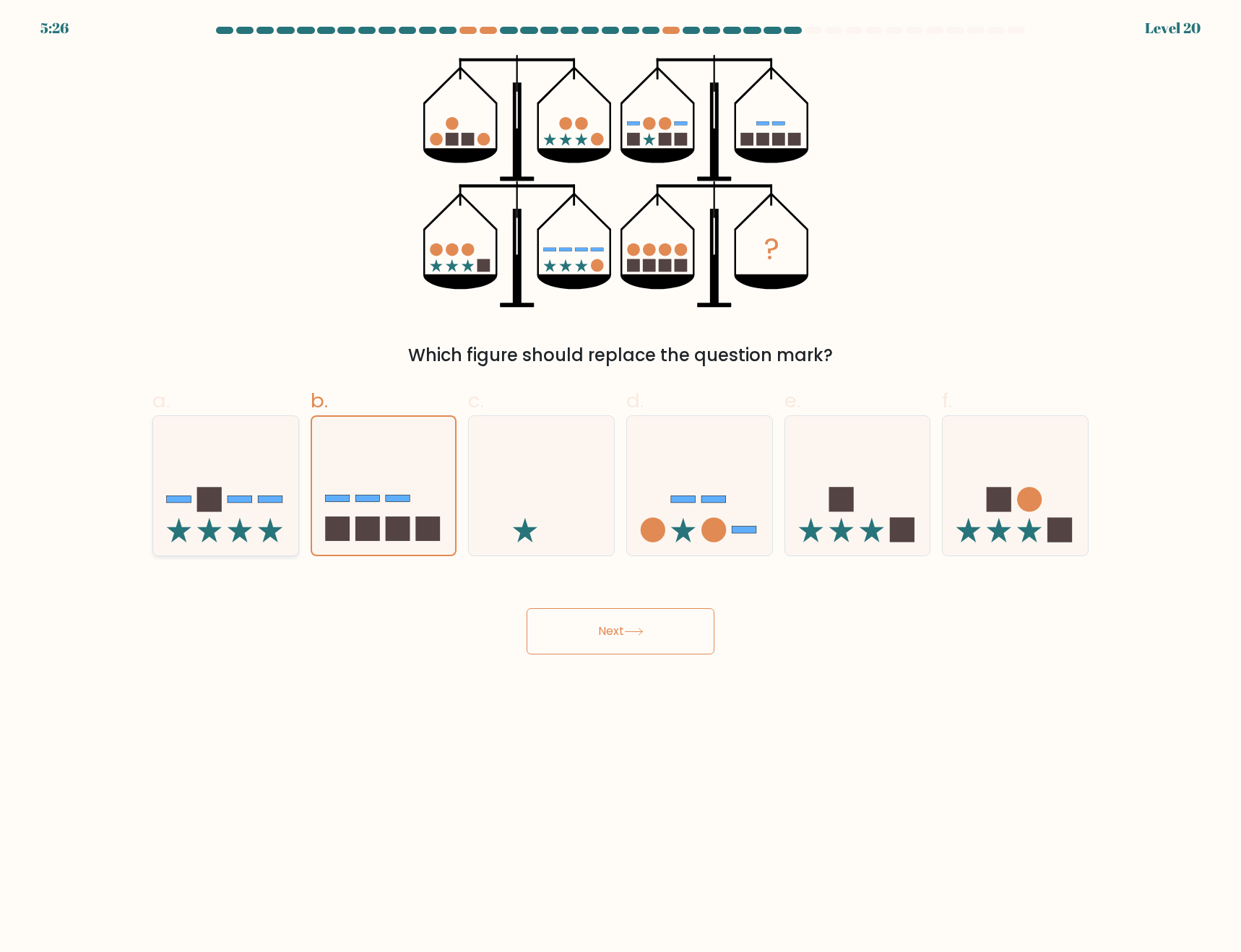
click at [621, 485] on input "a." at bounding box center [621, 480] width 1 height 10
radio input "true"
click at [629, 627] on button "Next" at bounding box center [620, 631] width 188 height 46
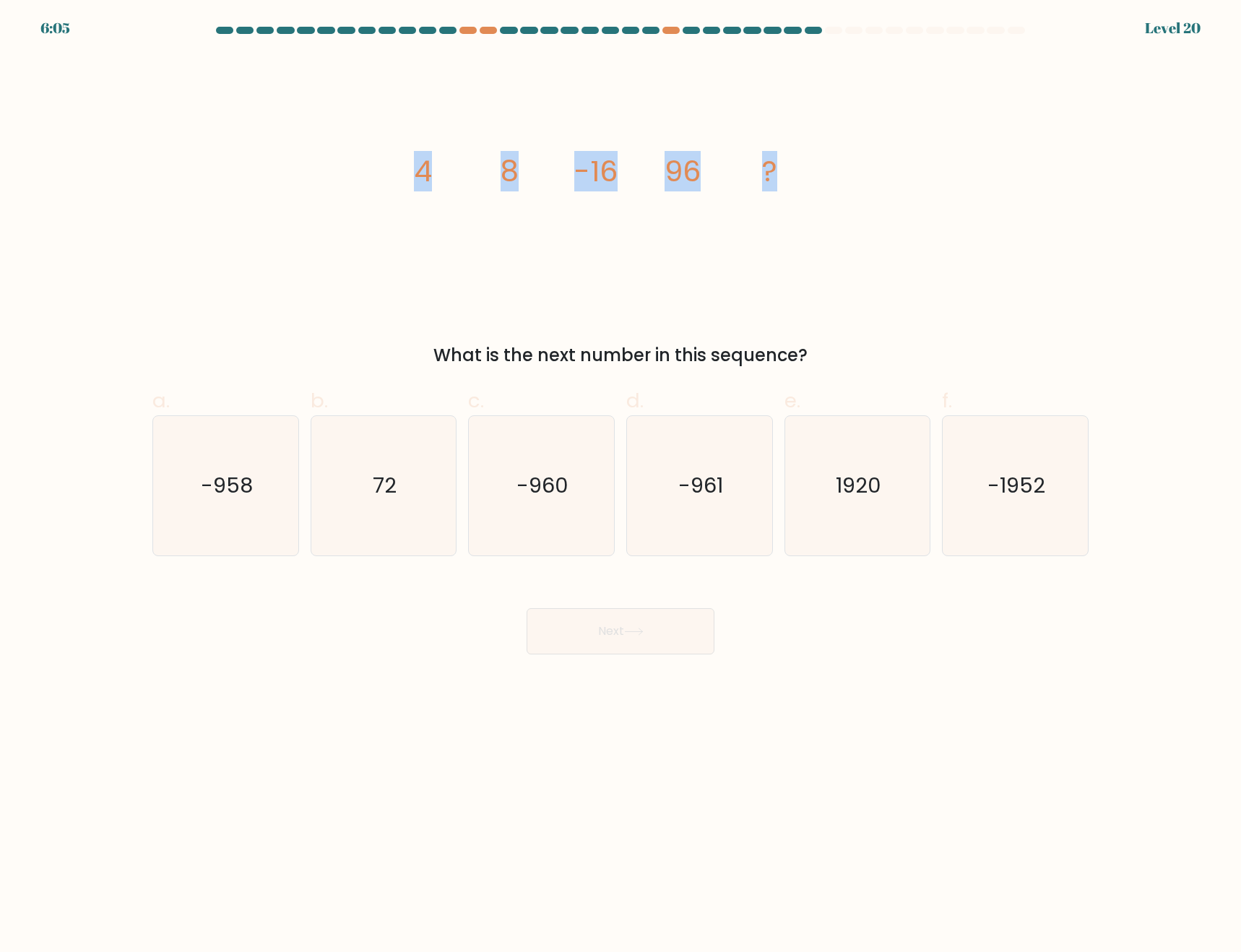
drag, startPoint x: 419, startPoint y: 160, endPoint x: 950, endPoint y: 197, distance: 532.3
click at [950, 197] on div "image/svg+xml 4 8 -16 96 ? What is the next number in this sequence?" at bounding box center [620, 212] width 954 height 314
copy g "4 8 -16 96 ?"
click at [977, 803] on body "6:02 Level 20" at bounding box center [620, 476] width 1241 height 952
click at [547, 531] on icon "-960" at bounding box center [540, 485] width 139 height 139
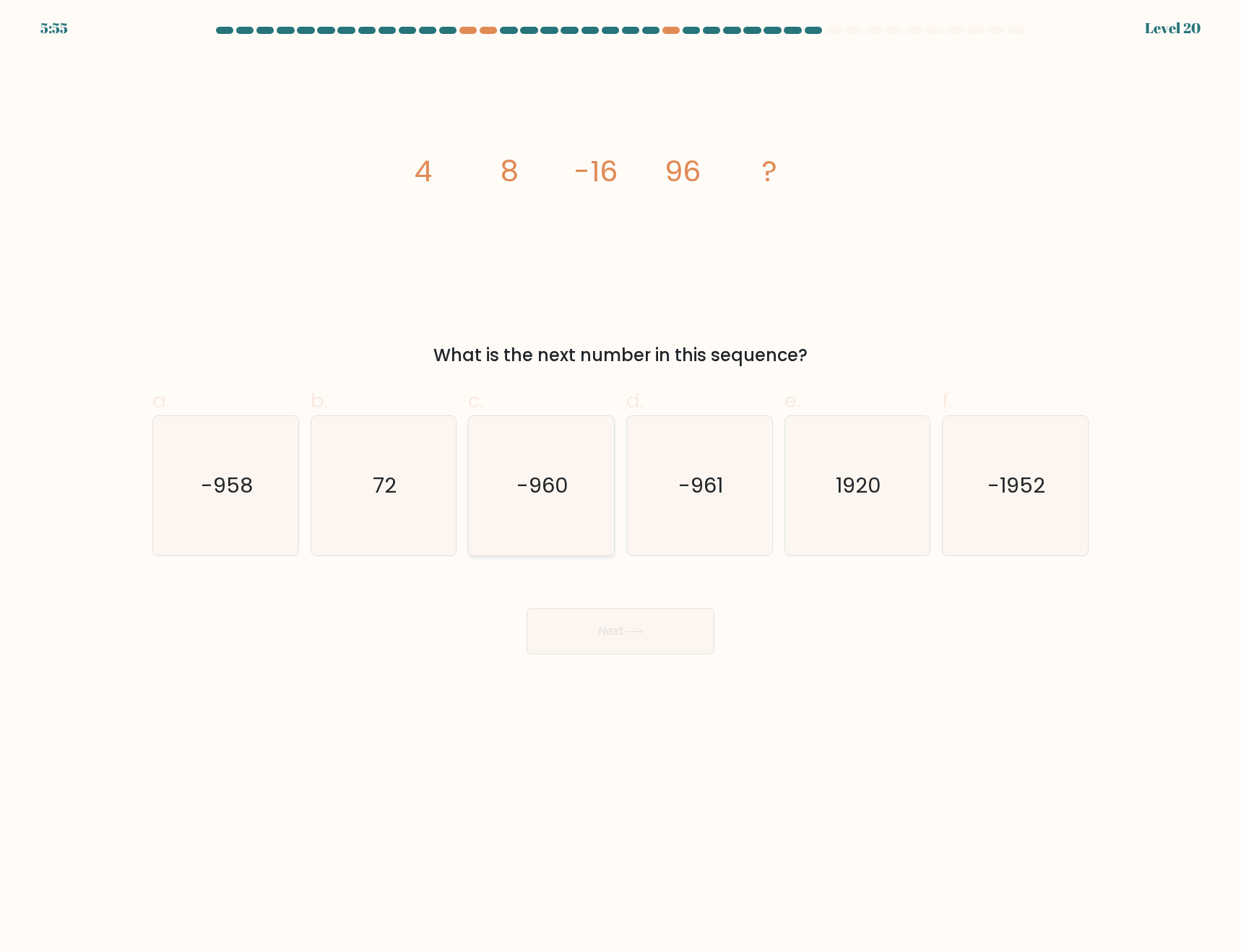
click at [621, 485] on input "c. -960" at bounding box center [621, 480] width 1 height 10
radio input "true"
click at [619, 622] on button "Next" at bounding box center [620, 631] width 188 height 46
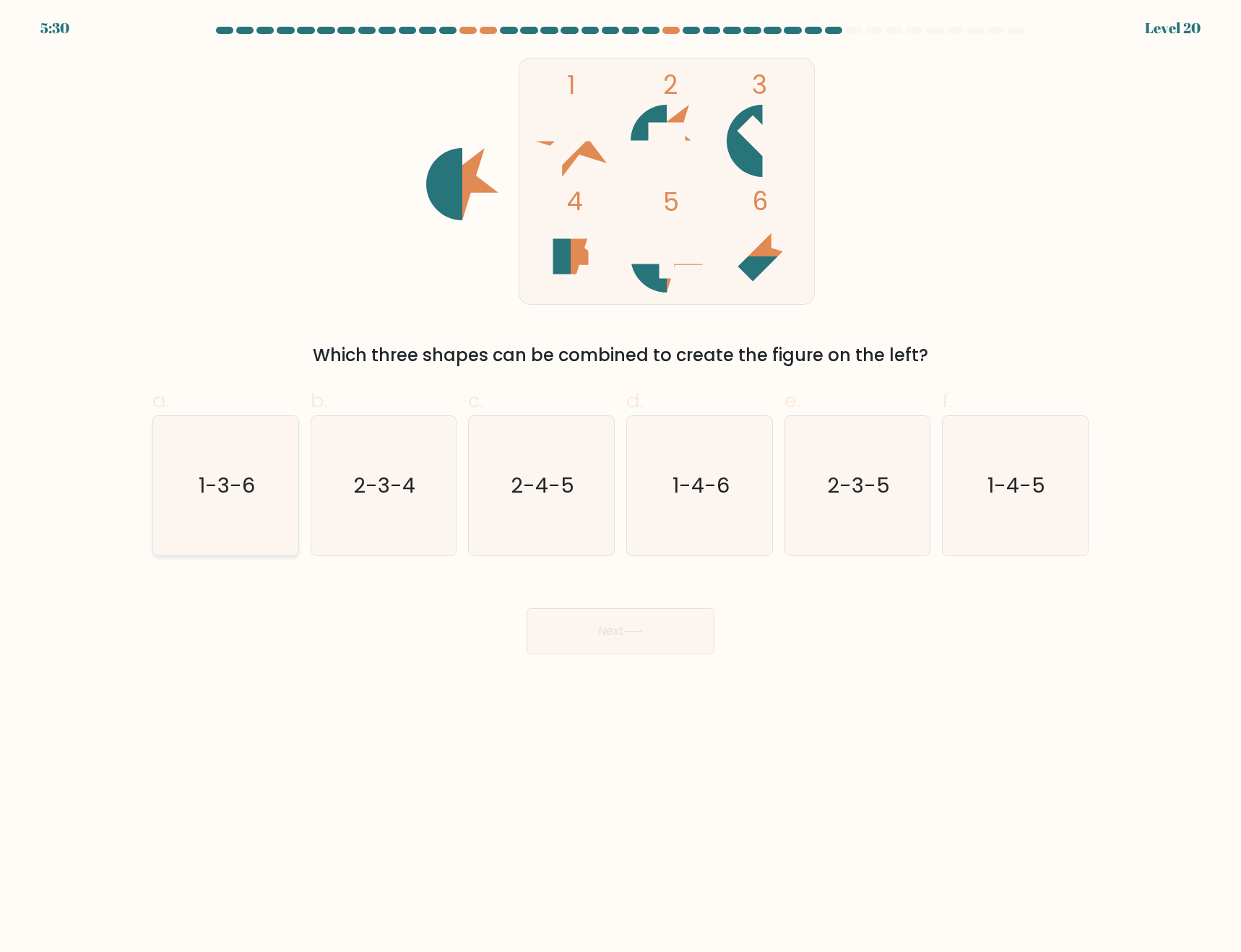
click at [248, 505] on icon "1-3-6" at bounding box center [225, 485] width 139 height 139
click at [621, 485] on input "a. 1-3-6" at bounding box center [621, 480] width 1 height 10
radio input "true"
click at [1021, 518] on icon "1-4-5" at bounding box center [1014, 485] width 139 height 139
click at [622, 485] on input "f. 1-4-5" at bounding box center [621, 480] width 1 height 10
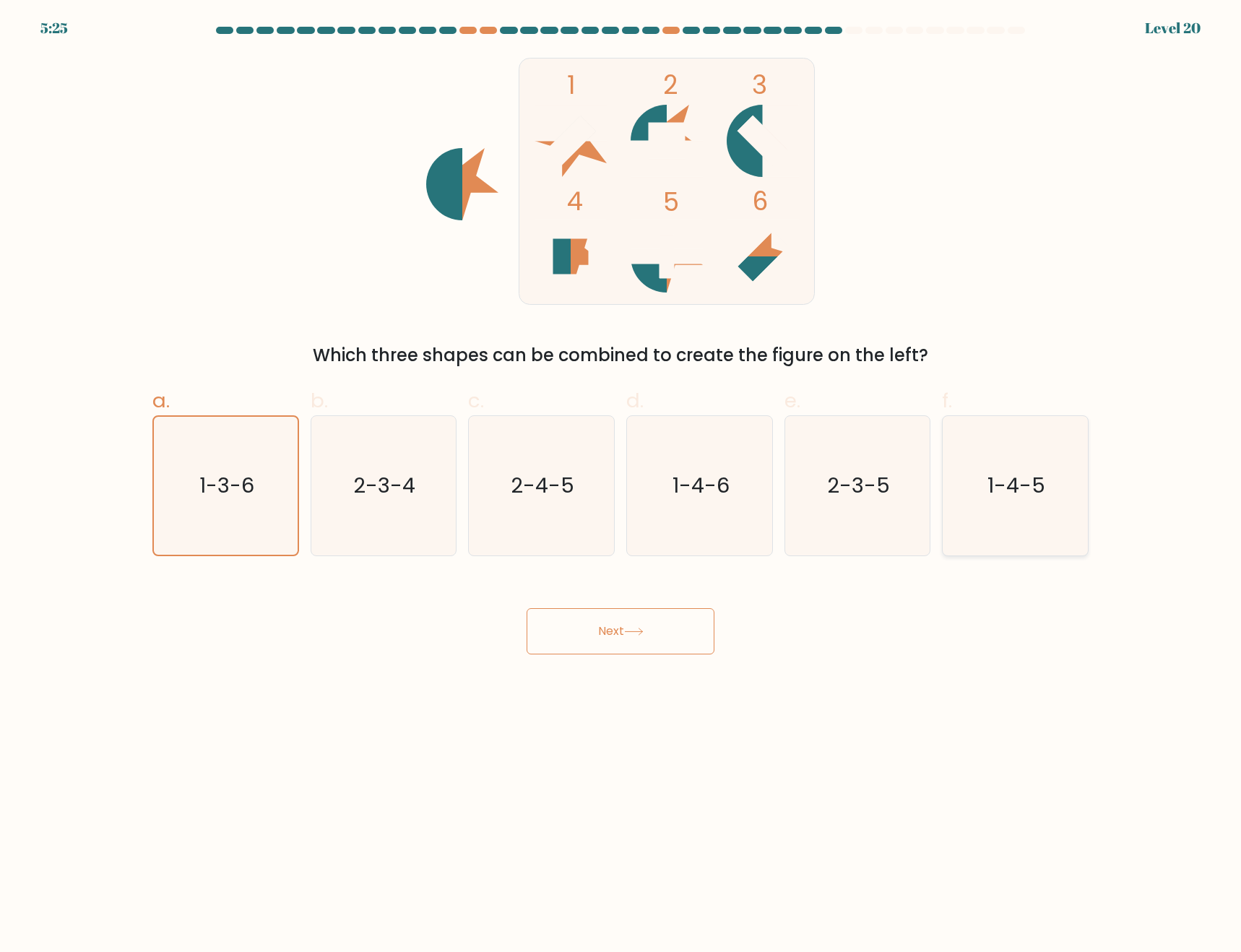
radio input "true"
click at [612, 644] on button "Next" at bounding box center [620, 631] width 188 height 46
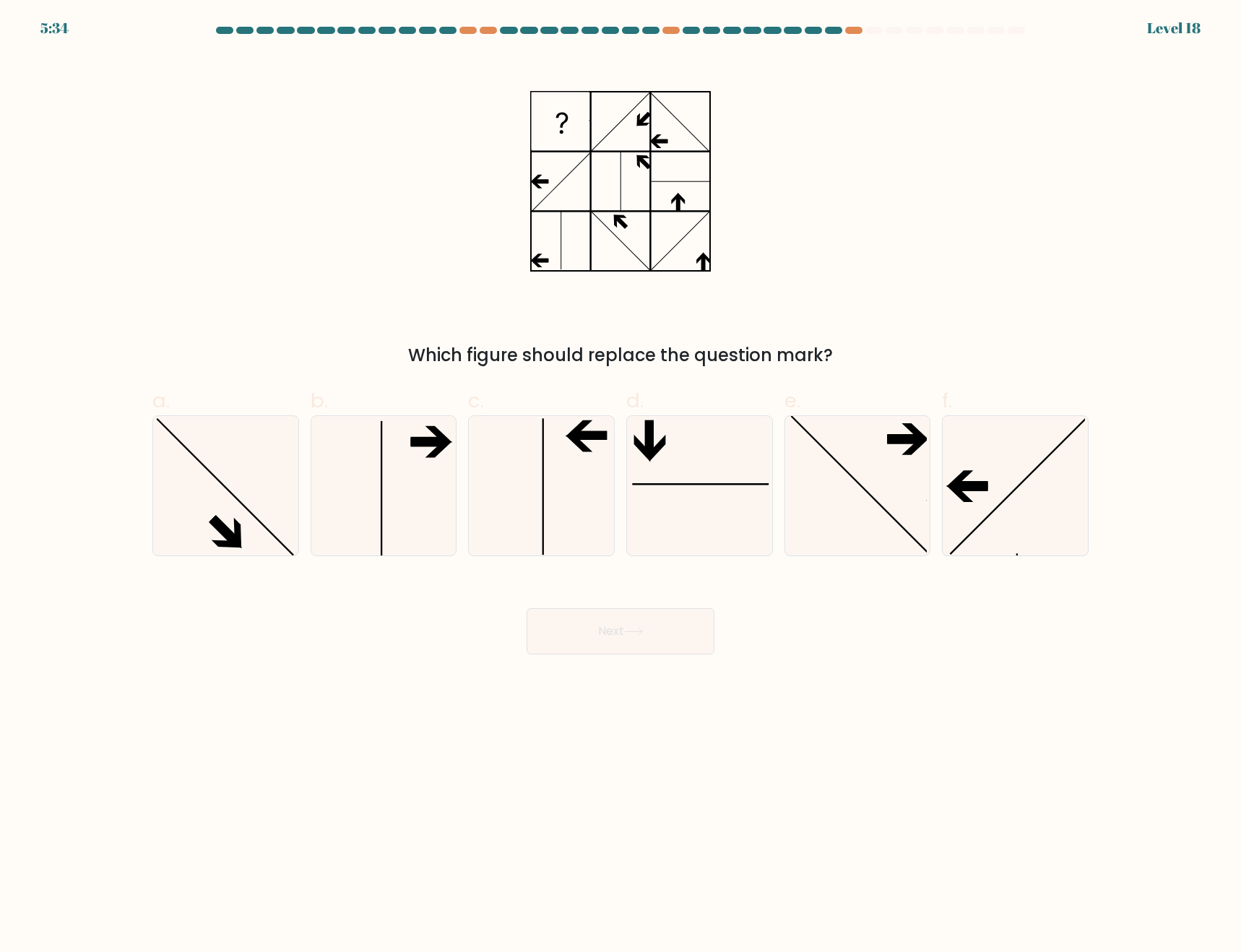
click at [840, 744] on body "5:34 Level 18" at bounding box center [620, 476] width 1241 height 952
click at [980, 501] on icon at bounding box center [1014, 485] width 139 height 139
click at [622, 485] on input "f." at bounding box center [621, 480] width 1 height 10
radio input "true"
click at [621, 638] on button "Next" at bounding box center [620, 631] width 188 height 46
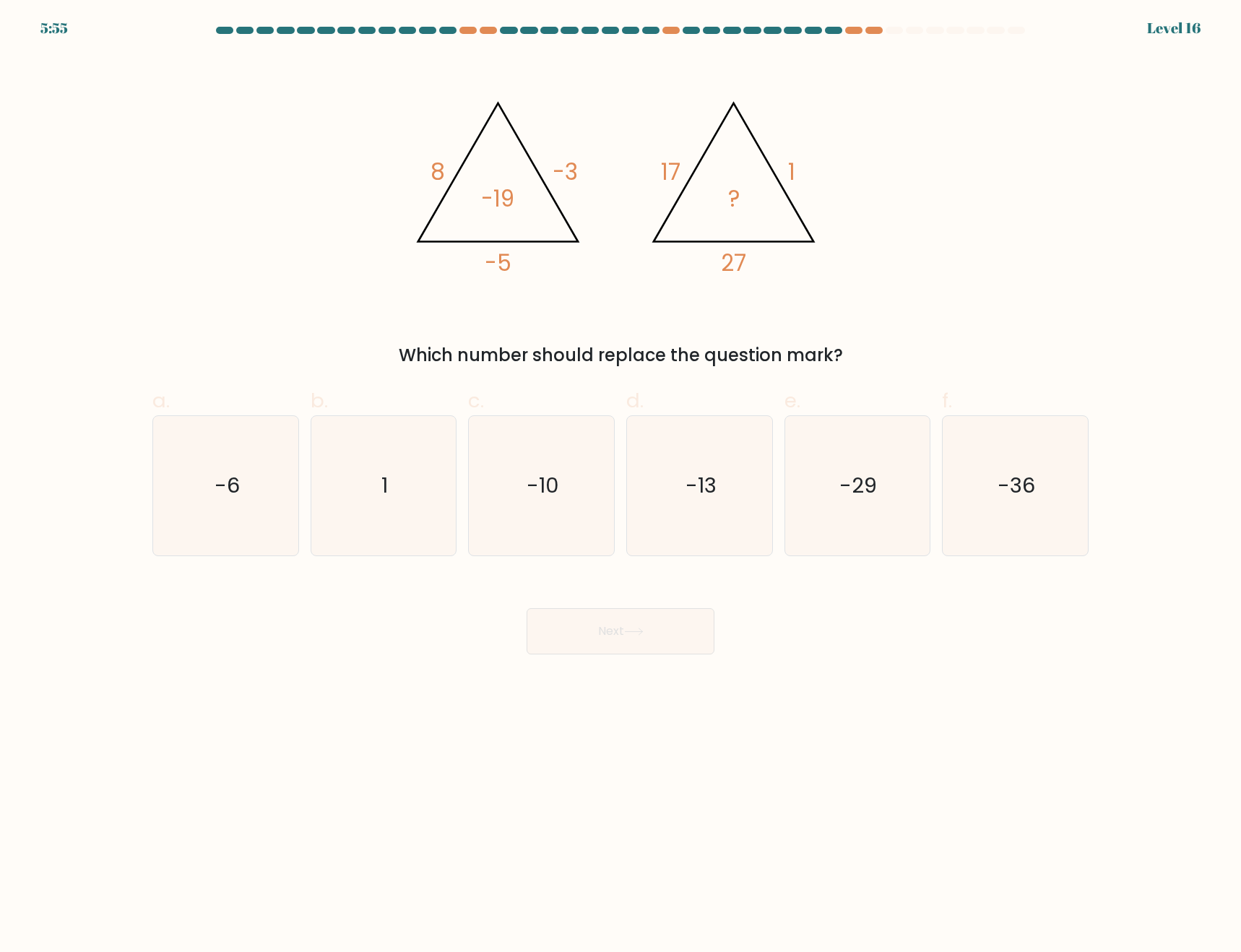
click at [1053, 789] on body "5:55 Level 16" at bounding box center [620, 476] width 1241 height 952
click at [849, 525] on icon "-29" at bounding box center [857, 485] width 139 height 139
click at [622, 485] on input "e. -29" at bounding box center [621, 480] width 1 height 10
radio input "true"
click at [659, 622] on button "Next" at bounding box center [620, 631] width 188 height 46
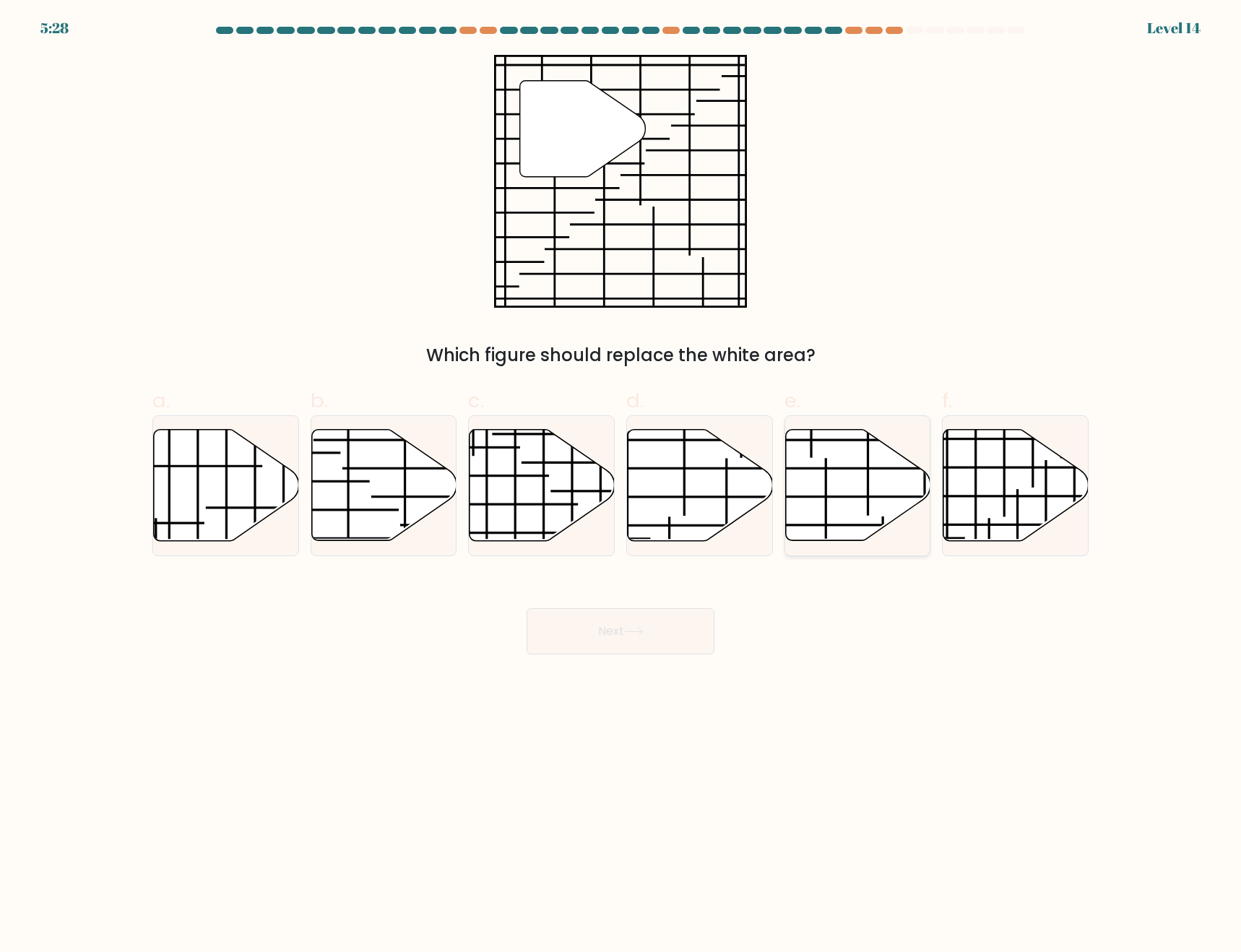
drag, startPoint x: 826, startPoint y: 514, endPoint x: 846, endPoint y: 522, distance: 21.5
click at [846, 522] on icon at bounding box center [858, 486] width 145 height 114
click at [622, 485] on input "e." at bounding box center [621, 480] width 1 height 10
radio input "true"
click at [617, 629] on button "Next" at bounding box center [620, 631] width 188 height 46
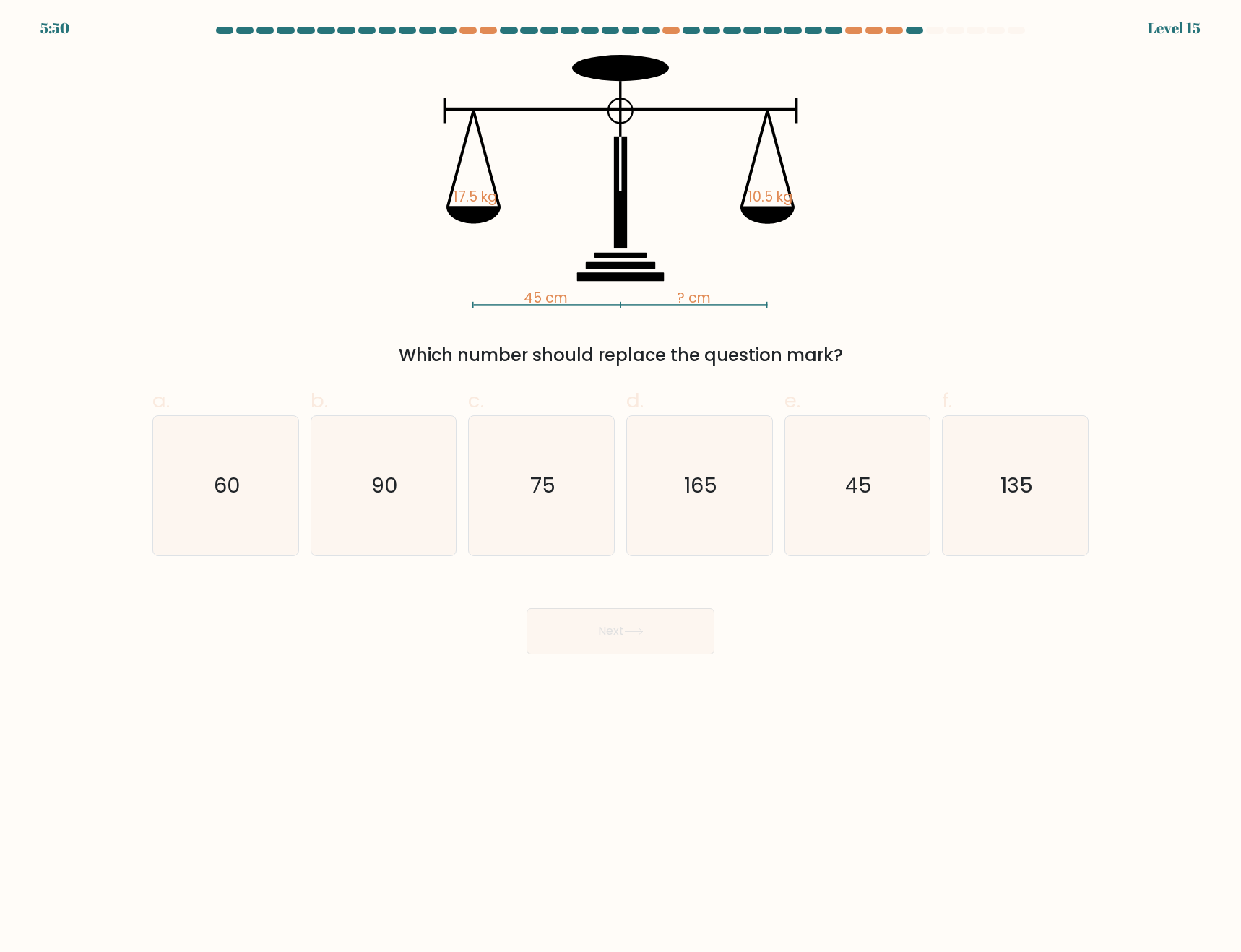
click at [1054, 672] on body "5:50 Level 15" at bounding box center [620, 476] width 1241 height 952
click at [506, 505] on icon "75" at bounding box center [540, 485] width 139 height 139
click at [621, 485] on input "c. 75" at bounding box center [621, 480] width 1 height 10
radio input "true"
click at [601, 625] on button "Next" at bounding box center [620, 631] width 188 height 46
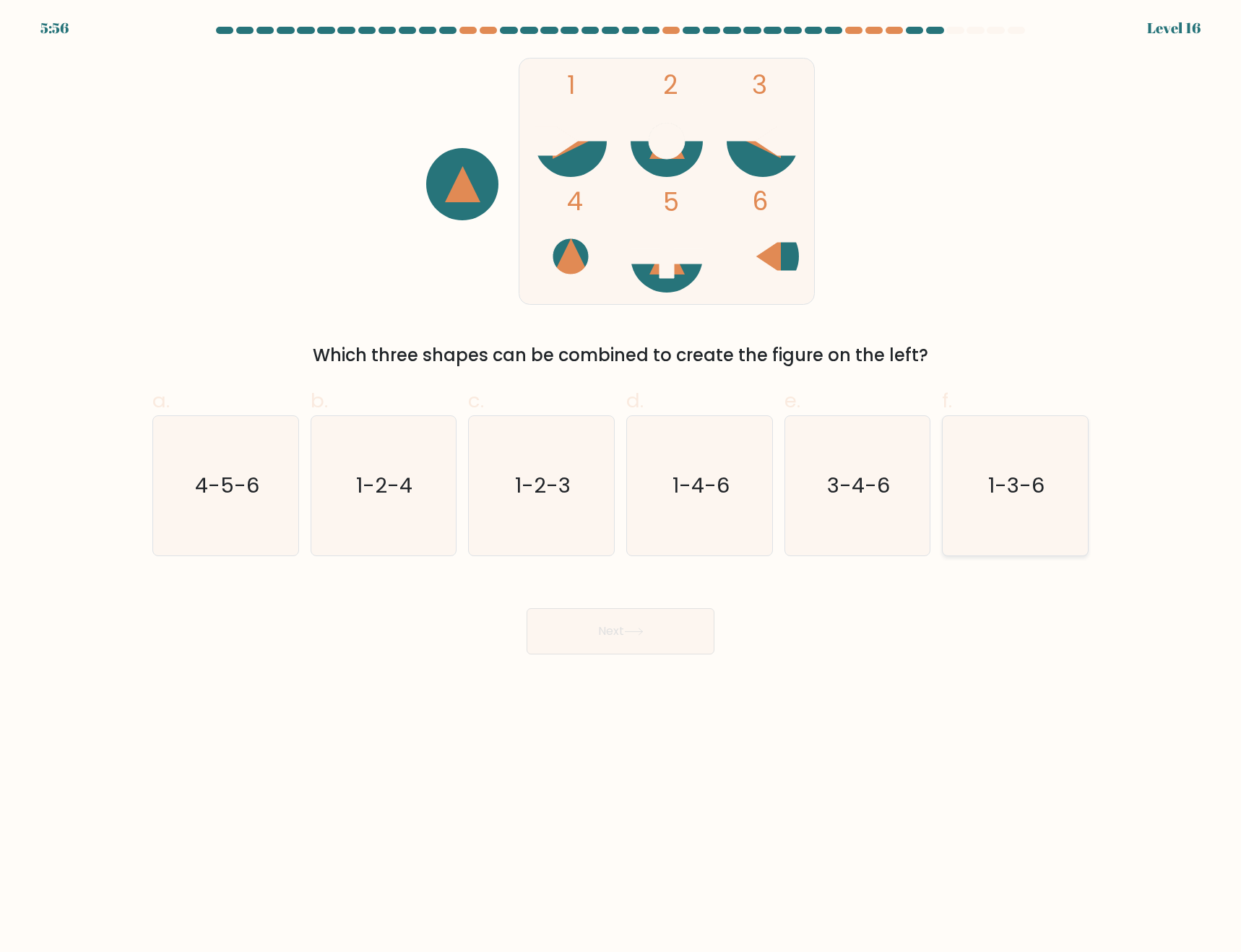
click at [1025, 511] on icon "1-3-6" at bounding box center [1014, 485] width 139 height 139
click at [622, 485] on input "f. 1-3-6" at bounding box center [621, 480] width 1 height 10
radio input "true"
click at [623, 649] on button "Next" at bounding box center [620, 631] width 188 height 46
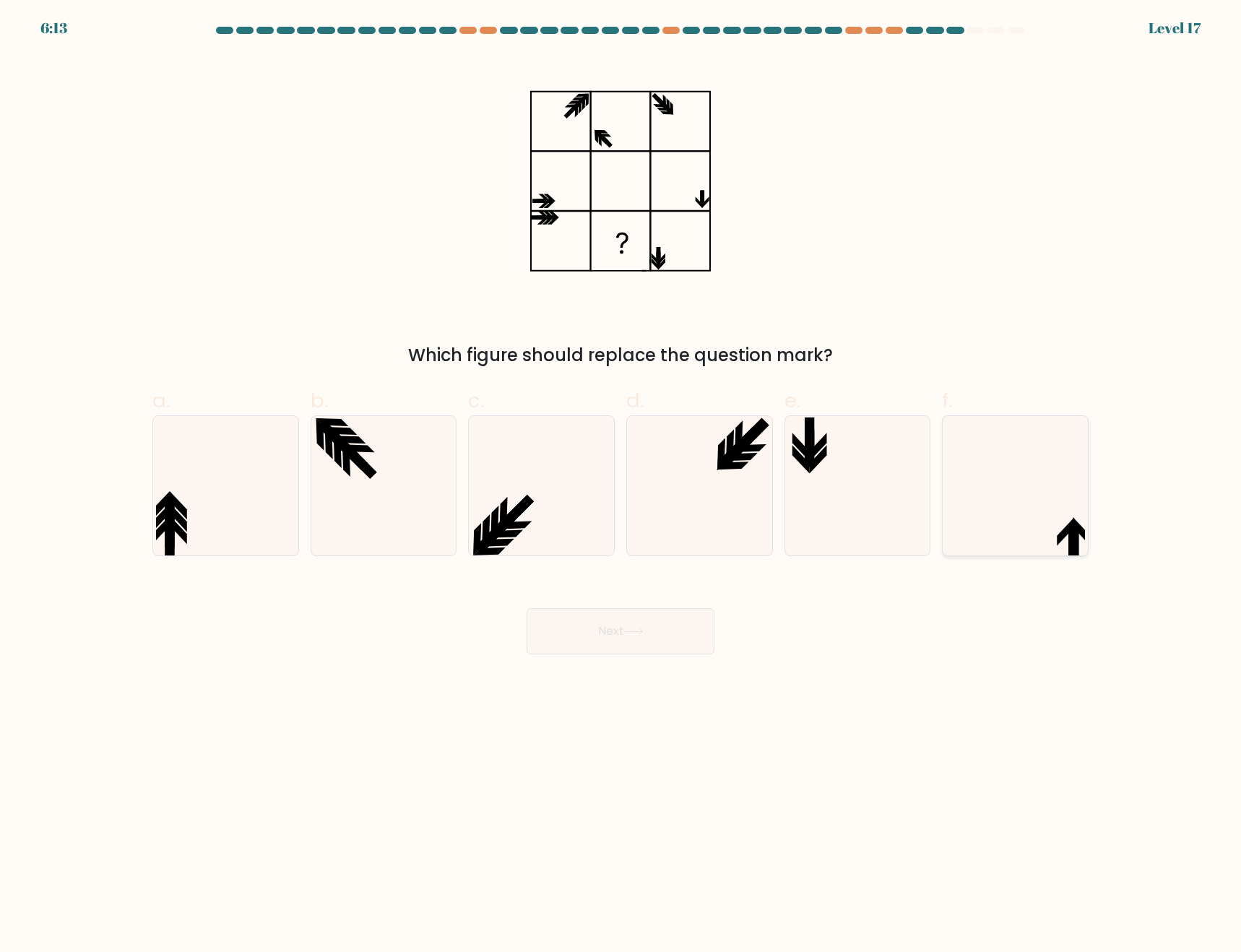
click at [1023, 524] on icon at bounding box center [1014, 485] width 139 height 139
click at [622, 485] on input "f." at bounding box center [621, 480] width 1 height 10
radio input "true"
click at [661, 642] on button "Next" at bounding box center [620, 631] width 188 height 46
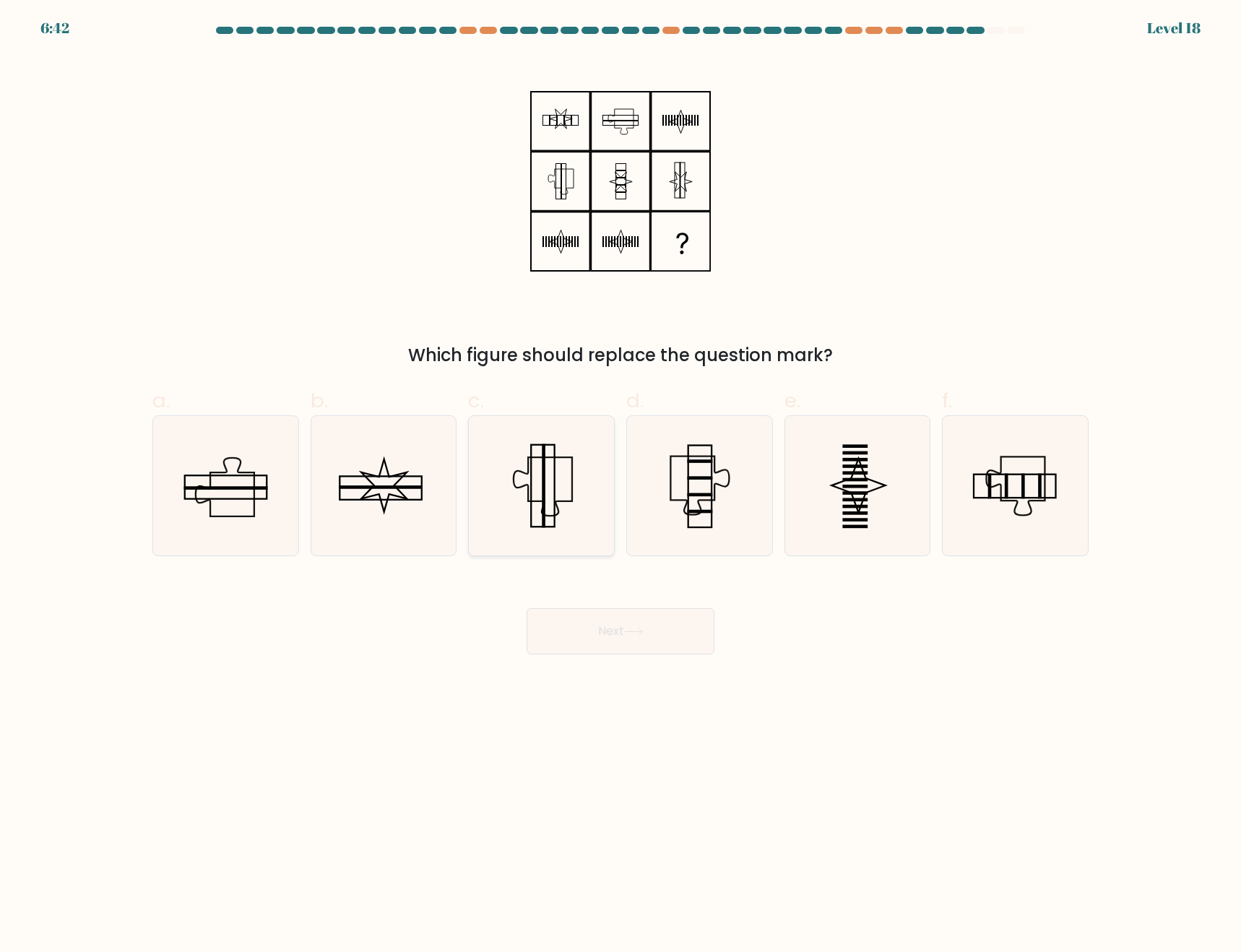
click at [553, 502] on icon at bounding box center [540, 485] width 139 height 139
click at [621, 485] on input "c." at bounding box center [621, 480] width 1 height 10
radio input "true"
click at [662, 637] on button "Next" at bounding box center [620, 631] width 188 height 46
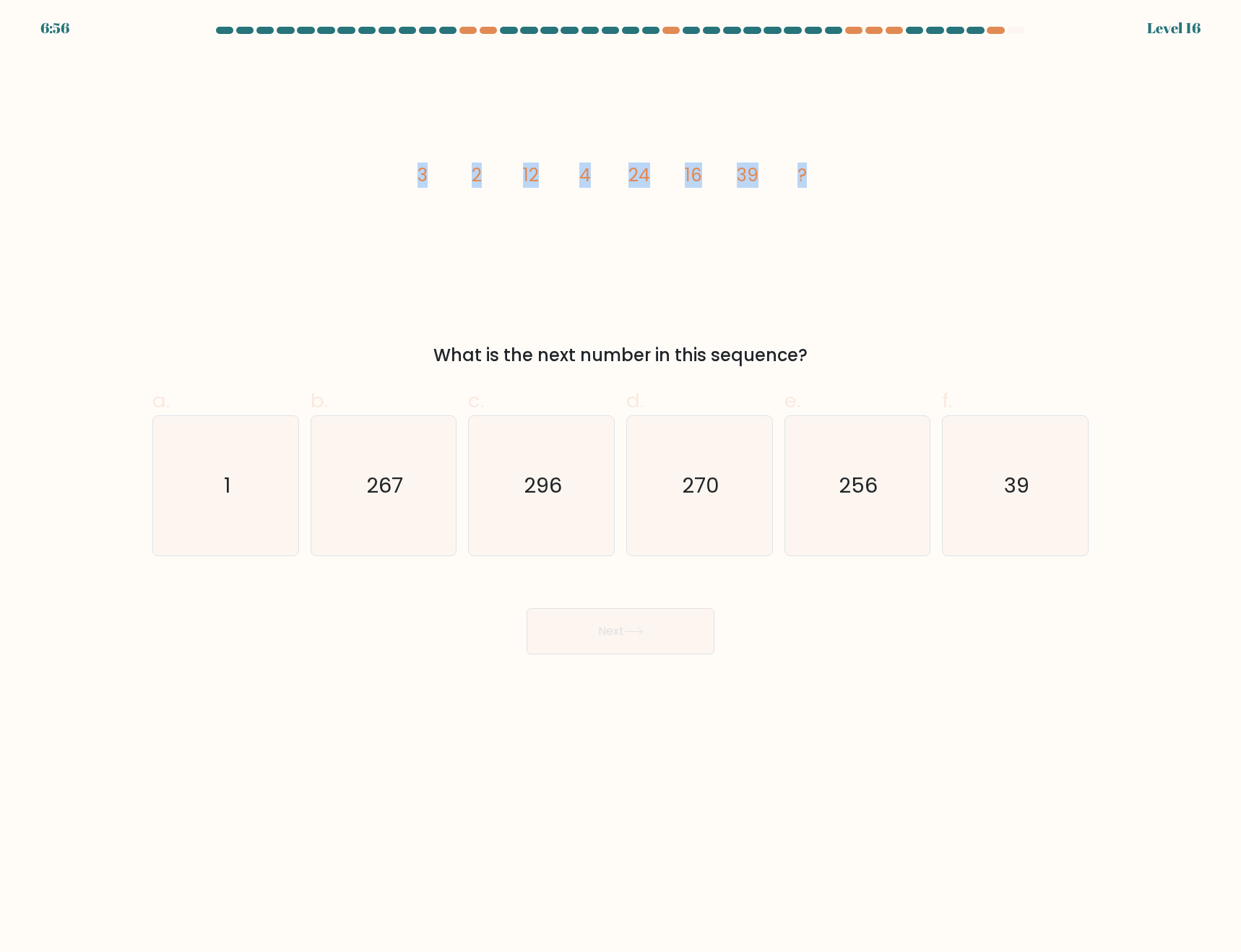
drag, startPoint x: 397, startPoint y: 170, endPoint x: 940, endPoint y: 231, distance: 546.4
click at [833, 184] on div "image/svg+xml 3 2 12 4 24 16 39 ? What is the next number in this sequence?" at bounding box center [620, 212] width 954 height 314
copy g "3 2 12 4 24 16 39 ?"
click at [831, 521] on icon "256" at bounding box center [857, 485] width 139 height 139
click at [622, 485] on input "e. 256" at bounding box center [621, 480] width 1 height 10
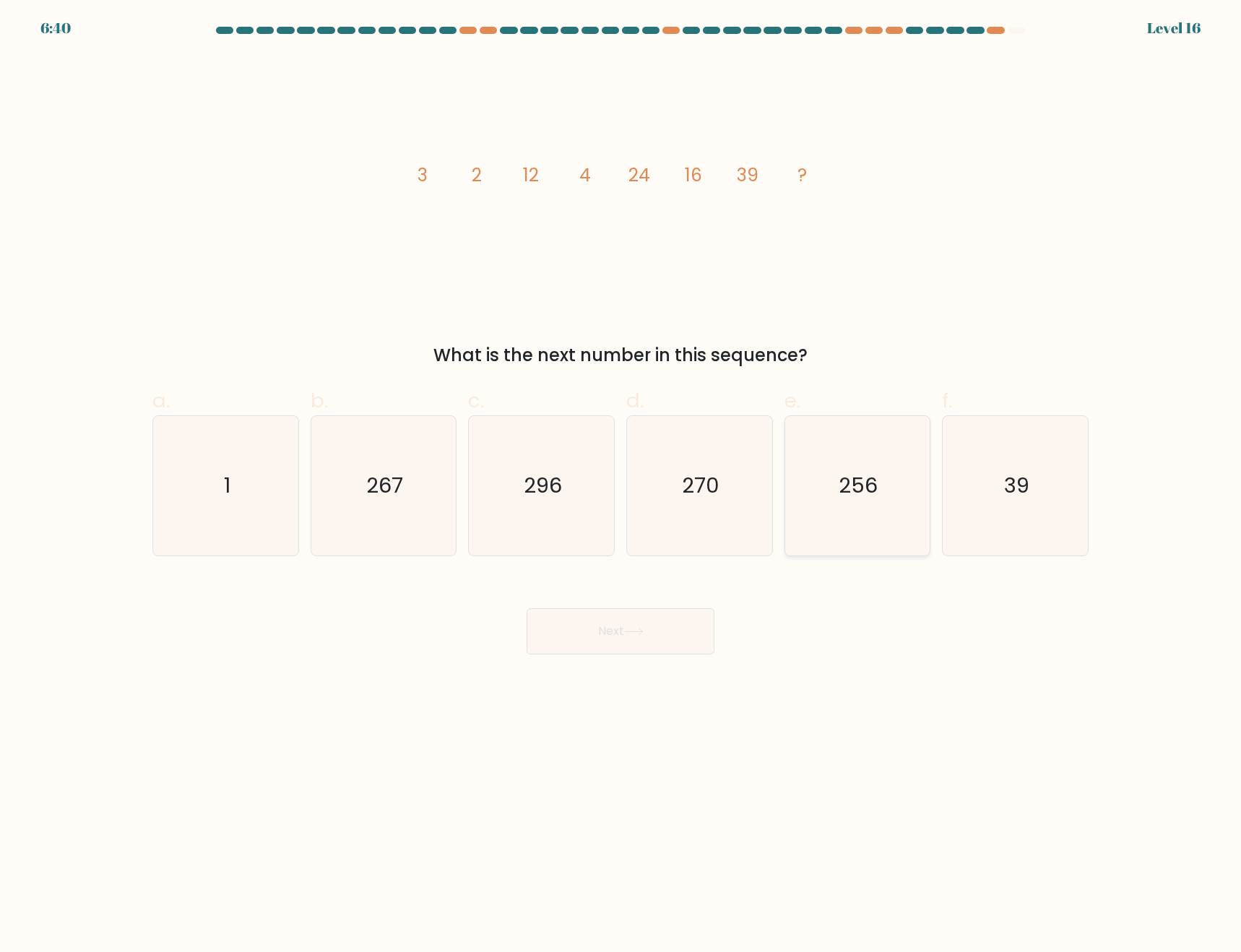
radio input "true"
click at [628, 614] on button "Next" at bounding box center [620, 631] width 188 height 46
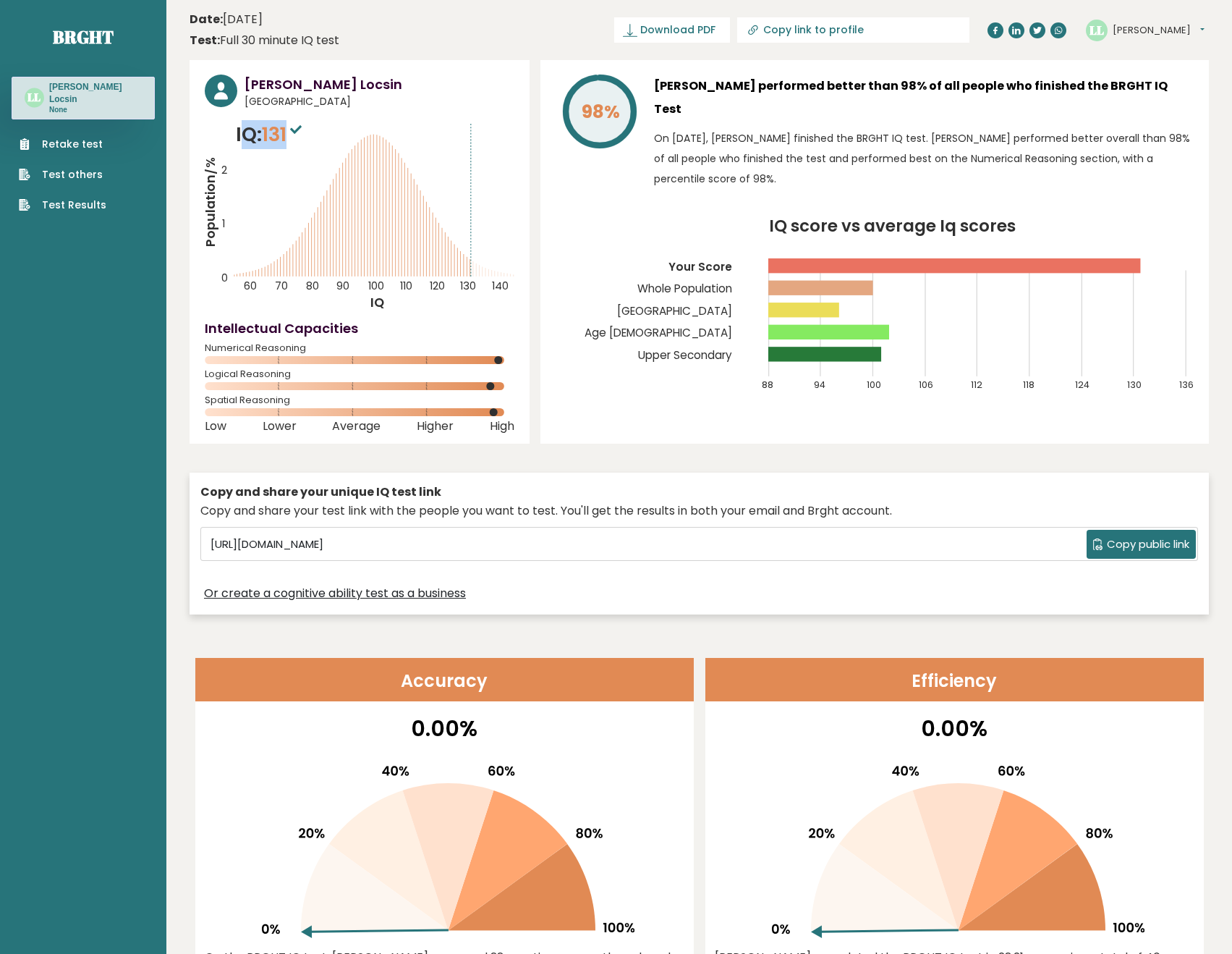
drag, startPoint x: 288, startPoint y: 133, endPoint x: 241, endPoint y: 125, distance: 47.7
click at [241, 125] on p "IQ: 131" at bounding box center [270, 134] width 69 height 29
click at [268, 126] on span "131" at bounding box center [284, 134] width 44 height 27
click at [274, 126] on span "131" at bounding box center [284, 134] width 44 height 27
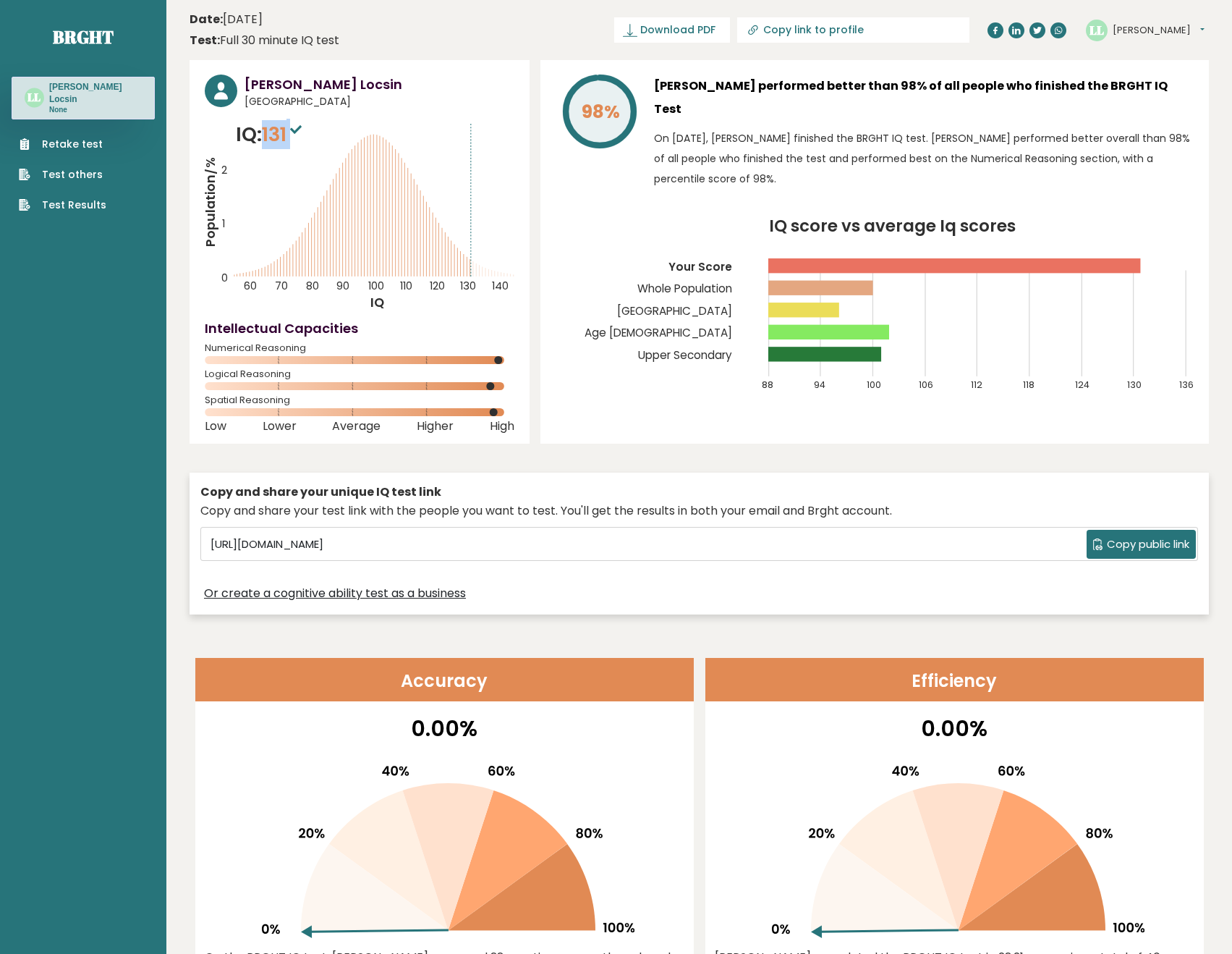
copy span "131"
click at [532, 243] on div "[PERSON_NAME] Locsin [GEOGRAPHIC_DATA] IQ: 131 Population/% IQ 0 1 2 60 70 80 9…" at bounding box center [699, 341] width 1019 height 562
